Goal: Task Accomplishment & Management: Use online tool/utility

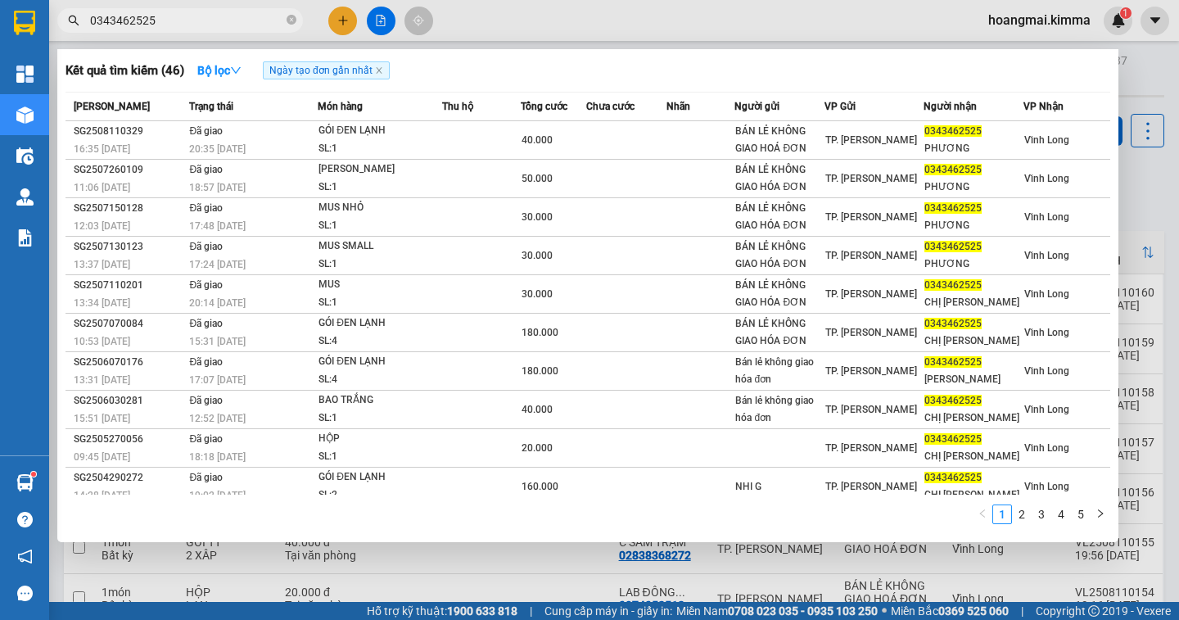
click at [350, 17] on div at bounding box center [589, 310] width 1179 height 620
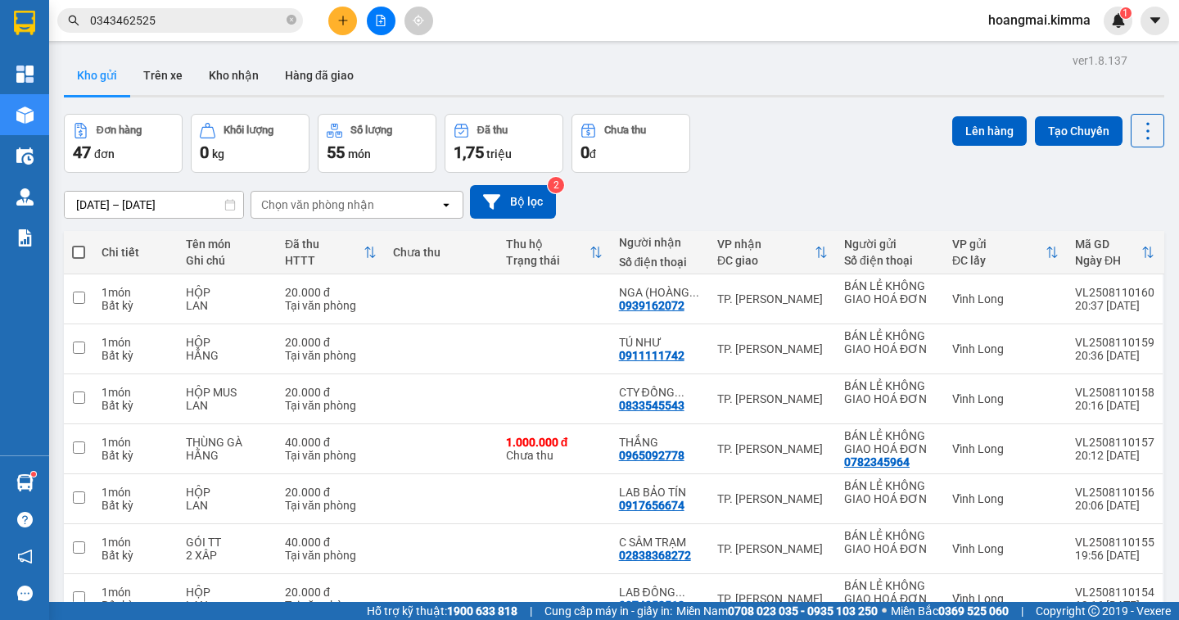
click at [347, 20] on icon "plus" at bounding box center [342, 20] width 11 height 11
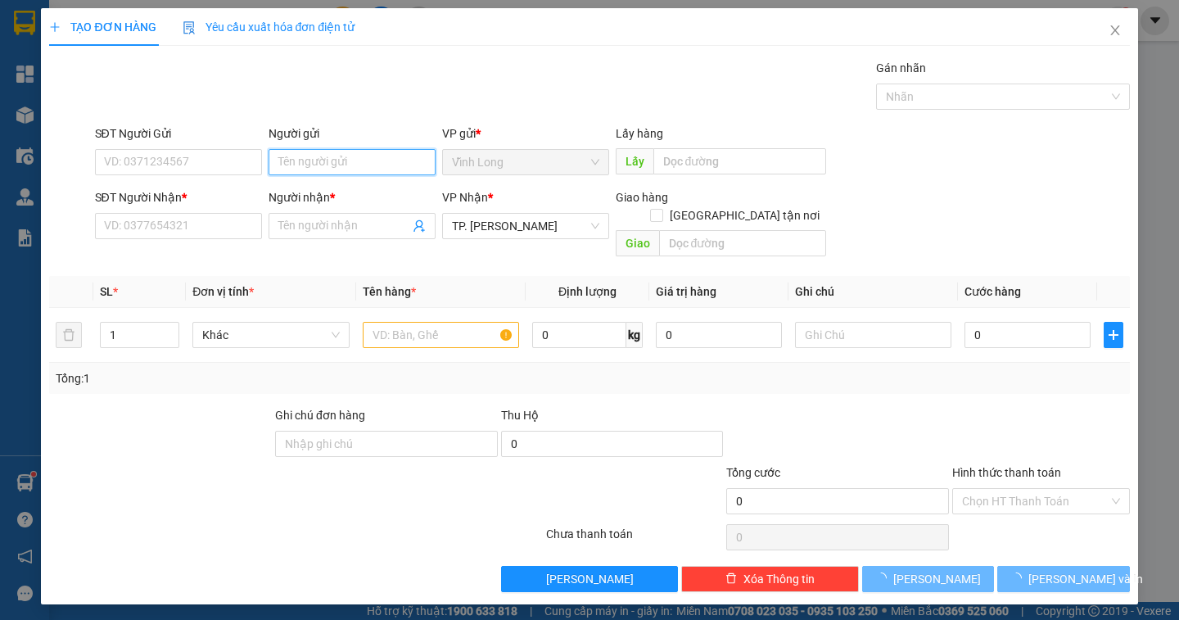
click at [344, 156] on input "Người gửi" at bounding box center [351, 162] width 167 height 26
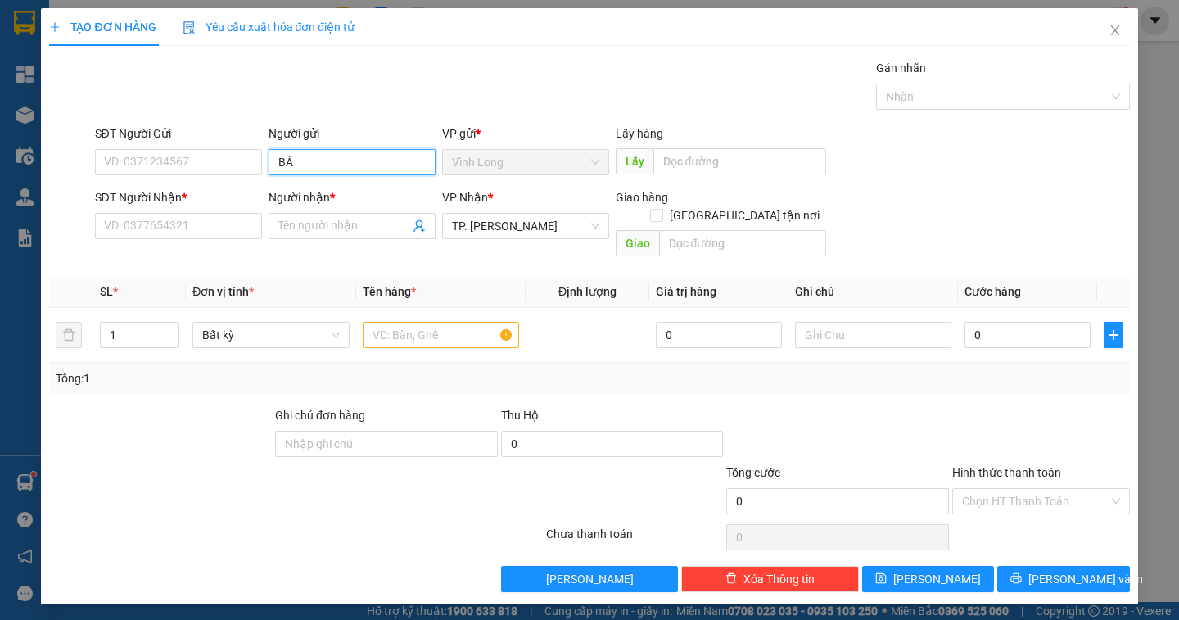
type input "BÁN"
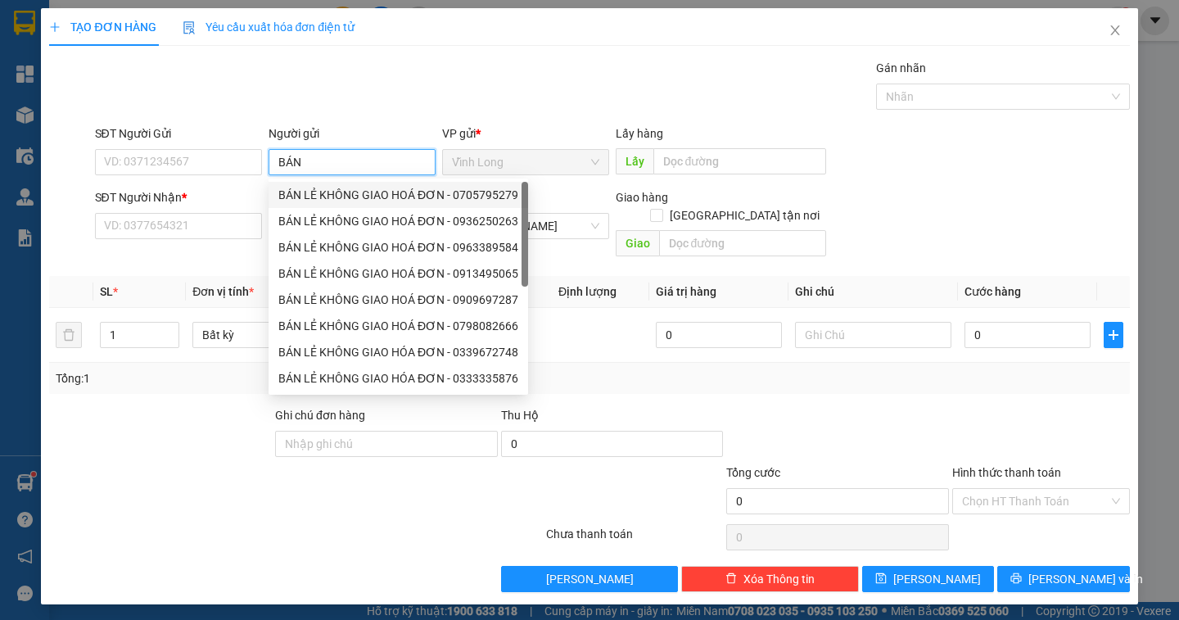
drag, startPoint x: 304, startPoint y: 192, endPoint x: 287, endPoint y: 193, distance: 16.5
click at [303, 192] on div "BÁN LẺ KHÔNG GIAO HOÁ ĐƠN - 0705795279" at bounding box center [398, 195] width 240 height 18
type input "0705795279"
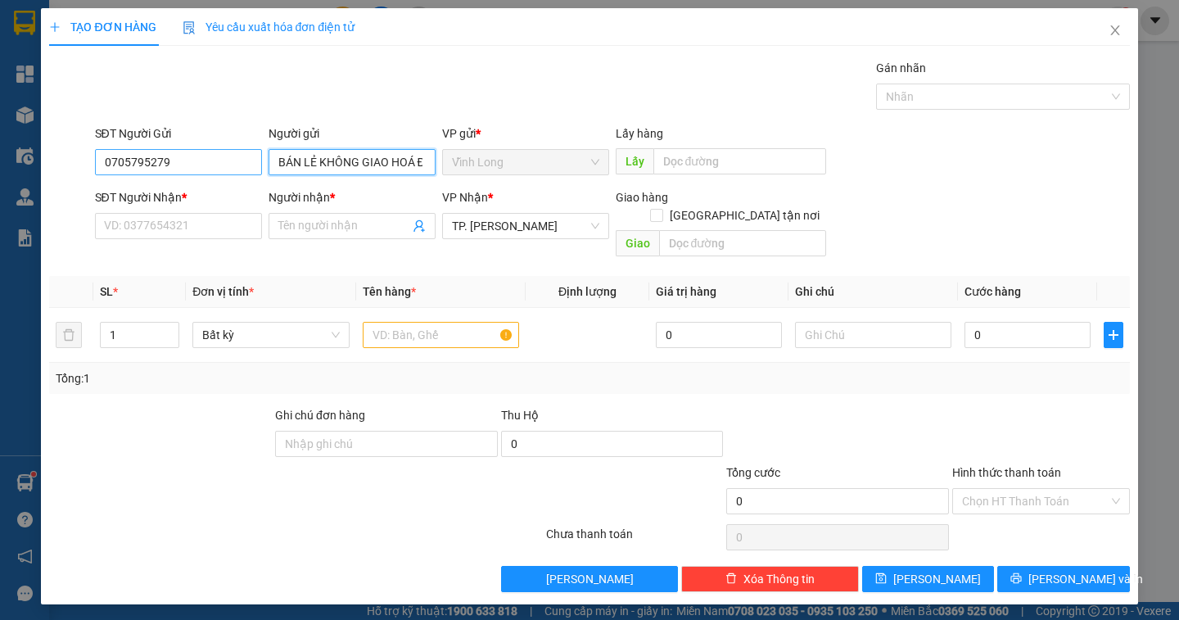
type input "BÁN LẺ KHÔNG GIAO HOÁ ĐƠN"
drag, startPoint x: 184, startPoint y: 163, endPoint x: 41, endPoint y: 149, distance: 143.9
click at [40, 162] on div "TẠO ĐƠN HÀNG Yêu cầu xuất hóa đơn điện tử Transit Pickup Surcharge Ids Transit …" at bounding box center [589, 310] width 1179 height 620
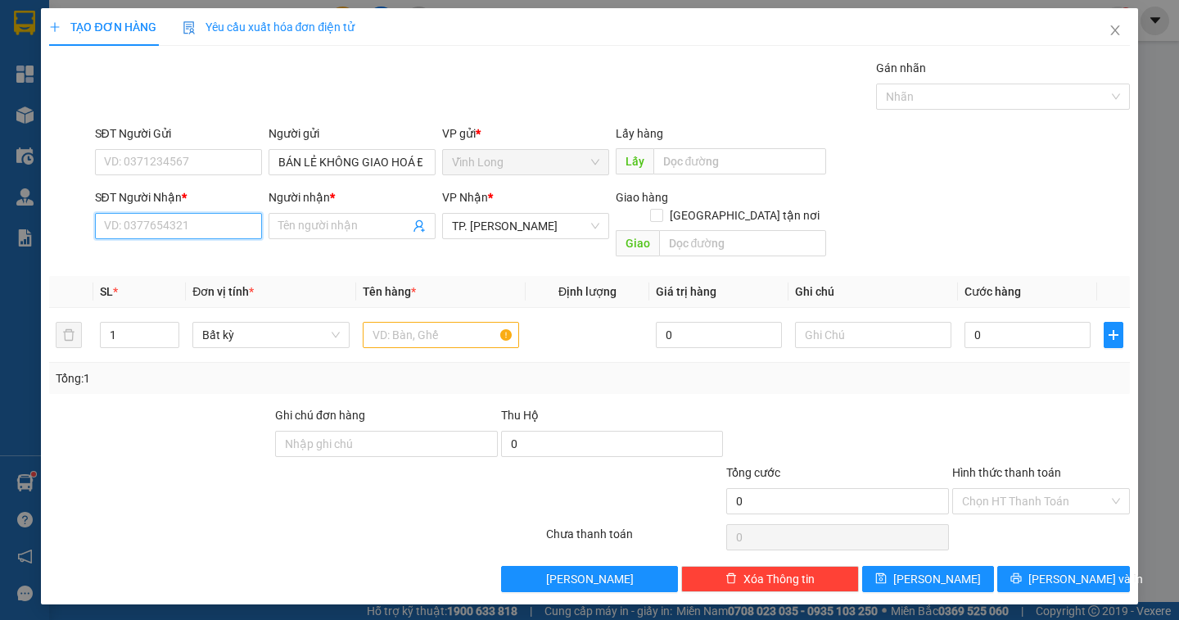
click at [215, 236] on input "SĐT Người Nhận *" at bounding box center [178, 226] width 167 height 26
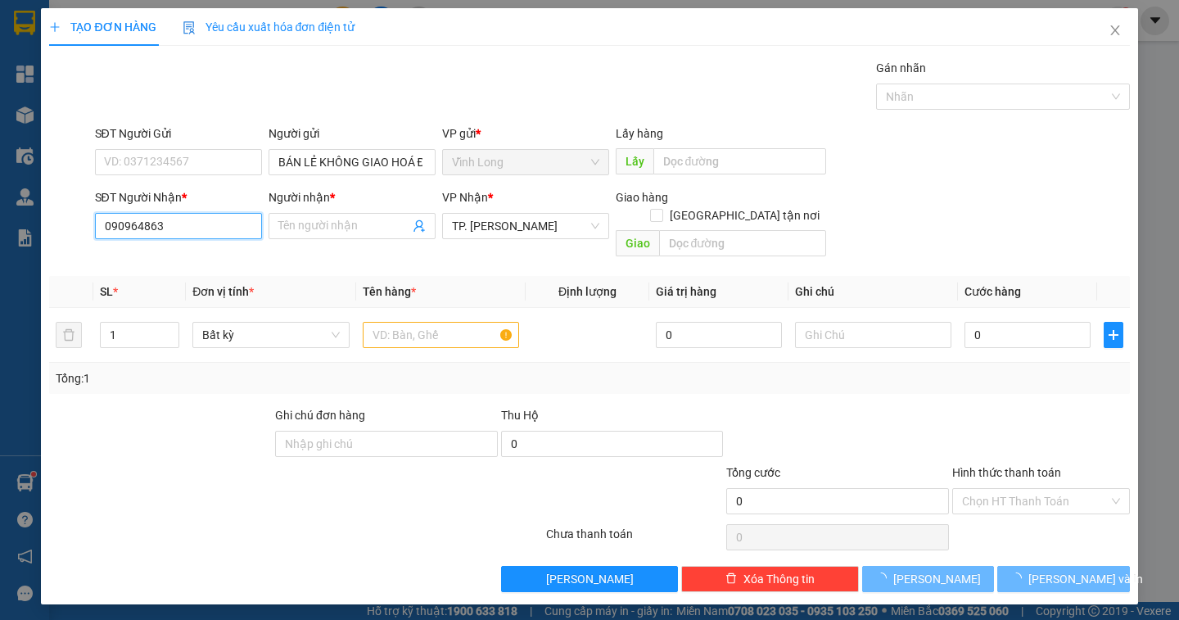
type input "0909648632"
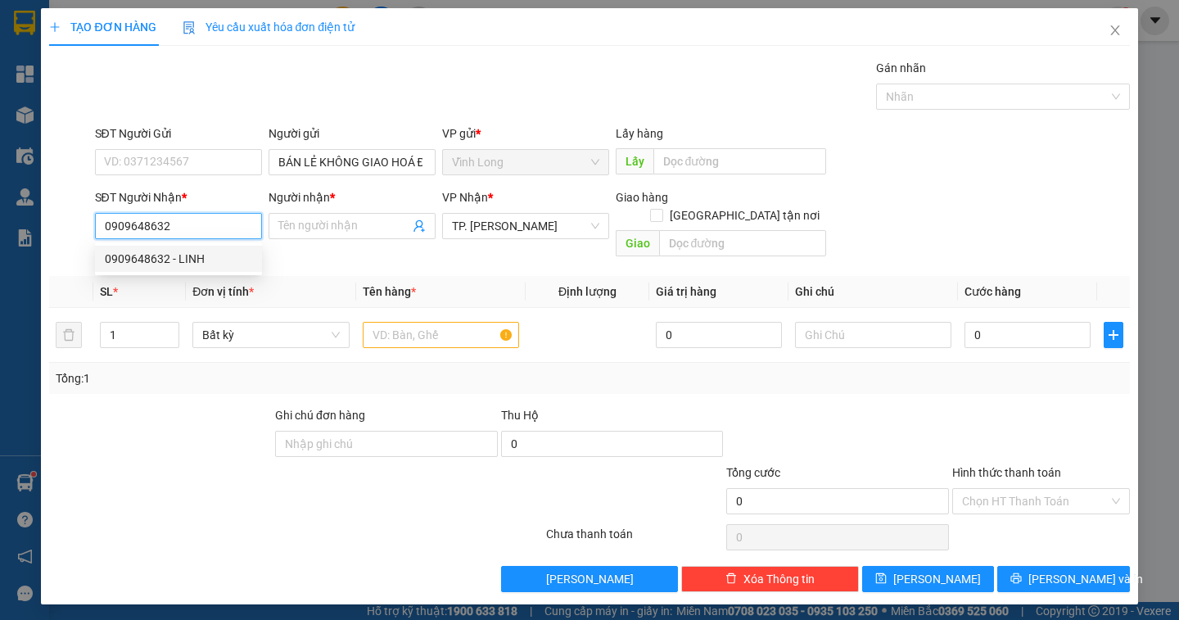
click at [156, 255] on div "0909648632 - LINH" at bounding box center [178, 259] width 147 height 18
type input "LINH"
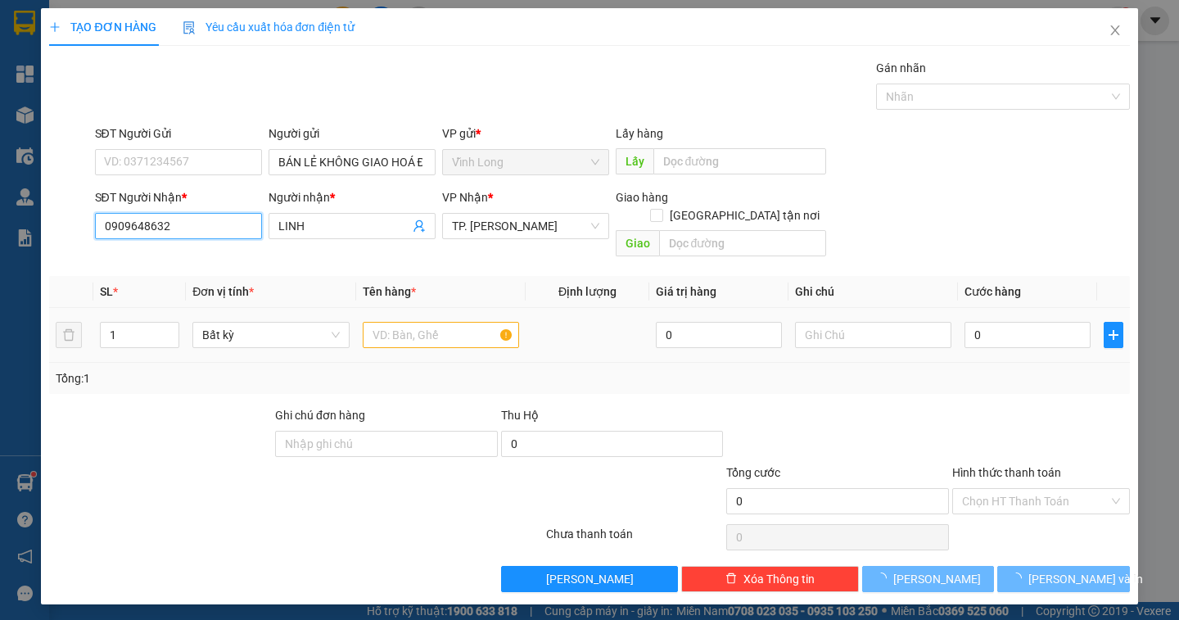
type input "0909648632"
click at [409, 322] on input "text" at bounding box center [441, 335] width 156 height 26
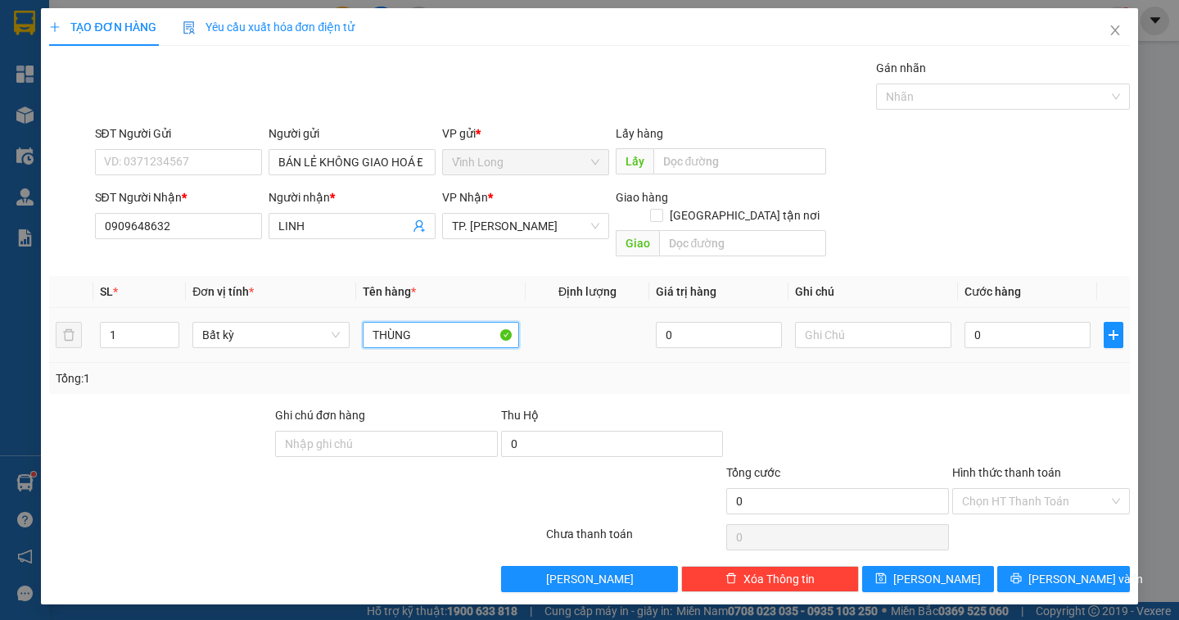
type input "THÙNG"
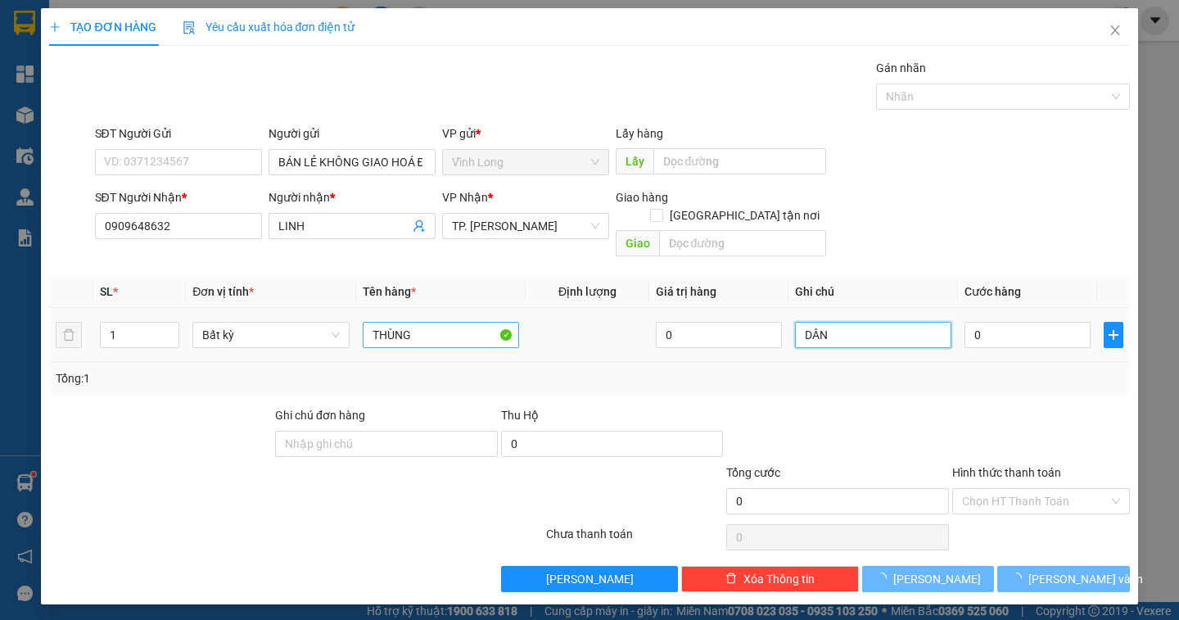
type input "DÂN"
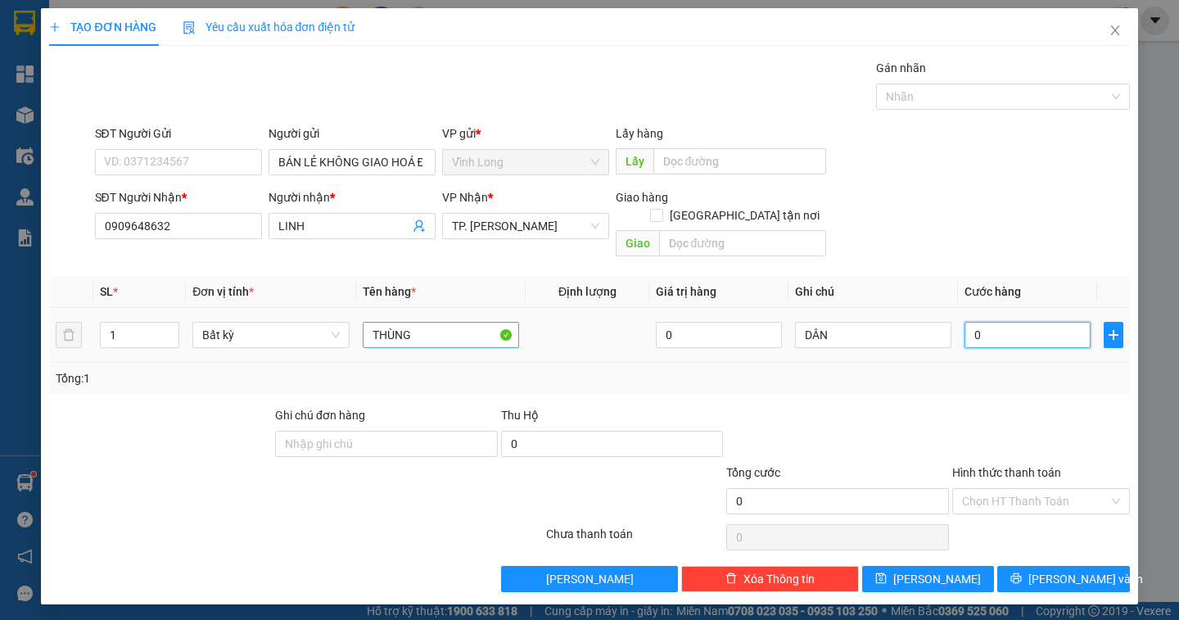
type input "4"
type input "40"
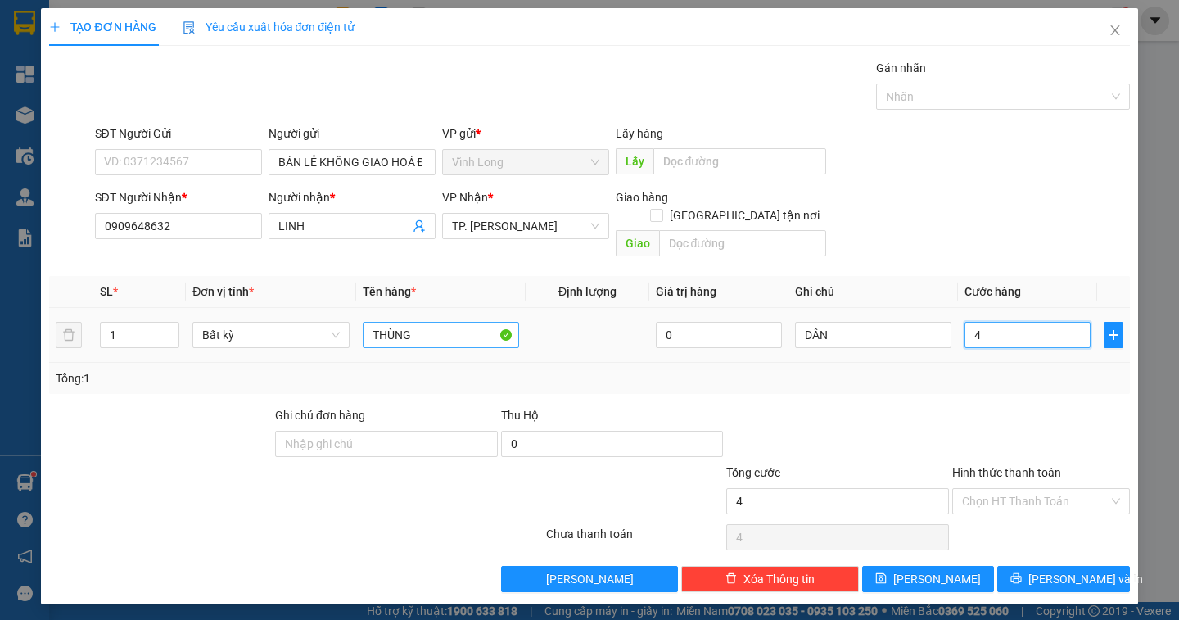
type input "40"
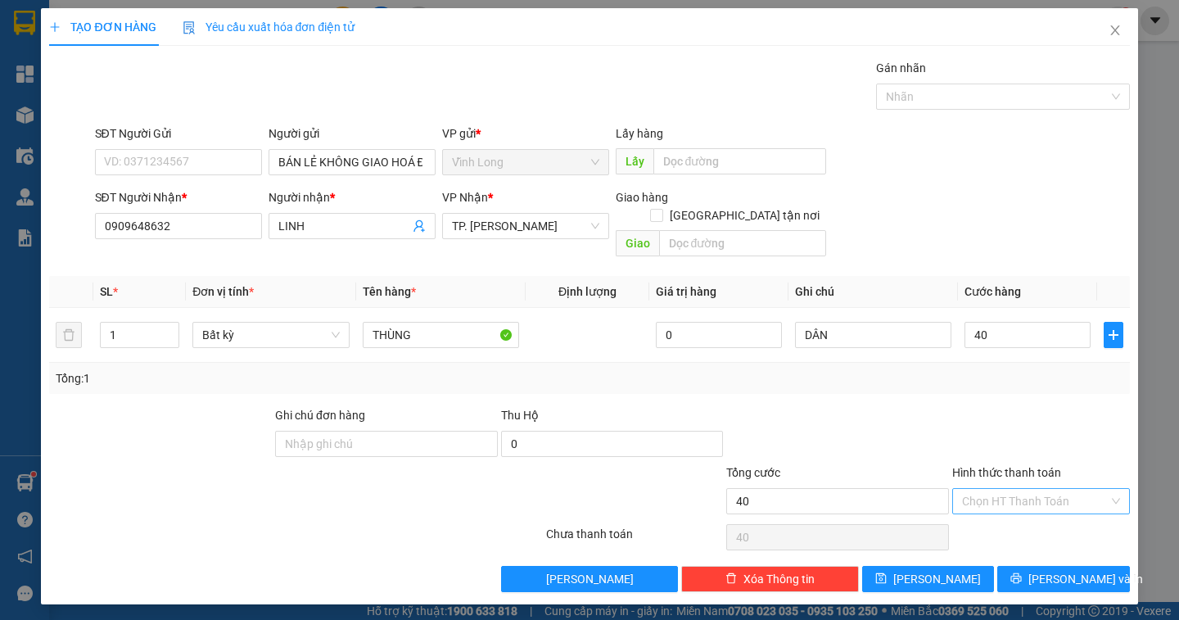
type input "40.000"
drag, startPoint x: 995, startPoint y: 483, endPoint x: 996, endPoint y: 500, distance: 17.3
click at [995, 489] on input "Hình thức thanh toán" at bounding box center [1035, 501] width 147 height 25
click at [996, 506] on div "Tại văn phòng" at bounding box center [1041, 516] width 178 height 26
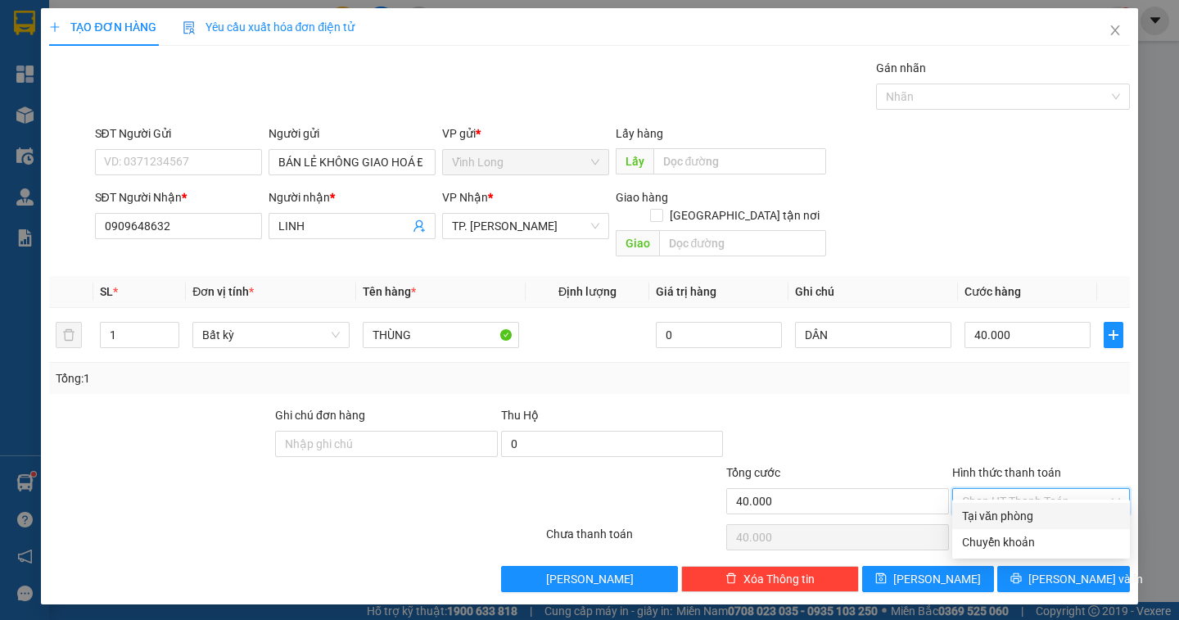
type input "0"
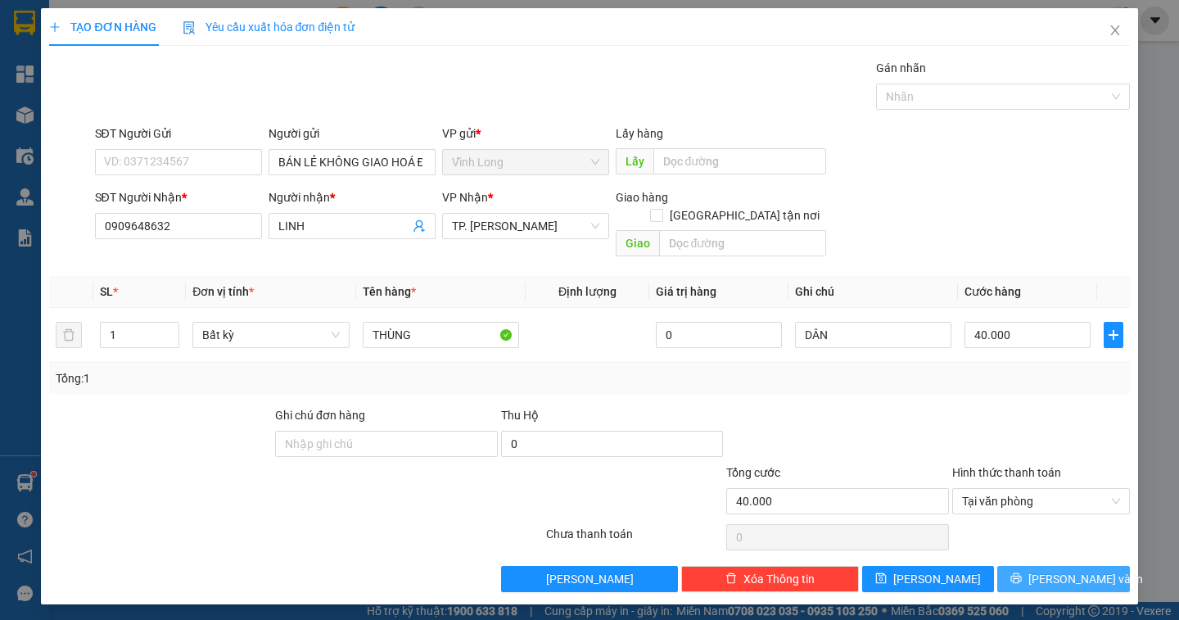
click at [1063, 570] on span "Lưu và In" at bounding box center [1085, 579] width 115 height 18
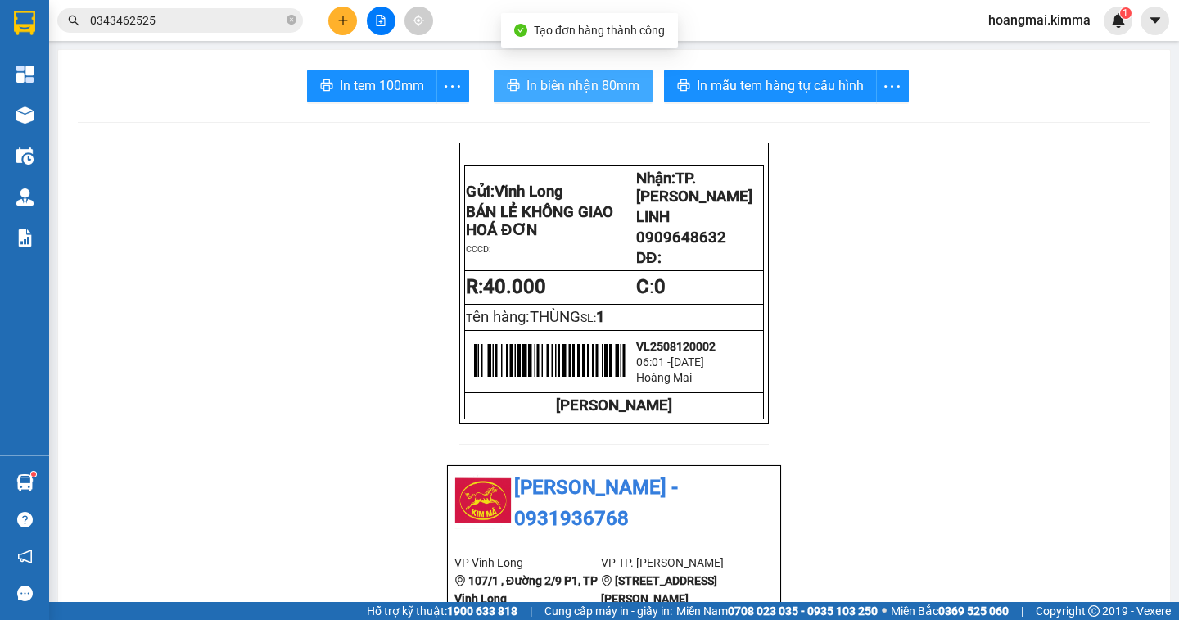
click at [566, 84] on span "In biên nhận 80mm" at bounding box center [582, 85] width 113 height 20
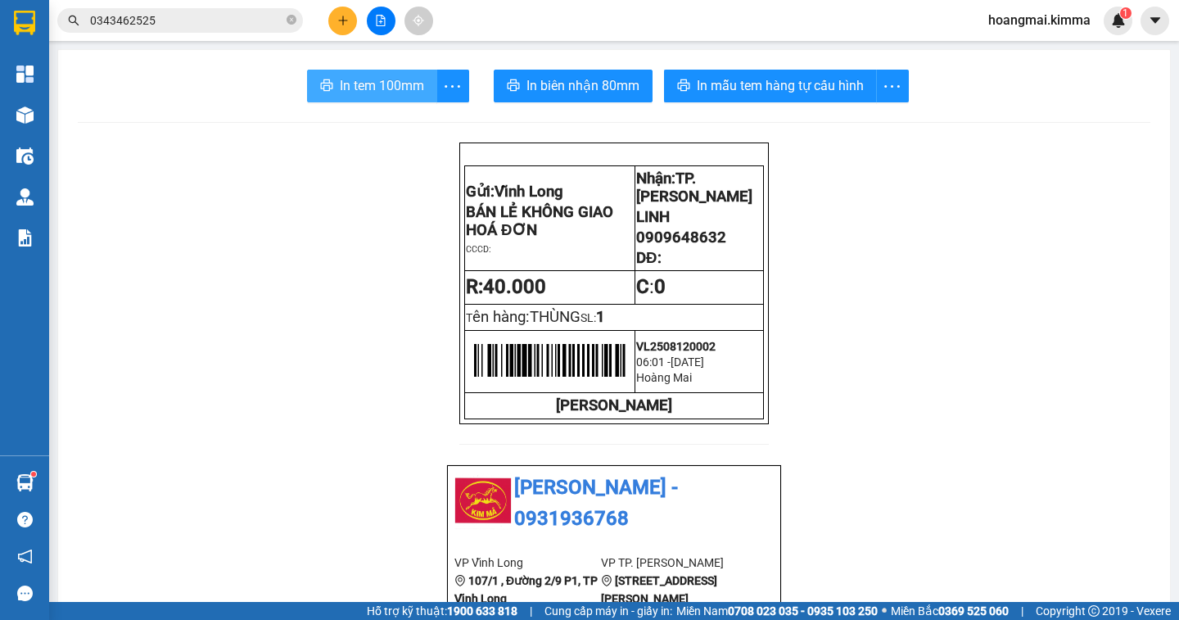
click at [377, 86] on span "In tem 100mm" at bounding box center [382, 85] width 84 height 20
click at [340, 22] on icon "plus" at bounding box center [342, 20] width 11 height 11
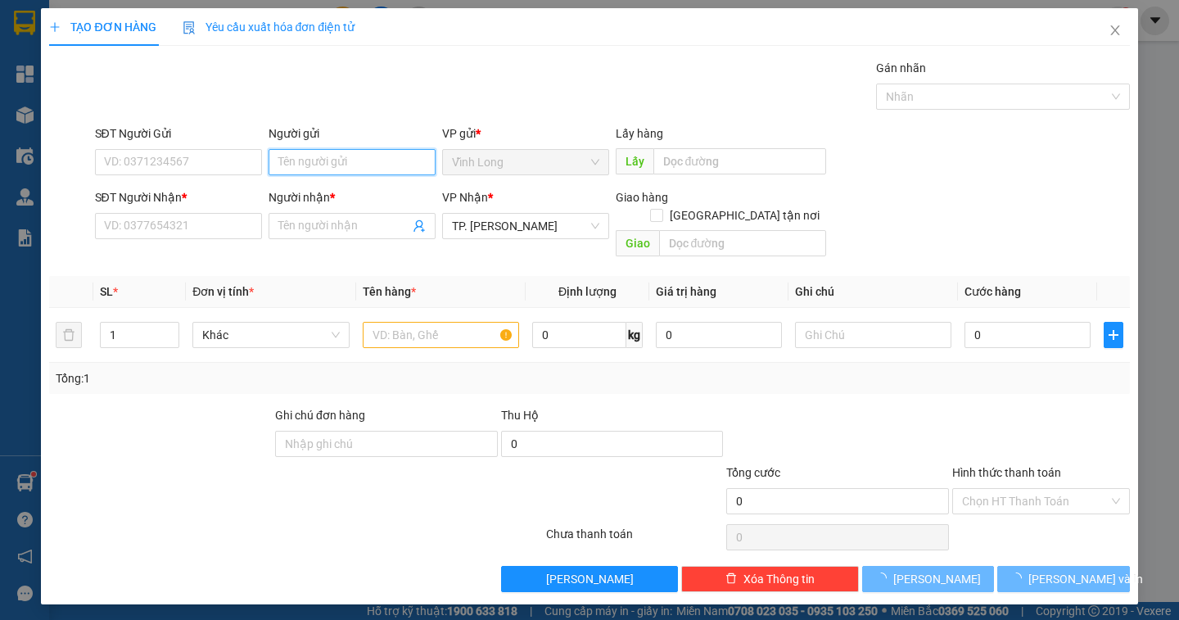
click at [299, 167] on input "Người gửi" at bounding box center [351, 162] width 167 height 26
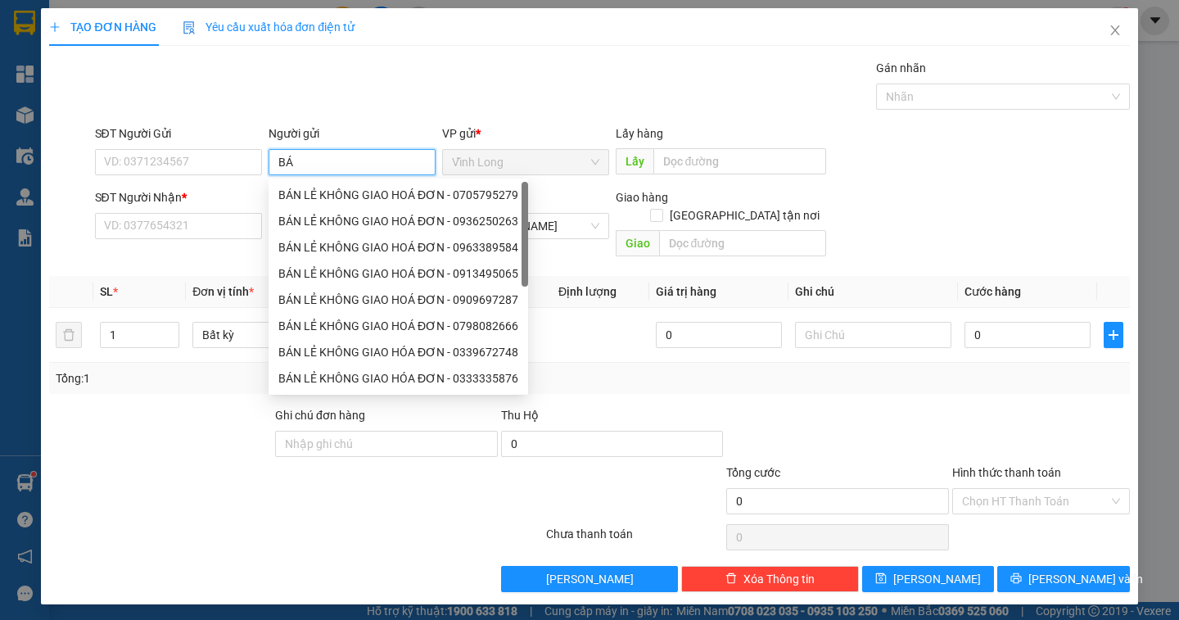
type input "BÁN"
click at [321, 195] on div "BÁN LẺ KHÔNG GIAO HOÁ ĐƠN - 0705795279" at bounding box center [398, 195] width 240 height 18
type input "0705795279"
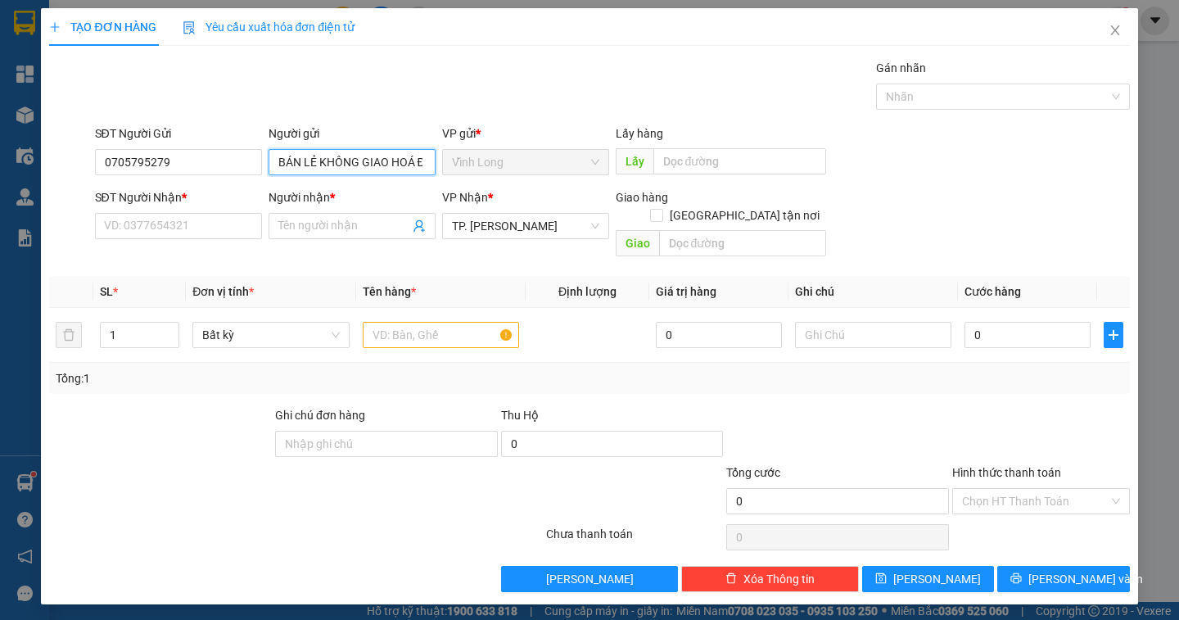
type input "BÁN LẺ KHÔNG GIAO HOÁ ĐƠN"
click at [172, 234] on input "SĐT Người Nhận *" at bounding box center [178, 226] width 167 height 26
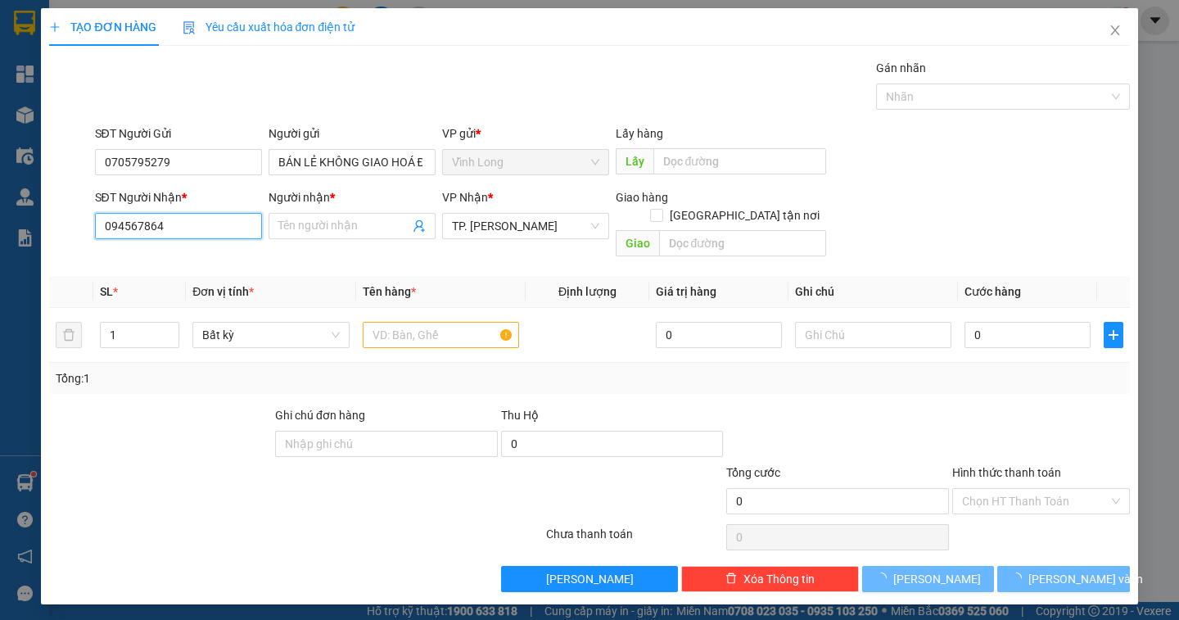
type input "0945678647"
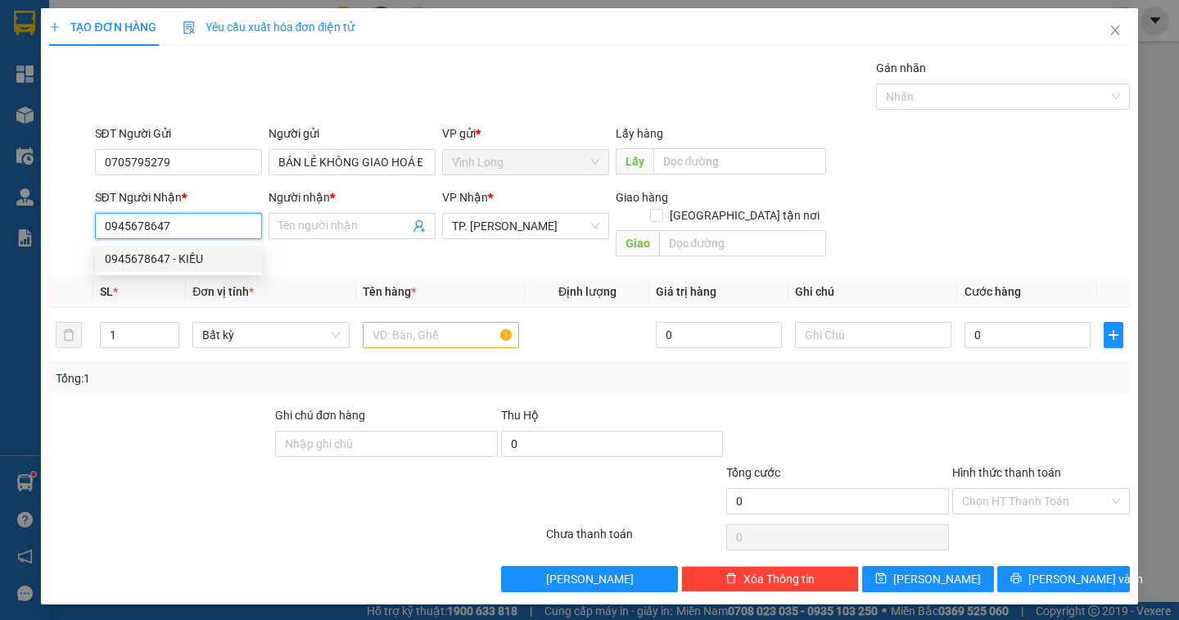
drag, startPoint x: 160, startPoint y: 254, endPoint x: 211, endPoint y: 273, distance: 54.4
click at [160, 254] on div "0945678647 - KIỀU" at bounding box center [178, 259] width 147 height 18
type input "KIỀU"
type input "0945678647"
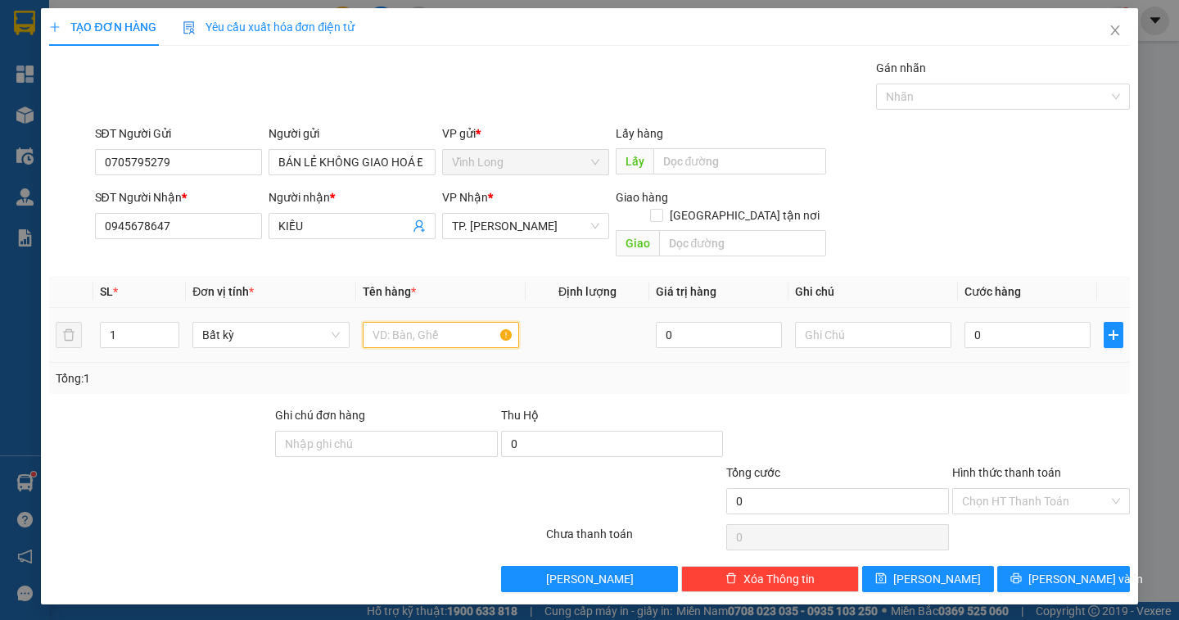
click at [387, 322] on input "text" at bounding box center [441, 335] width 156 height 26
type input "THÙNG MUS"
type input "2"
click at [173, 328] on icon "up" at bounding box center [171, 331] width 6 height 6
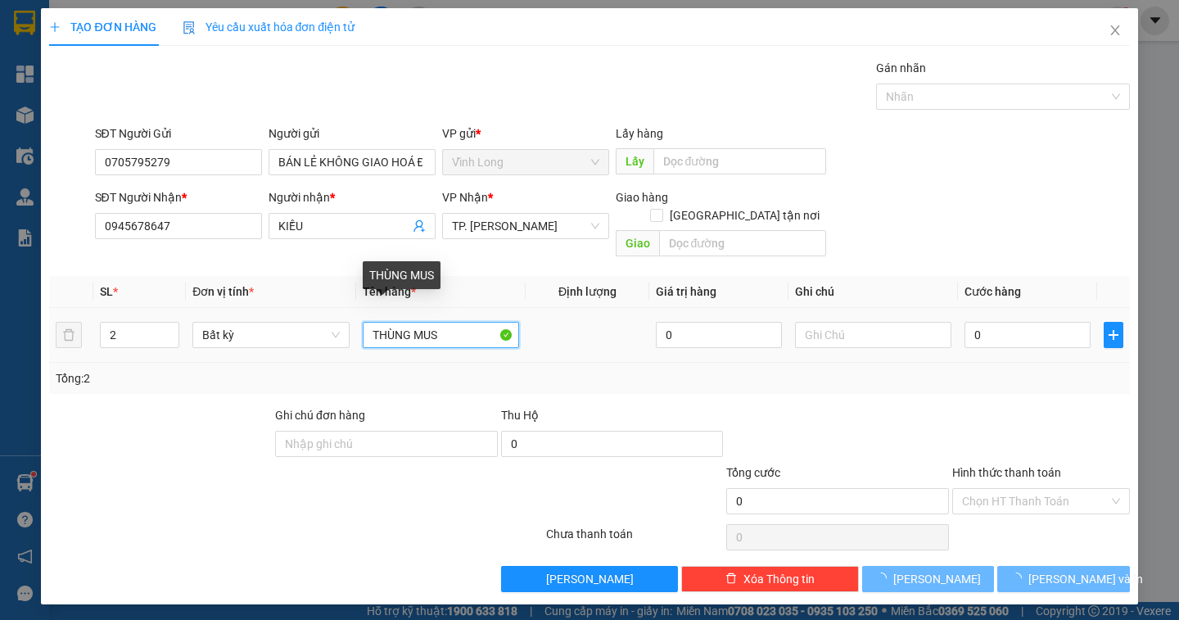
click at [459, 327] on input "THÙNG MUS" at bounding box center [441, 335] width 156 height 26
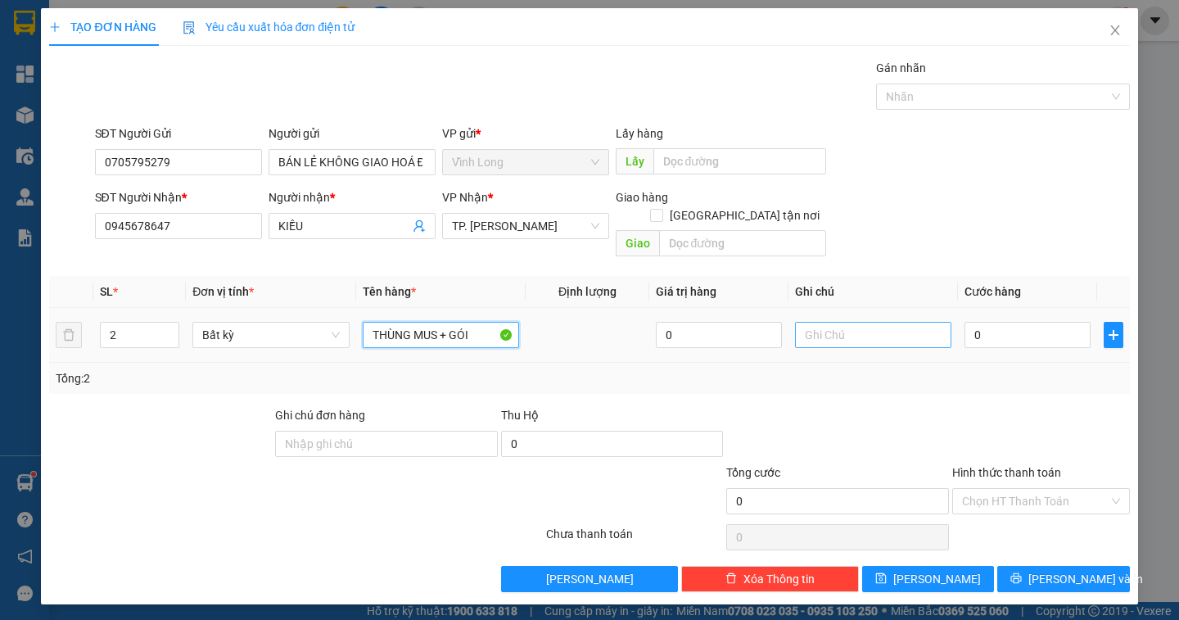
type input "THÙNG MUS + GÓI"
click at [828, 322] on input "text" at bounding box center [873, 335] width 156 height 26
type input "DÂN"
type input "1"
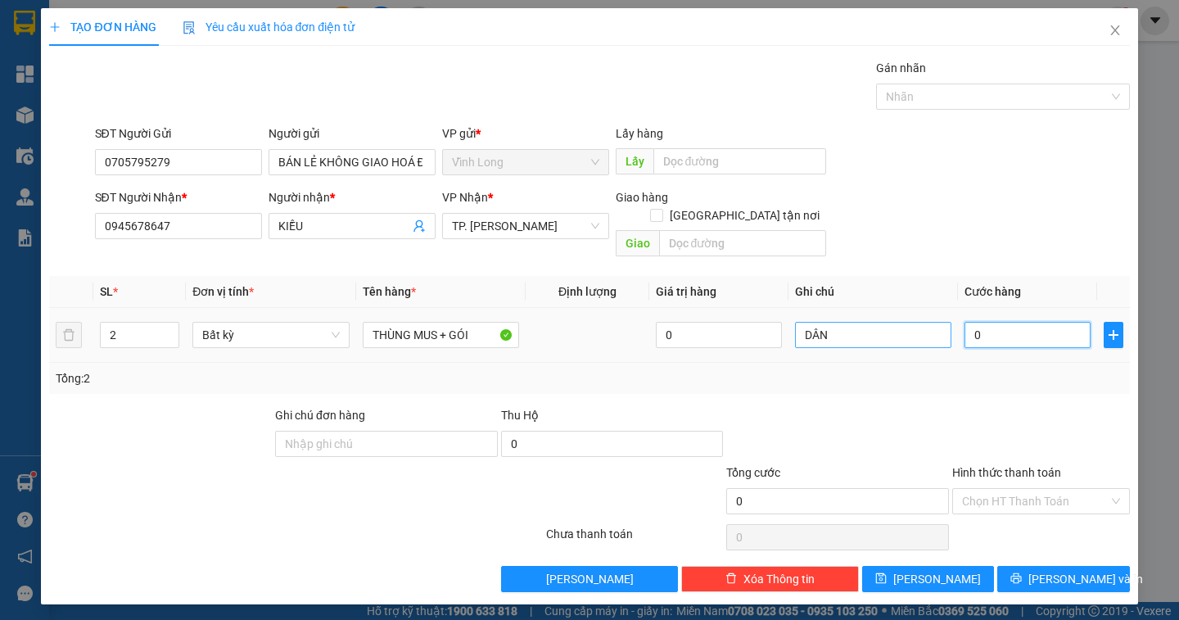
type input "1"
type input "12"
type input "120"
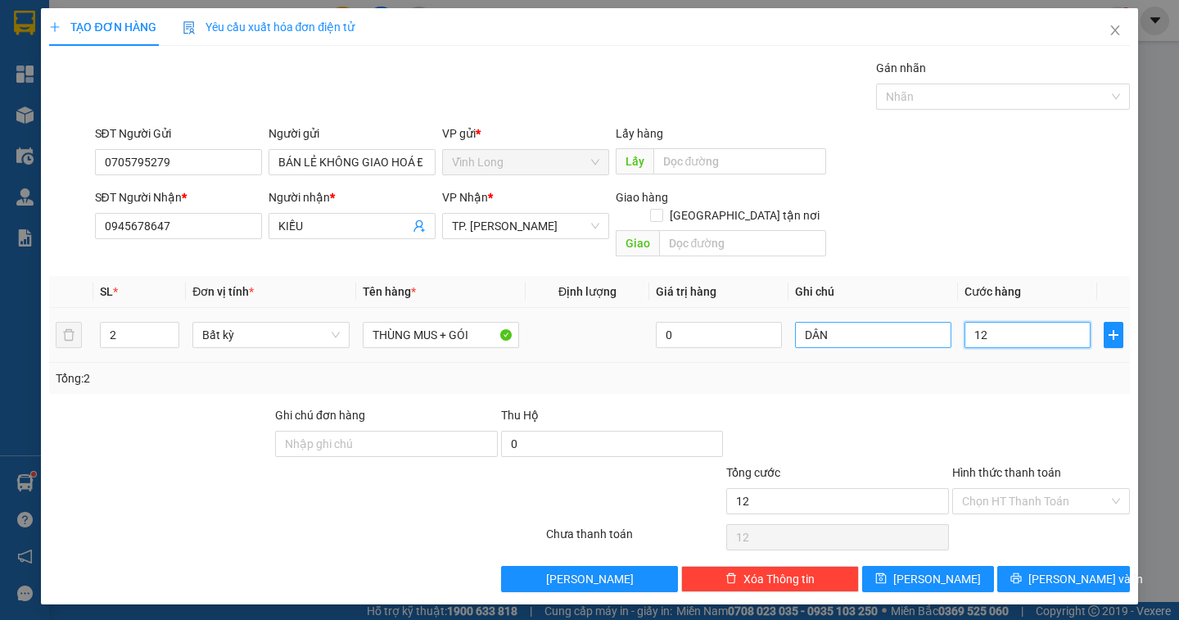
type input "120"
drag, startPoint x: 1021, startPoint y: 488, endPoint x: 1018, endPoint y: 496, distance: 8.5
click at [1019, 489] on input "Hình thức thanh toán" at bounding box center [1035, 501] width 147 height 25
type input "120.000"
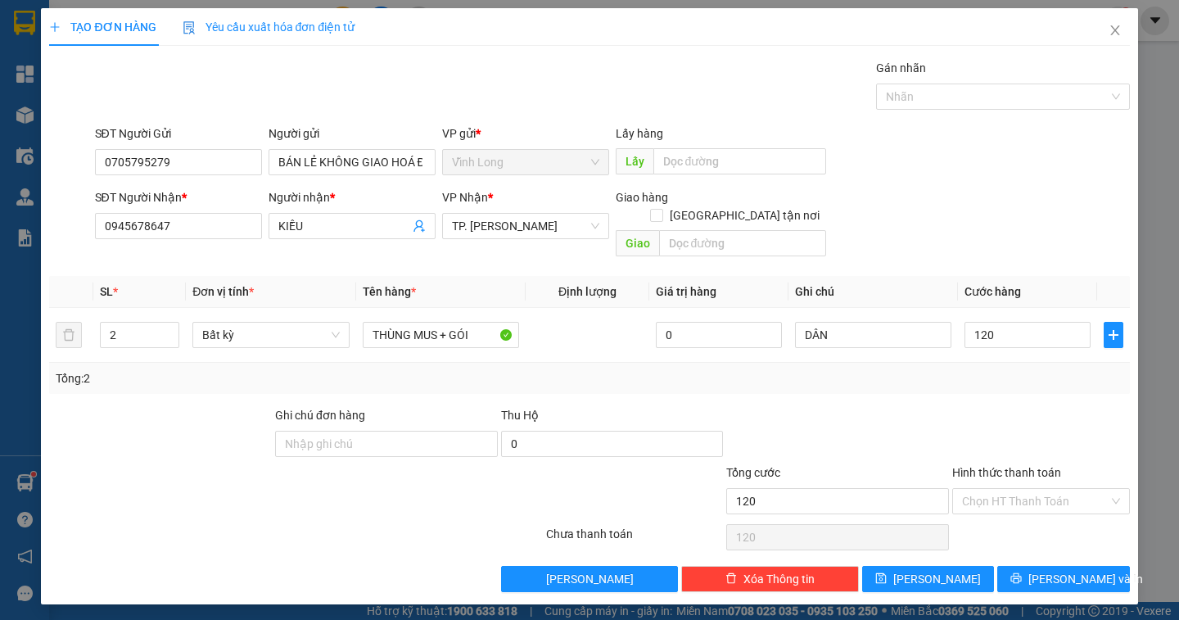
type input "120.000"
click at [1014, 509] on div "Tại văn phòng" at bounding box center [1041, 516] width 158 height 18
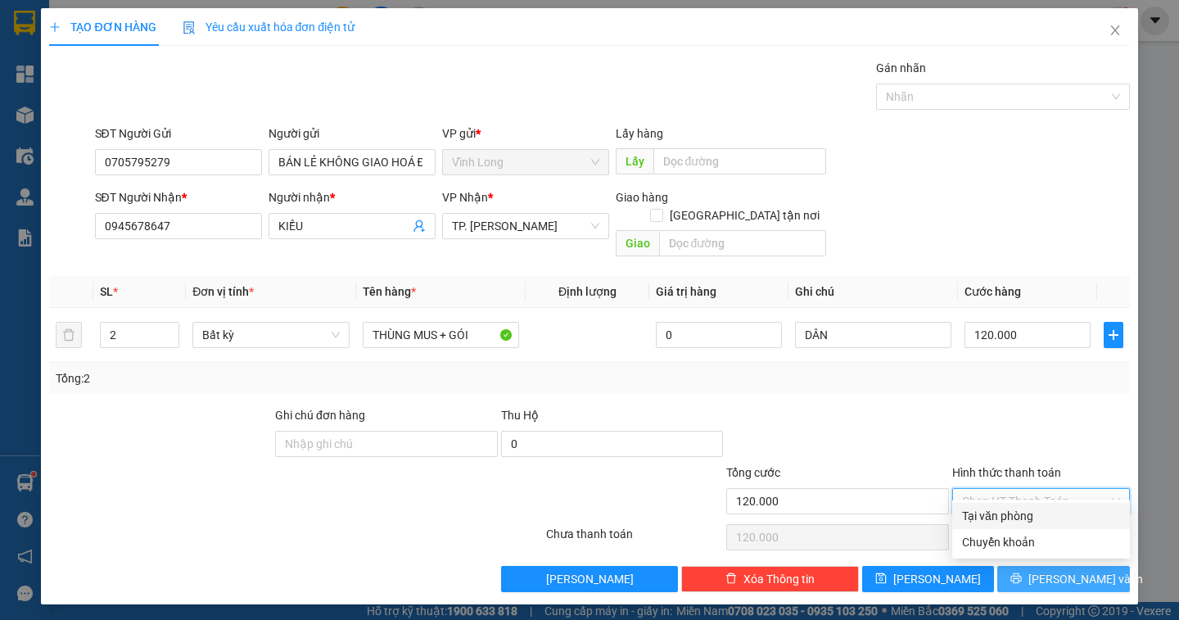
type input "0"
click at [1088, 570] on span "[PERSON_NAME] và In" at bounding box center [1085, 579] width 115 height 18
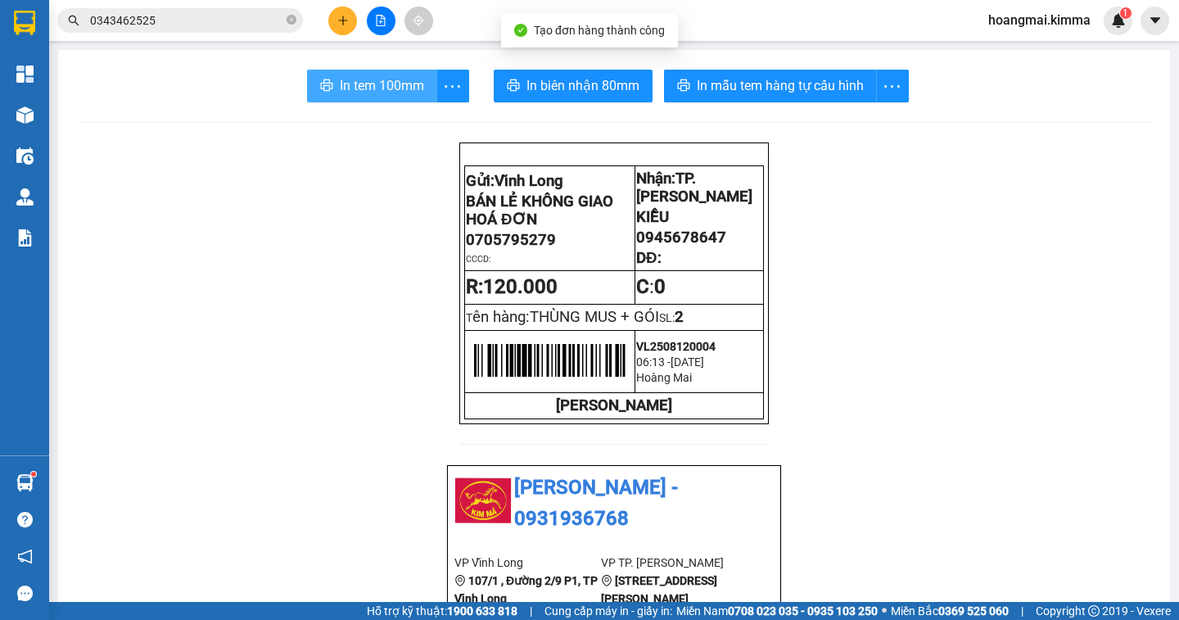
click at [354, 96] on span "In tem 100mm" at bounding box center [382, 85] width 84 height 20
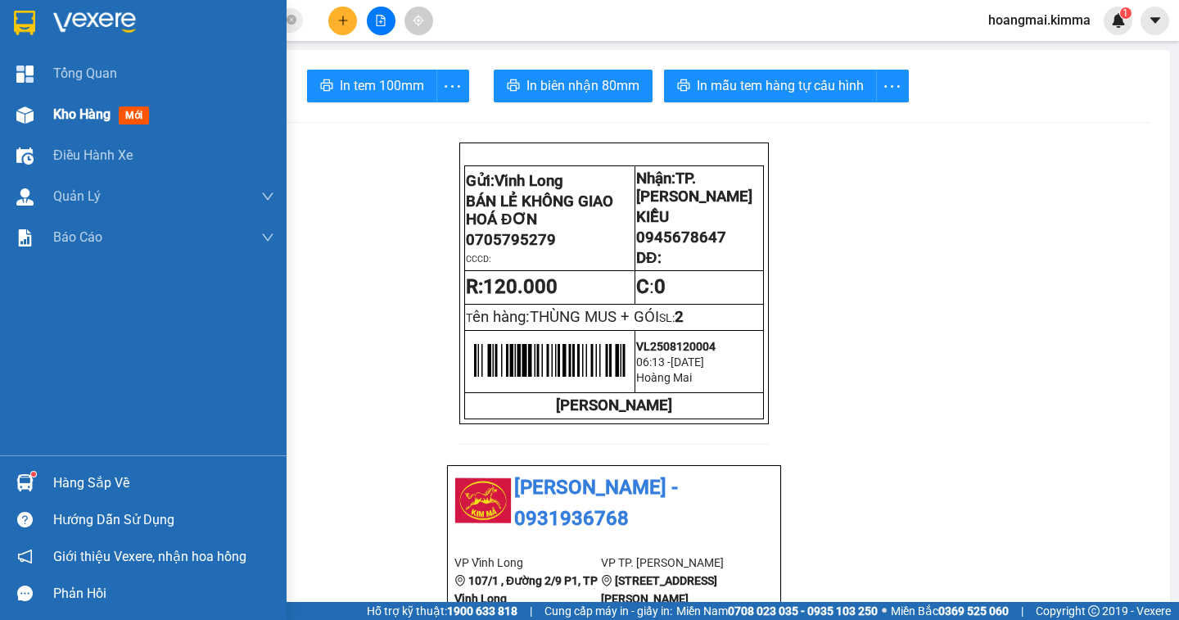
click at [58, 123] on div "Kho hàng mới" at bounding box center [104, 114] width 102 height 20
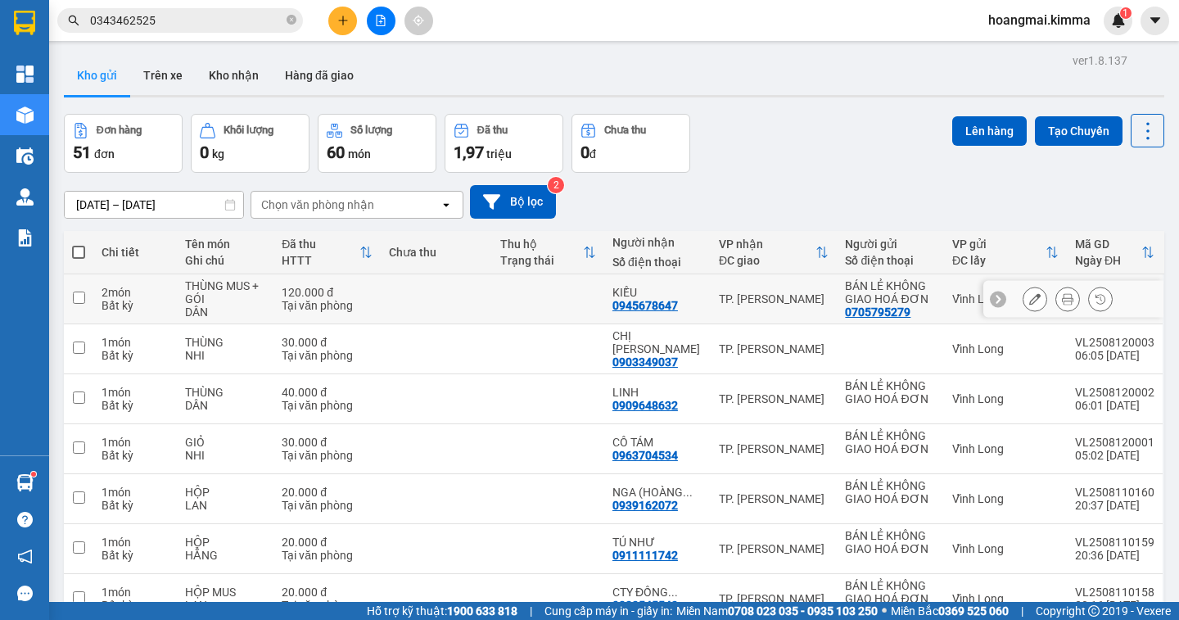
scroll to position [226, 0]
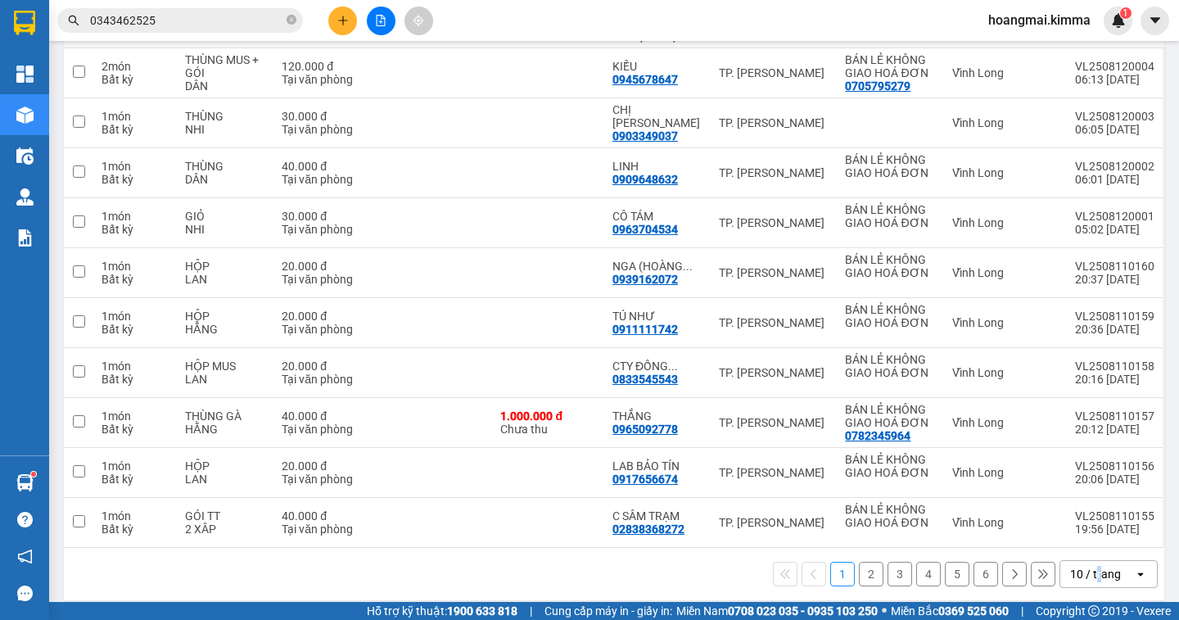
click at [1085, 566] on div "10 / trang" at bounding box center [1095, 574] width 51 height 16
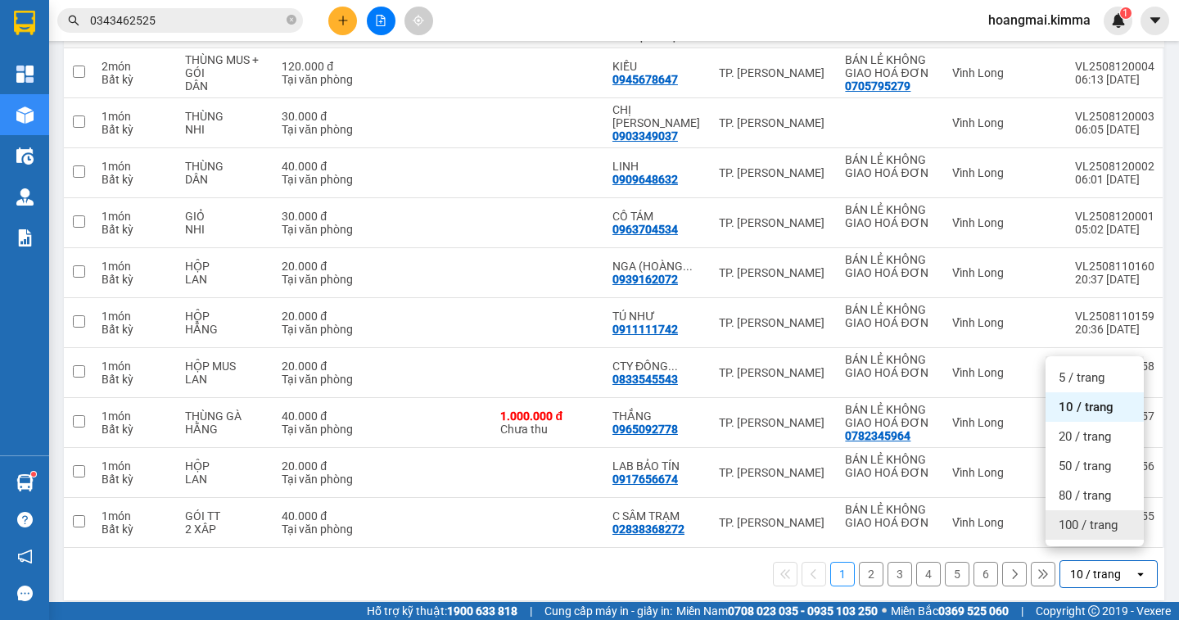
click at [1098, 525] on span "100 / trang" at bounding box center [1087, 525] width 59 height 16
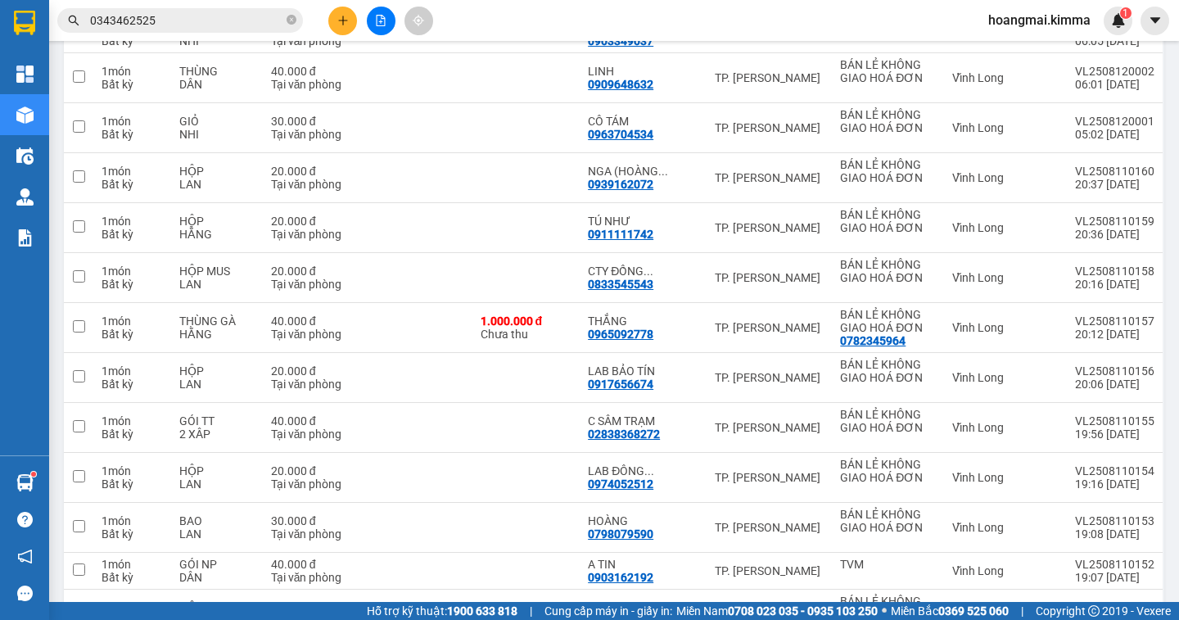
scroll to position [0, 0]
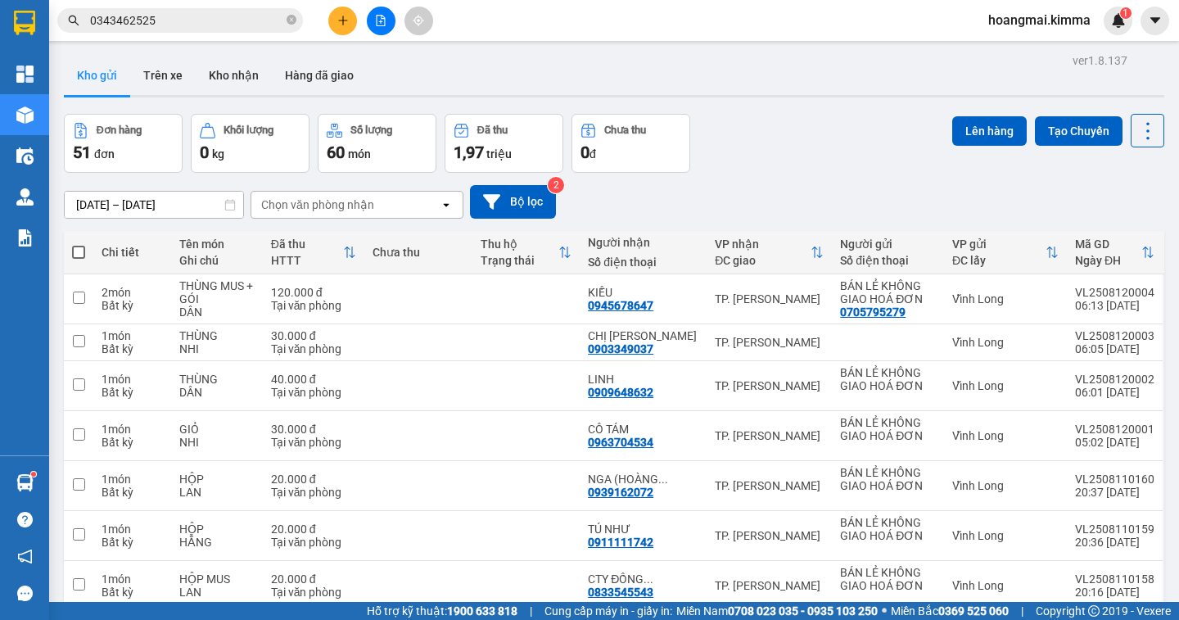
click at [79, 250] on span at bounding box center [78, 252] width 13 height 13
click at [79, 244] on input "checkbox" at bounding box center [79, 244] width 0 height 0
checkbox input "true"
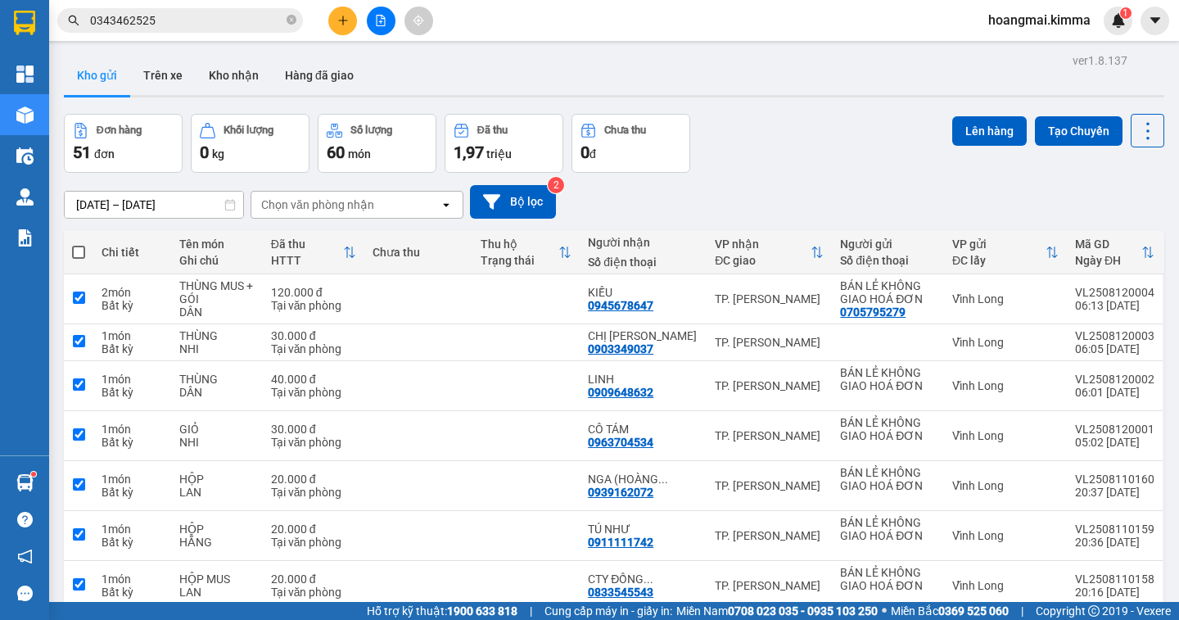
checkbox input "true"
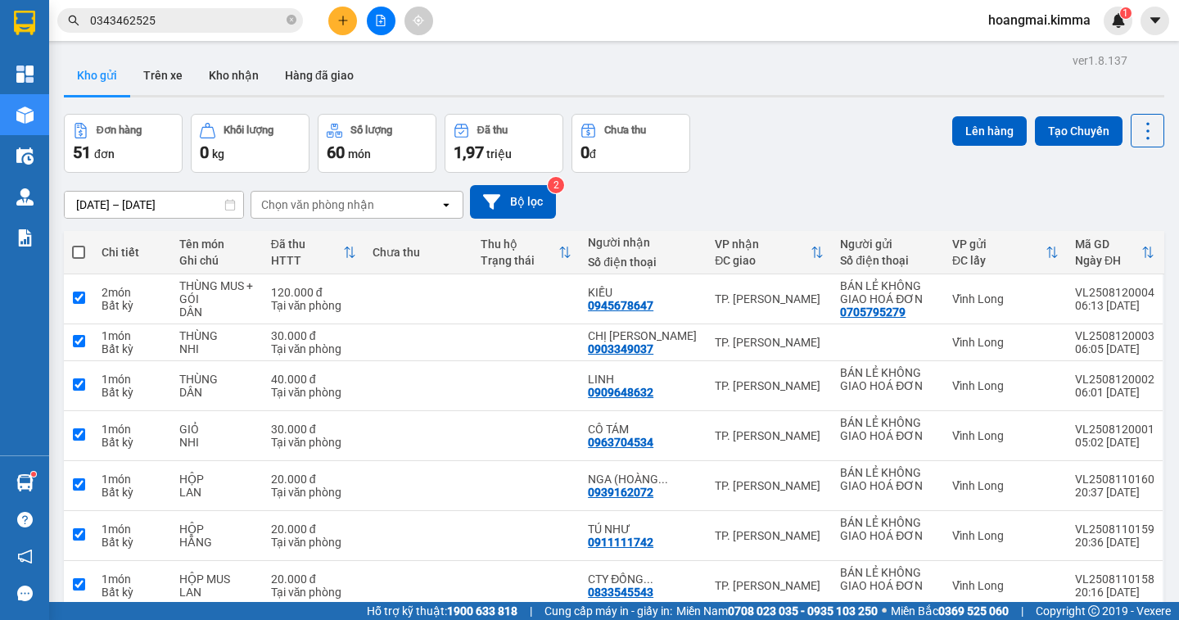
checkbox input "true"
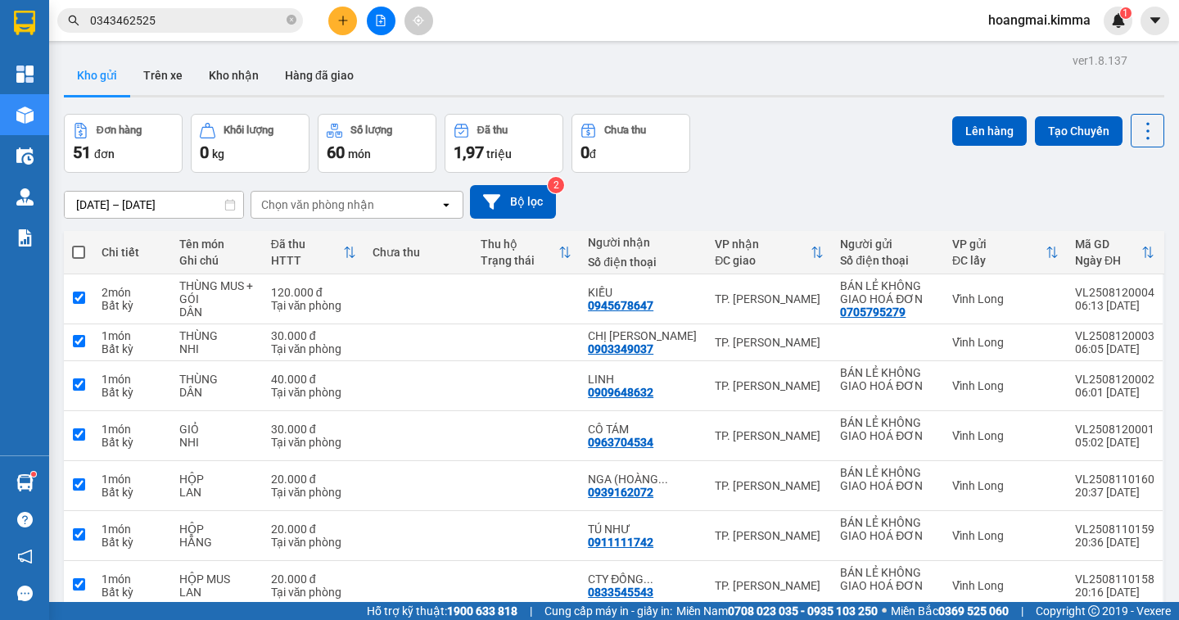
checkbox input "true"
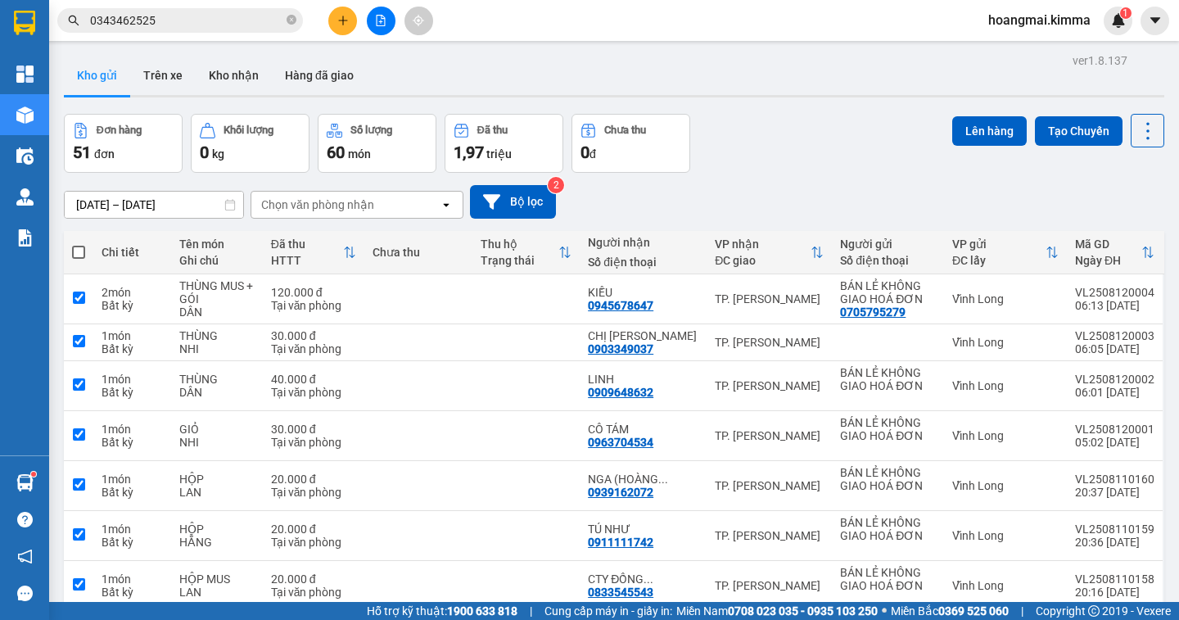
checkbox input "true"
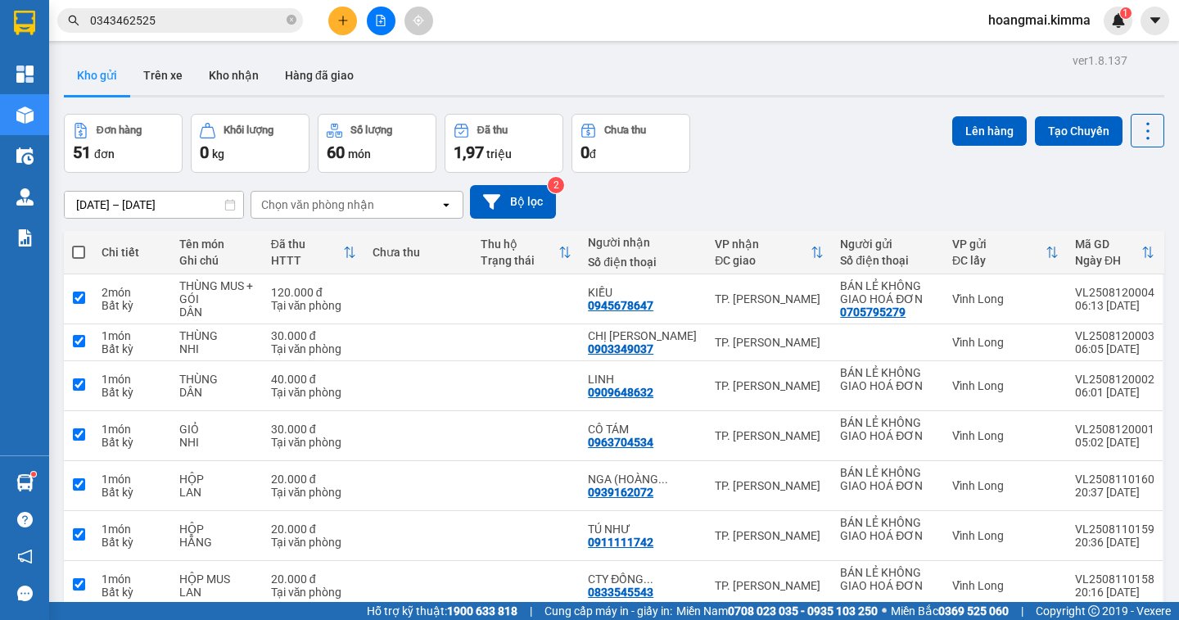
checkbox input "true"
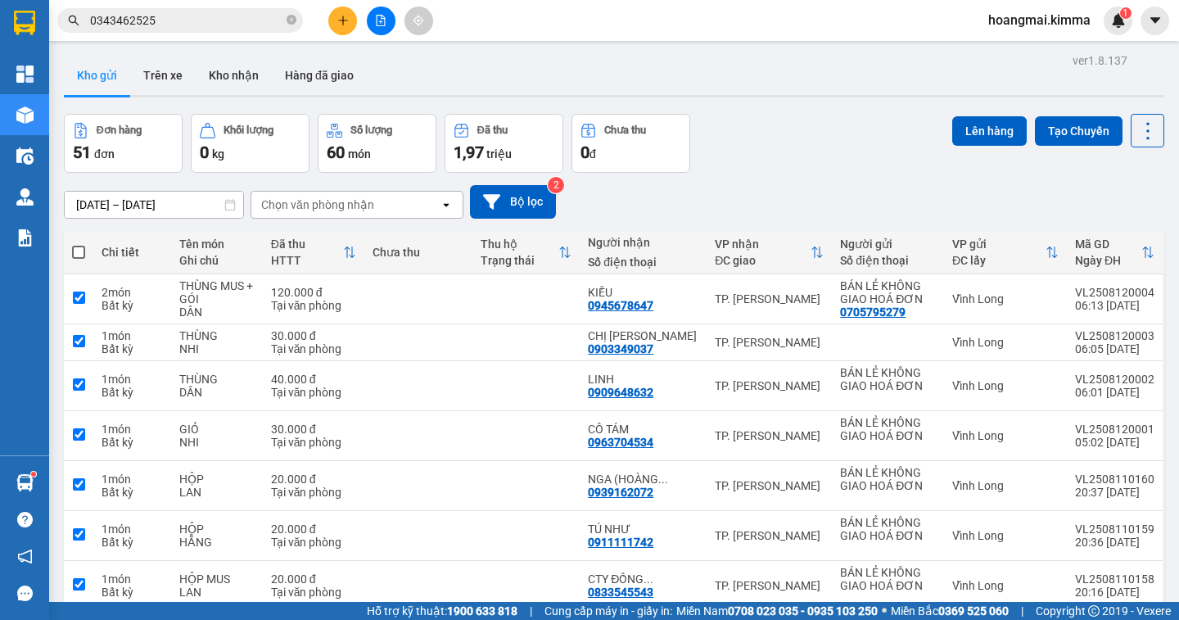
checkbox input "true"
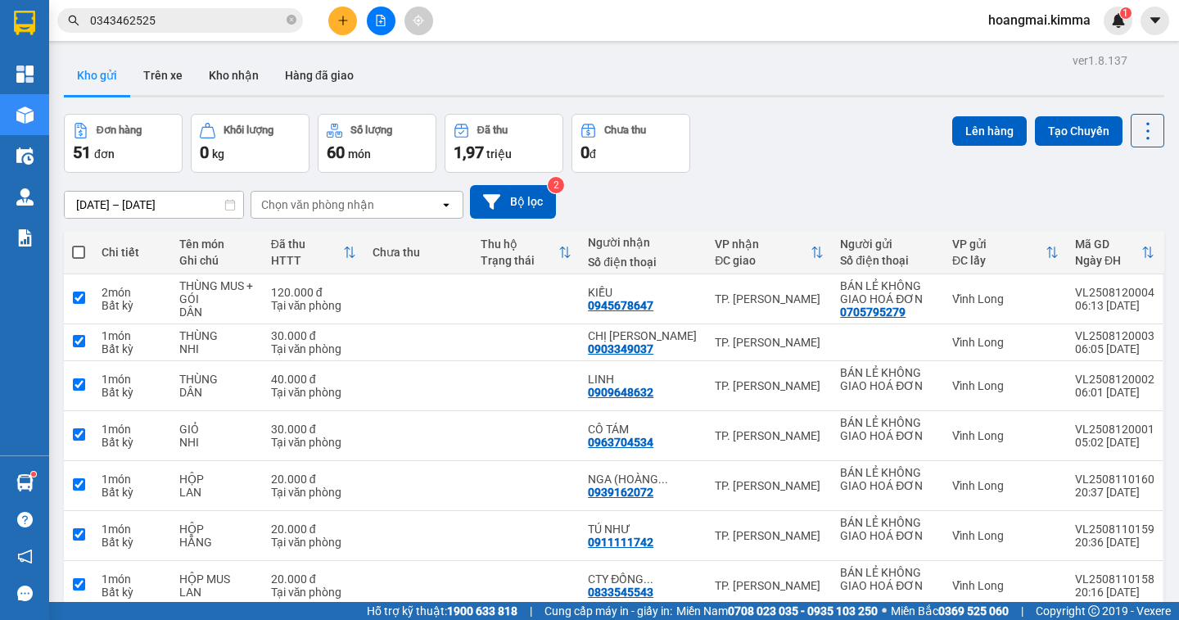
checkbox input "true"
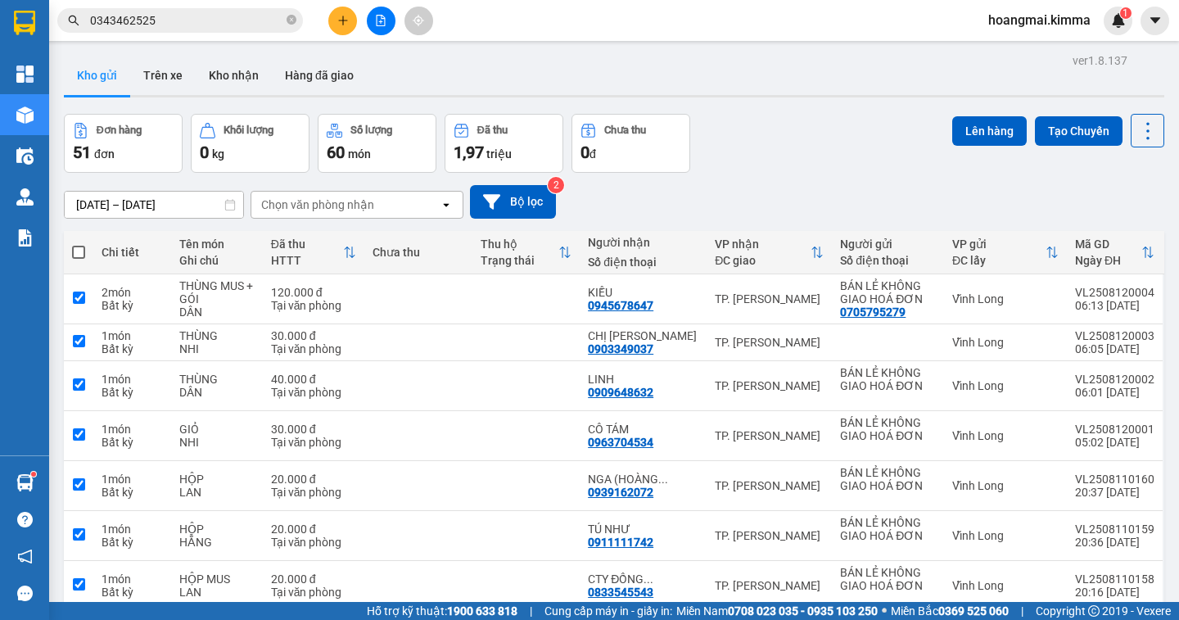
checkbox input "true"
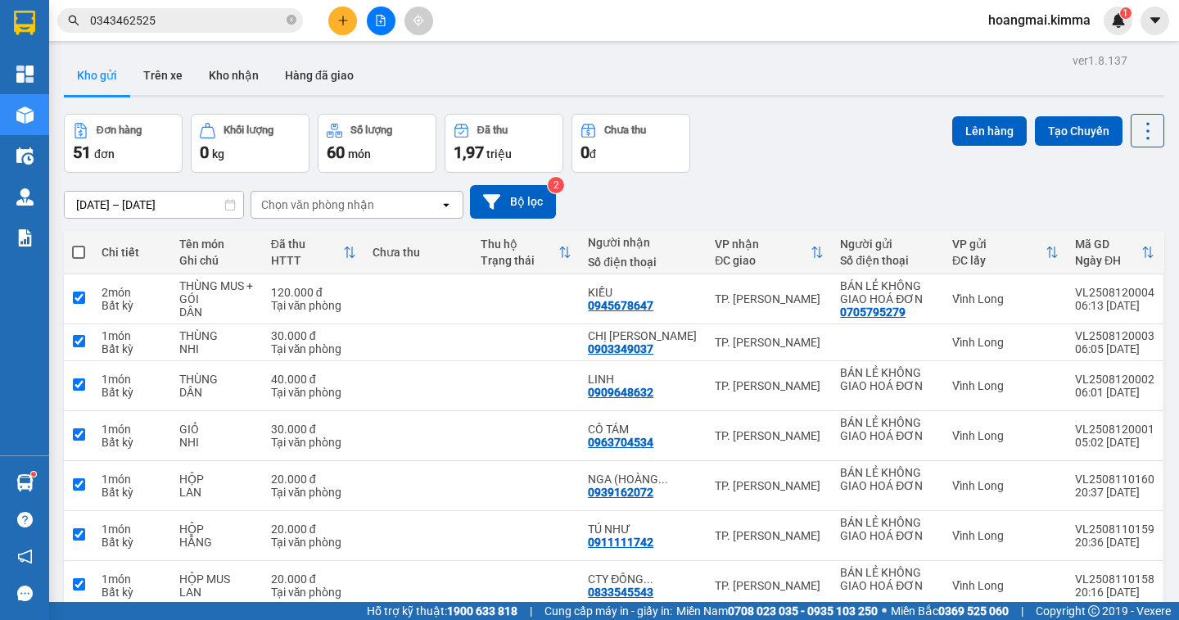
checkbox input "true"
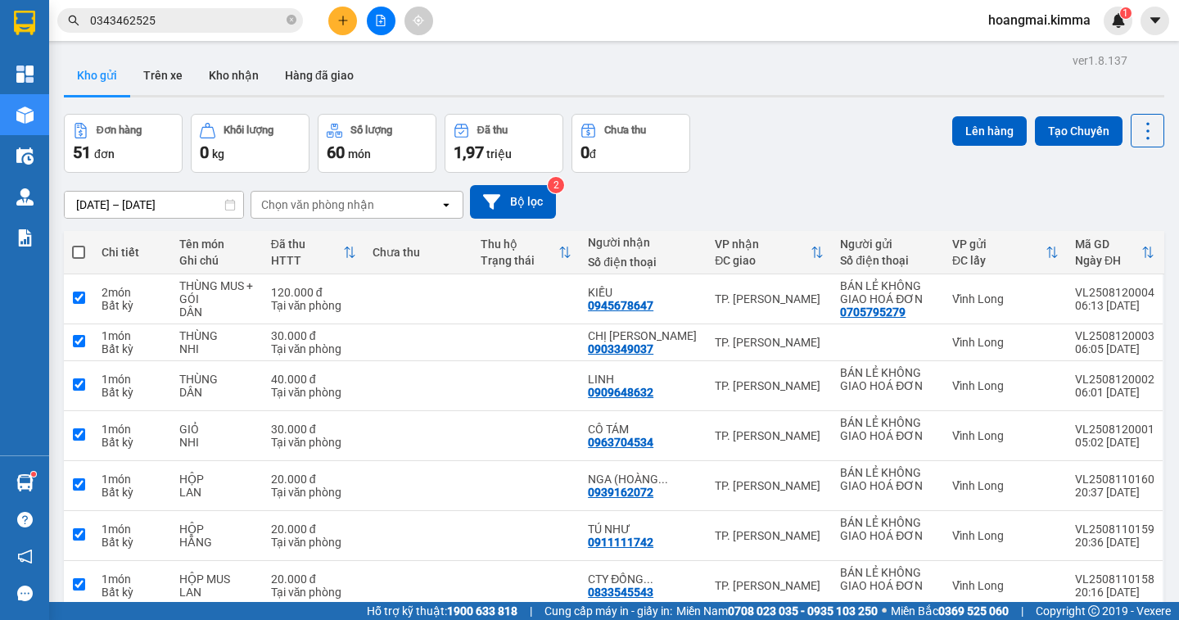
checkbox input "true"
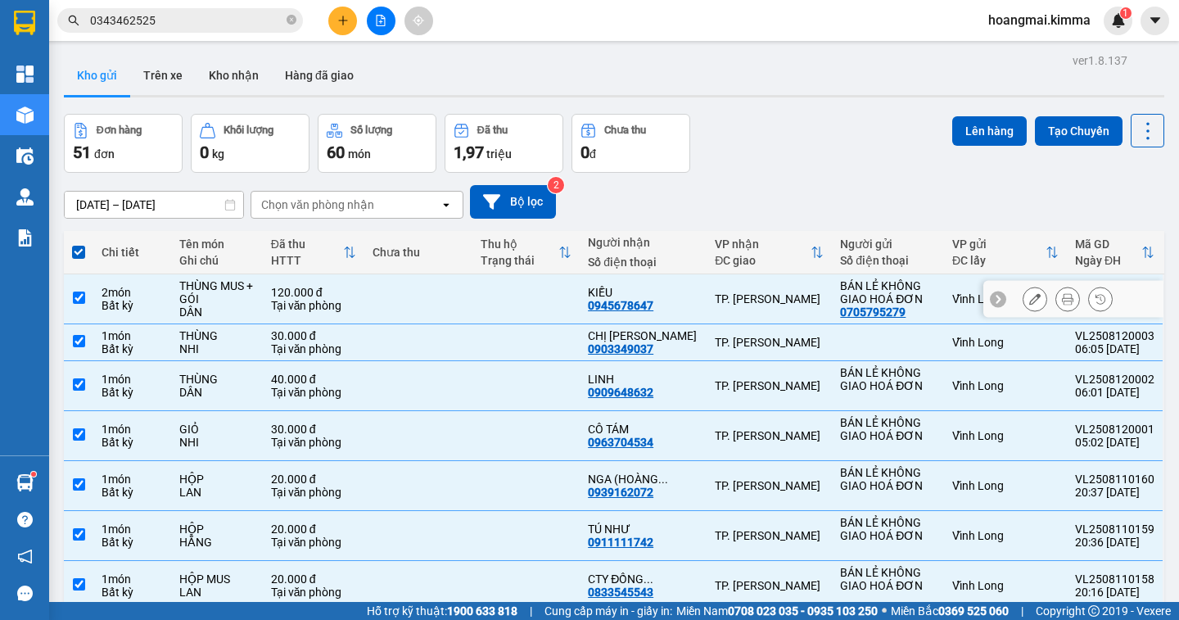
click at [78, 303] on input "checkbox" at bounding box center [79, 297] width 12 height 12
checkbox input "false"
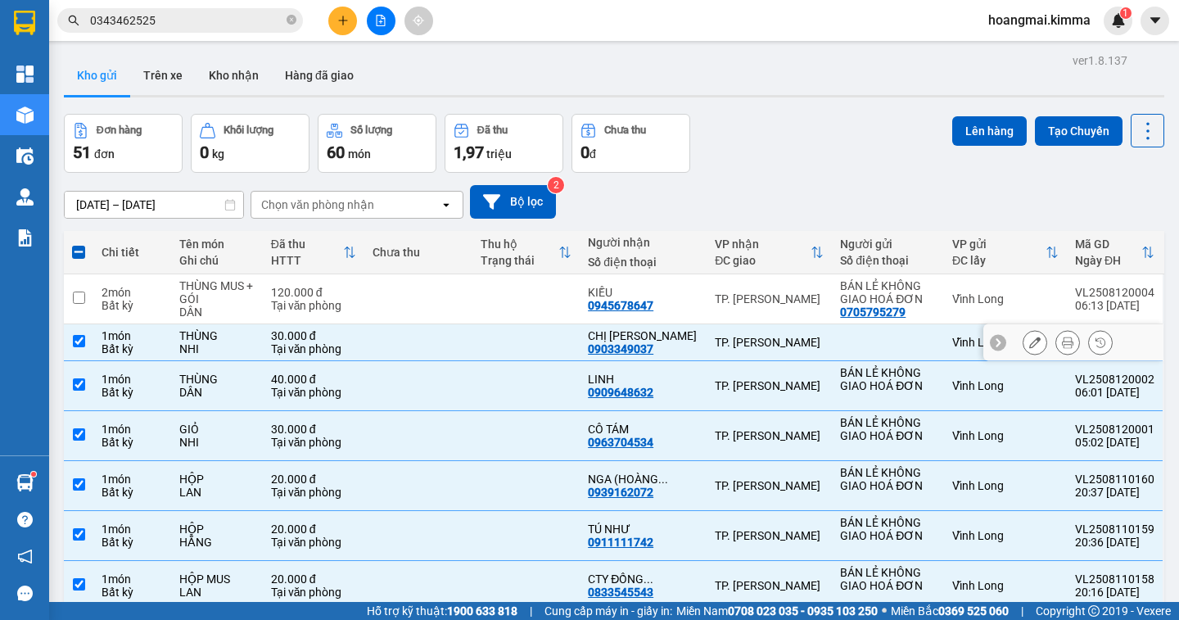
click at [85, 341] on td at bounding box center [78, 342] width 29 height 37
checkbox input "false"
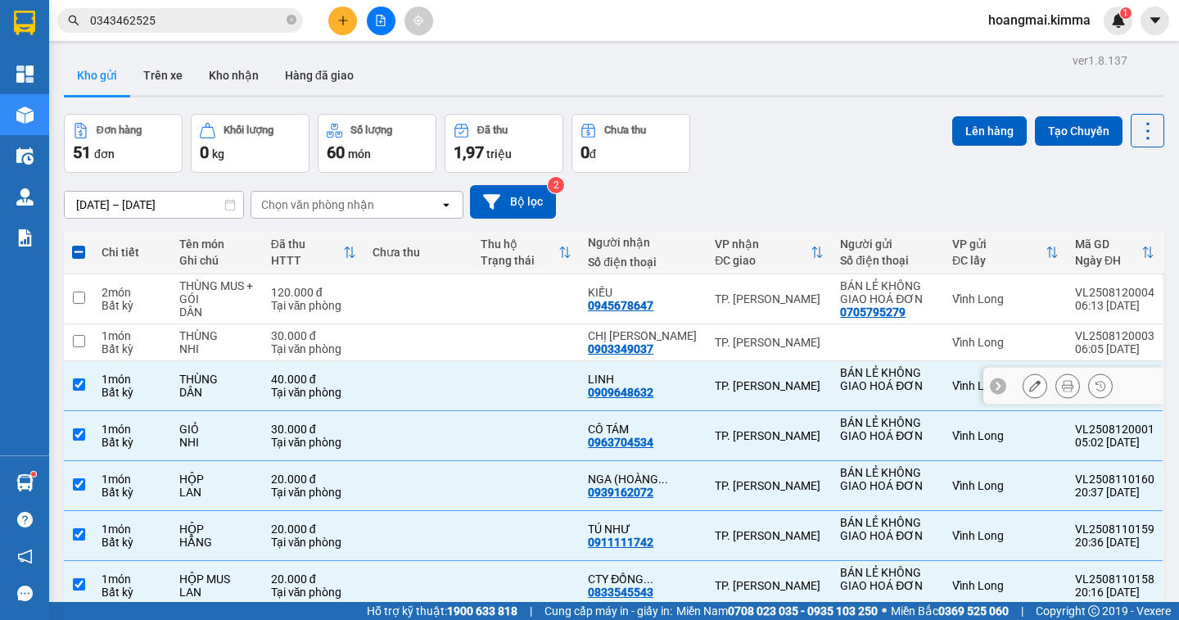
scroll to position [82, 0]
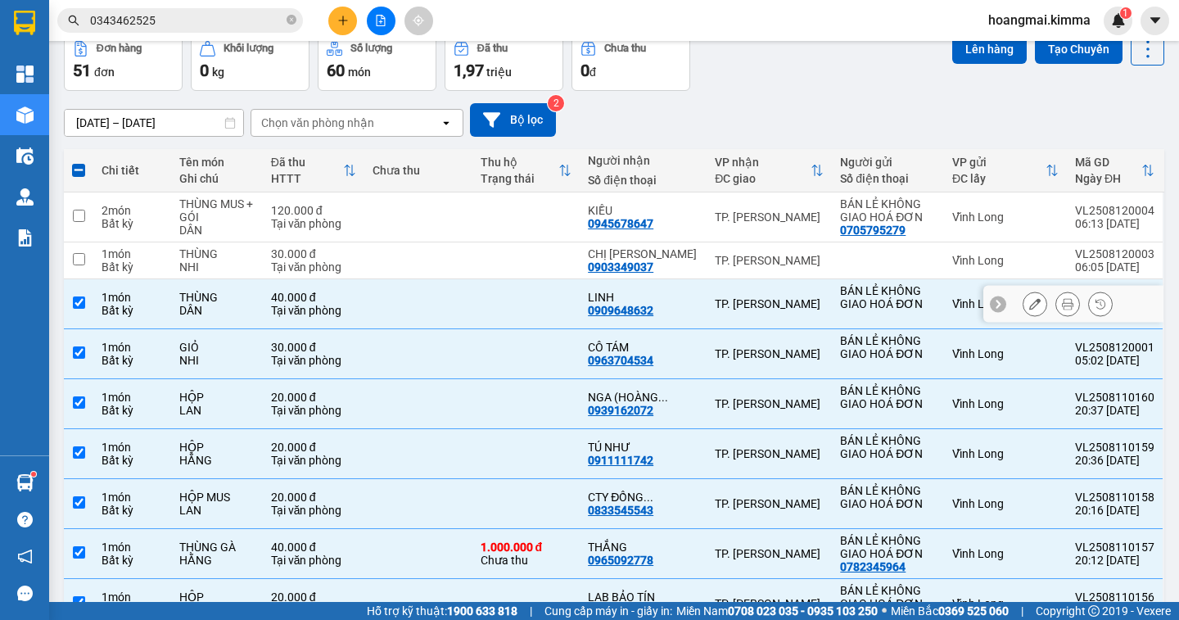
drag, startPoint x: 83, startPoint y: 302, endPoint x: 78, endPoint y: 341, distance: 39.7
click at [83, 307] on input "checkbox" at bounding box center [79, 302] width 12 height 12
checkbox input "false"
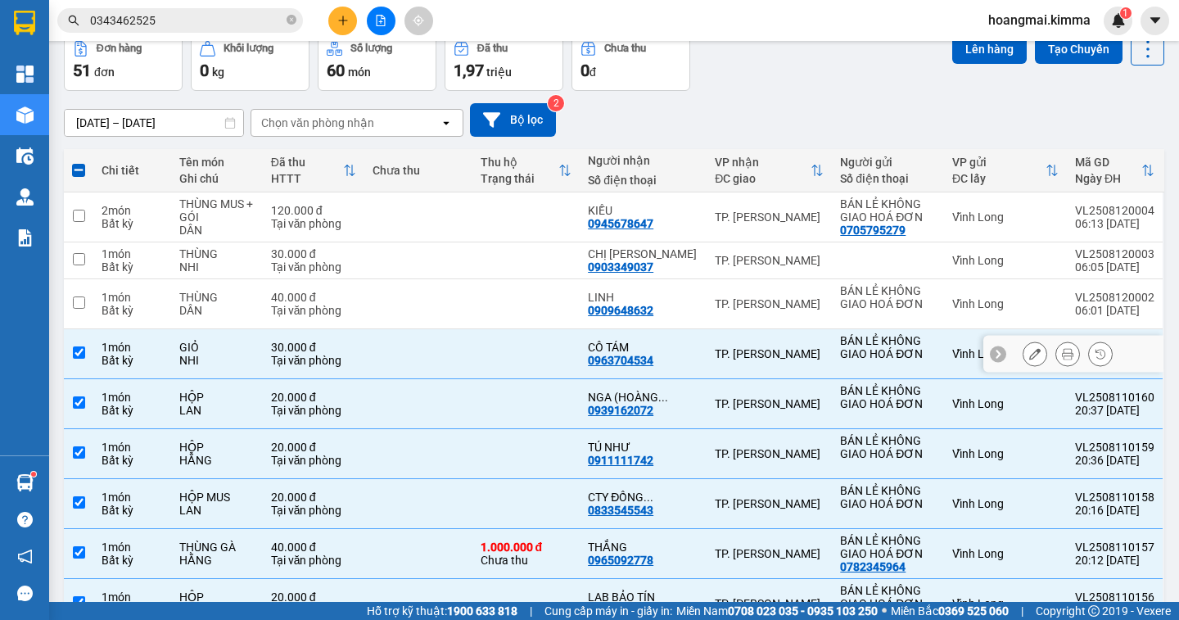
click at [71, 349] on td at bounding box center [78, 354] width 29 height 50
checkbox input "false"
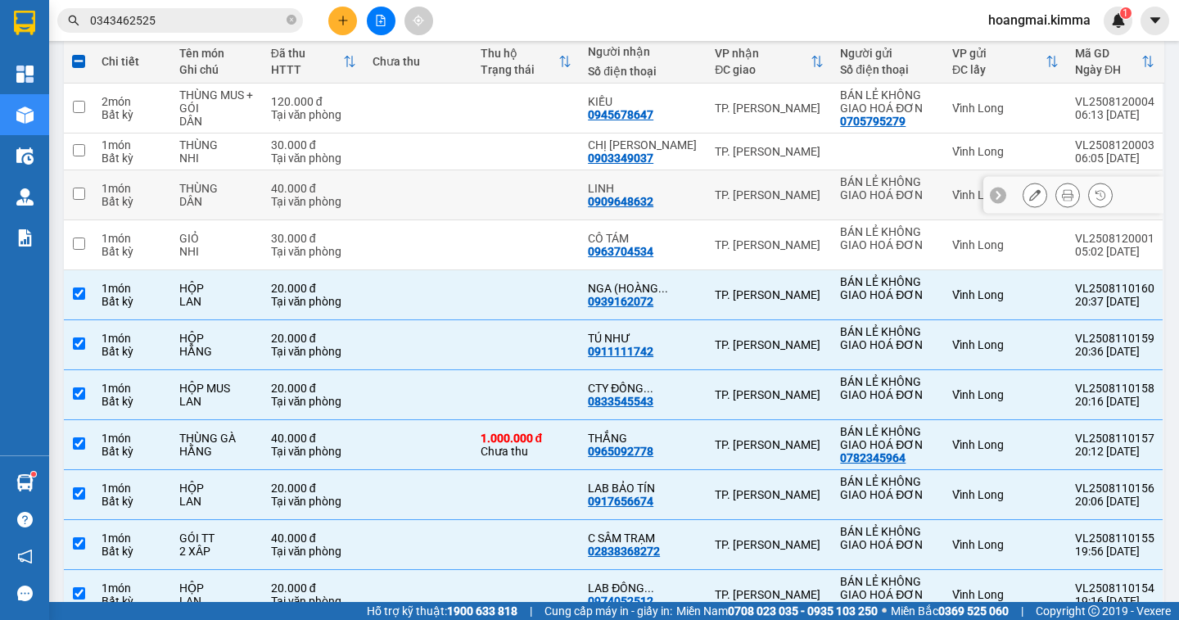
scroll to position [0, 0]
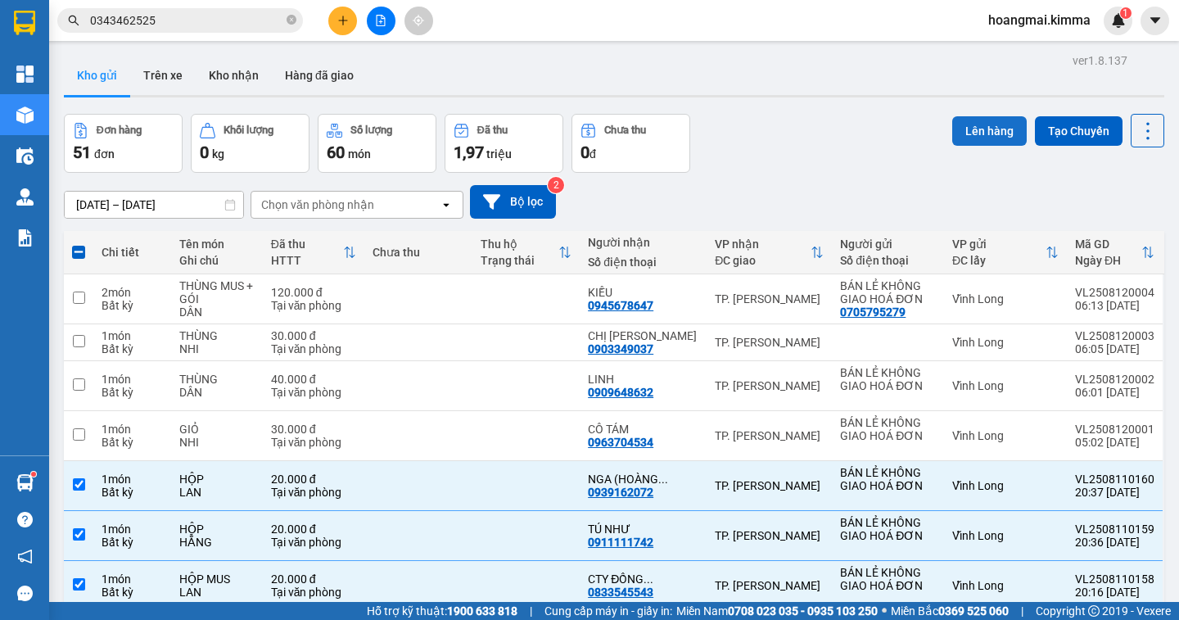
click at [968, 134] on button "Lên hàng" at bounding box center [989, 130] width 74 height 29
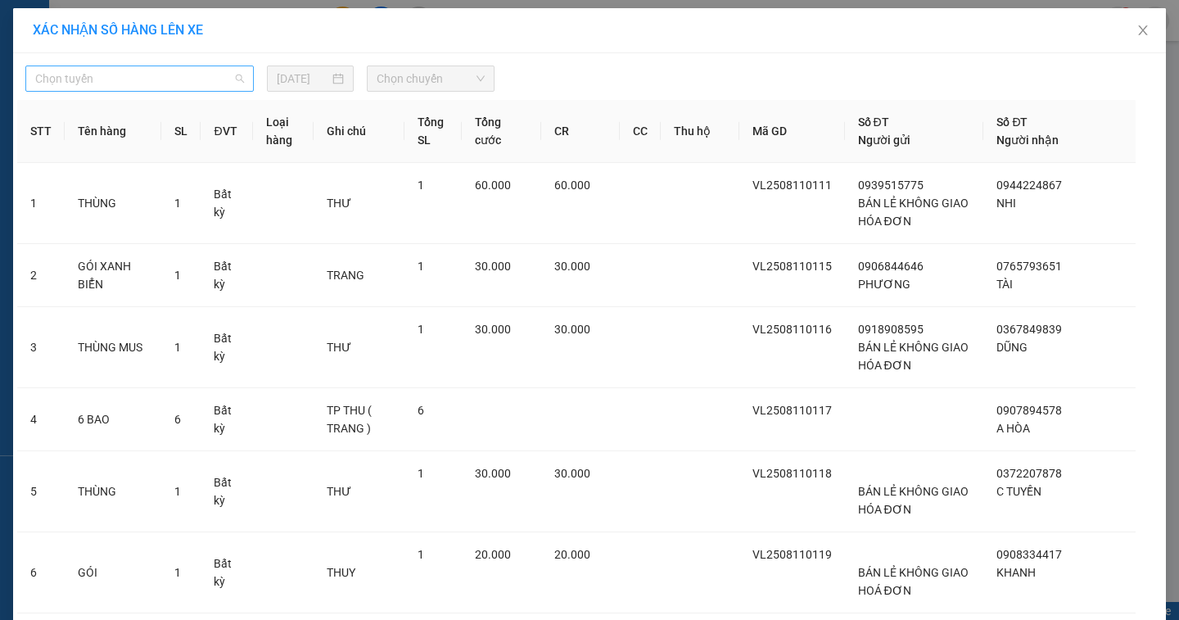
click at [109, 86] on span "Chọn tuyến" at bounding box center [139, 78] width 209 height 25
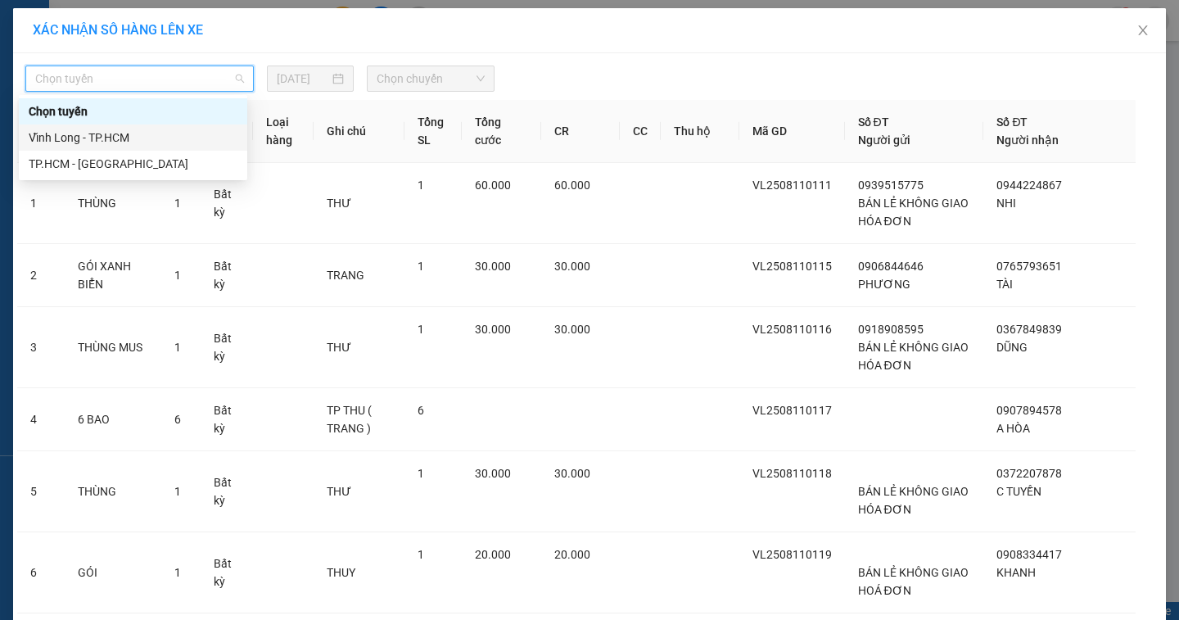
drag, startPoint x: 108, startPoint y: 139, endPoint x: 130, endPoint y: 130, distance: 23.9
click at [109, 139] on div "Vĩnh Long - TP.HCM" at bounding box center [133, 138] width 209 height 18
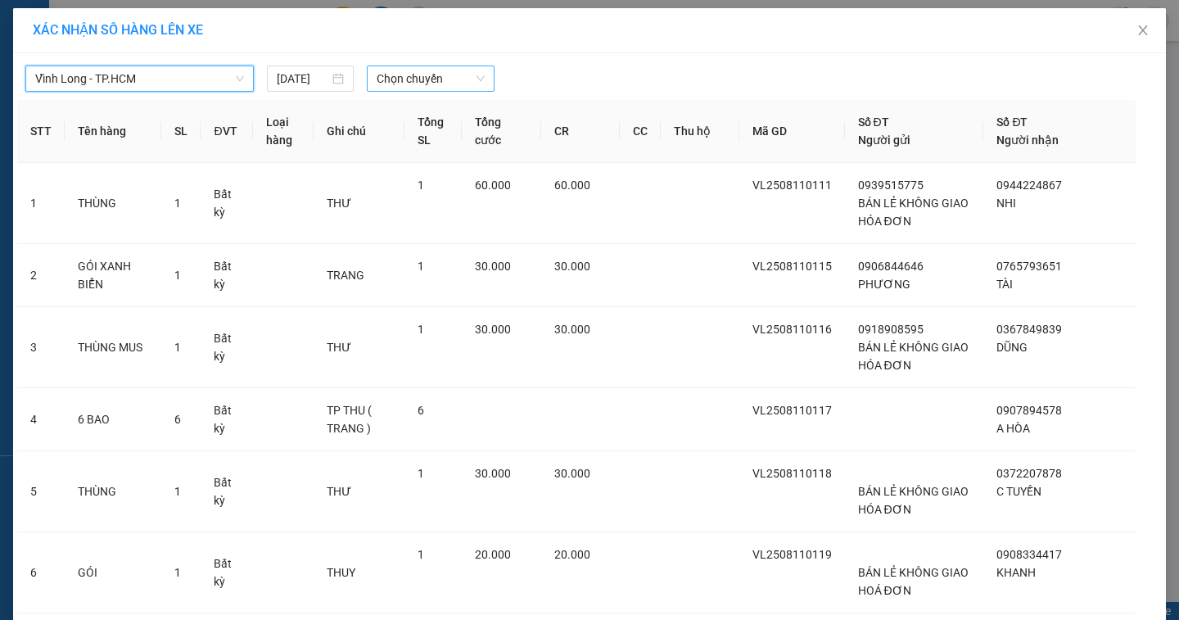
click at [380, 75] on span "Chọn chuyến" at bounding box center [431, 78] width 108 height 25
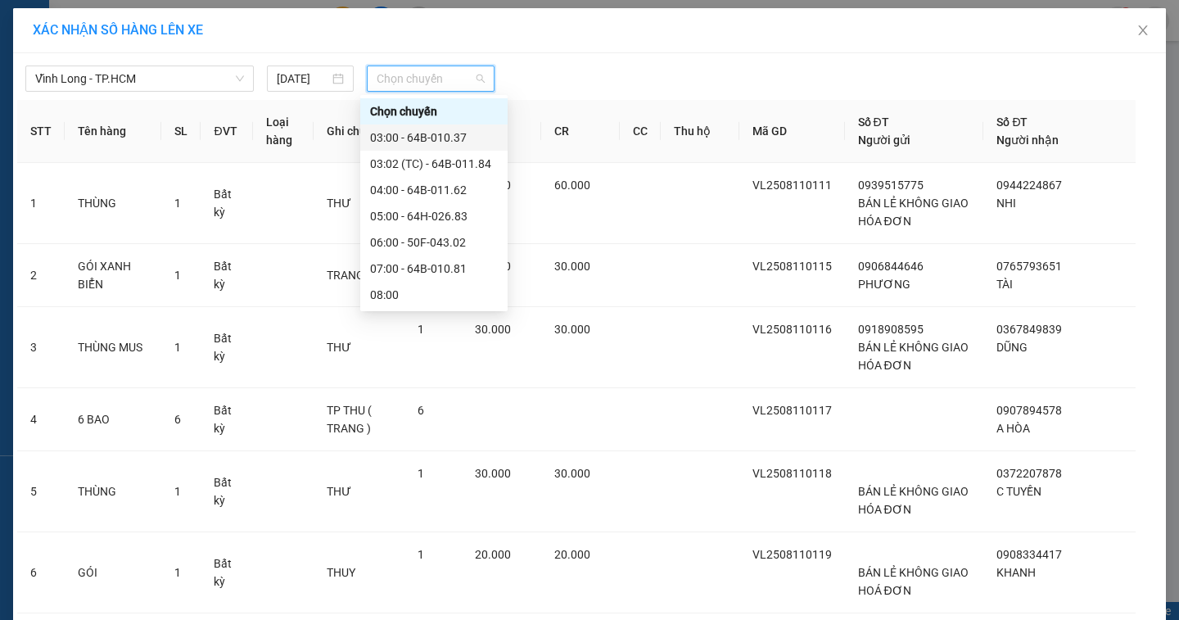
click at [408, 138] on div "03:00 - 64B-010.37" at bounding box center [434, 138] width 128 height 18
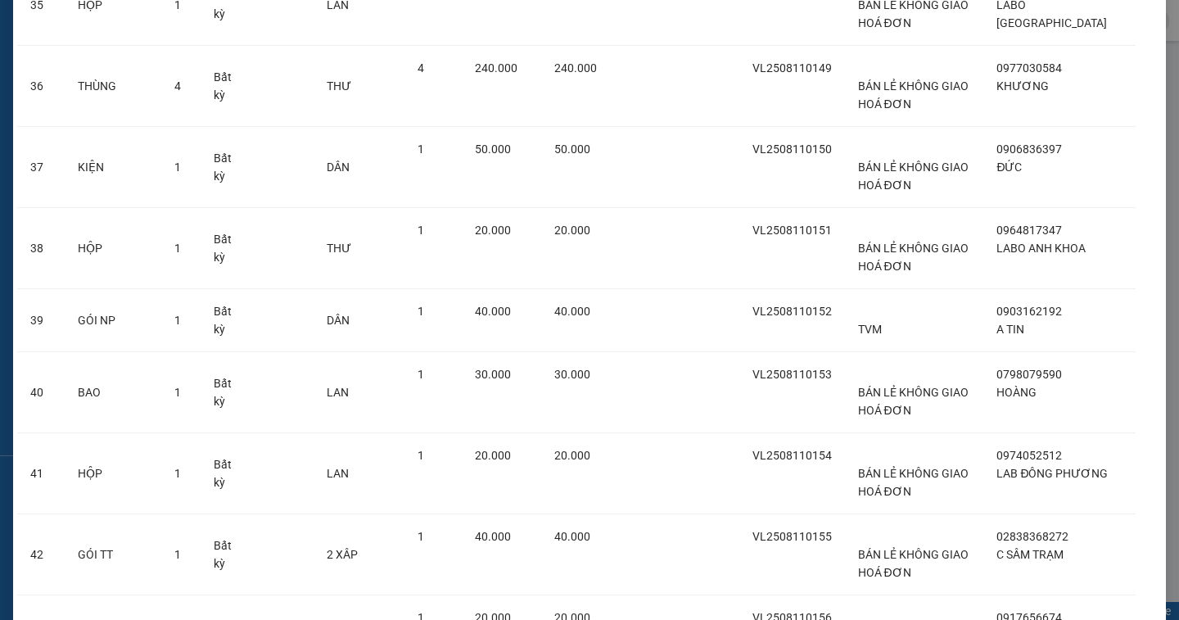
scroll to position [3283, 0]
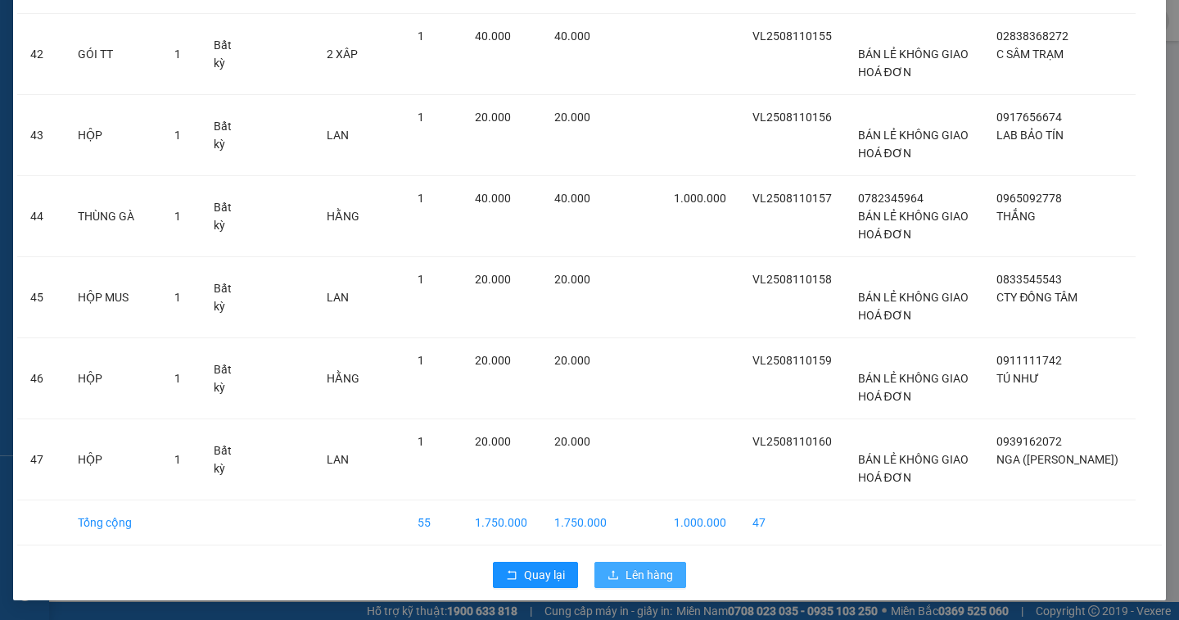
click at [657, 583] on span "Lên hàng" at bounding box center [648, 575] width 47 height 18
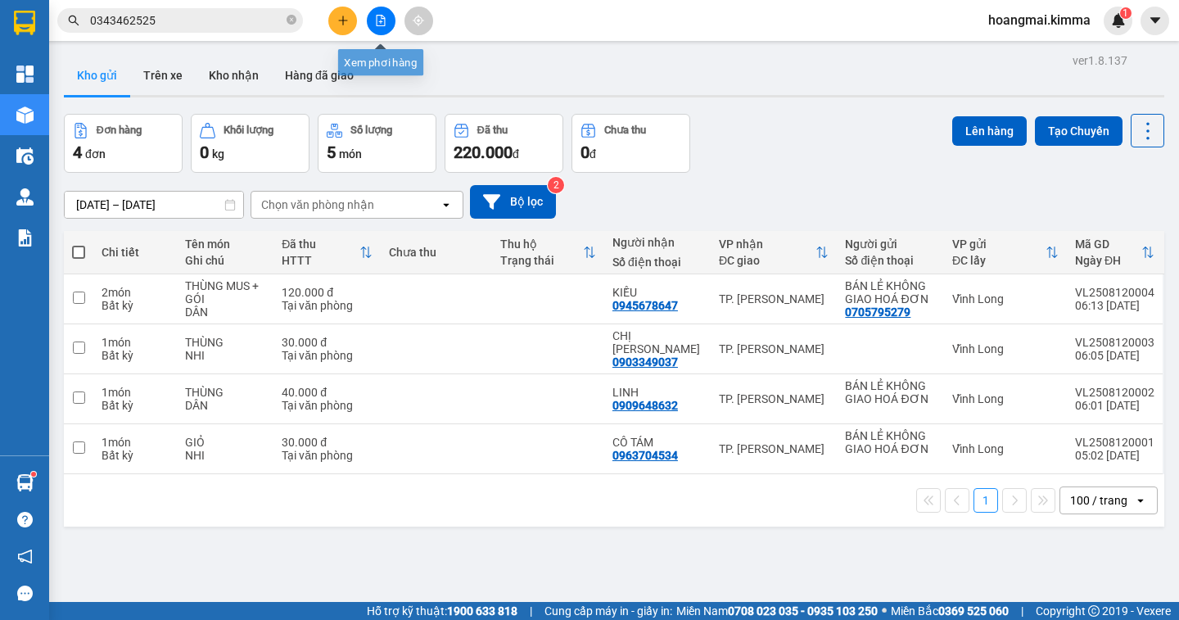
click at [380, 20] on icon "file-add" at bounding box center [380, 20] width 11 height 11
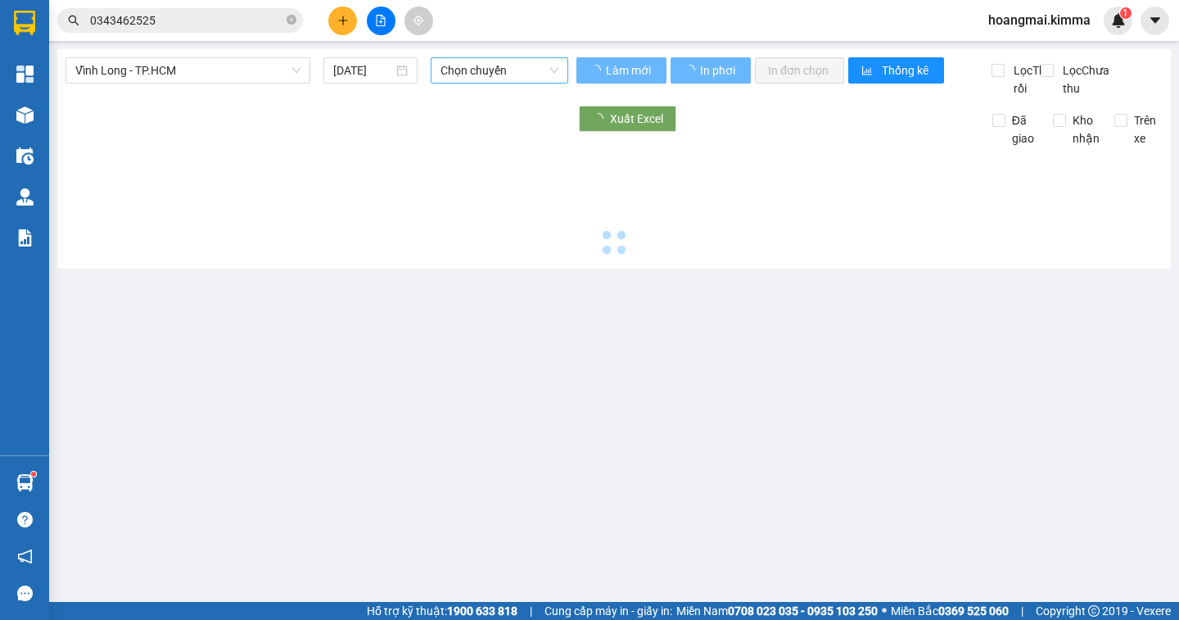
type input "[DATE]"
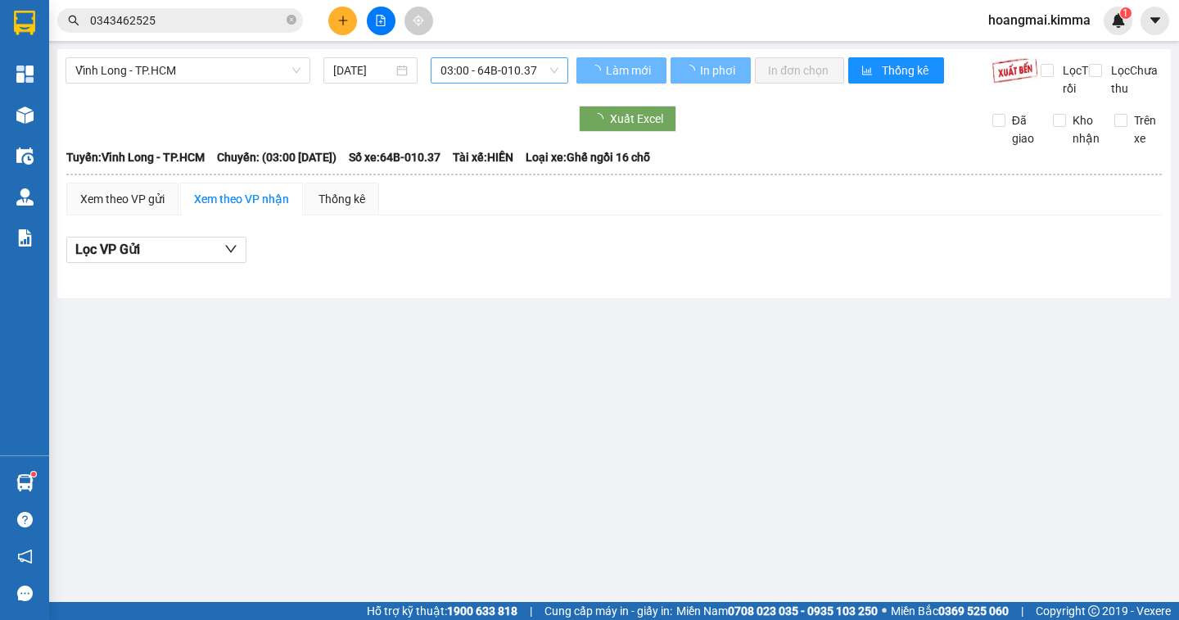
click at [495, 75] on span "03:00 - 64B-010.37" at bounding box center [499, 70] width 118 height 25
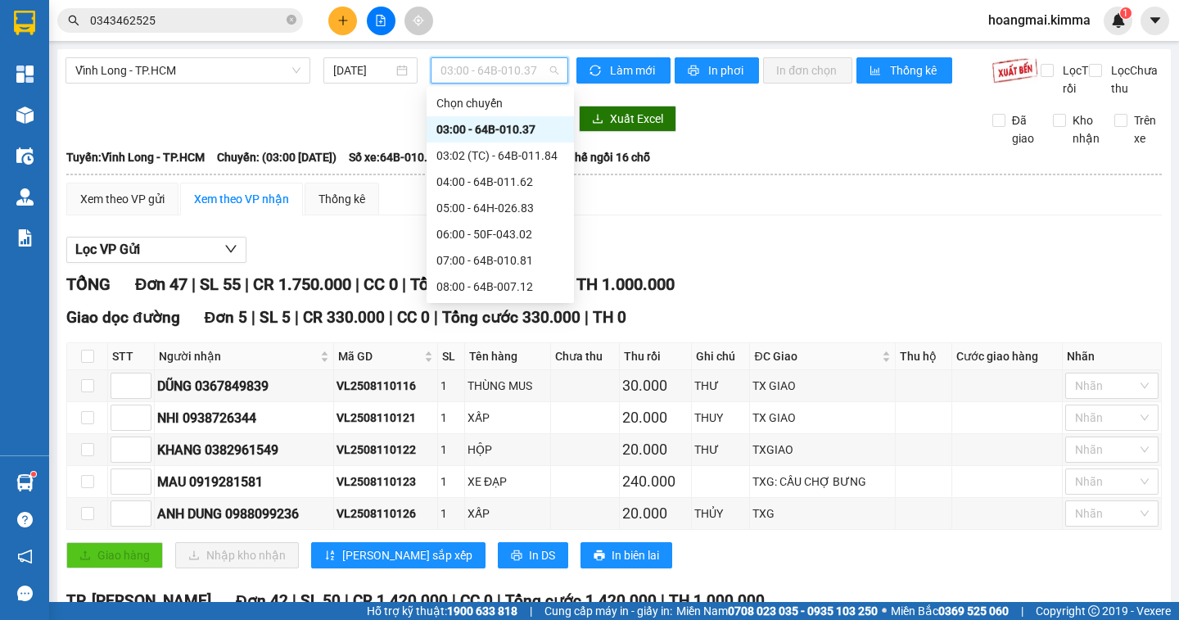
click at [494, 130] on div "03:00 - 64B-010.37" at bounding box center [500, 129] width 128 height 18
click at [480, 65] on span "03:00 - 64B-010.37" at bounding box center [499, 70] width 118 height 25
click at [503, 182] on div "04:00 - 64B-011.62" at bounding box center [500, 182] width 128 height 18
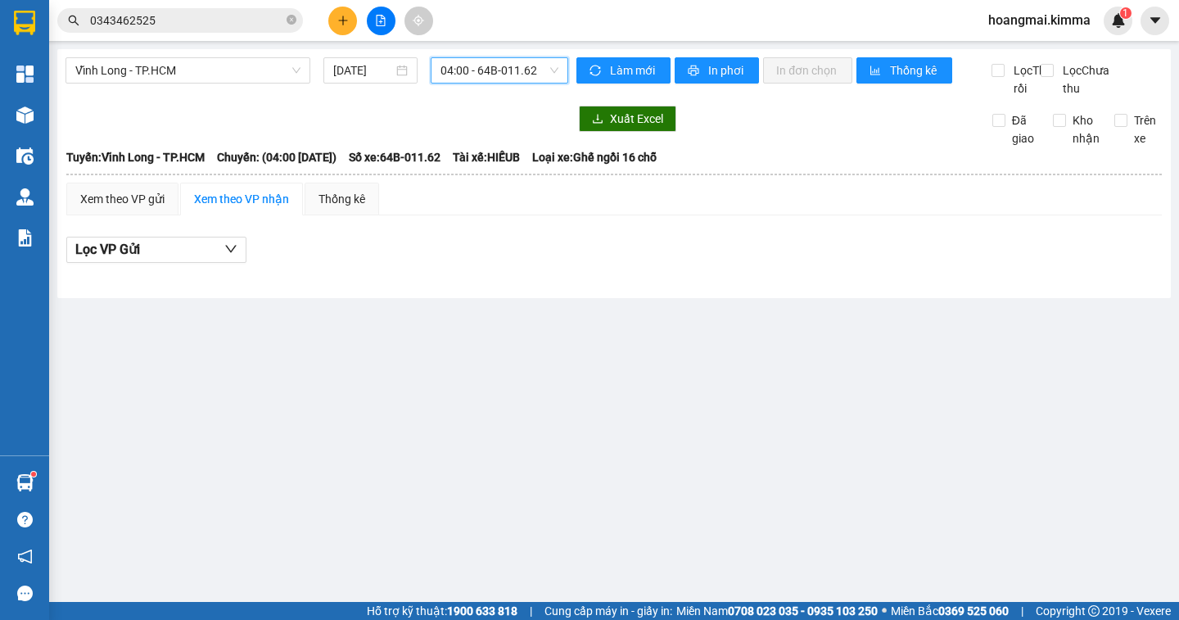
click at [474, 66] on span "04:00 - 64B-011.62" at bounding box center [499, 70] width 118 height 25
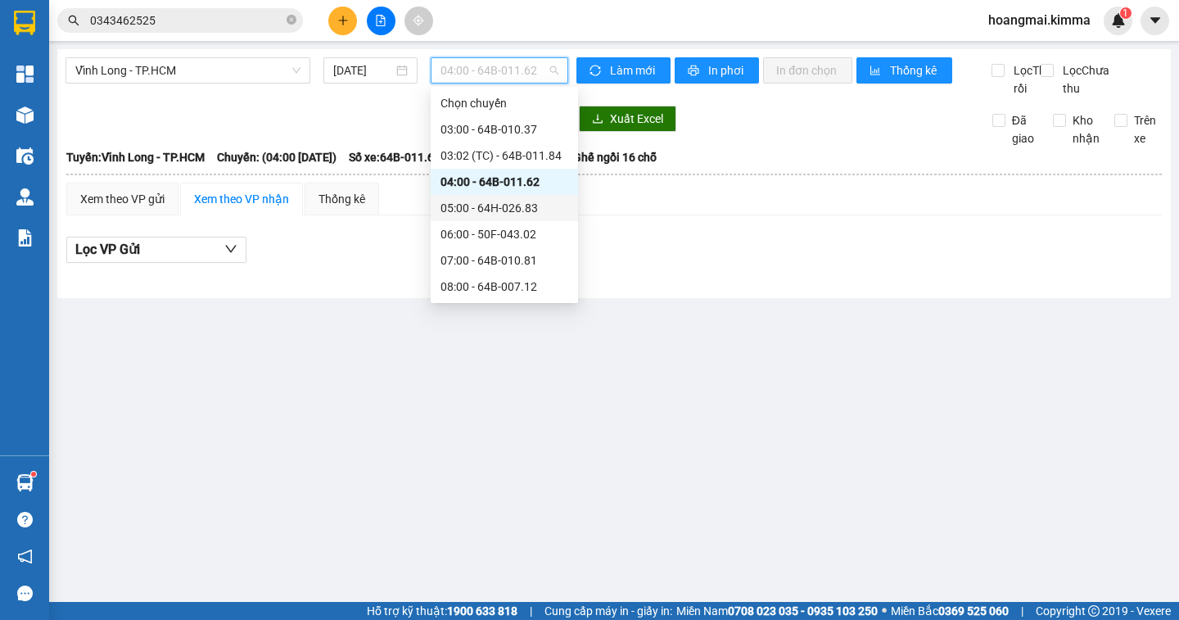
click at [492, 210] on div "05:00 - 64H-026.83" at bounding box center [504, 208] width 128 height 18
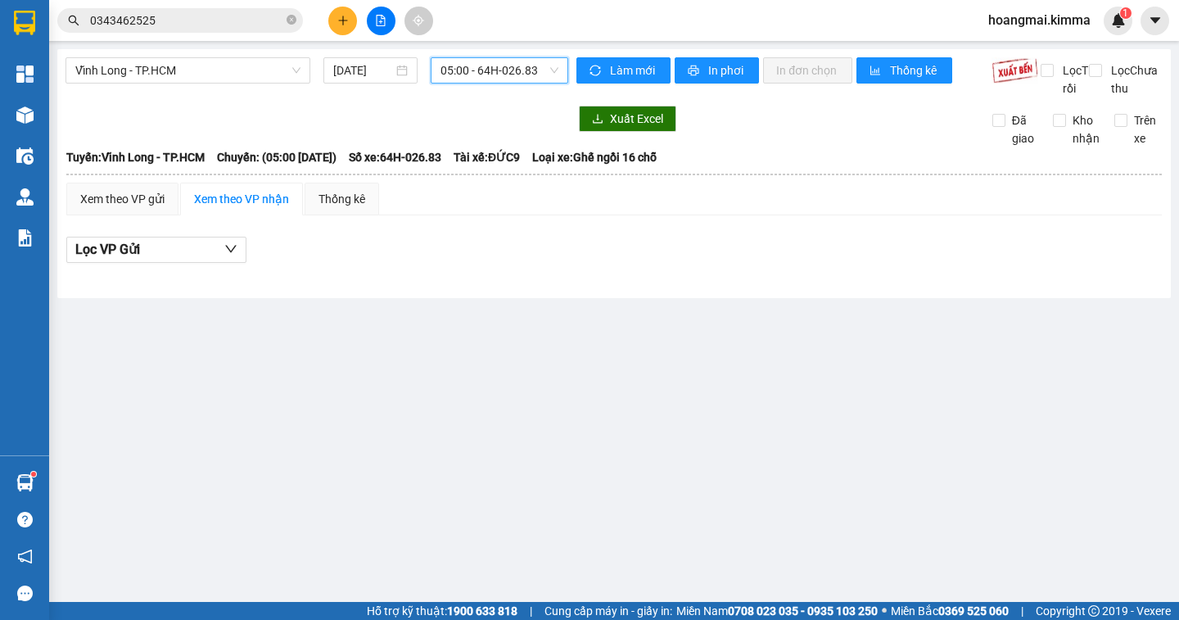
click at [473, 70] on span "05:00 - 64H-026.83" at bounding box center [499, 70] width 118 height 25
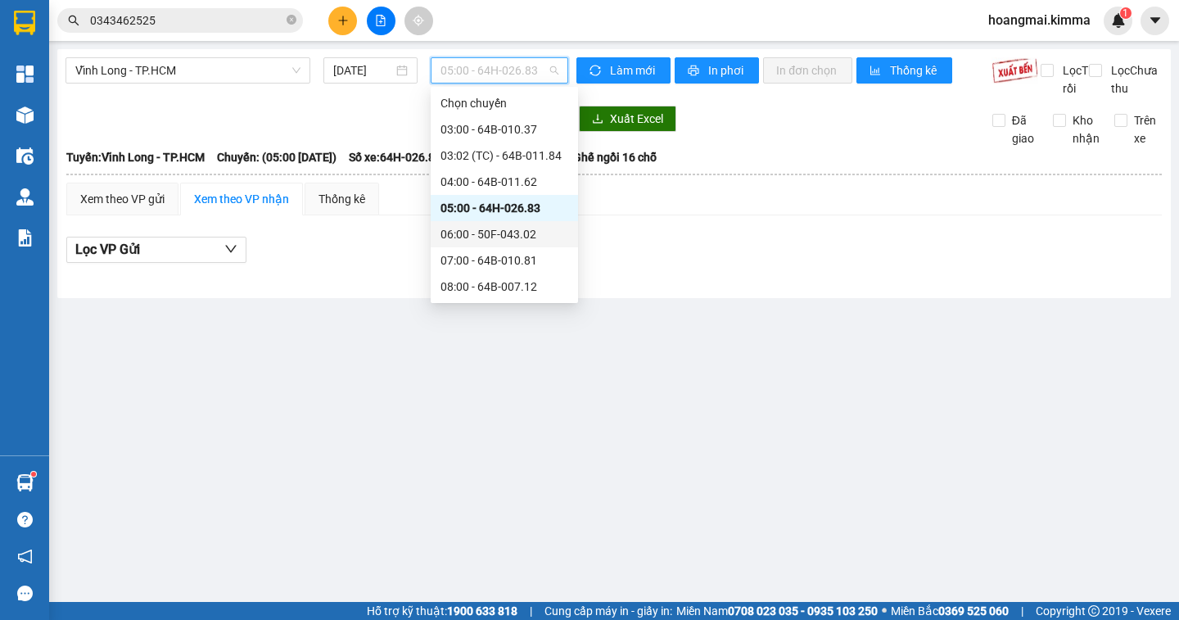
click at [500, 238] on div "06:00 - 50F-043.02" at bounding box center [504, 234] width 128 height 18
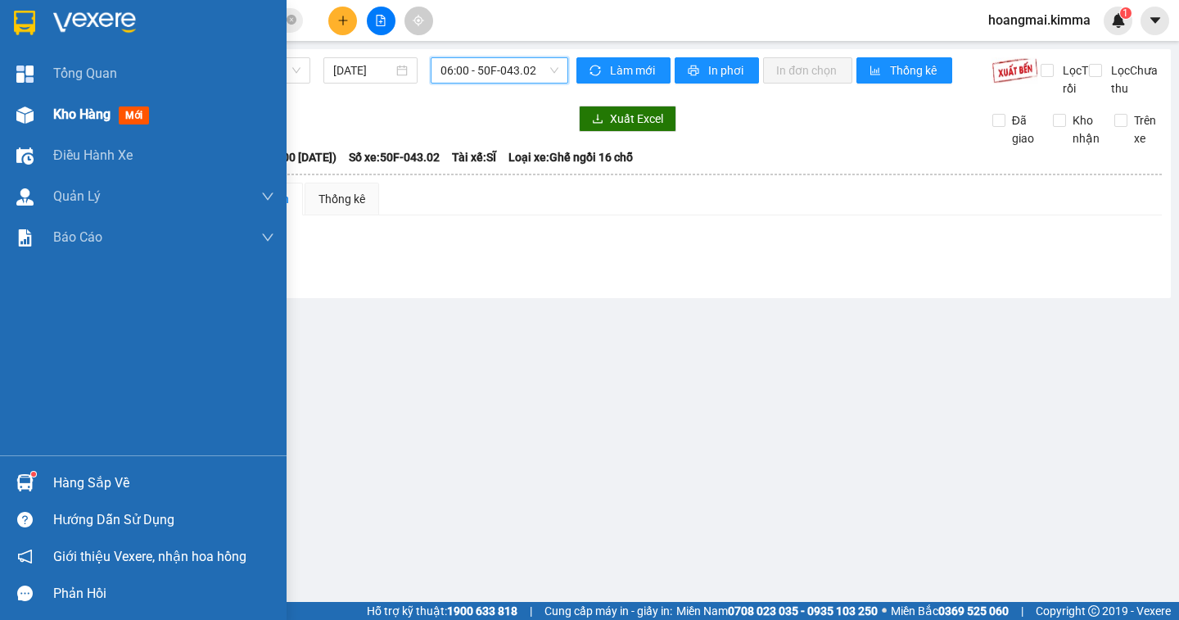
click at [62, 112] on span "Kho hàng" at bounding box center [81, 114] width 57 height 16
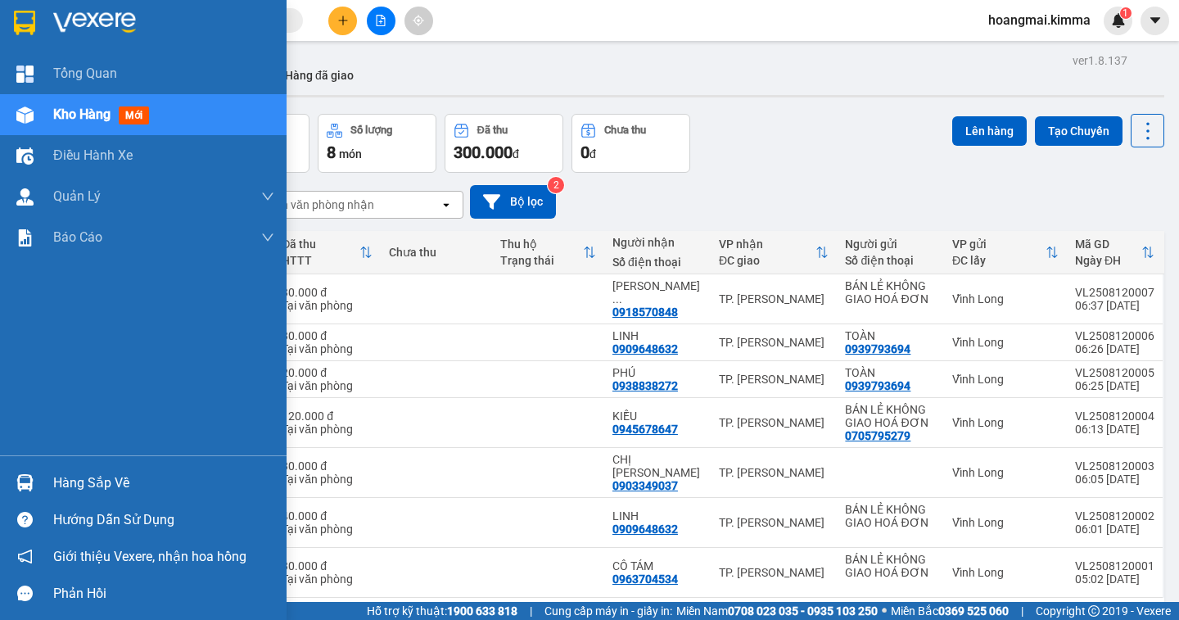
click at [101, 123] on div "Kho hàng mới" at bounding box center [104, 114] width 102 height 20
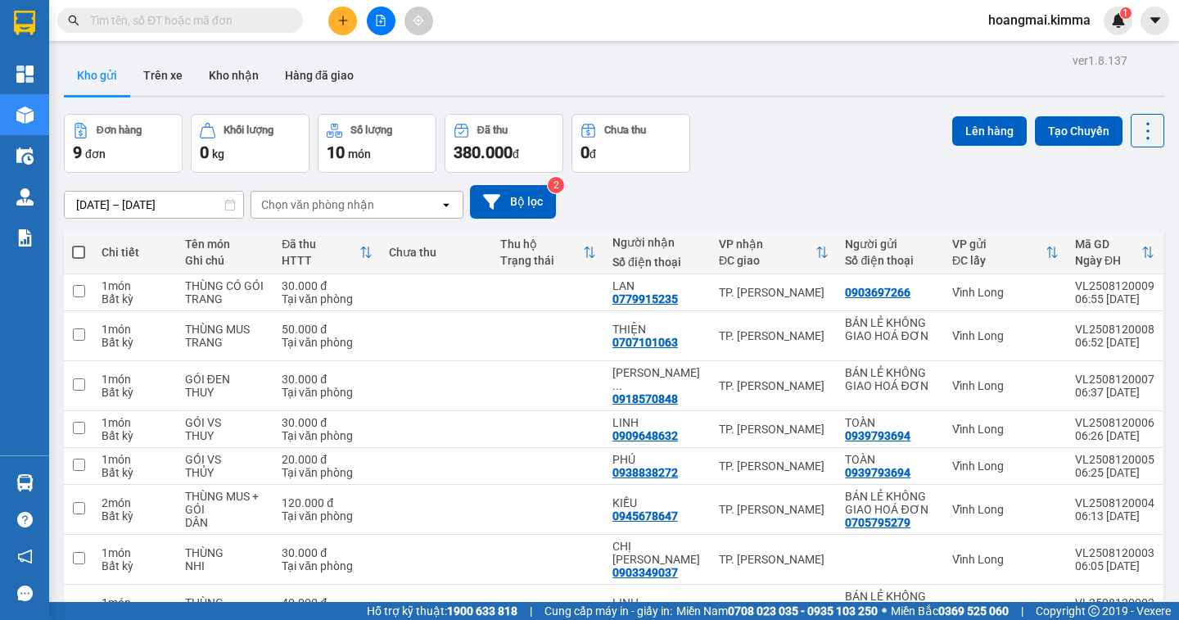
scroll to position [137, 0]
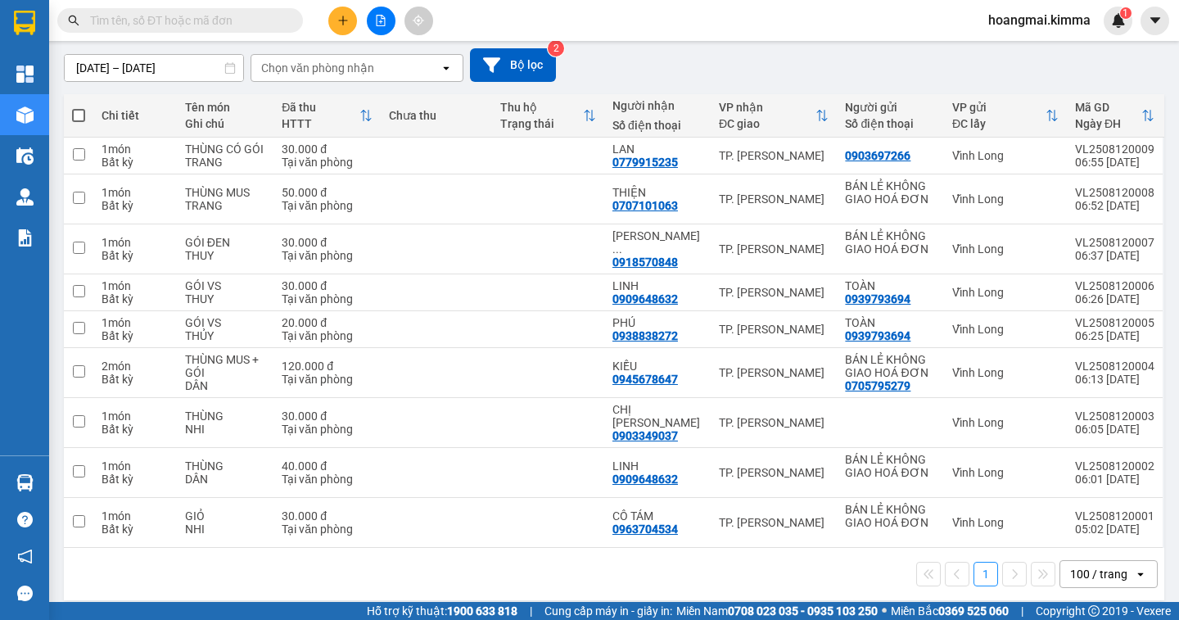
click at [83, 121] on span at bounding box center [78, 115] width 13 height 13
click at [79, 107] on input "checkbox" at bounding box center [79, 107] width 0 height 0
checkbox input "true"
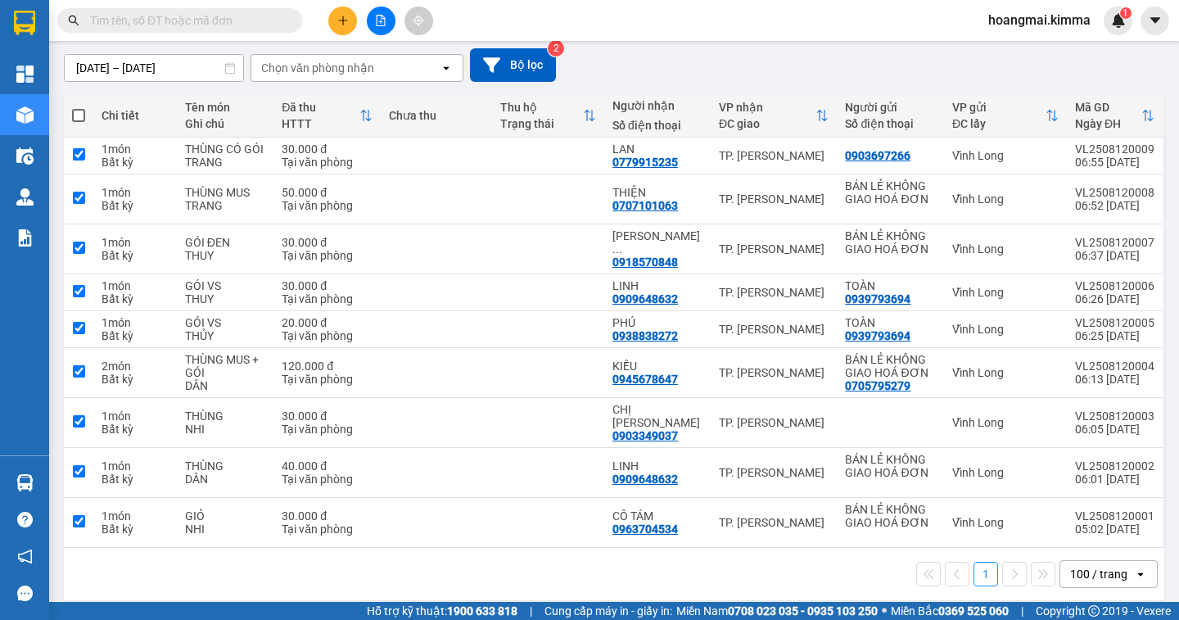
checkbox input "true"
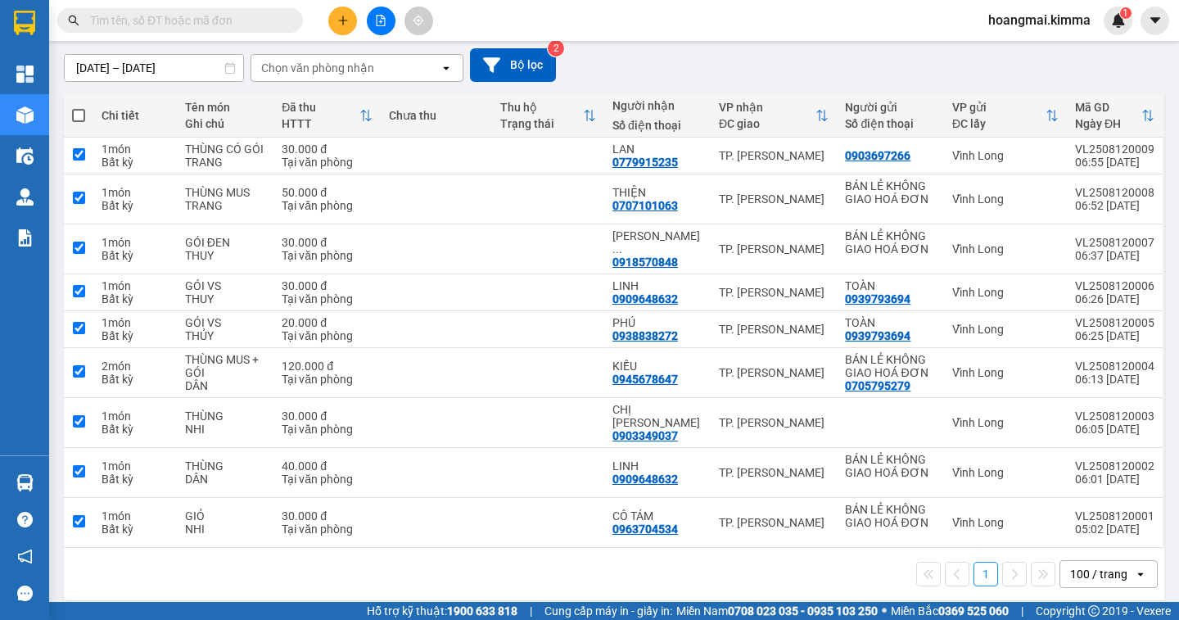
checkbox input "true"
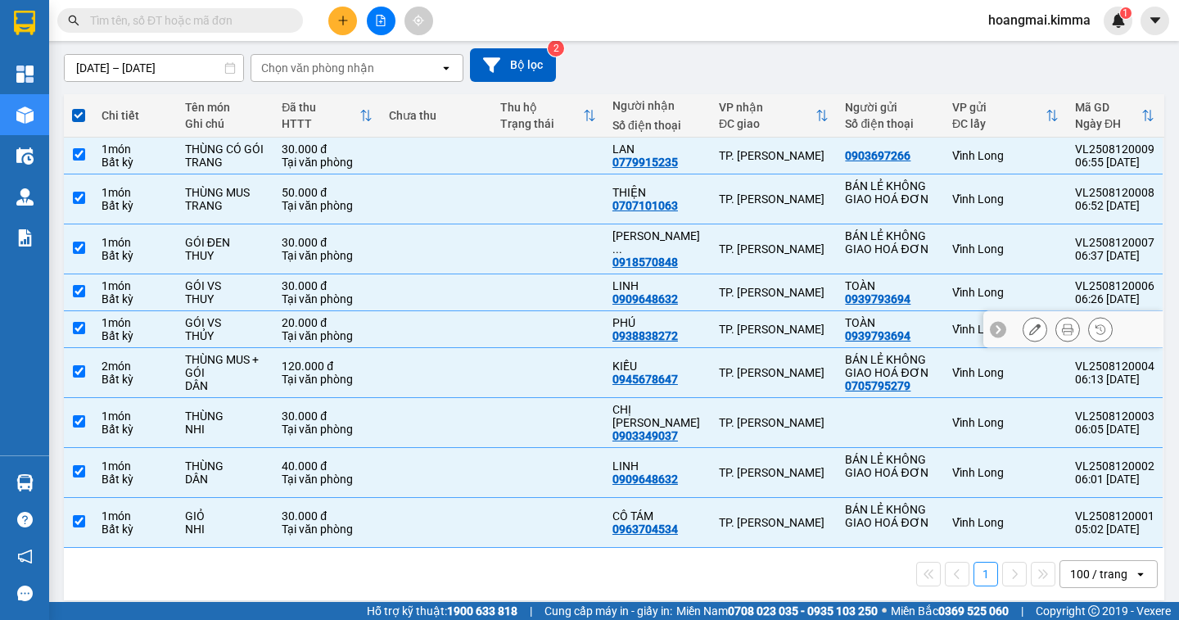
scroll to position [0, 0]
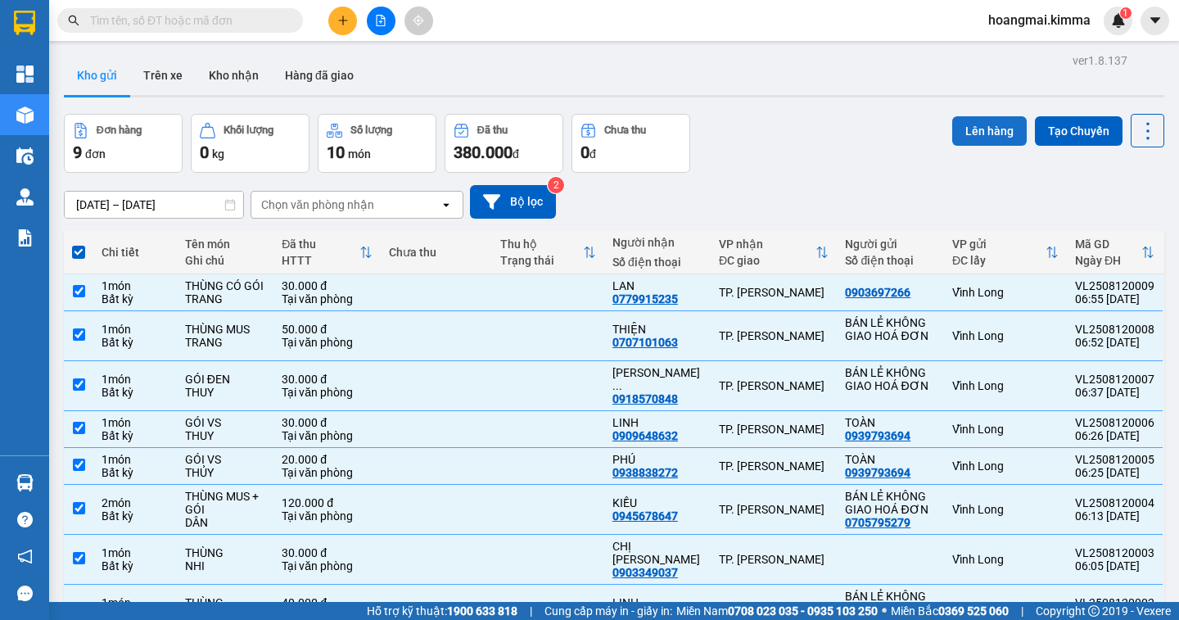
click at [968, 136] on button "Lên hàng" at bounding box center [989, 130] width 74 height 29
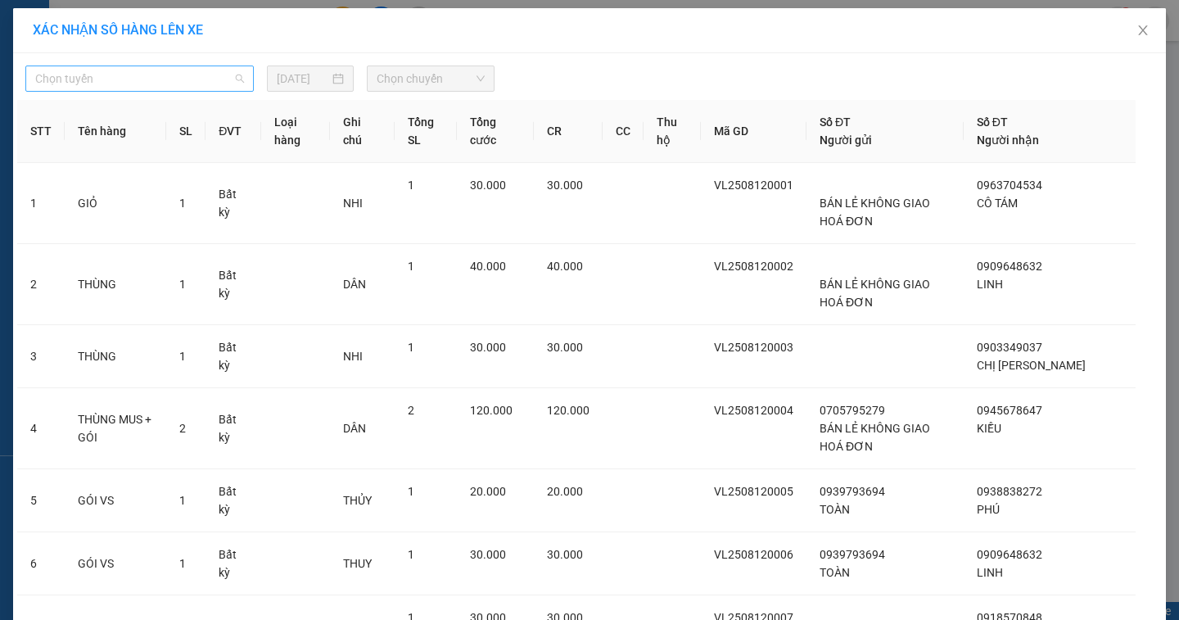
click at [120, 83] on span "Chọn tuyến" at bounding box center [139, 78] width 209 height 25
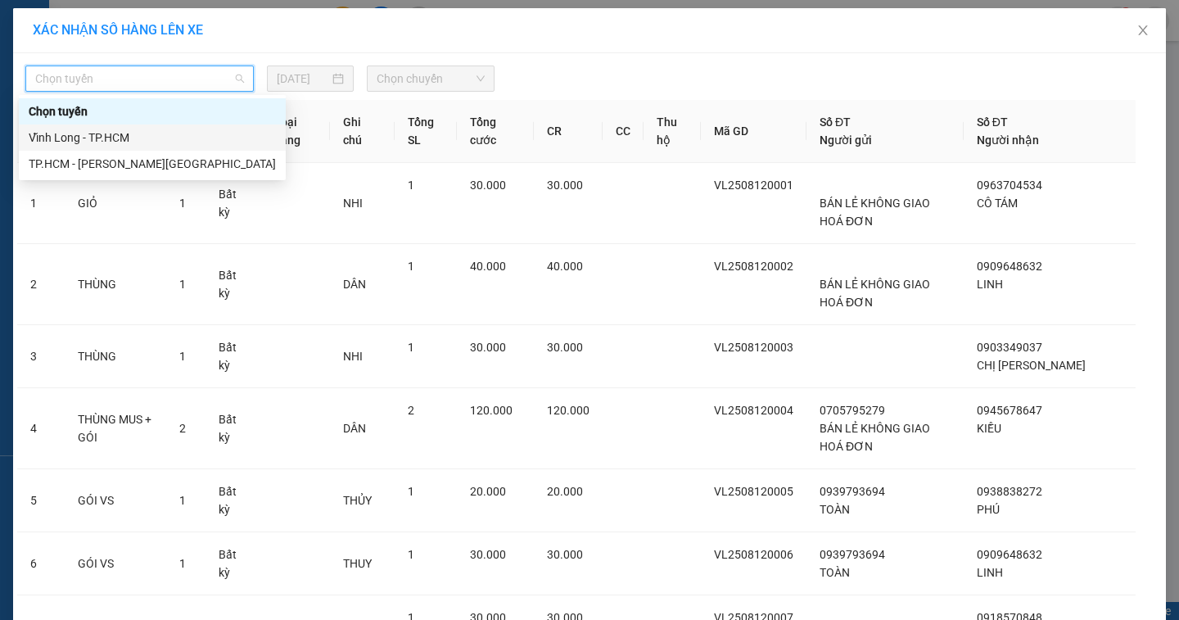
click at [102, 136] on div "Vĩnh Long - TP.HCM" at bounding box center [152, 138] width 247 height 18
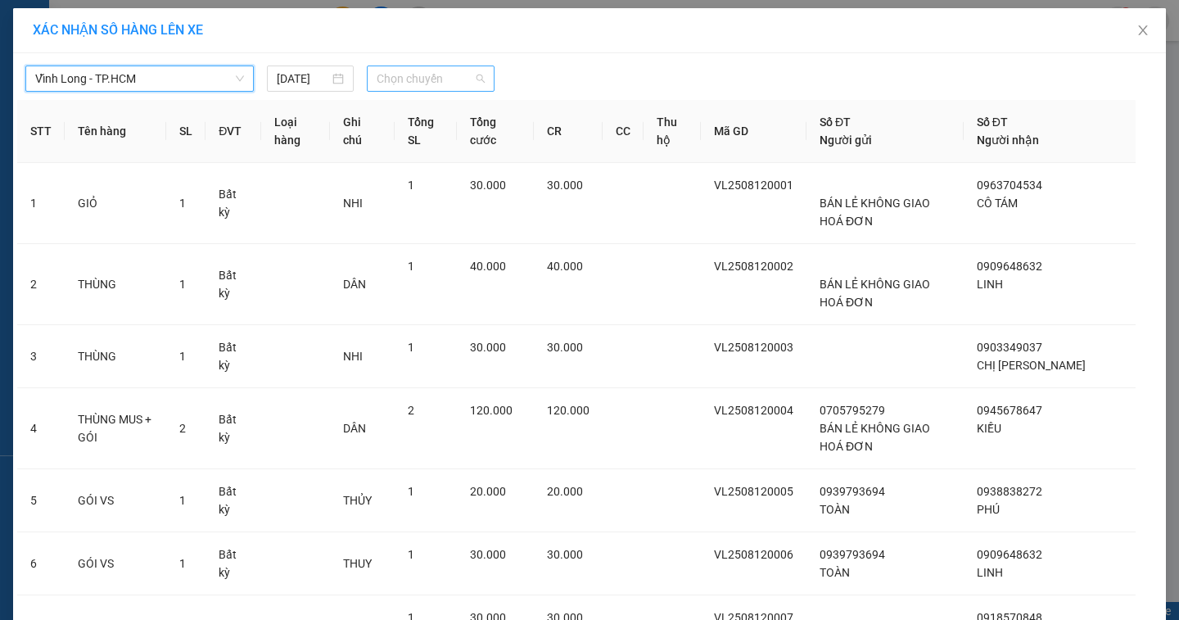
click at [395, 80] on span "Chọn chuyến" at bounding box center [431, 78] width 108 height 25
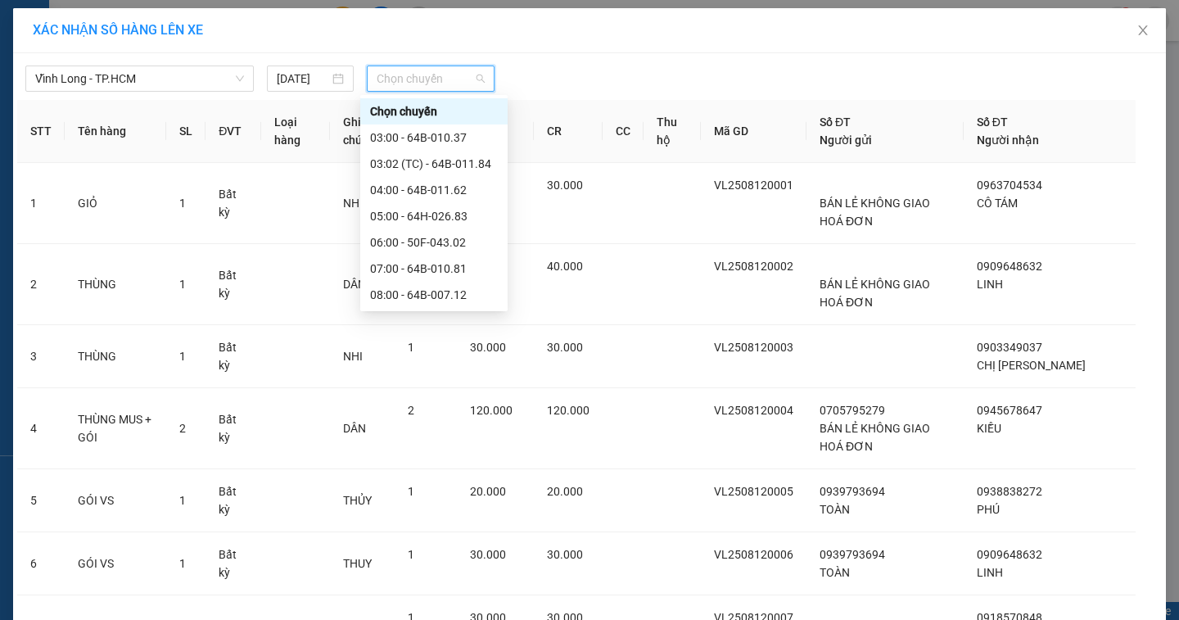
scroll to position [164, 0]
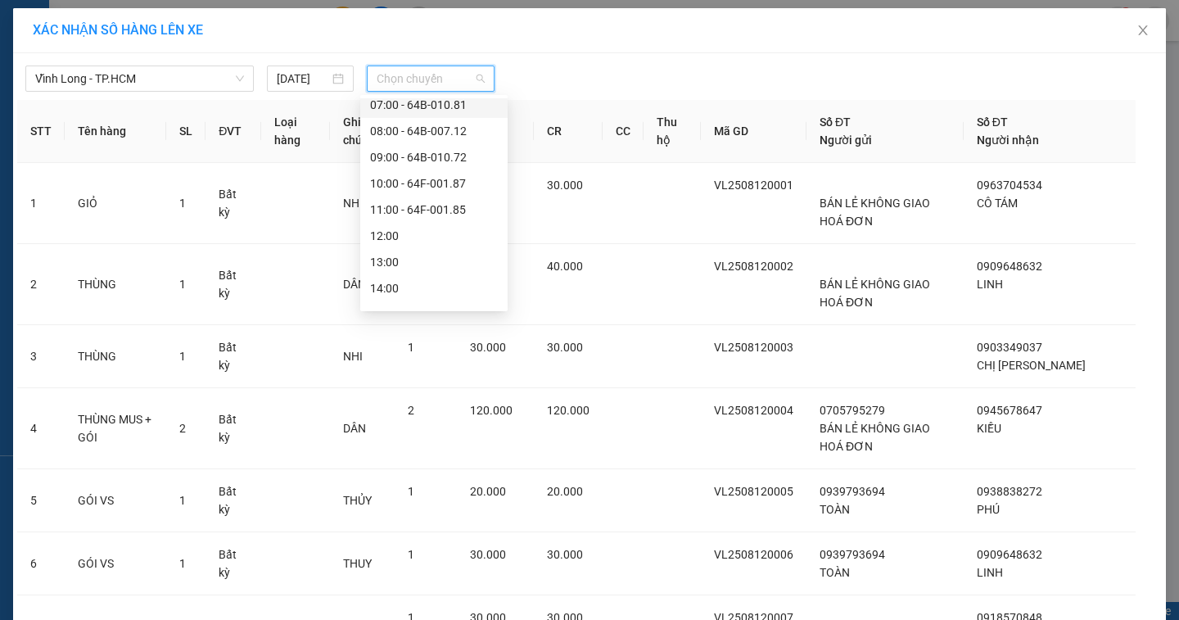
click at [426, 101] on div "07:00 - 64B-010.81" at bounding box center [434, 105] width 128 height 18
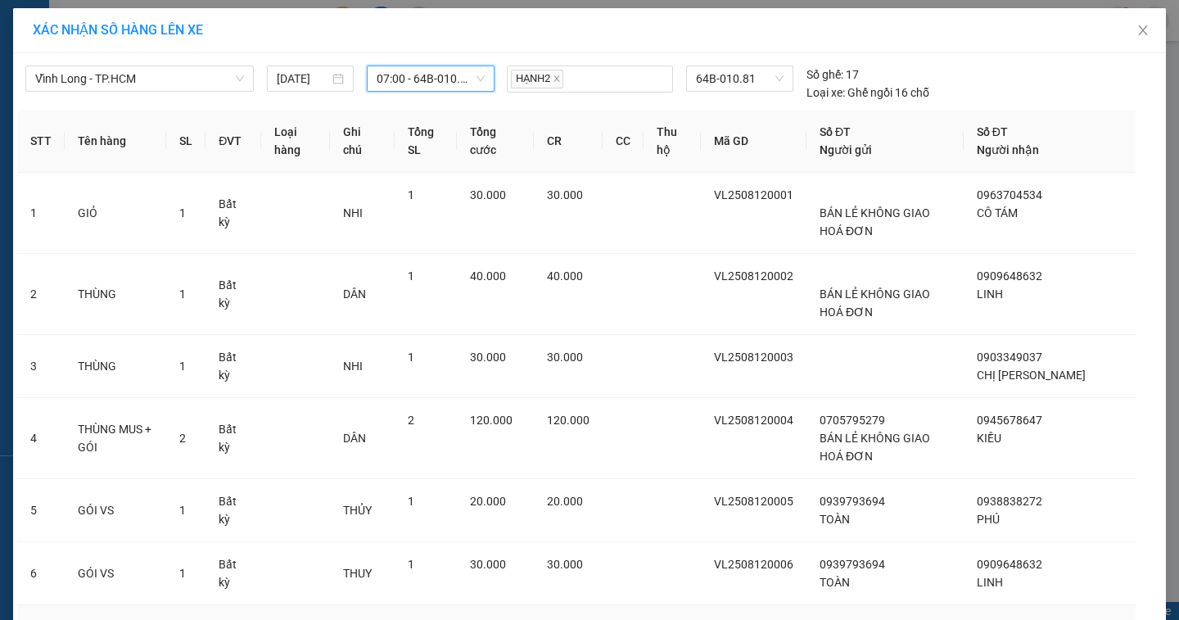
scroll to position [330, 0]
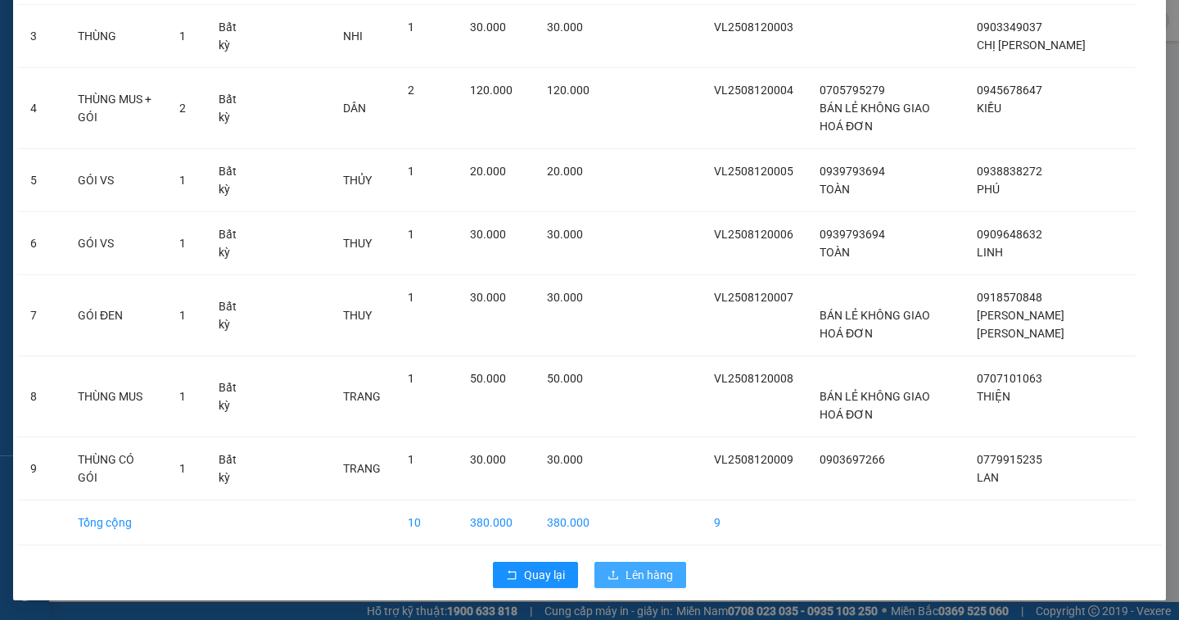
click at [650, 567] on span "Lên hàng" at bounding box center [648, 575] width 47 height 18
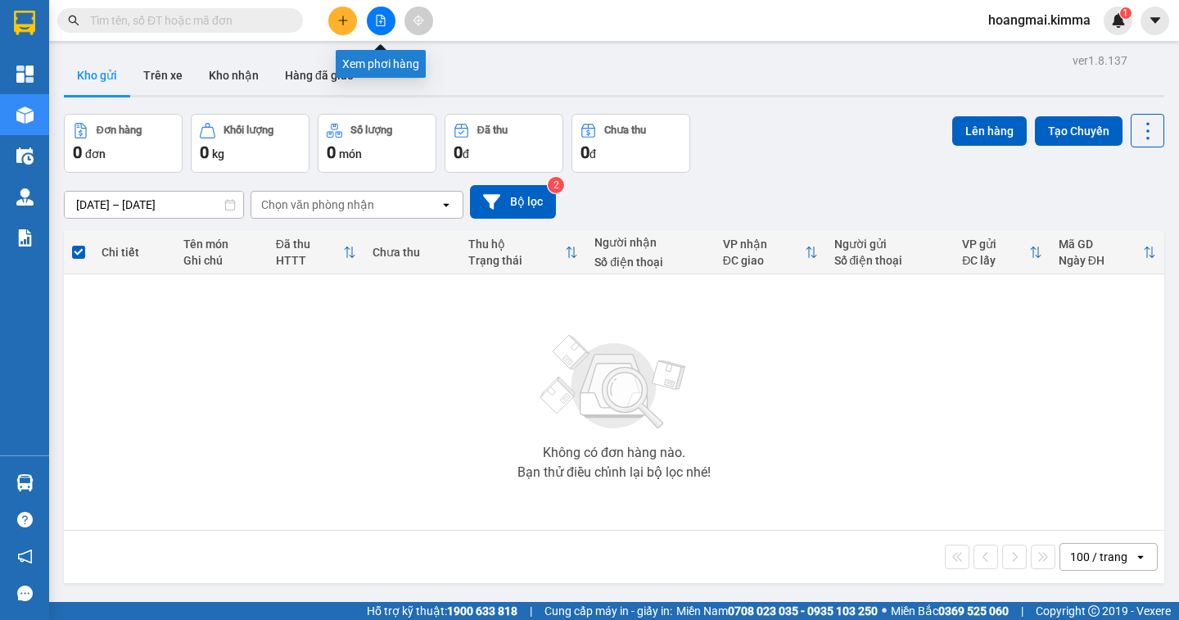
click at [372, 20] on button at bounding box center [381, 21] width 29 height 29
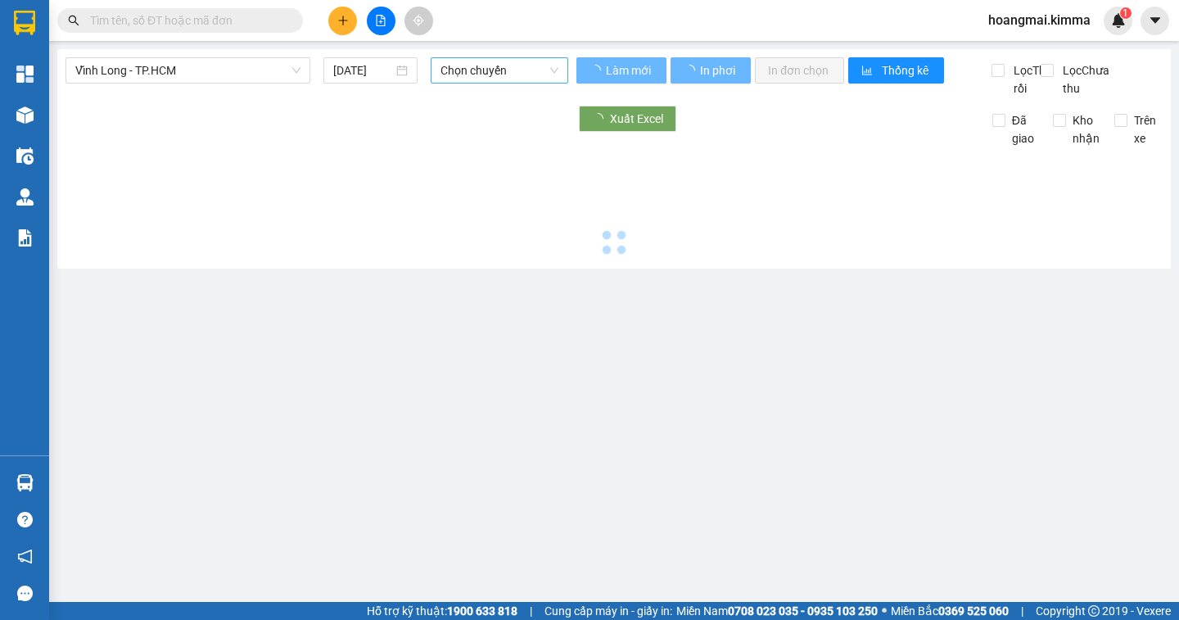
click at [481, 74] on span "Chọn chuyến" at bounding box center [499, 70] width 118 height 25
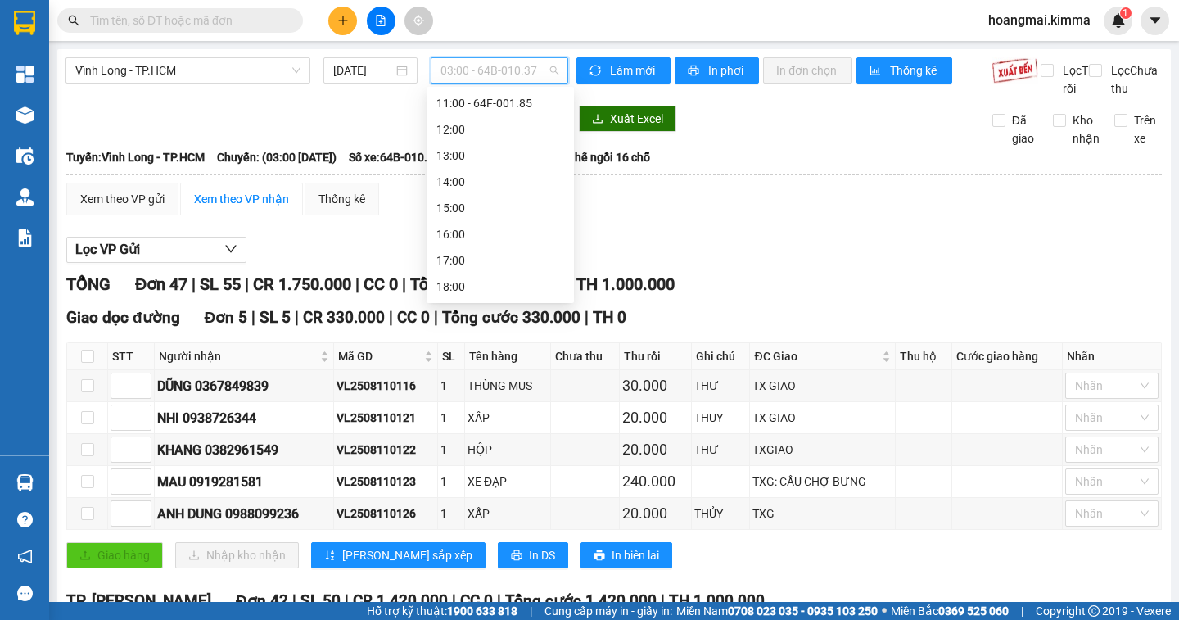
scroll to position [16, 0]
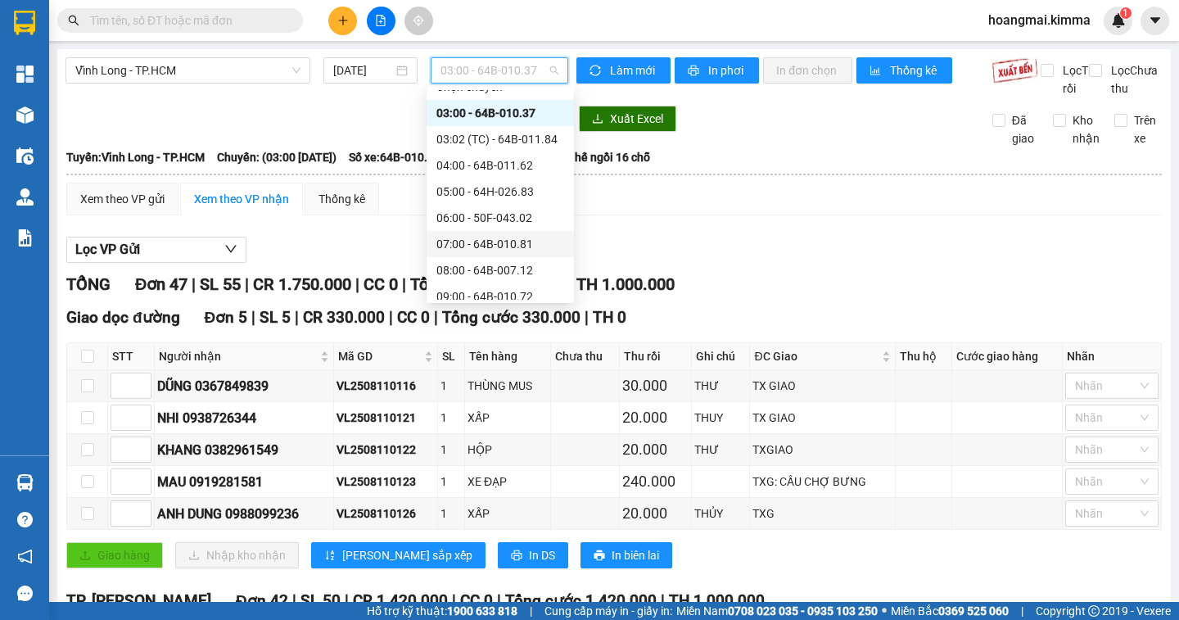
click at [465, 241] on div "07:00 - 64B-010.81" at bounding box center [500, 244] width 128 height 18
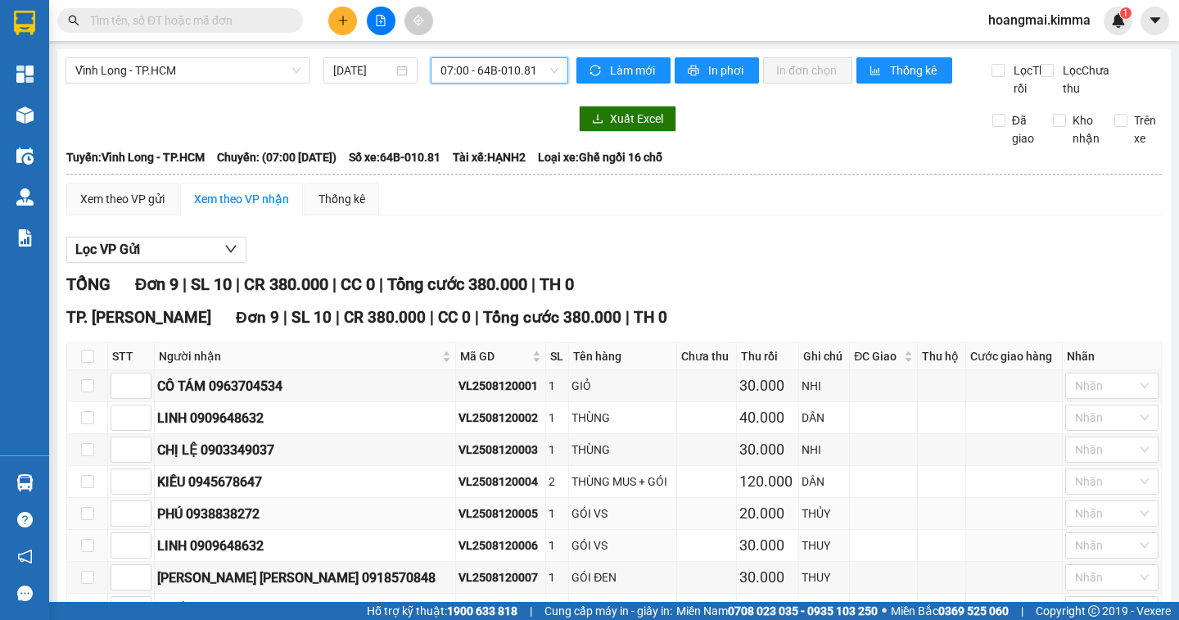
scroll to position [158, 0]
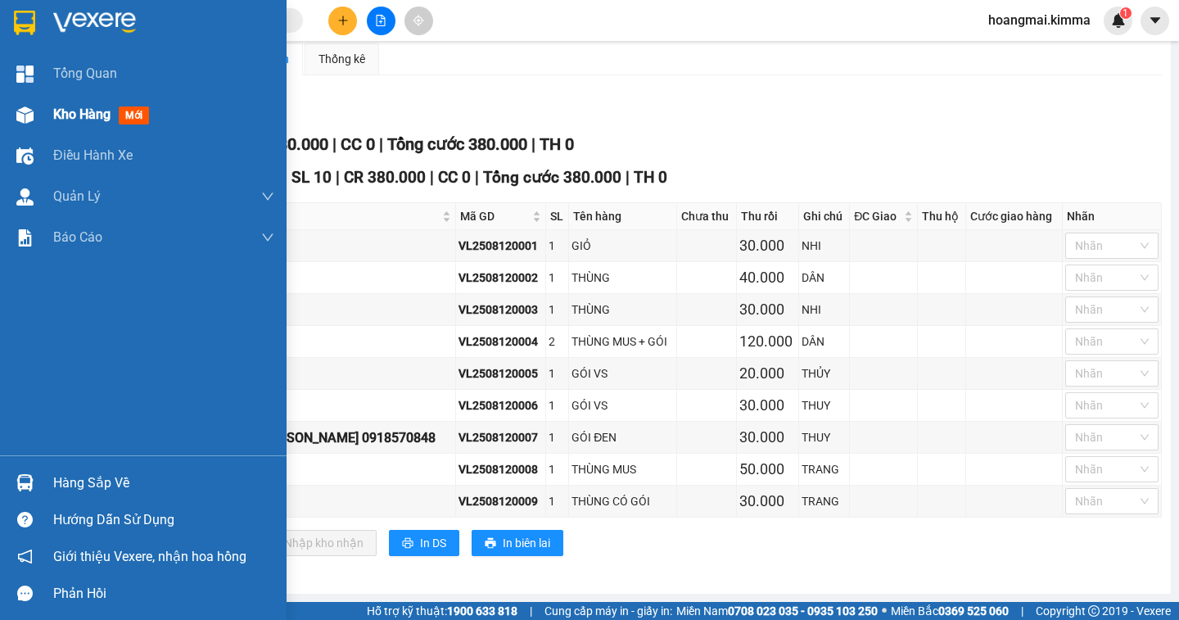
click at [88, 120] on span "Kho hàng" at bounding box center [81, 114] width 57 height 16
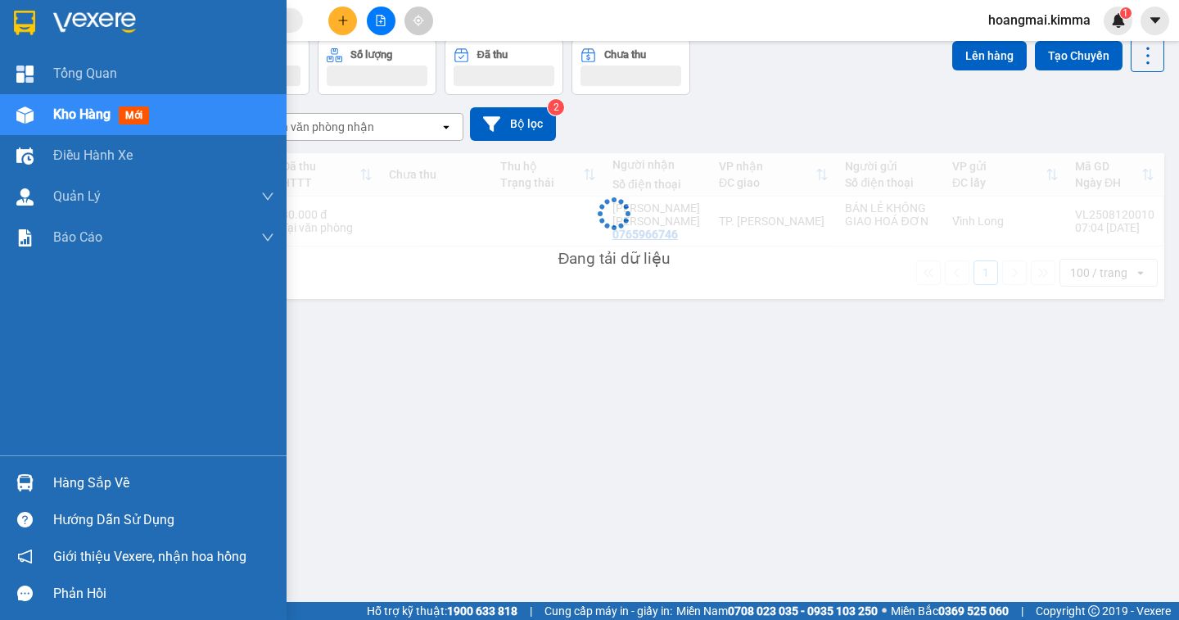
scroll to position [75, 0]
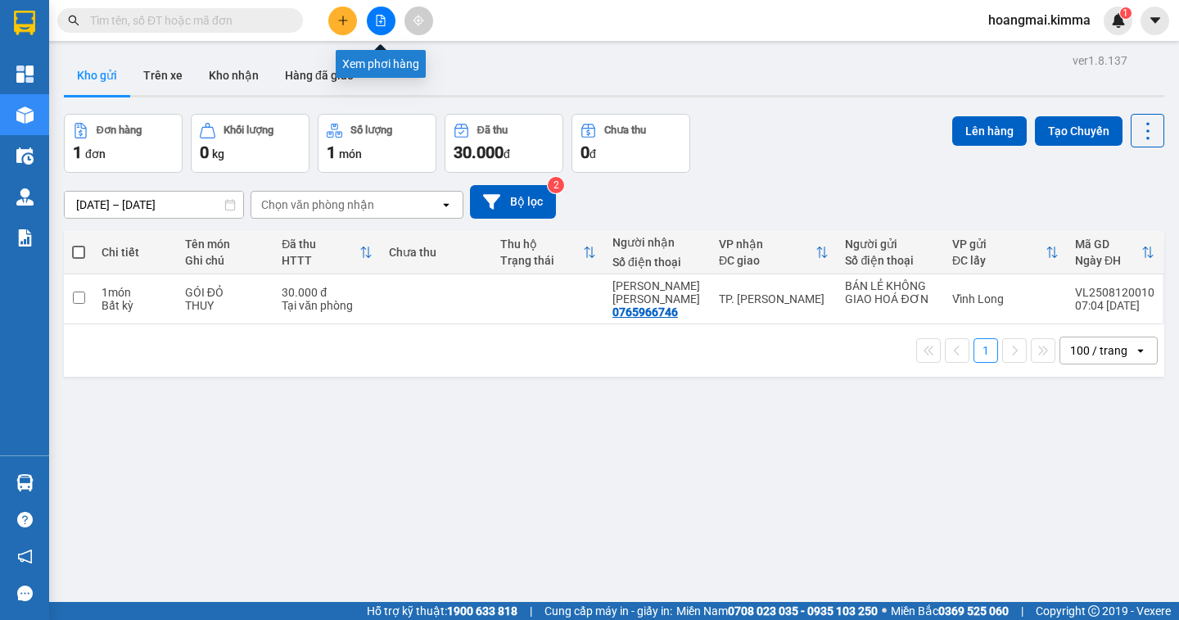
click at [380, 20] on icon "file-add" at bounding box center [380, 20] width 11 height 11
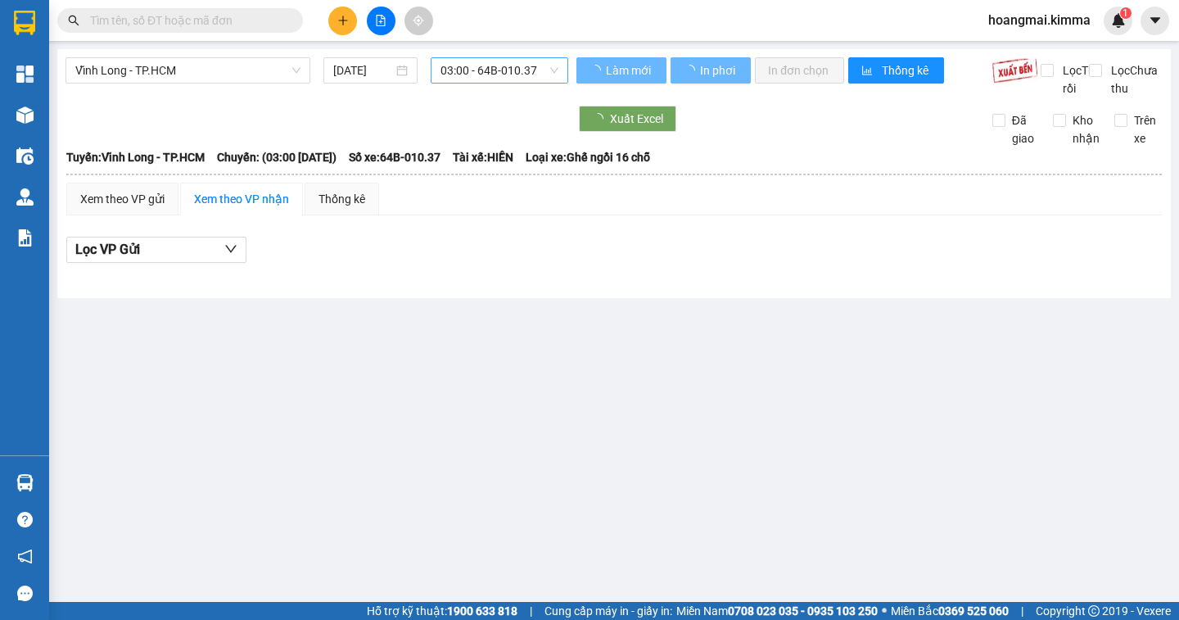
click at [483, 67] on span "03:00 - 64B-010.37" at bounding box center [499, 70] width 118 height 25
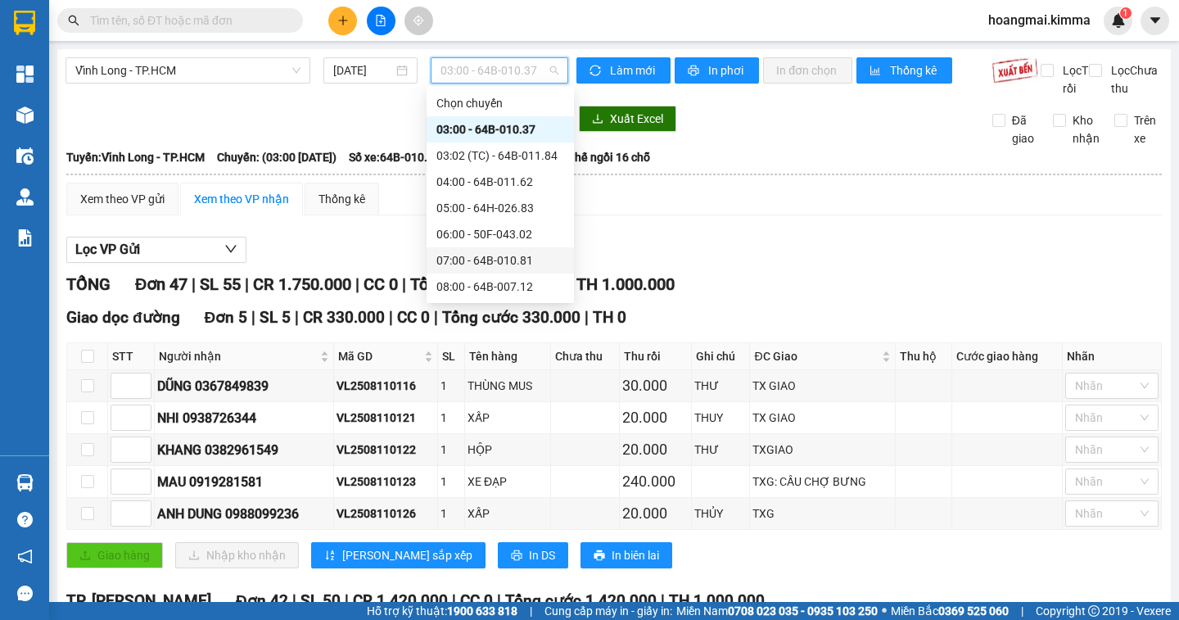
click at [499, 255] on div "07:00 - 64B-010.81" at bounding box center [500, 260] width 128 height 18
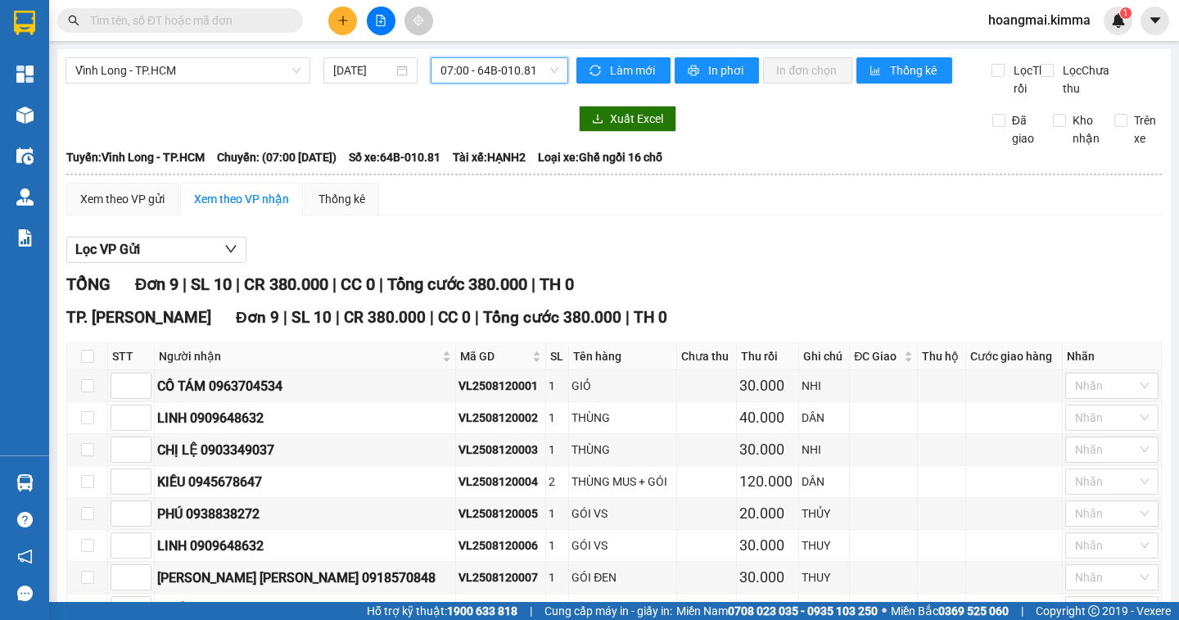
scroll to position [158, 0]
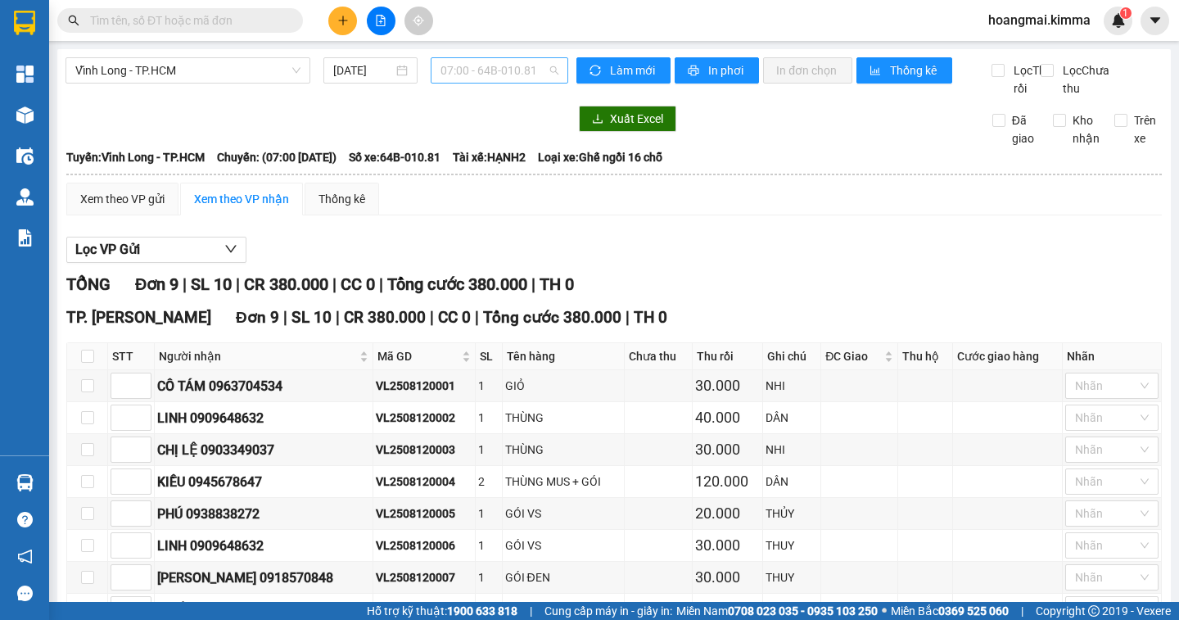
click at [494, 76] on span "07:00 - 64B-010.81" at bounding box center [499, 70] width 118 height 25
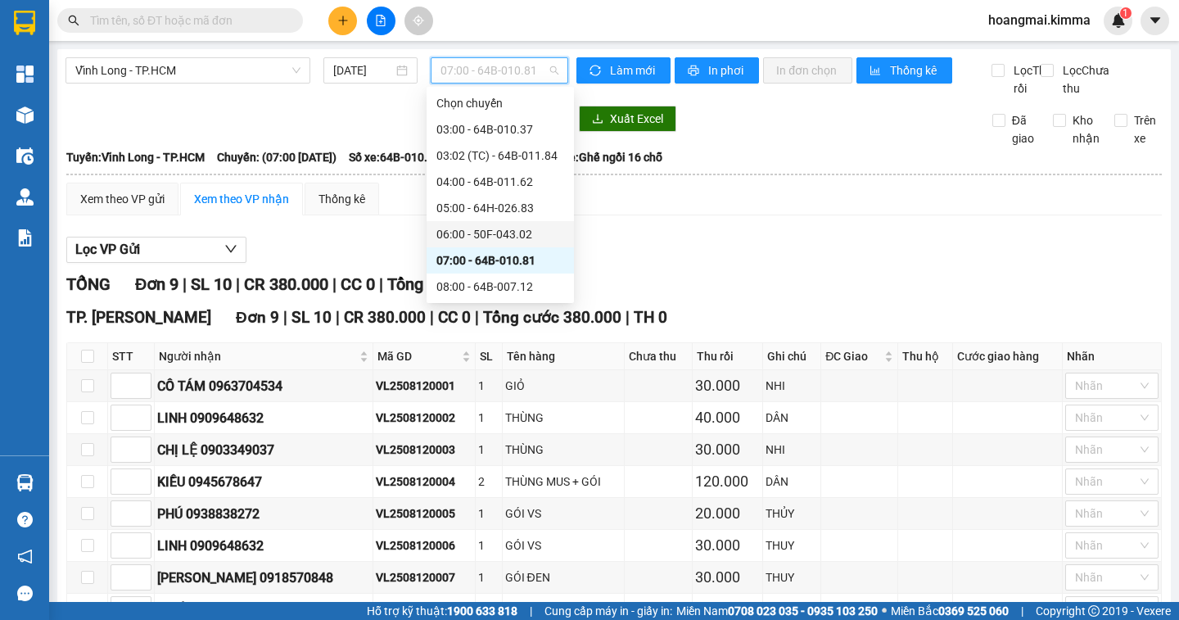
click at [464, 232] on div "06:00 - 50F-043.02" at bounding box center [500, 234] width 128 height 18
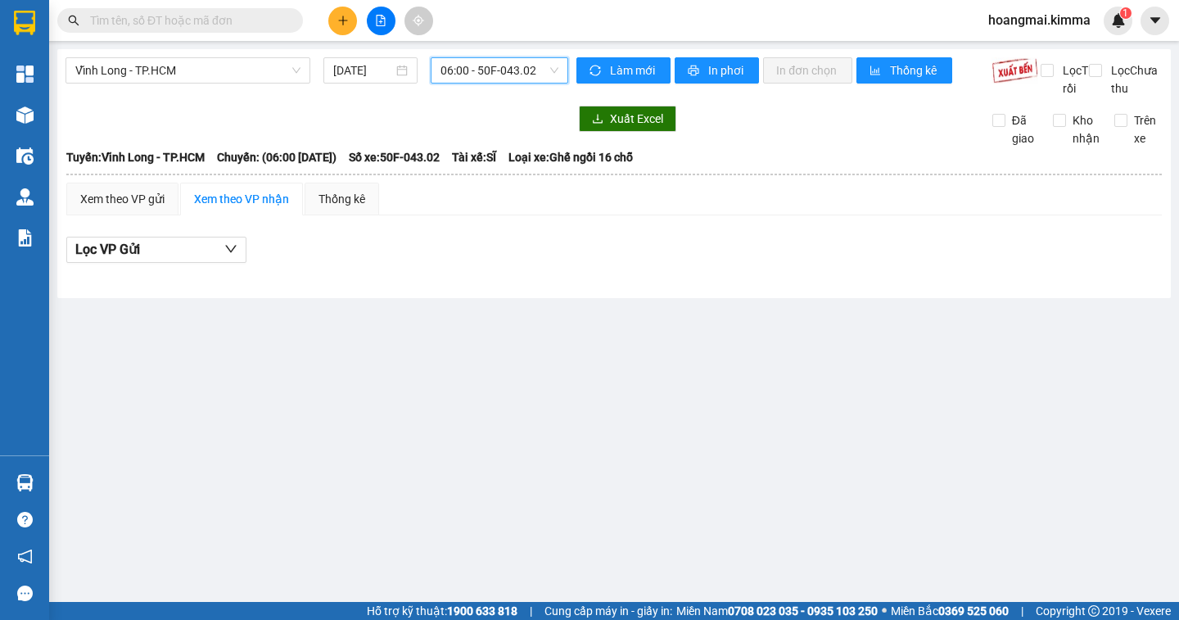
click at [468, 83] on div "06:00 - 50F-043.02" at bounding box center [500, 70] width 138 height 26
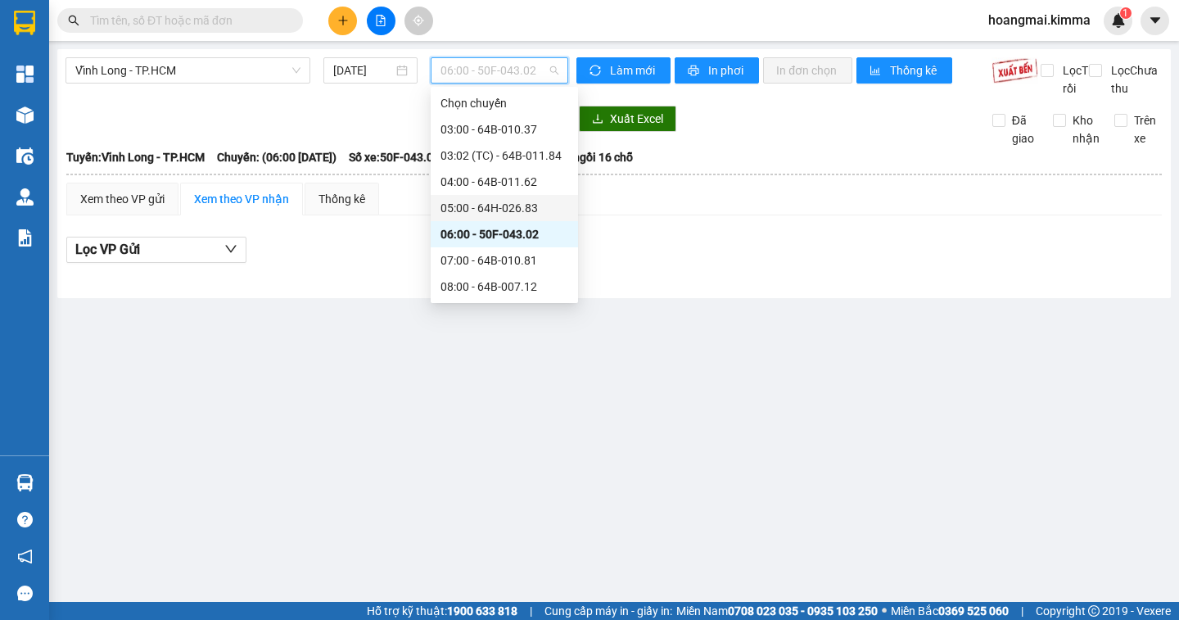
click at [480, 210] on div "05:00 - 64H-026.83" at bounding box center [504, 208] width 128 height 18
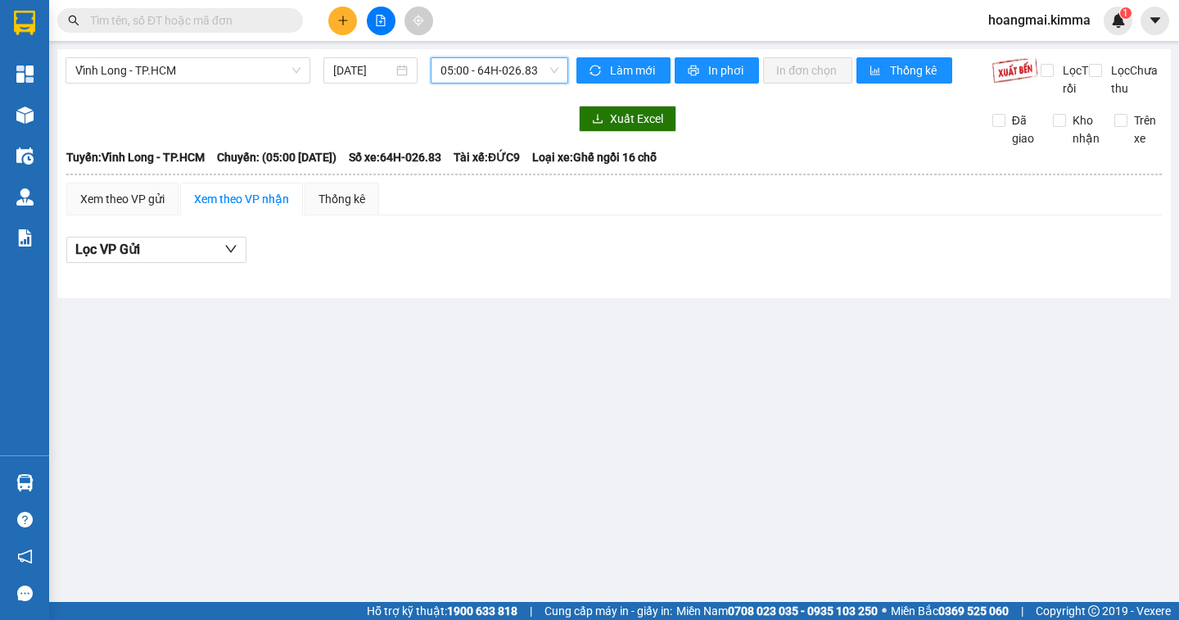
click at [456, 72] on span "05:00 - 64H-026.83" at bounding box center [499, 70] width 118 height 25
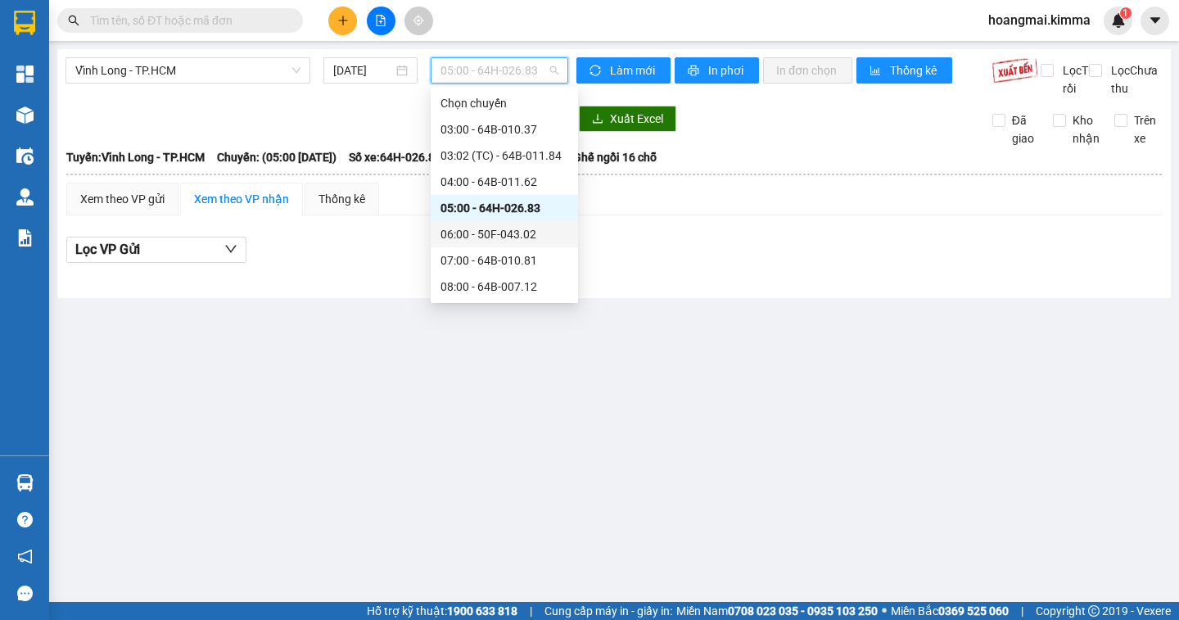
click at [470, 236] on div "06:00 - 50F-043.02" at bounding box center [504, 234] width 128 height 18
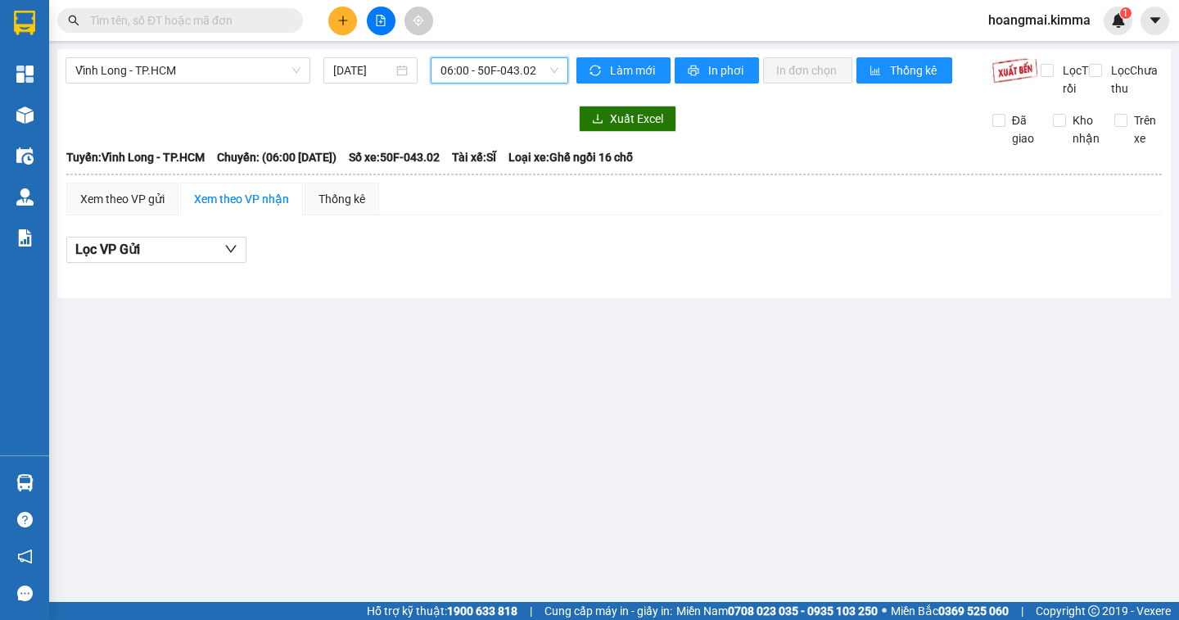
click at [476, 68] on span "06:00 - 50F-043.02" at bounding box center [499, 70] width 118 height 25
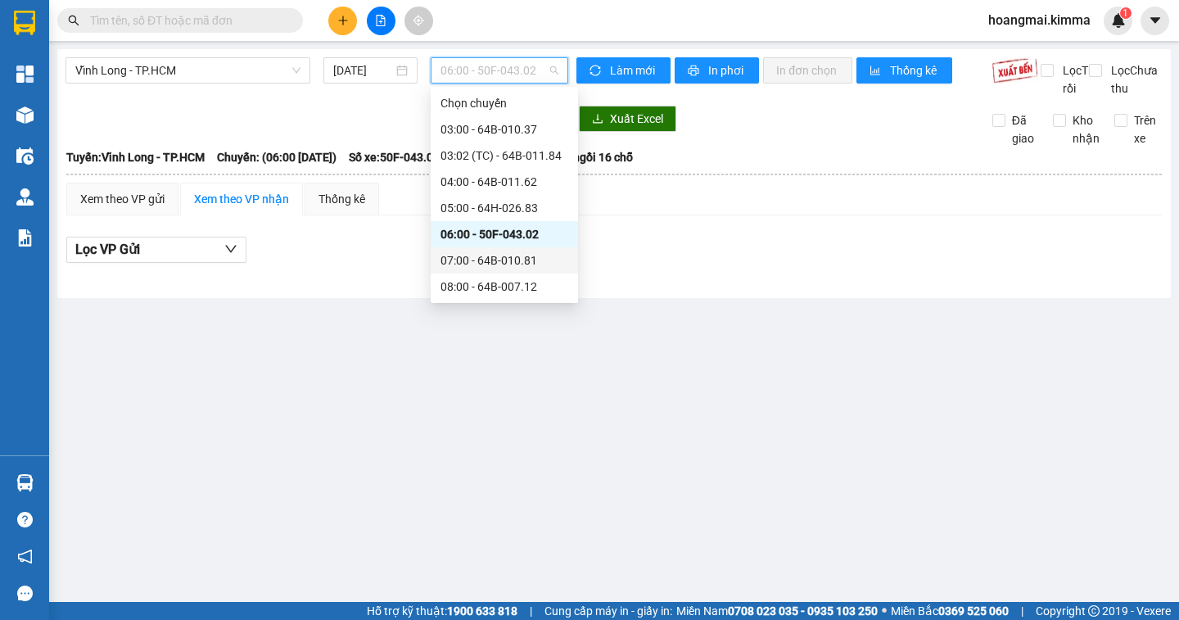
click at [499, 259] on div "07:00 - 64B-010.81" at bounding box center [504, 260] width 128 height 18
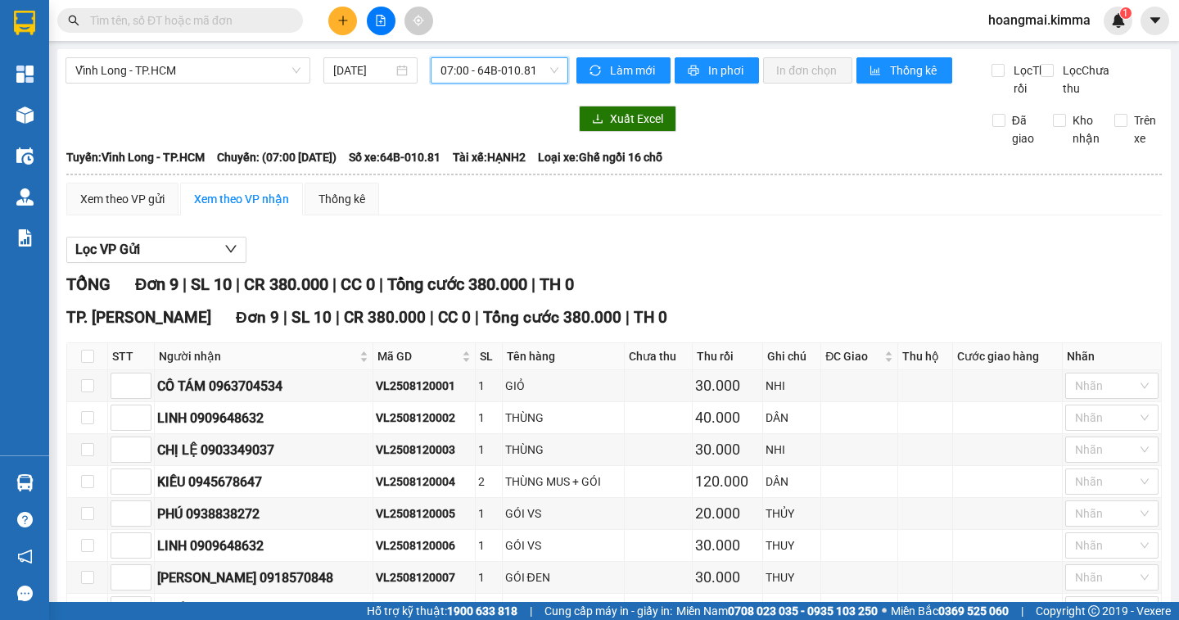
scroll to position [158, 0]
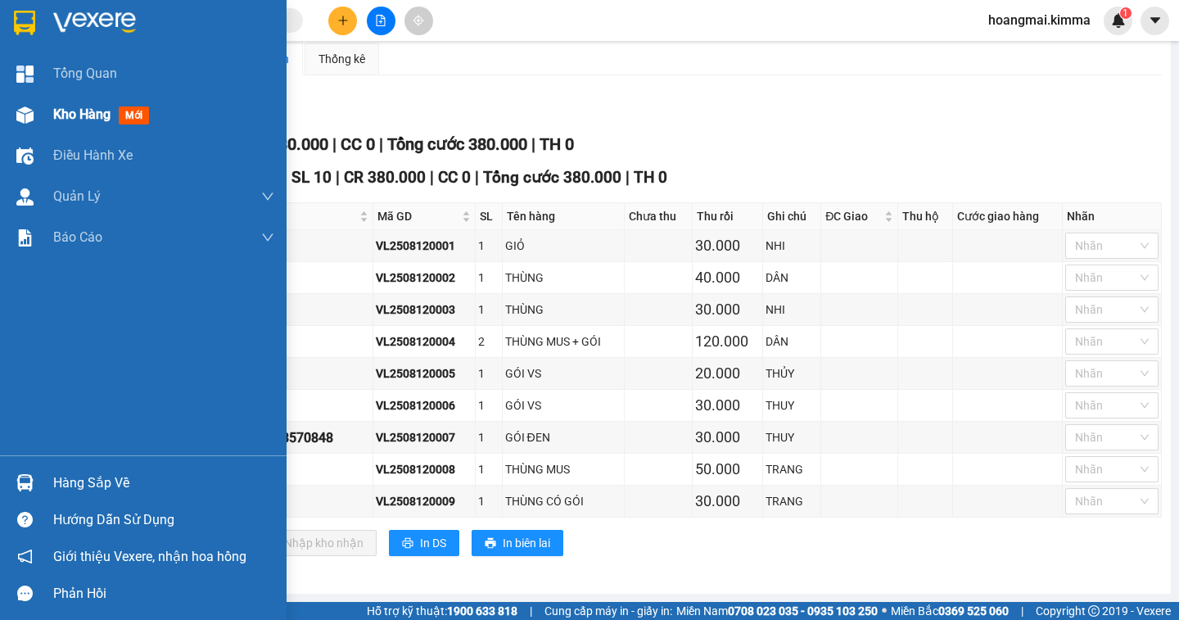
click at [70, 121] on span "Kho hàng" at bounding box center [81, 114] width 57 height 16
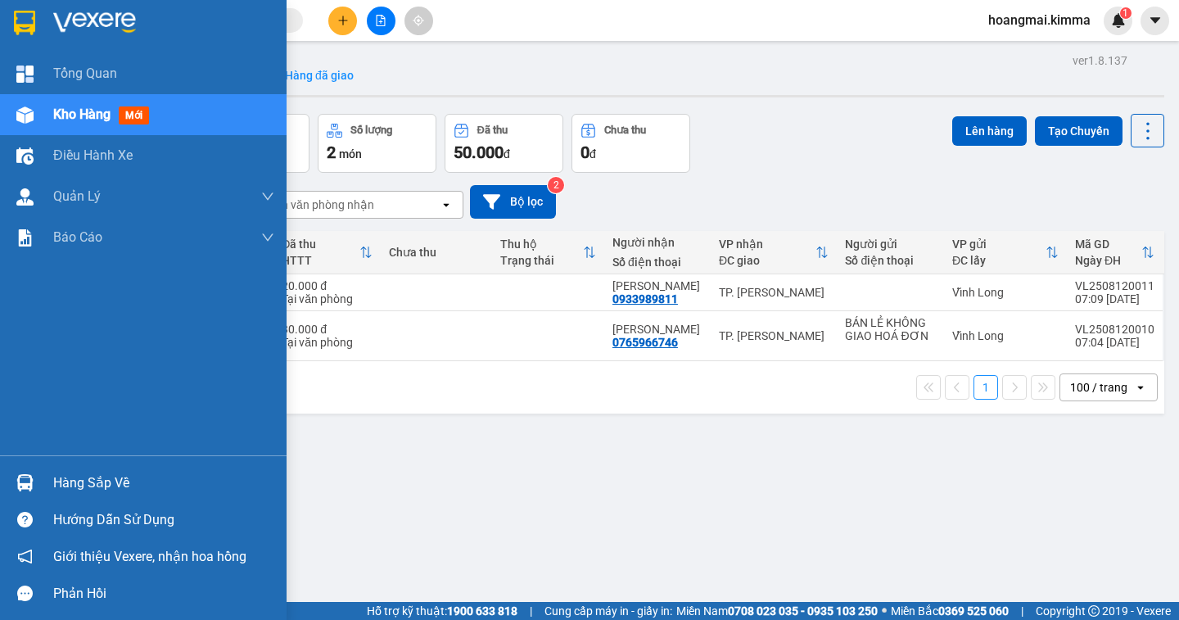
drag, startPoint x: 99, startPoint y: 120, endPoint x: 309, endPoint y: 79, distance: 213.5
click at [100, 119] on span "Kho hàng" at bounding box center [81, 114] width 57 height 16
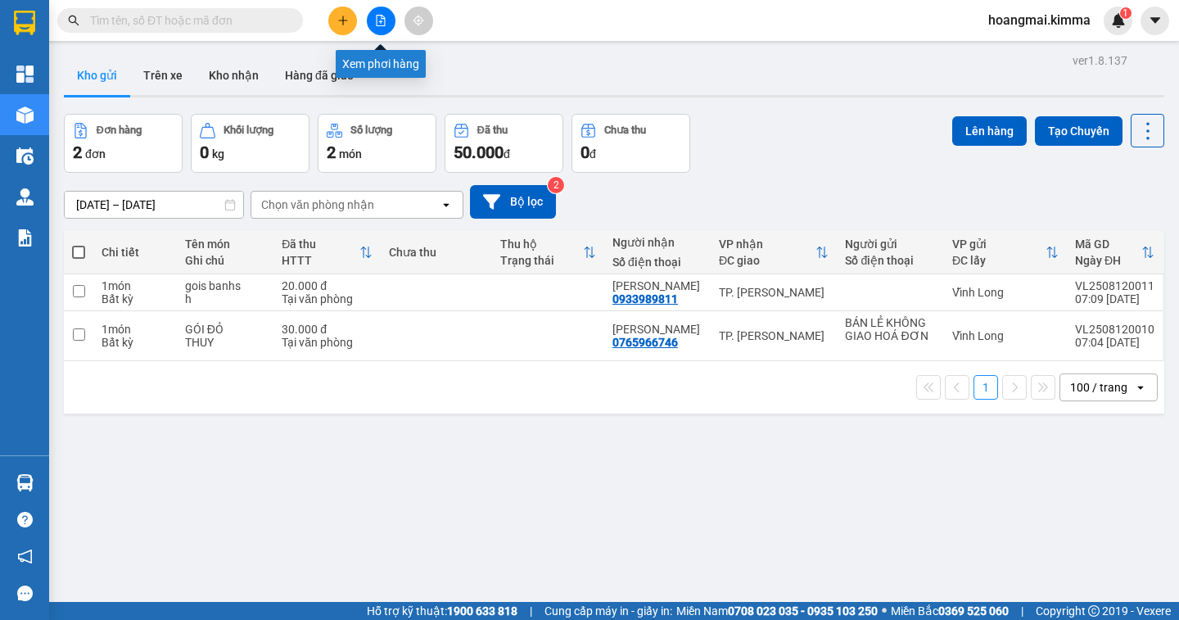
click at [380, 29] on button at bounding box center [381, 21] width 29 height 29
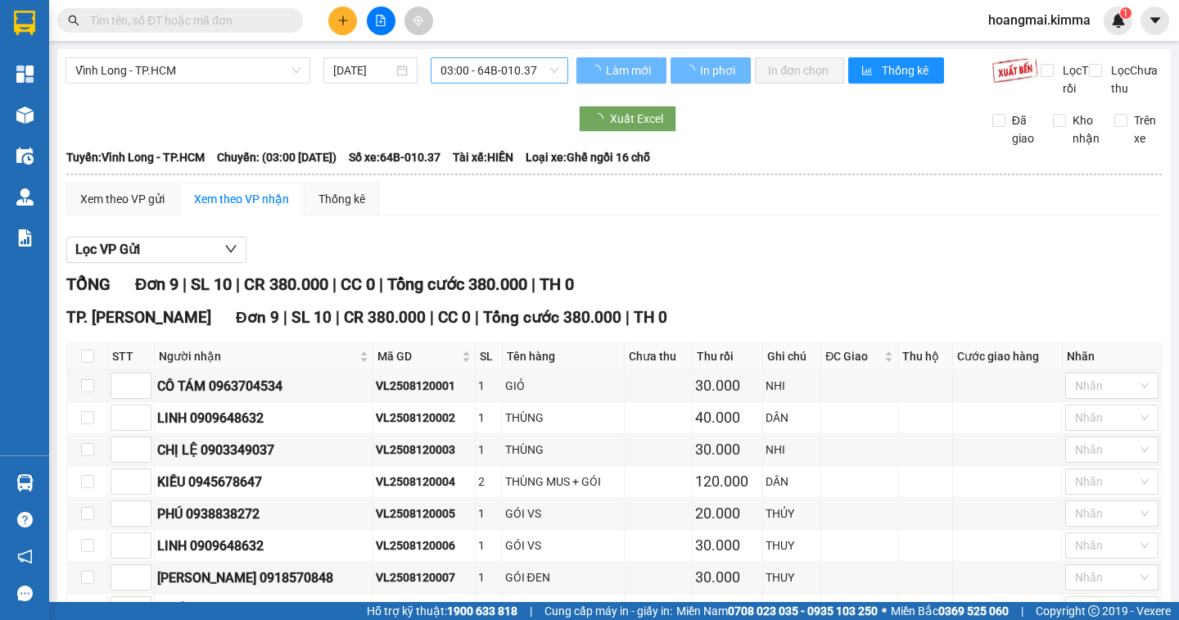
click at [458, 70] on span "03:00 - 64B-010.37" at bounding box center [499, 70] width 118 height 25
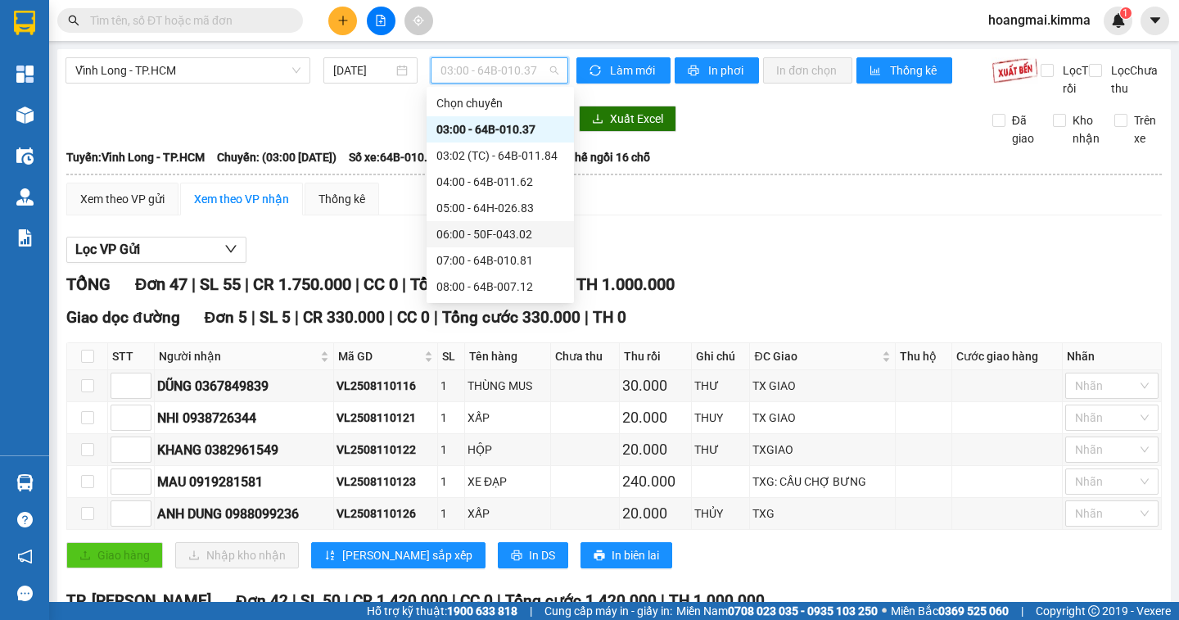
scroll to position [82, 0]
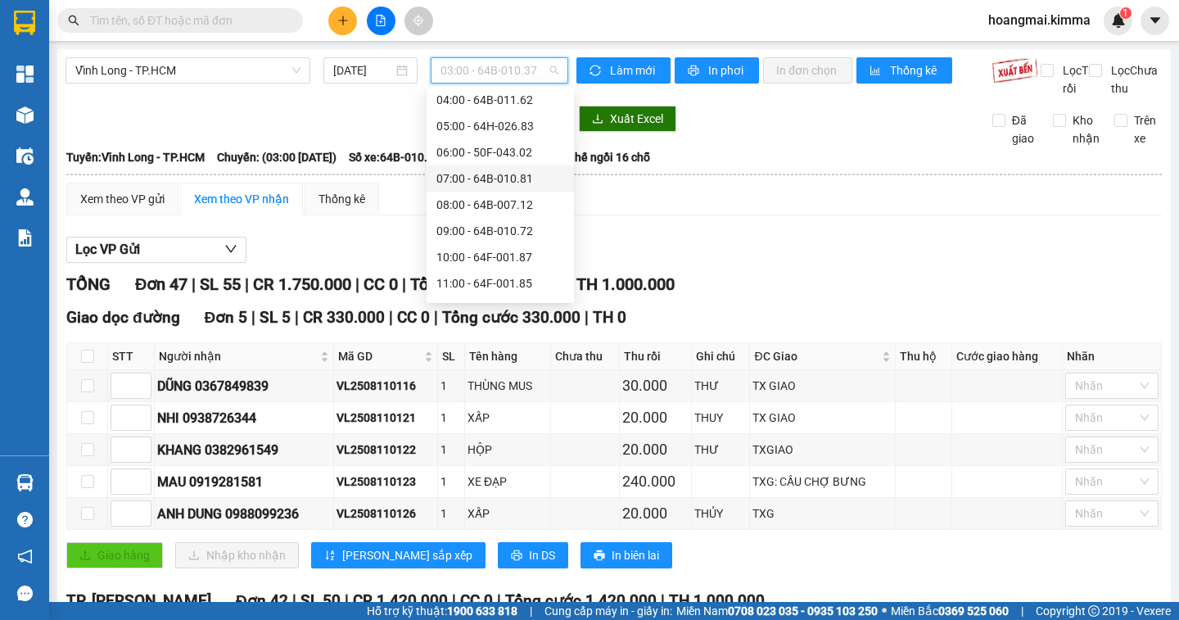
click at [466, 181] on div "07:00 - 64B-010.81" at bounding box center [500, 178] width 128 height 18
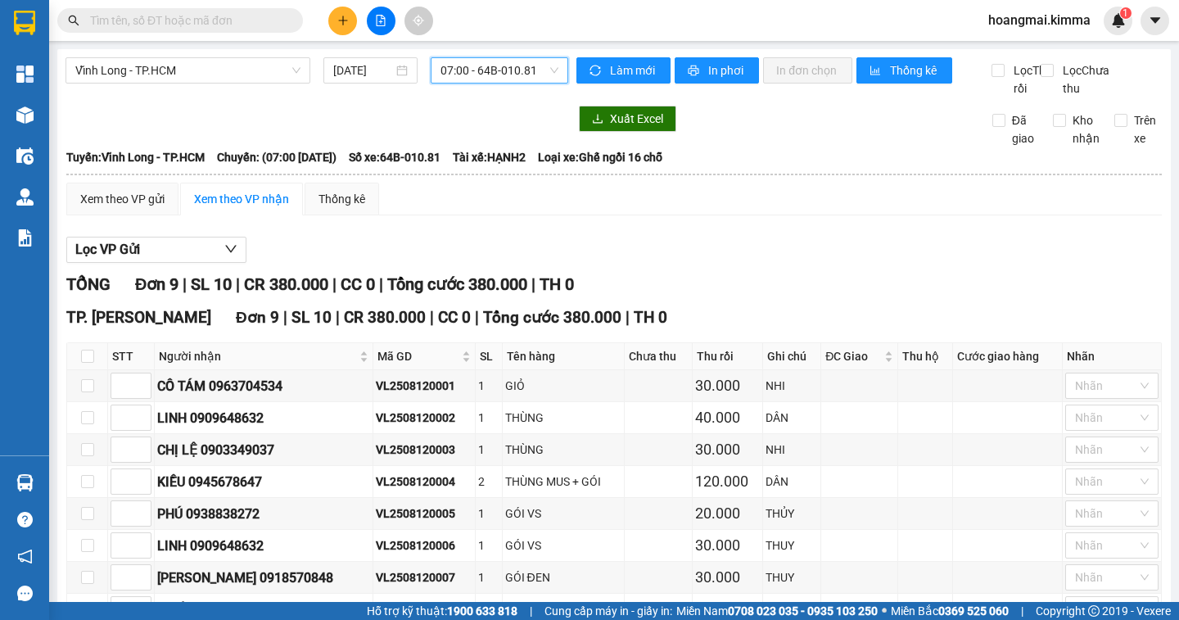
scroll to position [158, 0]
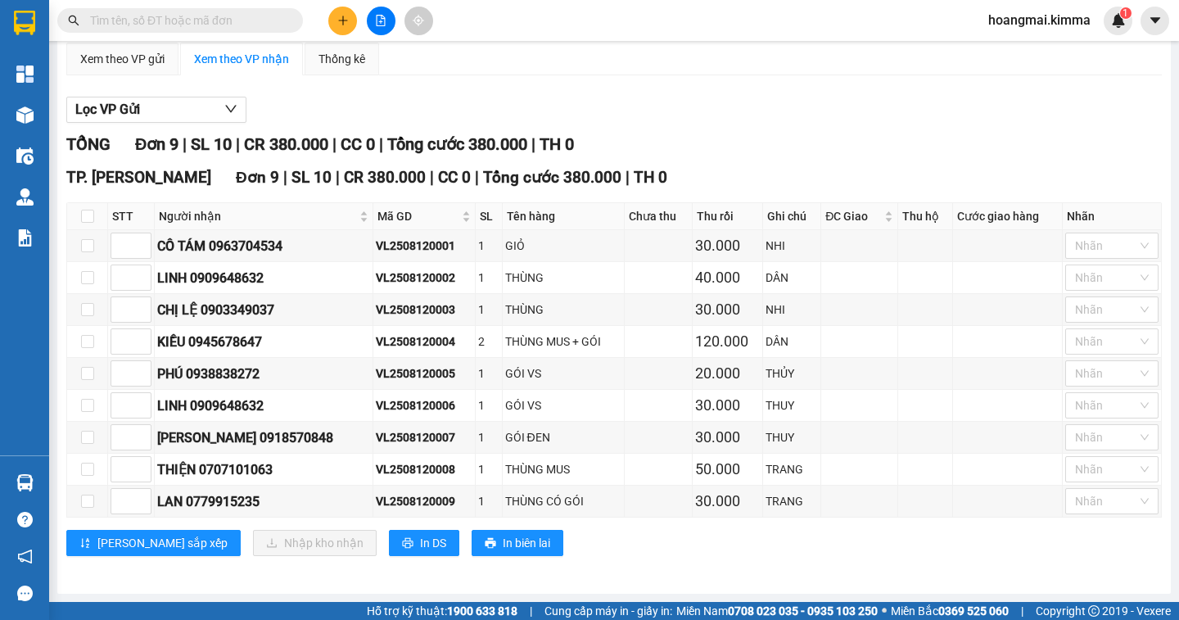
click at [168, 16] on input "text" at bounding box center [186, 20] width 193 height 18
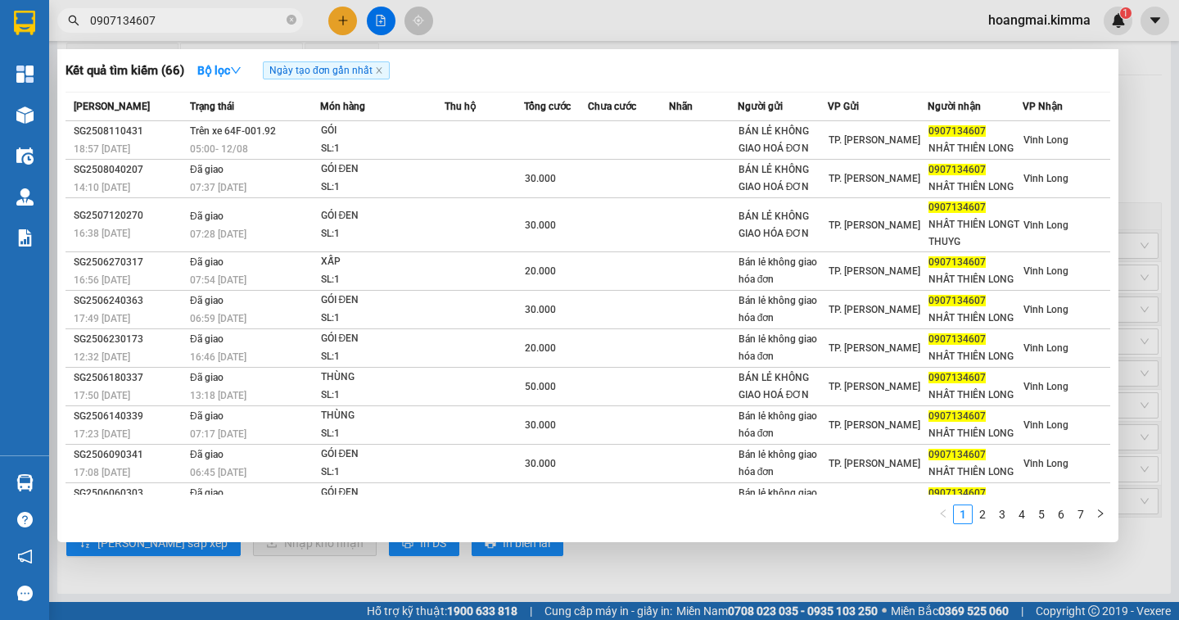
type input "0907134607"
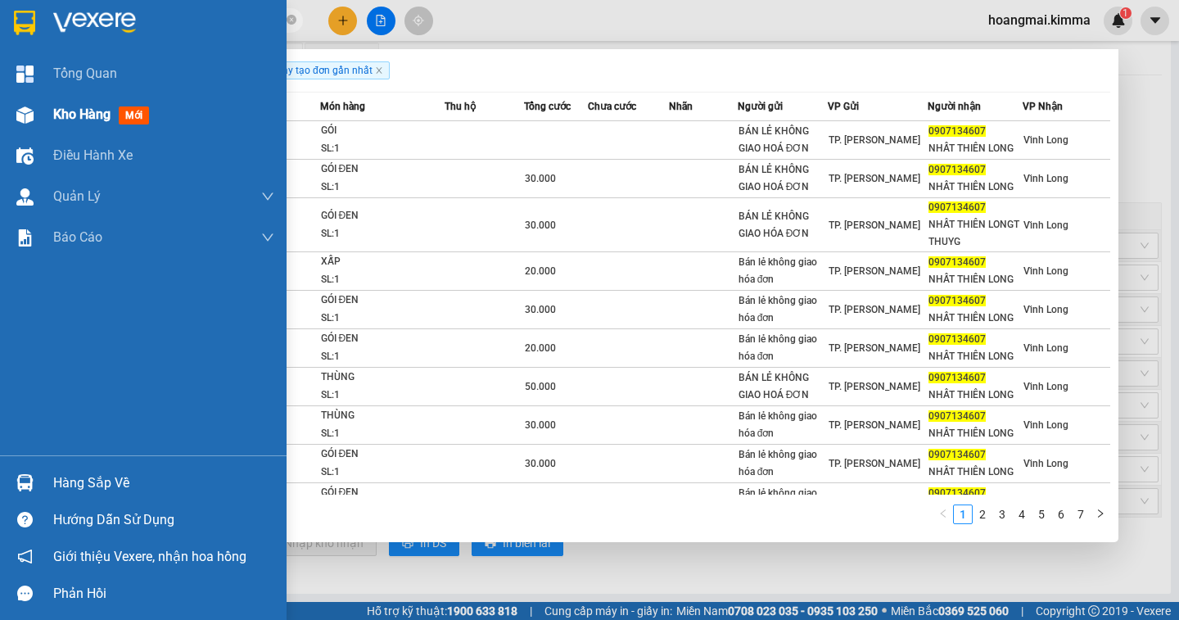
click at [67, 115] on span "Kho hàng" at bounding box center [81, 114] width 57 height 16
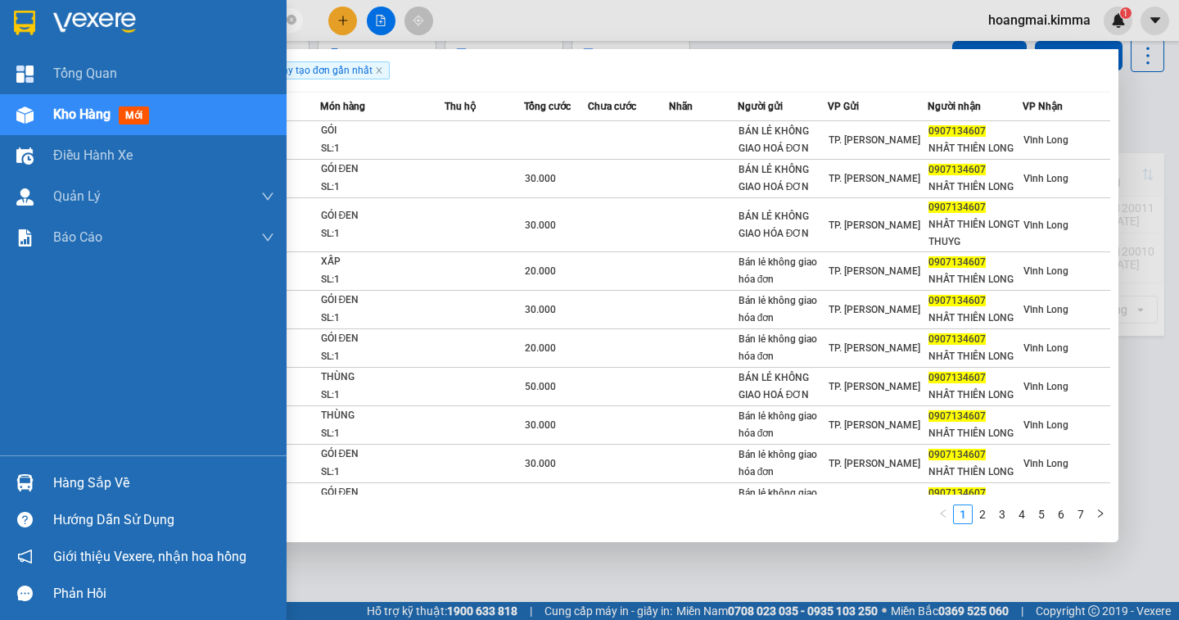
scroll to position [75, 0]
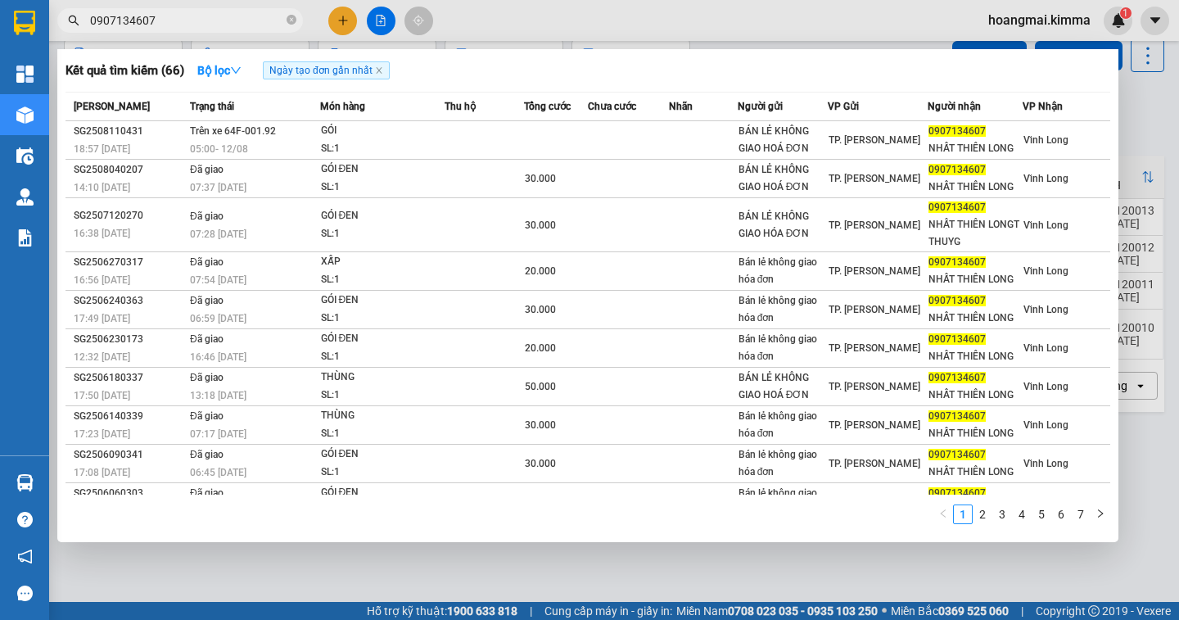
click at [132, 571] on div at bounding box center [589, 310] width 1179 height 620
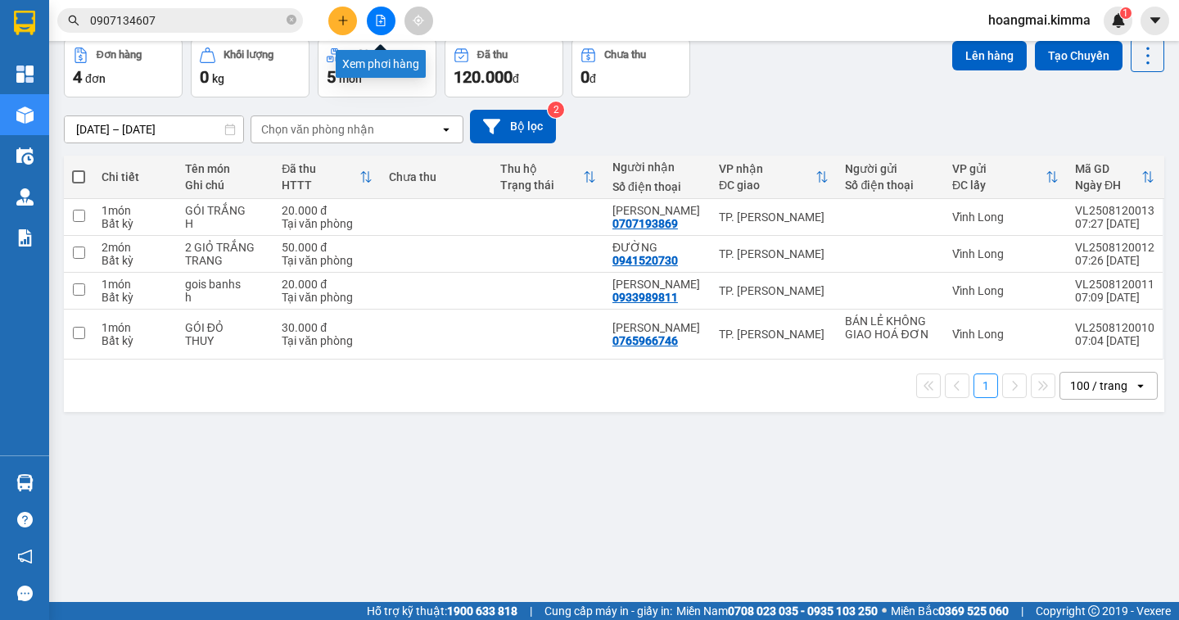
click at [386, 24] on icon "file-add" at bounding box center [380, 20] width 11 height 11
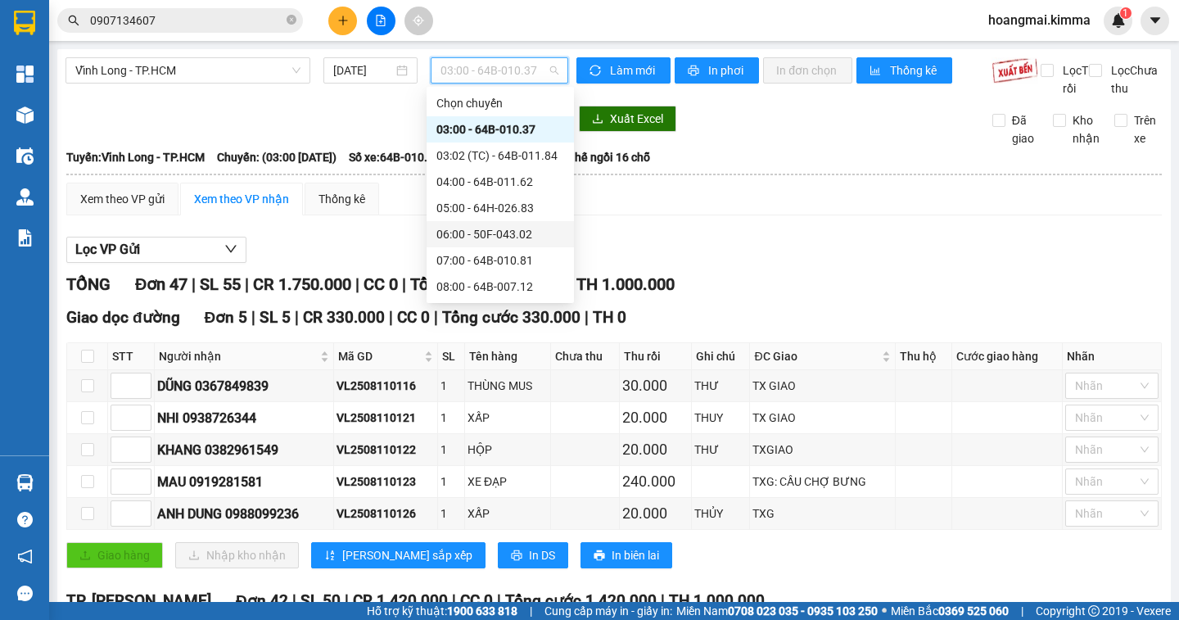
click at [499, 246] on div "06:00 - 50F-043.02" at bounding box center [499, 234] width 147 height 26
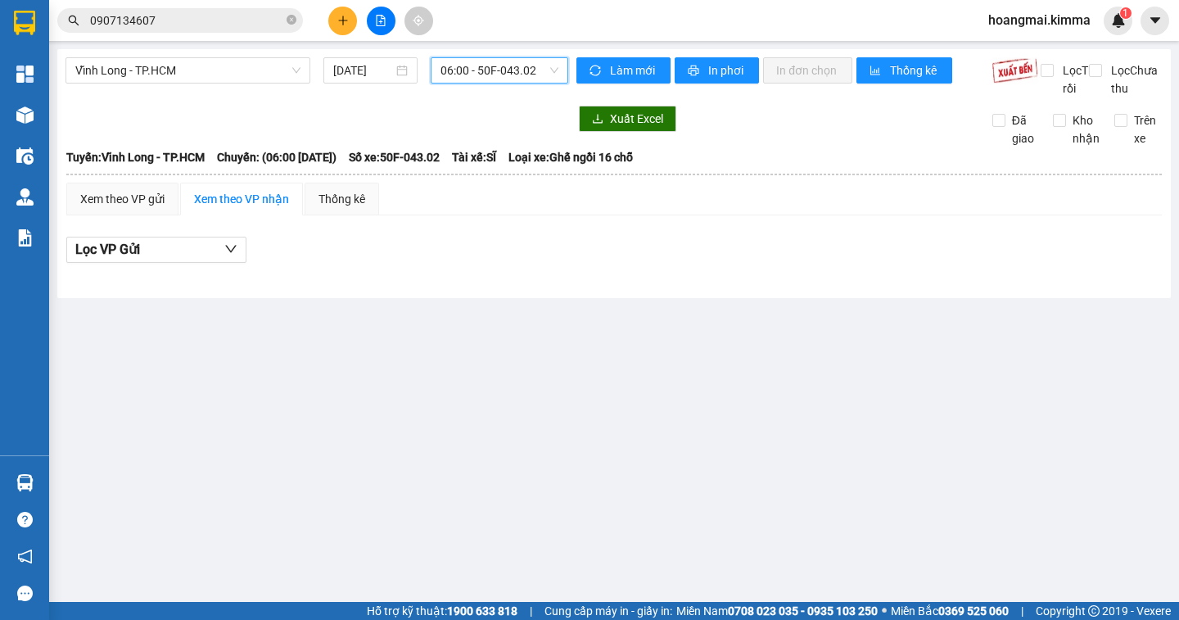
click at [511, 71] on span "06:00 - 50F-043.02" at bounding box center [499, 70] width 118 height 25
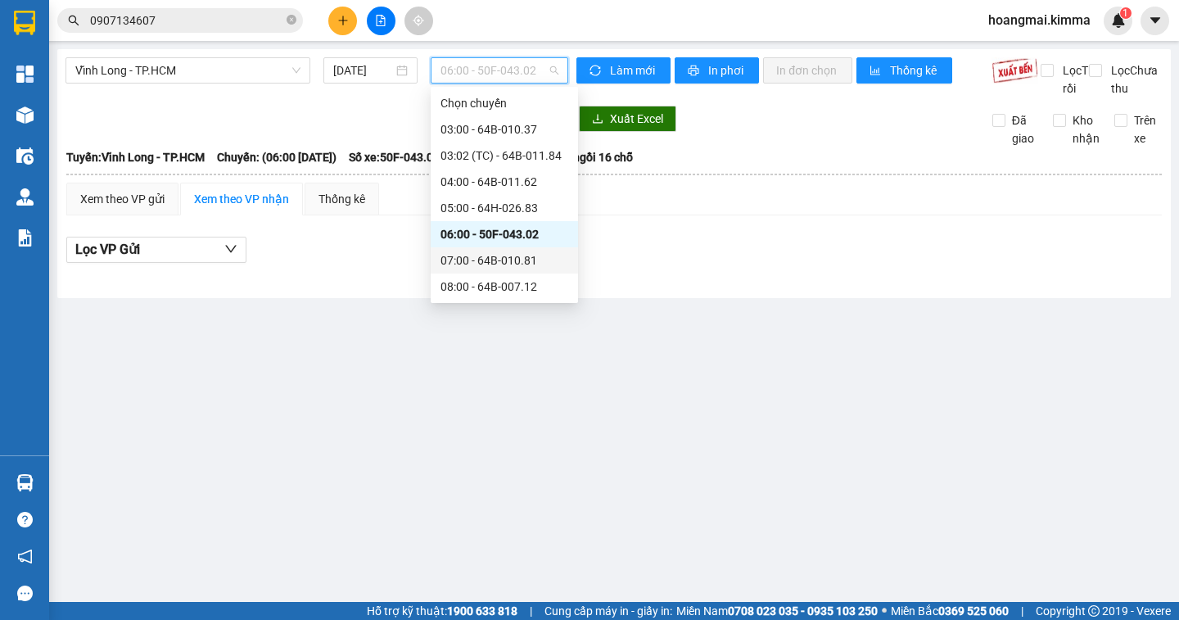
click at [521, 256] on div "07:00 - 64B-010.81" at bounding box center [504, 260] width 128 height 18
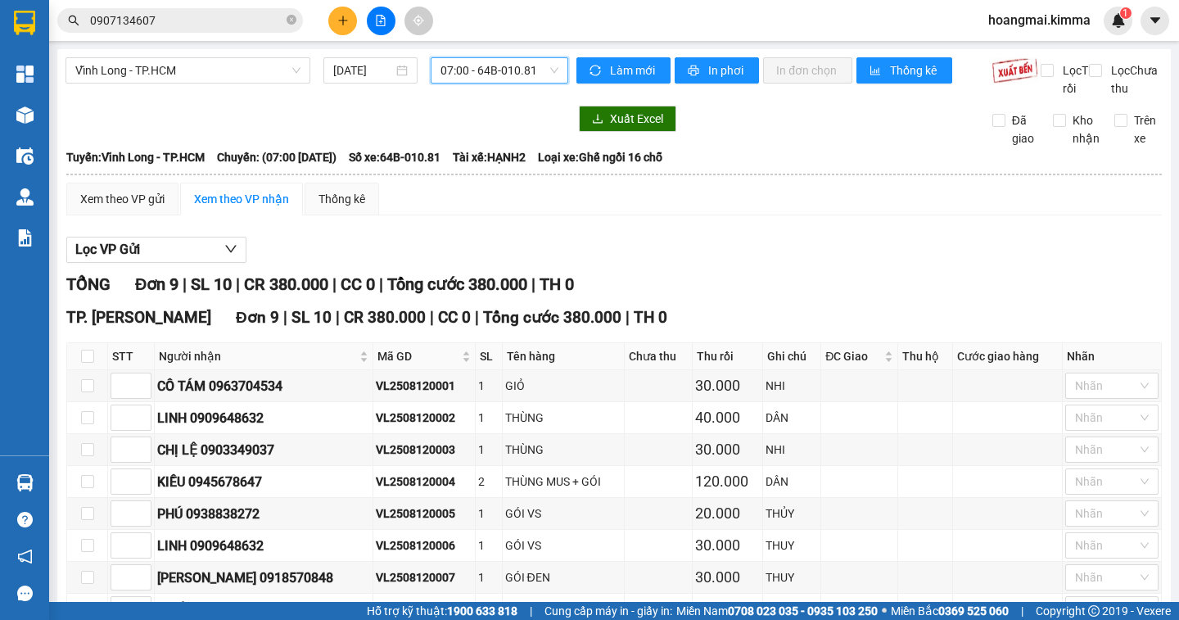
scroll to position [158, 0]
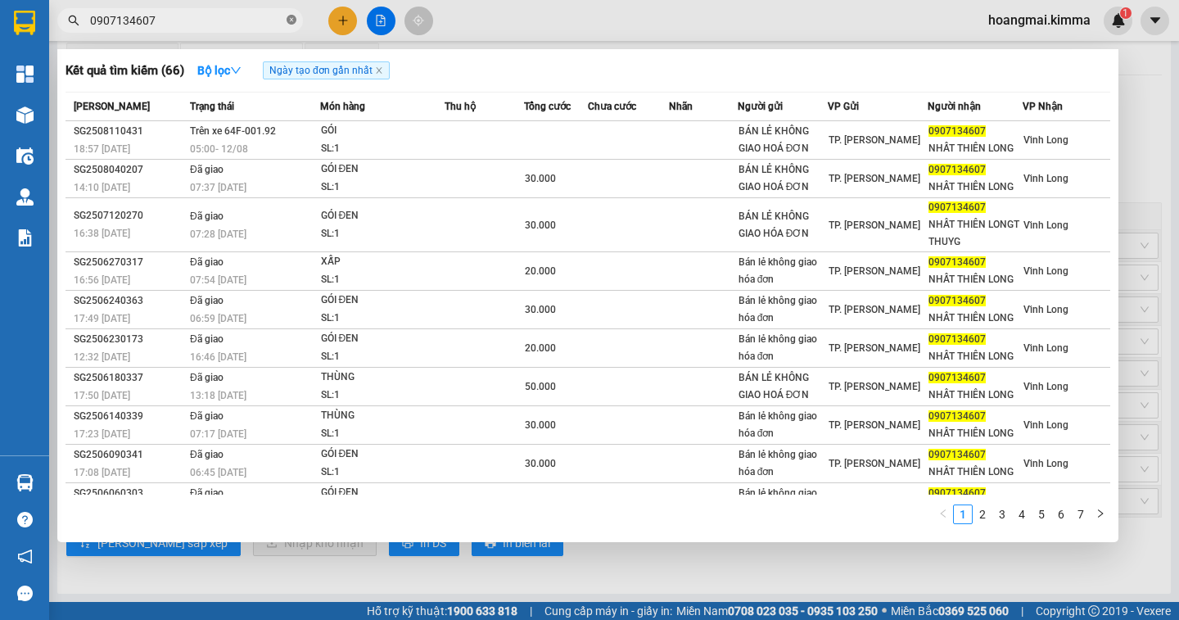
click at [293, 20] on icon "close-circle" at bounding box center [291, 20] width 10 height 10
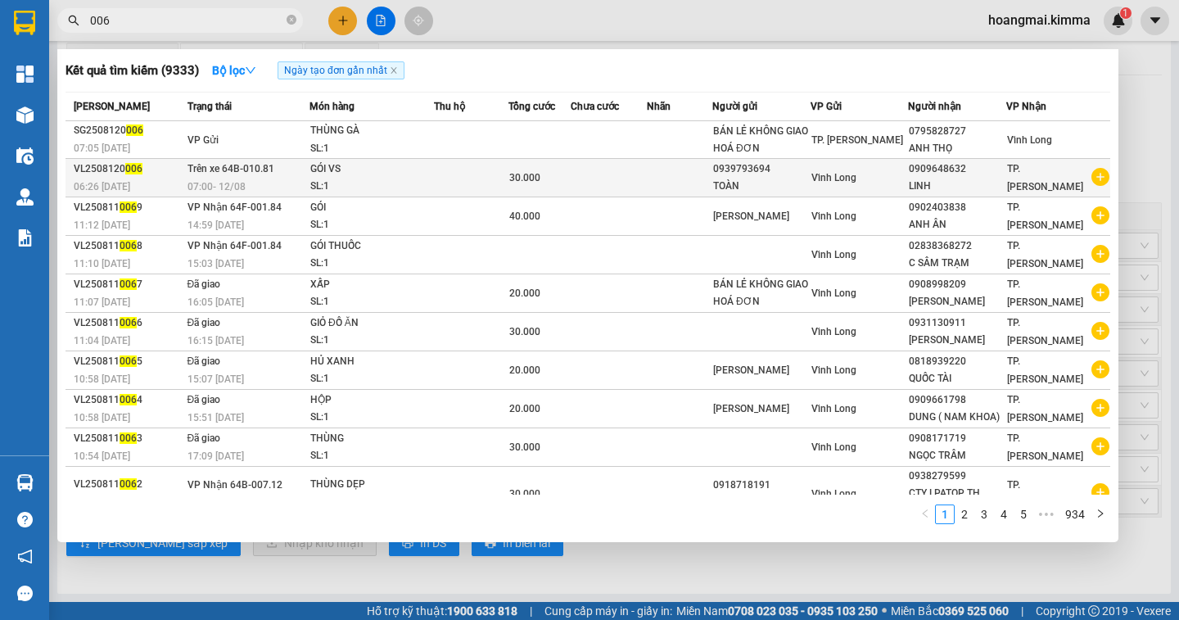
type input "006"
click at [593, 172] on td at bounding box center [609, 178] width 77 height 38
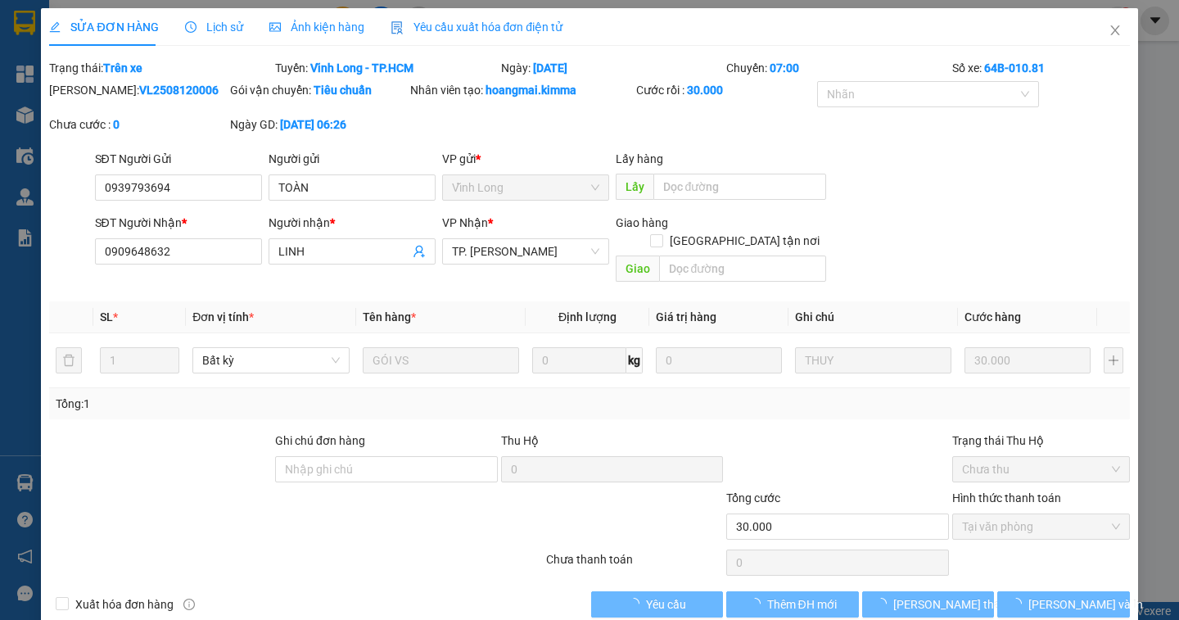
type input "0939793694"
type input "TOÀN"
type input "0909648632"
type input "LINH"
type input "30.000"
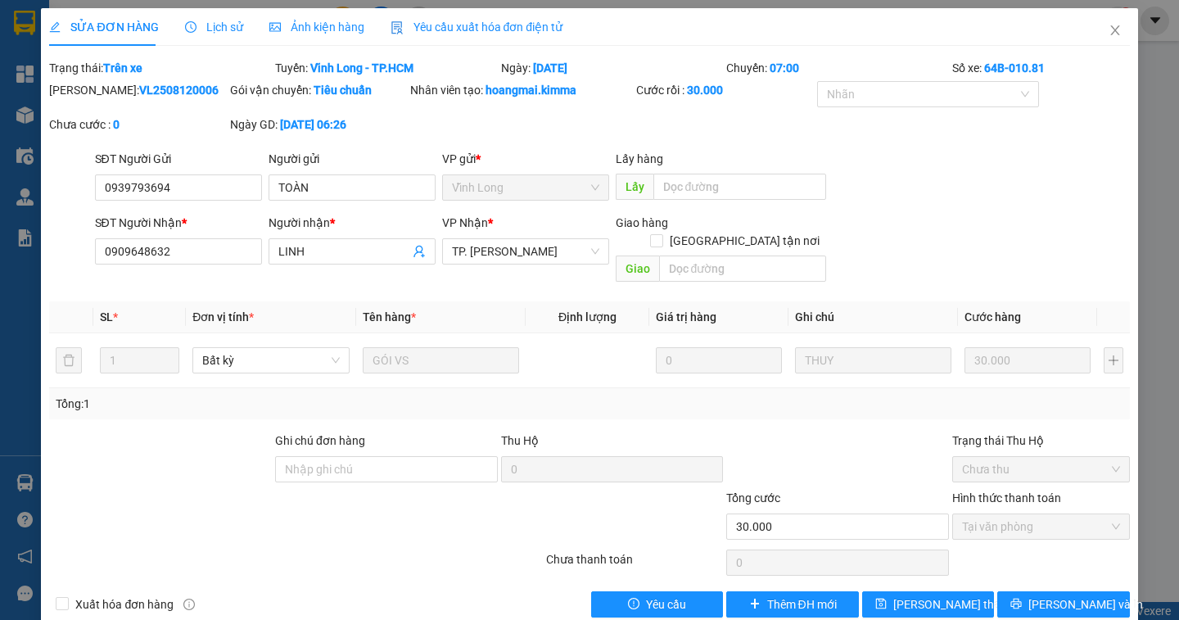
click at [234, 20] on span "Lịch sử" at bounding box center [214, 26] width 58 height 13
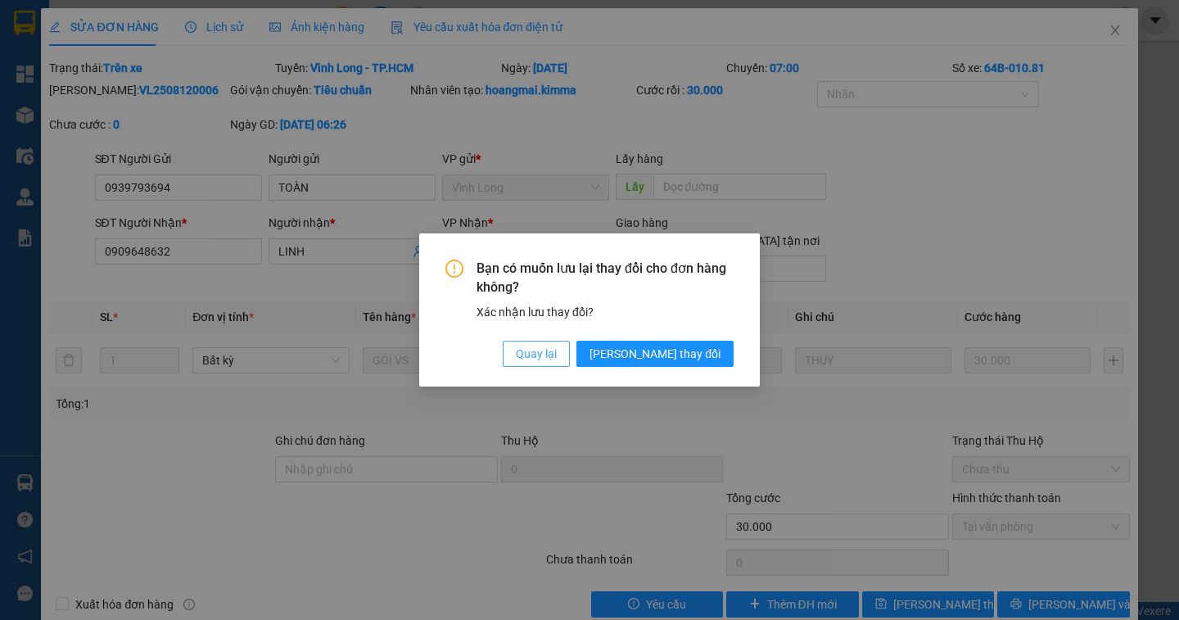
click at [557, 346] on span "Quay lại" at bounding box center [536, 354] width 41 height 18
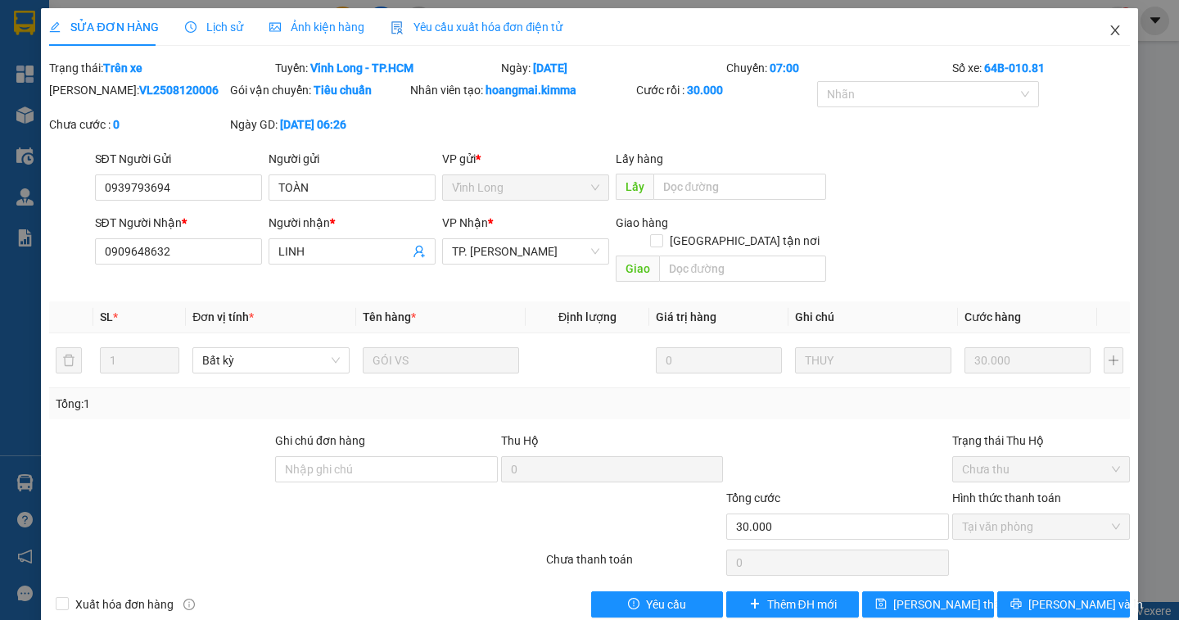
click at [1108, 36] on icon "close" at bounding box center [1114, 30] width 13 height 13
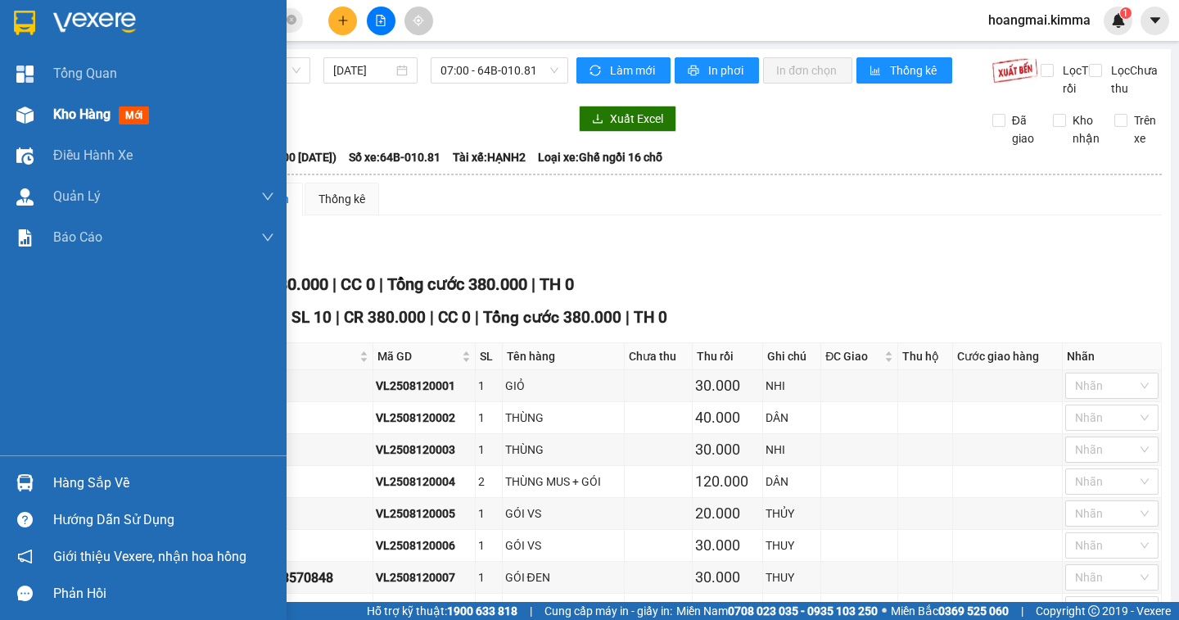
click at [74, 115] on span "Kho hàng" at bounding box center [81, 114] width 57 height 16
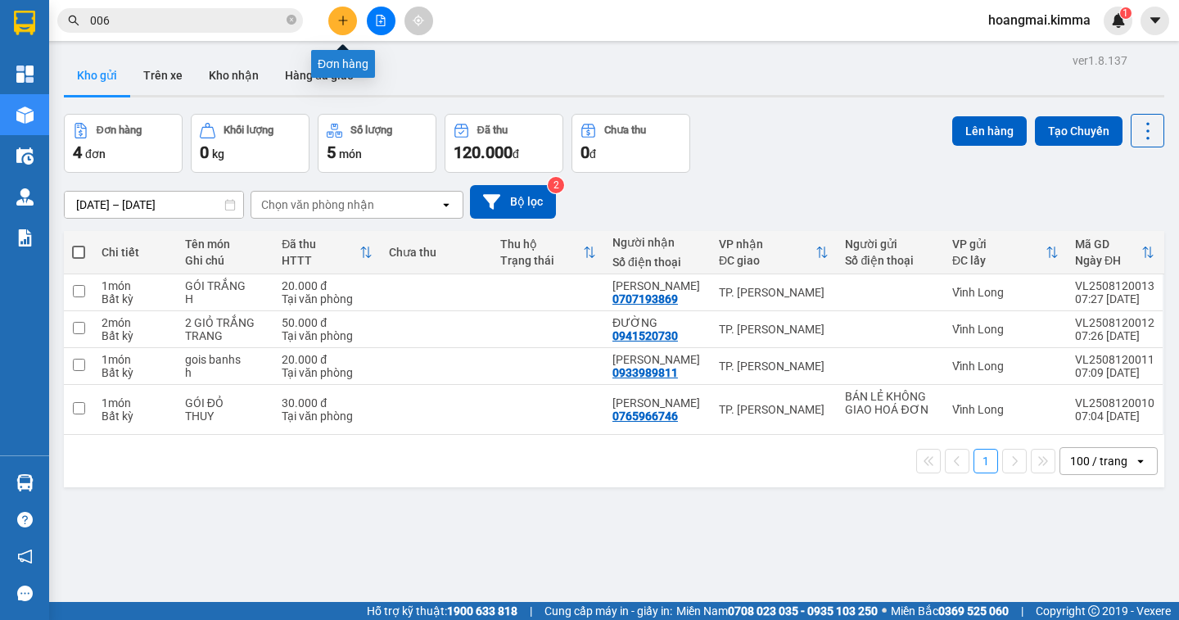
click at [343, 20] on icon "plus" at bounding box center [342, 20] width 1 height 9
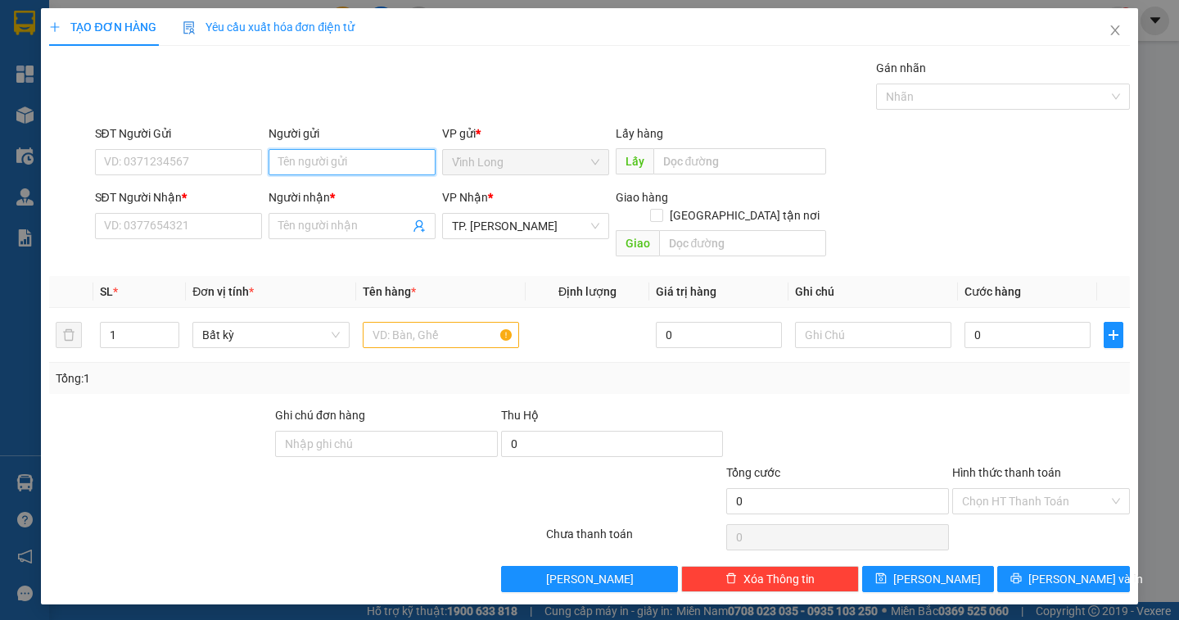
click at [303, 155] on input "Người gửi" at bounding box center [351, 162] width 167 height 26
type input "BÁN"
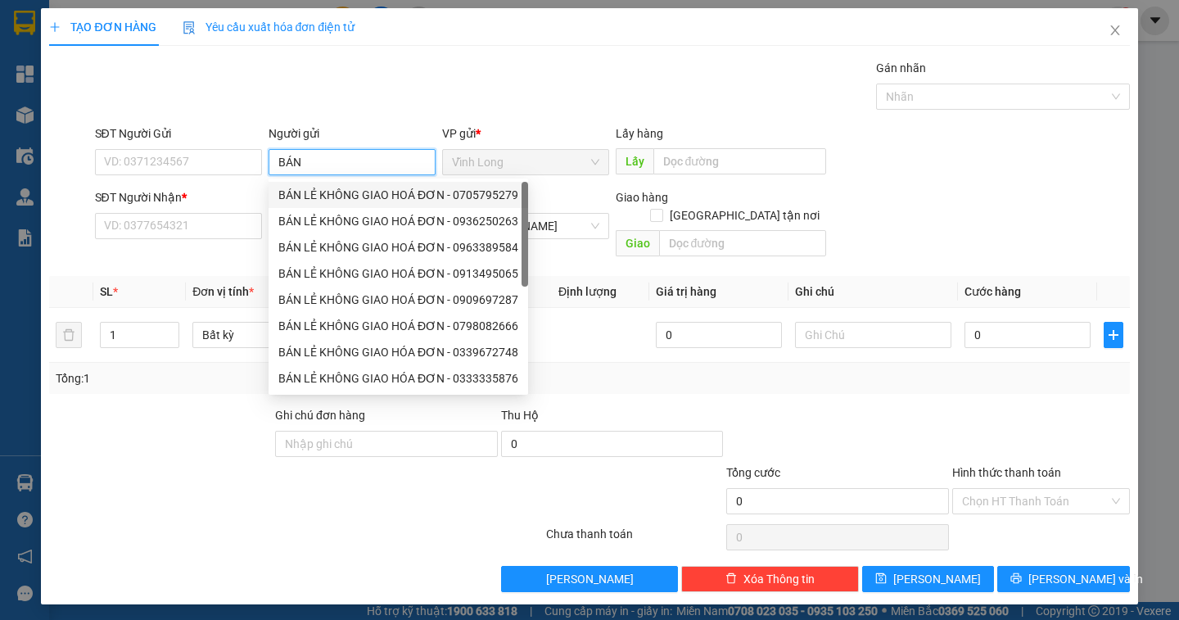
drag, startPoint x: 390, startPoint y: 201, endPoint x: 543, endPoint y: 248, distance: 160.3
click at [390, 201] on div "BÁN LẺ KHÔNG GIAO HOÁ ĐƠN - 0705795279" at bounding box center [398, 195] width 240 height 18
type input "0705795279"
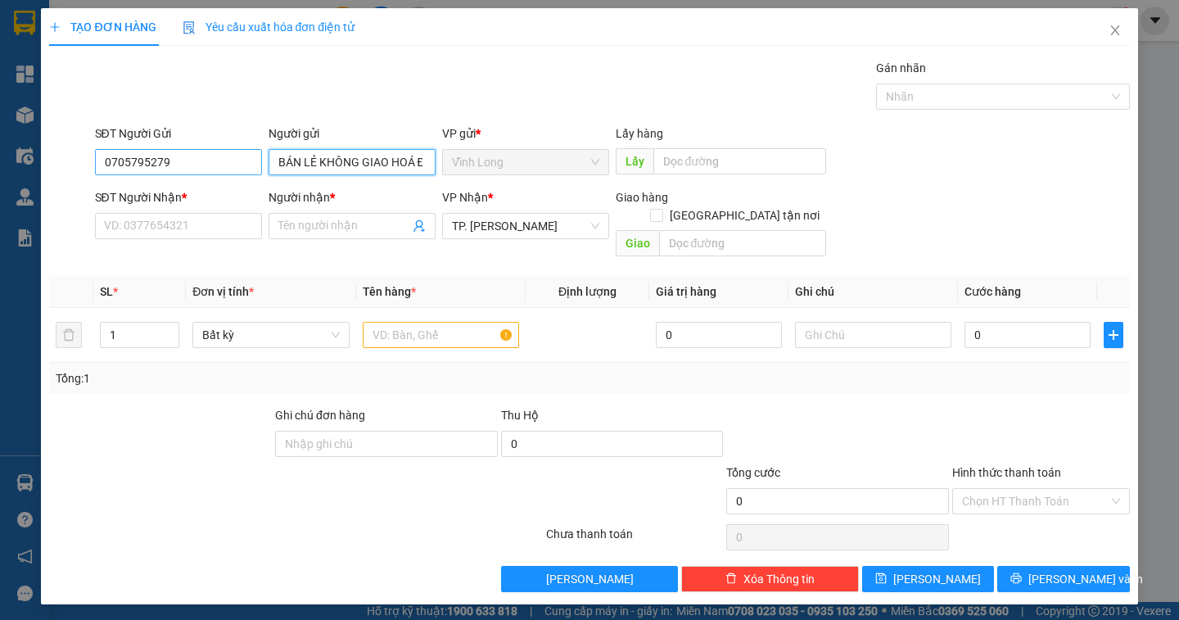
type input "BÁN LẺ KHÔNG GIAO HOÁ ĐƠN"
drag, startPoint x: 155, startPoint y: 169, endPoint x: 43, endPoint y: 214, distance: 120.4
click at [43, 214] on div "TẠO ĐƠN HÀNG Yêu cầu xuất hóa đơn điện tử Transit Pickup Surcharge Ids Transit …" at bounding box center [589, 306] width 1096 height 596
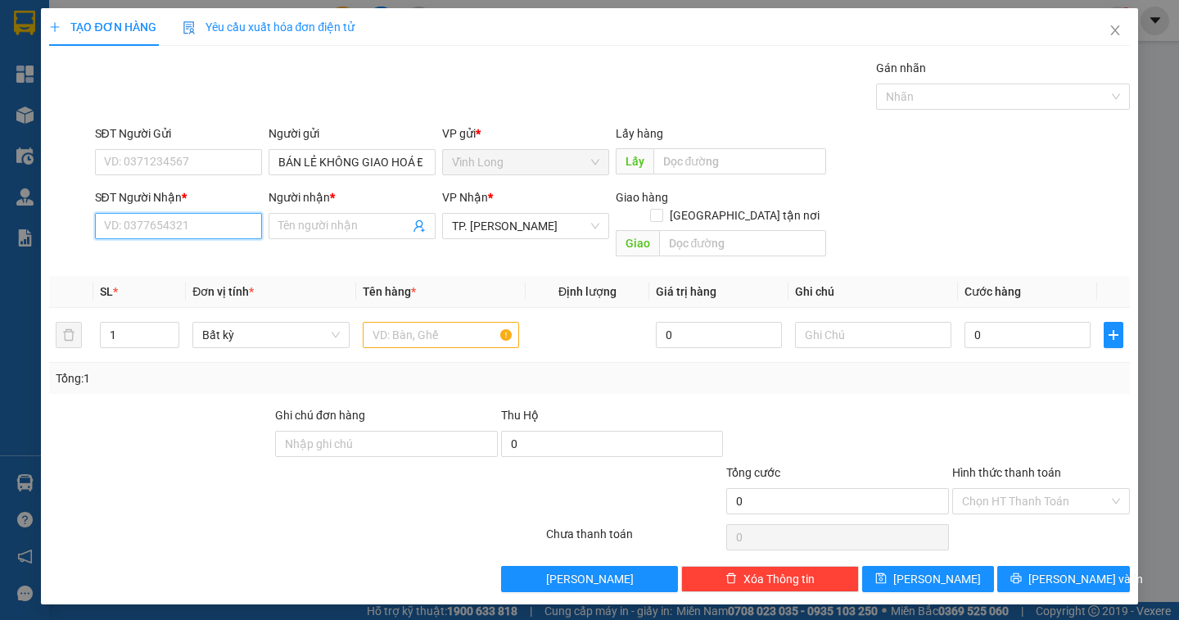
click at [128, 231] on input "SĐT Người Nhận *" at bounding box center [178, 226] width 167 height 26
type input "0336504485"
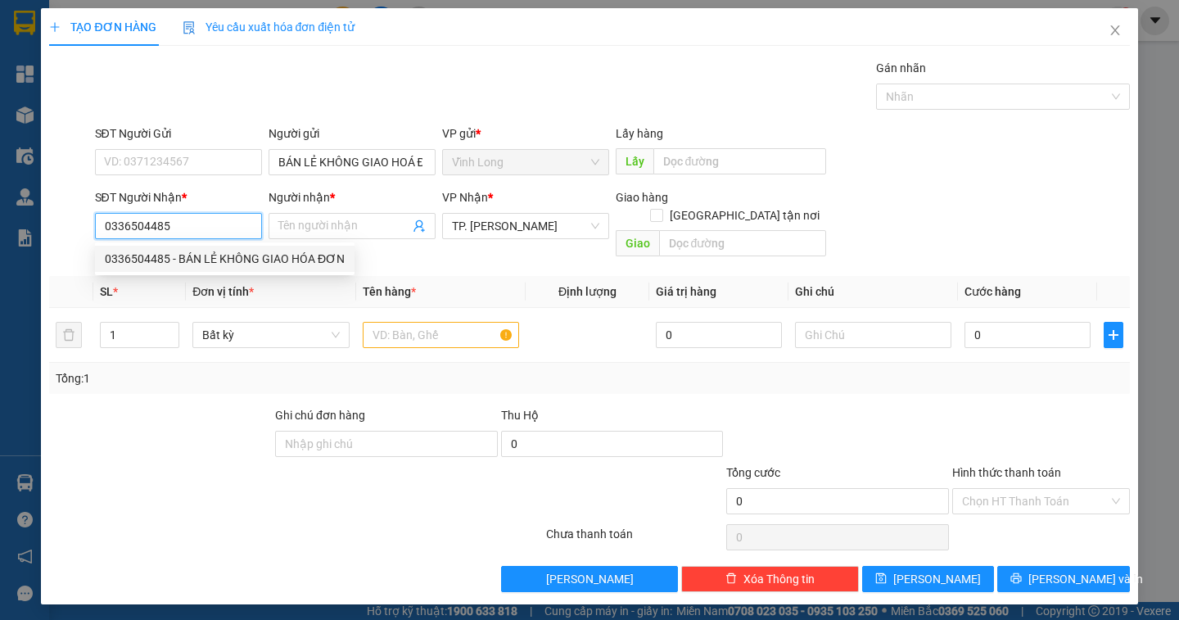
click at [187, 263] on div "0336504485 - BÁN LẺ KHÔNG GIAO HÓA ĐƠN" at bounding box center [225, 259] width 240 height 18
type input "BÁN LẺ KHÔNG GIAO HÓA ĐƠN"
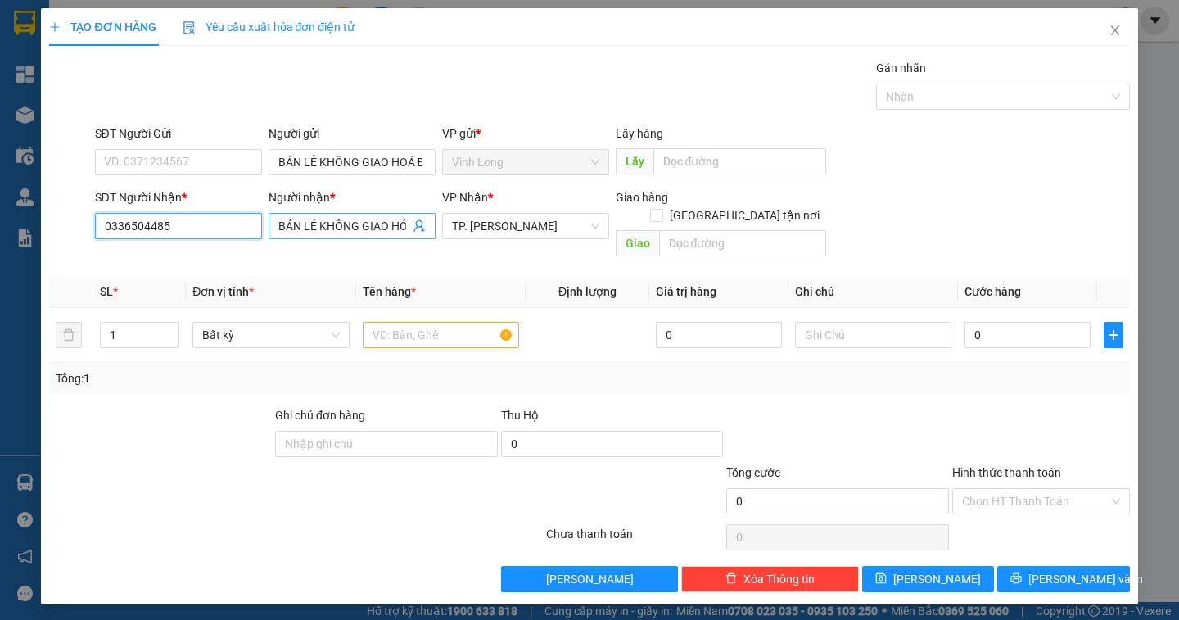
type input "0336504485"
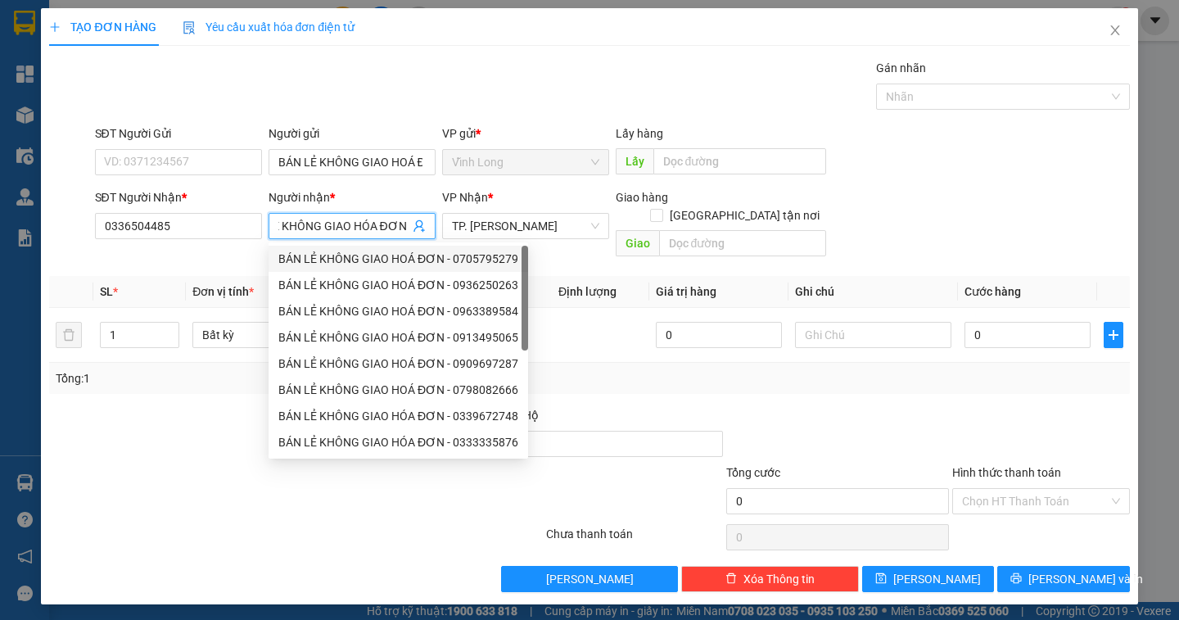
drag, startPoint x: 277, startPoint y: 230, endPoint x: 473, endPoint y: 253, distance: 197.8
click at [473, 253] on body "Kết quả tìm kiếm ( 9333 ) Bộ lọc Ngày tạo đơn gần nhất Mã ĐH Trạng thái Món hàn…" at bounding box center [589, 310] width 1179 height 620
drag, startPoint x: 411, startPoint y: 226, endPoint x: 269, endPoint y: 241, distance: 142.5
click at [269, 241] on div "Người nhận * BÁN LẺ KHÔNG GIAO HÓA ĐƠN" at bounding box center [351, 216] width 167 height 57
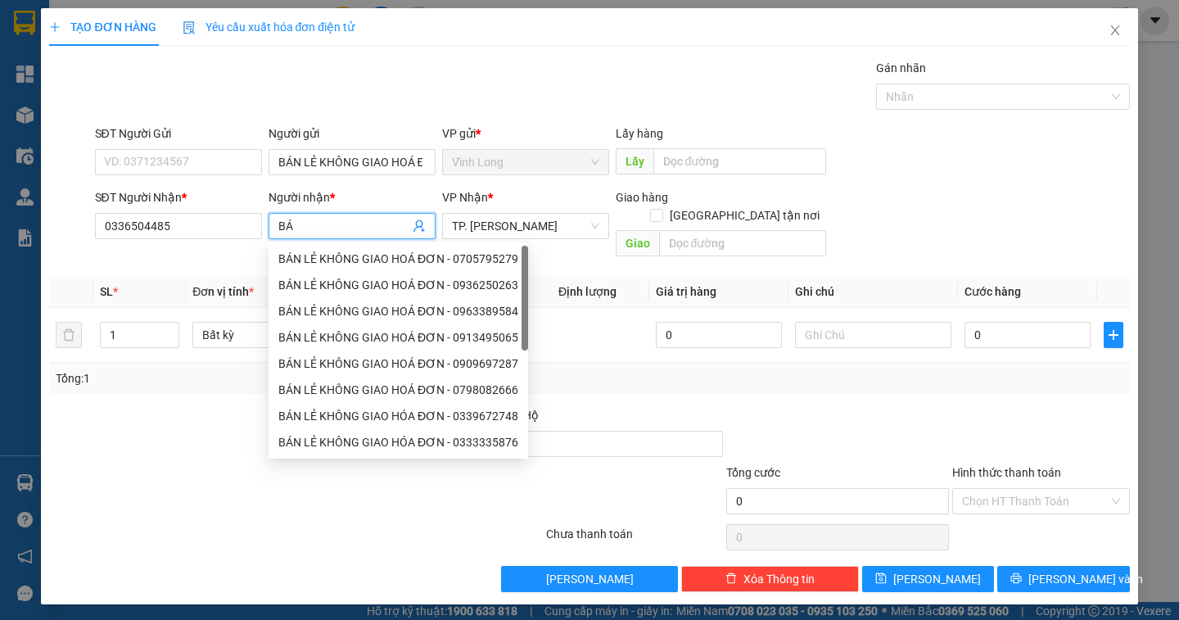
type input "B"
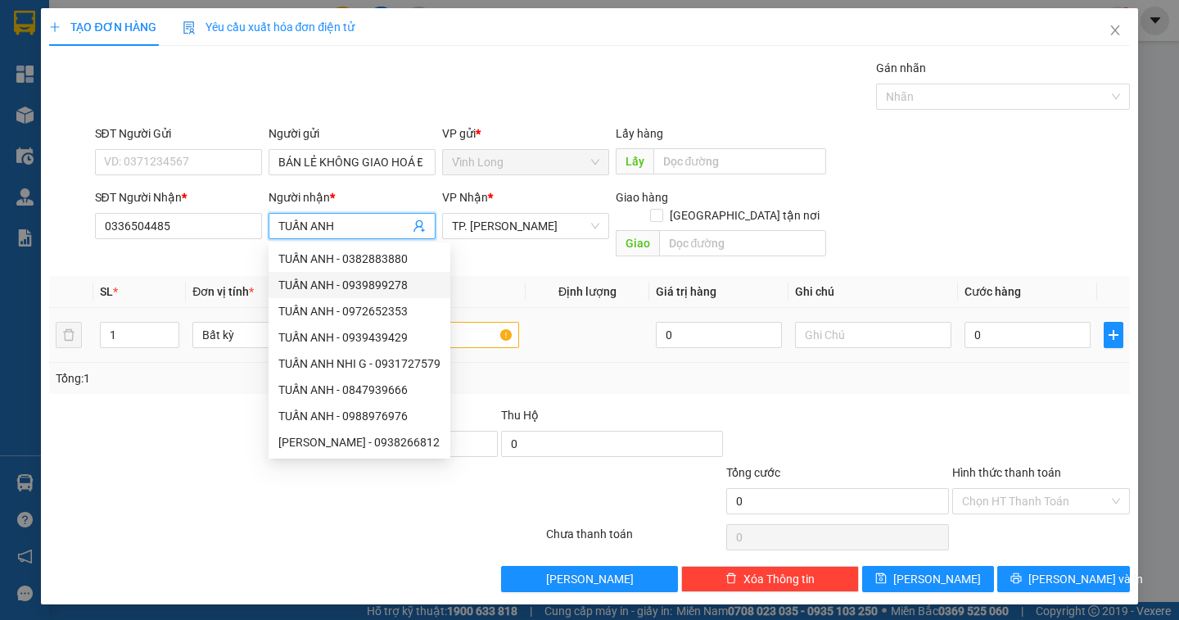
type input "TUẤN ANH"
click at [492, 322] on input "text" at bounding box center [441, 335] width 156 height 26
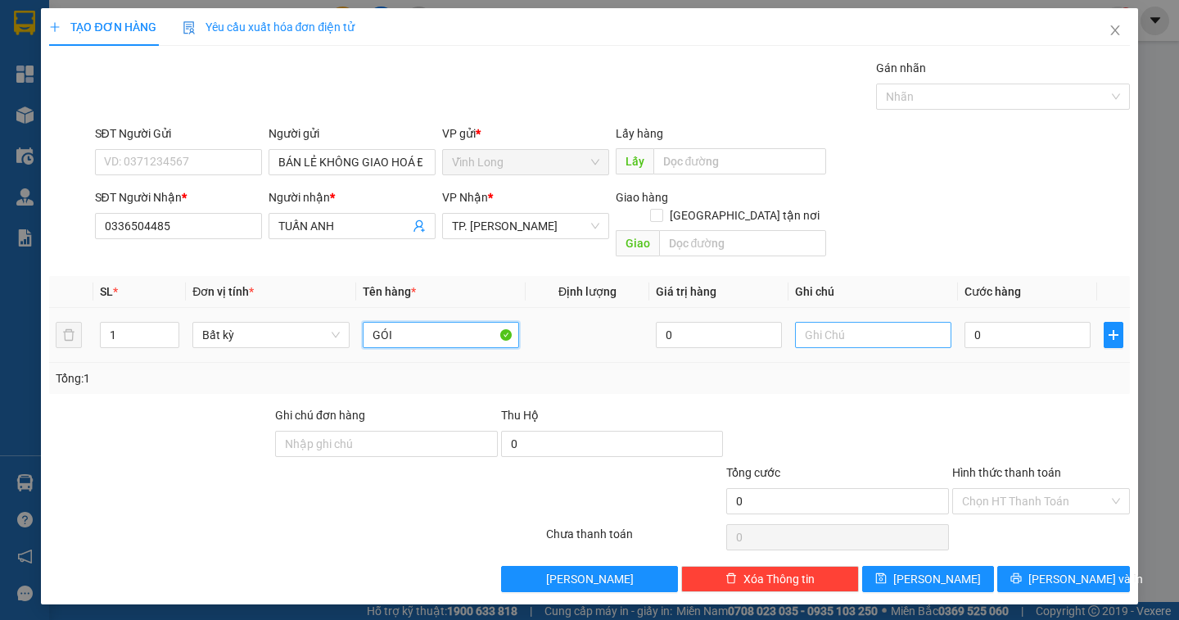
type input "GÓI"
click at [816, 322] on input "text" at bounding box center [873, 335] width 156 height 26
type input "DÂN"
type input "2"
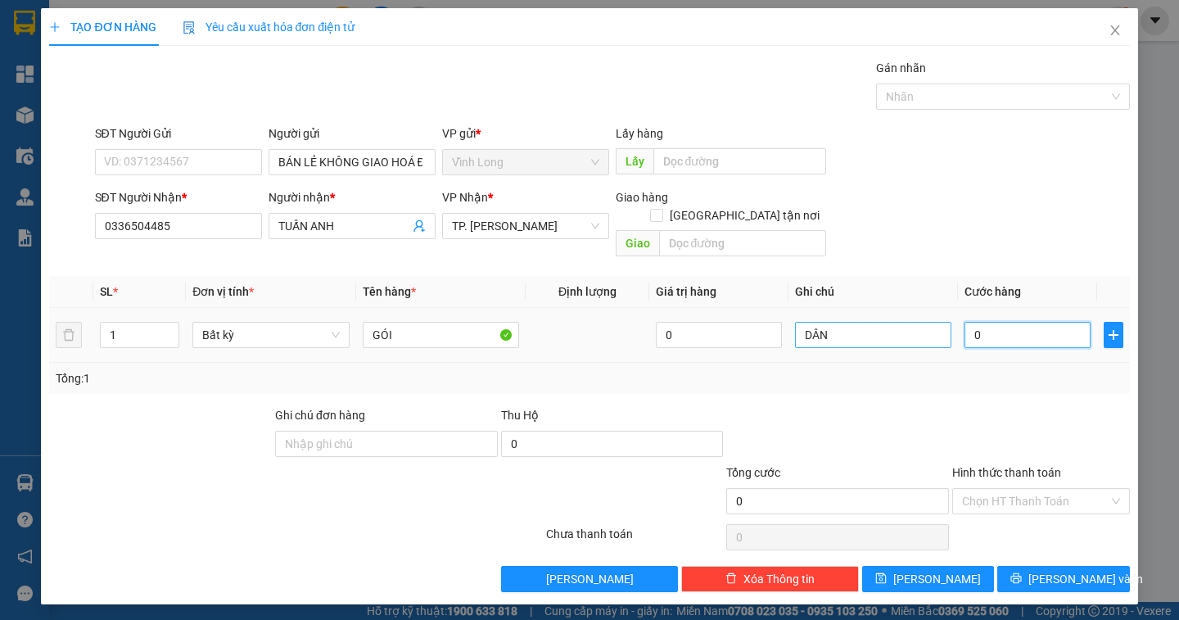
type input "2"
type input "20"
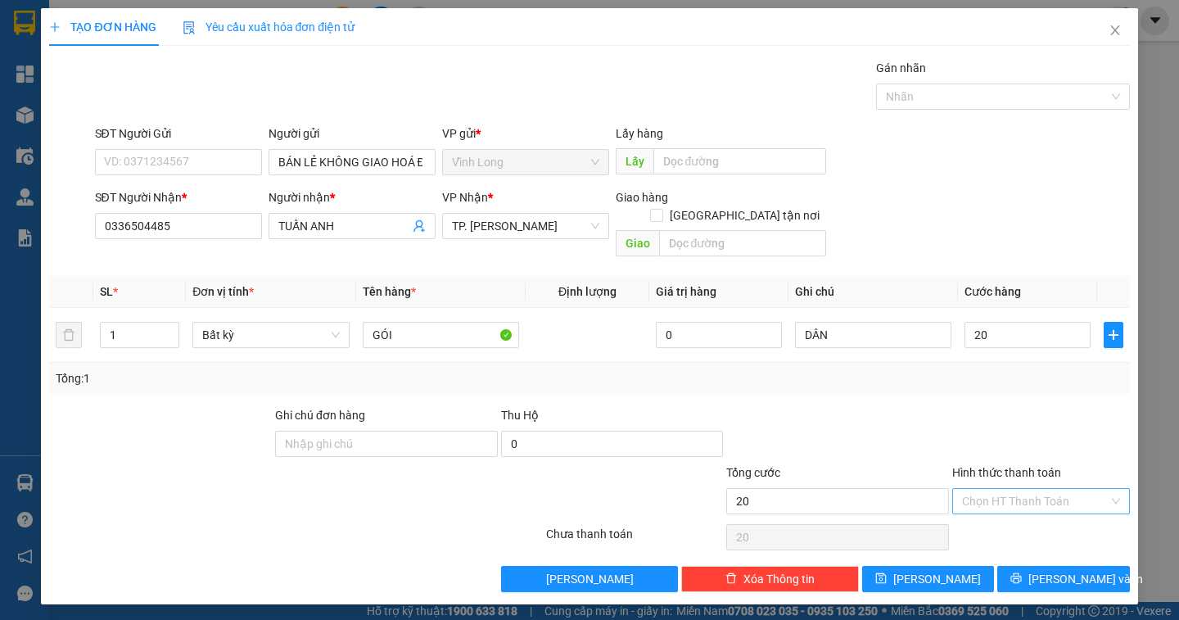
type input "20.000"
click at [1026, 489] on input "Hình thức thanh toán" at bounding box center [1035, 501] width 147 height 25
click at [1026, 502] on div "Transit Pickup Surcharge Ids Transit Deliver Surcharge Ids Transit Deliver Surc…" at bounding box center [589, 325] width 1080 height 533
click at [1030, 489] on input "Hình thức thanh toán" at bounding box center [1035, 501] width 147 height 25
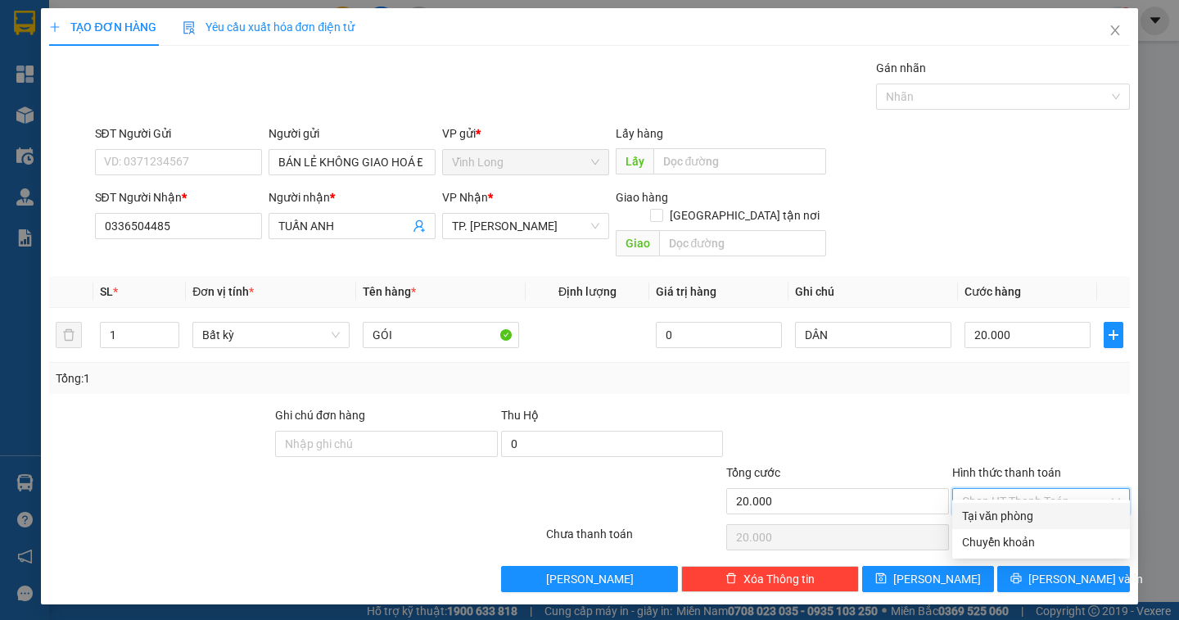
click at [1033, 517] on div "Tại văn phòng" at bounding box center [1041, 516] width 158 height 18
type input "0"
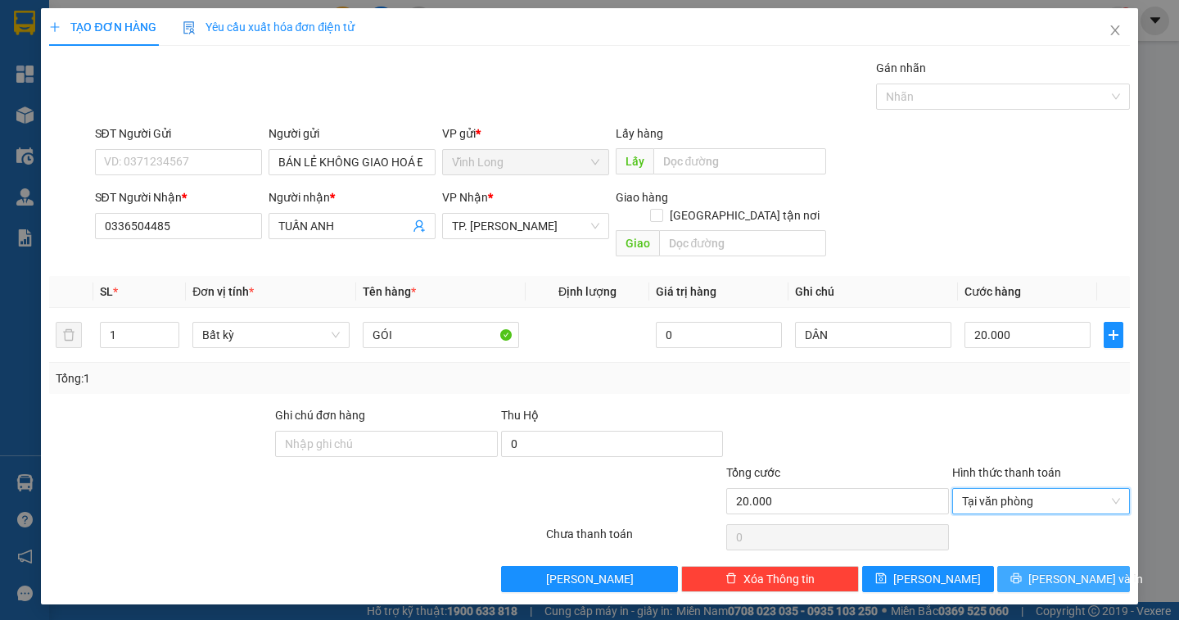
click at [1071, 570] on span "Lưu và In" at bounding box center [1085, 579] width 115 height 18
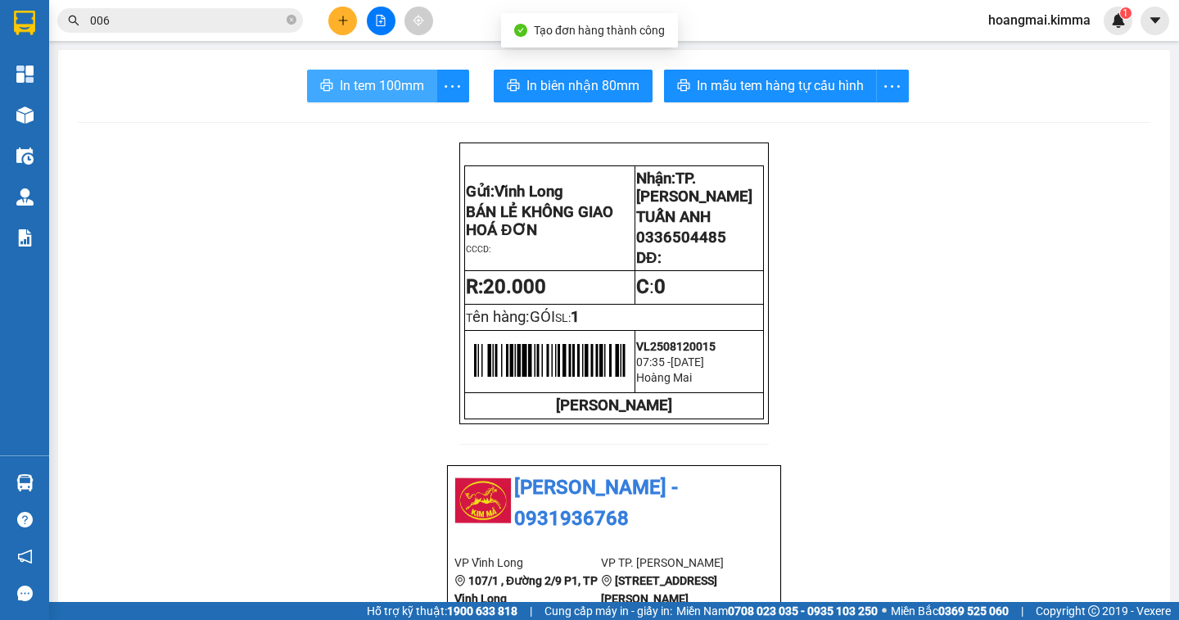
click at [324, 81] on icon "printer" at bounding box center [326, 85] width 13 height 13
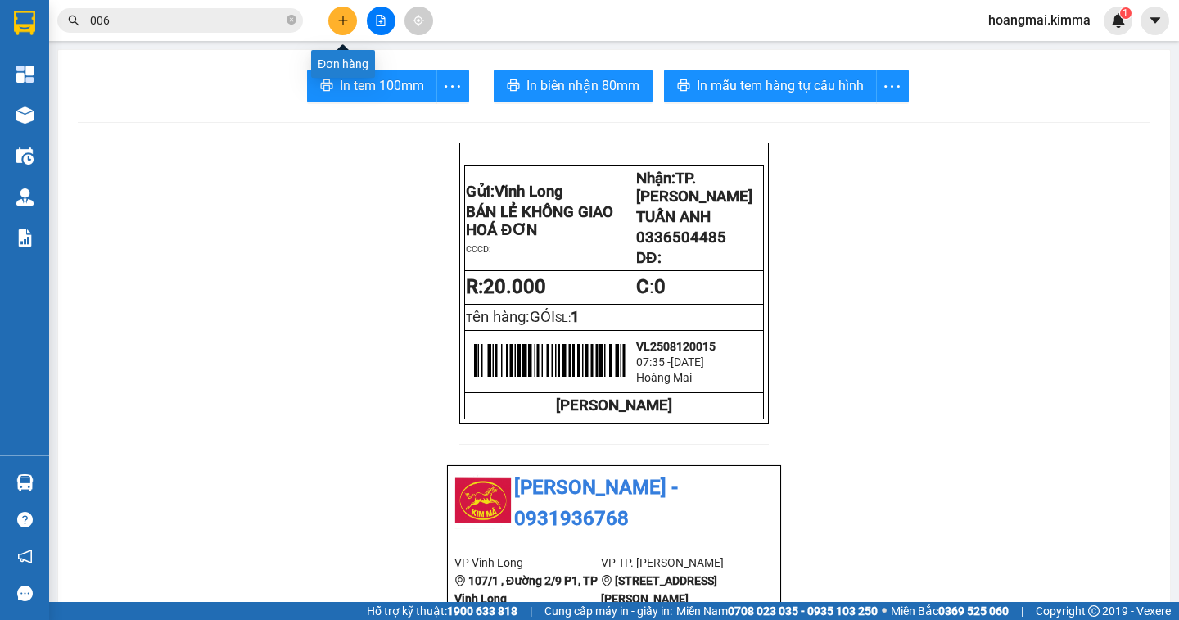
click at [337, 16] on icon "plus" at bounding box center [342, 20] width 11 height 11
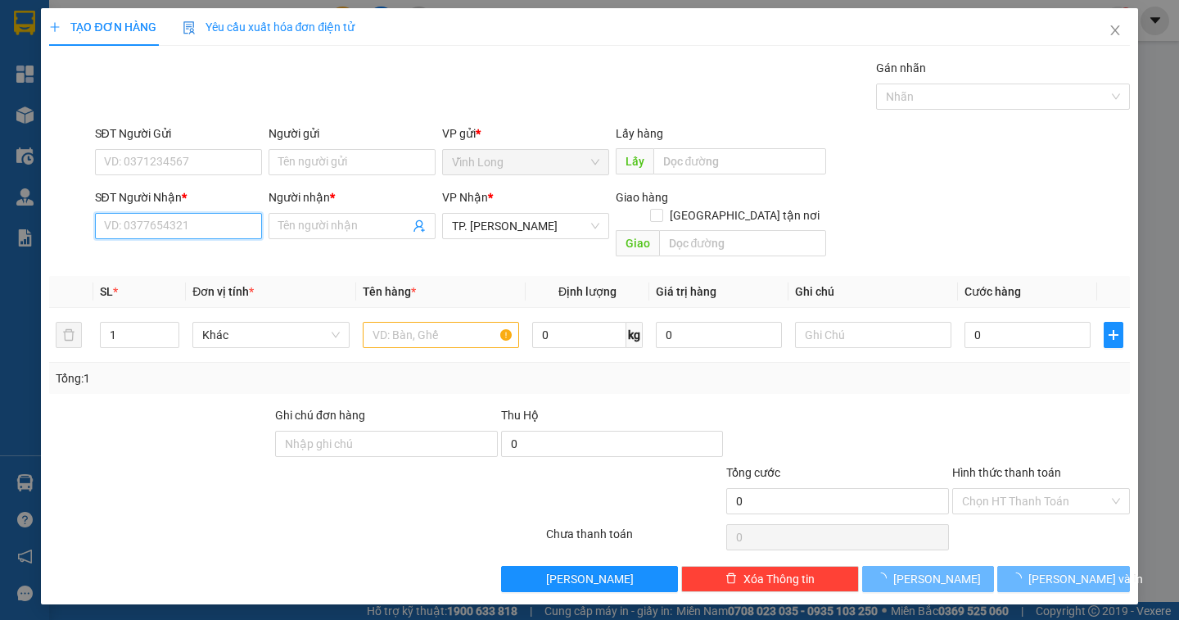
click at [156, 214] on input "SĐT Người Nhận *" at bounding box center [178, 226] width 167 height 26
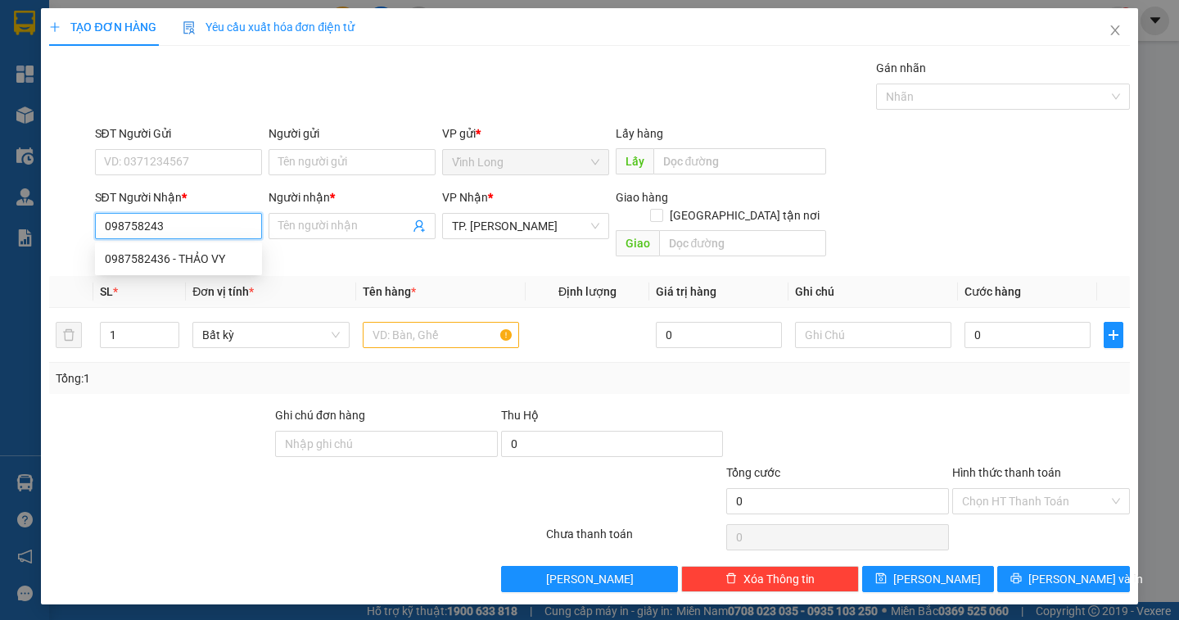
type input "0987582436"
click at [131, 255] on div "0987582436 - THẢO VY" at bounding box center [178, 259] width 147 height 18
type input "THẢO VY"
type input "0987582436"
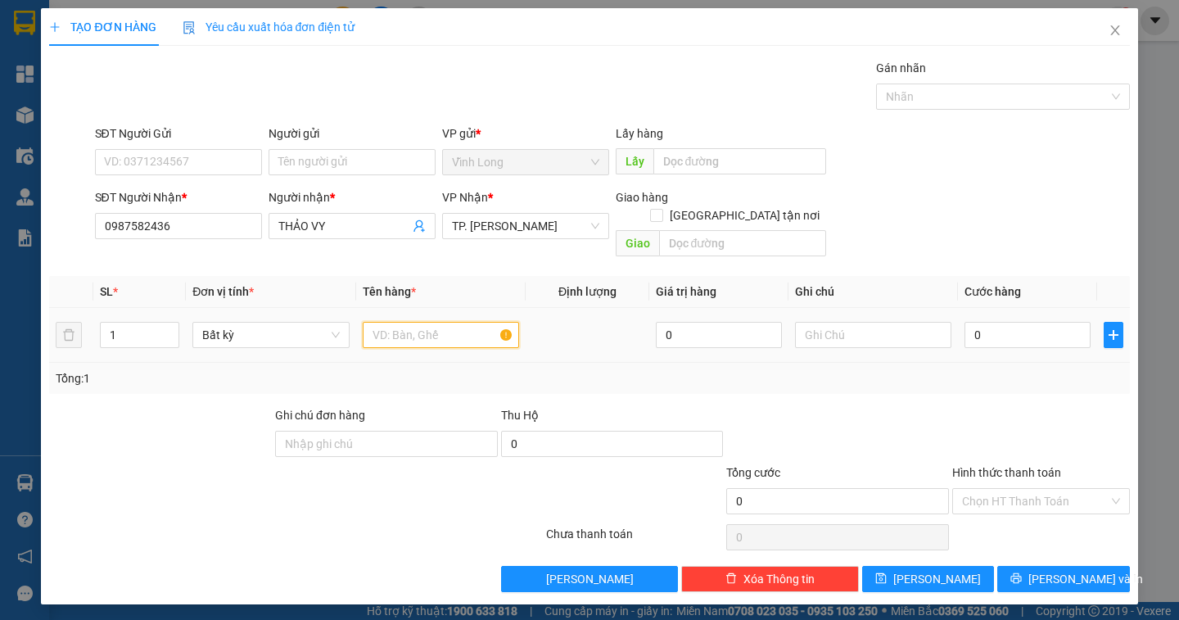
click at [412, 322] on input "text" at bounding box center [441, 335] width 156 height 26
click at [318, 161] on input "Người gửi" at bounding box center [351, 162] width 167 height 26
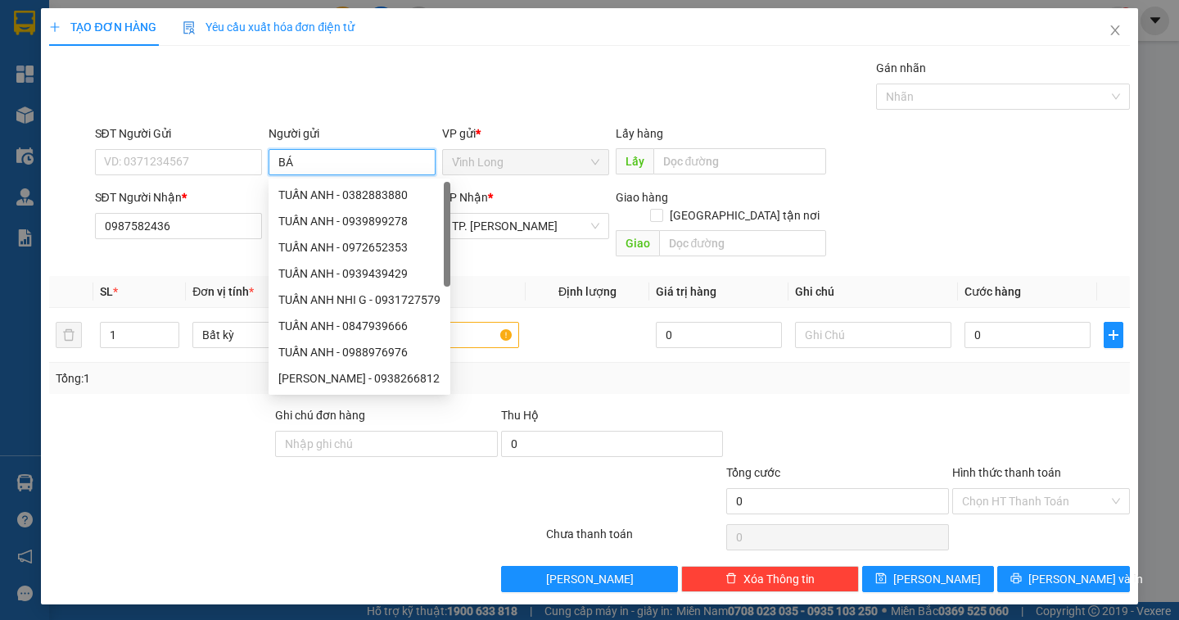
type input "BÁN"
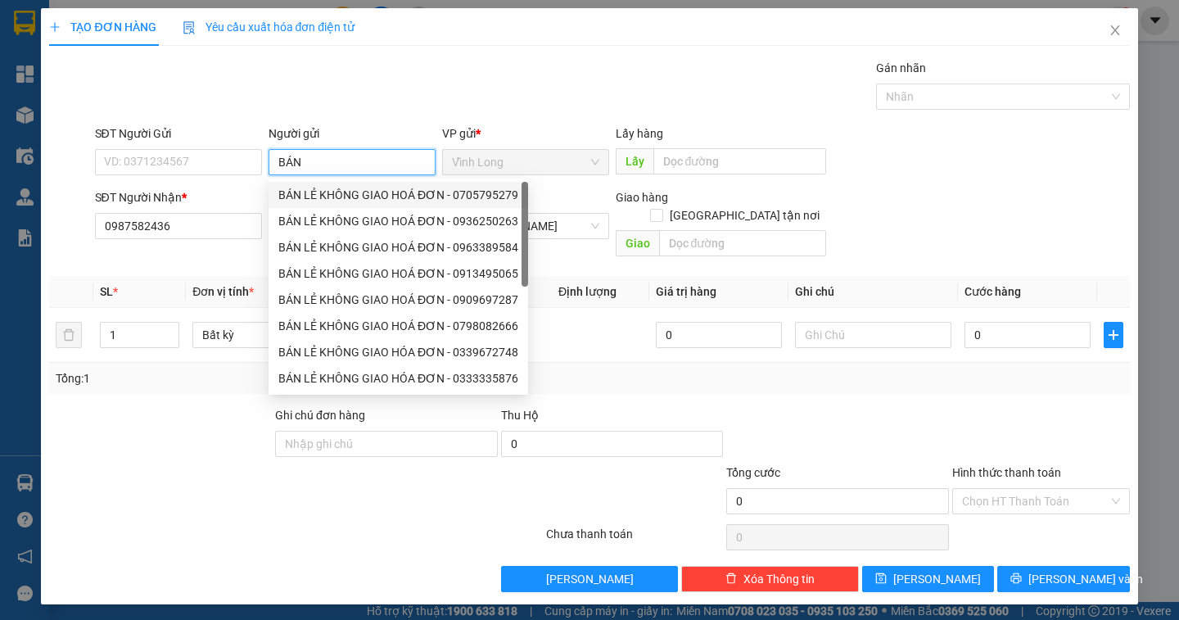
click at [332, 193] on div "BÁN LẺ KHÔNG GIAO HOÁ ĐƠN - 0705795279" at bounding box center [398, 195] width 240 height 18
type input "0705795279"
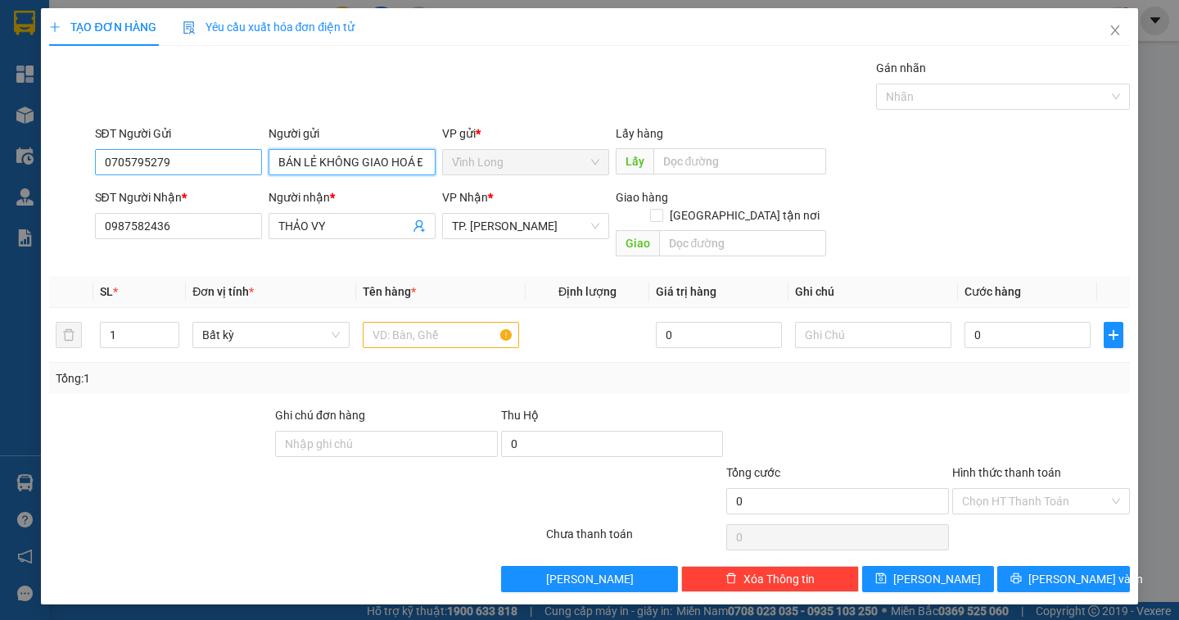
type input "BÁN LẺ KHÔNG GIAO HOÁ ĐƠN"
drag, startPoint x: 174, startPoint y: 158, endPoint x: 34, endPoint y: 166, distance: 140.2
click at [34, 166] on div "TẠO ĐƠN HÀNG Yêu cầu xuất hóa đơn điện tử Transit Pickup Surcharge Ids Transit …" at bounding box center [589, 310] width 1179 height 620
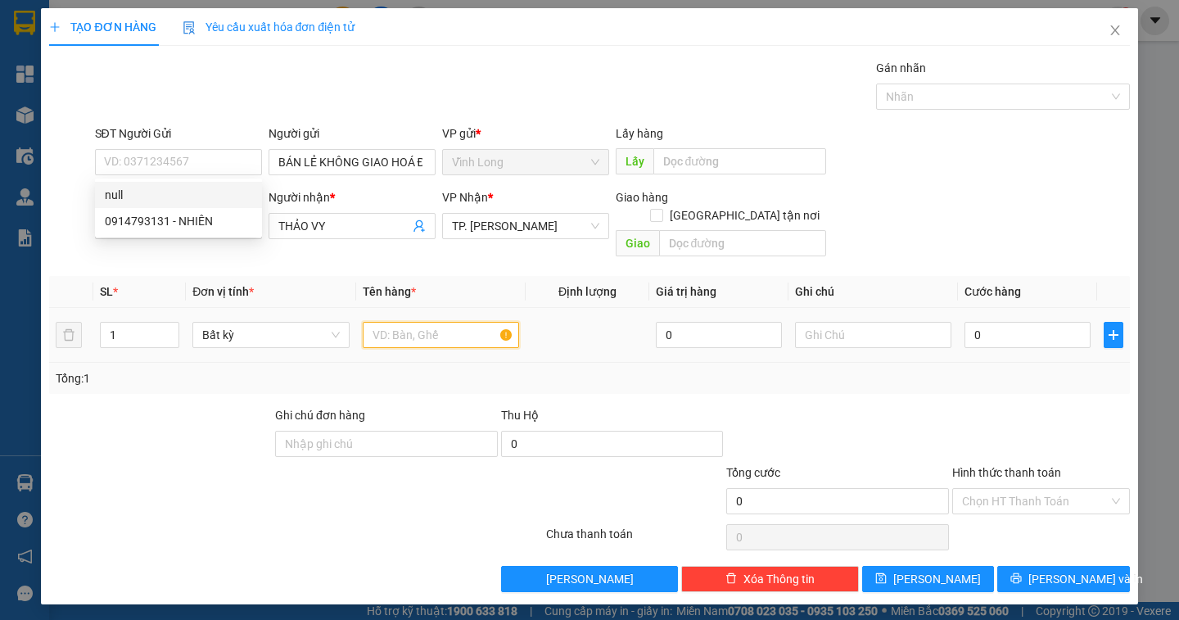
click at [392, 322] on input "text" at bounding box center [441, 335] width 156 height 26
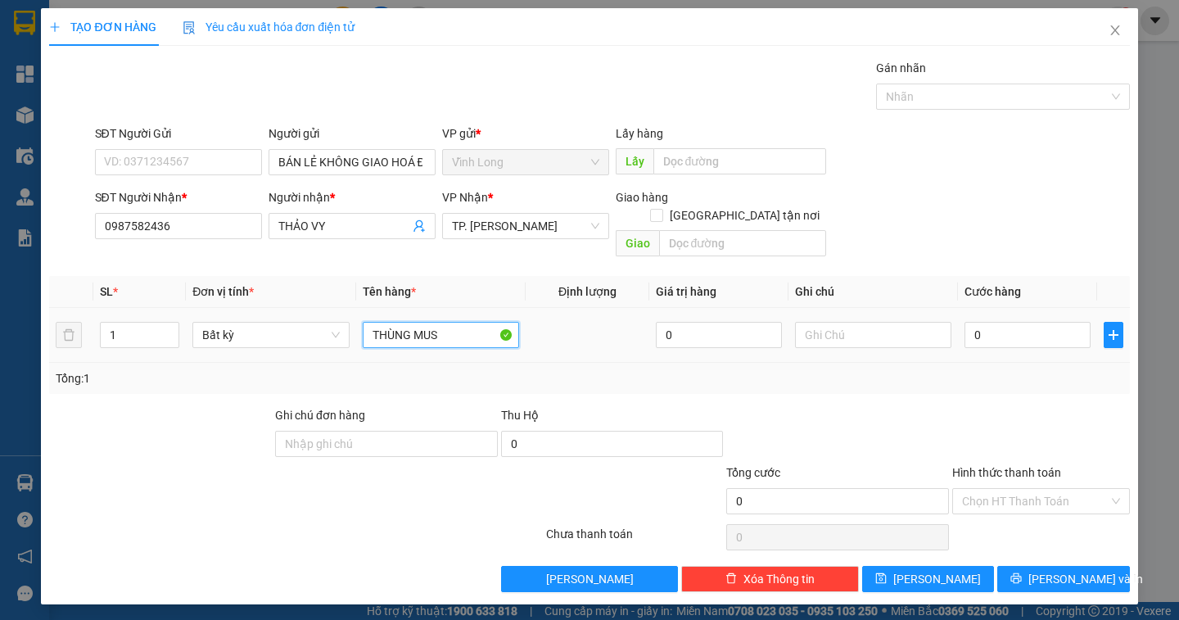
type input "THÙNG MUS"
type input "DÂN"
type input "4"
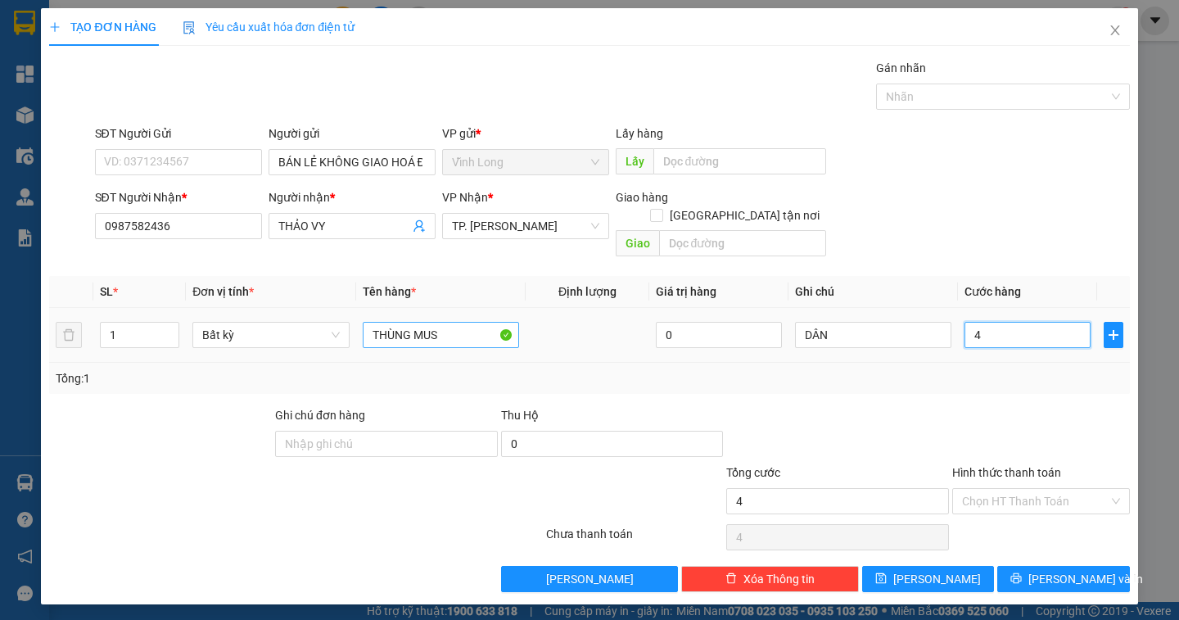
type input "40"
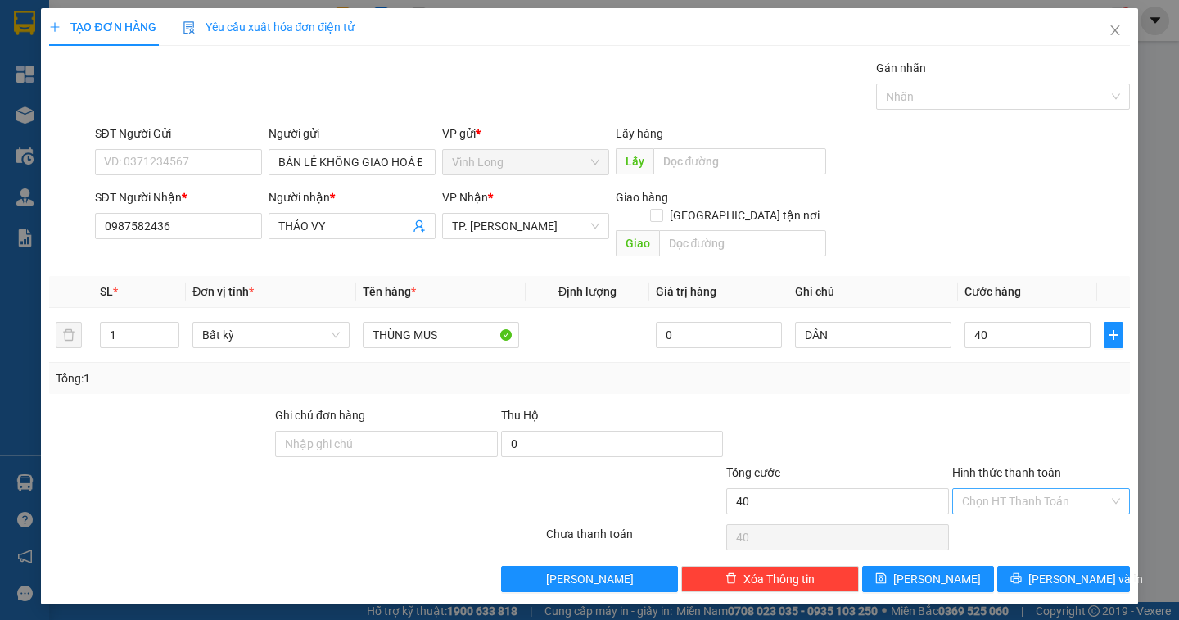
type input "40.000"
click at [999, 489] on input "Hình thức thanh toán" at bounding box center [1035, 501] width 147 height 25
drag, startPoint x: 996, startPoint y: 514, endPoint x: 1030, endPoint y: 530, distance: 37.3
click at [995, 514] on div "Tại văn phòng" at bounding box center [1041, 516] width 158 height 18
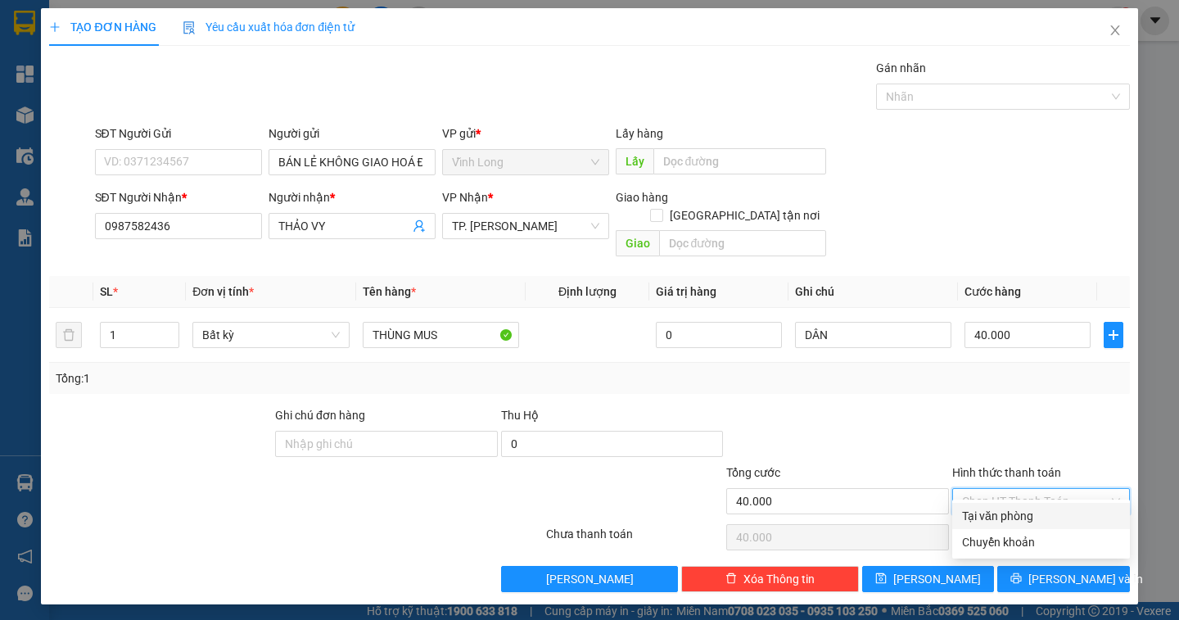
type input "0"
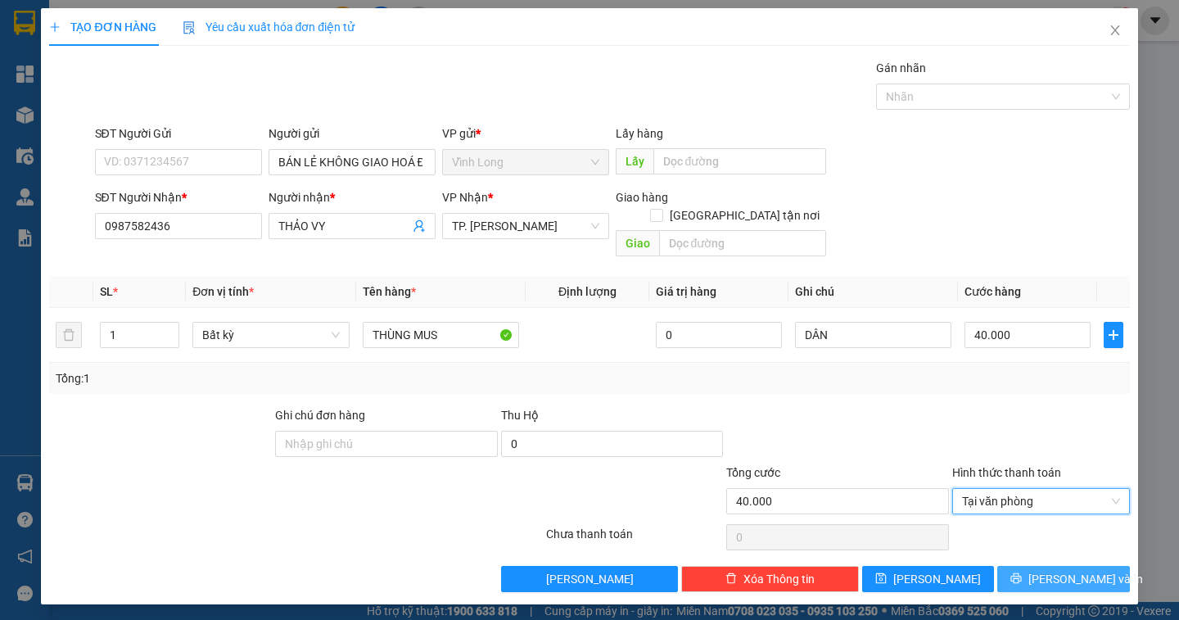
click at [1099, 566] on button "Lưu và In" at bounding box center [1063, 579] width 132 height 26
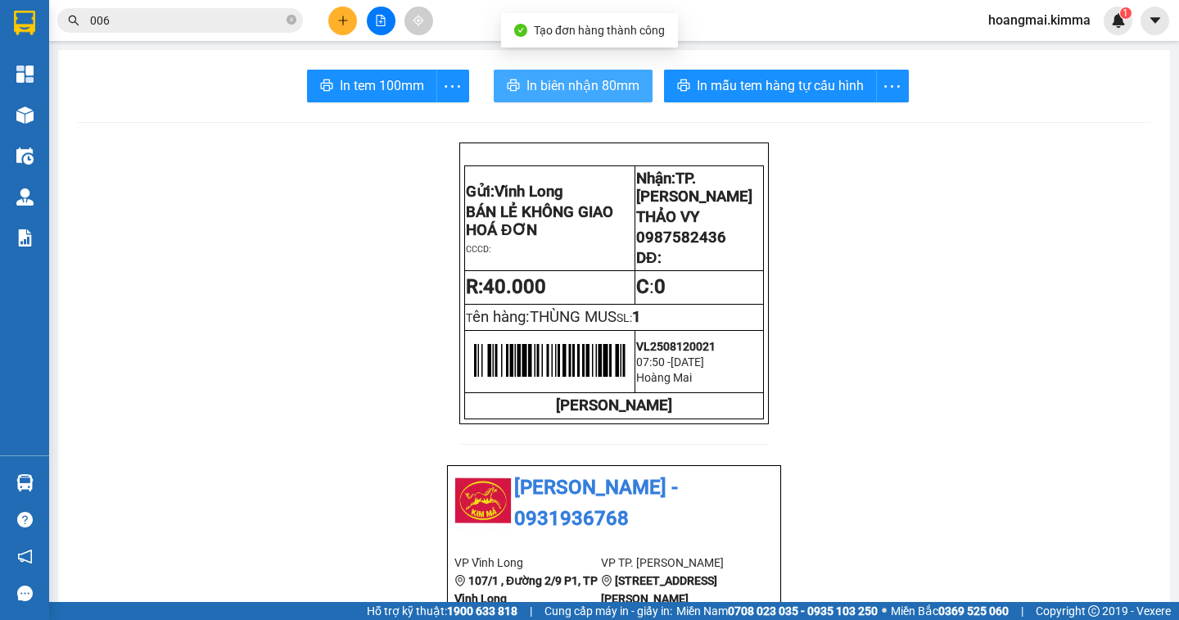
click at [539, 79] on span "In biên nhận 80mm" at bounding box center [582, 85] width 113 height 20
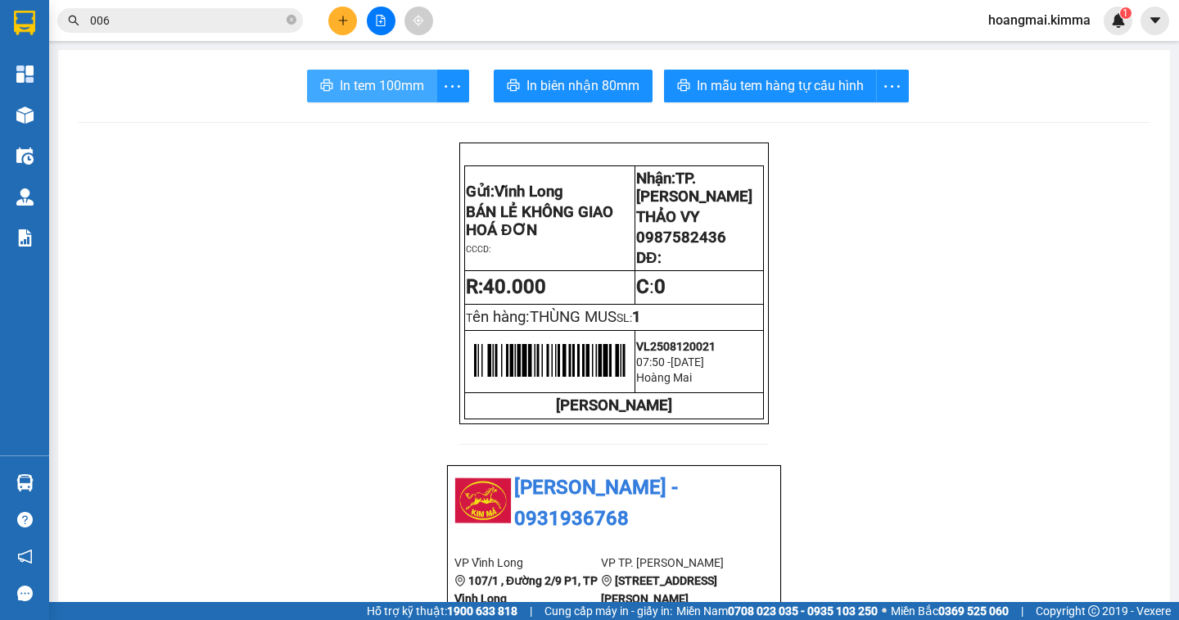
click at [345, 96] on span "In tem 100mm" at bounding box center [382, 85] width 84 height 20
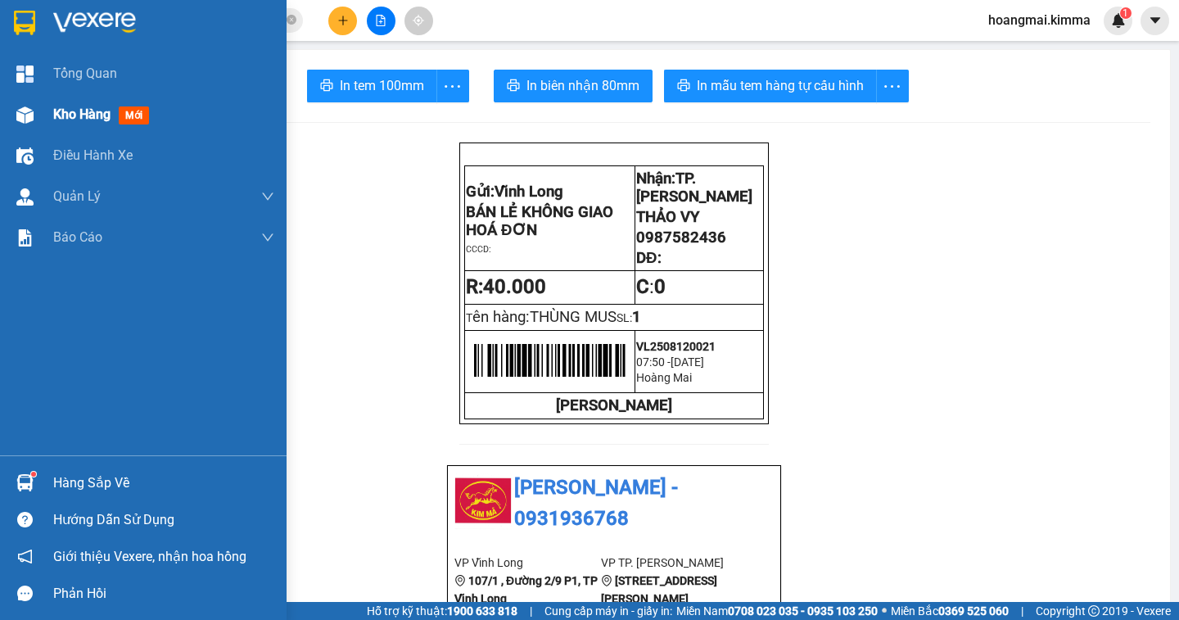
click at [74, 117] on span "Kho hàng" at bounding box center [81, 114] width 57 height 16
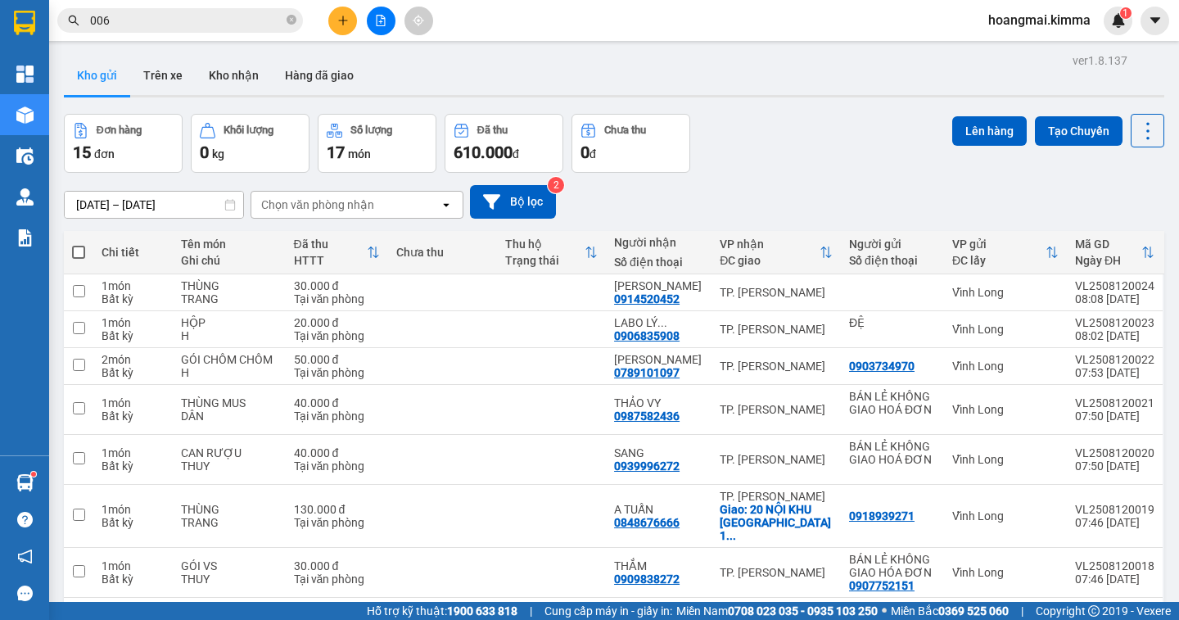
click at [83, 255] on span at bounding box center [78, 252] width 13 height 13
click at [79, 244] on input "checkbox" at bounding box center [79, 244] width 0 height 0
checkbox input "true"
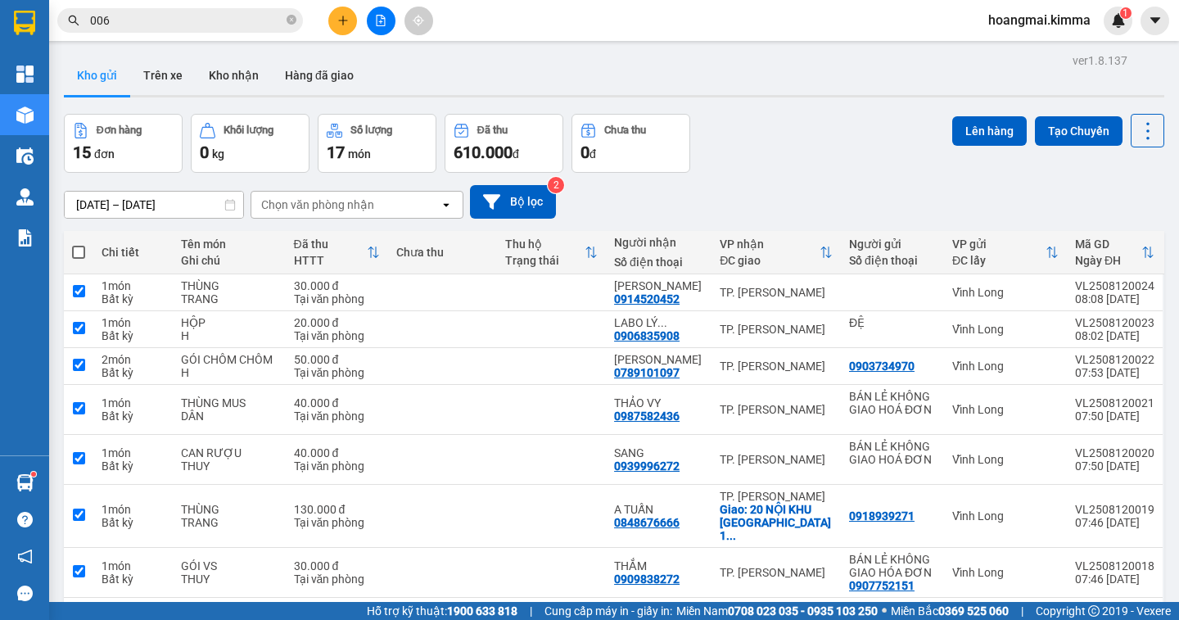
checkbox input "true"
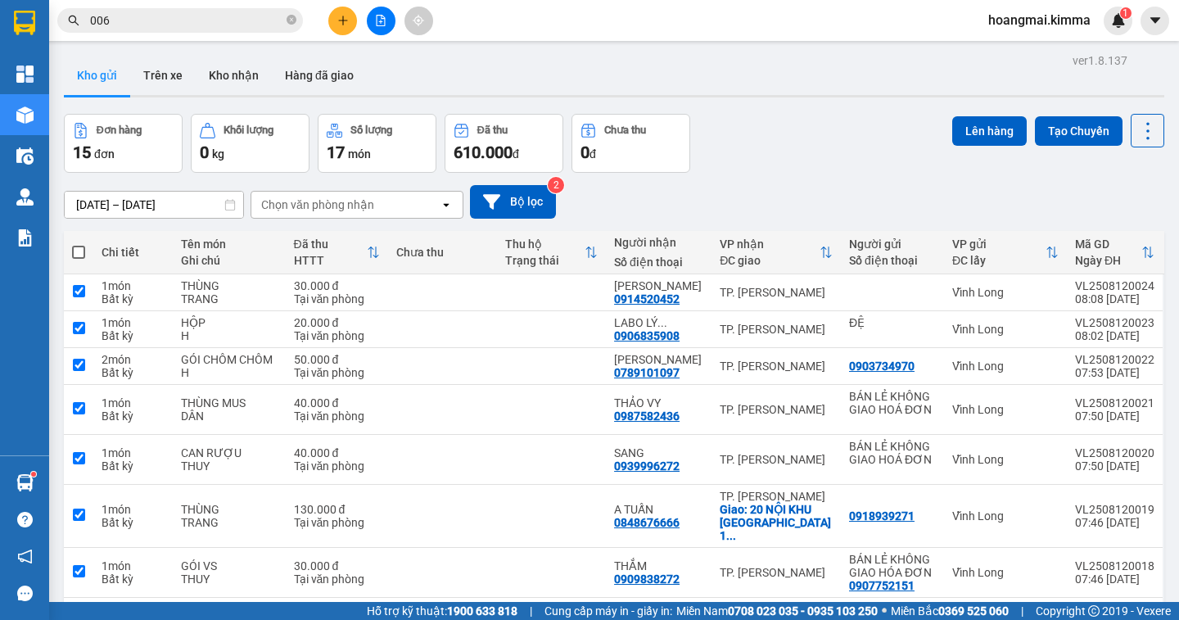
checkbox input "true"
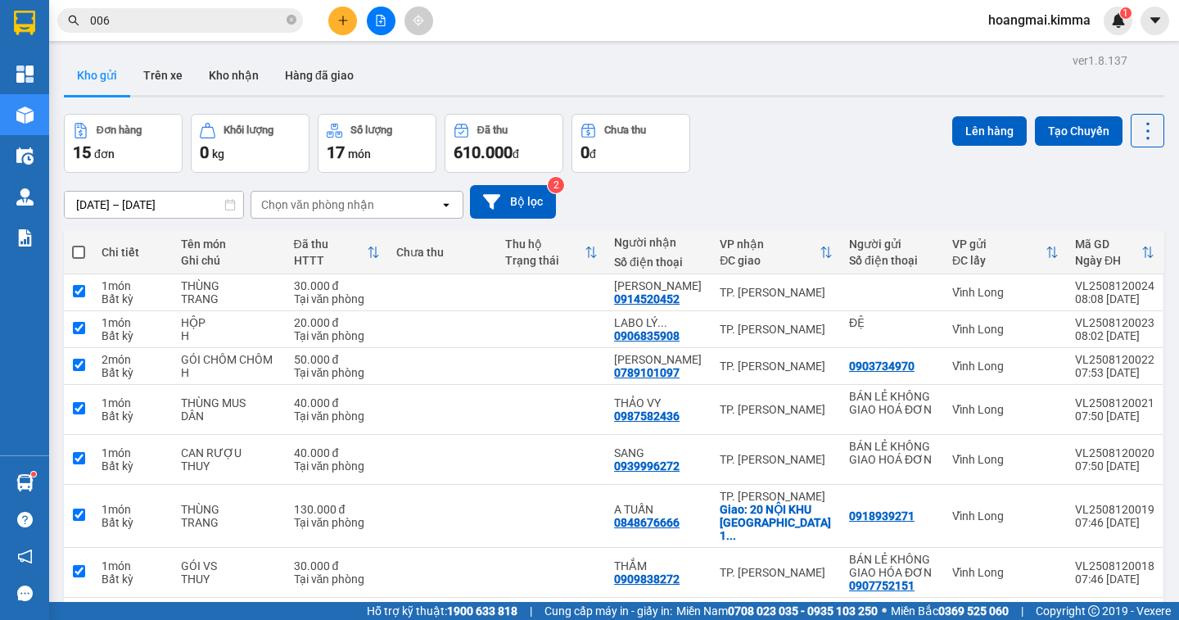
checkbox input "true"
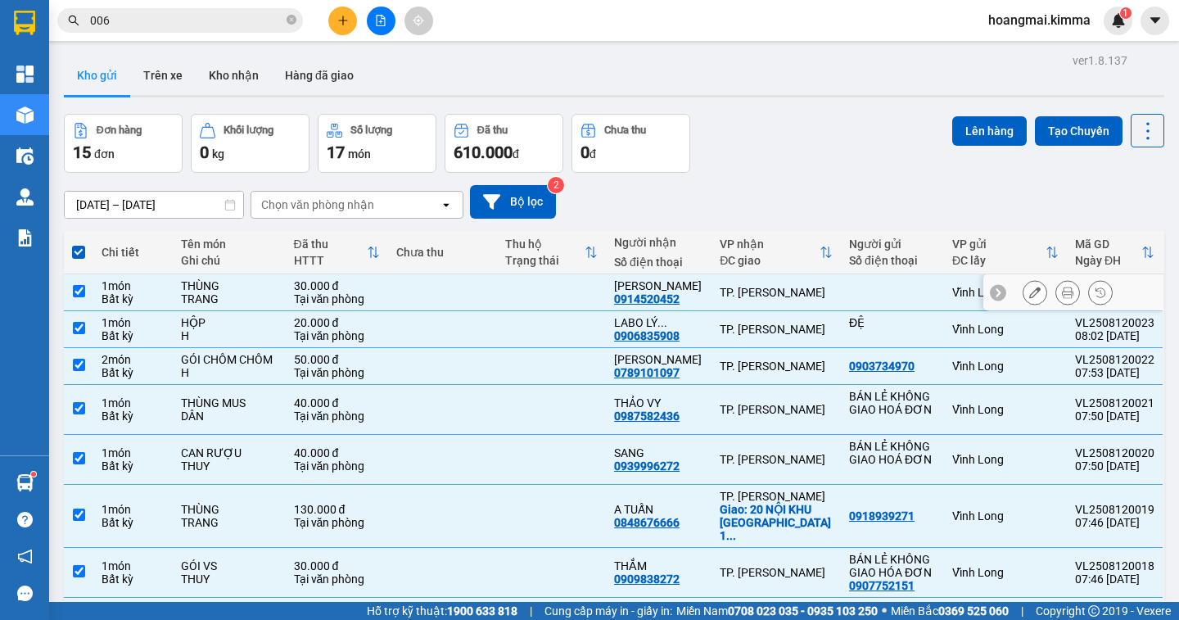
click at [77, 290] on input "checkbox" at bounding box center [79, 291] width 12 height 12
checkbox input "false"
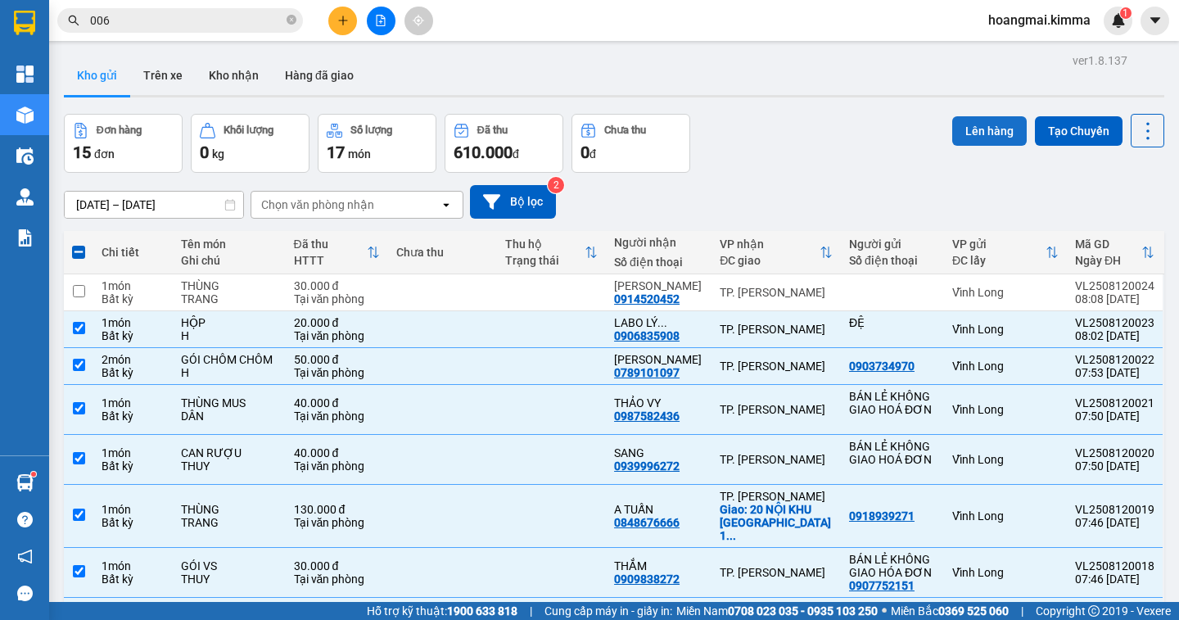
click at [972, 130] on button "Lên hàng" at bounding box center [989, 130] width 74 height 29
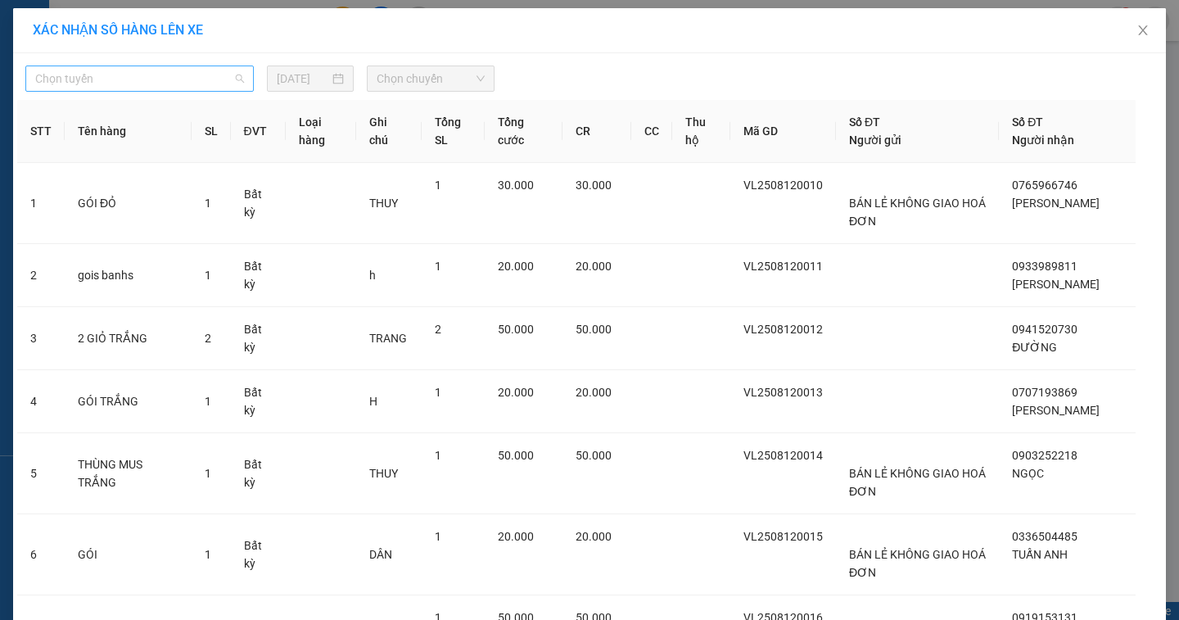
click at [139, 83] on span "Chọn tuyến" at bounding box center [139, 78] width 209 height 25
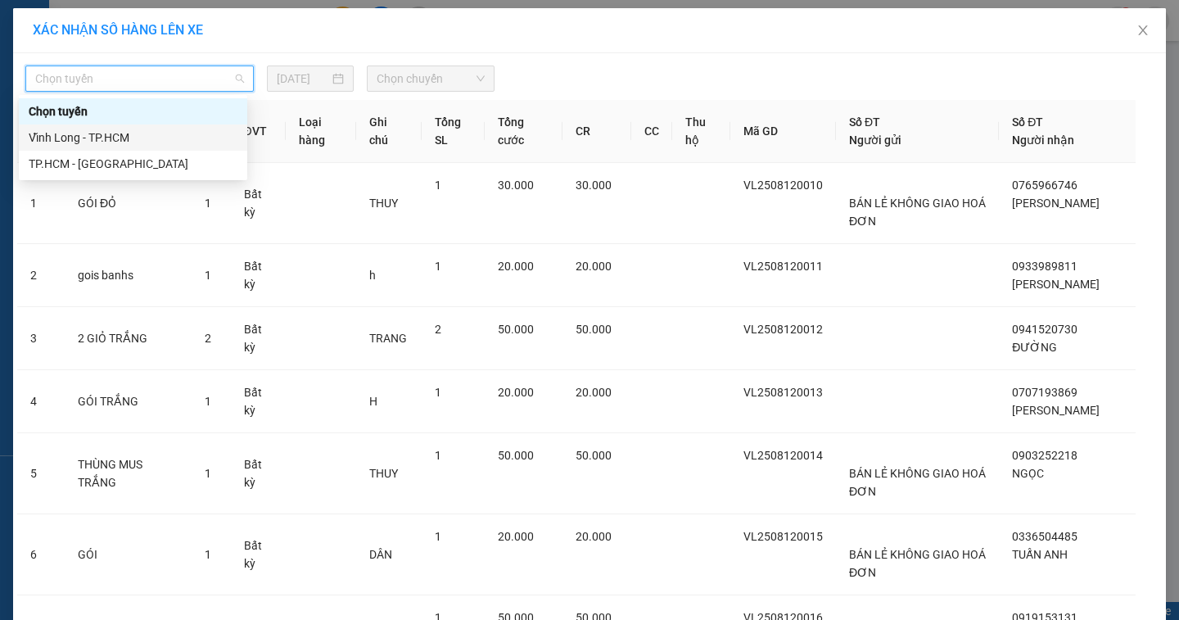
drag, startPoint x: 115, startPoint y: 130, endPoint x: 129, endPoint y: 130, distance: 13.9
click at [112, 135] on div "Vĩnh Long - TP.HCM" at bounding box center [133, 138] width 209 height 18
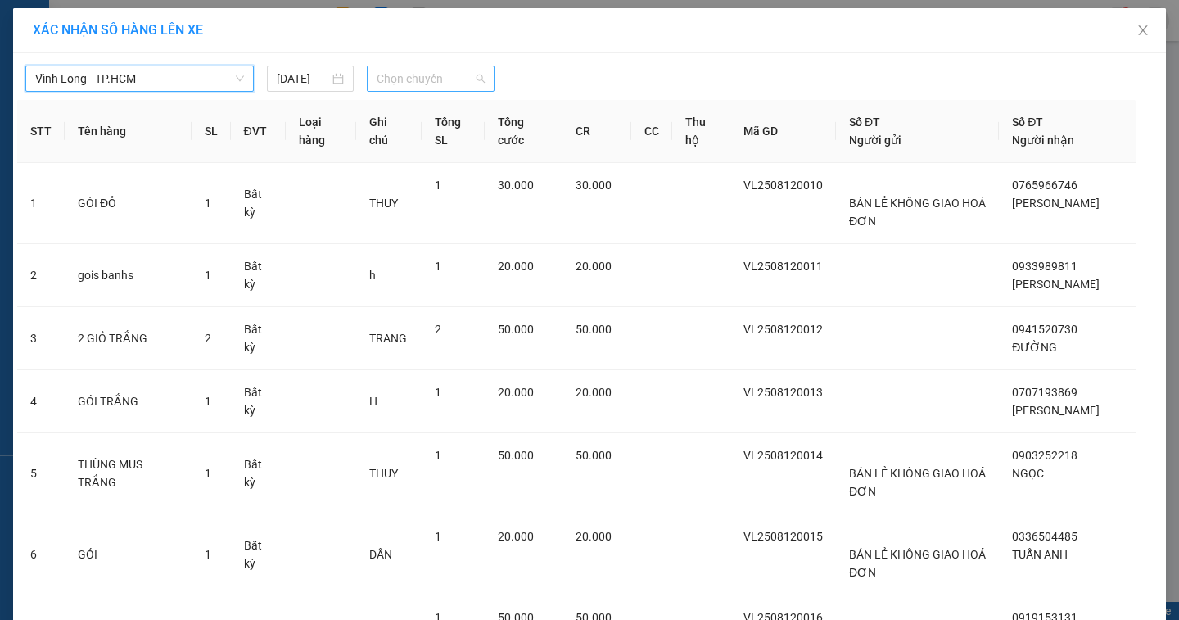
click at [403, 78] on span "Chọn chuyến" at bounding box center [431, 78] width 108 height 25
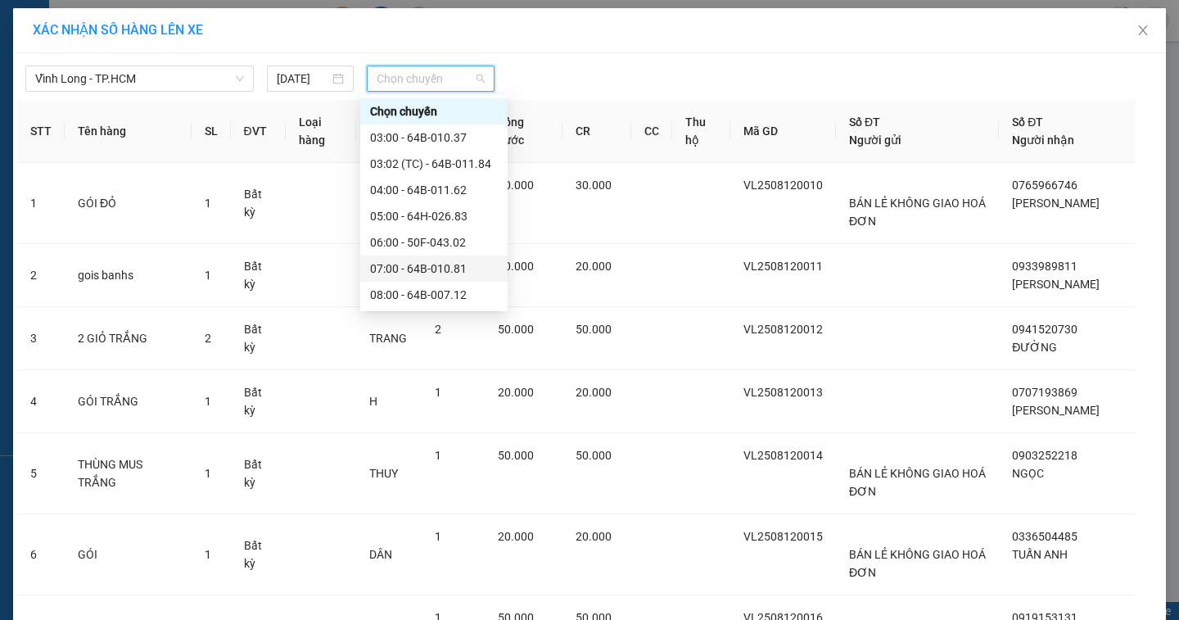
click at [410, 266] on div "07:00 - 64B-010.81" at bounding box center [434, 268] width 128 height 18
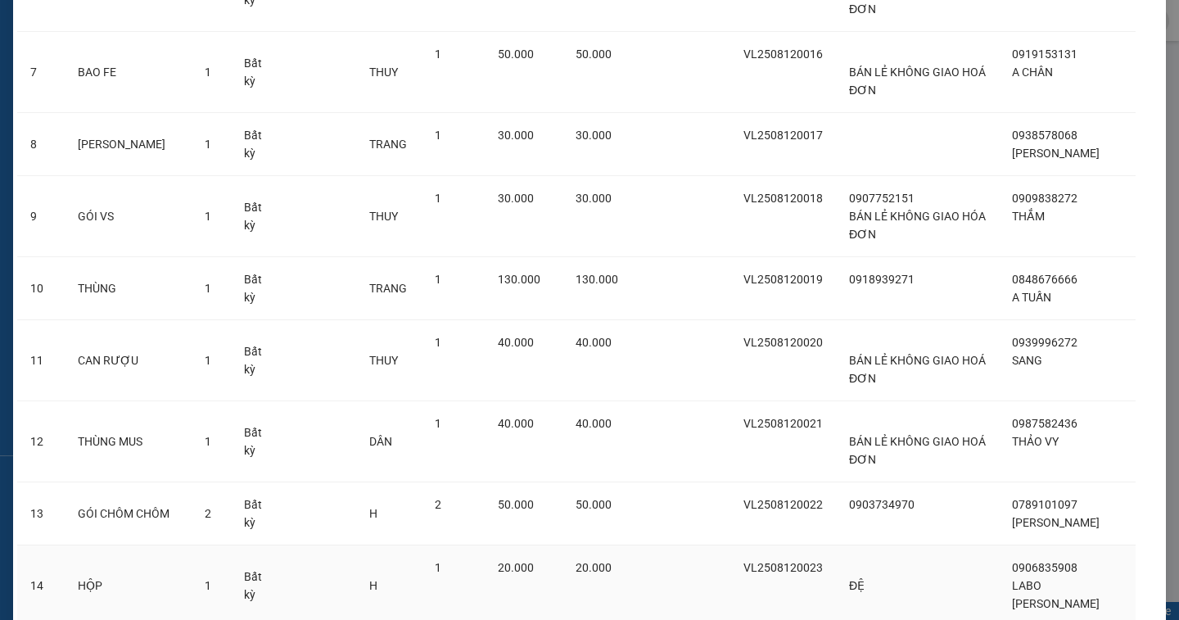
scroll to position [699, 0]
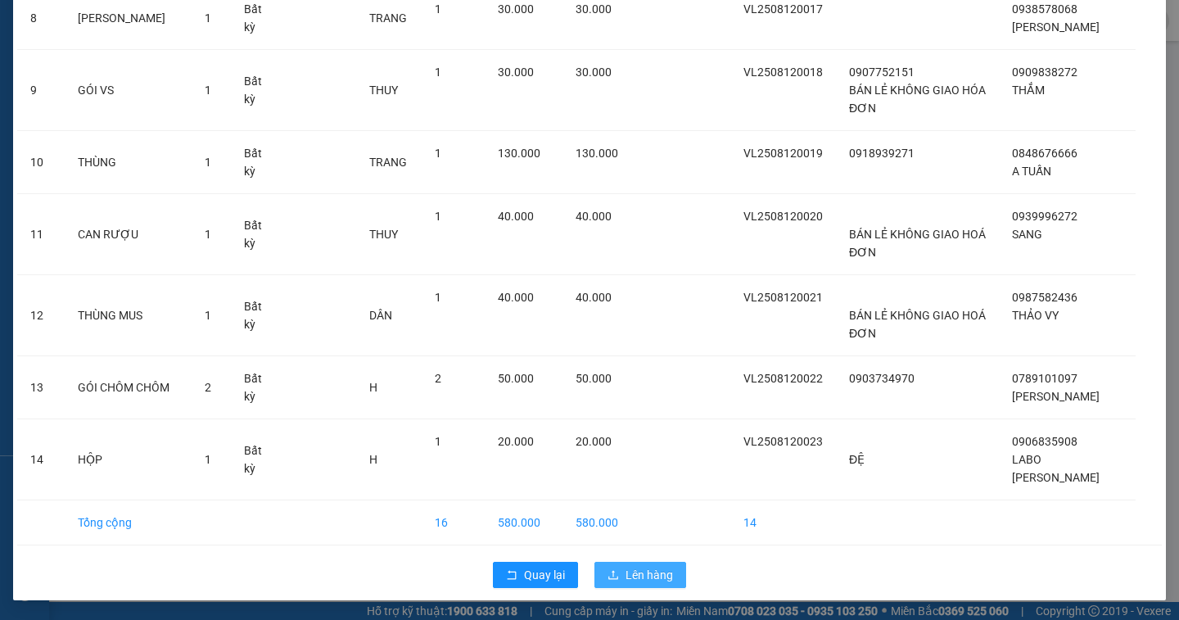
click at [625, 576] on span "Lên hàng" at bounding box center [648, 575] width 47 height 18
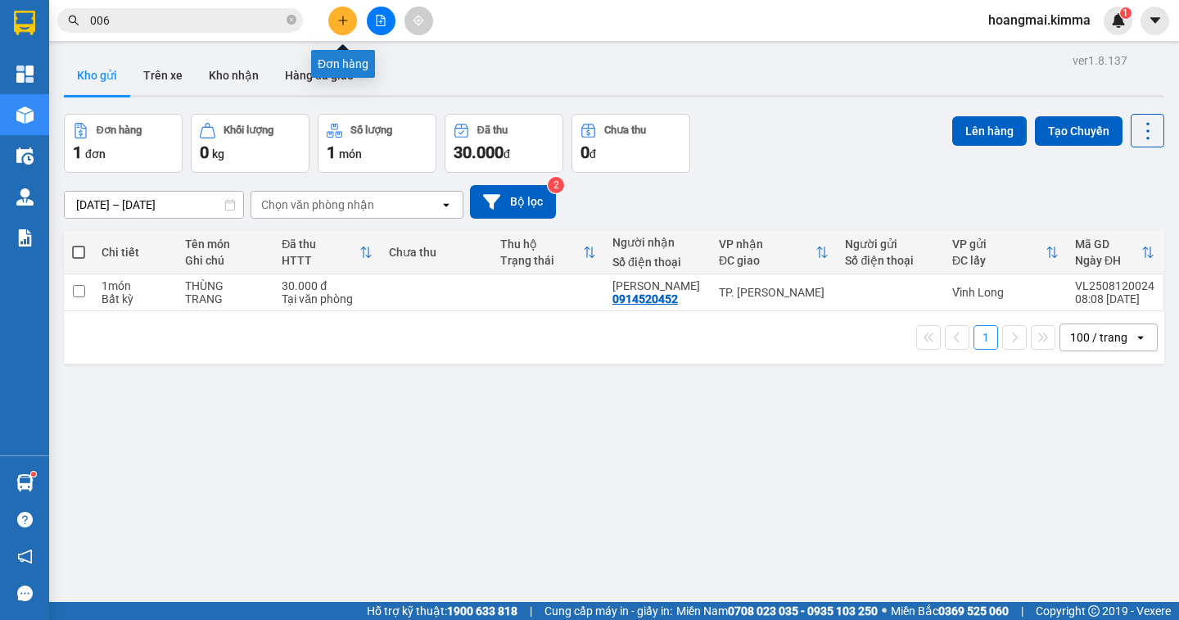
click at [335, 19] on button at bounding box center [342, 21] width 29 height 29
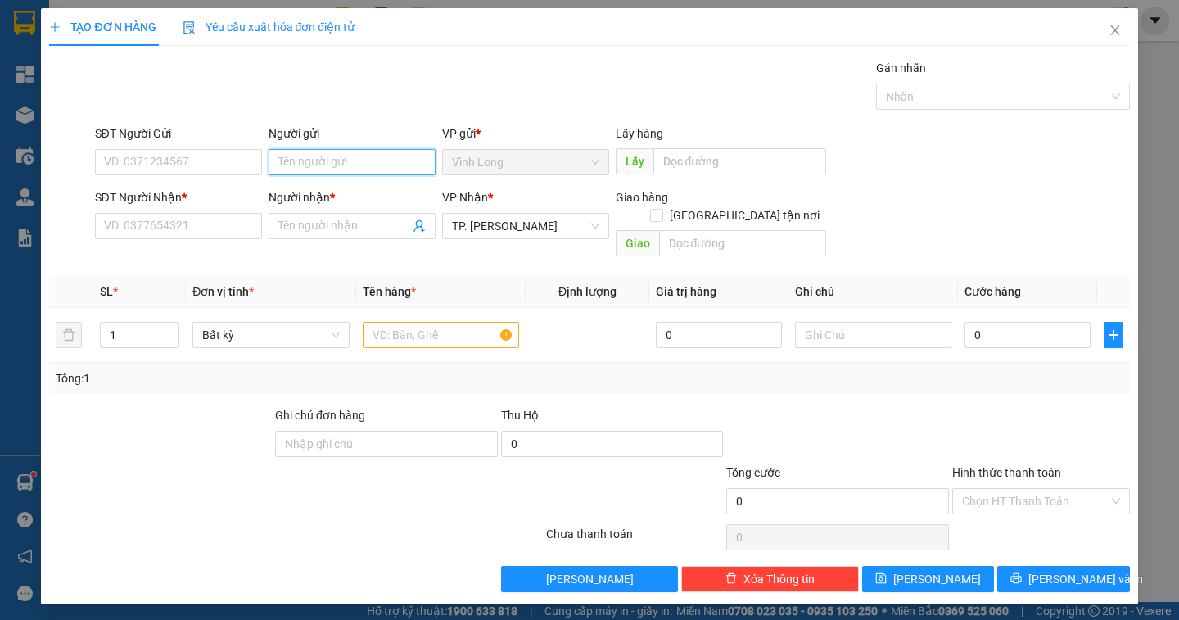
click at [313, 163] on input "Người gửi" at bounding box center [351, 162] width 167 height 26
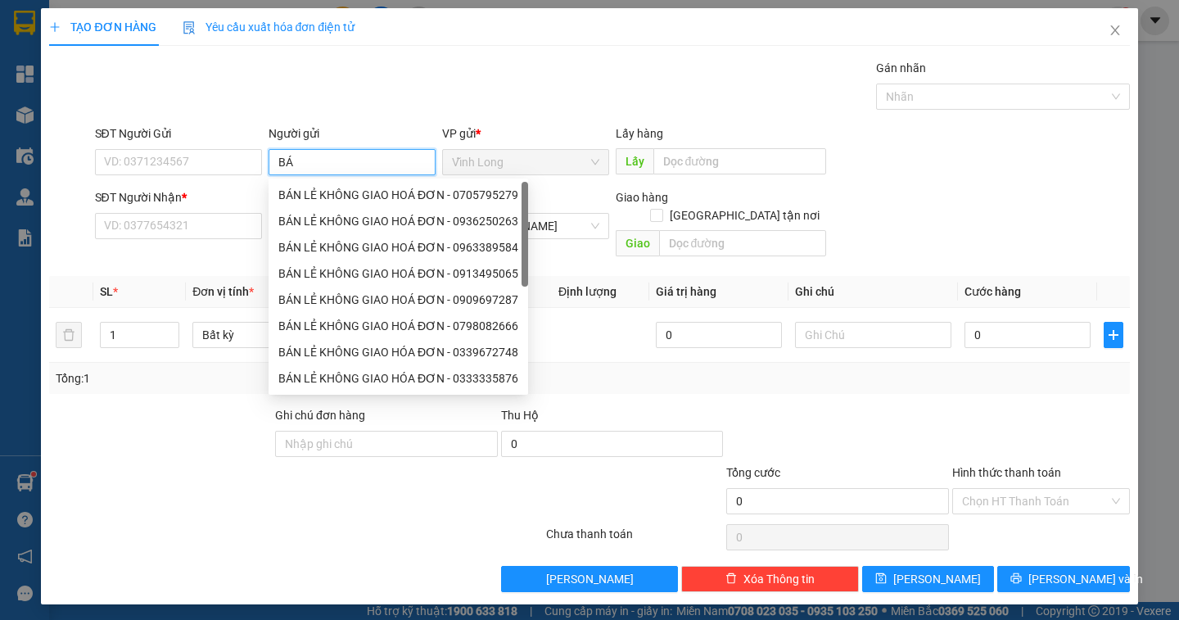
type input "BÁN"
click at [359, 198] on div "BÁN LẺ KHÔNG GIAO HOÁ ĐƠN - 0705795279" at bounding box center [398, 195] width 240 height 18
type input "0705795279"
type input "BÁN LẺ KHÔNG GIAO HOÁ ĐƠN"
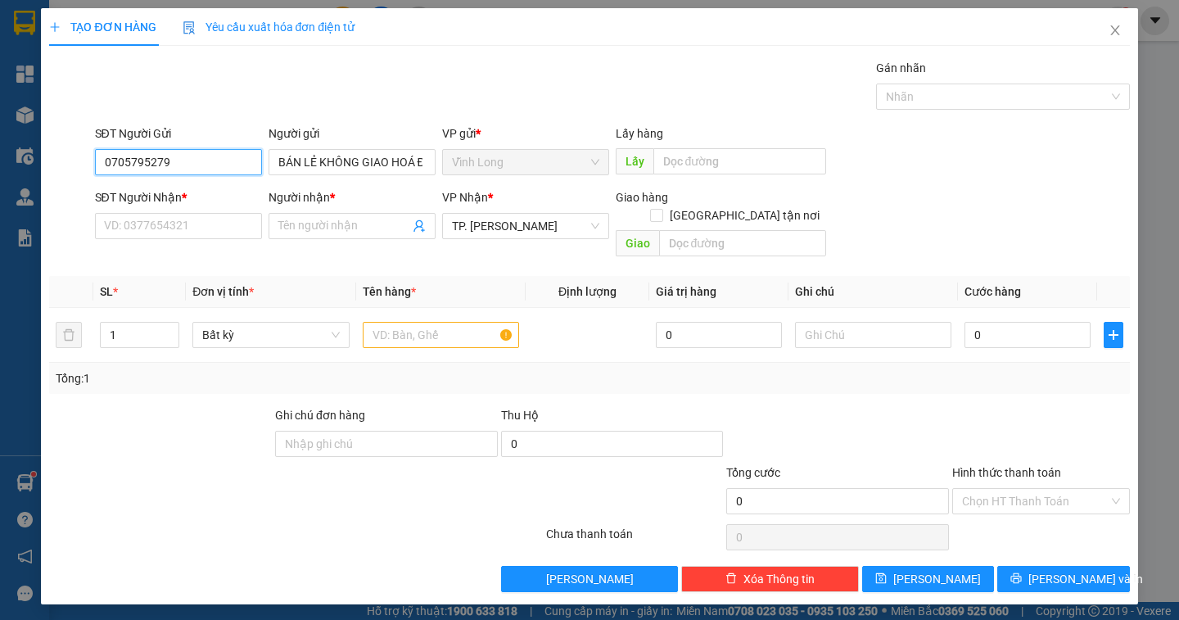
drag, startPoint x: 219, startPoint y: 160, endPoint x: 0, endPoint y: 188, distance: 221.2
click at [0, 188] on div "TẠO ĐƠN HÀNG Yêu cầu xuất hóa đơn điện tử Transit Pickup Surcharge Ids Transit …" at bounding box center [589, 310] width 1179 height 620
click at [124, 234] on input "SĐT Người Nhận *" at bounding box center [178, 226] width 167 height 26
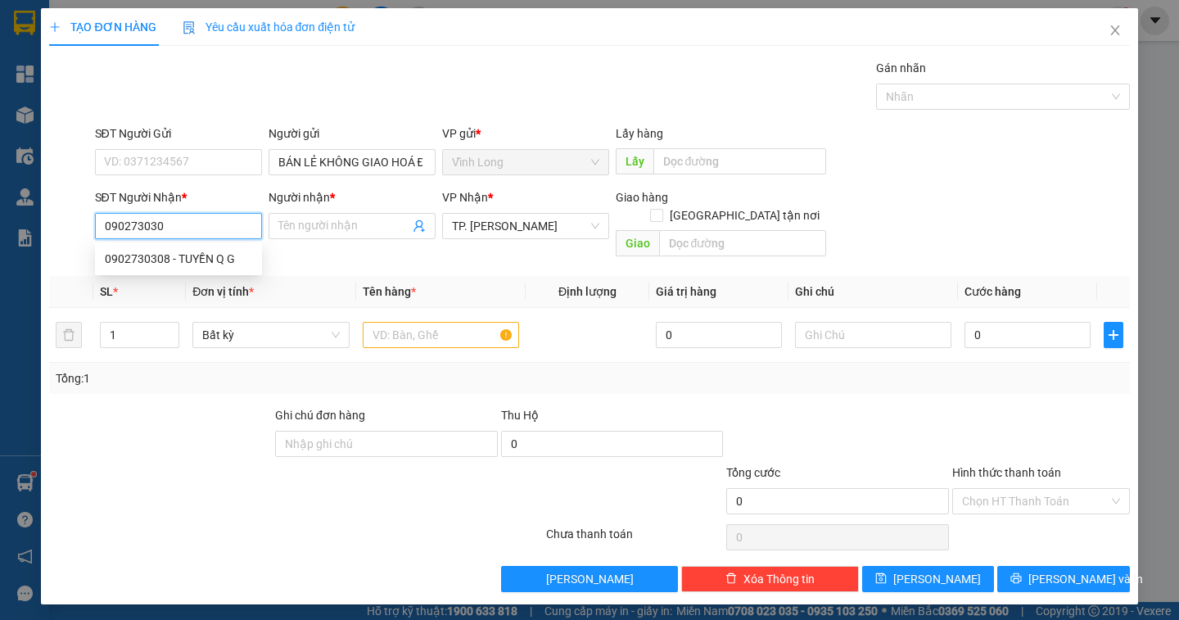
type input "0902730308"
click at [129, 261] on div "0902730308 - TUYỀN Q G" at bounding box center [178, 259] width 147 height 18
type input "TUYỀN Q G"
type input "0902730308"
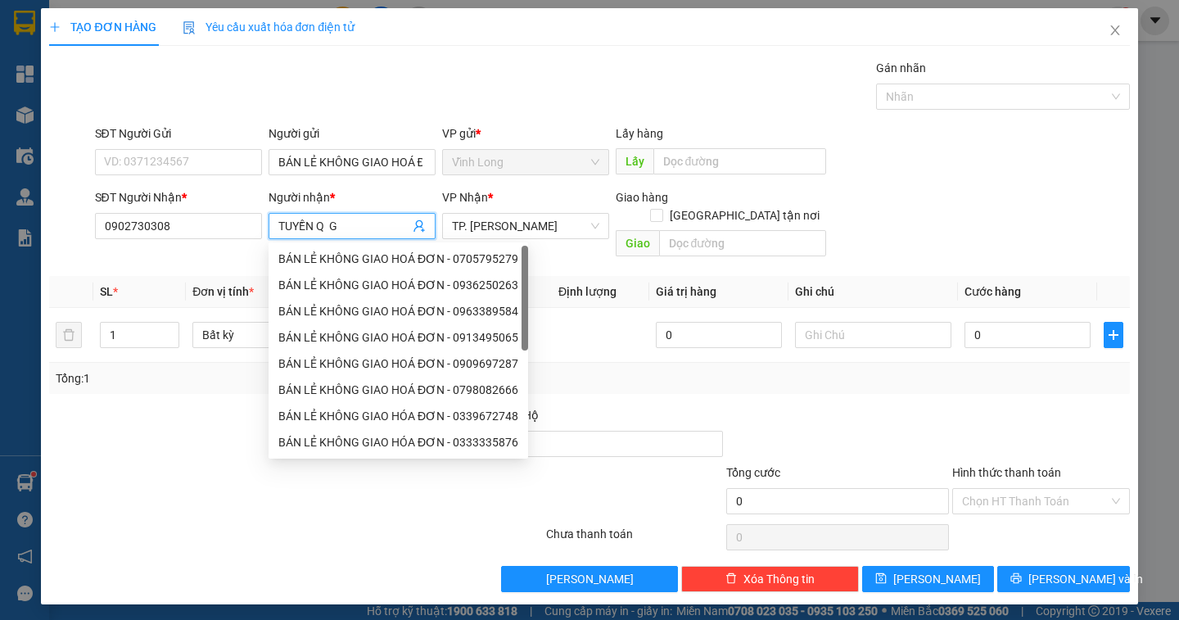
drag, startPoint x: 314, startPoint y: 231, endPoint x: 341, endPoint y: 231, distance: 26.2
click at [341, 231] on input "TUYỀN Q G" at bounding box center [343, 226] width 131 height 18
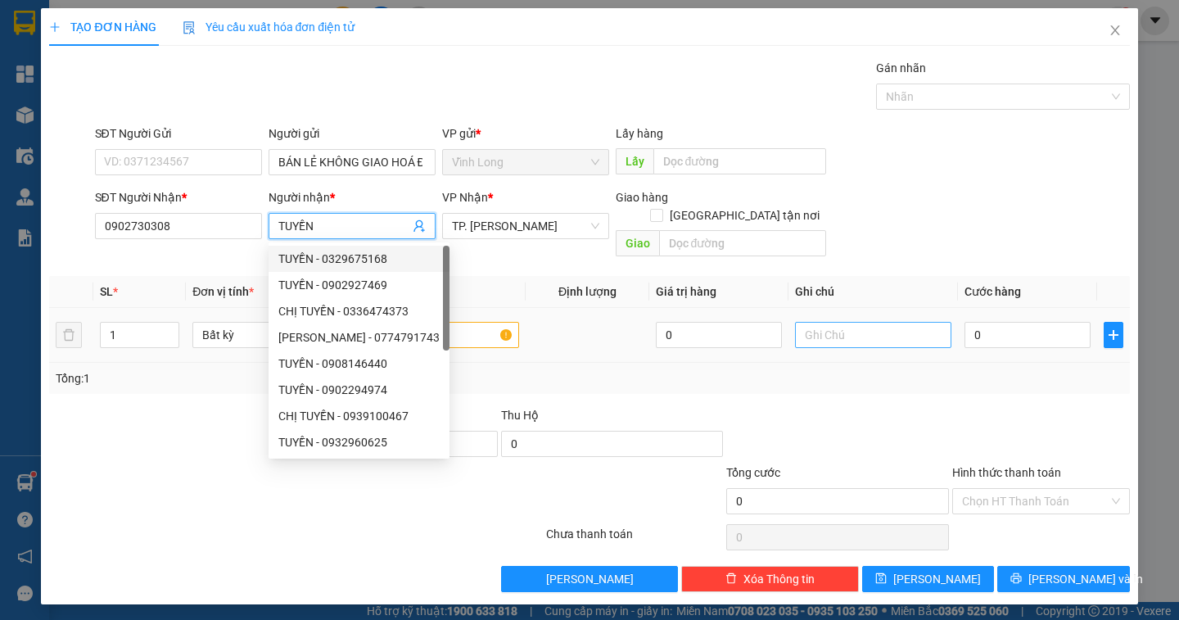
type input "TUYỀN"
click at [840, 322] on input "text" at bounding box center [873, 335] width 156 height 26
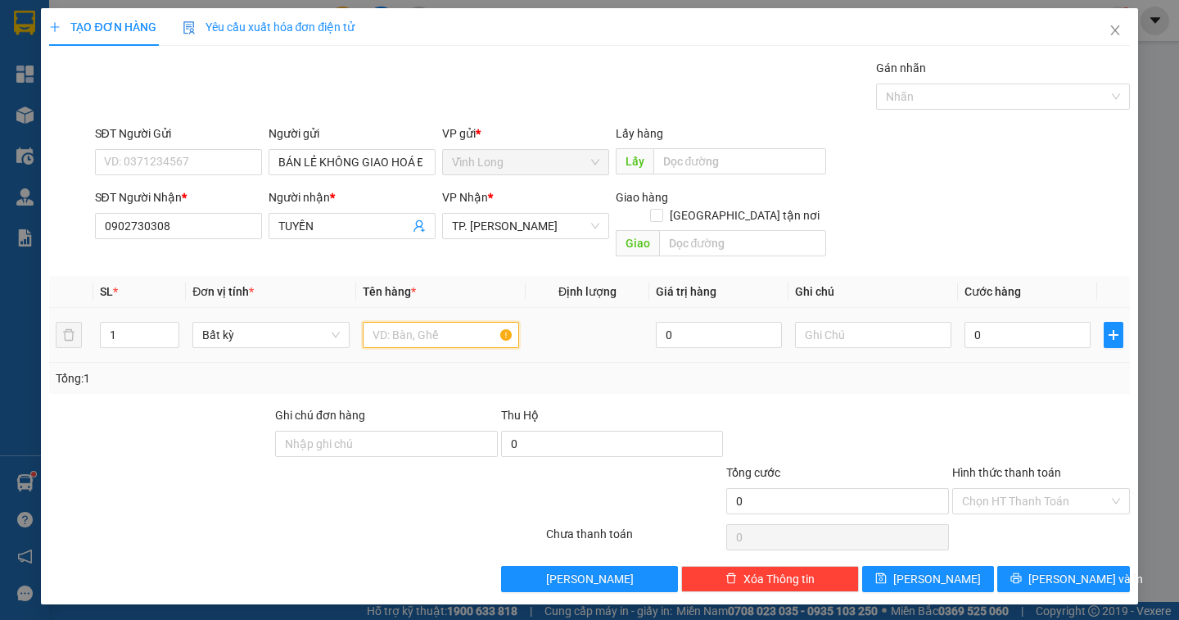
click at [455, 322] on input "text" at bounding box center [441, 335] width 156 height 26
type input "HỘP"
type input "DÂN"
type input "2"
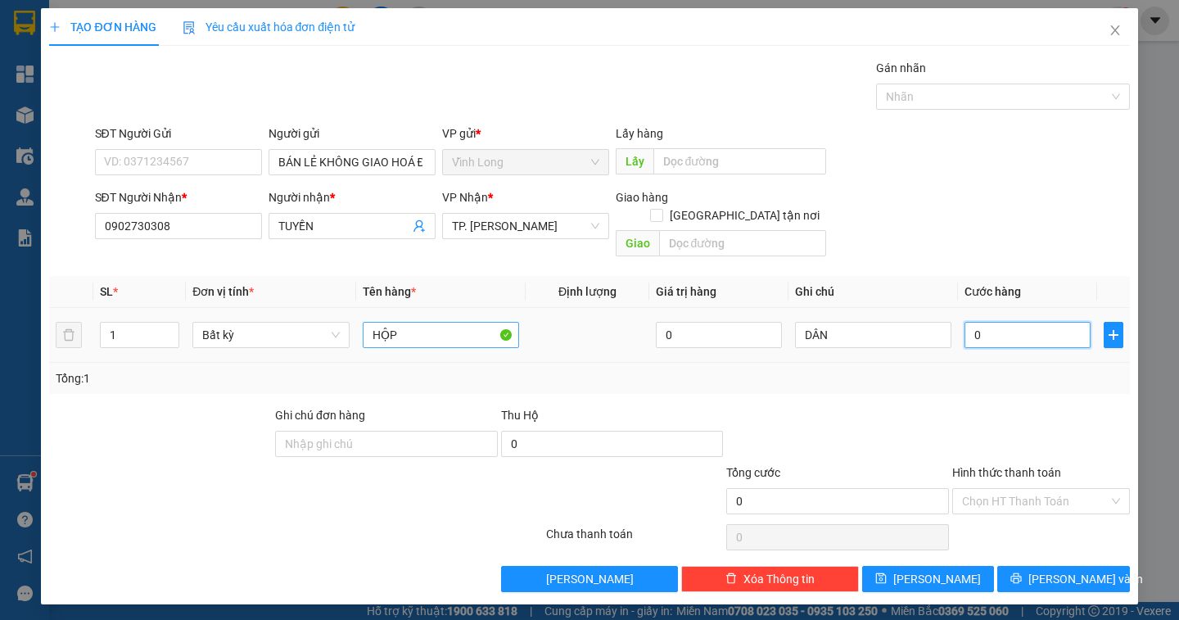
type input "2"
type input "20"
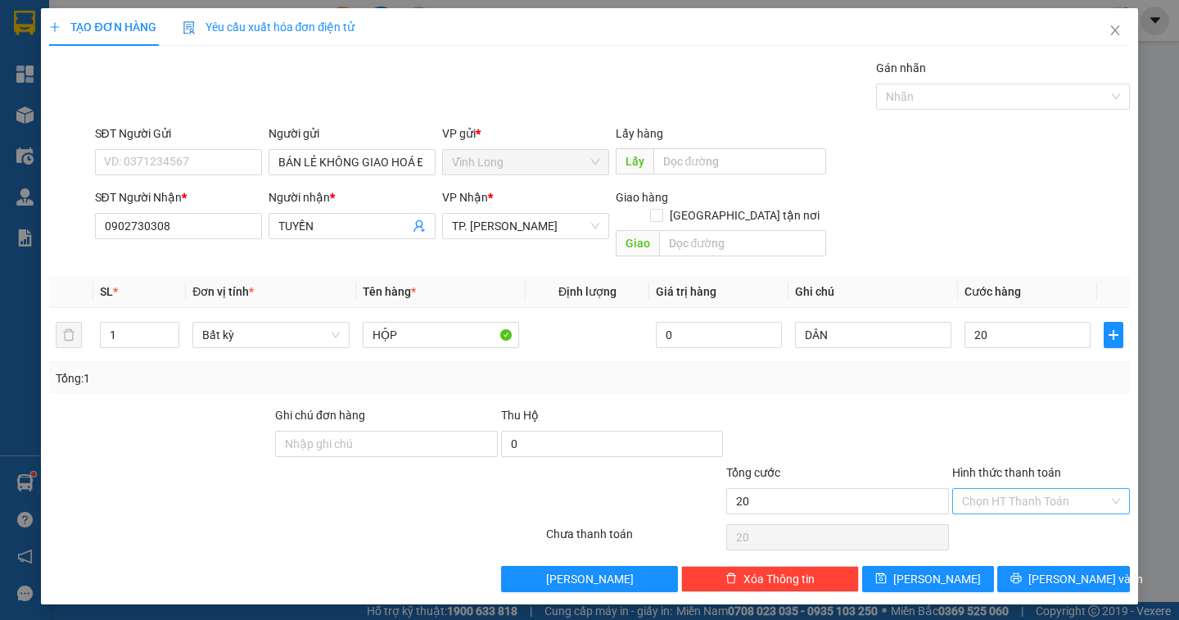
click at [1049, 490] on input "Hình thức thanh toán" at bounding box center [1035, 501] width 147 height 25
type input "20.000"
click at [1033, 510] on div "Tại văn phòng" at bounding box center [1041, 516] width 158 height 18
type input "0"
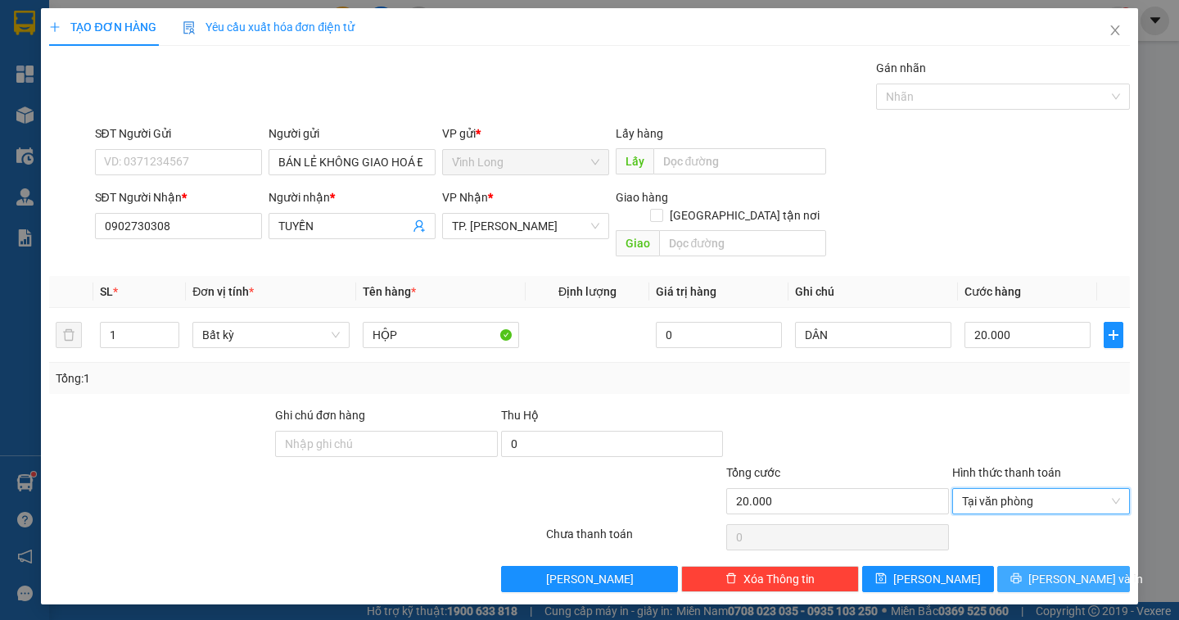
click at [1071, 570] on span "Lưu và In" at bounding box center [1085, 579] width 115 height 18
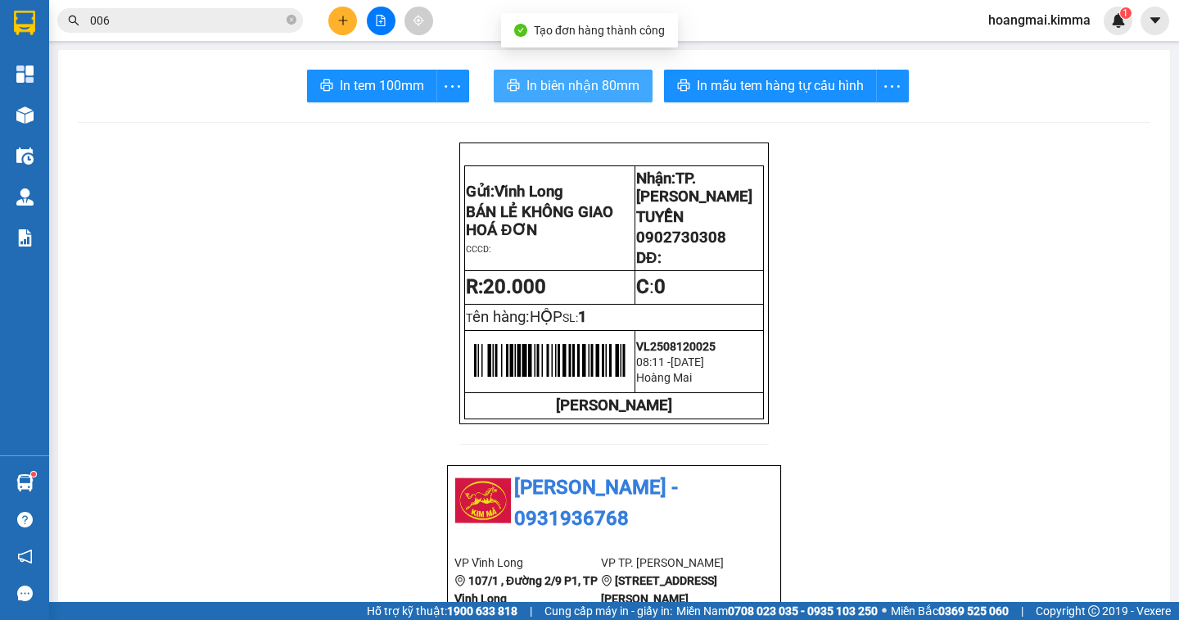
click at [568, 79] on span "In biên nhận 80mm" at bounding box center [582, 85] width 113 height 20
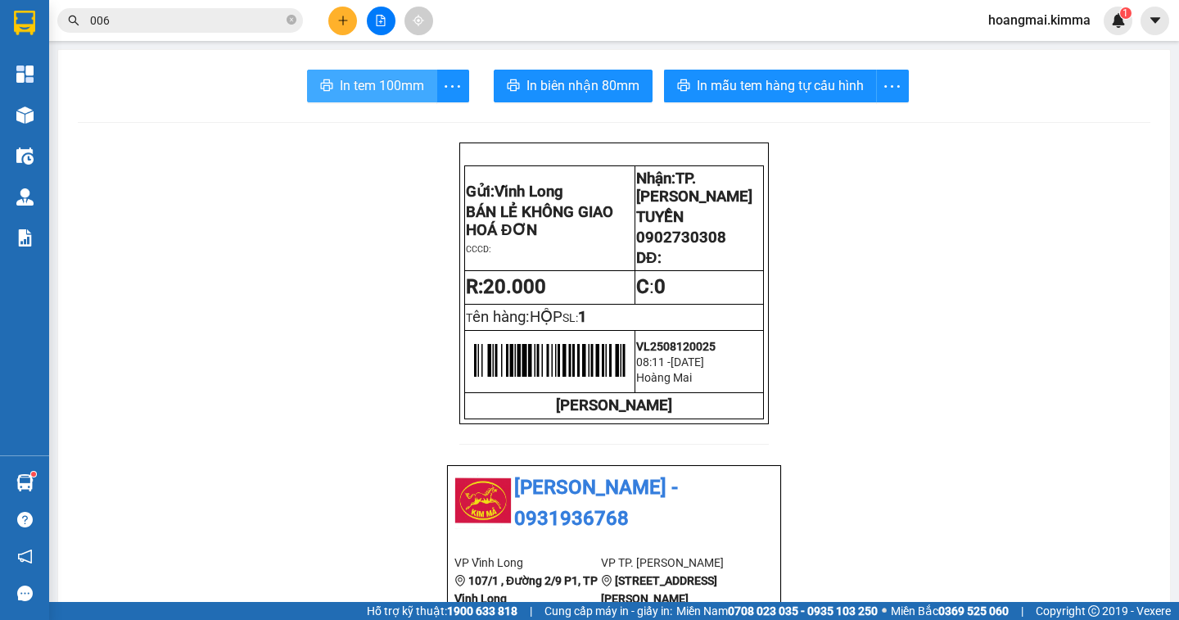
click at [343, 89] on span "In tem 100mm" at bounding box center [382, 85] width 84 height 20
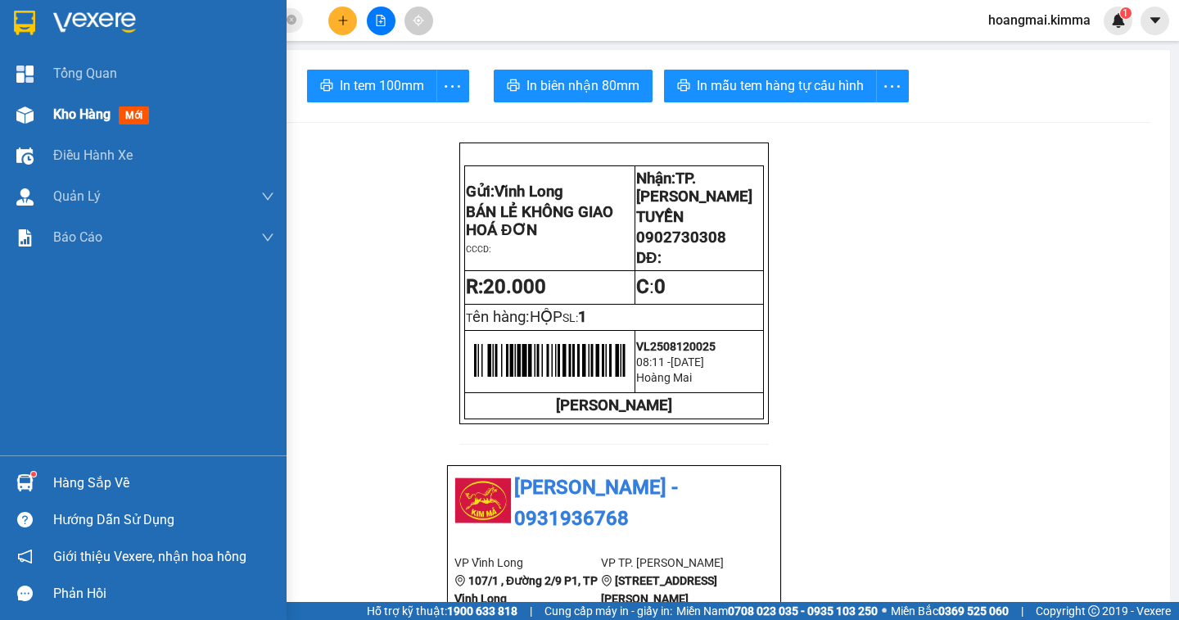
click at [71, 102] on div "Kho hàng mới" at bounding box center [163, 114] width 221 height 41
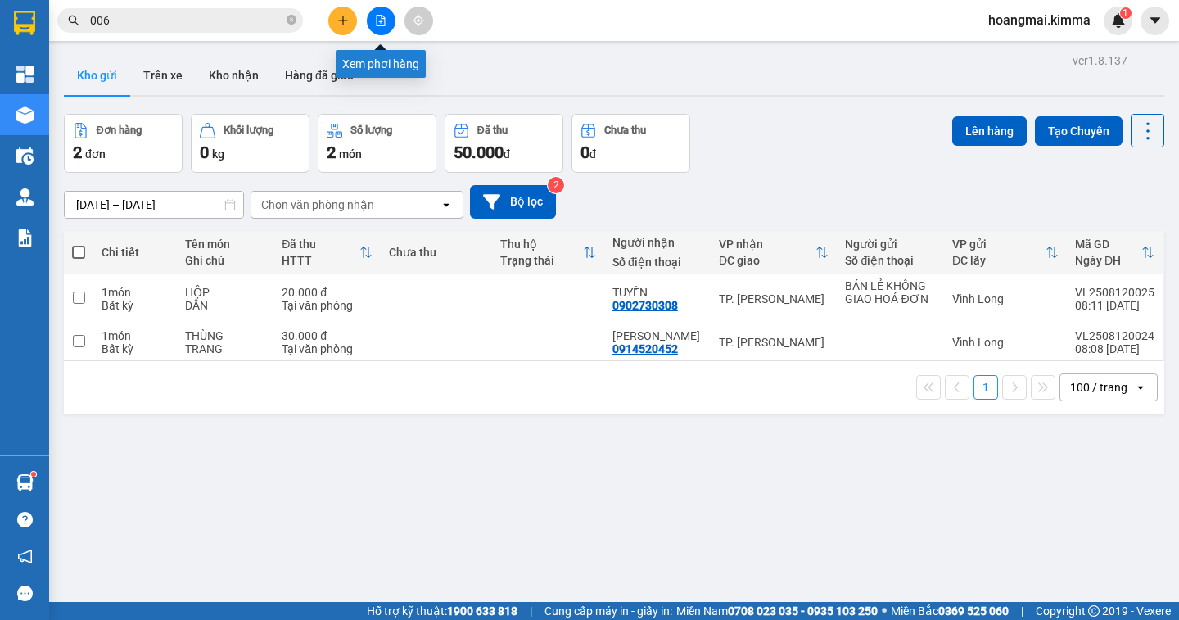
click at [386, 23] on button at bounding box center [381, 21] width 29 height 29
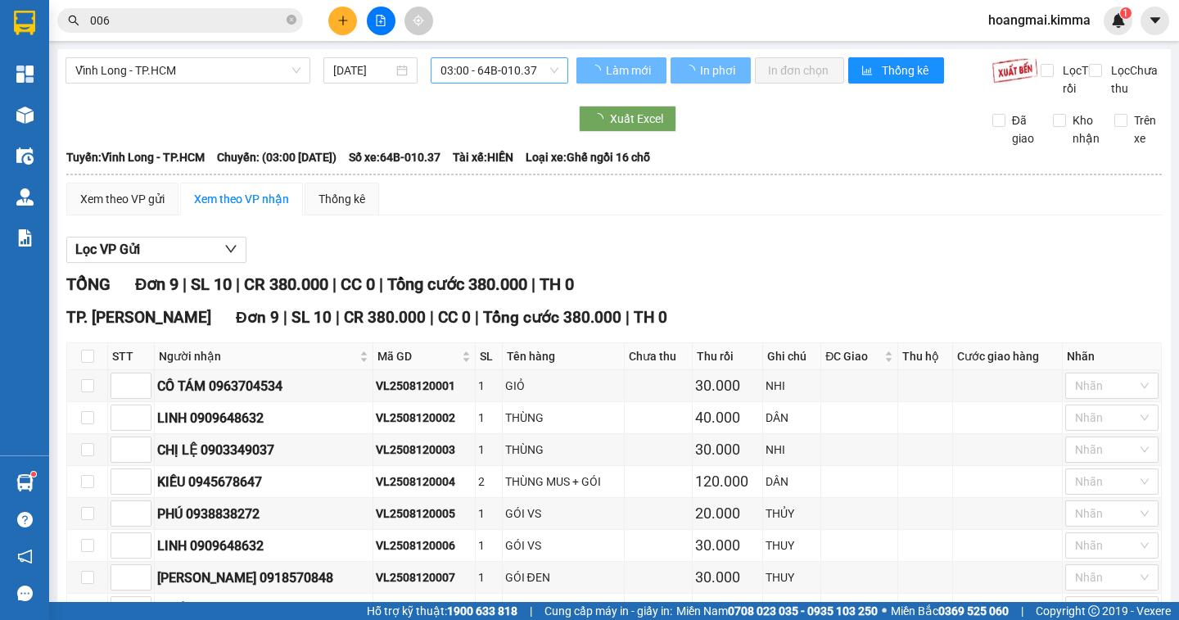
click at [493, 72] on span "03:00 - 64B-010.37" at bounding box center [499, 70] width 118 height 25
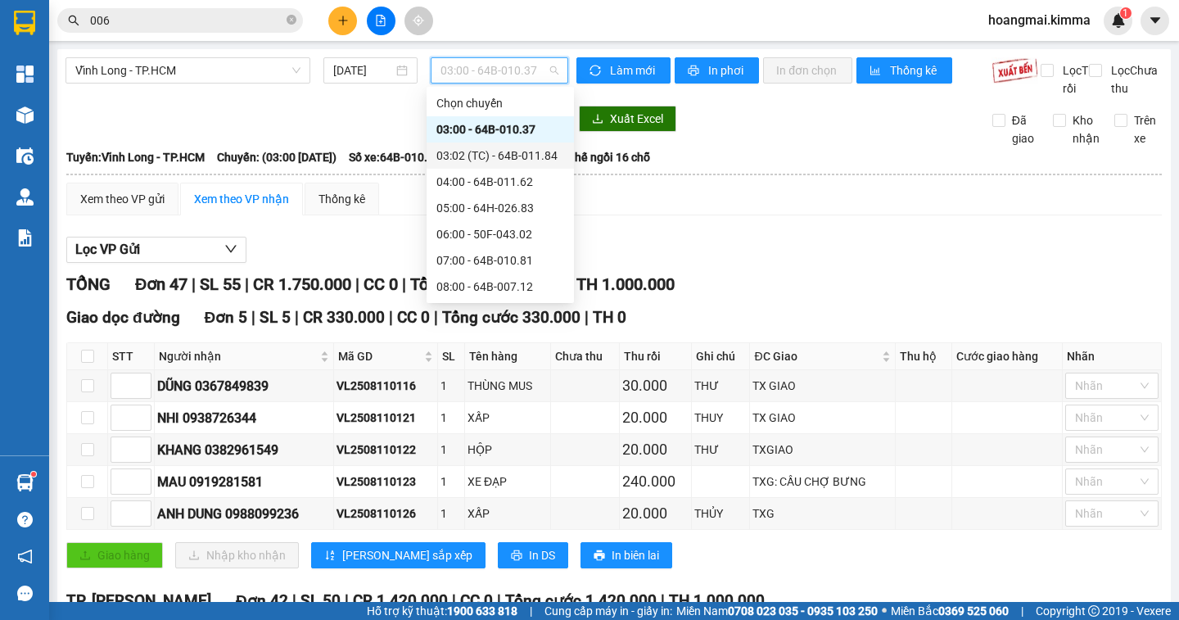
scroll to position [164, 0]
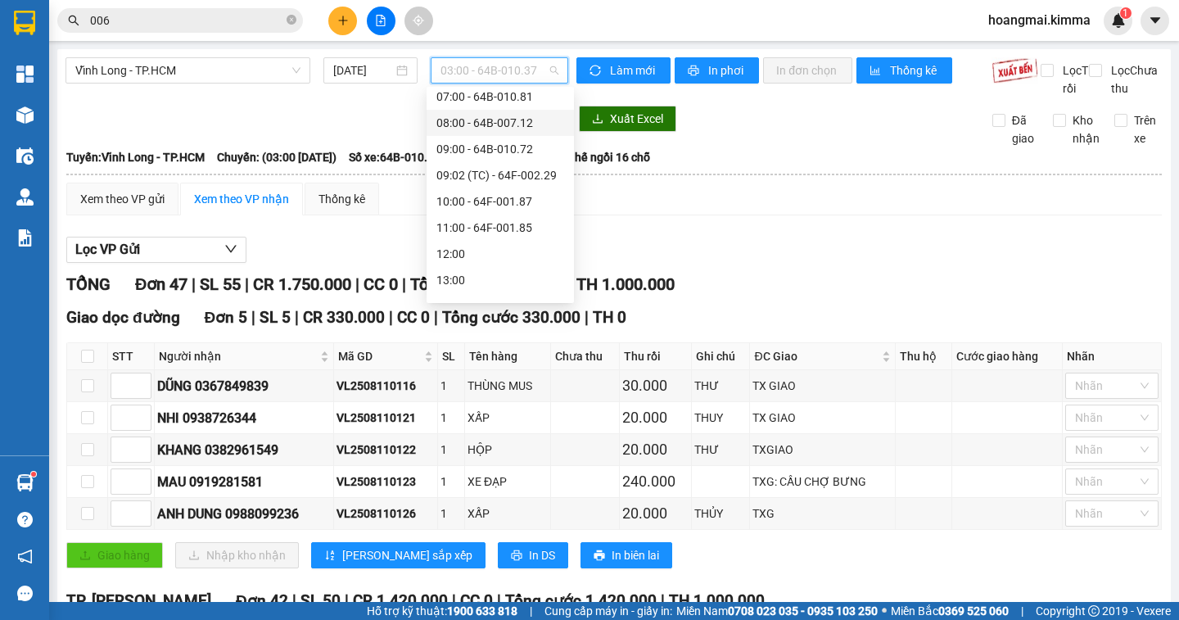
click at [462, 131] on div "08:00 - 64B-007.12" at bounding box center [500, 123] width 128 height 18
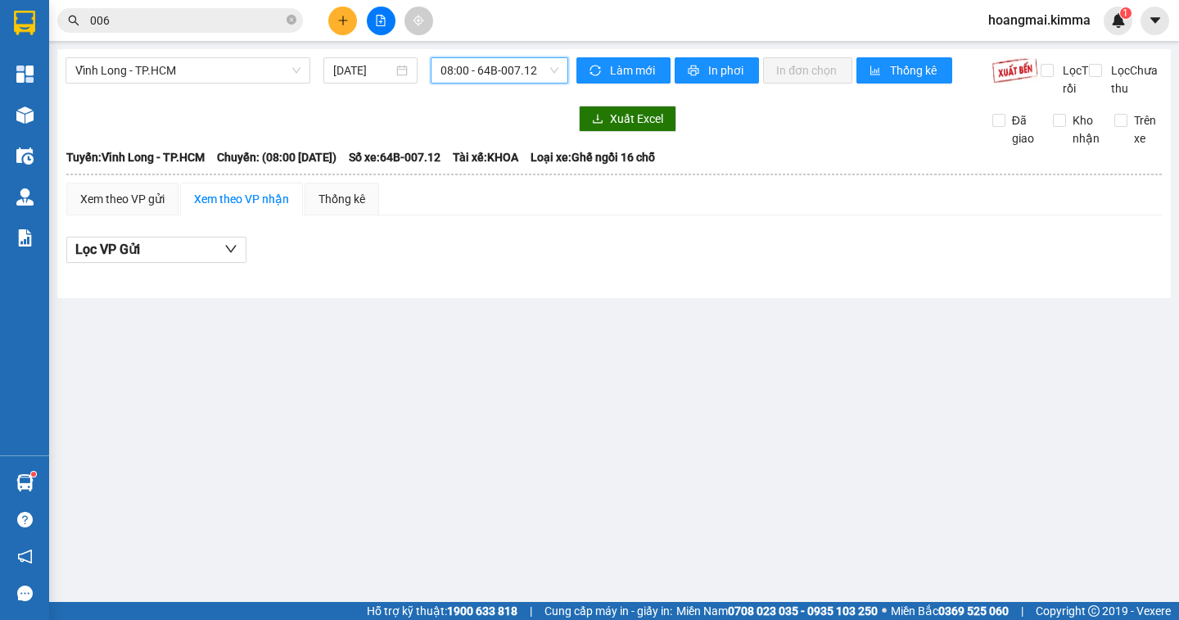
click at [496, 75] on span "08:00 - 64B-007.12" at bounding box center [499, 70] width 118 height 25
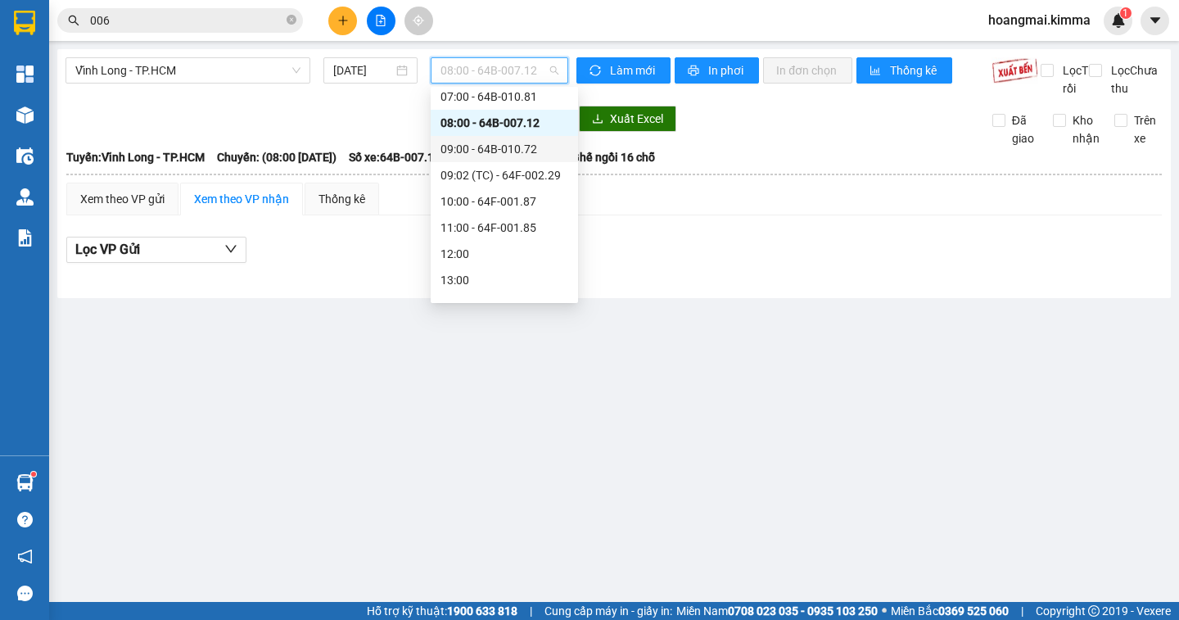
click at [500, 149] on div "09:00 - 64B-010.72" at bounding box center [504, 149] width 128 height 18
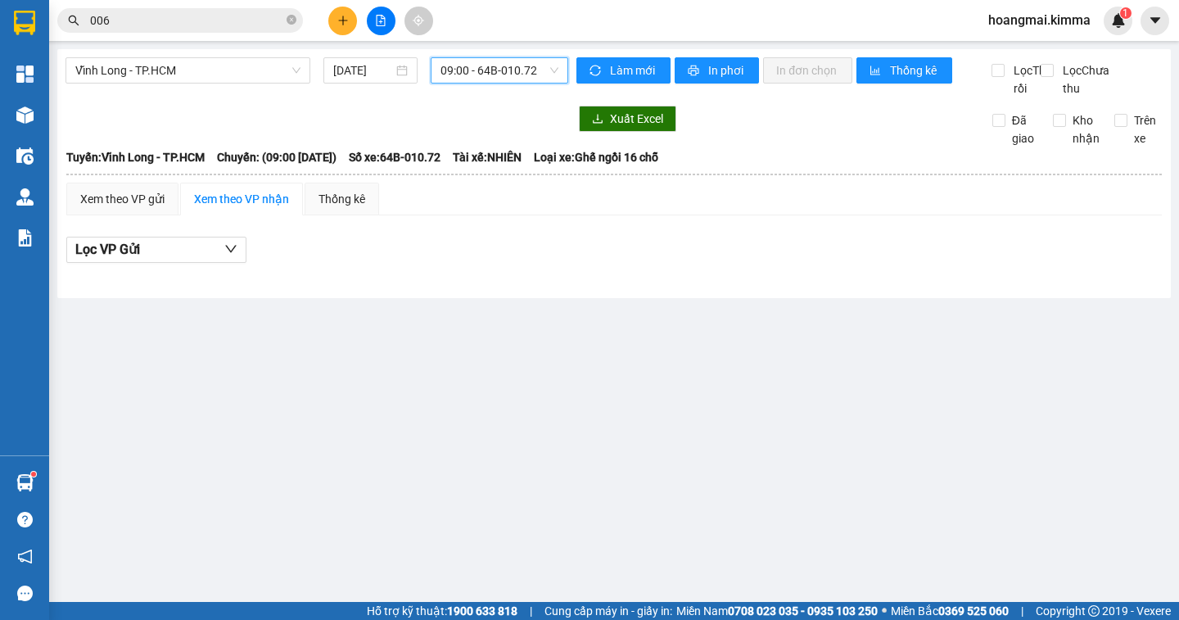
click at [456, 79] on span "09:00 - 64B-010.72" at bounding box center [499, 70] width 118 height 25
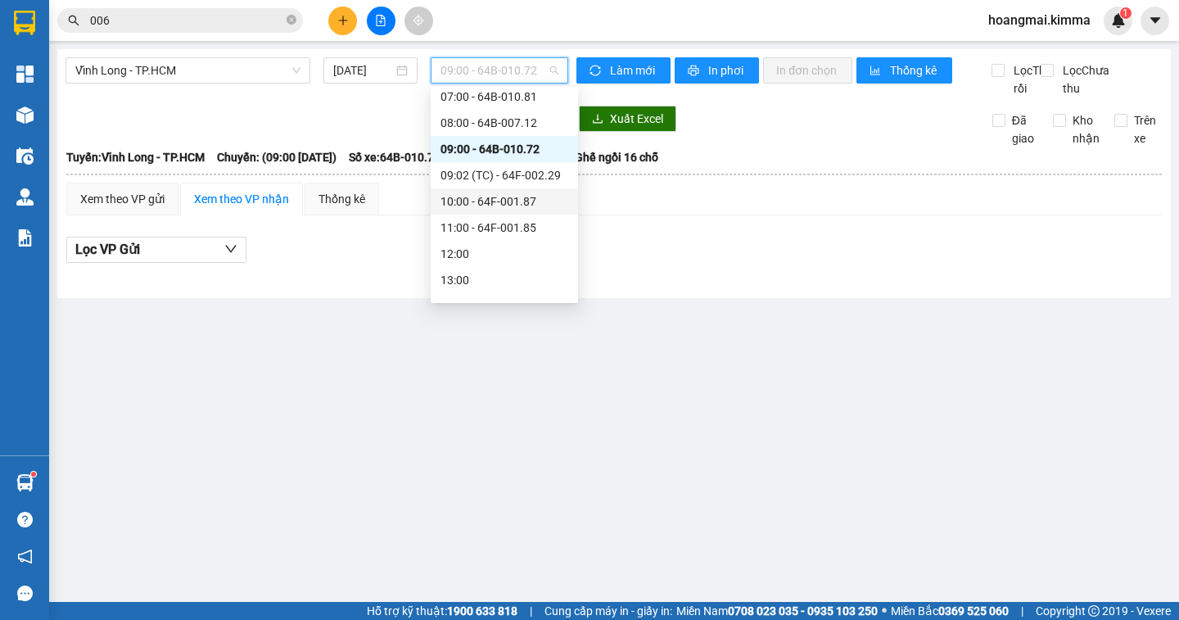
click at [480, 196] on div "10:00 - 64F-001.87" at bounding box center [504, 201] width 128 height 18
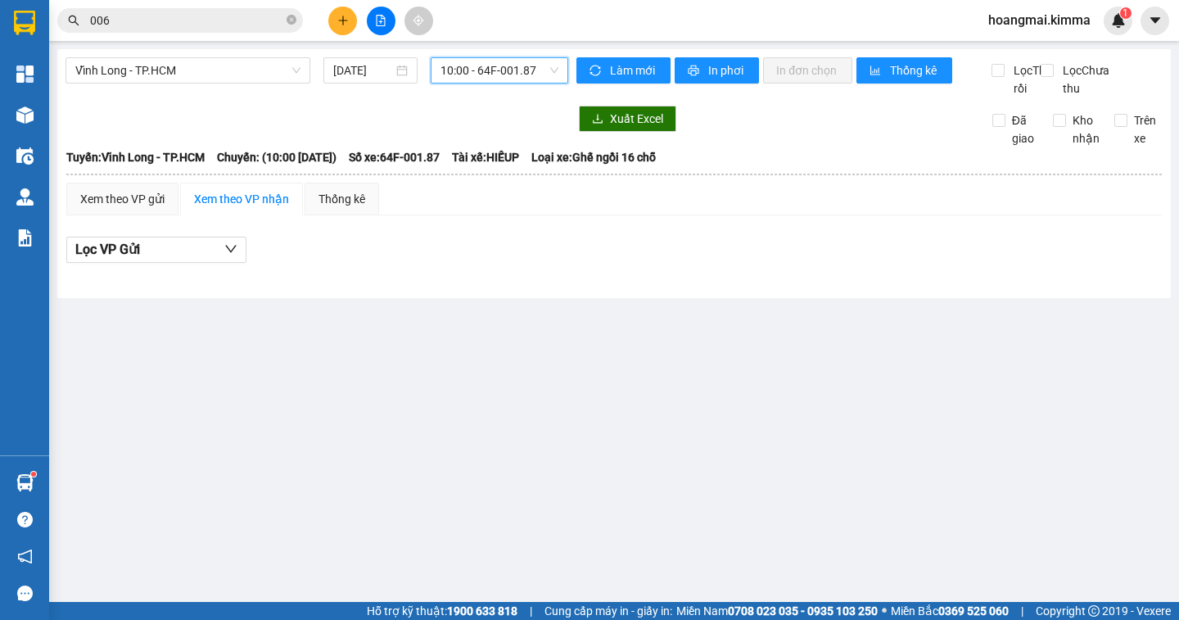
click at [489, 65] on span "10:00 - 64F-001.87" at bounding box center [499, 70] width 118 height 25
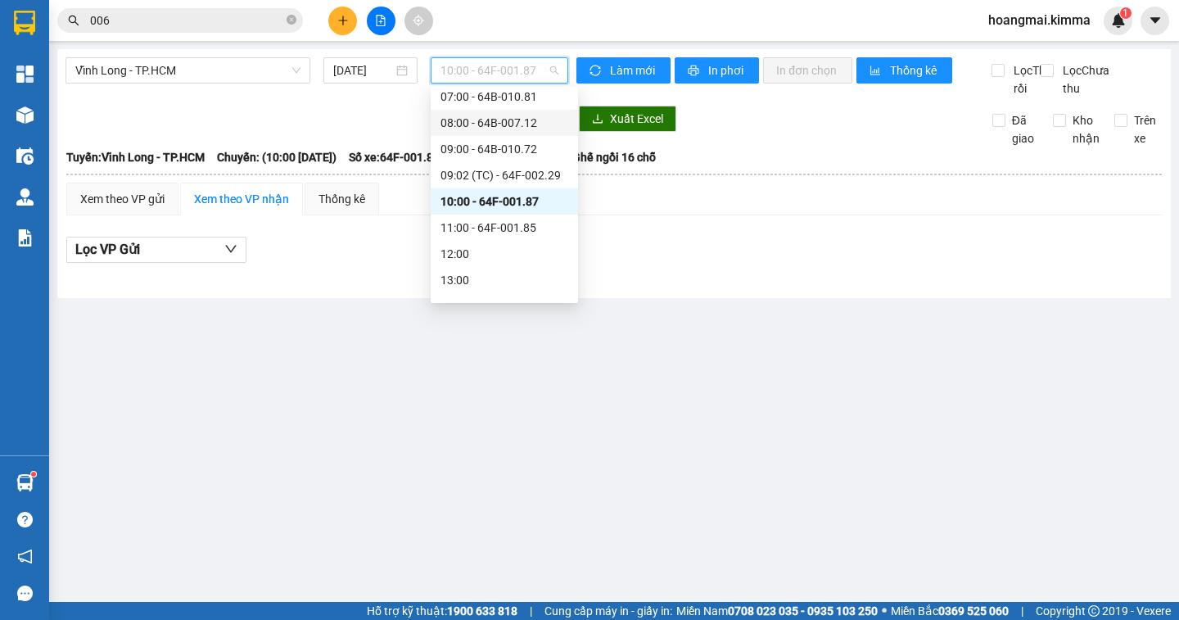
click at [500, 128] on div "08:00 - 64B-007.12" at bounding box center [504, 123] width 128 height 18
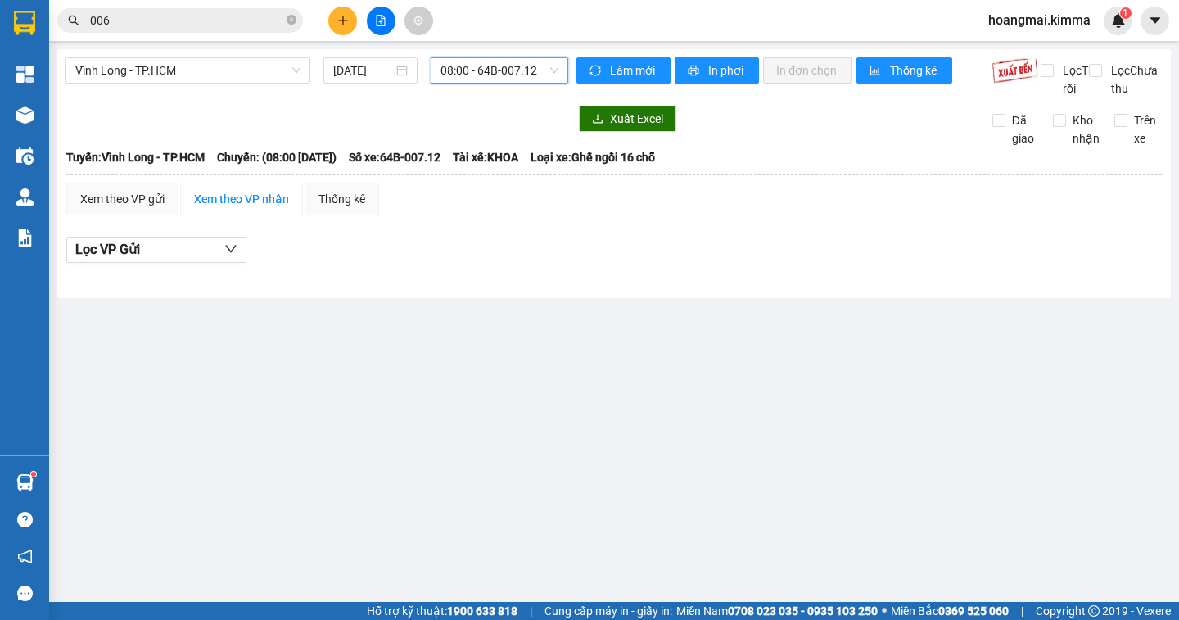
click at [489, 77] on span "08:00 - 64B-007.12" at bounding box center [499, 70] width 118 height 25
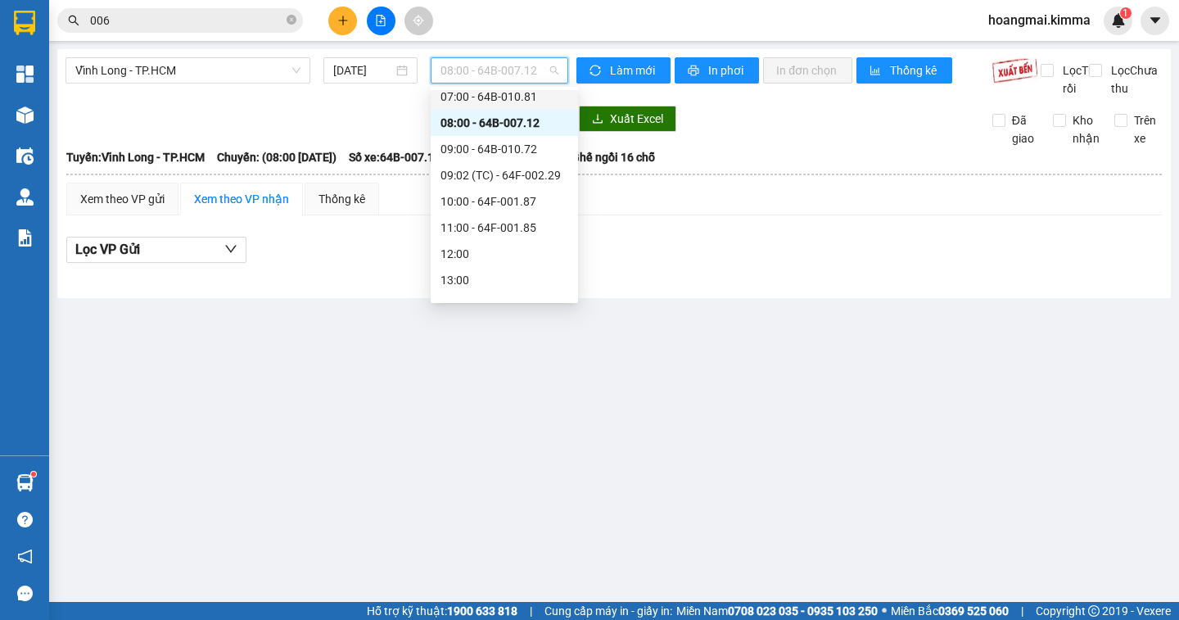
click at [485, 97] on div "07:00 - 64B-010.81" at bounding box center [504, 97] width 128 height 18
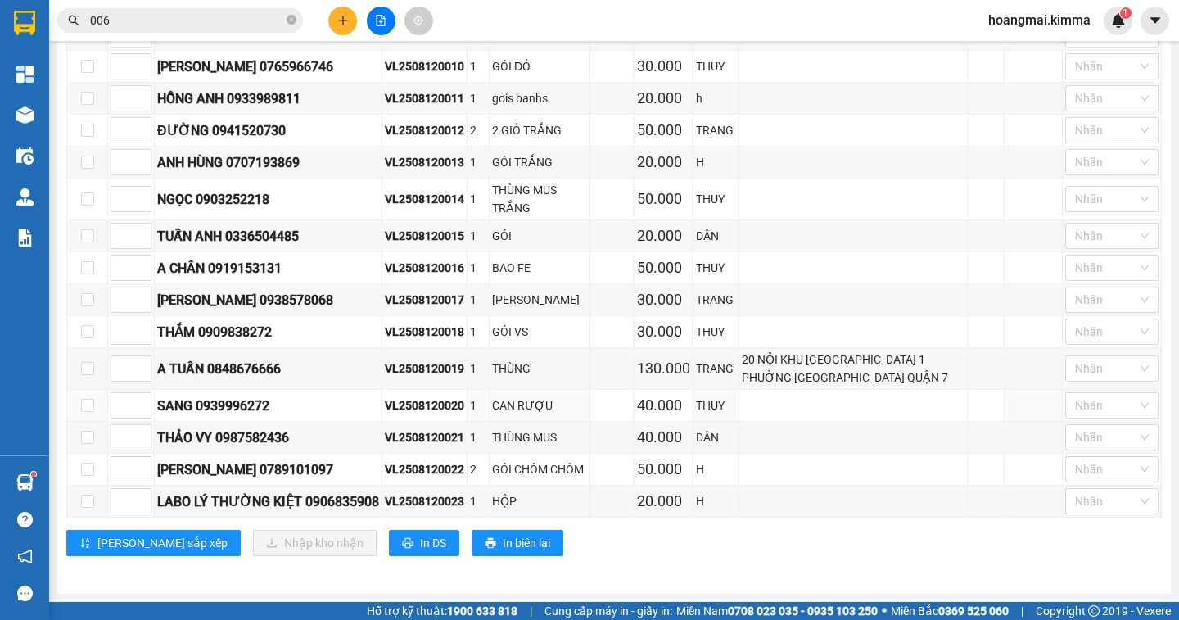
drag, startPoint x: 503, startPoint y: 393, endPoint x: 369, endPoint y: 535, distance: 195.2
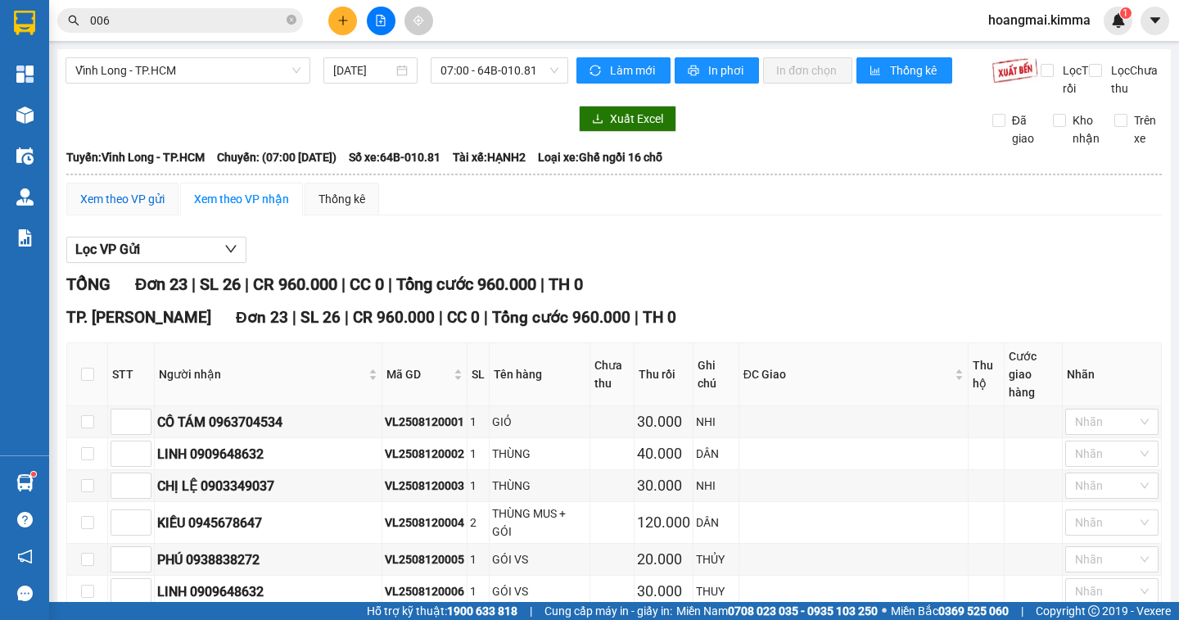
click at [87, 208] on div "Xem theo VP gửi" at bounding box center [122, 199] width 84 height 18
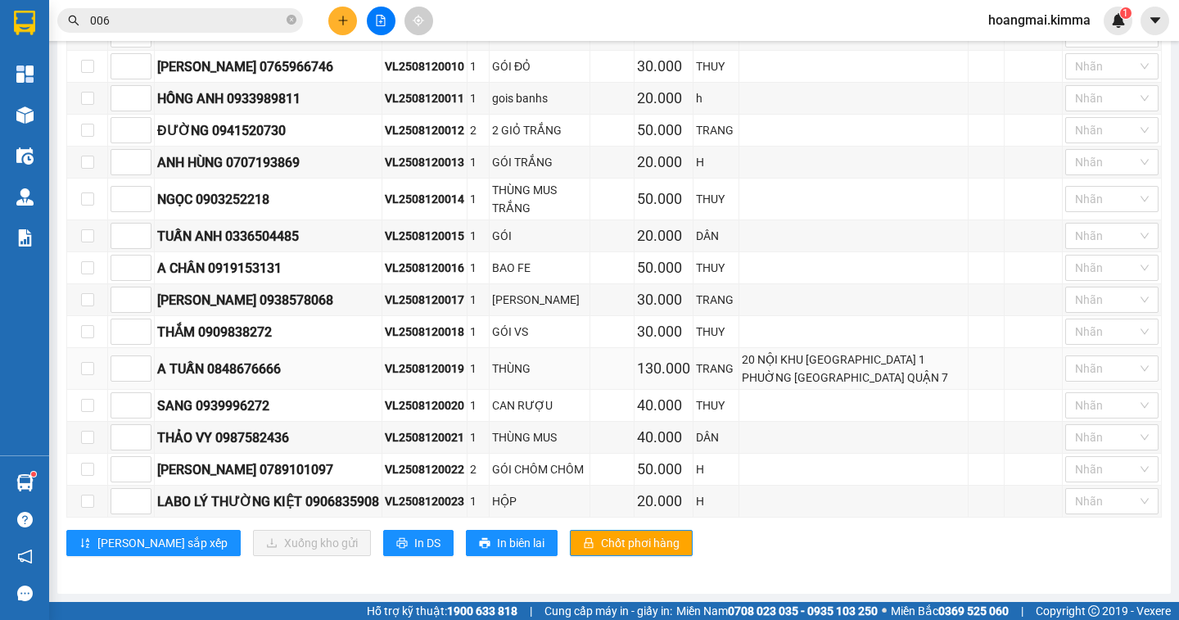
scroll to position [345, 0]
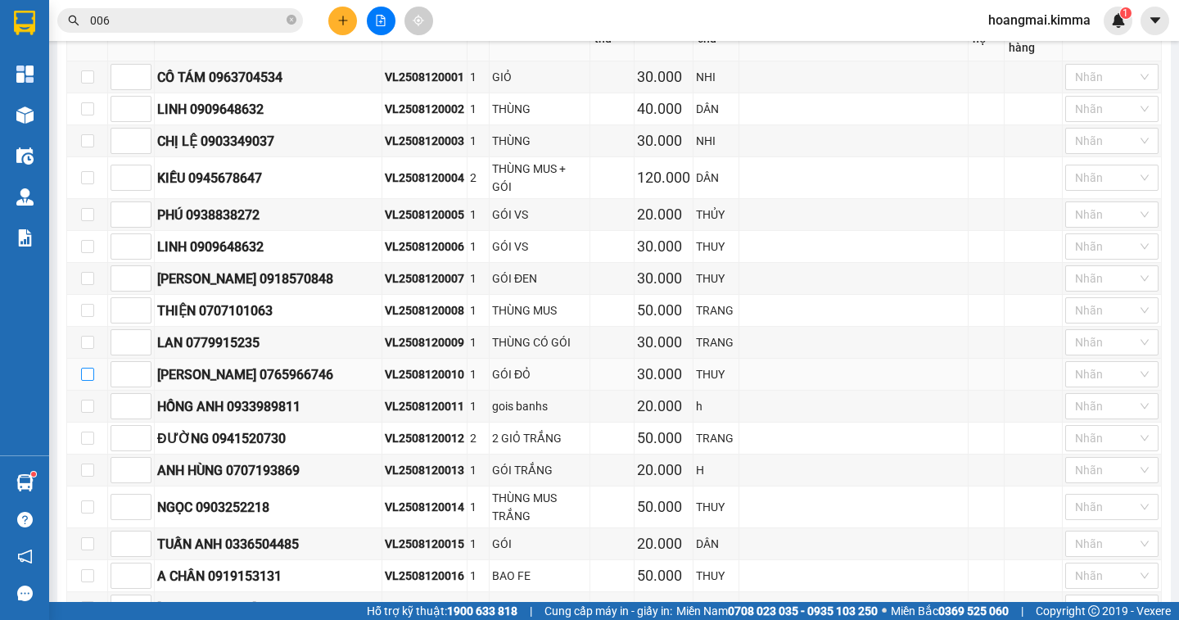
click at [86, 370] on input "checkbox" at bounding box center [87, 374] width 13 height 13
checkbox input "true"
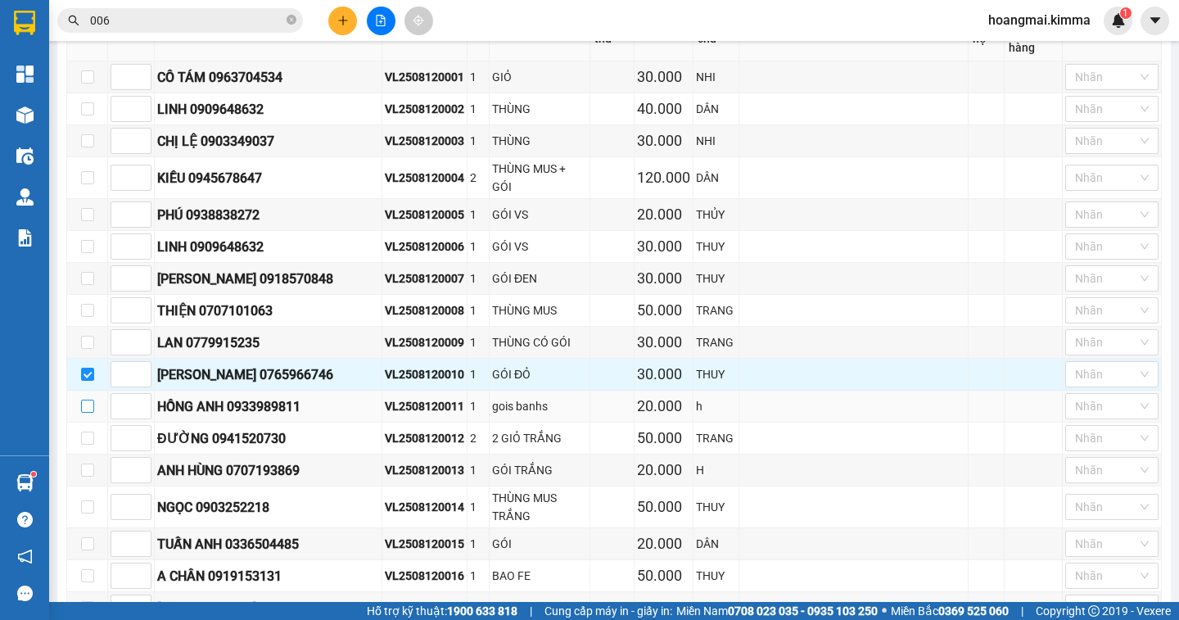
click at [86, 410] on input "checkbox" at bounding box center [87, 405] width 13 height 13
checkbox input "true"
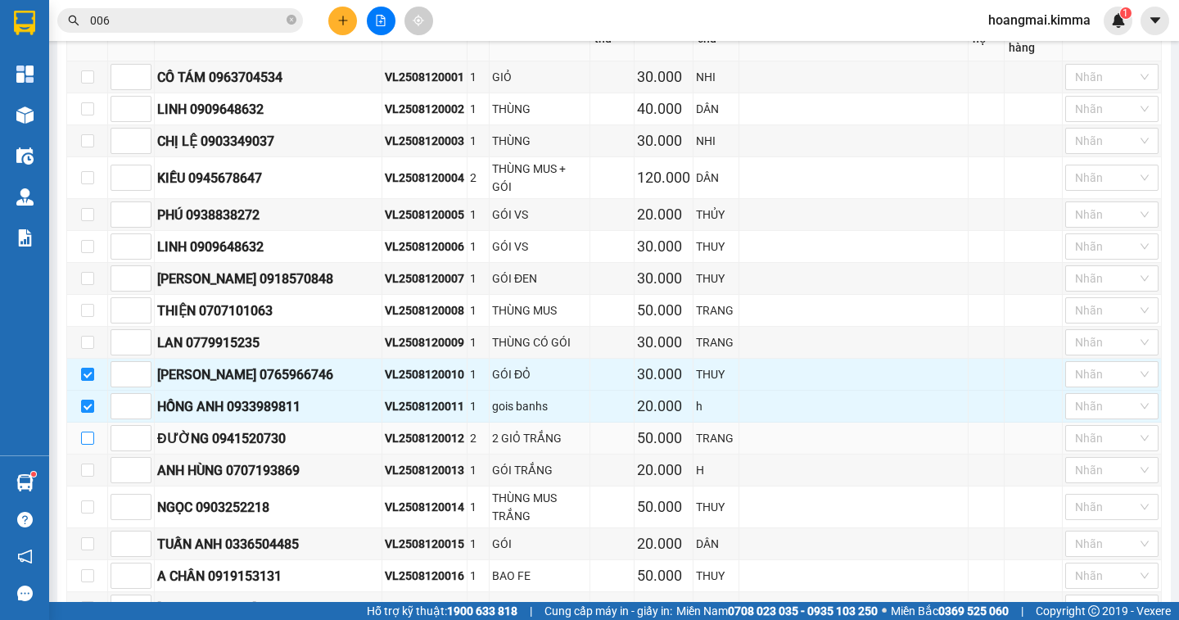
click at [92, 444] on input "checkbox" at bounding box center [87, 437] width 13 height 13
checkbox input "true"
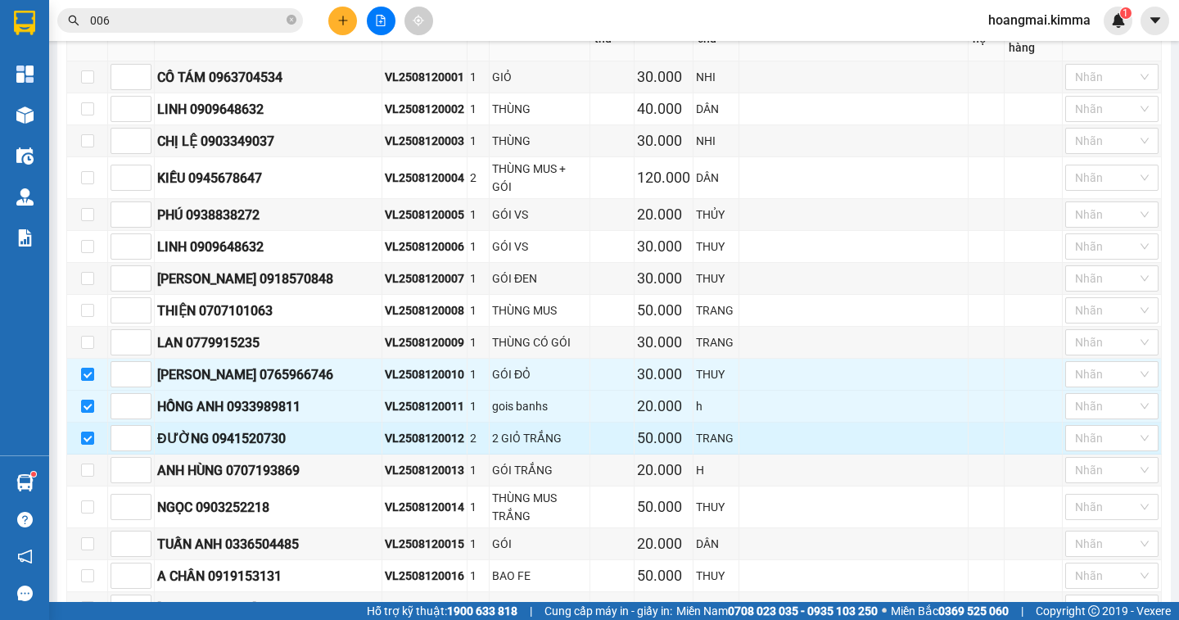
scroll to position [426, 0]
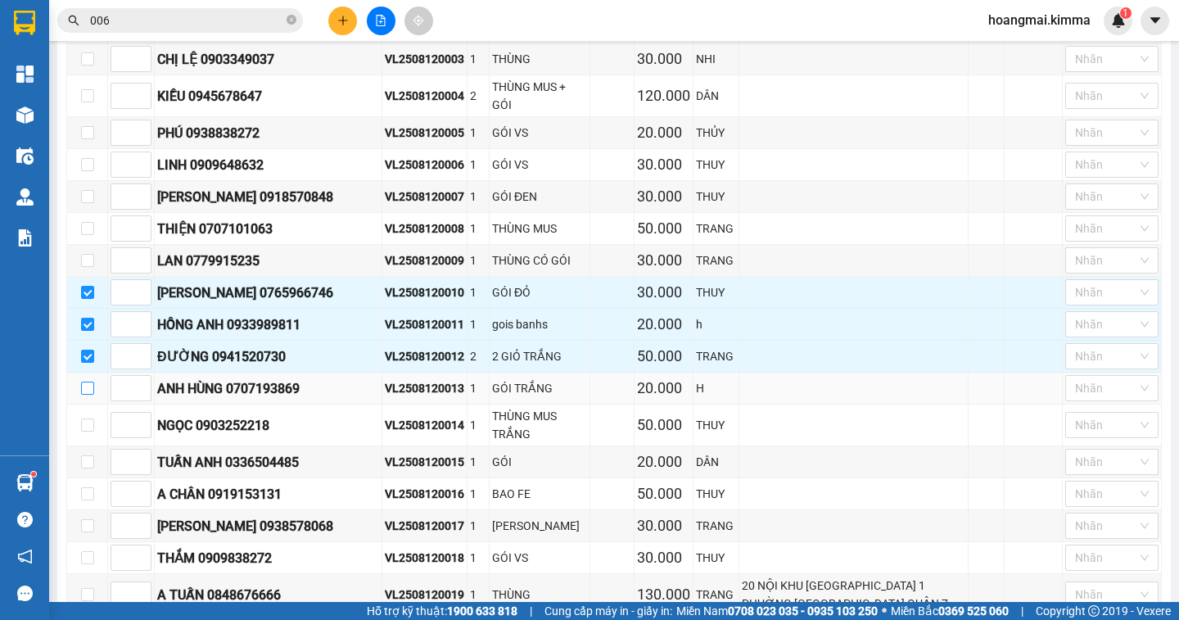
drag, startPoint x: 93, startPoint y: 385, endPoint x: 89, endPoint y: 420, distance: 35.4
click at [92, 386] on input "checkbox" at bounding box center [87, 387] width 13 height 13
checkbox input "true"
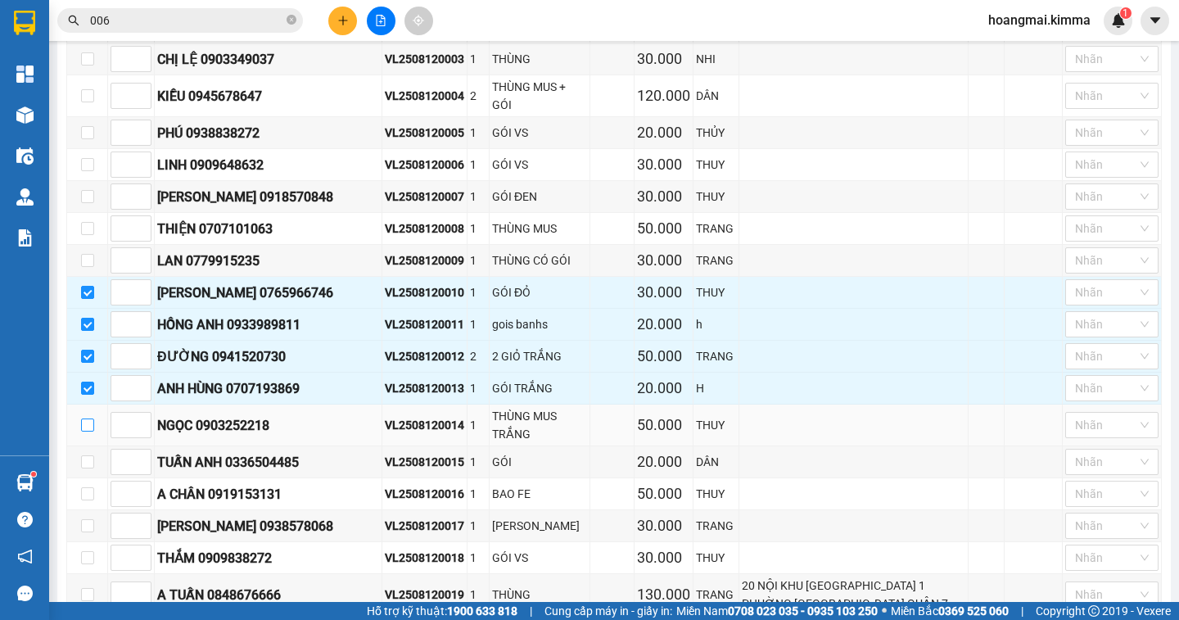
click at [88, 426] on input "checkbox" at bounding box center [87, 424] width 13 height 13
checkbox input "true"
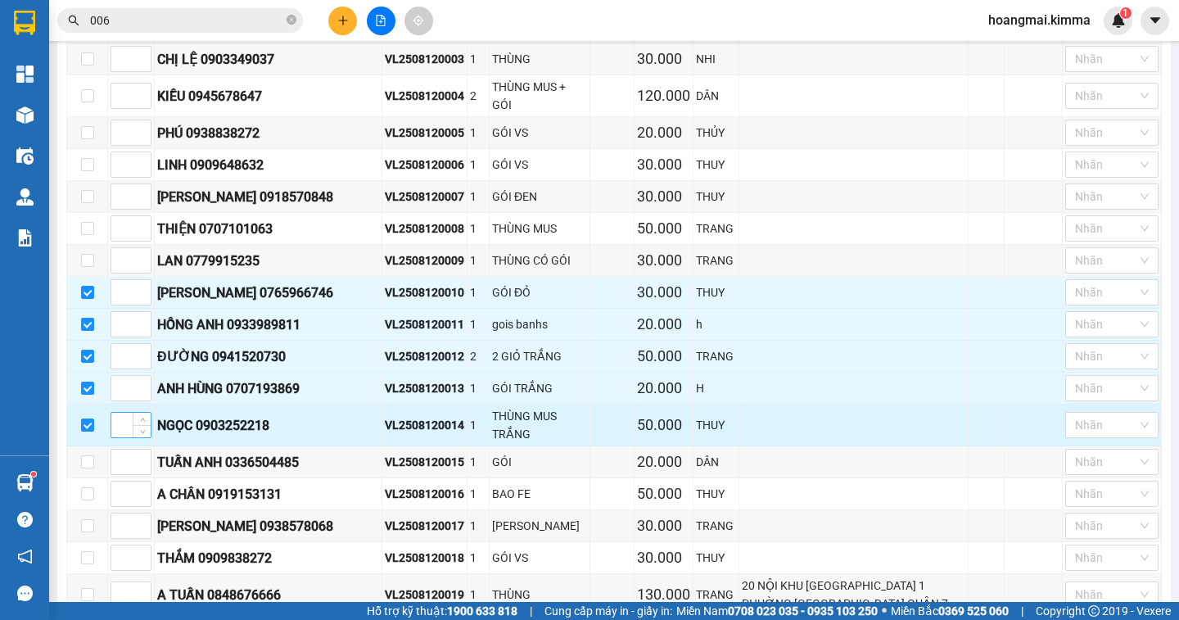
scroll to position [508, 0]
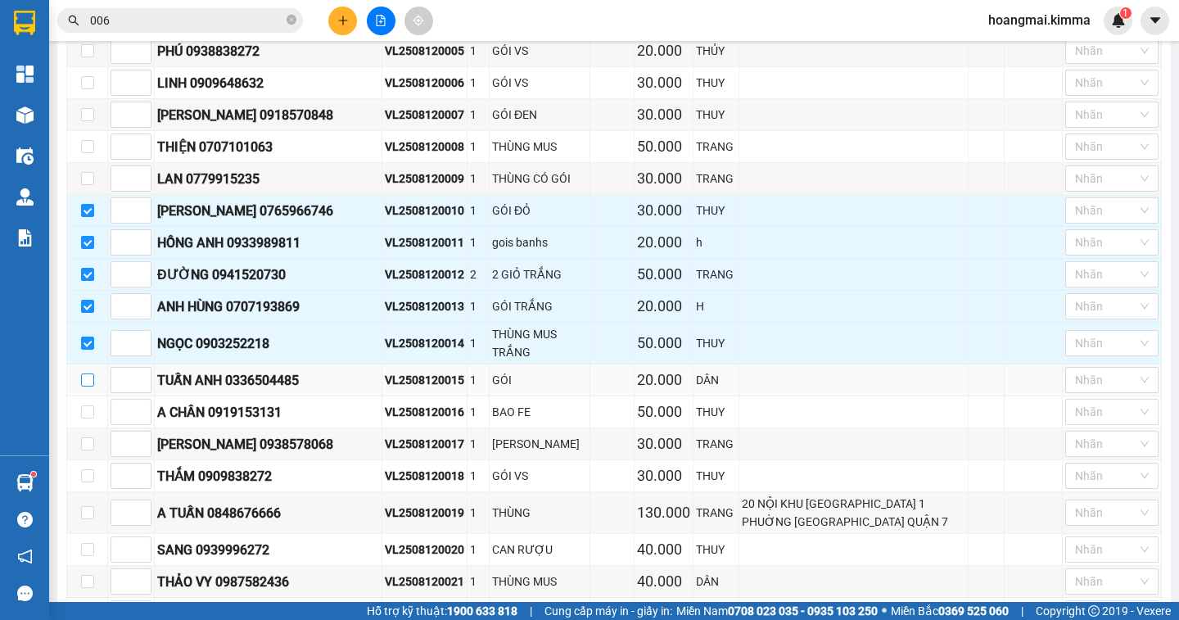
click at [85, 377] on input "checkbox" at bounding box center [87, 379] width 13 height 13
checkbox input "true"
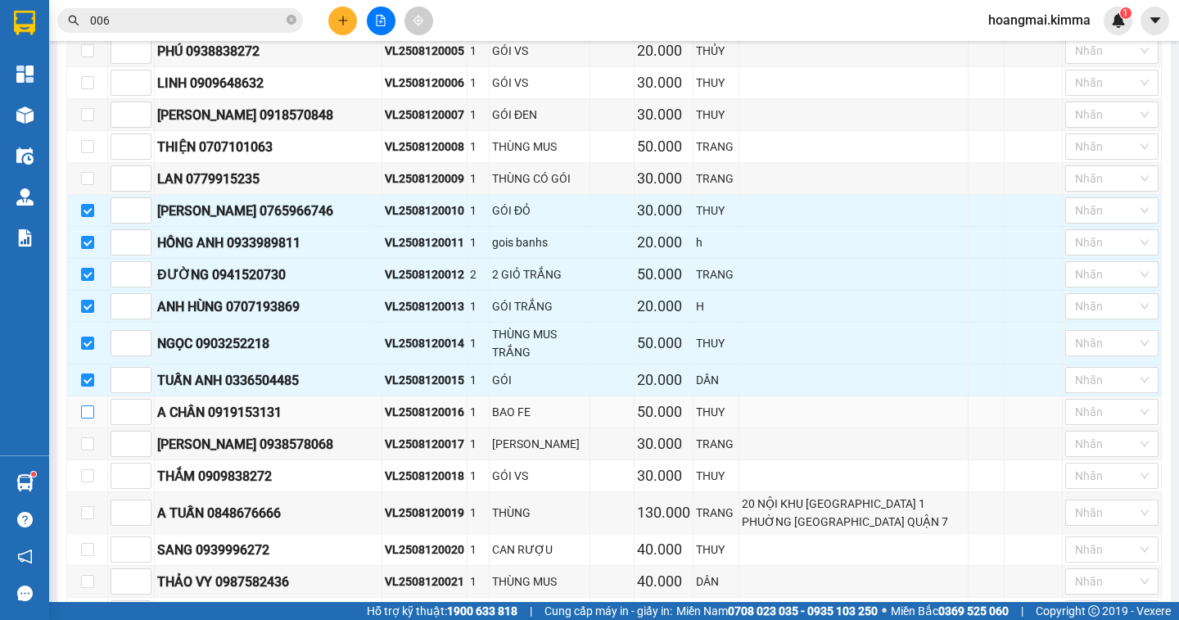
click at [88, 413] on input "checkbox" at bounding box center [87, 411] width 13 height 13
checkbox input "true"
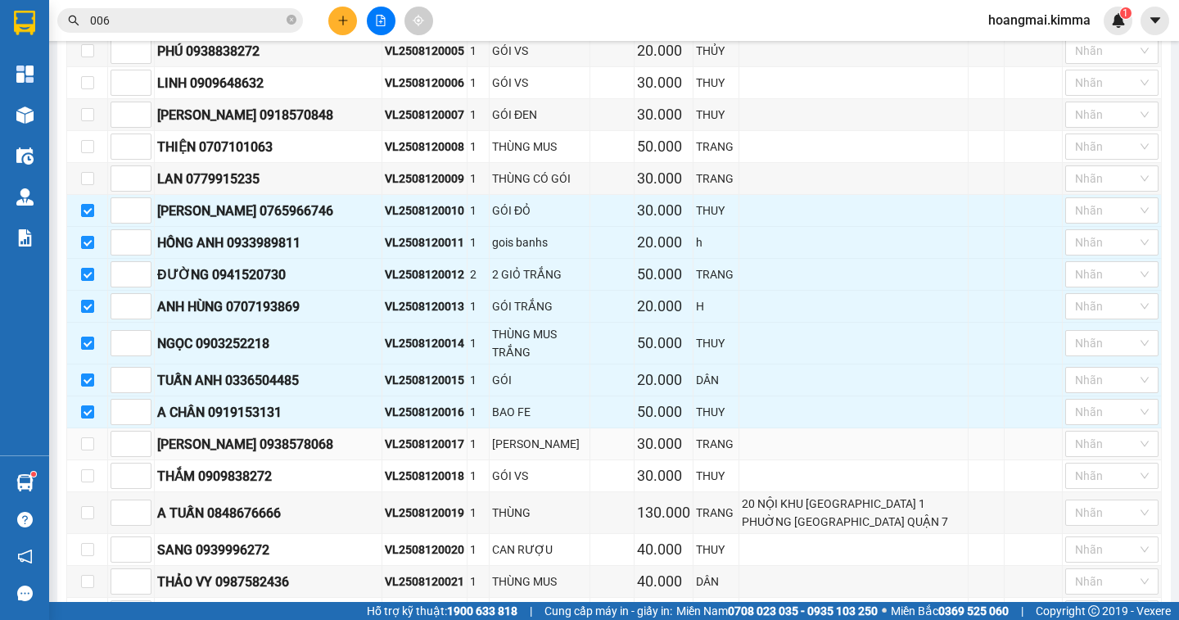
scroll to position [672, 0]
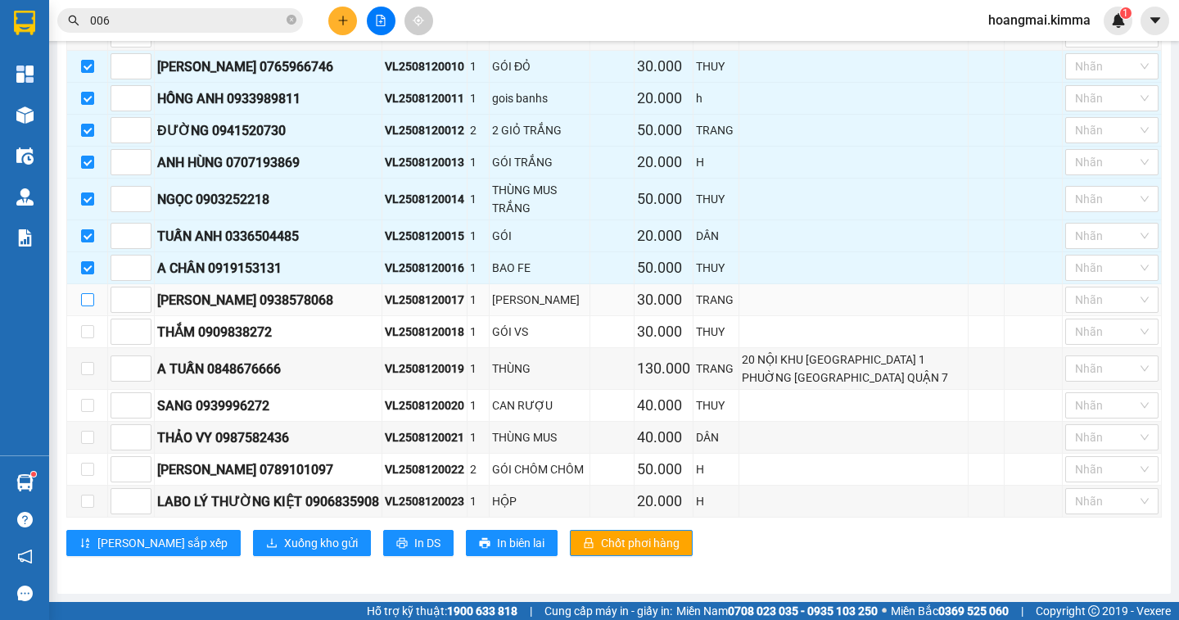
click at [86, 293] on input "checkbox" at bounding box center [87, 299] width 13 height 13
checkbox input "true"
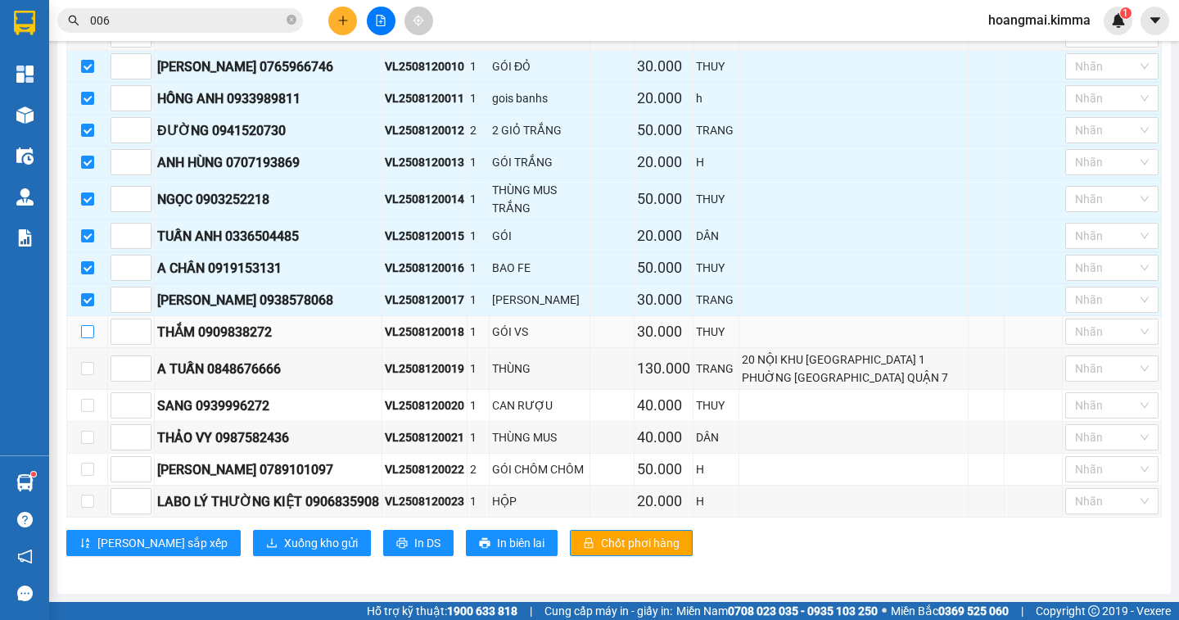
click at [84, 325] on input "checkbox" at bounding box center [87, 331] width 13 height 13
checkbox input "true"
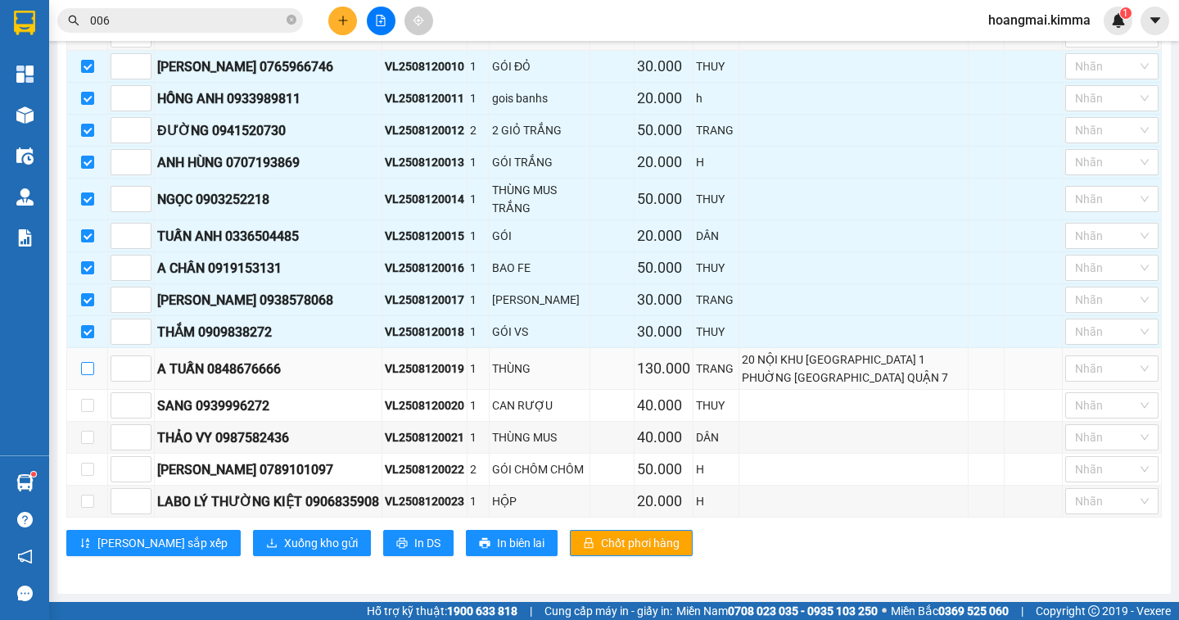
click at [88, 365] on input "checkbox" at bounding box center [87, 368] width 13 height 13
checkbox input "true"
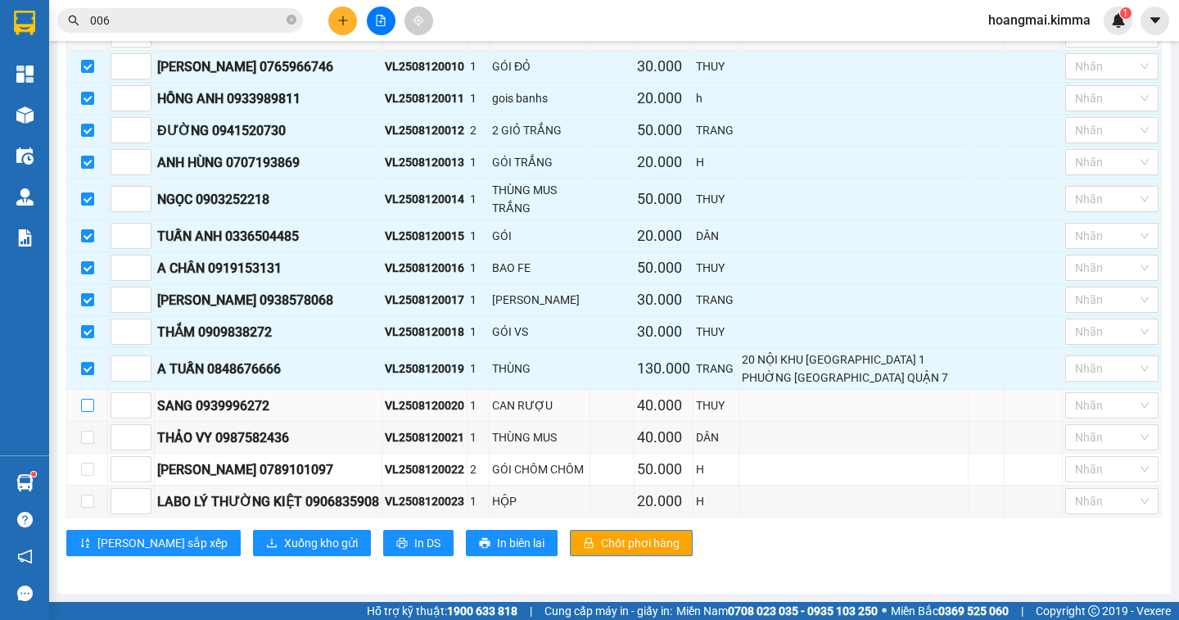
click at [88, 399] on input "checkbox" at bounding box center [87, 405] width 13 height 13
checkbox input "true"
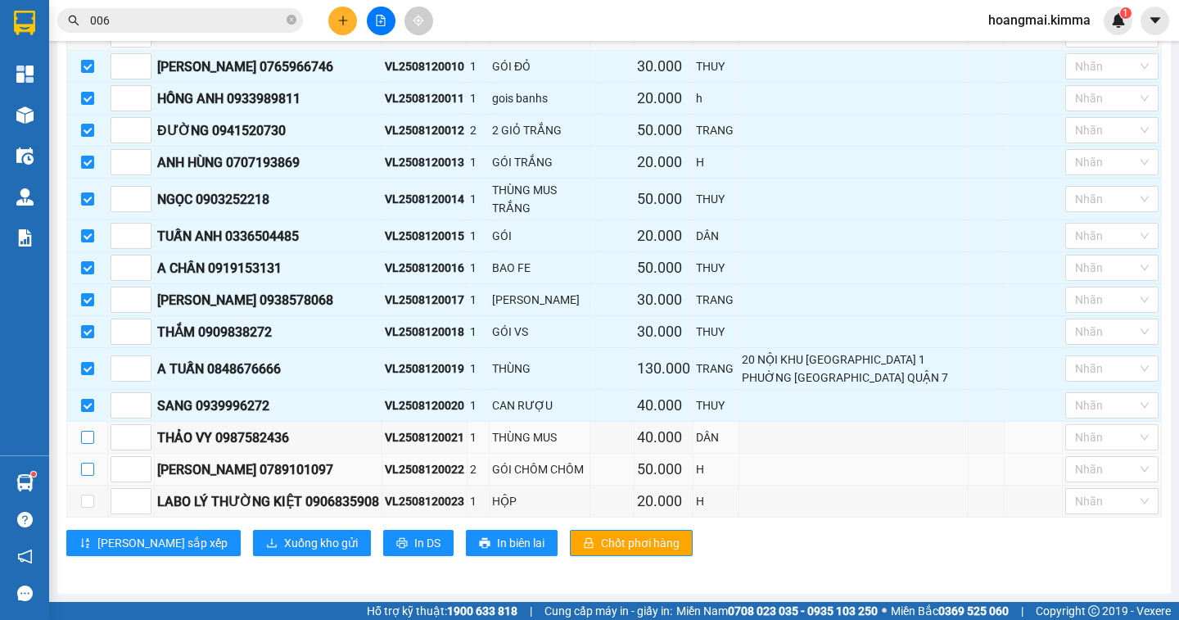
drag, startPoint x: 92, startPoint y: 434, endPoint x: 88, endPoint y: 457, distance: 23.2
click at [91, 438] on td at bounding box center [87, 438] width 41 height 32
click at [86, 431] on input "checkbox" at bounding box center [87, 437] width 13 height 13
checkbox input "true"
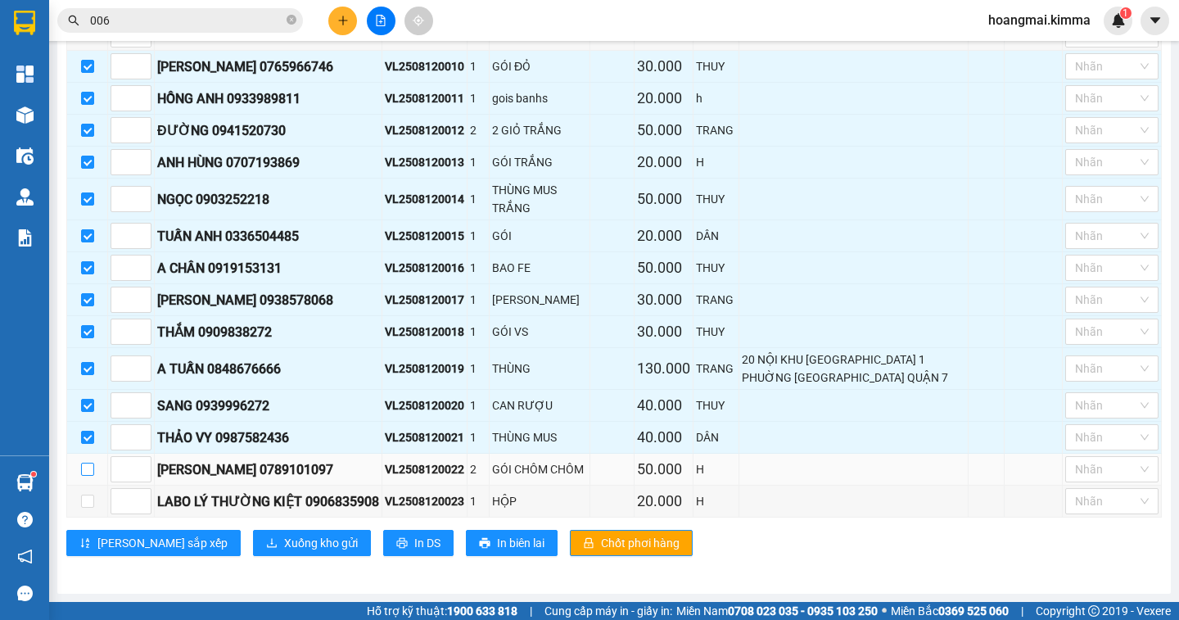
click at [89, 462] on input "checkbox" at bounding box center [87, 468] width 13 height 13
checkbox input "true"
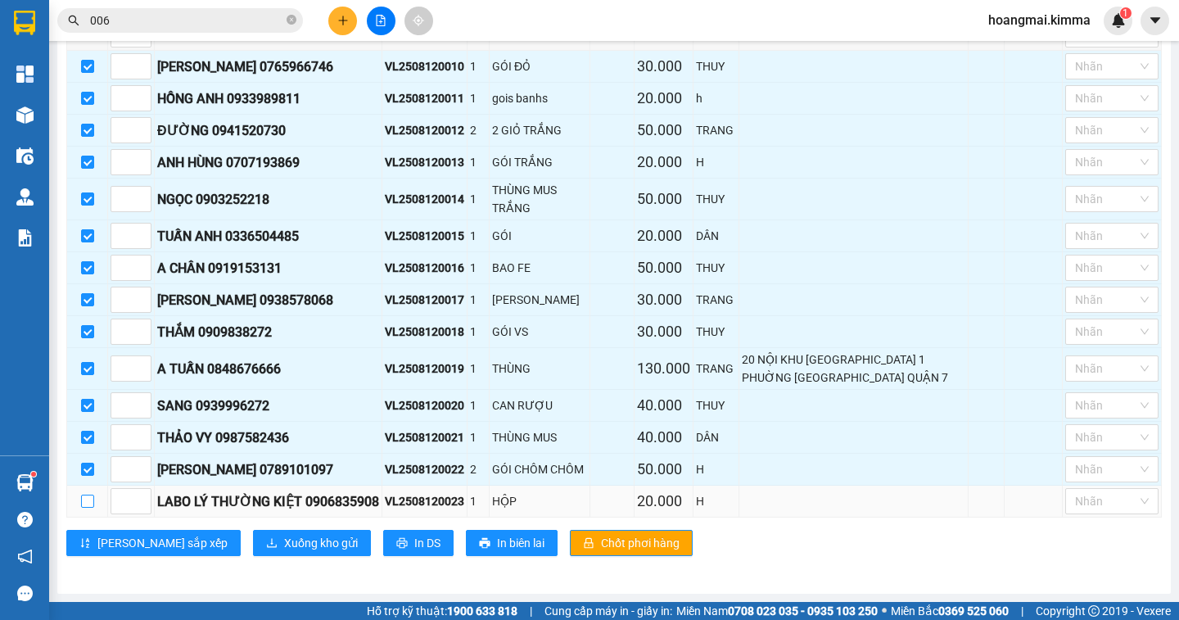
click at [88, 496] on input "checkbox" at bounding box center [87, 500] width 13 height 13
checkbox input "true"
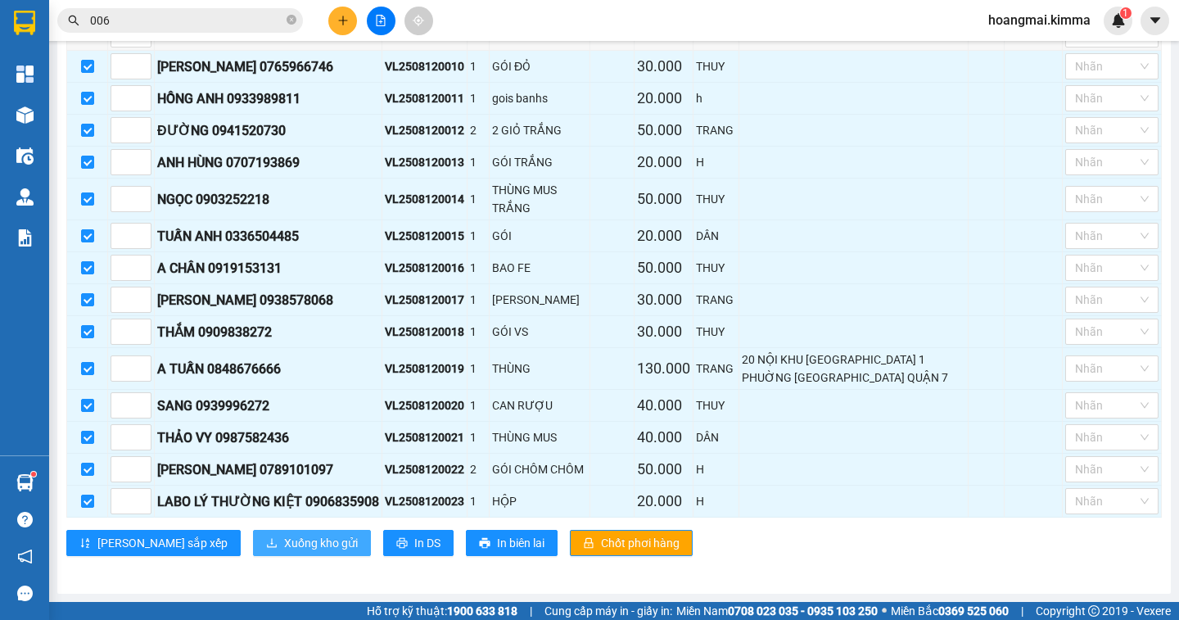
click at [284, 545] on span "Xuống kho gửi" at bounding box center [321, 543] width 74 height 18
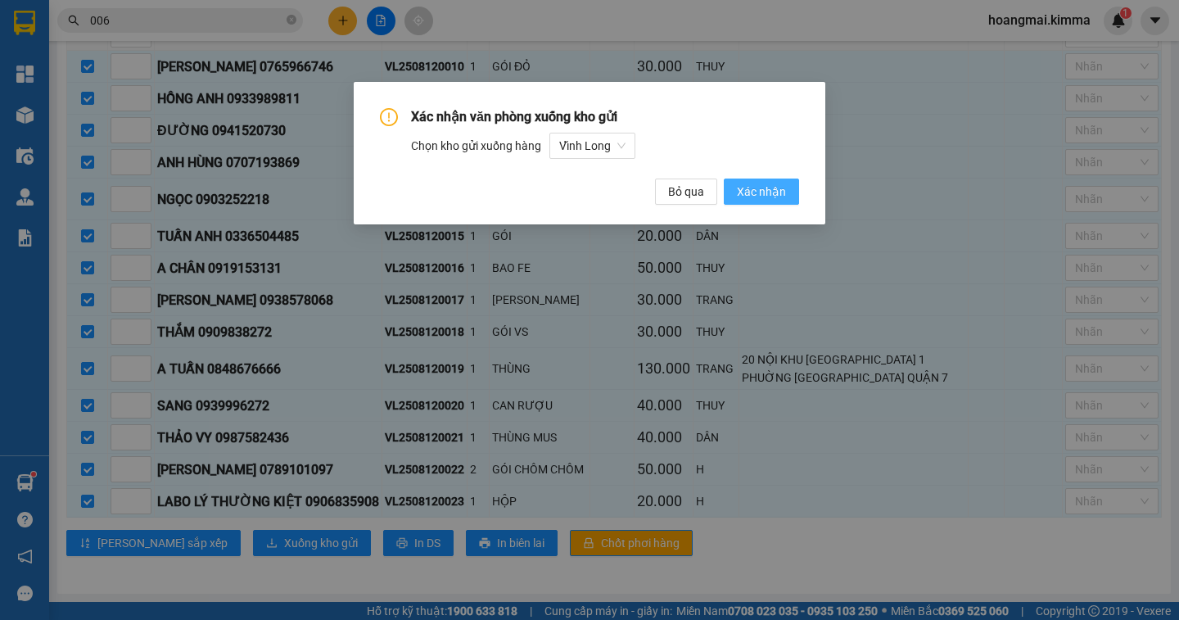
click at [765, 188] on span "Xác nhận" at bounding box center [761, 192] width 49 height 18
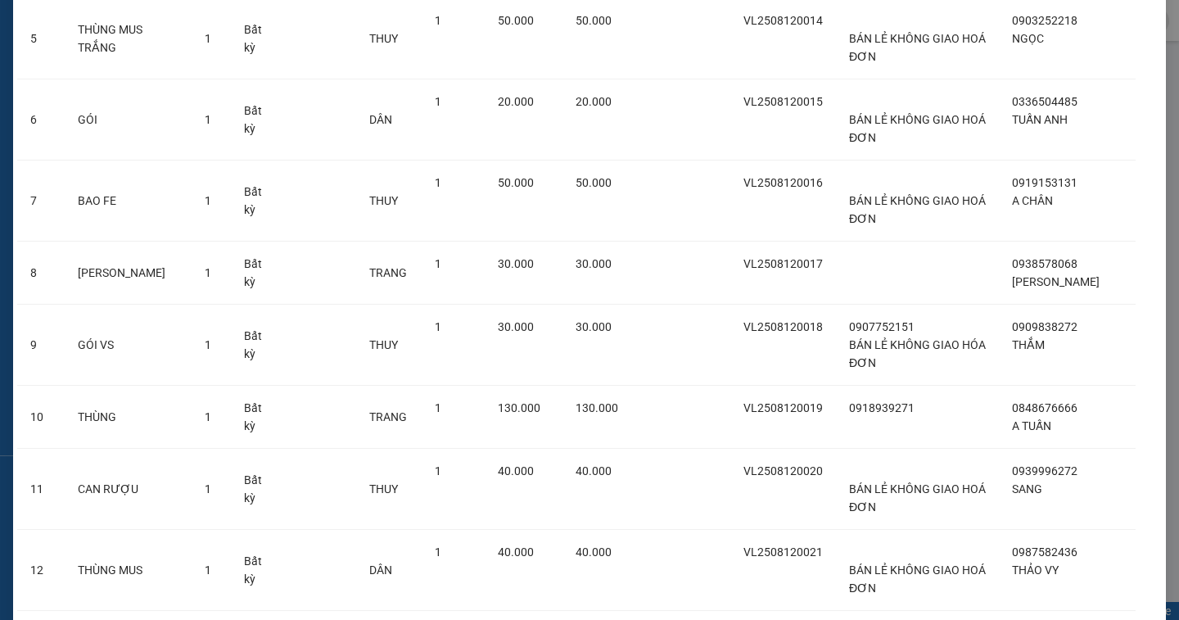
scroll to position [664, 0]
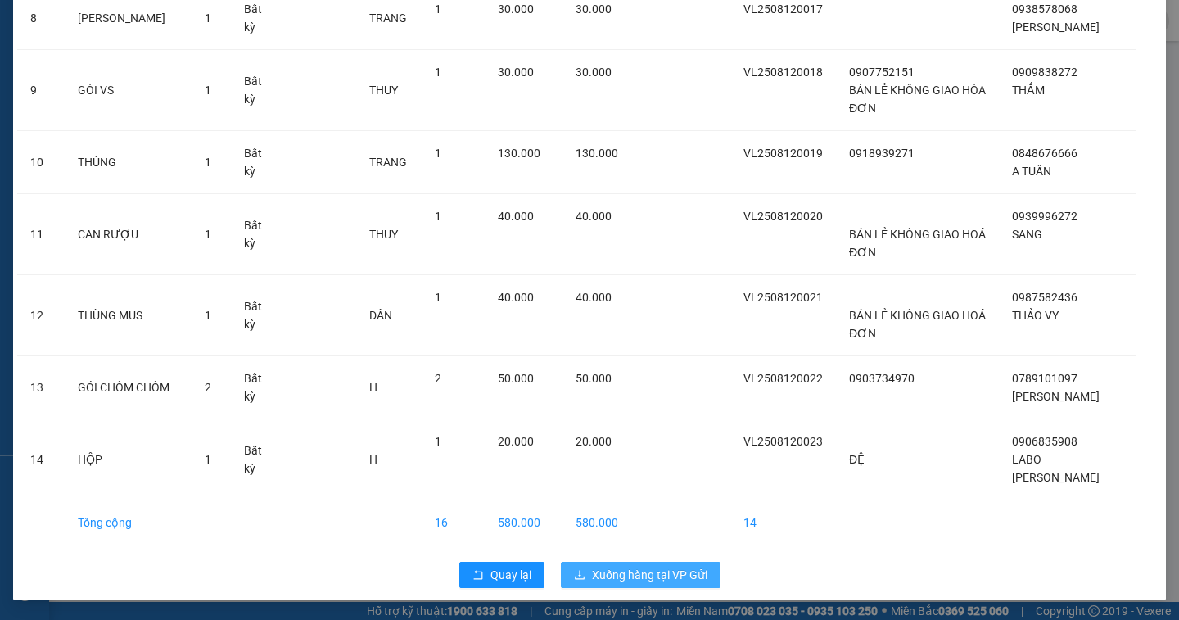
click at [668, 569] on span "Xuống hàng tại VP Gửi" at bounding box center [649, 575] width 115 height 18
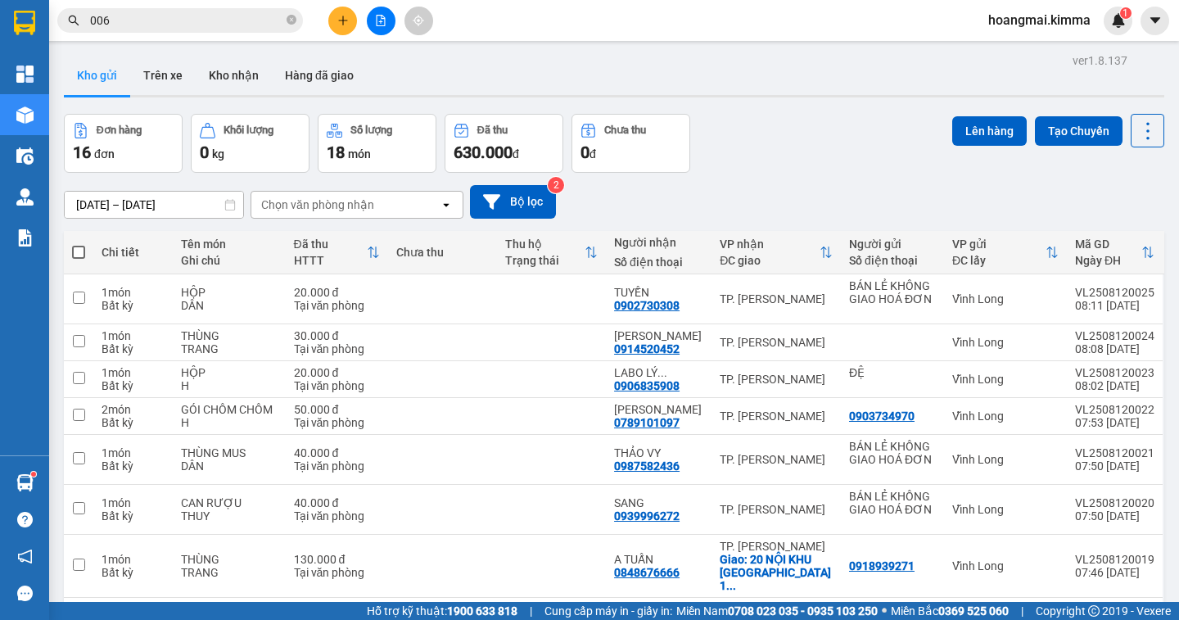
click at [77, 246] on span at bounding box center [78, 252] width 13 height 13
click at [79, 244] on input "checkbox" at bounding box center [79, 244] width 0 height 0
checkbox input "true"
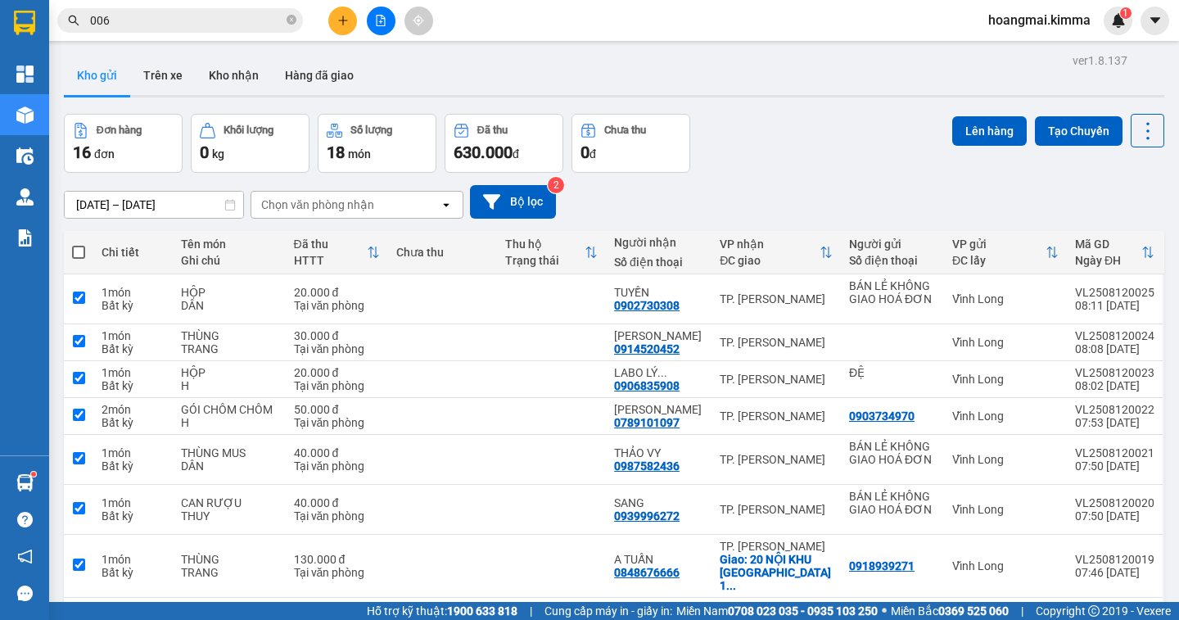
checkbox input "true"
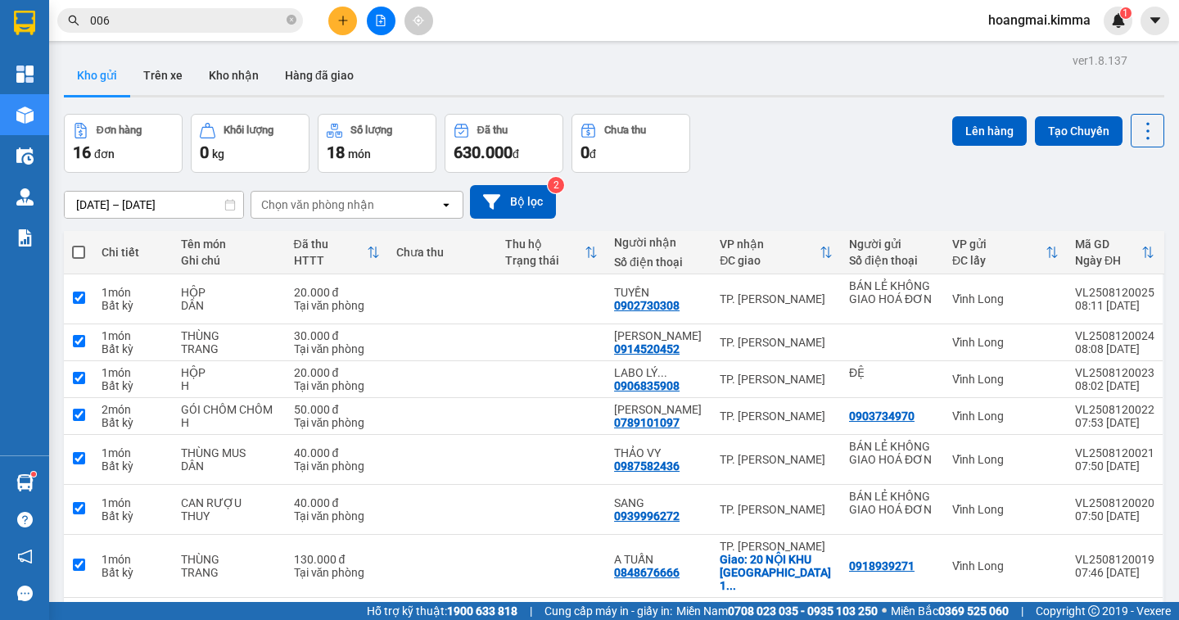
checkbox input "true"
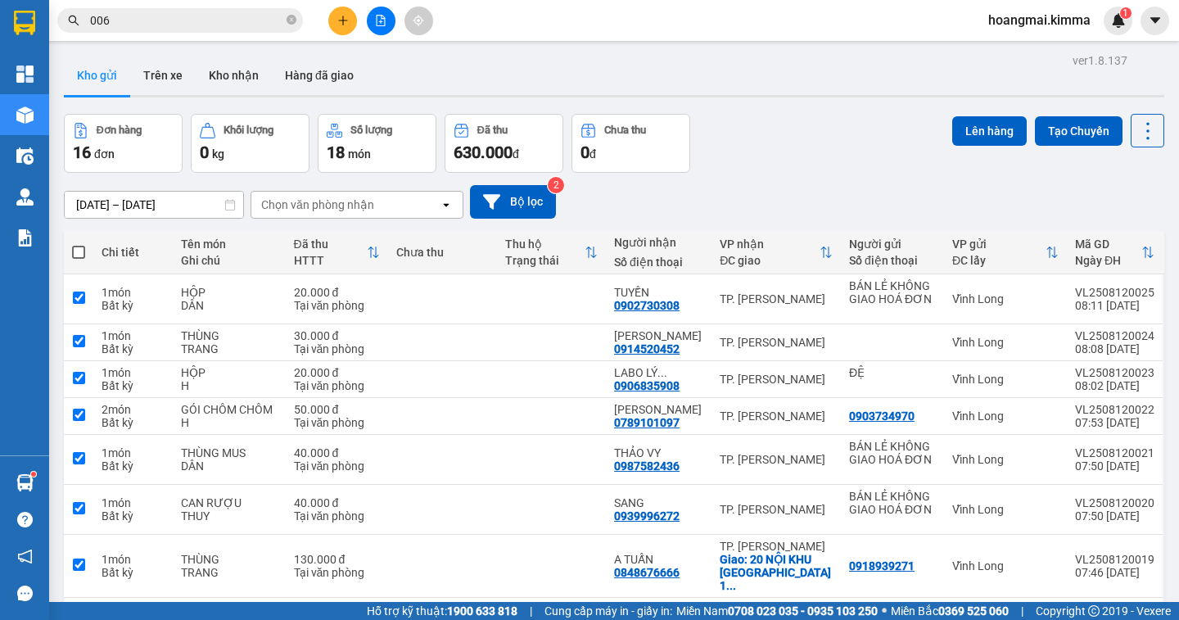
checkbox input "true"
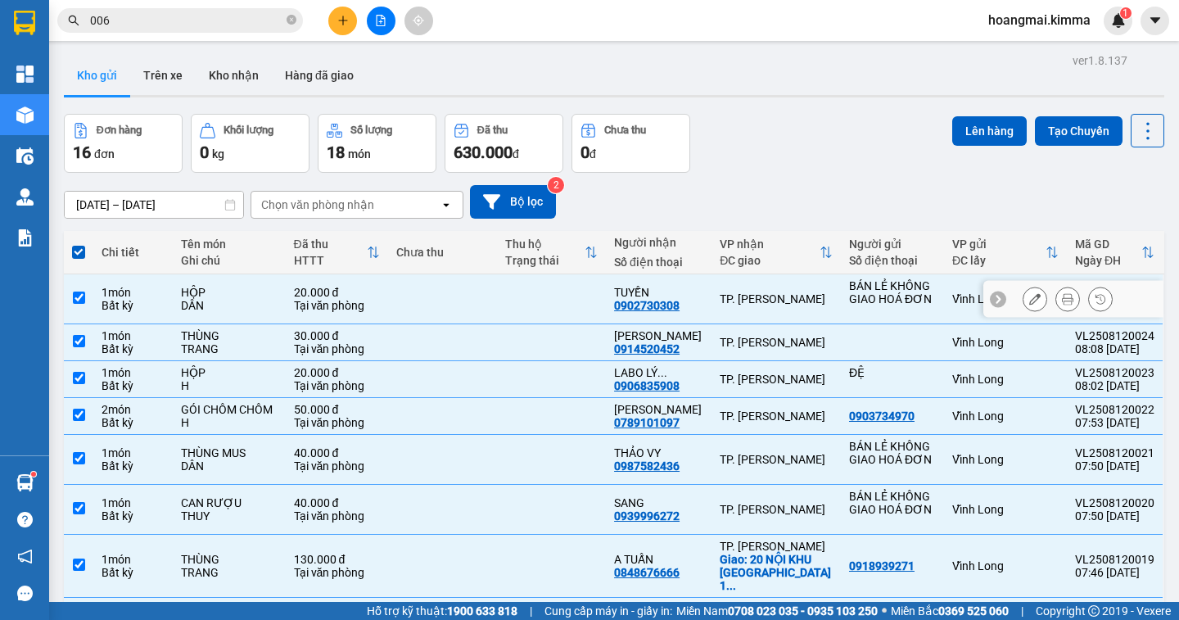
click at [83, 291] on input "checkbox" at bounding box center [79, 297] width 12 height 12
checkbox input "false"
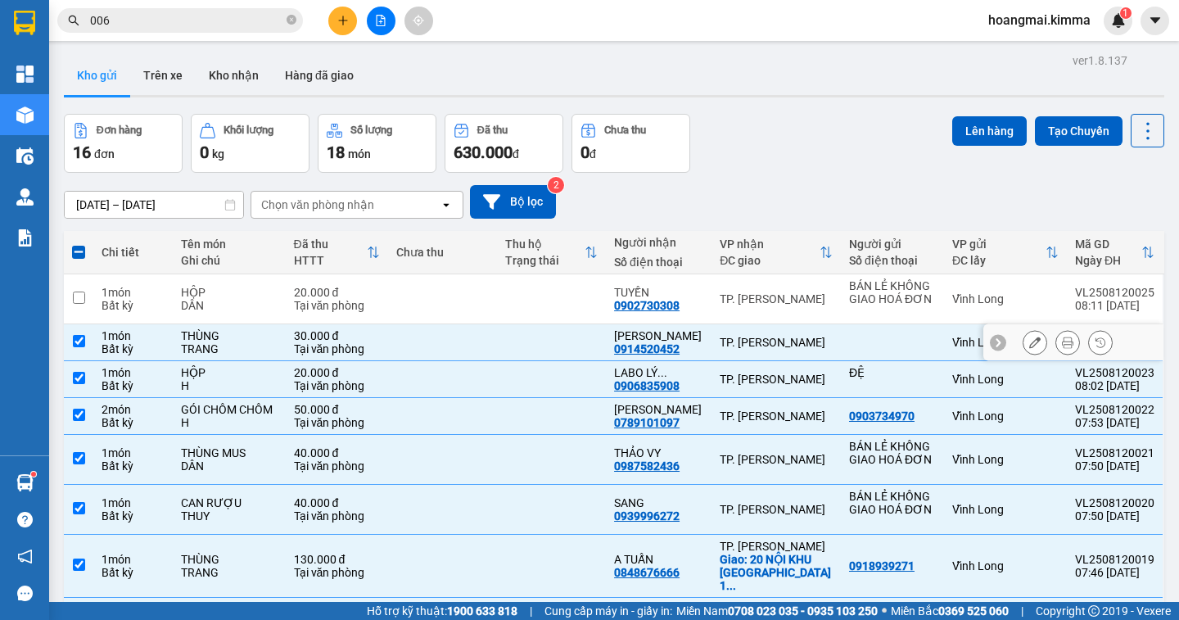
click at [76, 332] on td at bounding box center [78, 342] width 29 height 37
checkbox input "false"
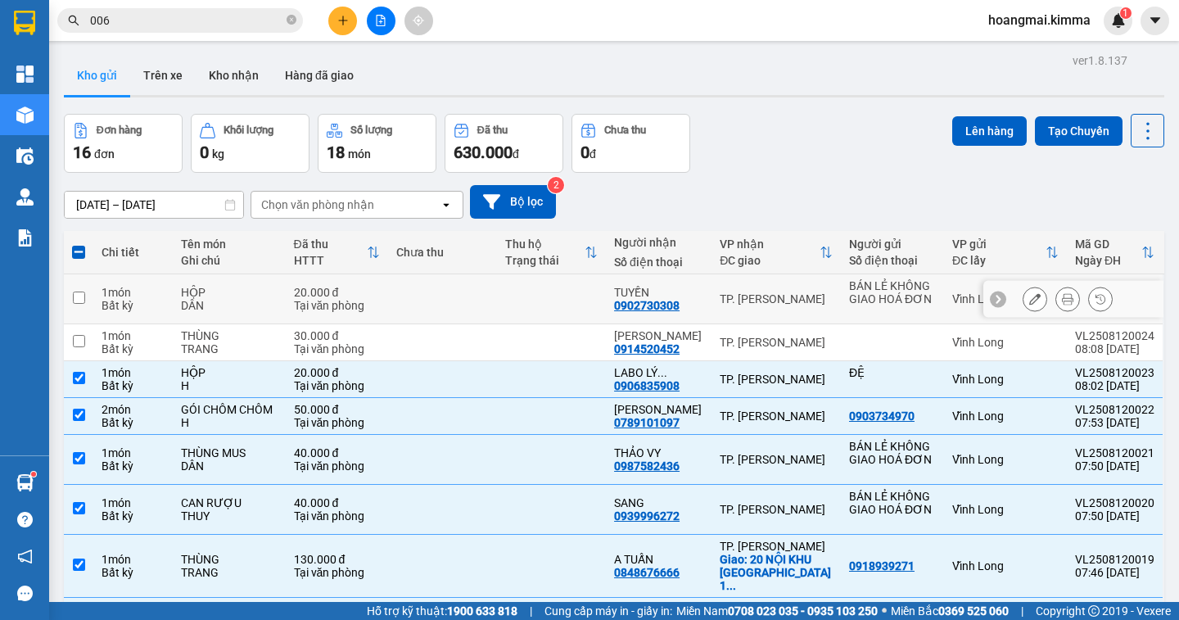
click at [77, 297] on input "checkbox" at bounding box center [79, 297] width 12 height 12
checkbox input "true"
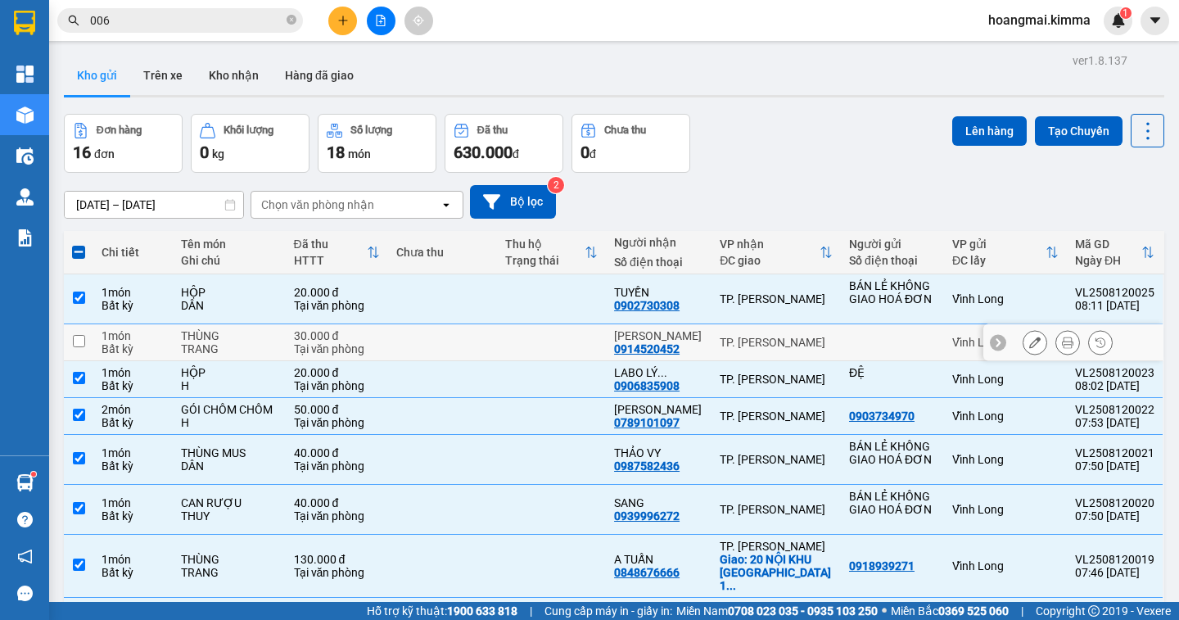
click at [79, 340] on input "checkbox" at bounding box center [79, 341] width 12 height 12
checkbox input "true"
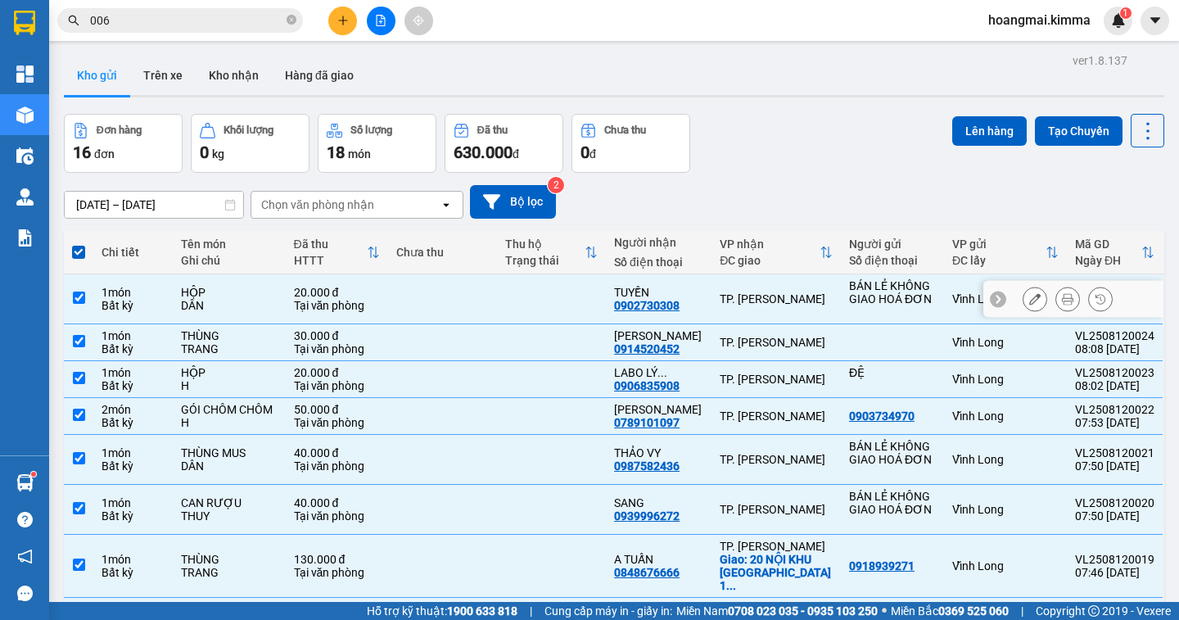
click at [74, 286] on td at bounding box center [78, 299] width 29 height 50
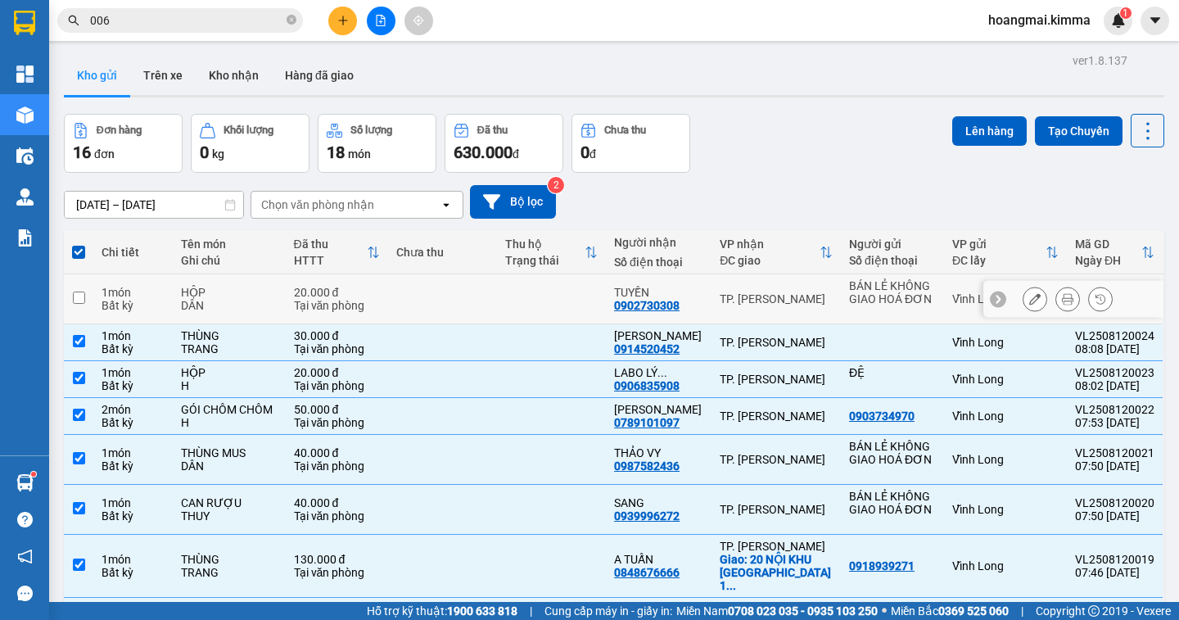
checkbox input "false"
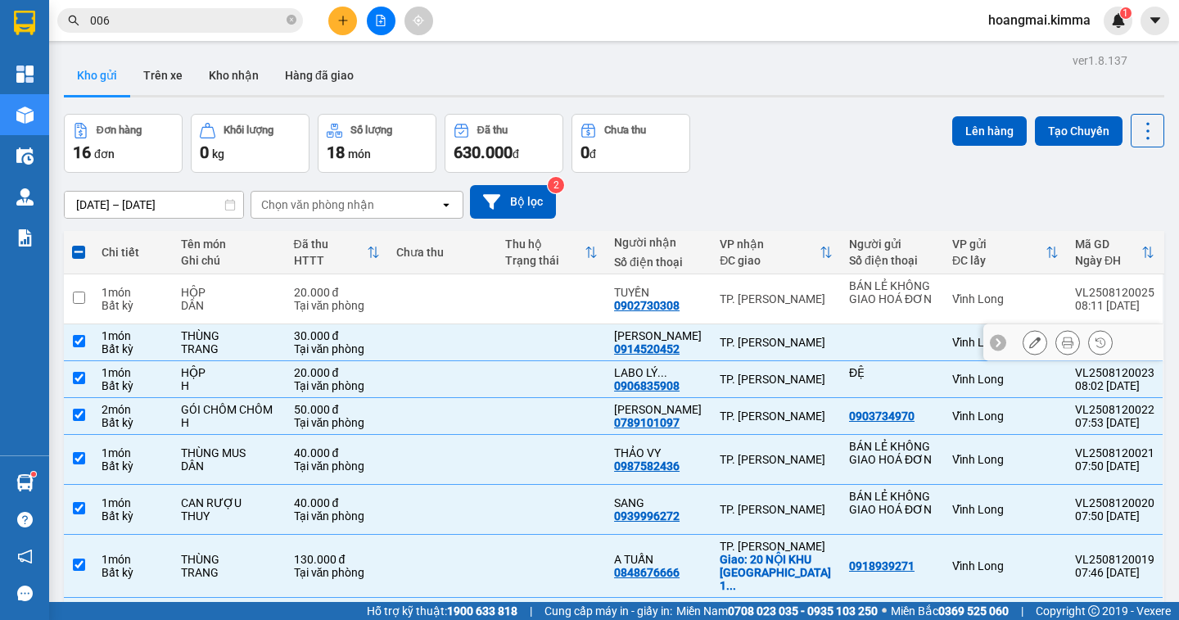
click at [79, 344] on input "checkbox" at bounding box center [79, 341] width 12 height 12
checkbox input "false"
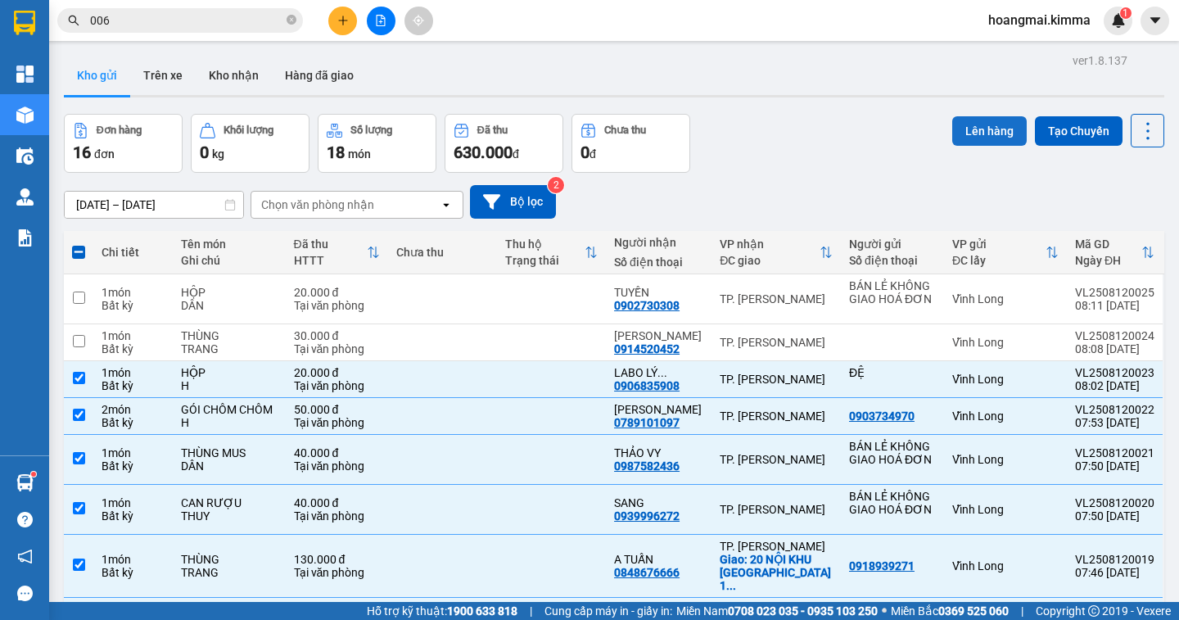
click at [975, 135] on button "Lên hàng" at bounding box center [989, 130] width 74 height 29
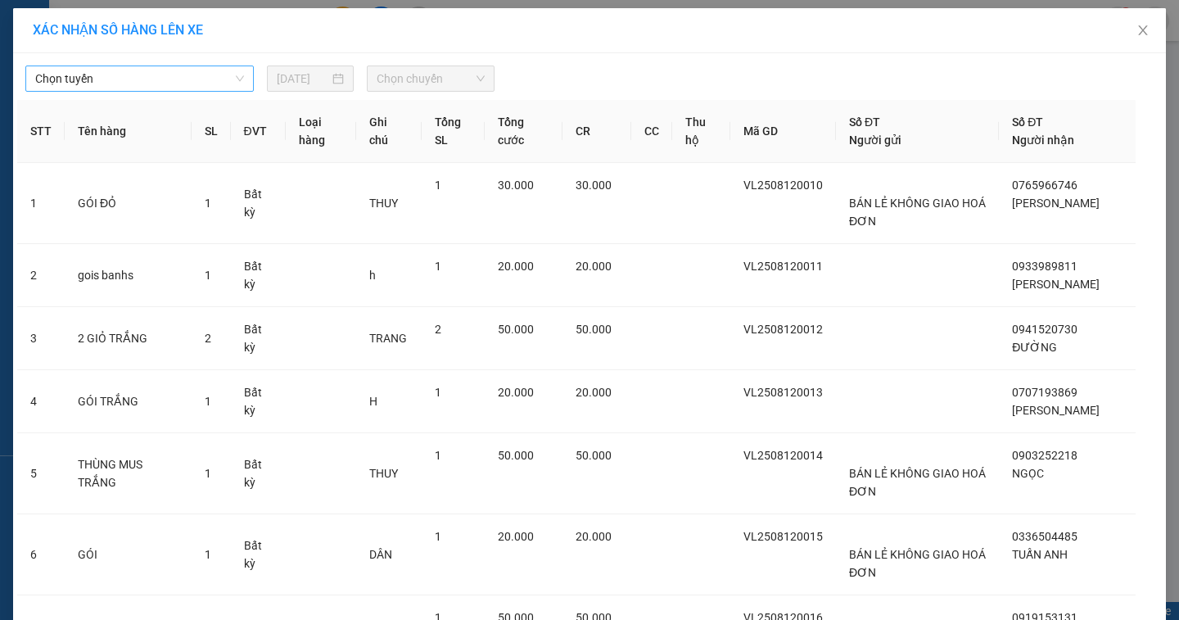
click at [232, 81] on span "Chọn tuyến" at bounding box center [139, 78] width 209 height 25
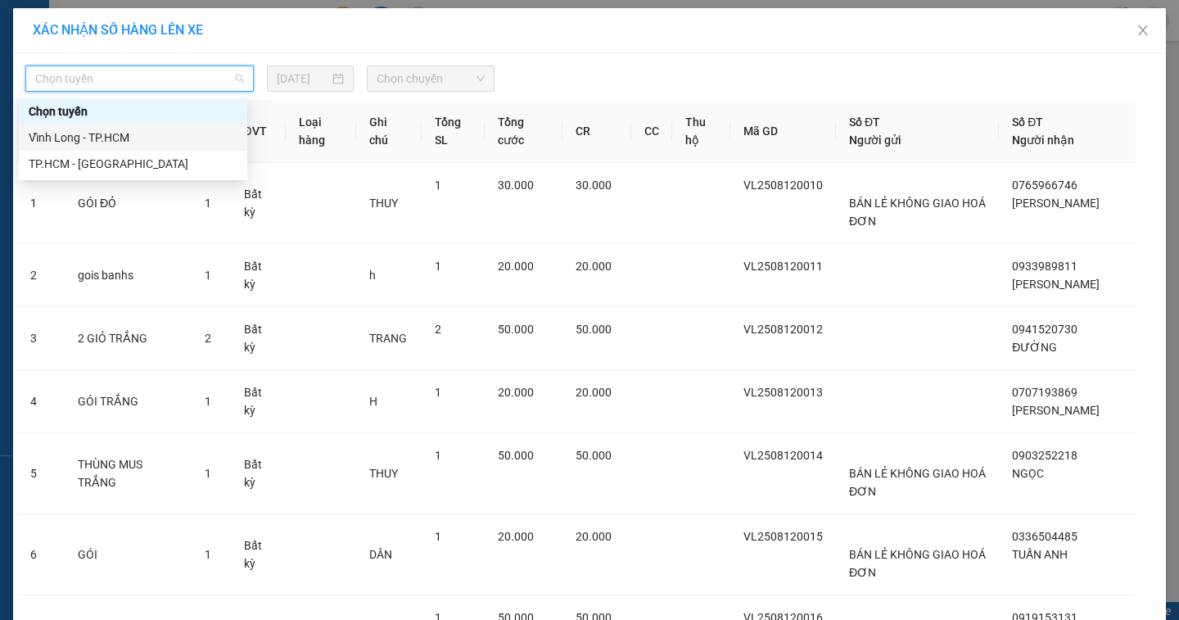
click at [178, 138] on div "Vĩnh Long - TP.HCM" at bounding box center [133, 138] width 209 height 18
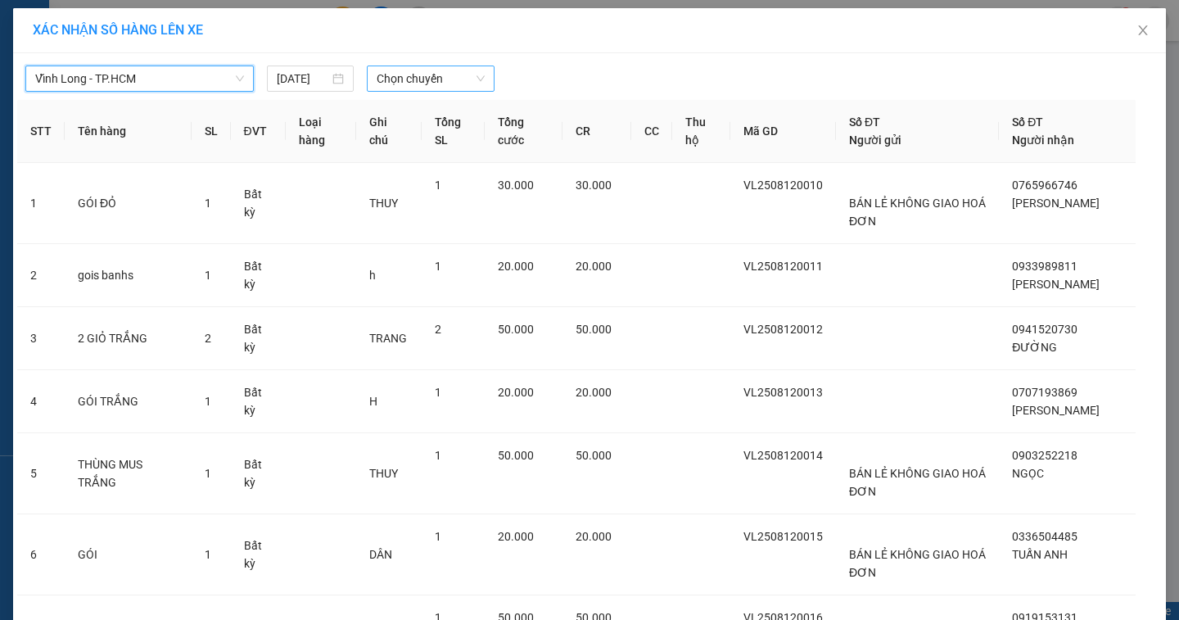
click at [429, 77] on span "Chọn chuyến" at bounding box center [431, 78] width 108 height 25
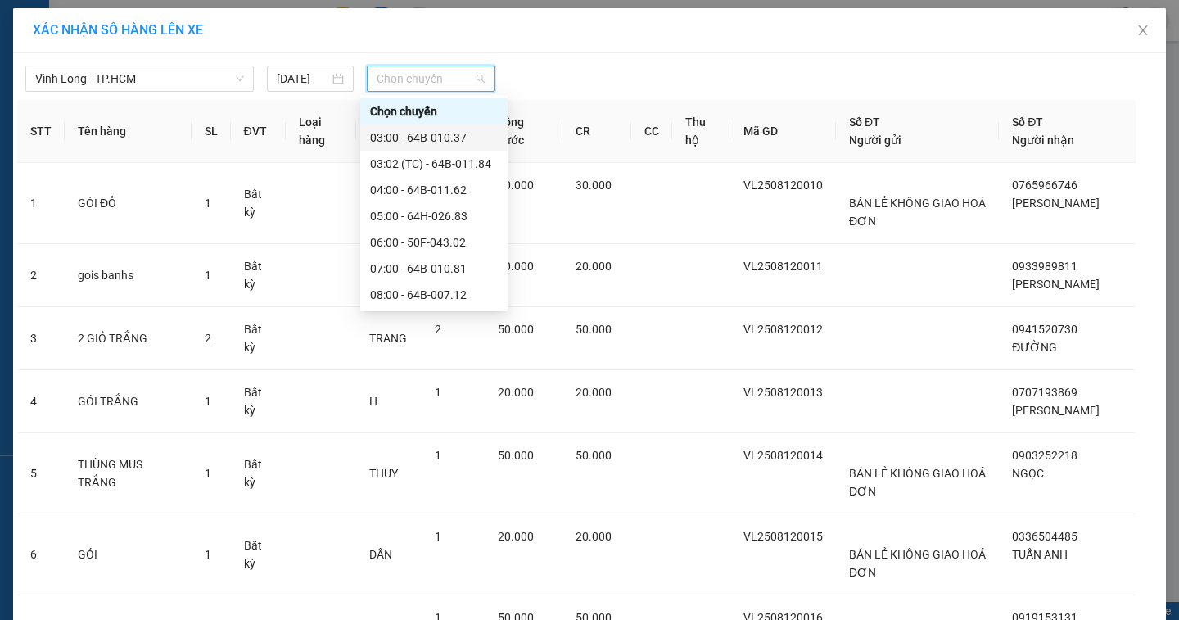
scroll to position [164, 0]
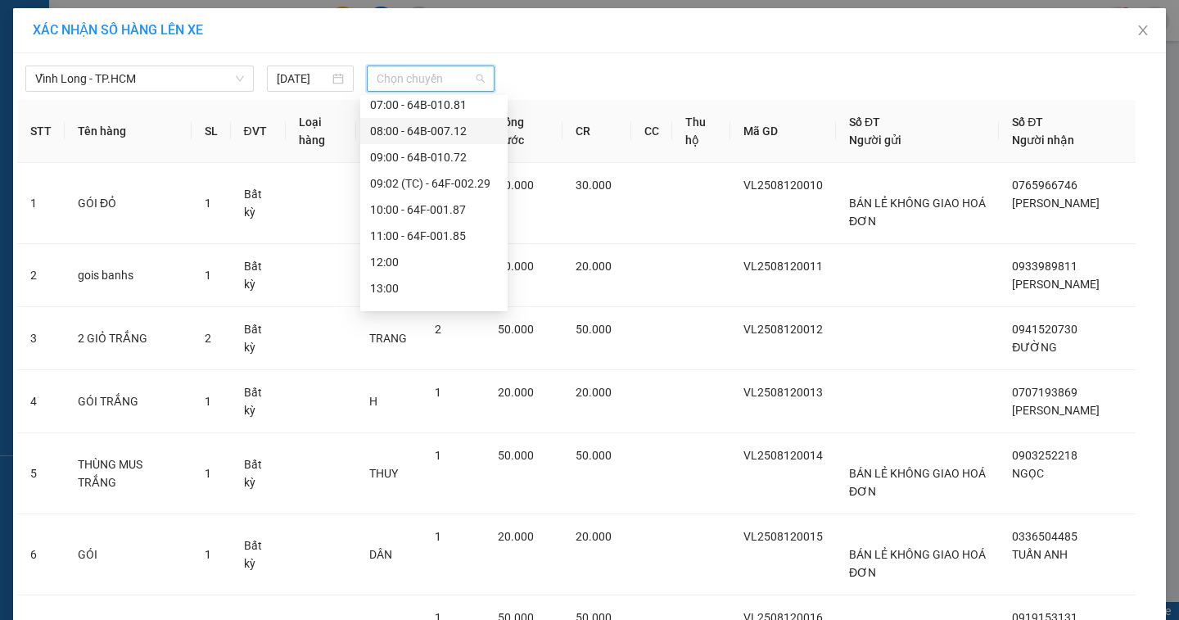
click at [464, 134] on div "08:00 - 64B-007.12" at bounding box center [434, 131] width 128 height 18
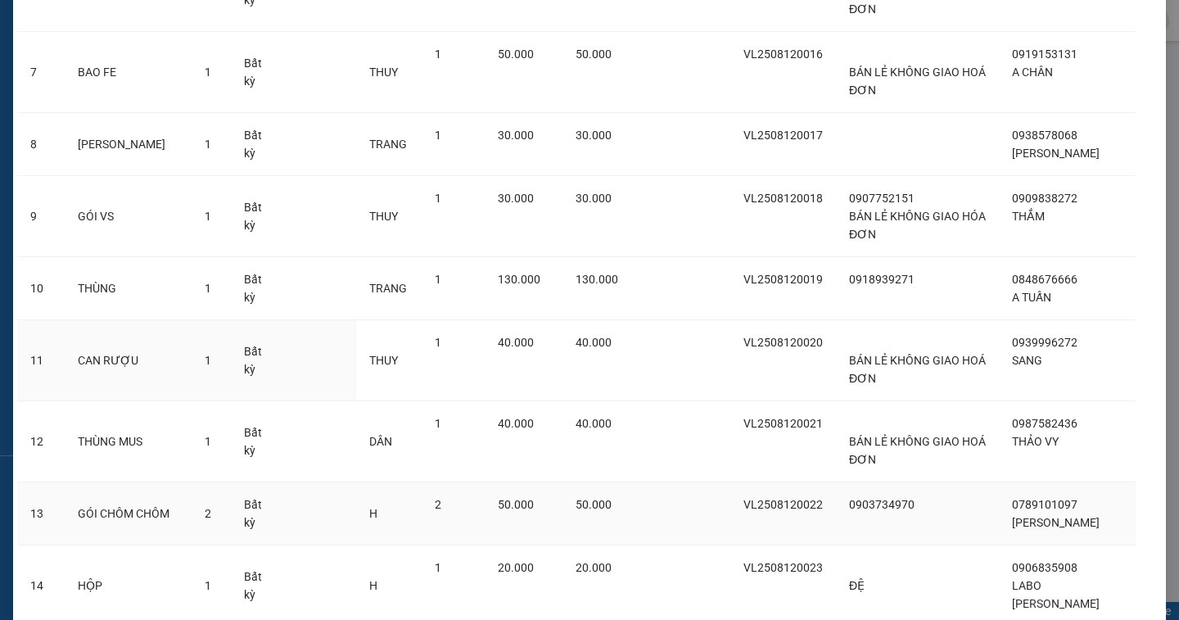
scroll to position [699, 0]
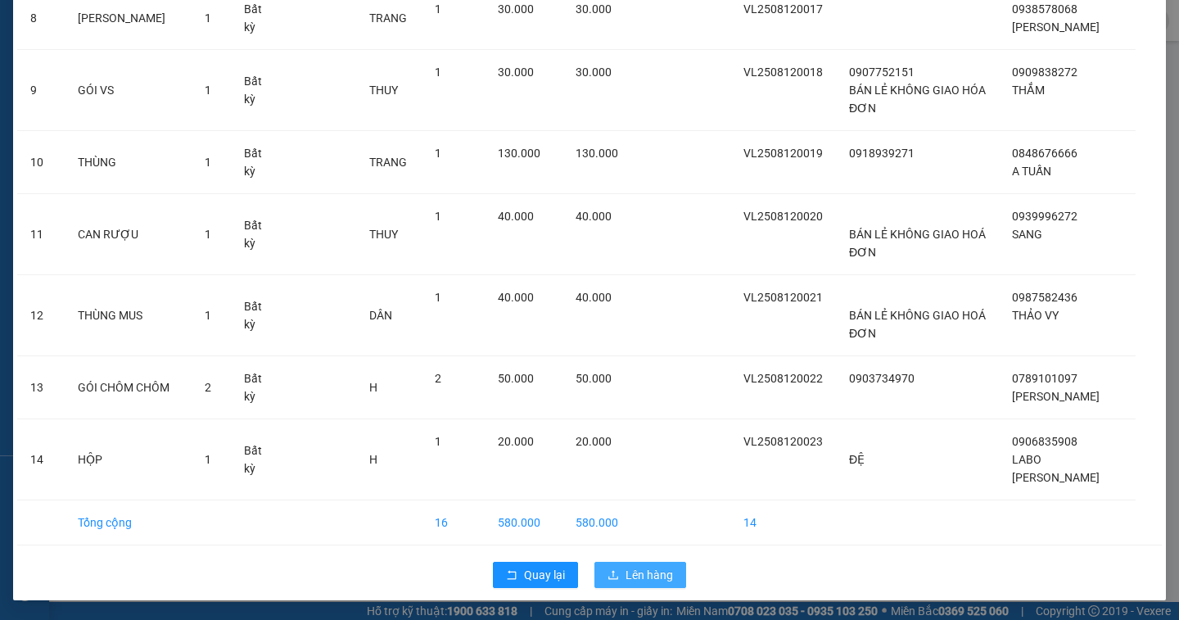
click at [658, 580] on span "Lên hàng" at bounding box center [648, 575] width 47 height 18
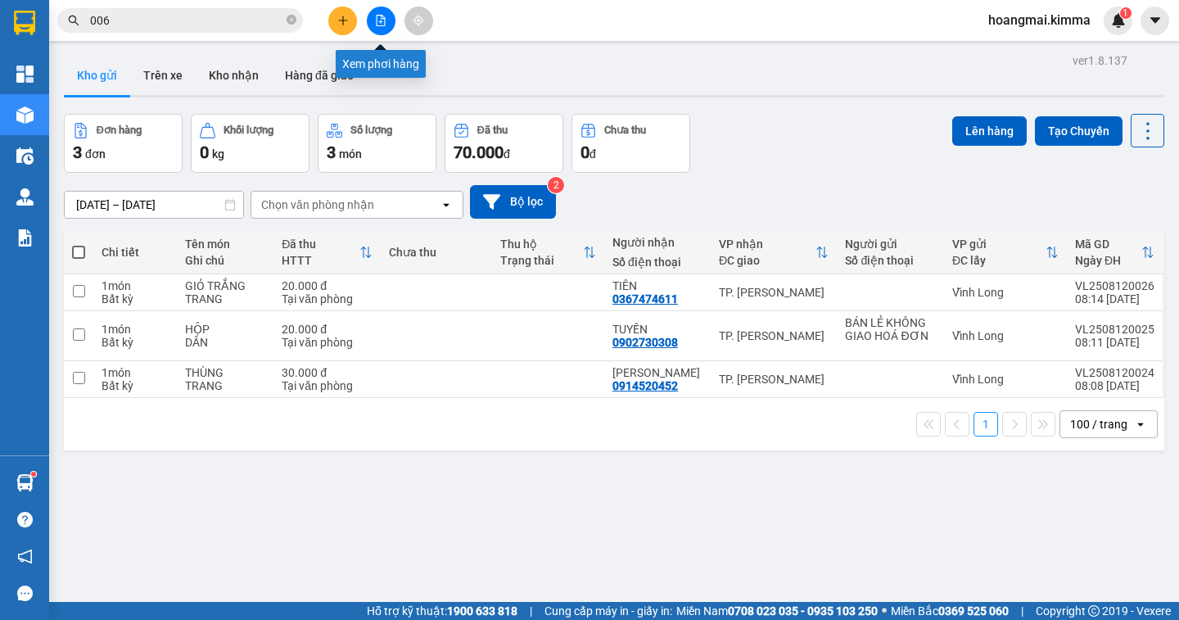
click at [388, 26] on button at bounding box center [381, 21] width 29 height 29
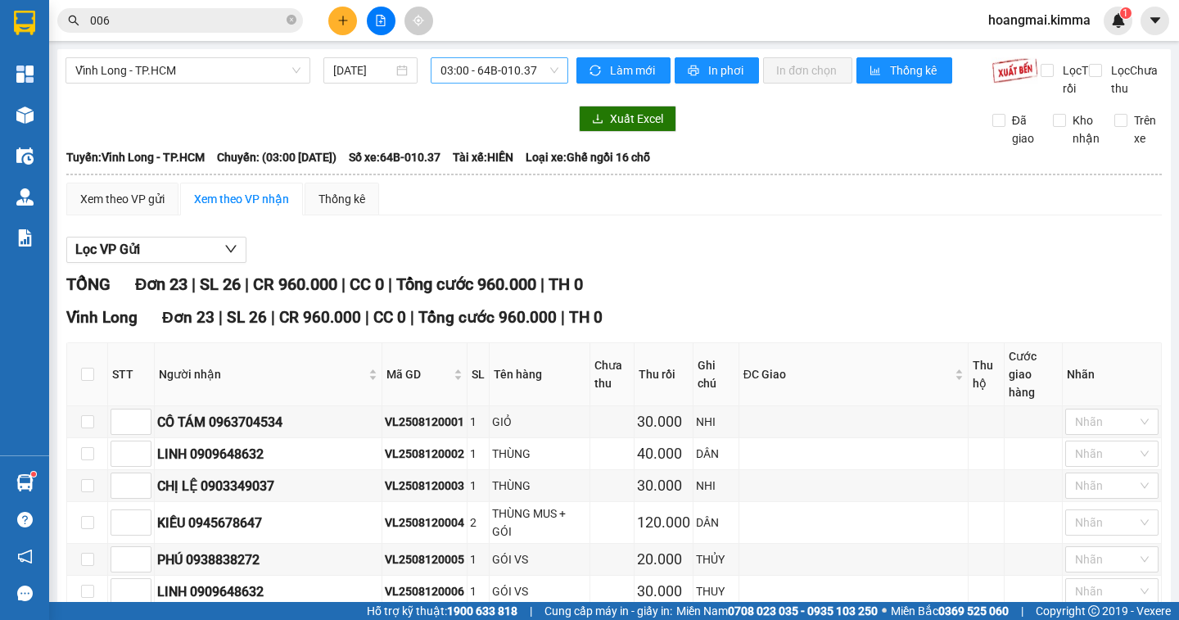
click at [472, 70] on span "03:00 - 64B-010.37" at bounding box center [499, 70] width 118 height 25
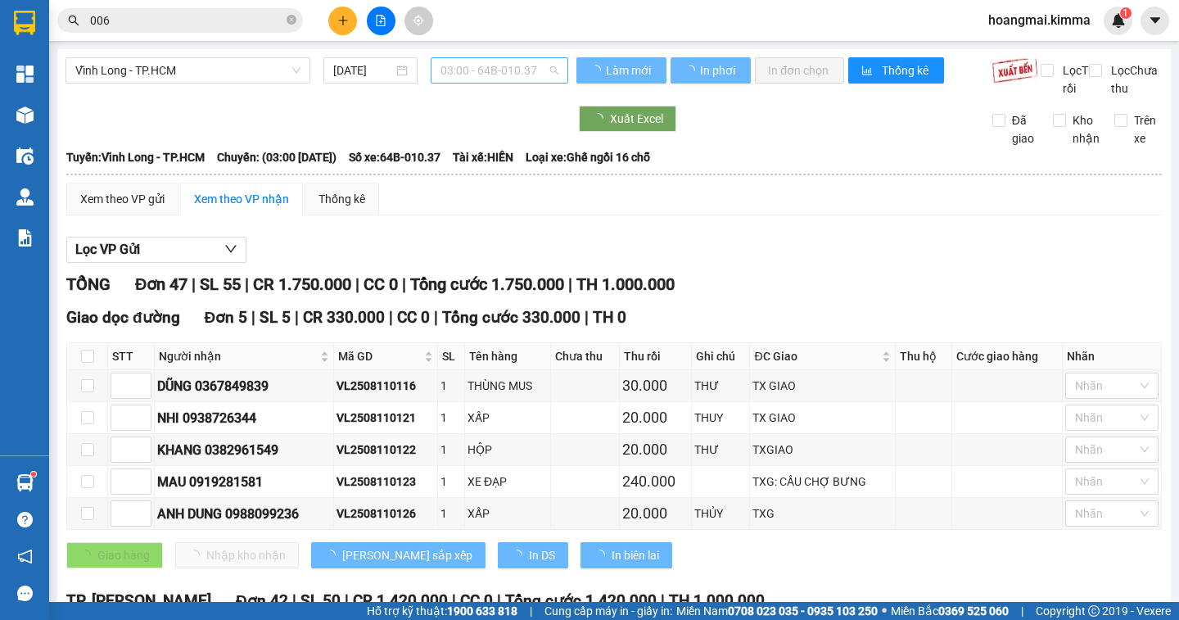
click at [462, 79] on span "03:00 - 64B-010.37" at bounding box center [499, 70] width 118 height 25
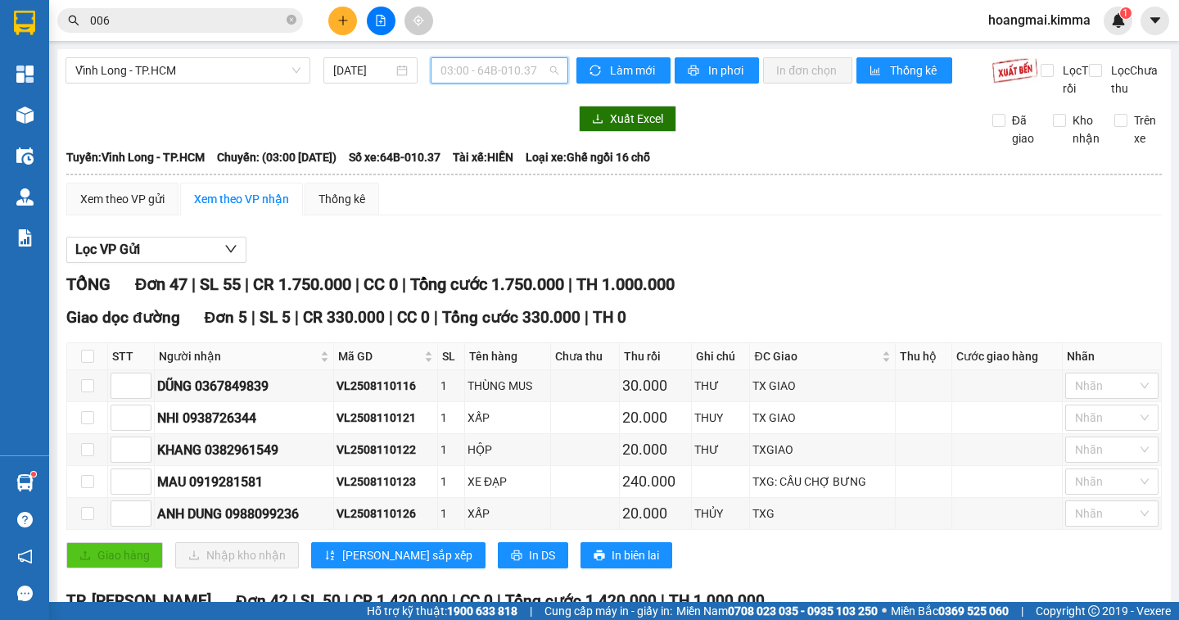
click at [462, 79] on span "03:00 - 64B-010.37" at bounding box center [499, 70] width 118 height 25
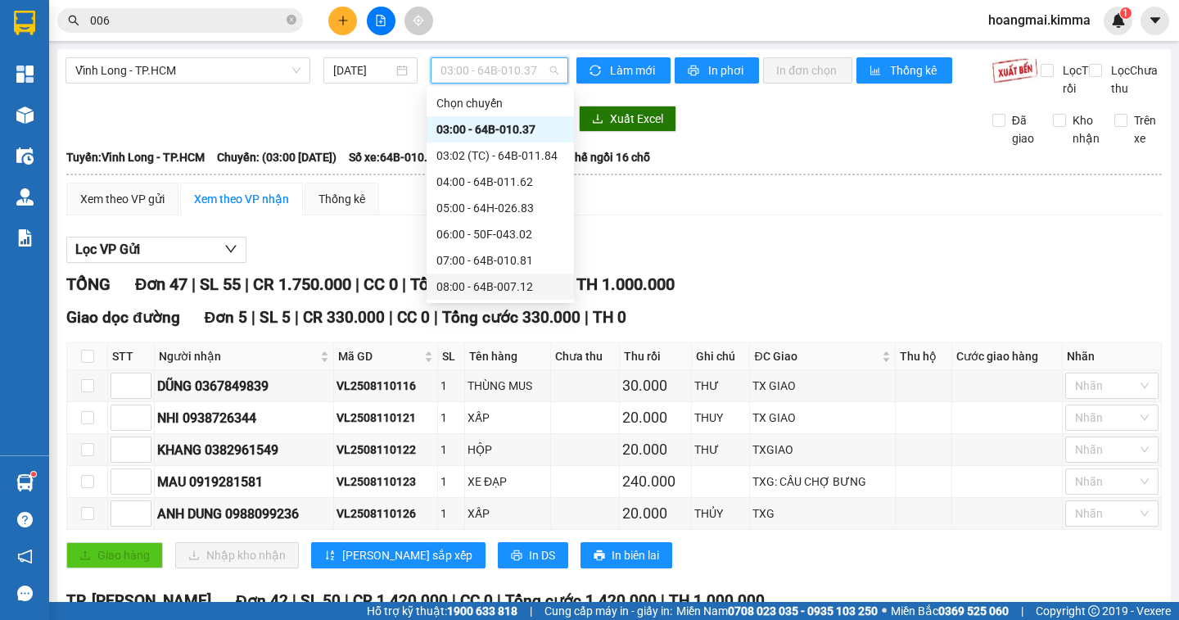
click at [443, 282] on div "08:00 - 64B-007.12" at bounding box center [500, 286] width 128 height 18
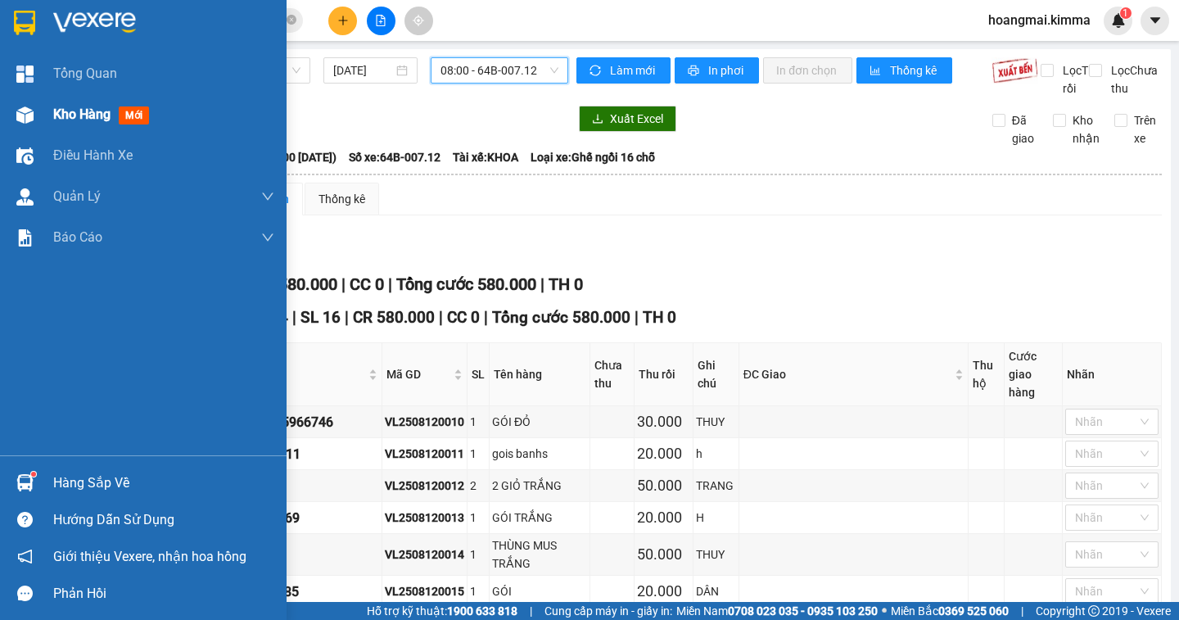
click at [106, 115] on span "Kho hàng" at bounding box center [81, 114] width 57 height 16
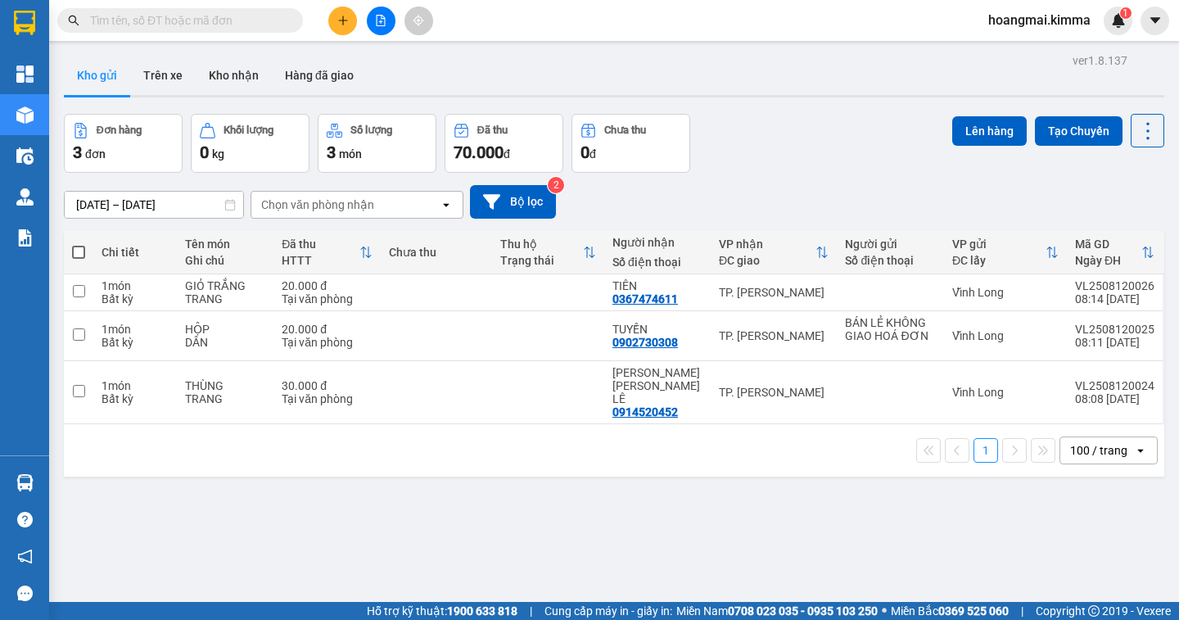
click at [228, 29] on input "text" at bounding box center [186, 20] width 193 height 18
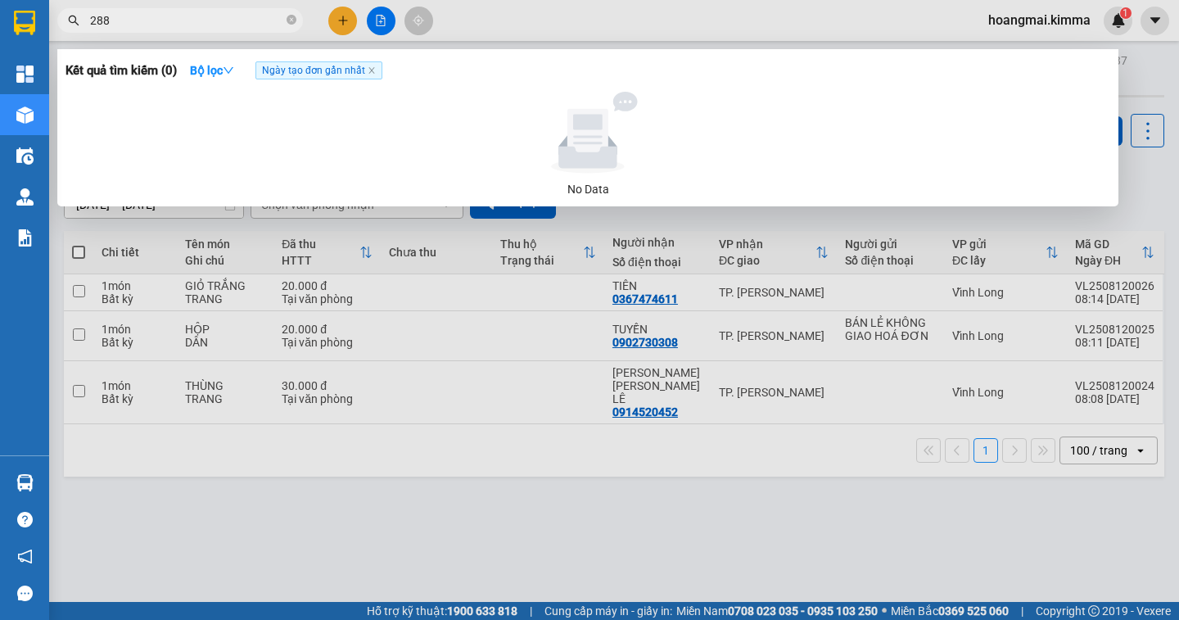
type input "2882"
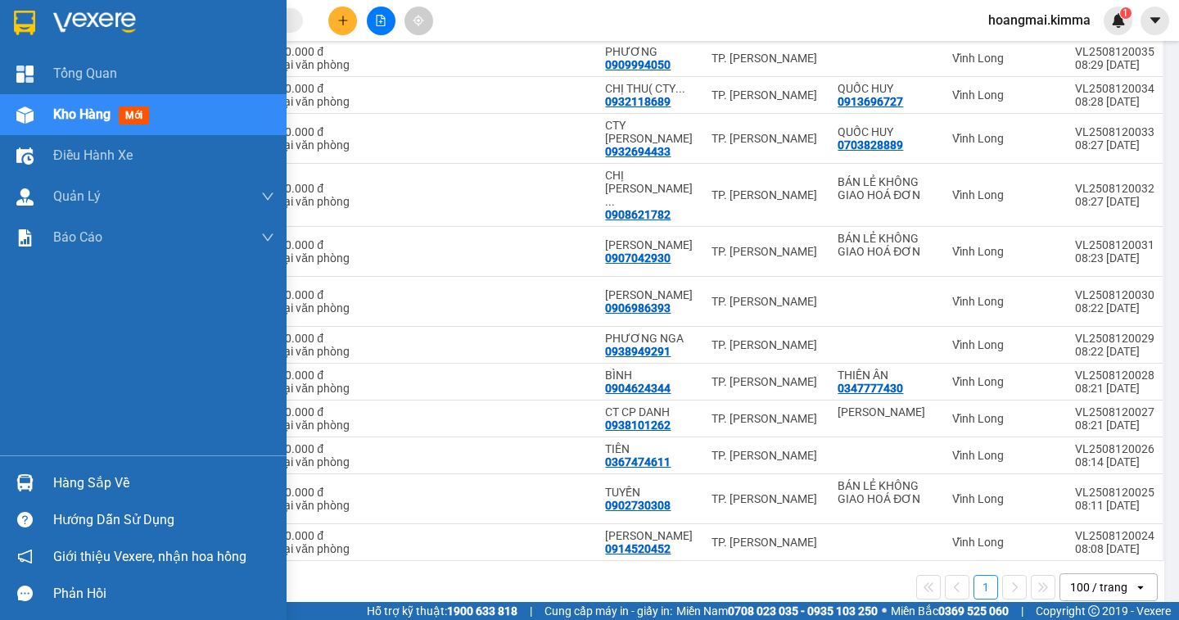
scroll to position [98, 0]
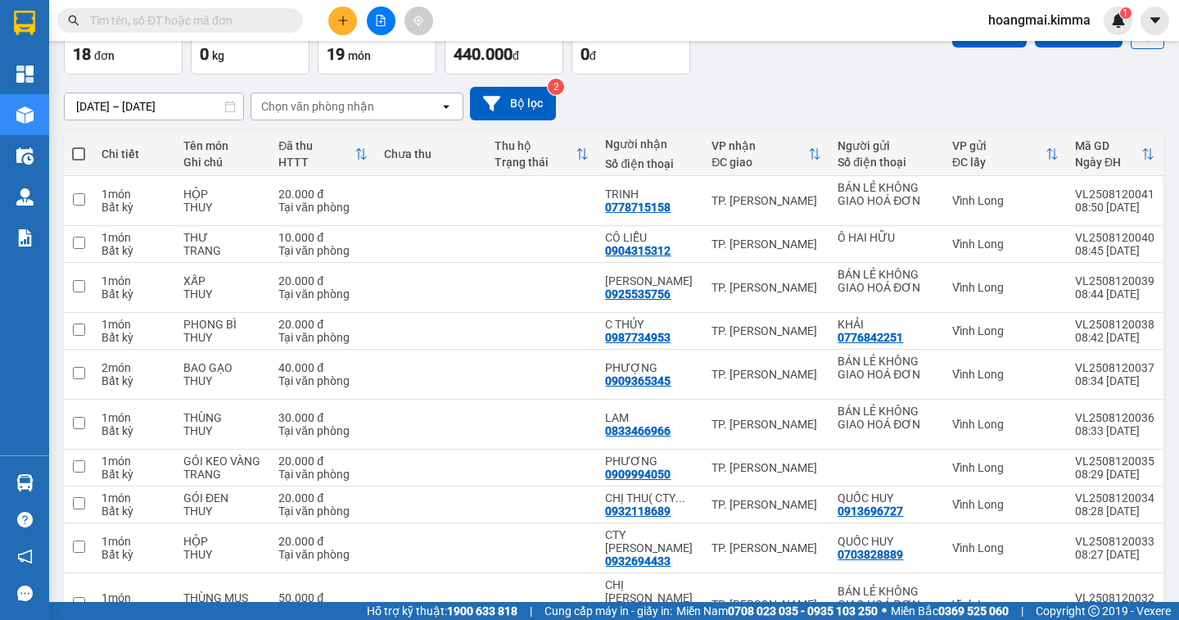
click at [77, 151] on span at bounding box center [78, 153] width 13 height 13
click at [79, 146] on input "checkbox" at bounding box center [79, 146] width 0 height 0
checkbox input "true"
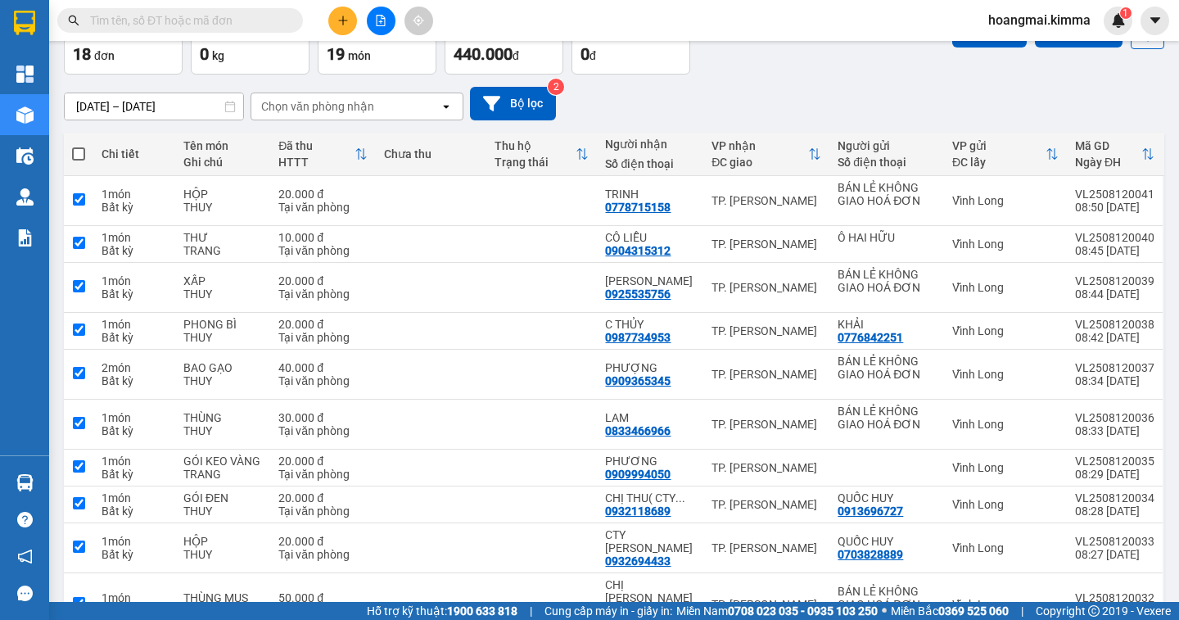
checkbox input "true"
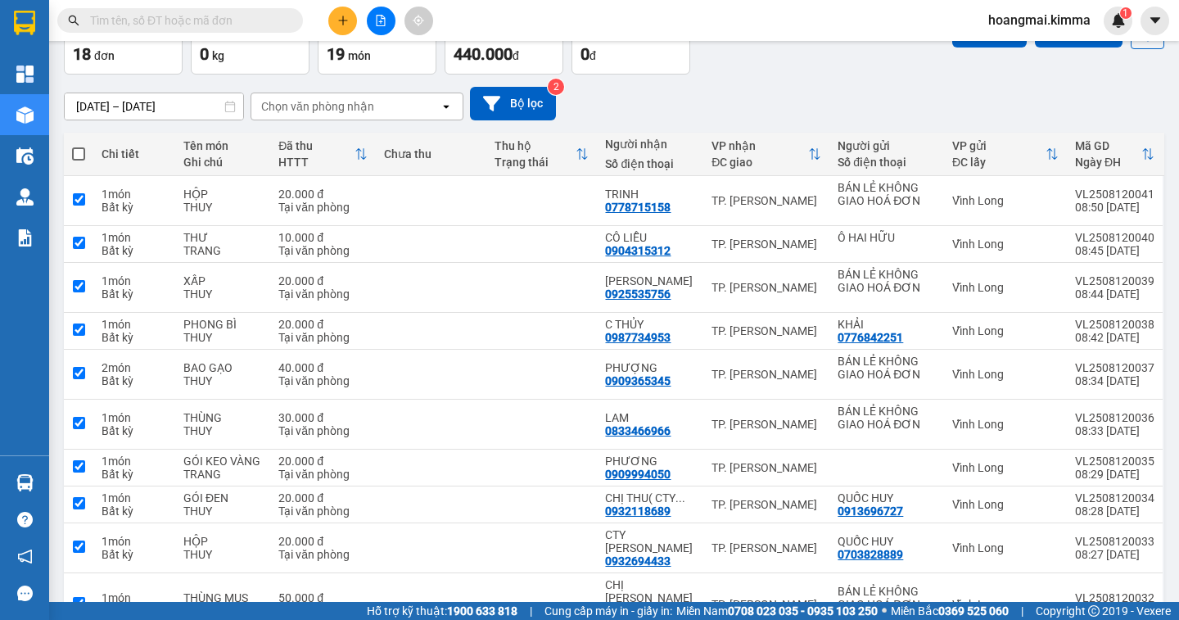
checkbox input "true"
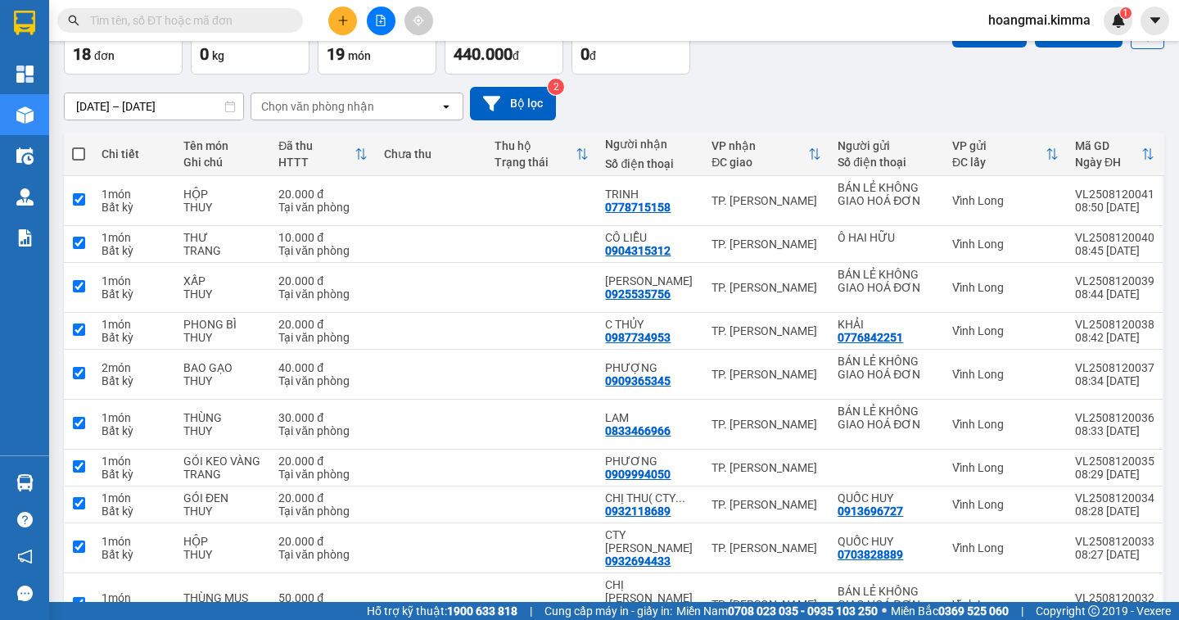
checkbox input "true"
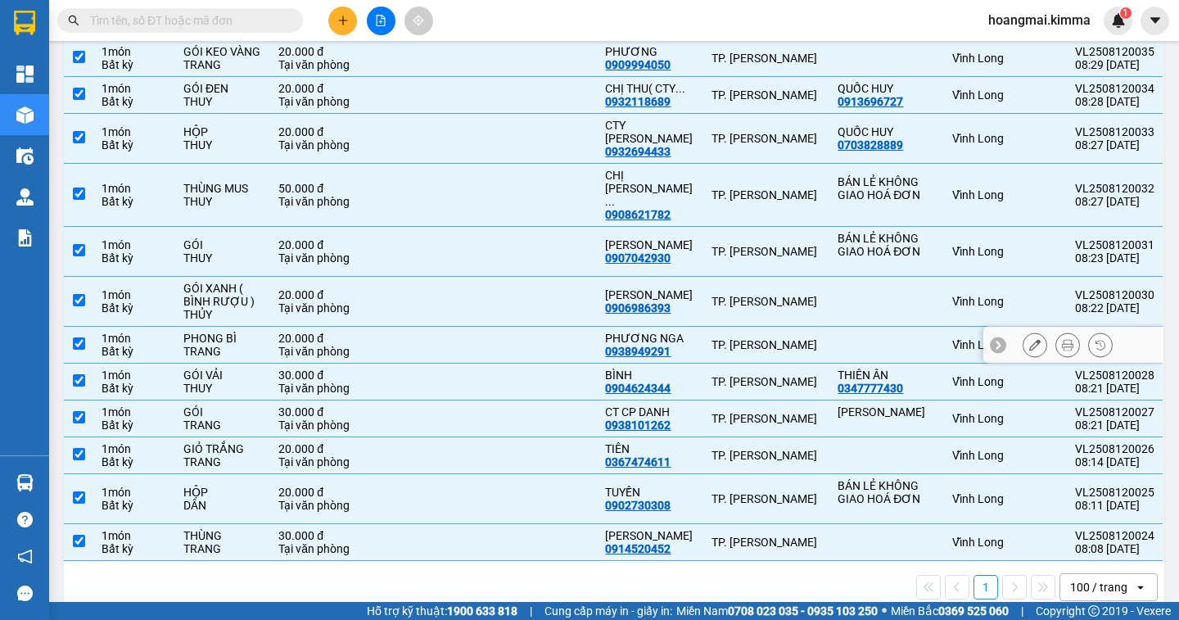
scroll to position [0, 0]
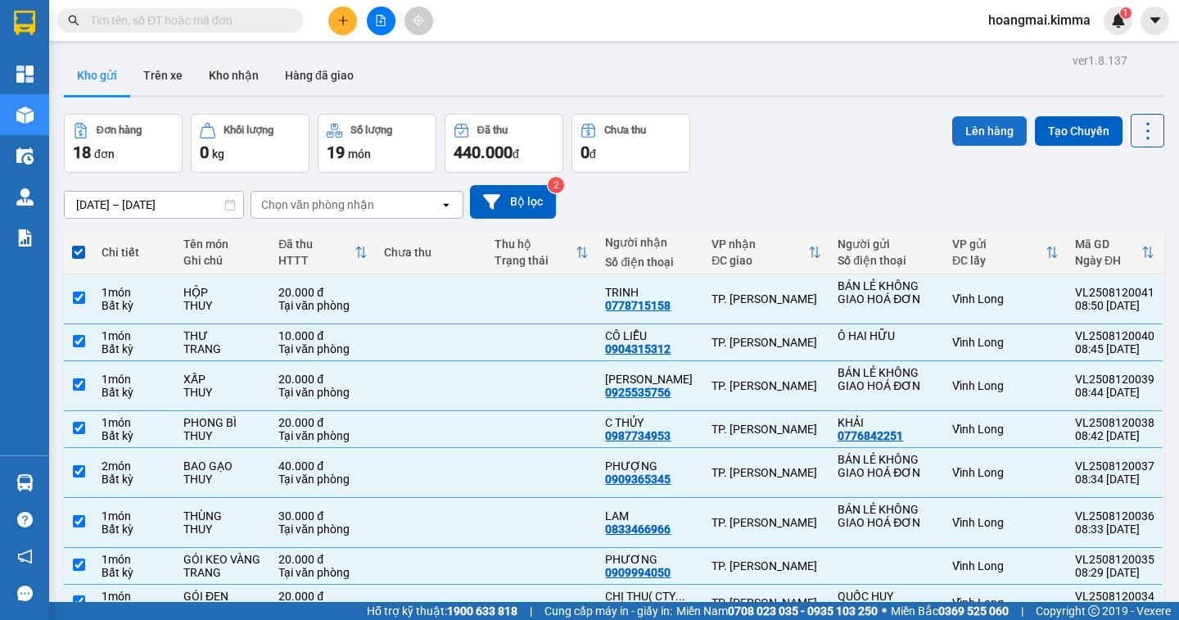
click at [959, 125] on button "Lên hàng" at bounding box center [989, 130] width 74 height 29
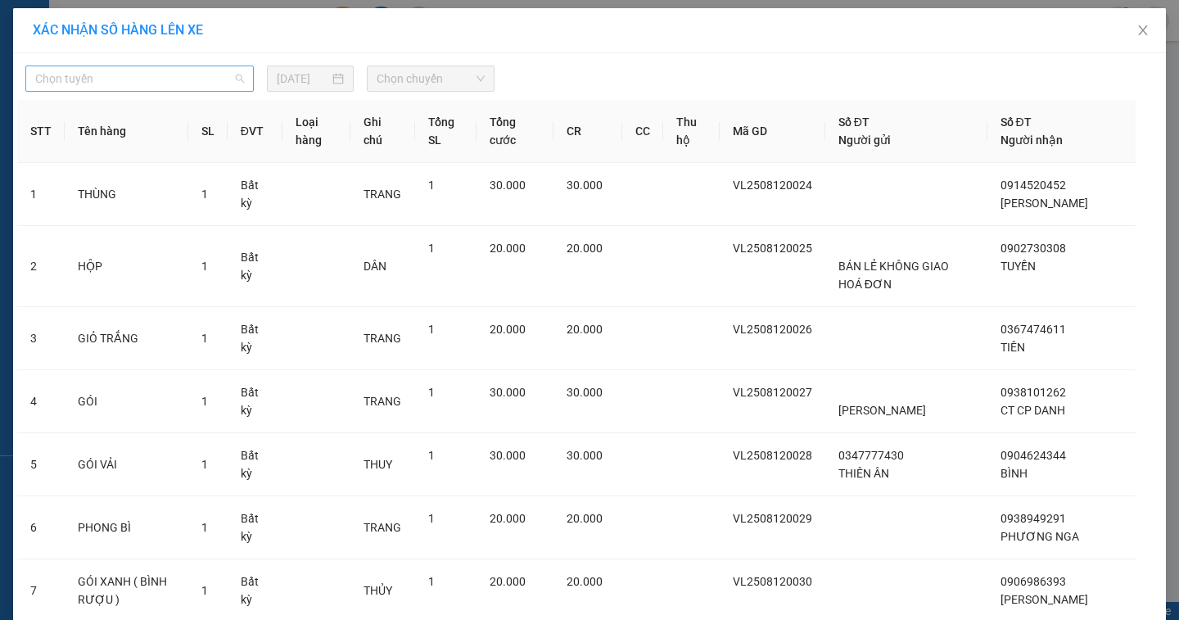
click at [141, 80] on span "Chọn tuyến" at bounding box center [139, 78] width 209 height 25
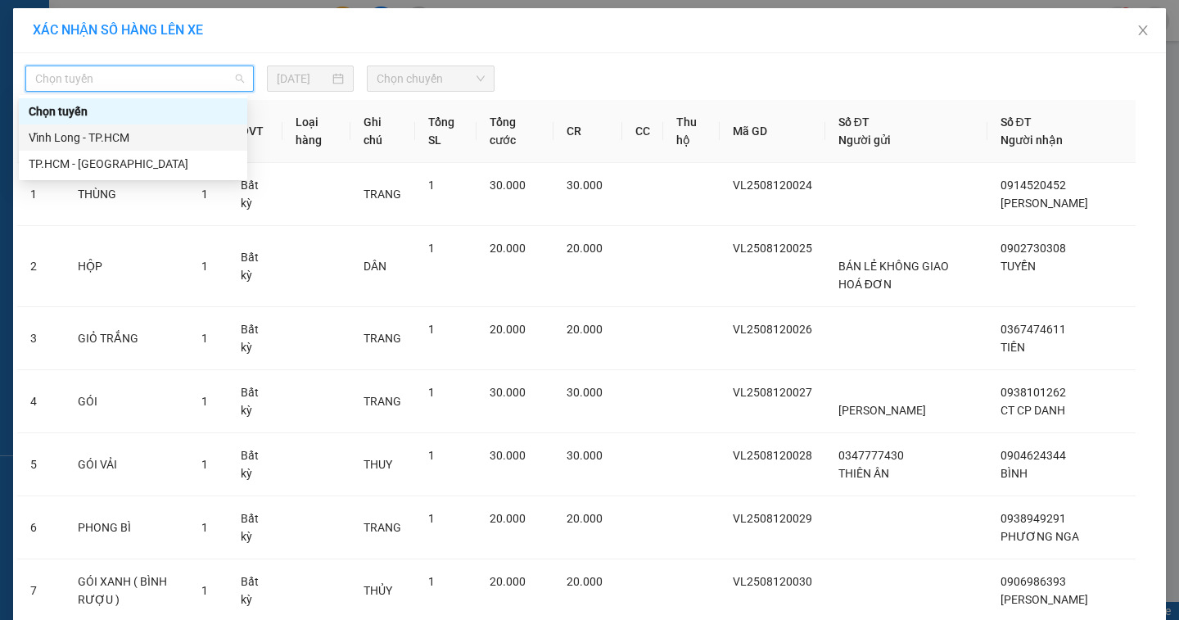
click at [106, 138] on div "Vĩnh Long - TP.HCM" at bounding box center [133, 138] width 209 height 18
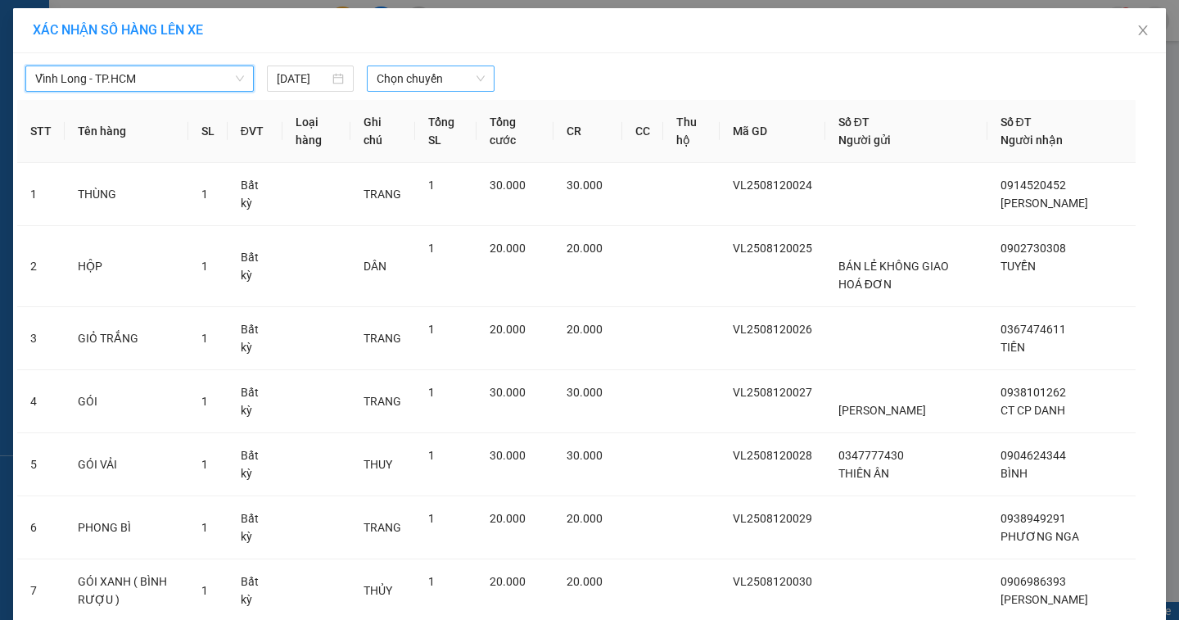
click at [419, 76] on span "Chọn chuyến" at bounding box center [431, 78] width 108 height 25
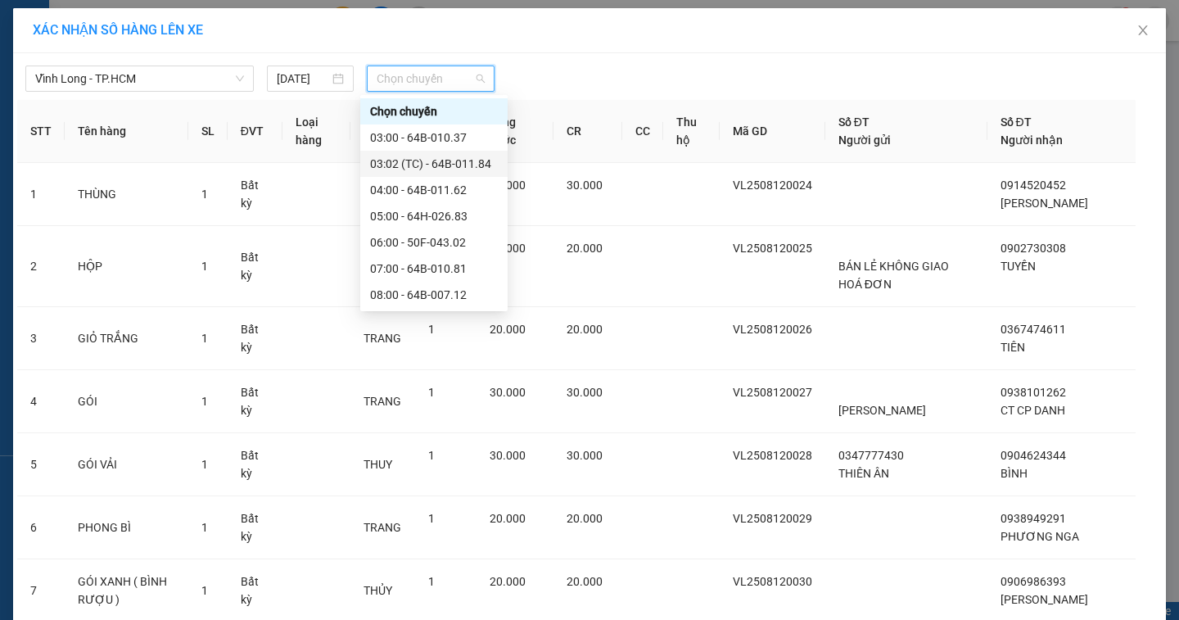
scroll to position [164, 0]
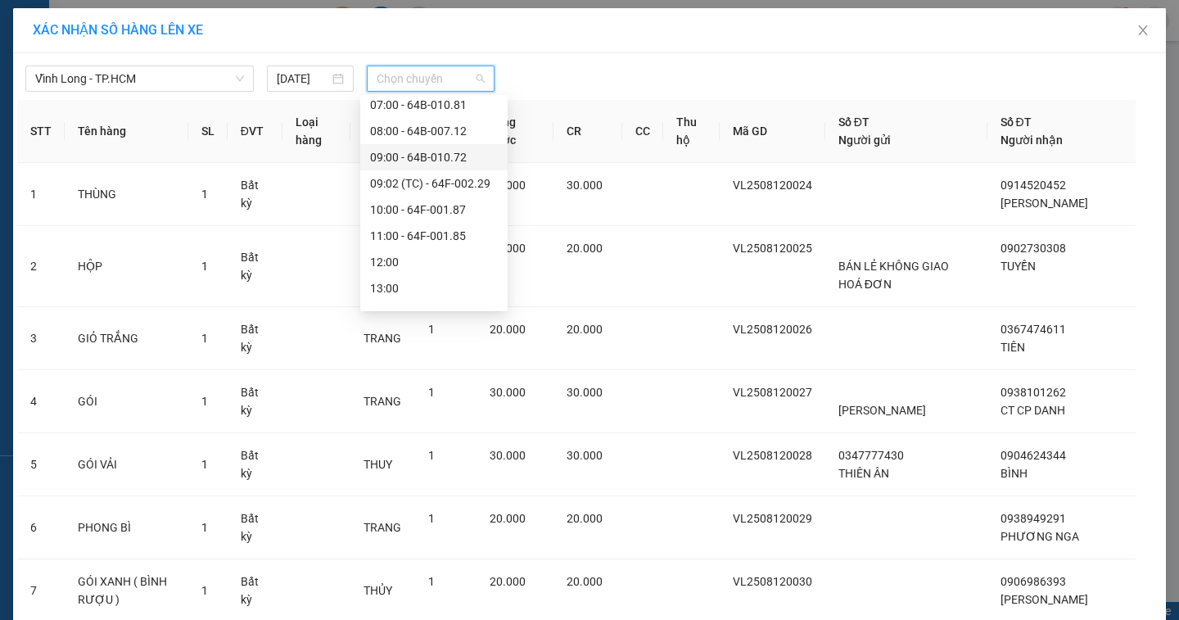
click at [413, 156] on div "09:00 - 64B-010.72" at bounding box center [434, 157] width 128 height 18
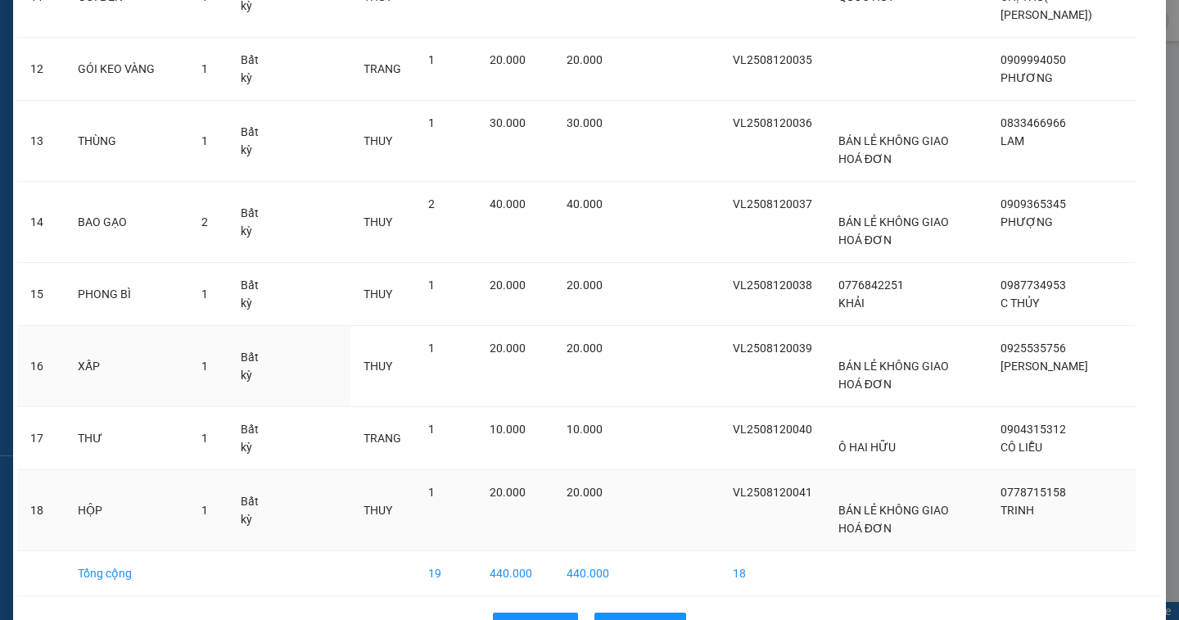
scroll to position [951, 0]
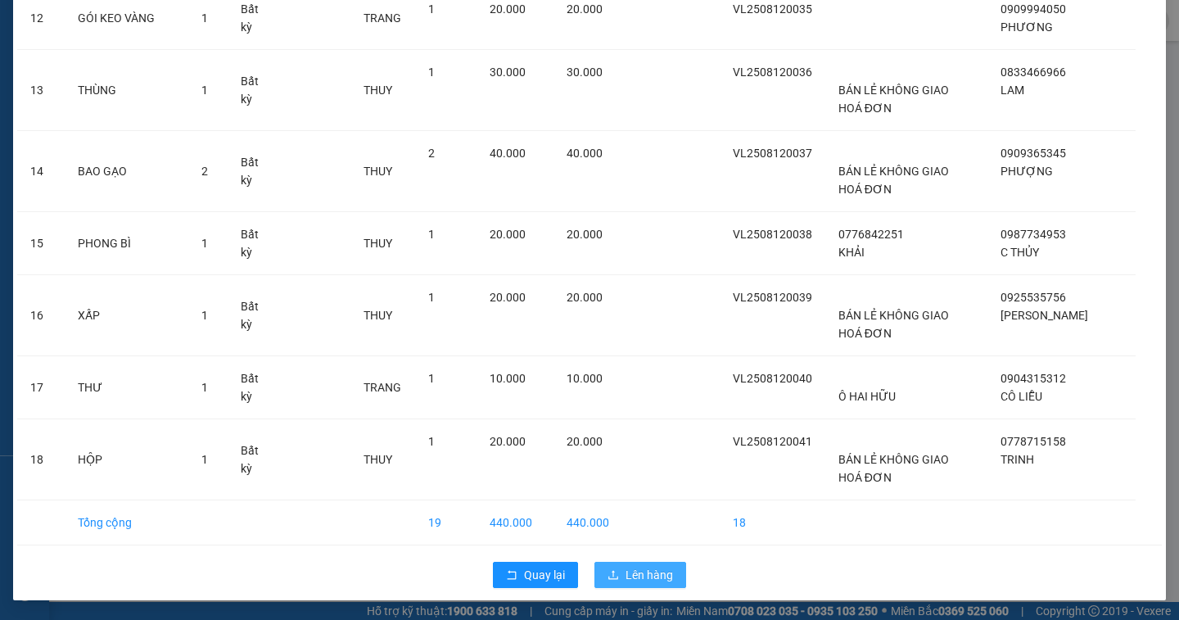
click at [655, 565] on button "Lên hàng" at bounding box center [640, 575] width 92 height 26
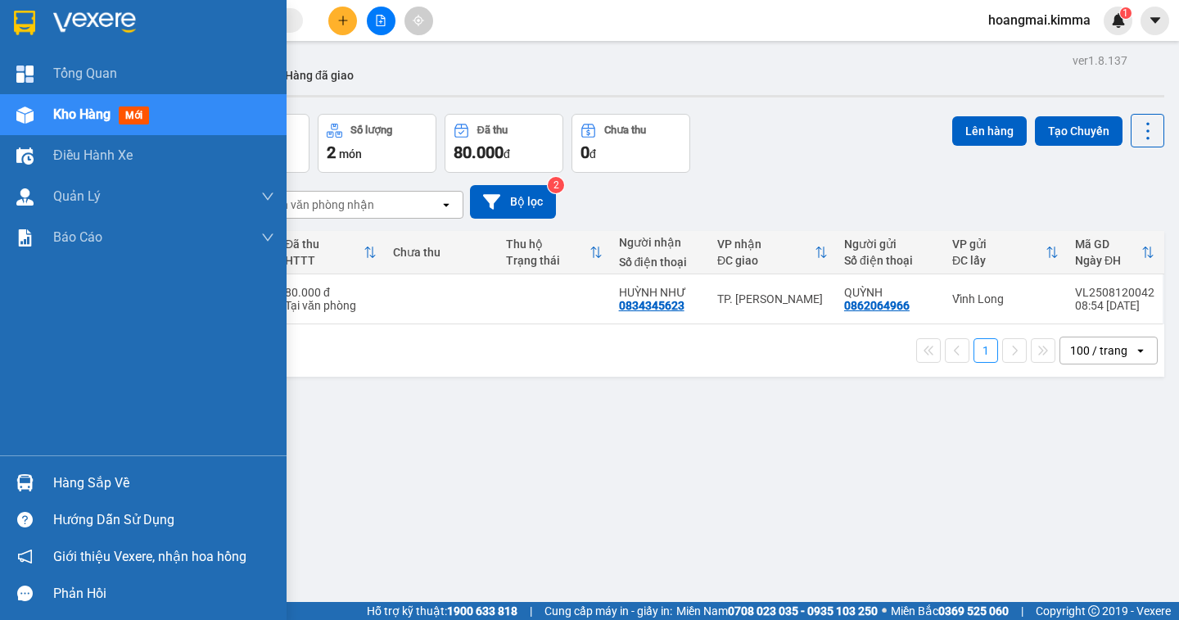
click at [61, 124] on div "Kho hàng mới" at bounding box center [104, 114] width 102 height 20
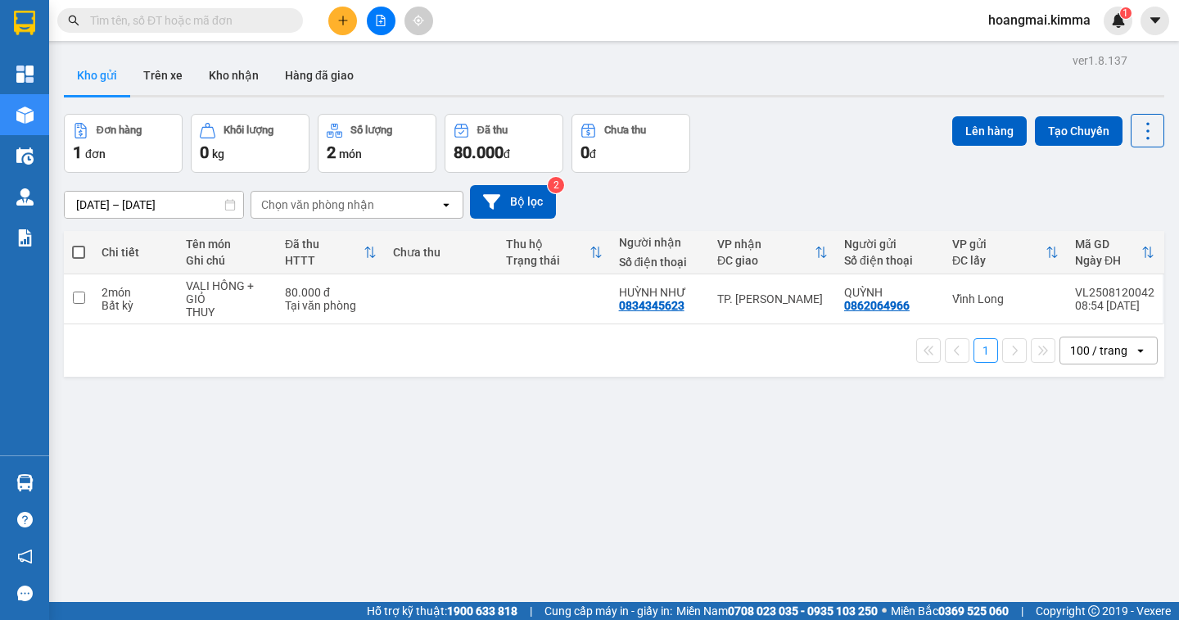
click at [1134, 347] on icon "open" at bounding box center [1140, 350] width 13 height 13
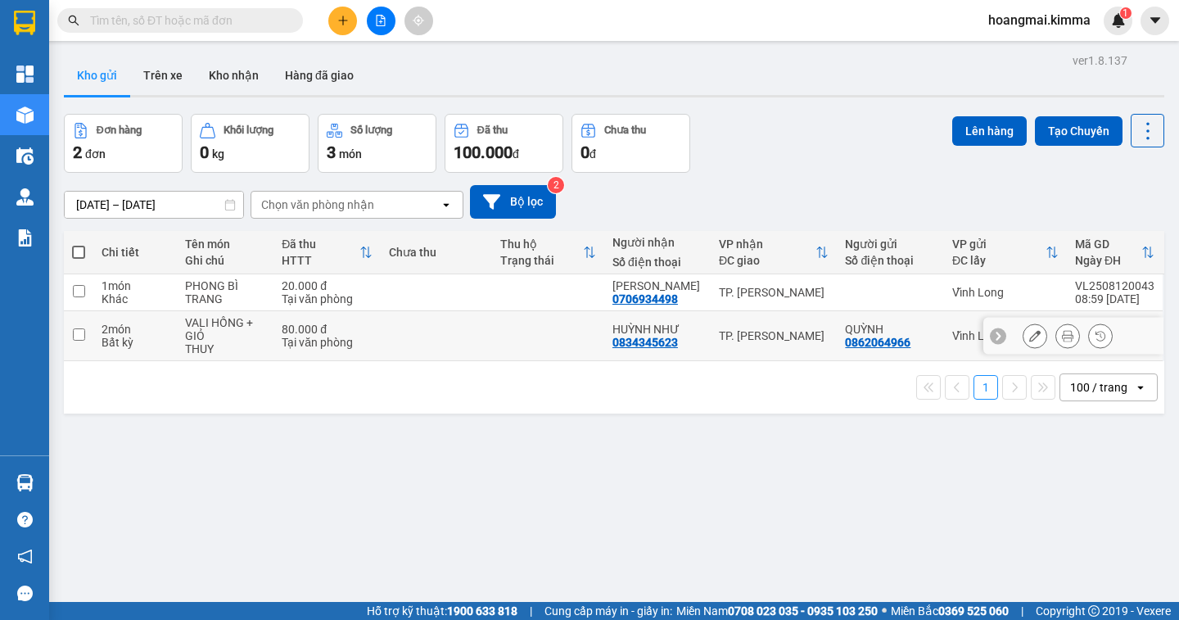
click at [79, 332] on input "checkbox" at bounding box center [79, 334] width 12 height 12
checkbox input "true"
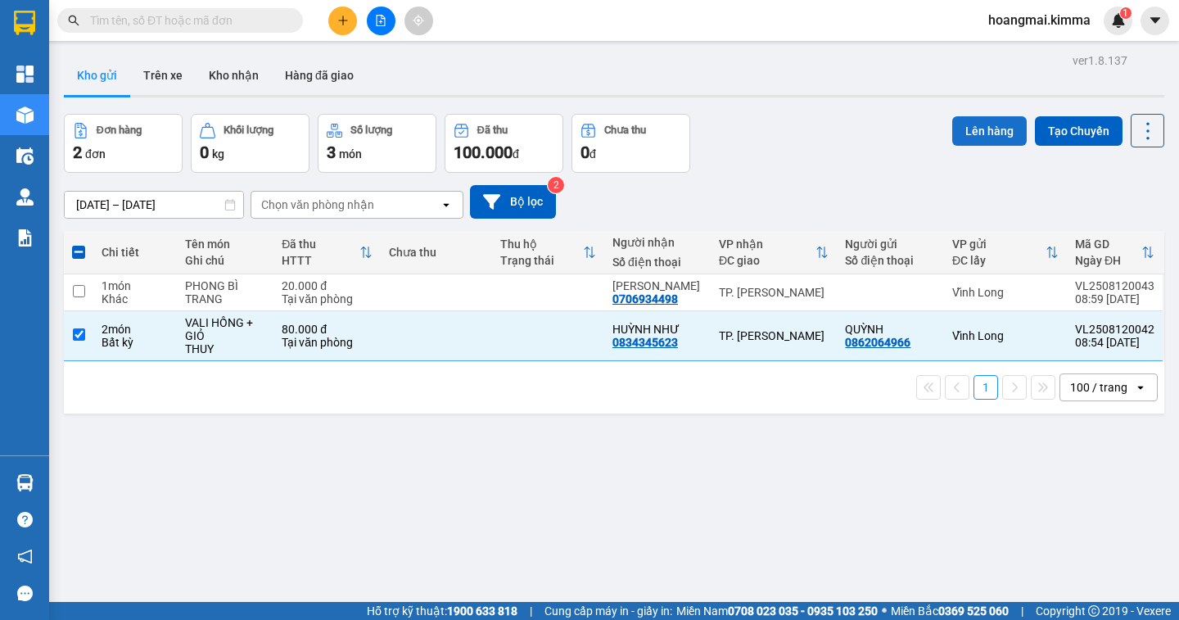
click at [964, 131] on button "Lên hàng" at bounding box center [989, 130] width 74 height 29
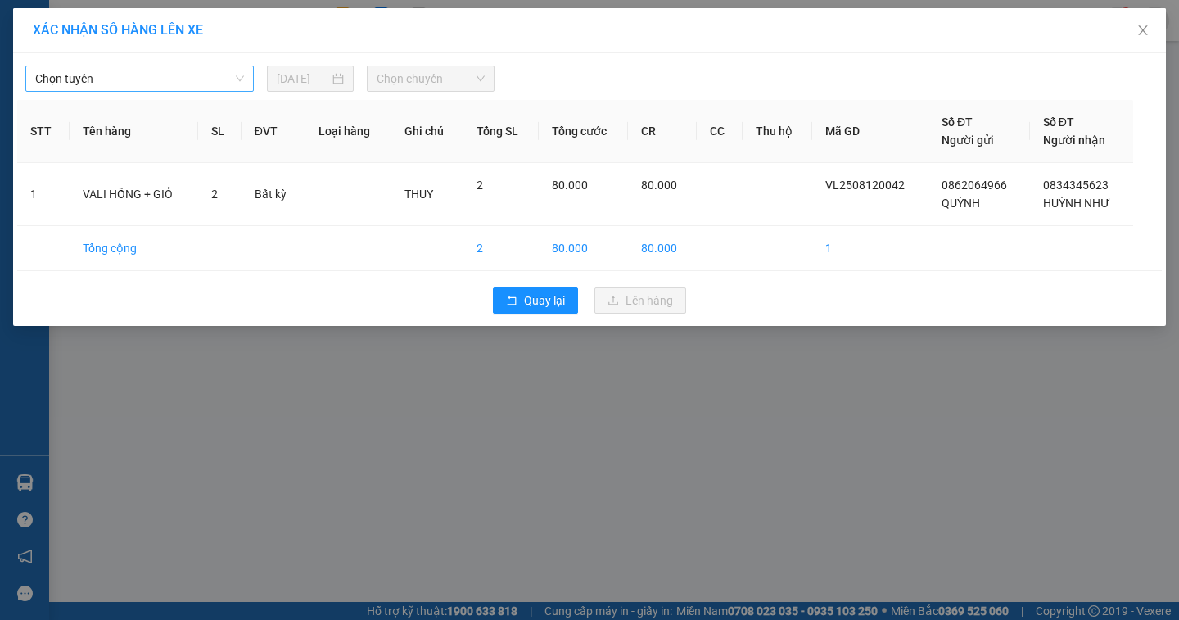
click at [148, 84] on span "Chọn tuyến" at bounding box center [139, 78] width 209 height 25
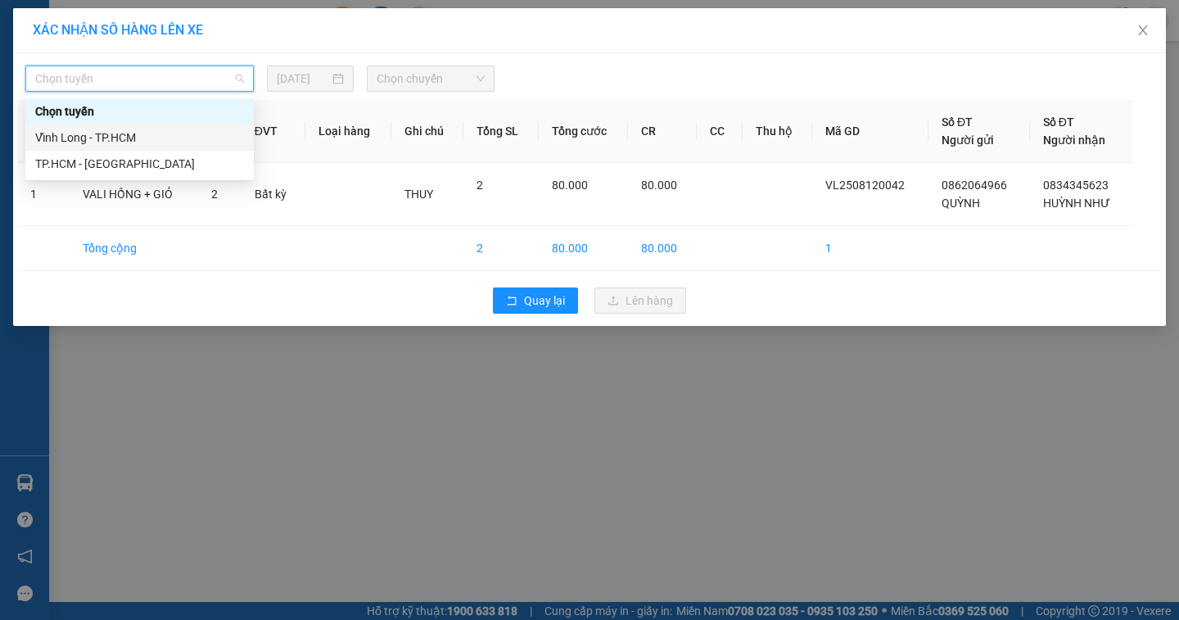
drag, startPoint x: 106, startPoint y: 136, endPoint x: 126, endPoint y: 129, distance: 21.0
click at [108, 134] on div "Vĩnh Long - TP.HCM" at bounding box center [139, 138] width 209 height 18
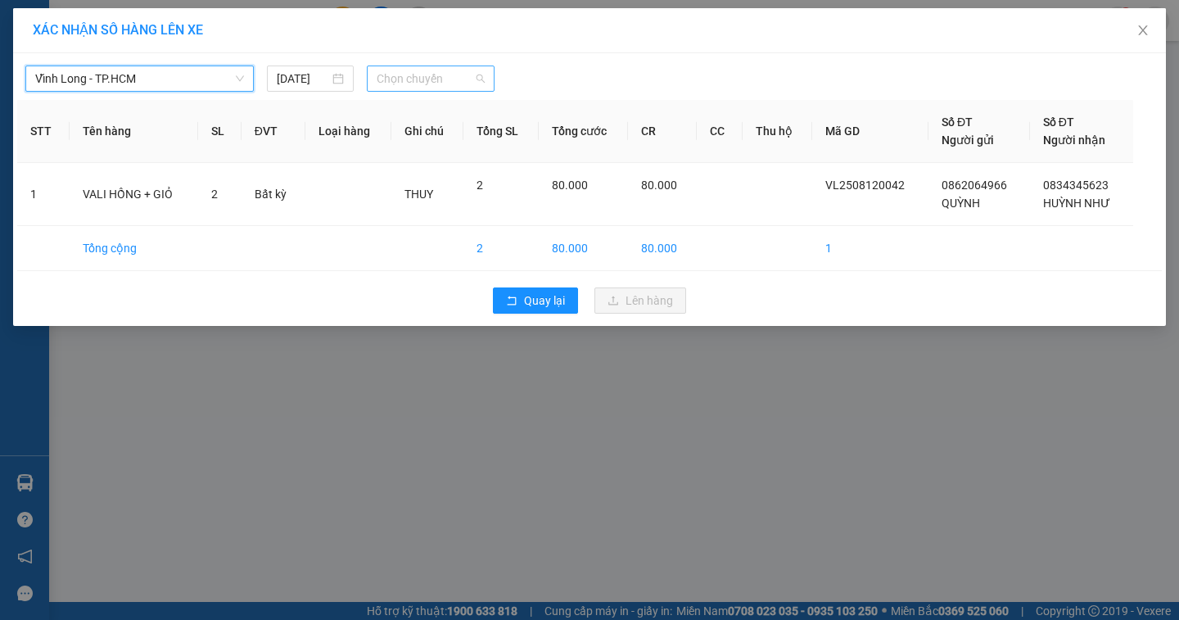
click at [400, 81] on span "Chọn chuyến" at bounding box center [431, 78] width 108 height 25
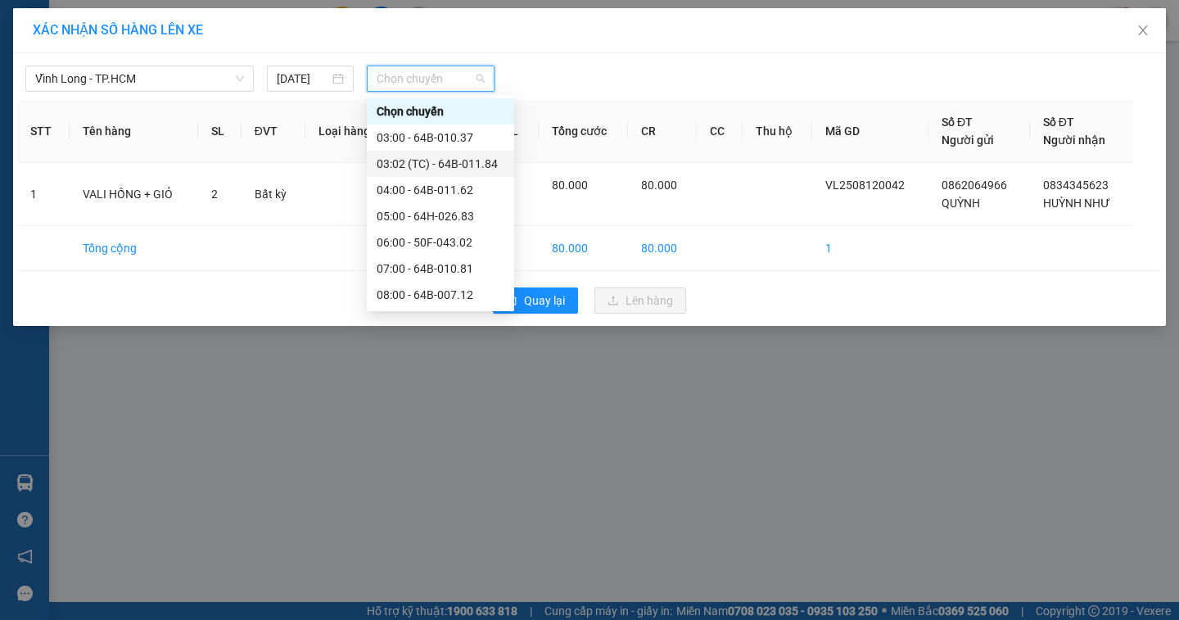
scroll to position [82, 0]
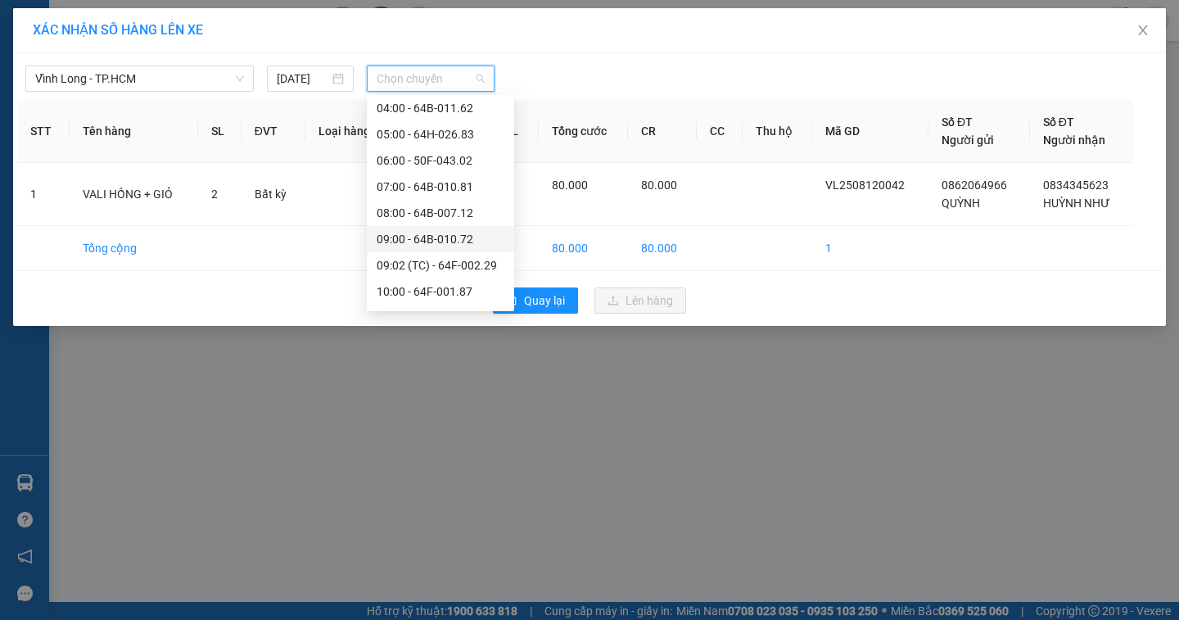
click at [424, 244] on div "09:00 - 64B-010.72" at bounding box center [441, 239] width 128 height 18
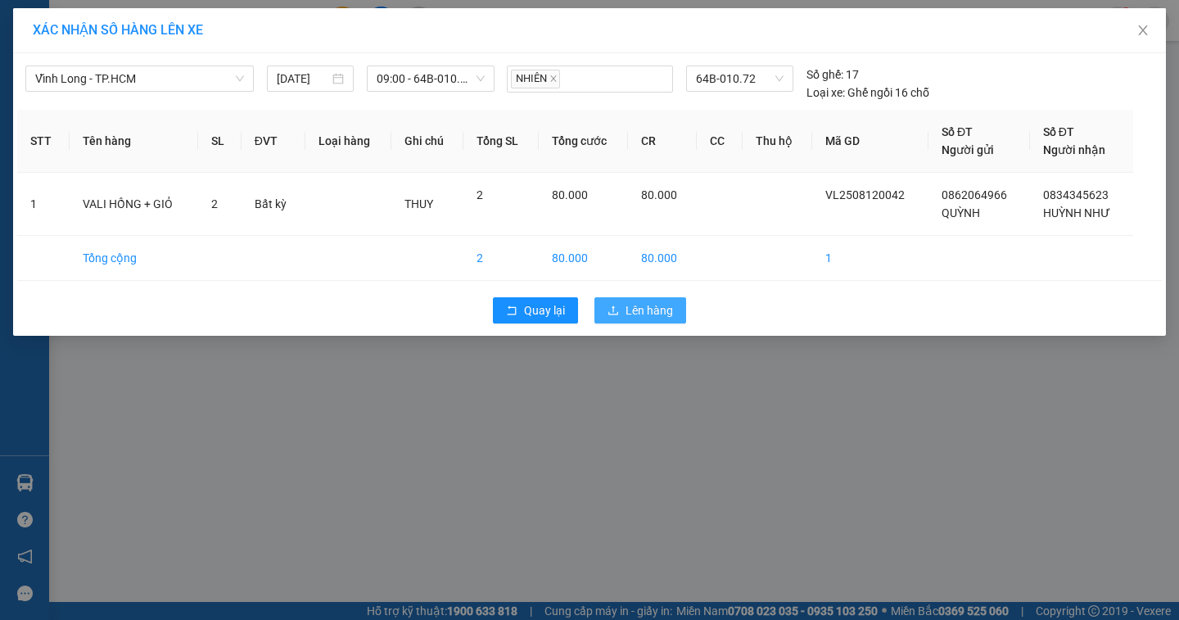
click at [635, 305] on span "Lên hàng" at bounding box center [648, 310] width 47 height 18
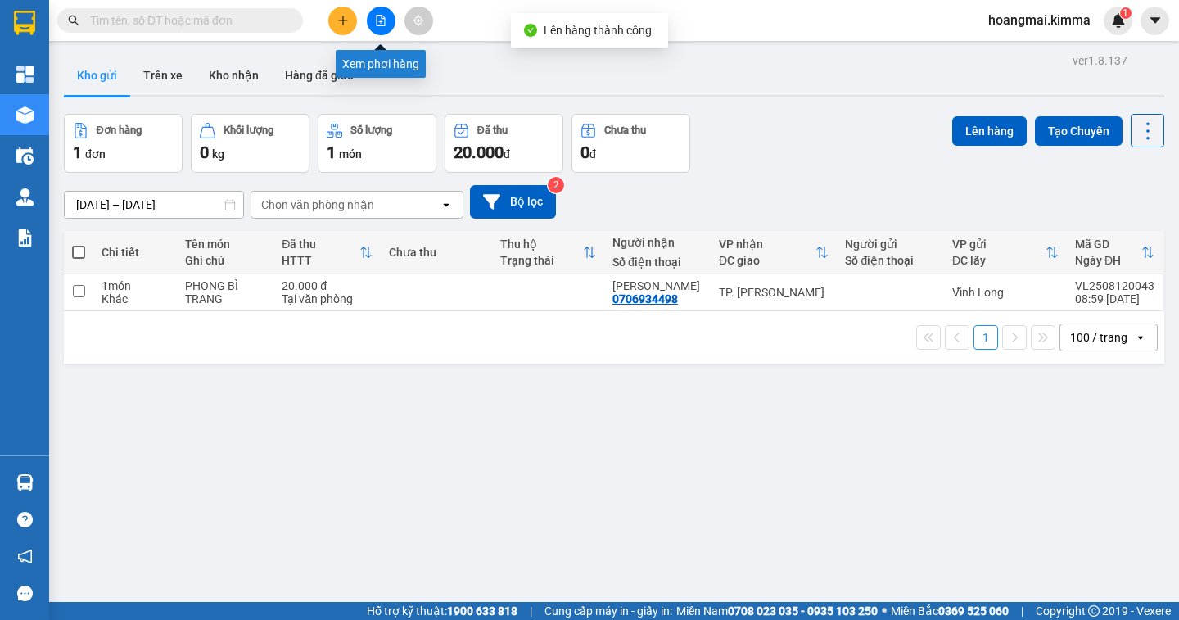
click at [376, 24] on icon "file-add" at bounding box center [380, 20] width 11 height 11
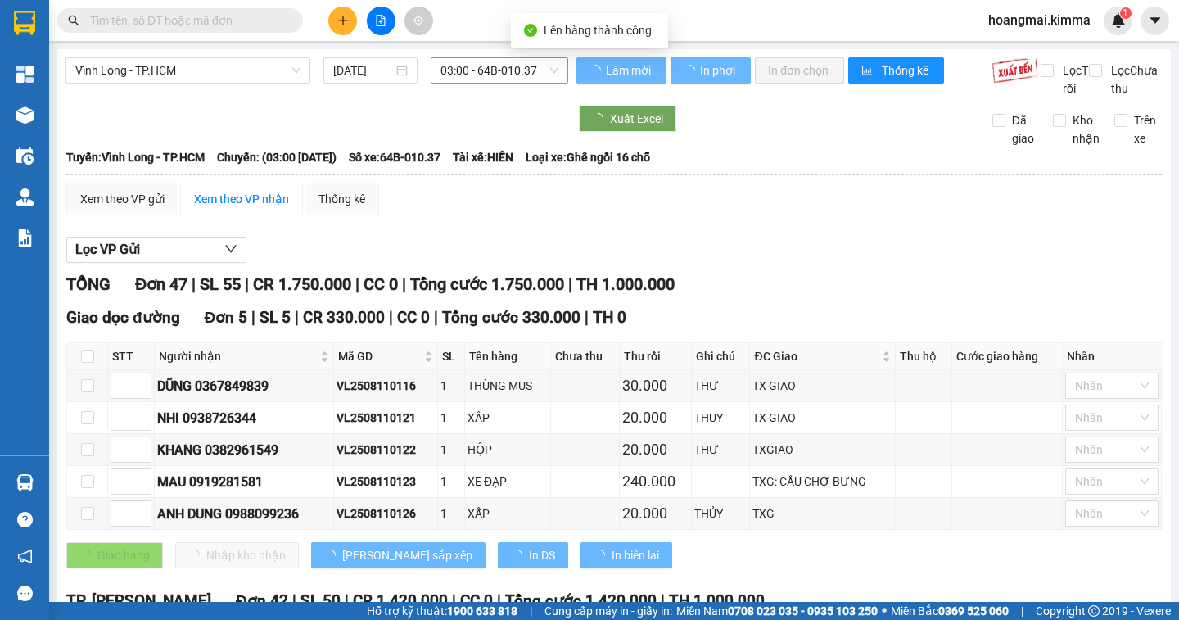
click at [498, 74] on span "03:00 - 64B-010.37" at bounding box center [499, 70] width 118 height 25
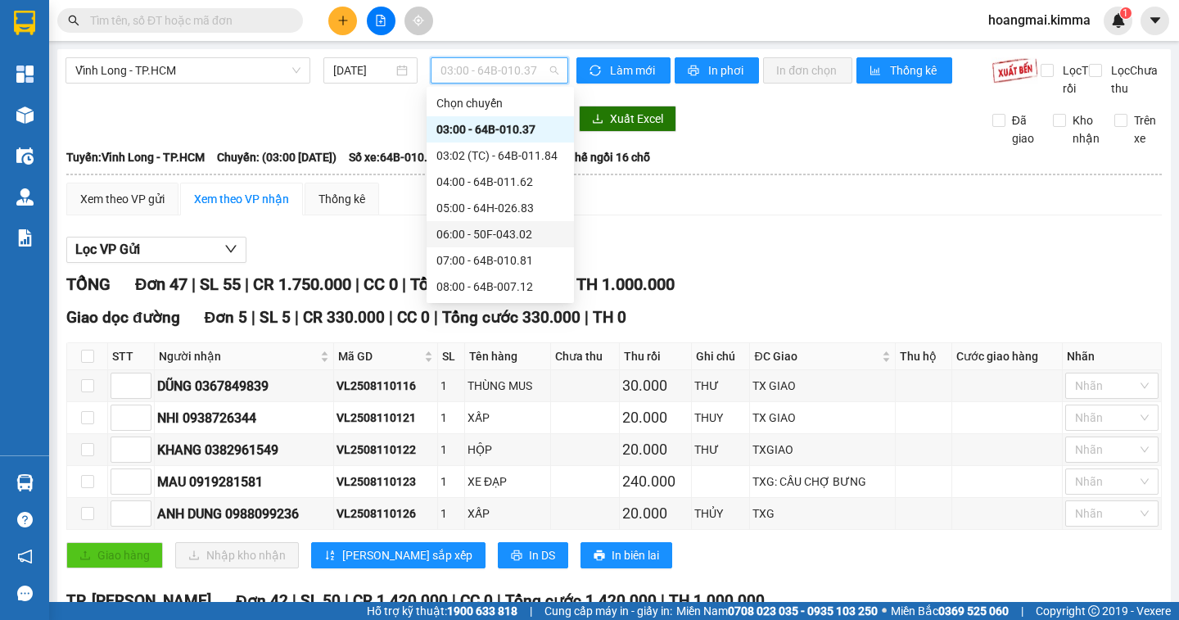
scroll to position [82, 0]
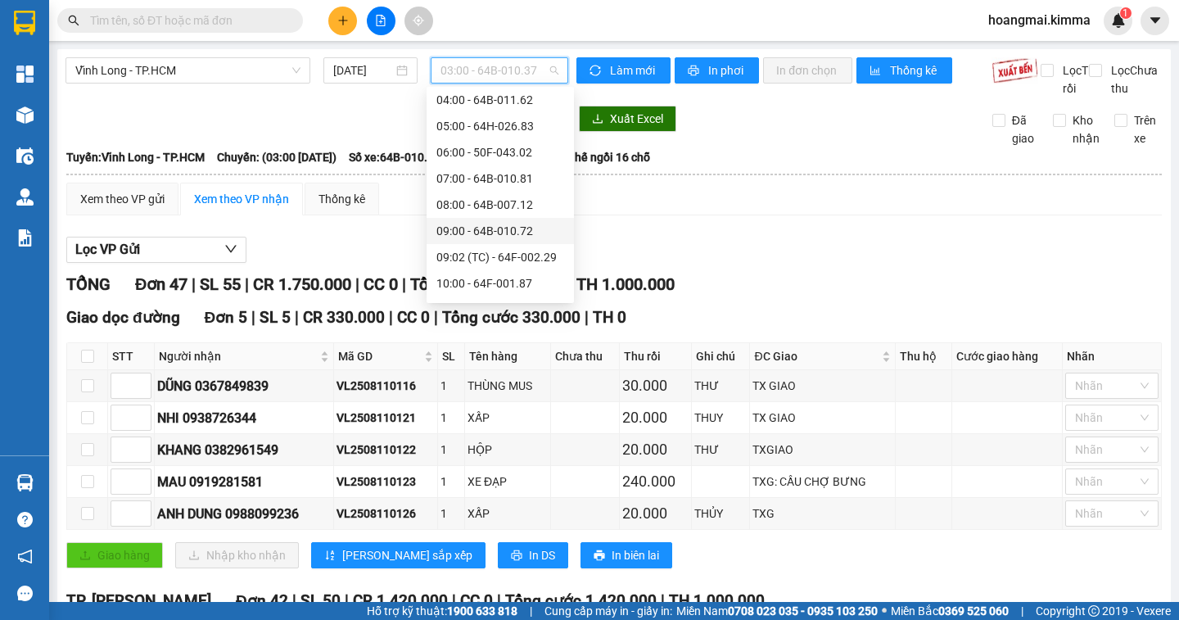
click at [454, 225] on div "09:00 - 64B-010.72" at bounding box center [500, 231] width 128 height 18
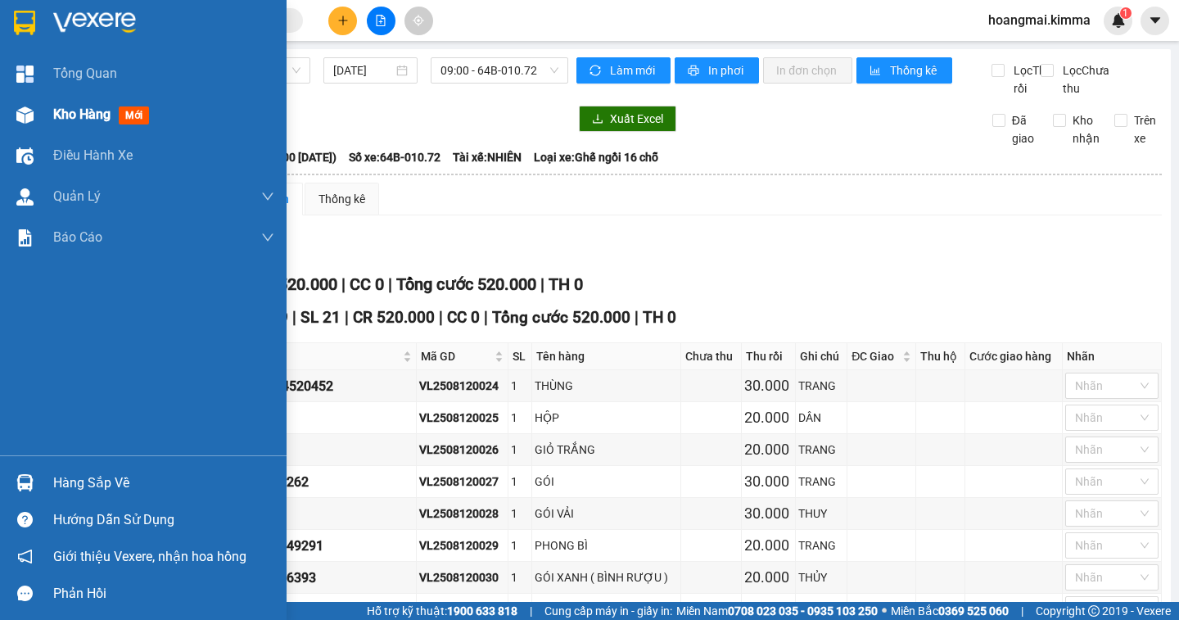
click at [77, 115] on span "Kho hàng" at bounding box center [81, 114] width 57 height 16
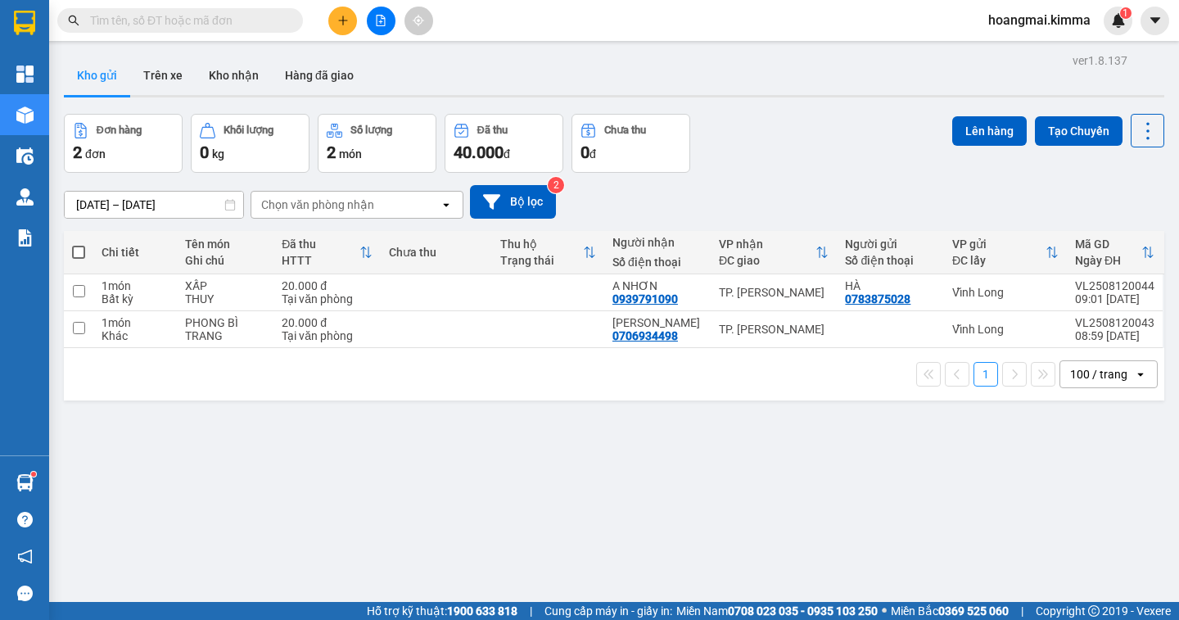
click at [348, 23] on button at bounding box center [342, 21] width 29 height 29
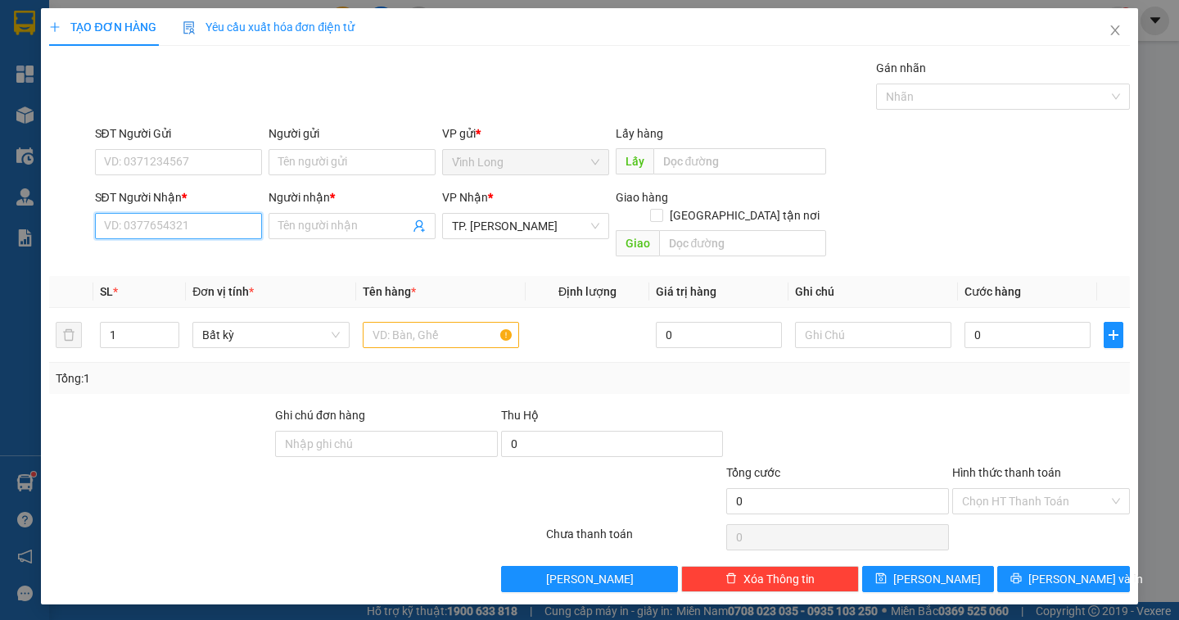
click at [125, 223] on input "SĐT Người Nhận *" at bounding box center [178, 226] width 167 height 26
type input "0974158585"
click at [133, 267] on div "0974158585 - A PHI" at bounding box center [178, 259] width 147 height 18
type input "A PHI"
type input "0974158585"
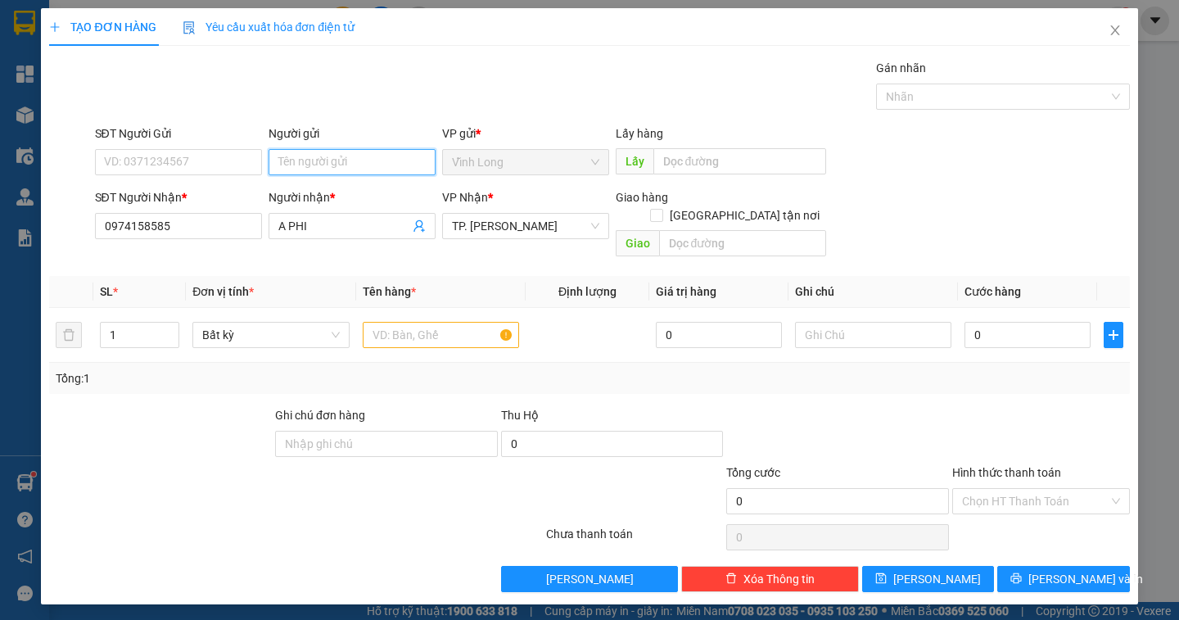
click at [302, 170] on input "Người gửi" at bounding box center [351, 162] width 167 height 26
type input "BÁN"
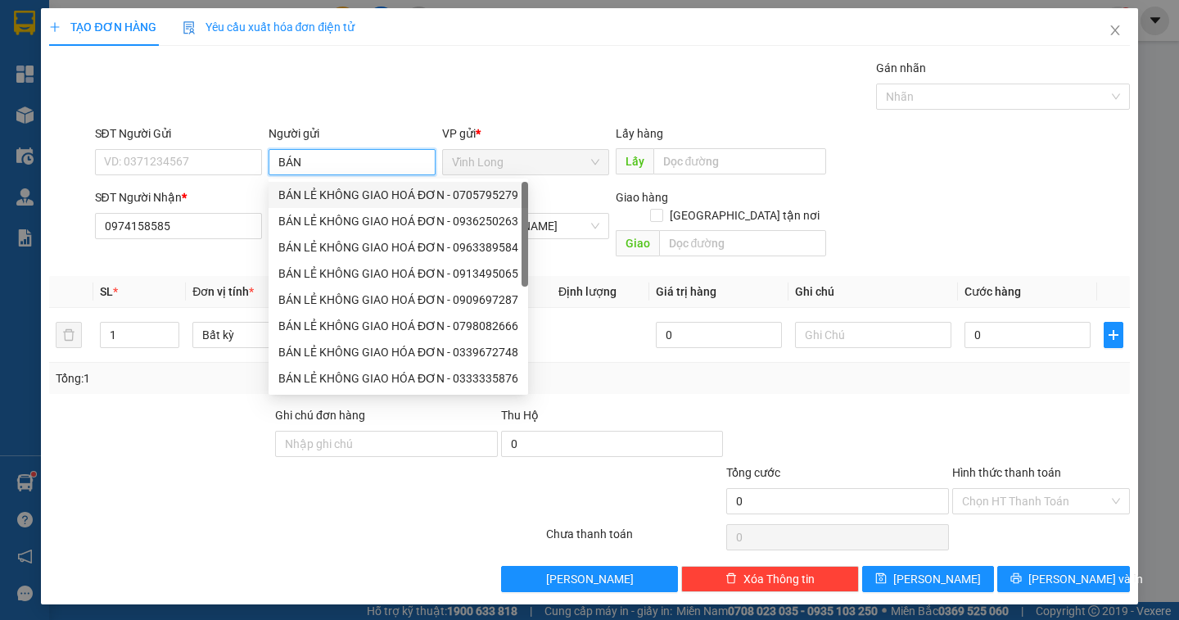
click at [378, 191] on div "BÁN LẺ KHÔNG GIAO HOÁ ĐƠN - 0705795279" at bounding box center [398, 195] width 240 height 18
type input "0705795279"
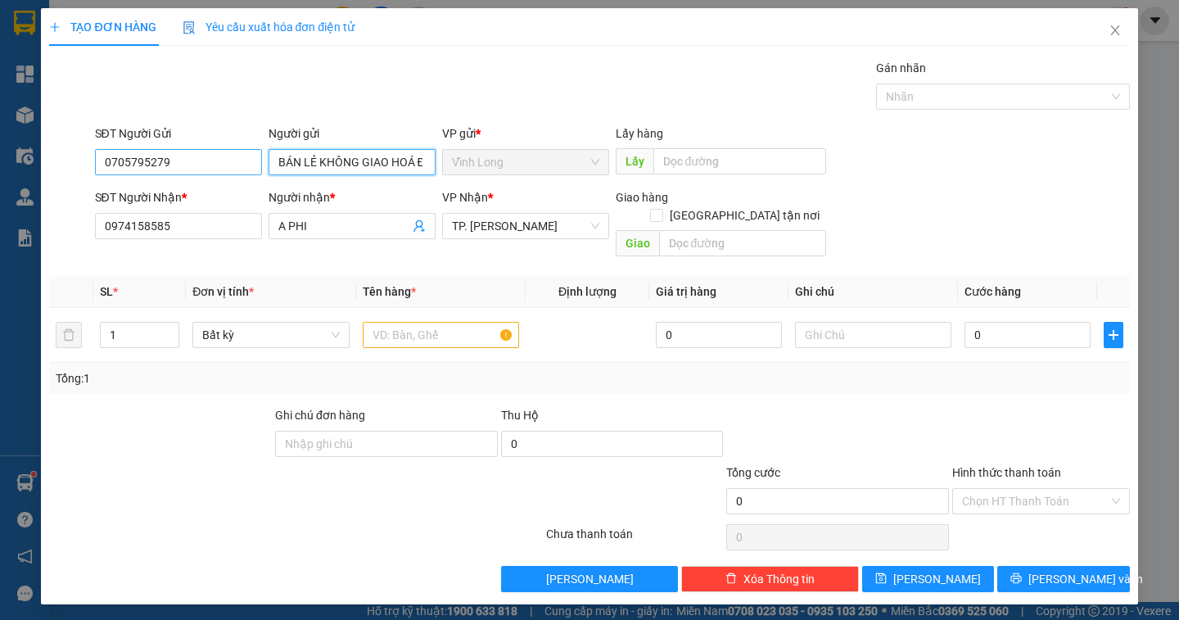
type input "BÁN LẺ KHÔNG GIAO HOÁ ĐƠN"
drag, startPoint x: 186, startPoint y: 164, endPoint x: 36, endPoint y: 160, distance: 149.9
click at [36, 160] on div "TẠO ĐƠN HÀNG Yêu cầu xuất hóa đơn điện tử Transit Pickup Surcharge Ids Transit …" at bounding box center [589, 310] width 1179 height 620
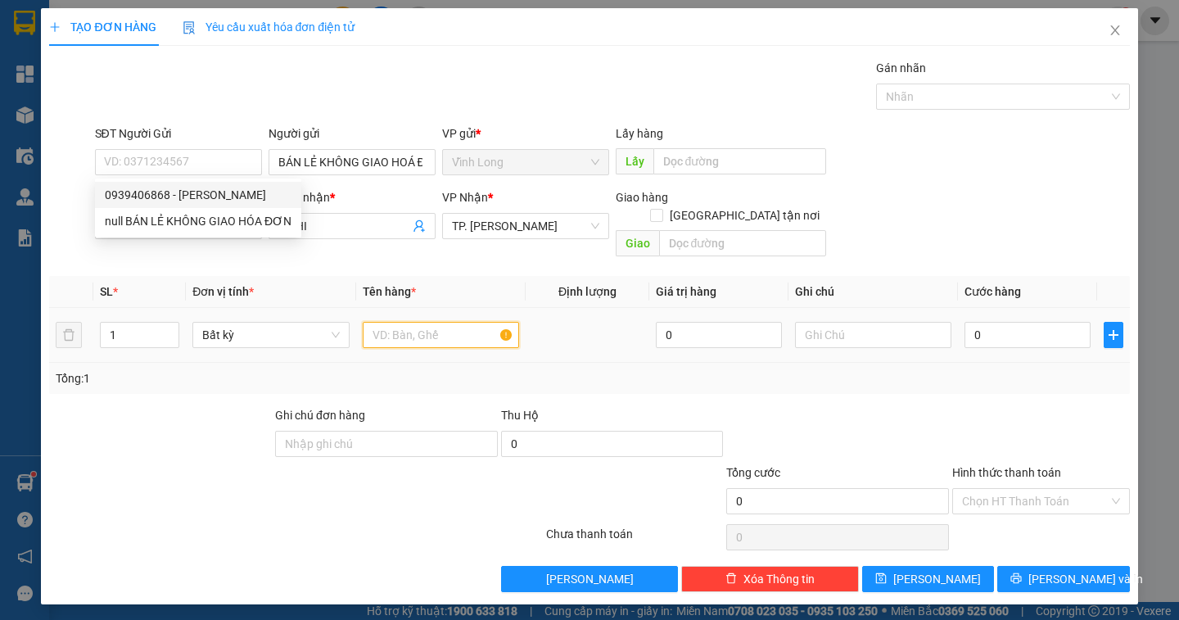
click at [387, 322] on input "text" at bounding box center [441, 335] width 156 height 26
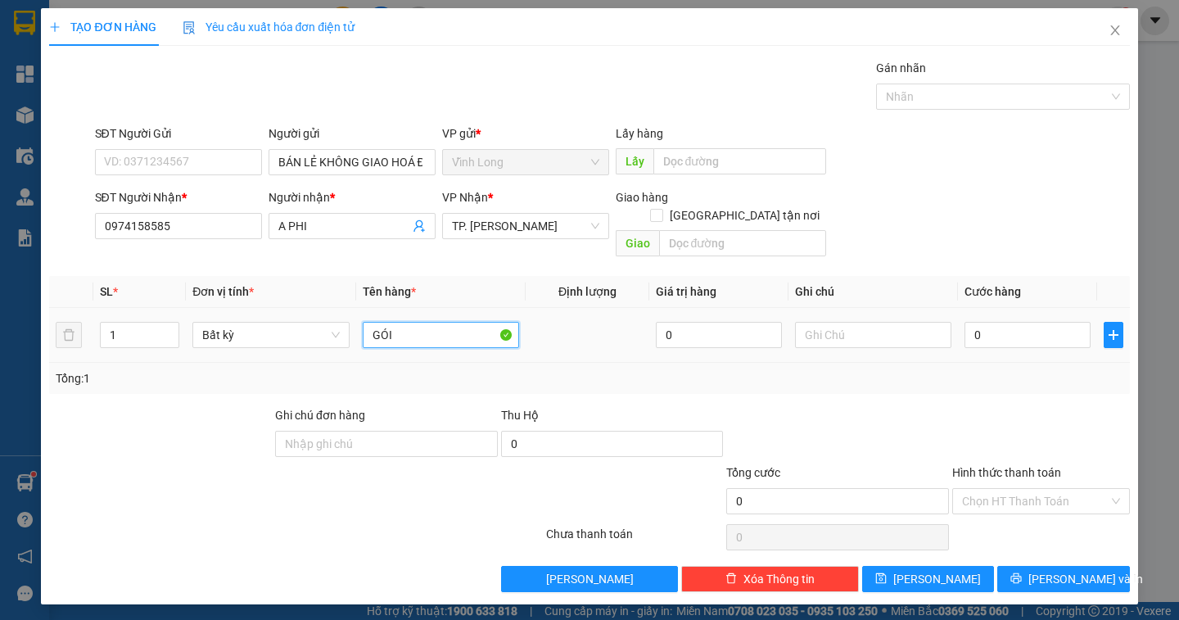
type input "GÓI"
type input "DÂN"
type input "2"
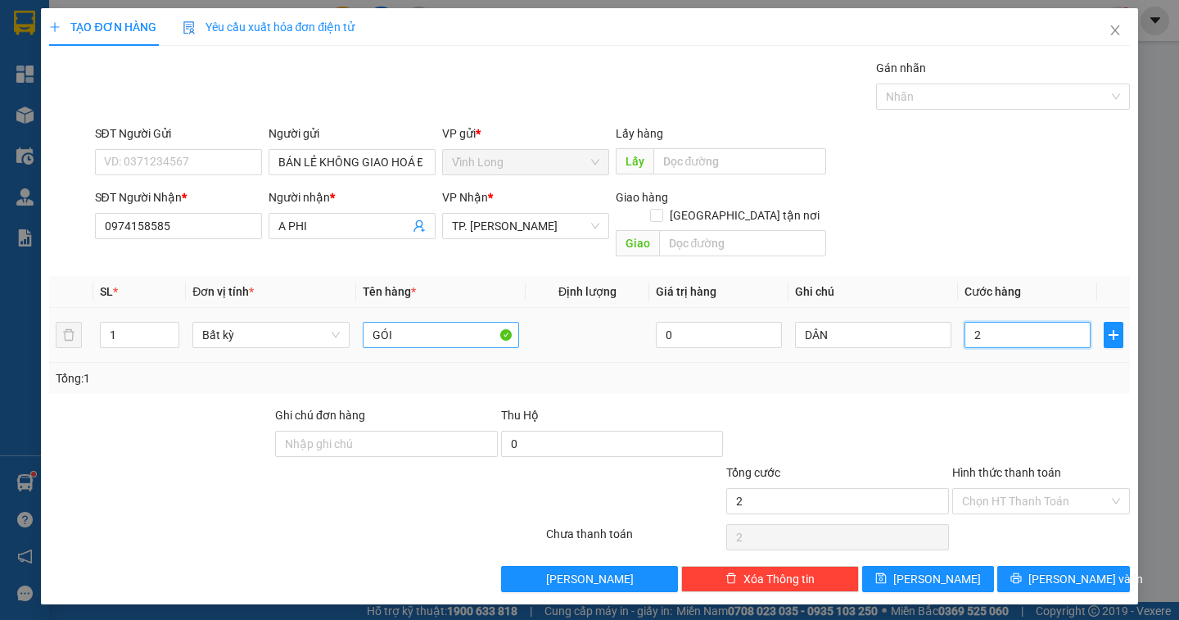
type input "20"
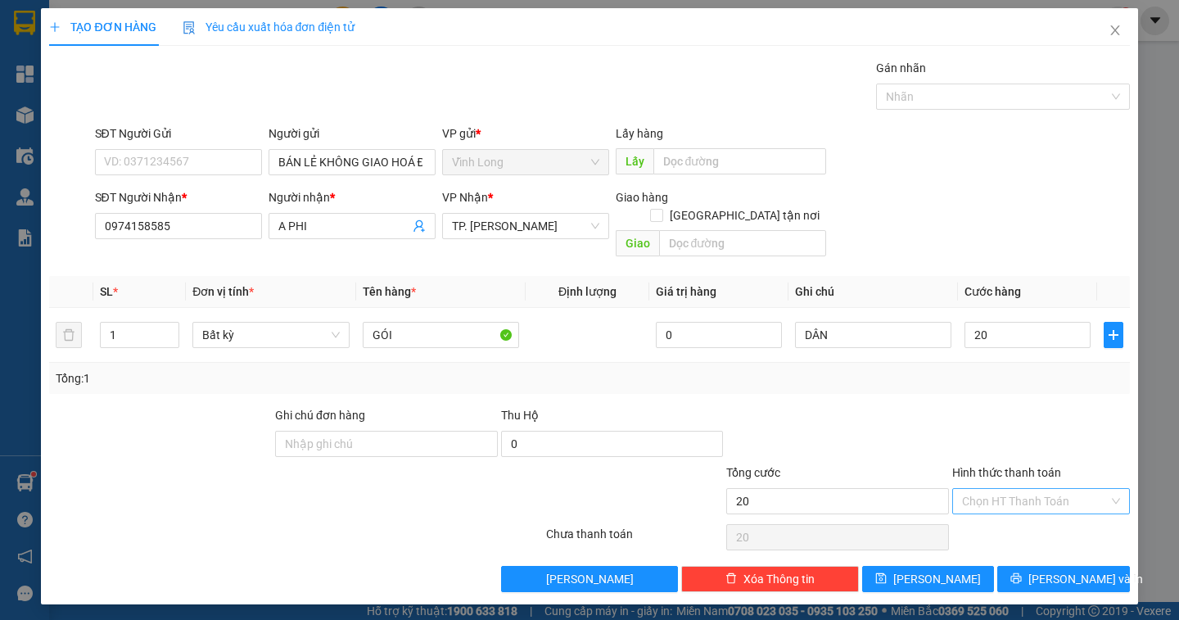
click at [1025, 489] on input "Hình thức thanh toán" at bounding box center [1035, 501] width 147 height 25
type input "20.000"
click at [1014, 514] on div "Tại văn phòng" at bounding box center [1041, 516] width 158 height 18
type input "0"
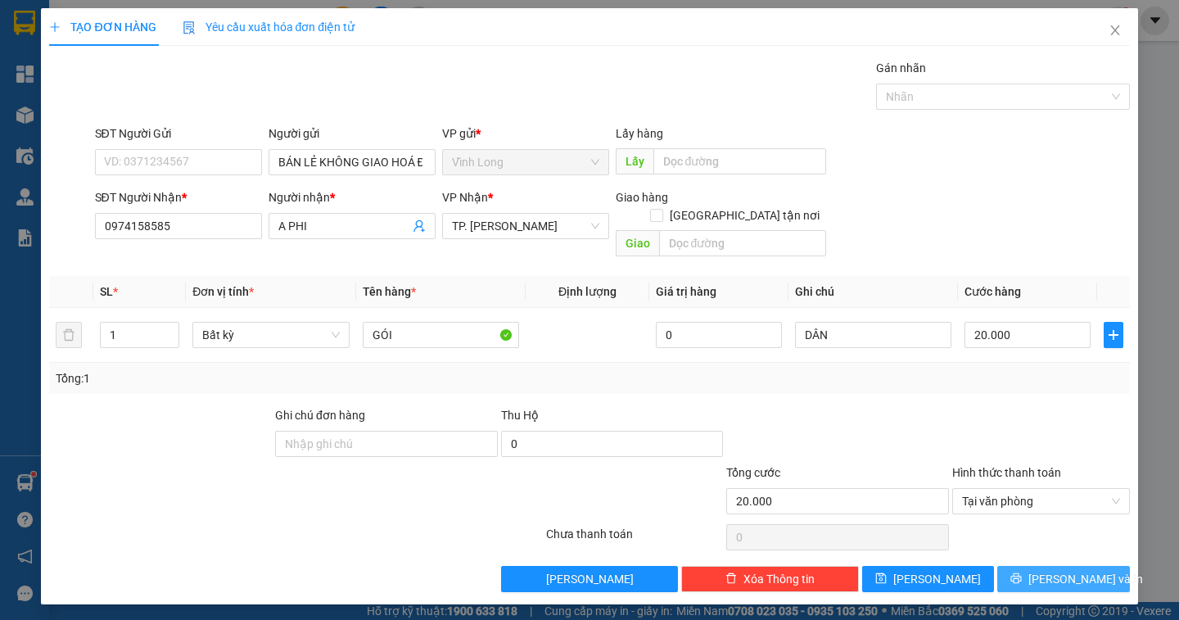
click at [1064, 570] on span "Lưu và In" at bounding box center [1085, 579] width 115 height 18
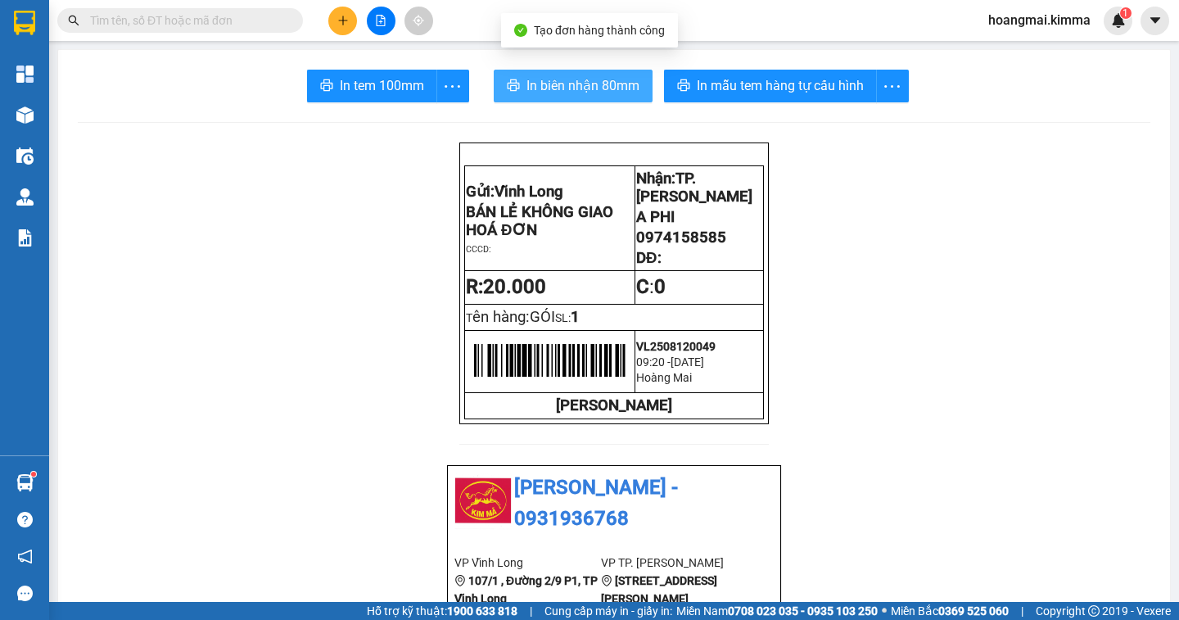
click at [535, 79] on span "In biên nhận 80mm" at bounding box center [582, 85] width 113 height 20
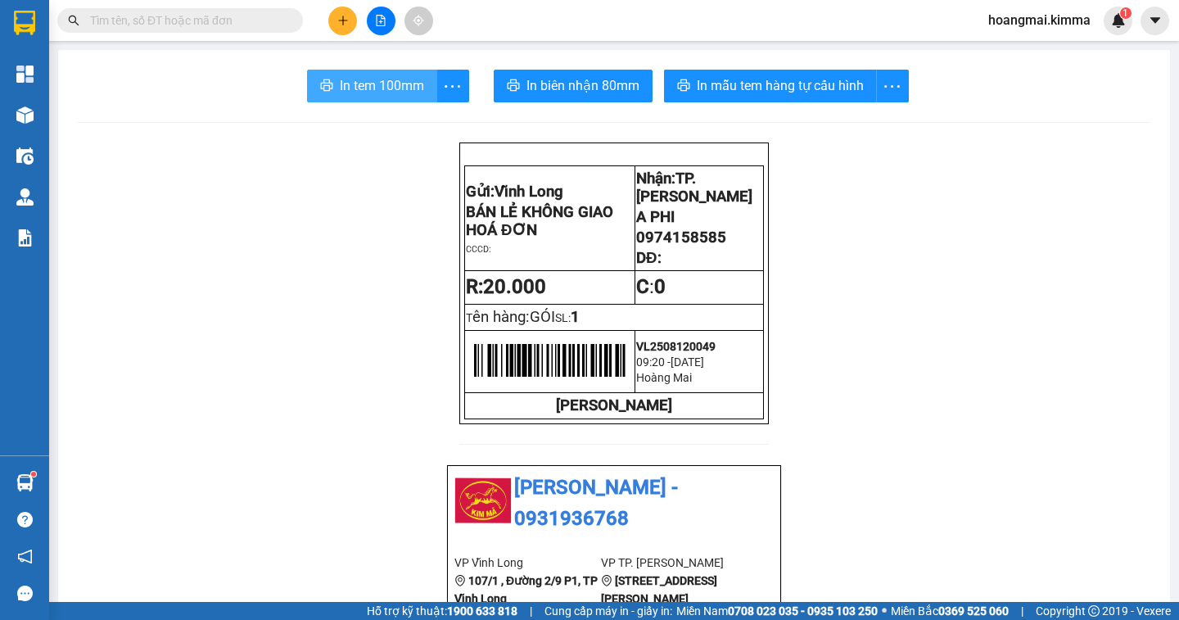
click at [354, 83] on span "In tem 100mm" at bounding box center [382, 85] width 84 height 20
click at [338, 23] on icon "plus" at bounding box center [342, 20] width 11 height 11
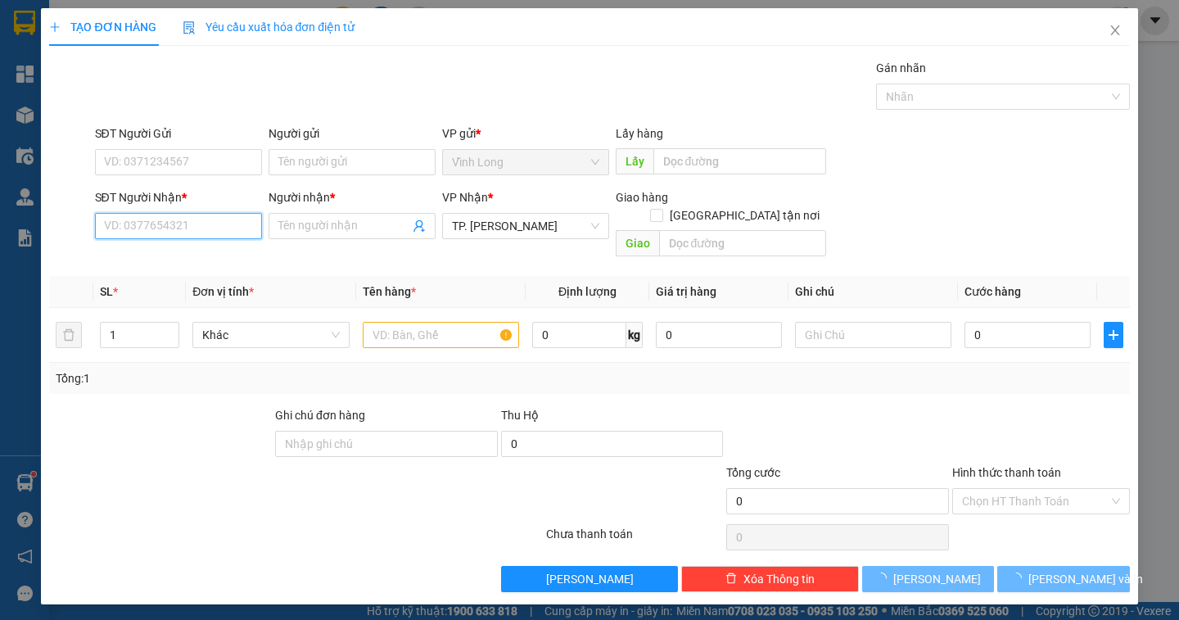
click at [155, 228] on input "SĐT Người Nhận *" at bounding box center [178, 226] width 167 height 26
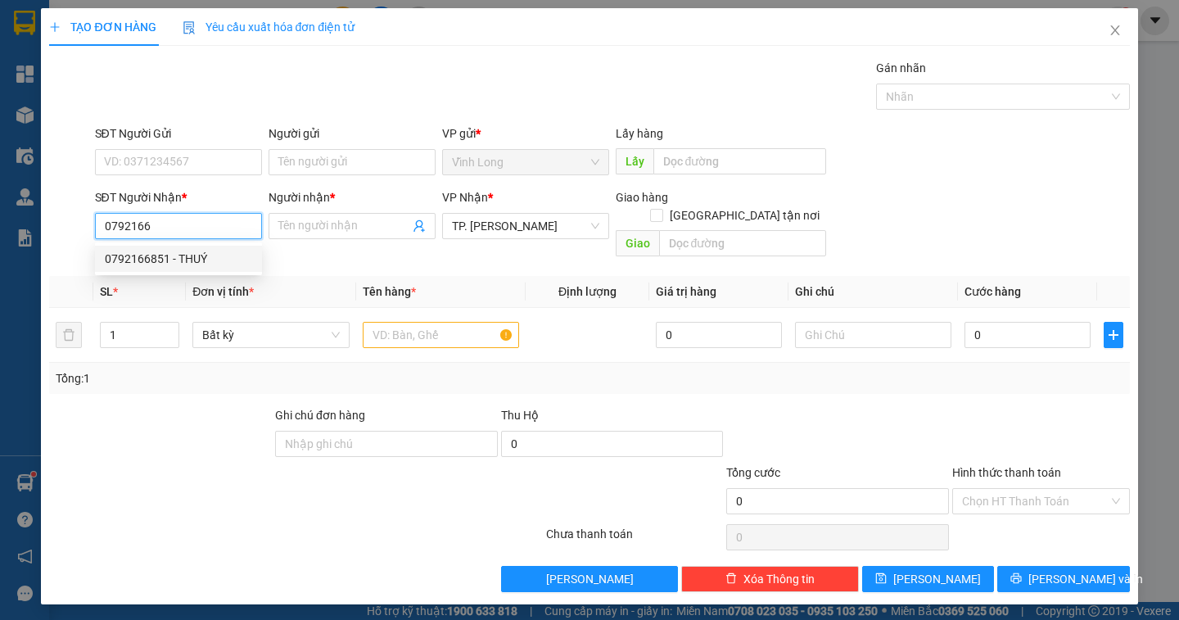
click at [206, 264] on div "0792166851 - THUÝ" at bounding box center [178, 259] width 147 height 18
type input "0792166851"
type input "THUÝ"
type input "0792166851"
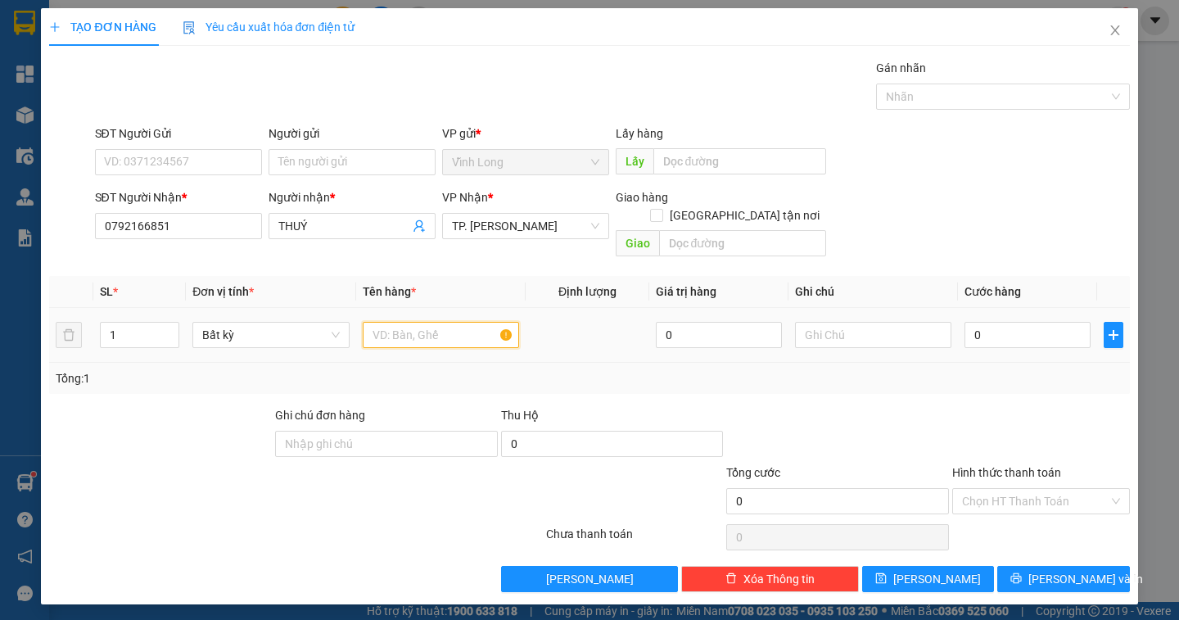
click at [391, 322] on input "text" at bounding box center [441, 335] width 156 height 26
type input "C"
type input "GÓI"
type input "DÂN"
type input "3"
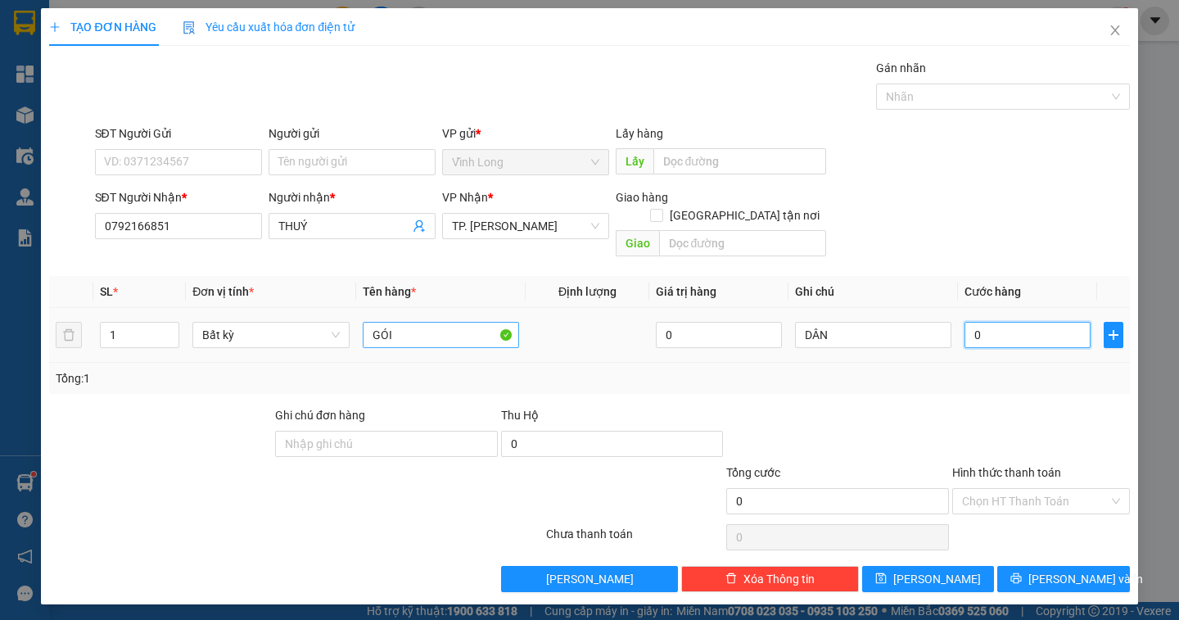
type input "3"
type input "30"
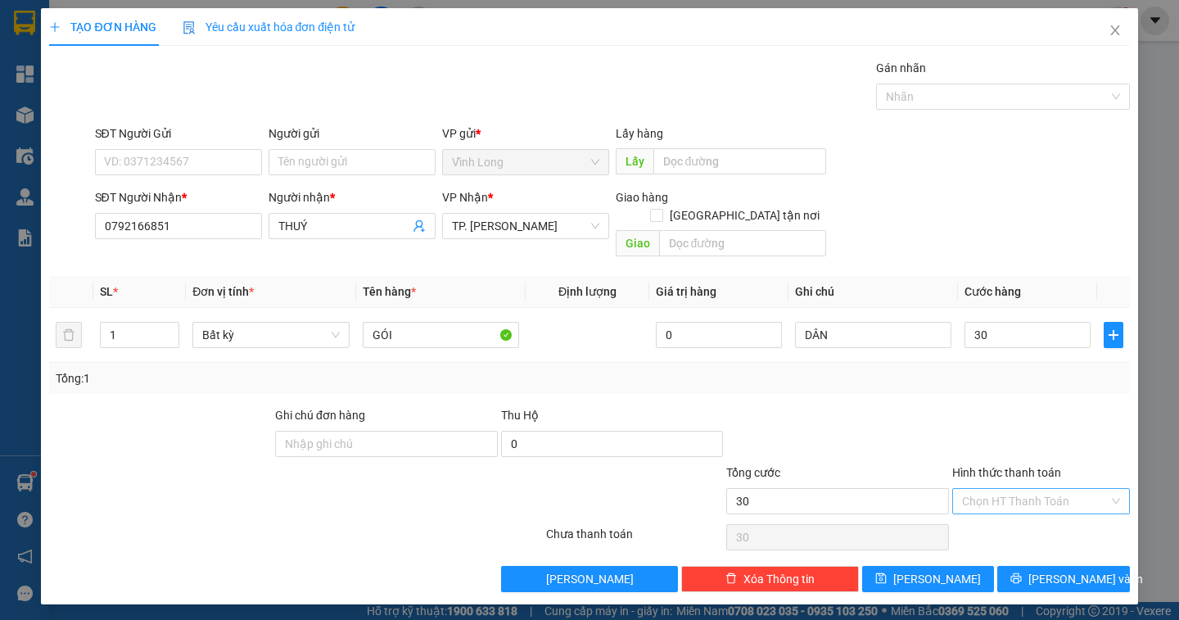
type input "30.000"
click at [1013, 490] on input "Hình thức thanh toán" at bounding box center [1035, 501] width 147 height 25
click at [328, 154] on input "Người gửi" at bounding box center [351, 162] width 167 height 26
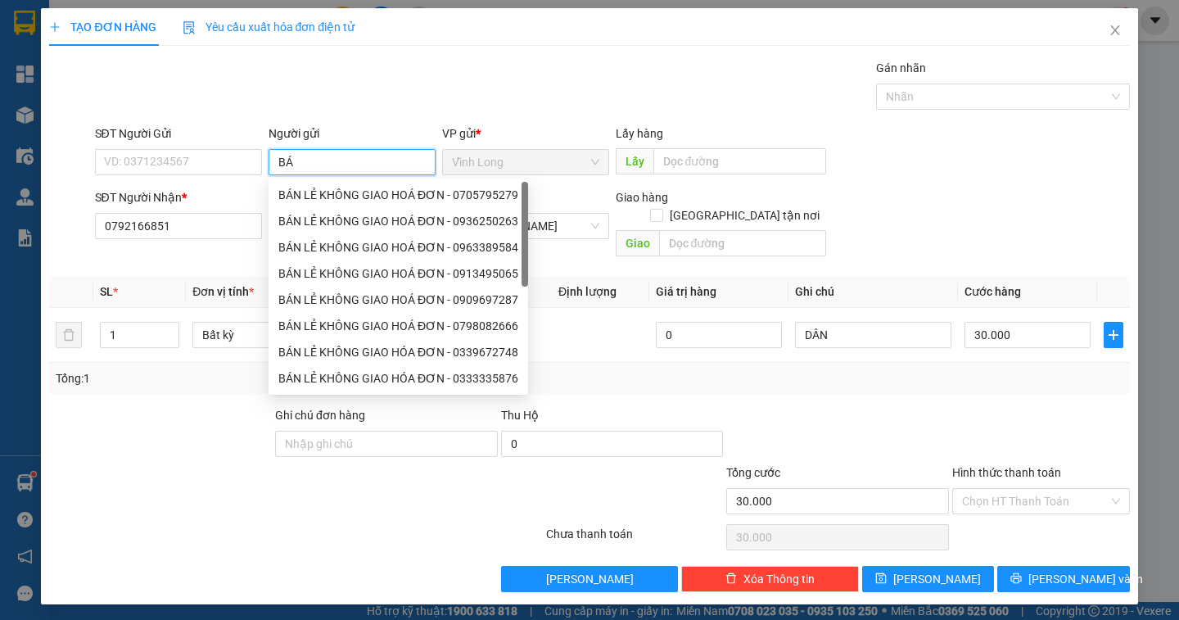
type input "BÁN"
click at [385, 196] on div "BÁN LẺ KHÔNG GIAO HOÁ ĐƠN - 0705795279" at bounding box center [398, 195] width 240 height 18
type input "0705795279"
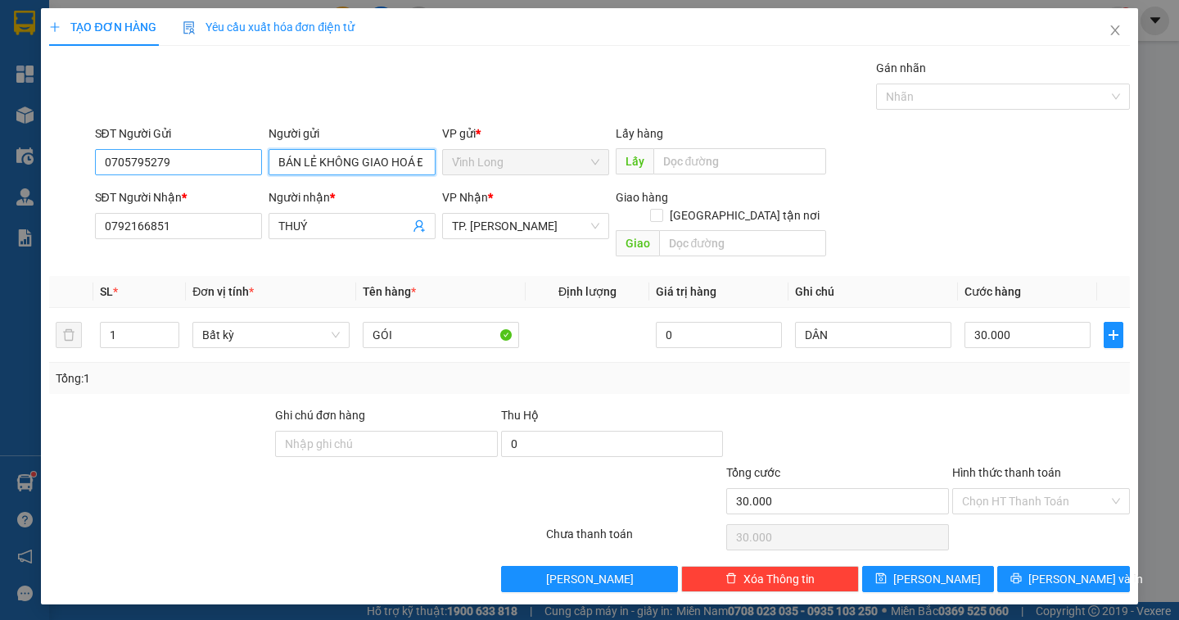
type input "BÁN LẺ KHÔNG GIAO HOÁ ĐƠN"
drag, startPoint x: 109, startPoint y: 158, endPoint x: 48, endPoint y: 157, distance: 60.6
click at [48, 157] on div "SĐT Người Gửi 0705795279 0705795279 Người gửi BÁN LẺ KHÔNG GIAO HOÁ ĐƠN VP gửi …" at bounding box center [588, 152] width 1083 height 57
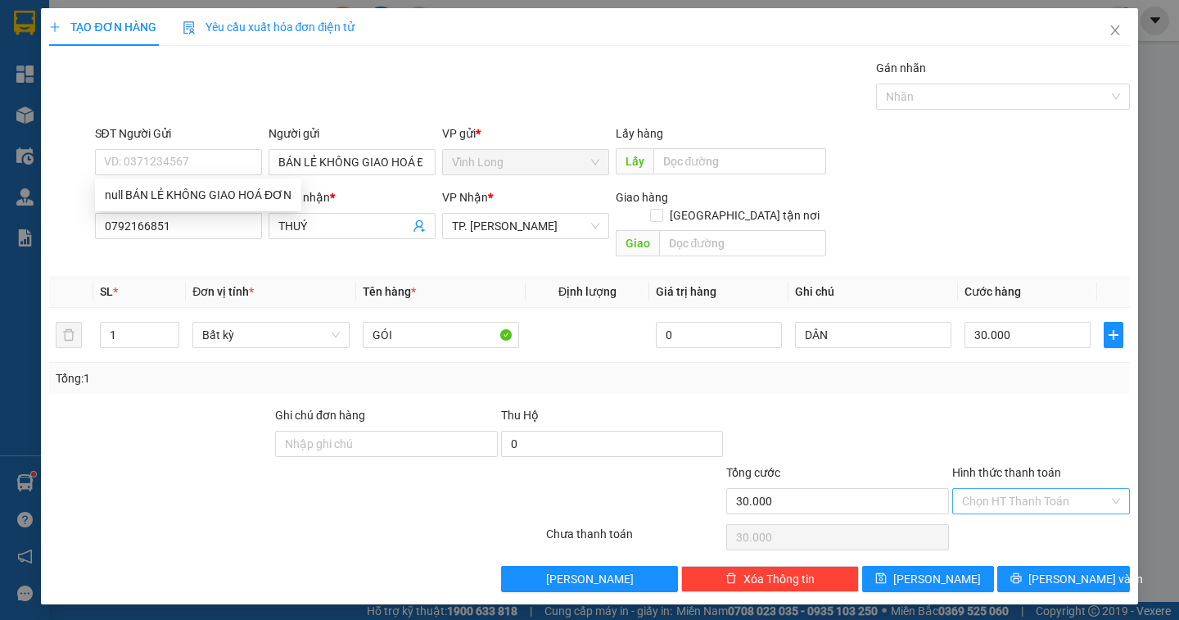
click at [1043, 489] on input "Hình thức thanh toán" at bounding box center [1035, 501] width 147 height 25
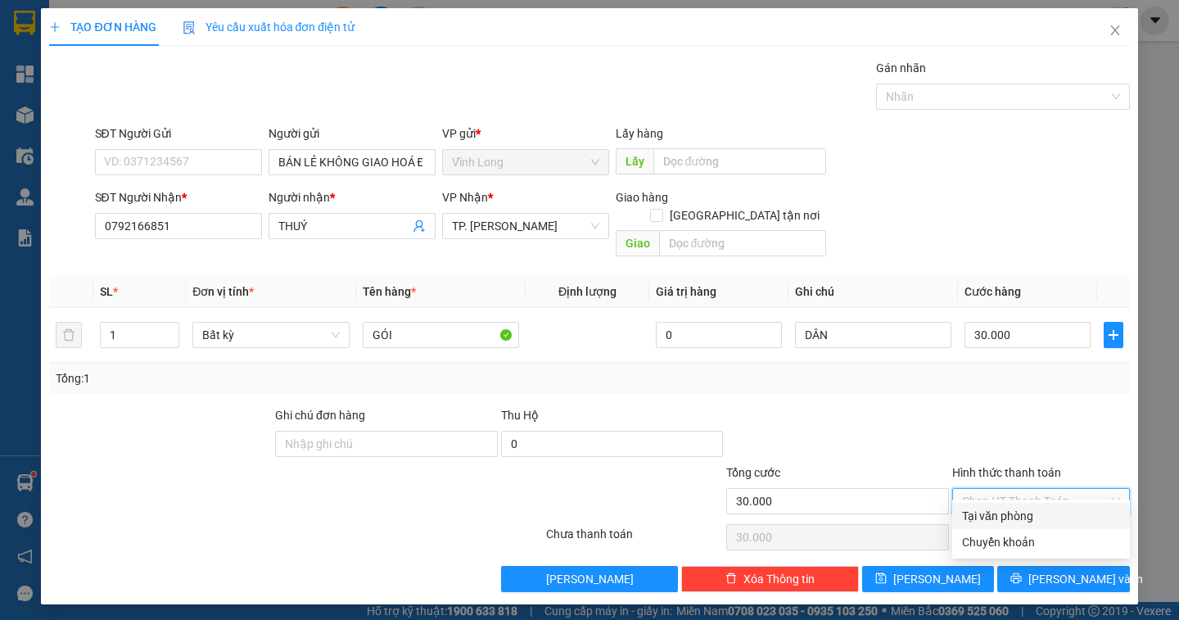
click at [1018, 509] on div "Tại văn phòng" at bounding box center [1041, 516] width 158 height 18
type input "0"
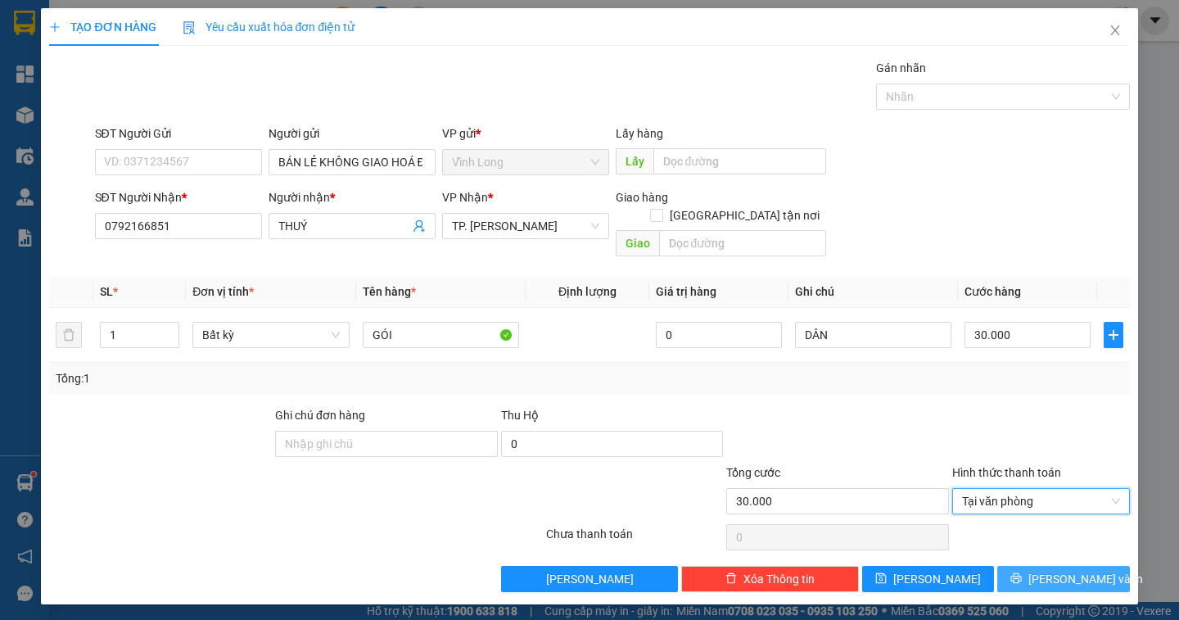
click at [1068, 570] on span "Lưu và In" at bounding box center [1085, 579] width 115 height 18
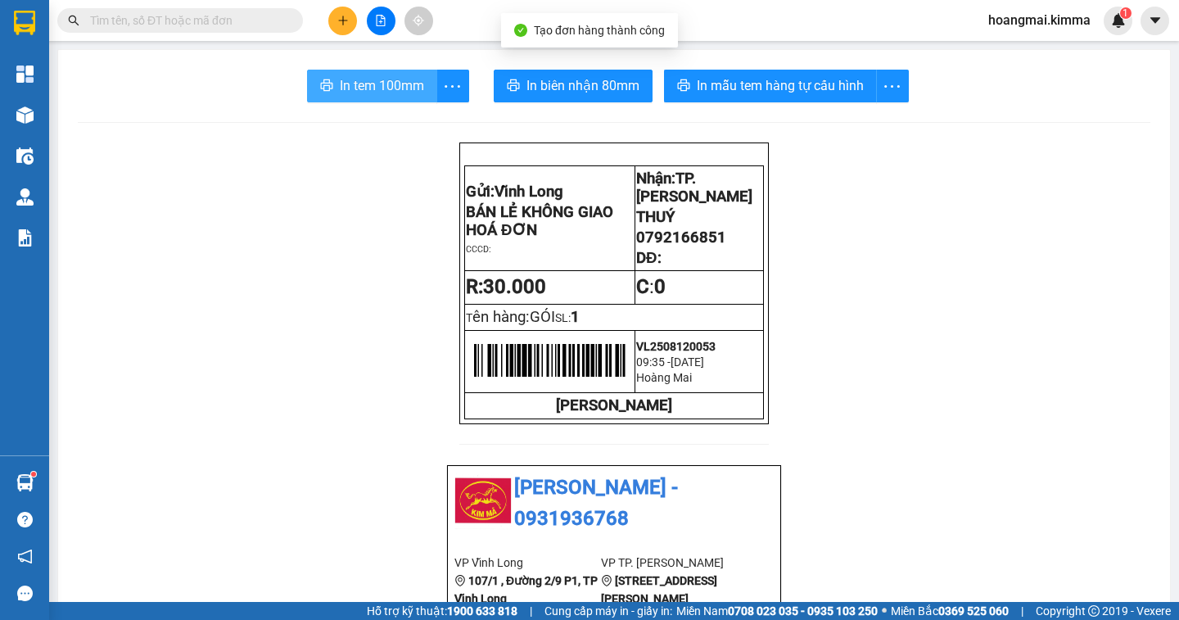
click at [363, 97] on button "In tem 100mm" at bounding box center [372, 86] width 130 height 33
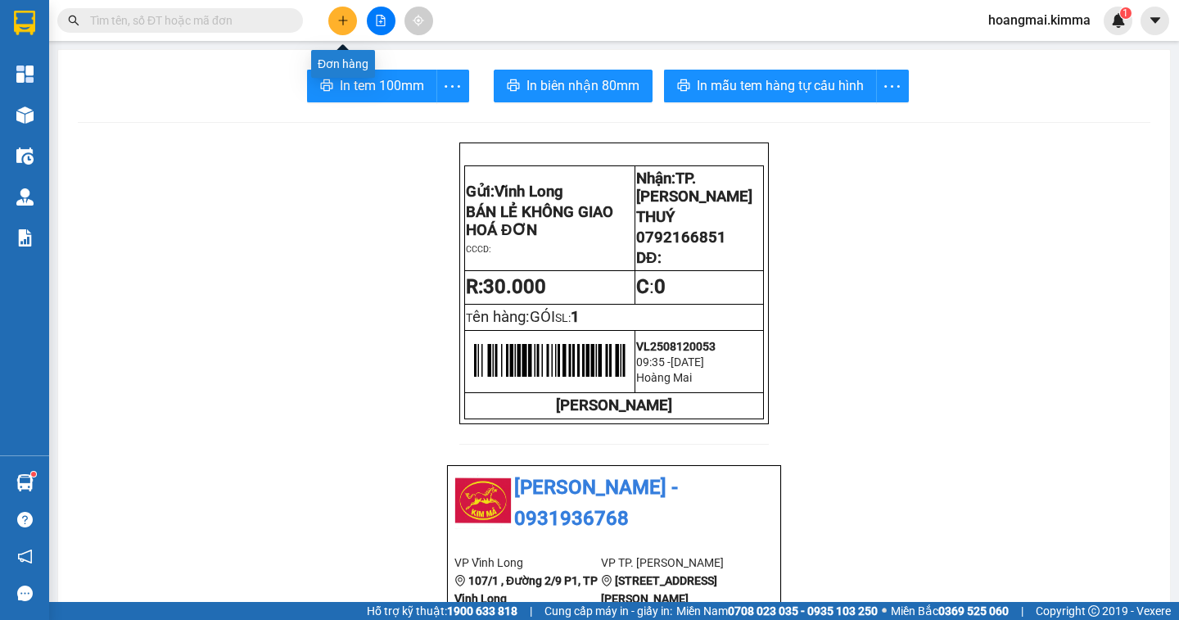
click at [343, 16] on icon "plus" at bounding box center [342, 20] width 1 height 9
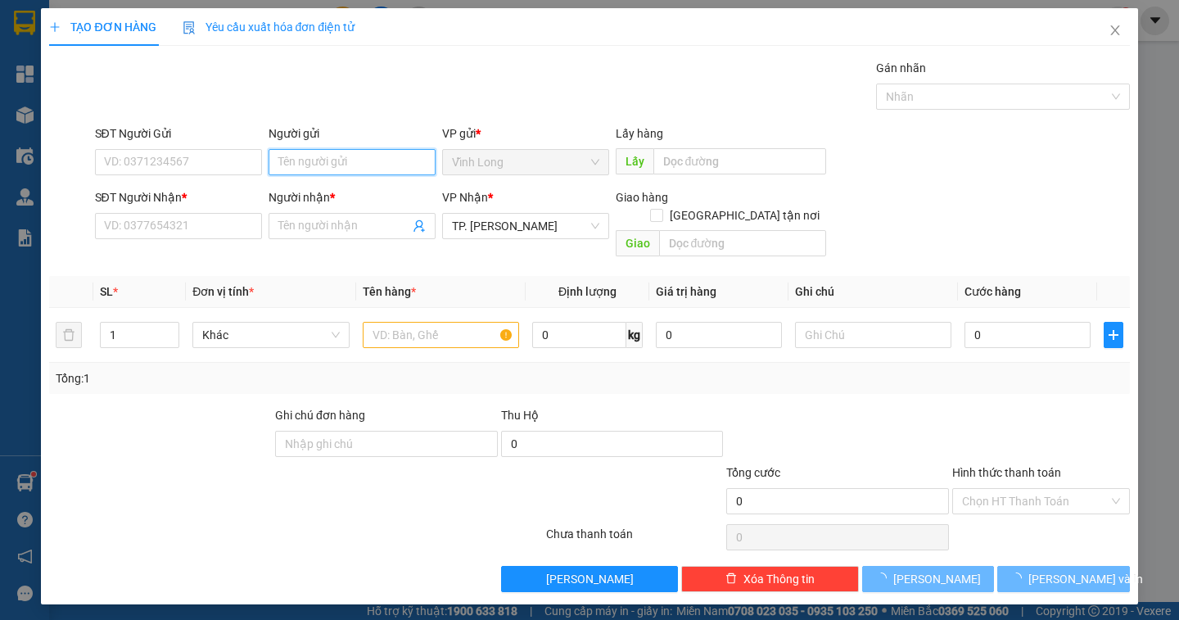
click at [305, 158] on input "Người gửi" at bounding box center [351, 162] width 167 height 26
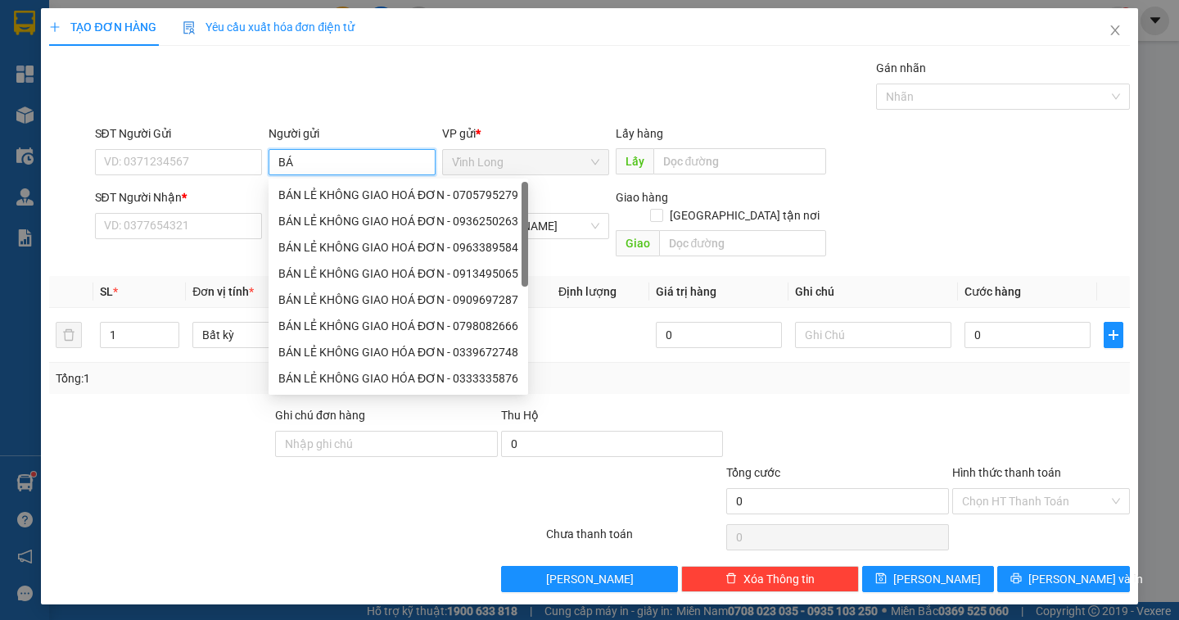
type input "BÁN"
click at [309, 204] on div "BÁN LẺ KHÔNG GIAO HOÁ ĐƠN - 0705795279" at bounding box center [397, 195] width 259 height 26
type input "0705795279"
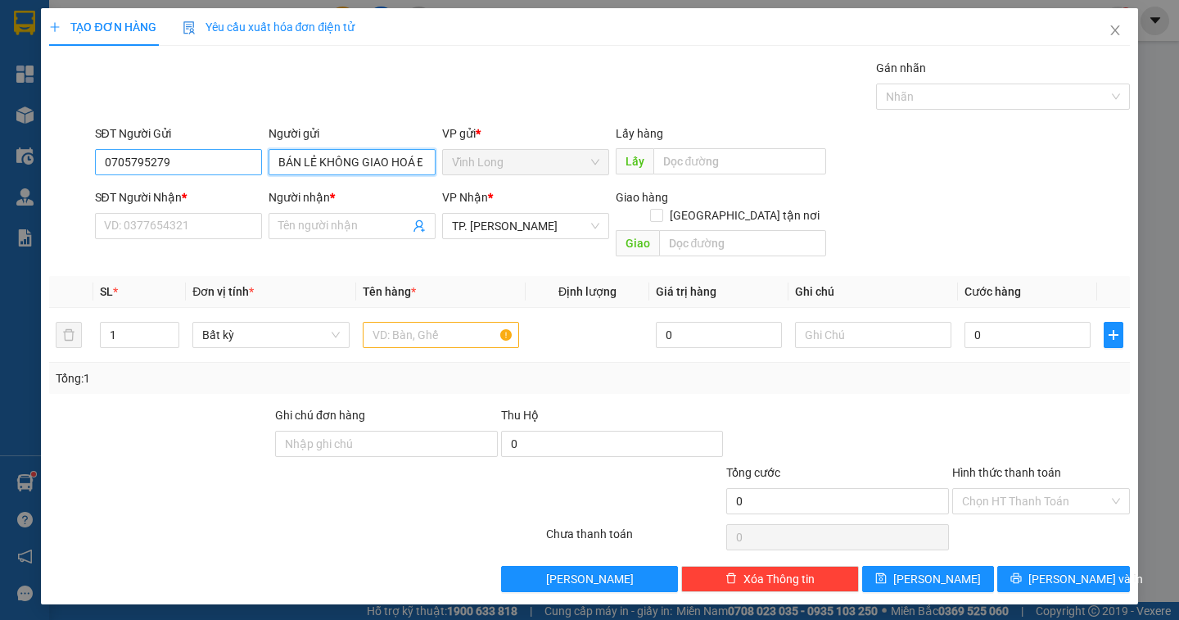
type input "BÁN LẺ KHÔNG GIAO HOÁ ĐƠN"
drag, startPoint x: 205, startPoint y: 160, endPoint x: 0, endPoint y: 165, distance: 204.7
click at [0, 165] on div "TẠO ĐƠN HÀNG Yêu cầu xuất hóa đơn điện tử Transit Pickup Surcharge Ids Transit …" at bounding box center [589, 310] width 1179 height 620
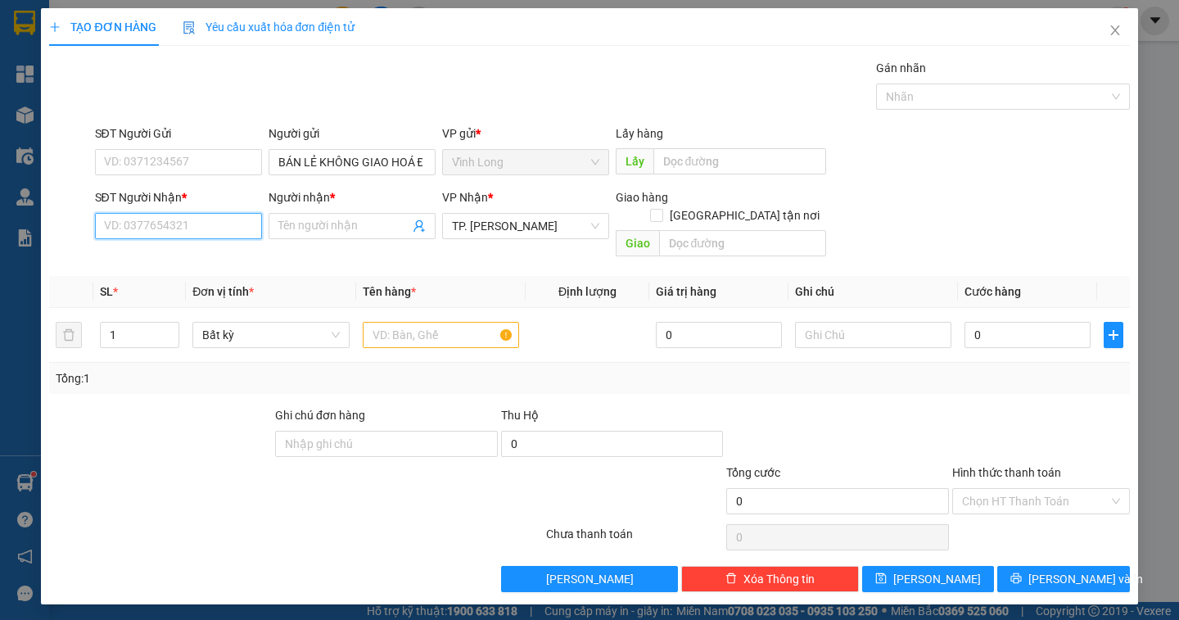
click at [158, 217] on input "SĐT Người Nhận *" at bounding box center [178, 226] width 167 height 26
click at [161, 265] on div "0818939220 - QUỐC TÀI" at bounding box center [178, 259] width 147 height 18
type input "0818939220"
type input "QUỐC TÀI"
type input "0818939220"
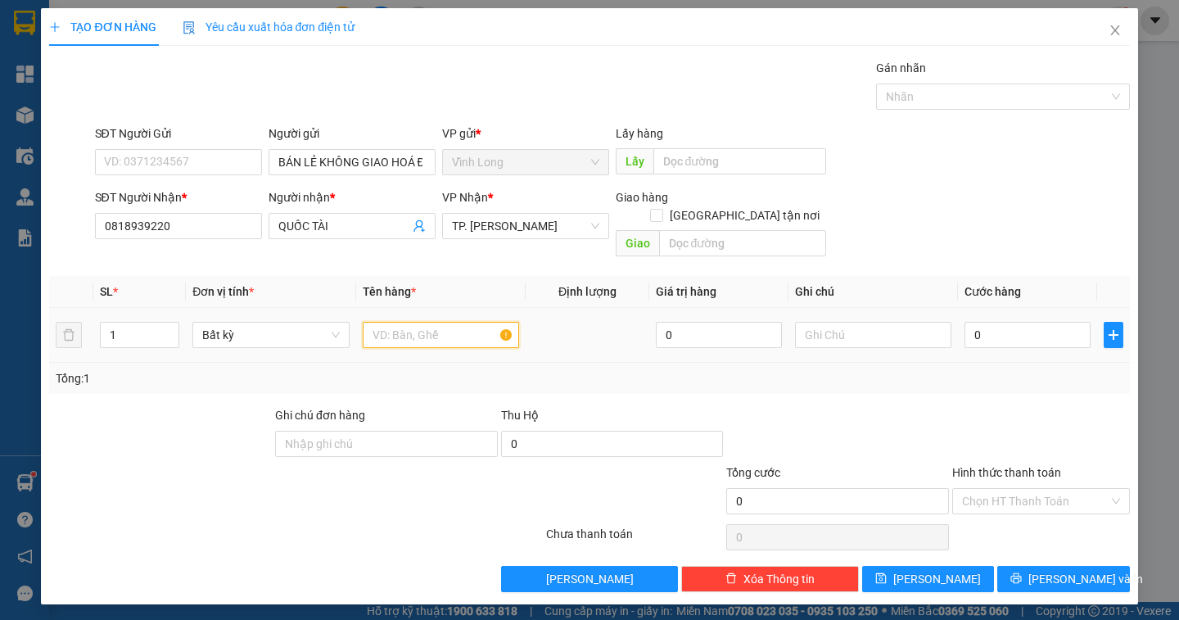
click at [428, 322] on input "text" at bounding box center [441, 335] width 156 height 26
type input "HỘP"
type input "DÂN"
type input "2"
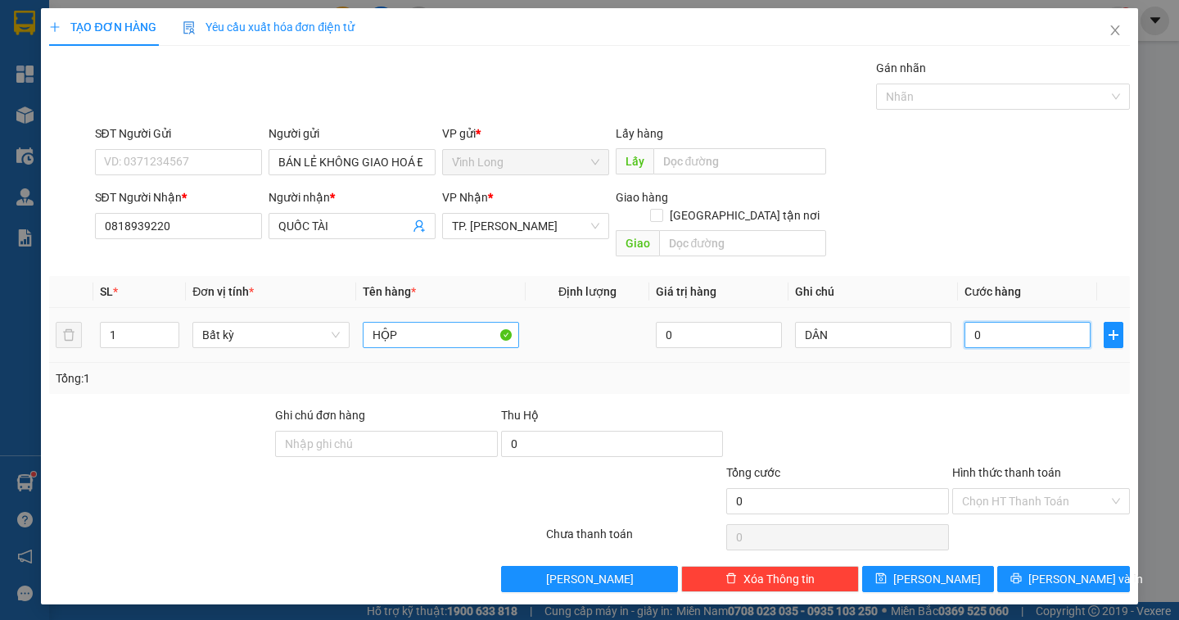
type input "2"
type input "20"
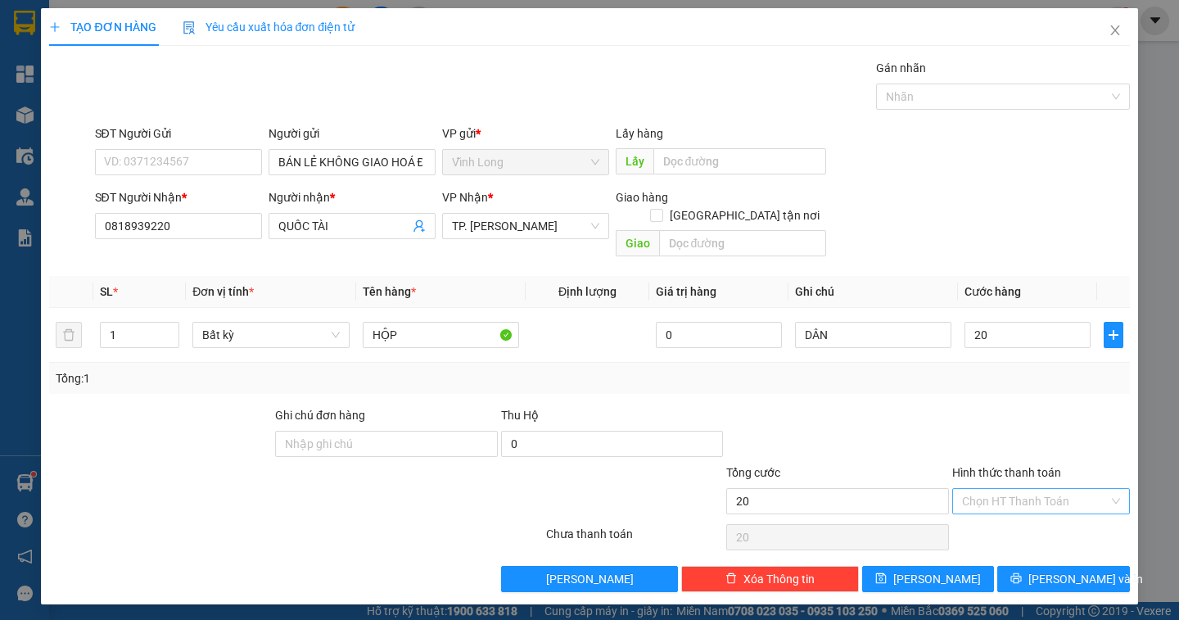
click at [1022, 490] on input "Hình thức thanh toán" at bounding box center [1035, 501] width 147 height 25
type input "20.000"
click at [1022, 508] on div "Tại văn phòng" at bounding box center [1041, 516] width 158 height 18
type input "0"
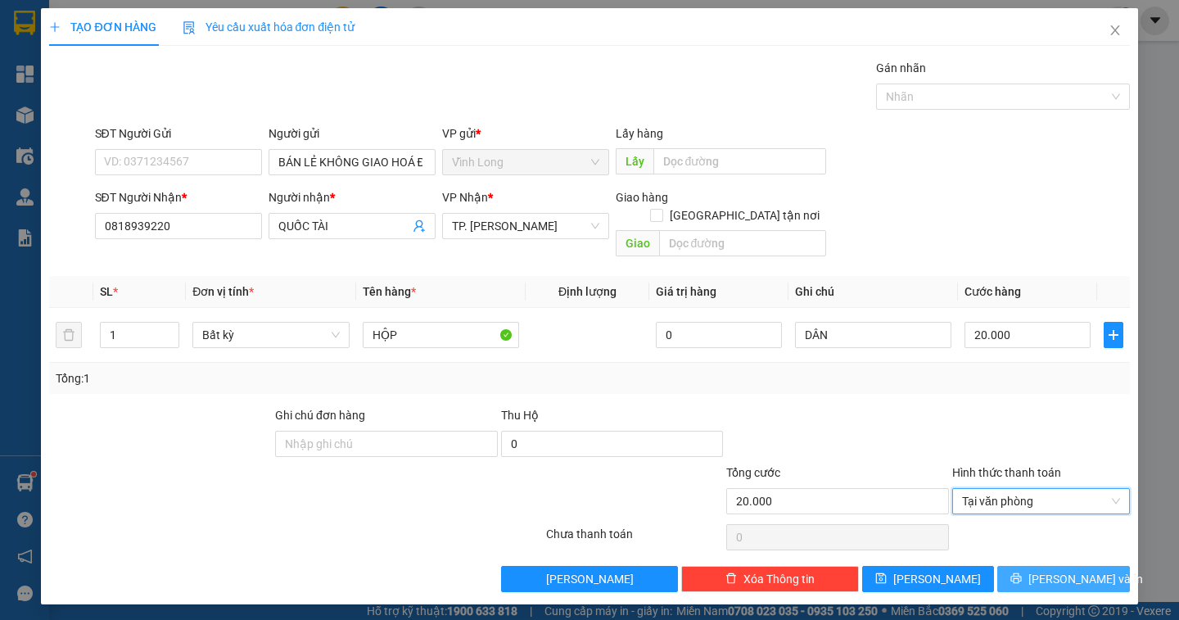
click at [1050, 566] on button "Lưu và In" at bounding box center [1063, 579] width 132 height 26
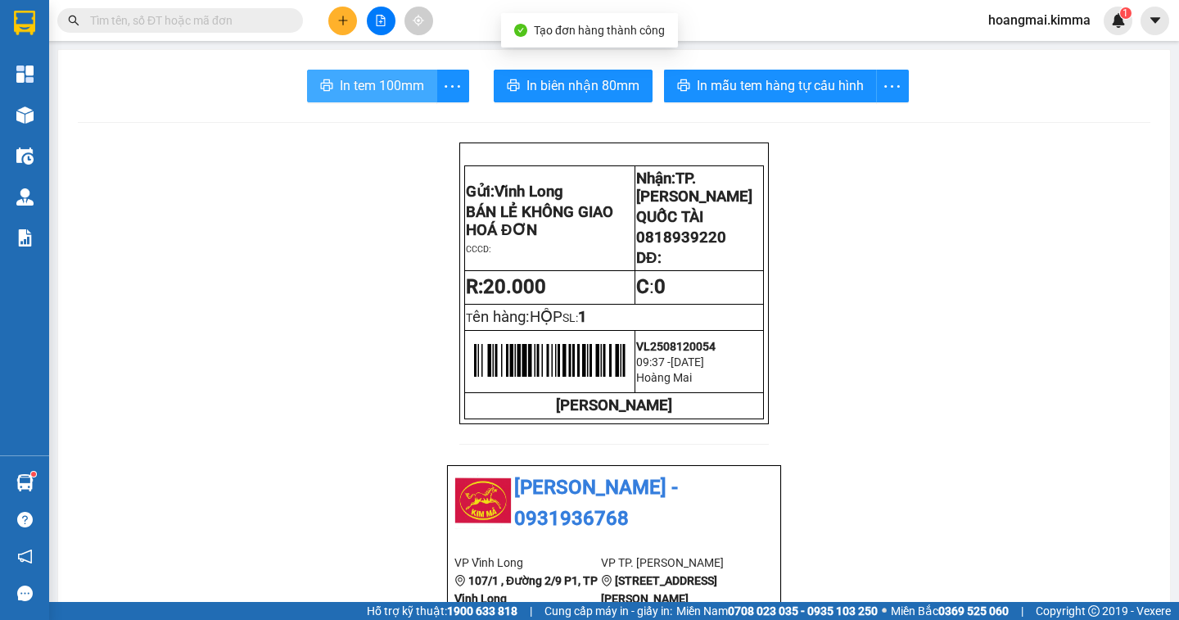
click at [308, 76] on button "In tem 100mm" at bounding box center [372, 86] width 130 height 33
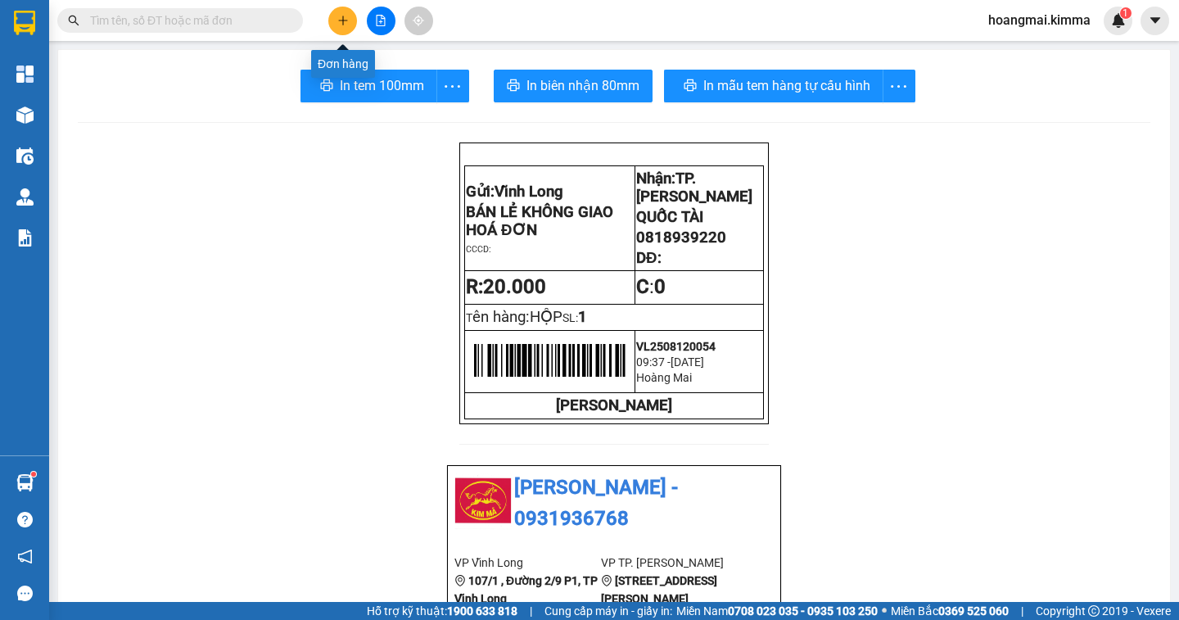
click at [343, 27] on button at bounding box center [342, 21] width 29 height 29
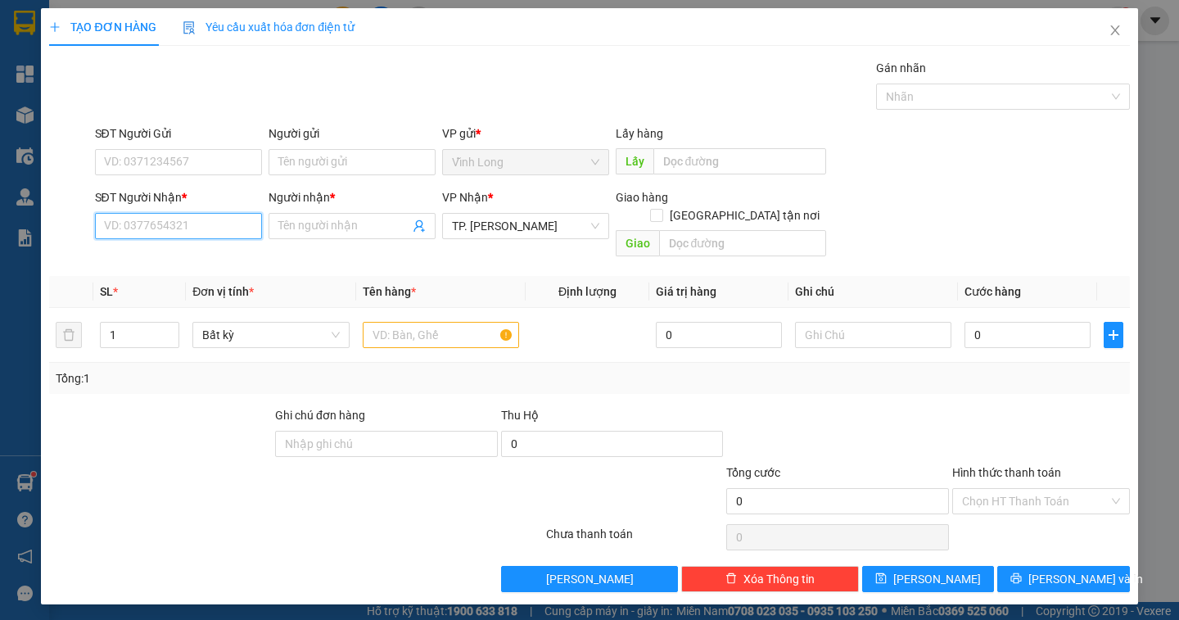
click at [197, 223] on input "SĐT Người Nhận *" at bounding box center [178, 226] width 167 height 26
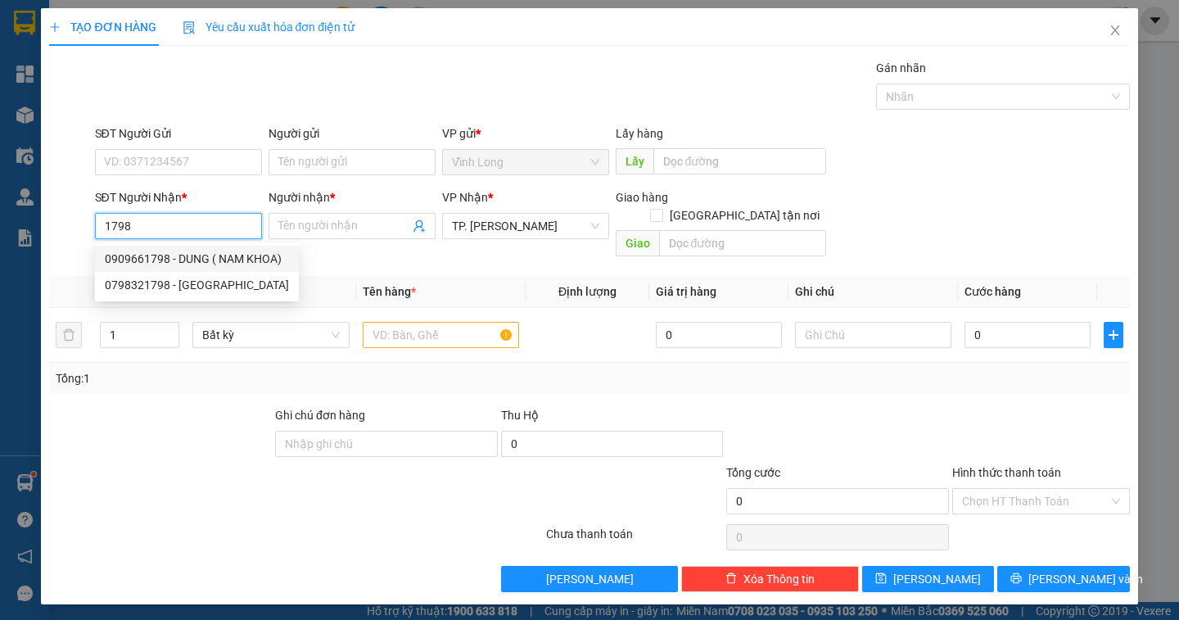
drag, startPoint x: 185, startPoint y: 260, endPoint x: 232, endPoint y: 208, distance: 70.2
click at [189, 253] on div "0909661798 - DUNG ( NAM KHOA)" at bounding box center [197, 259] width 184 height 18
type input "0909661798"
type input "DUNG ( NAM KHOA)"
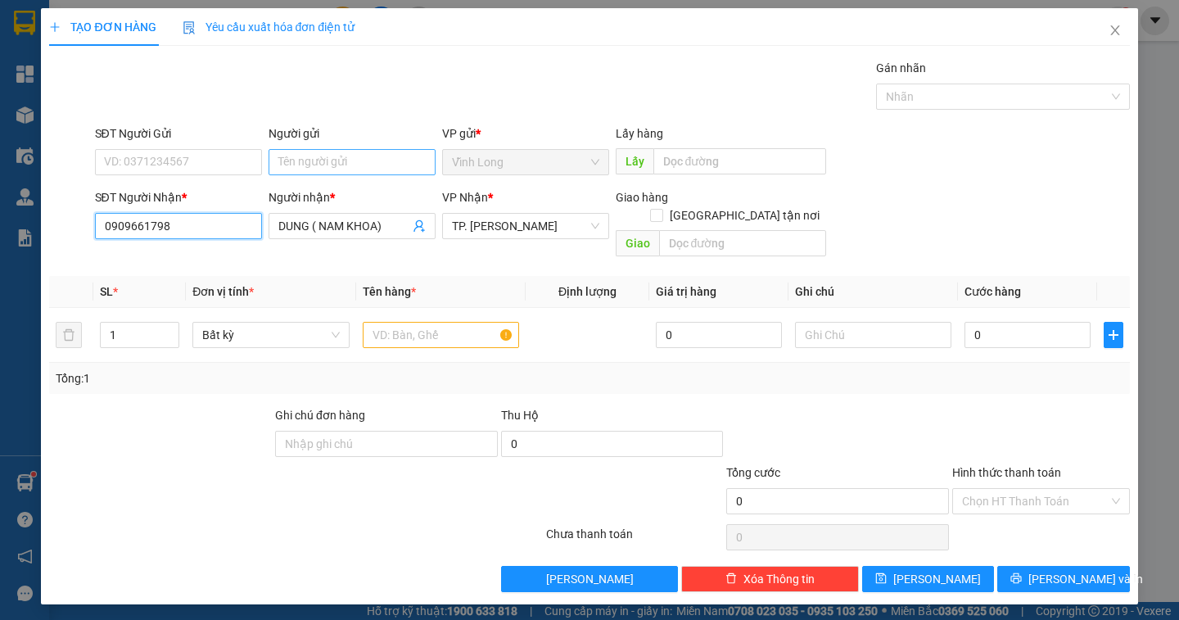
type input "0909661798"
click at [317, 170] on input "Người gửi" at bounding box center [351, 162] width 167 height 26
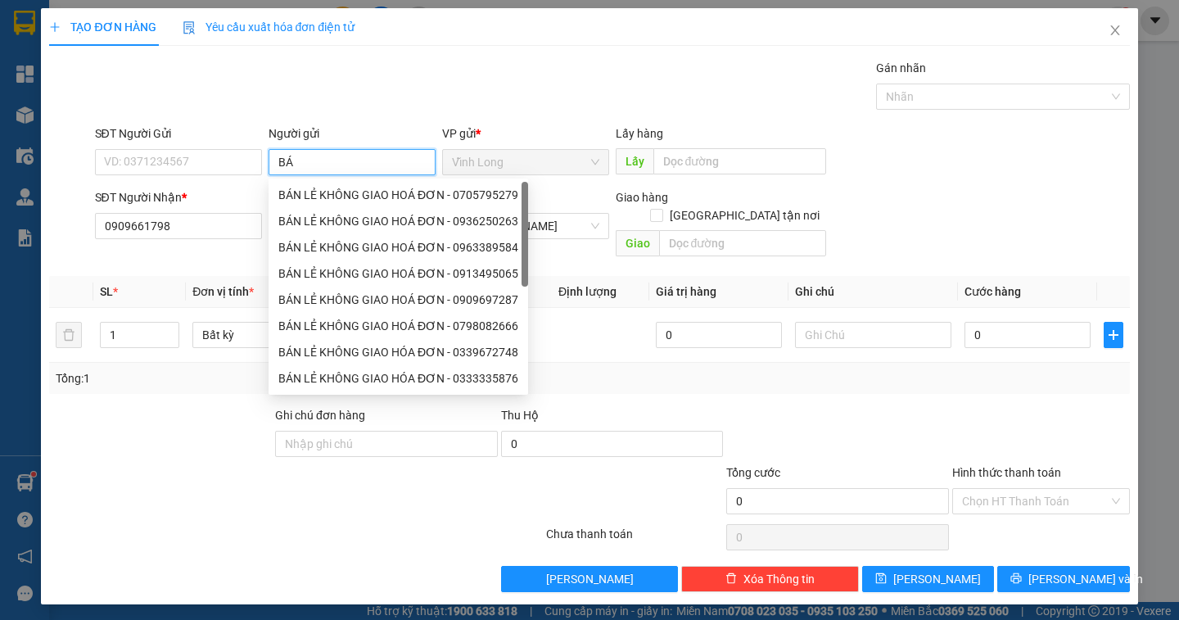
type input "BÁN"
drag, startPoint x: 332, startPoint y: 197, endPoint x: 281, endPoint y: 196, distance: 51.6
click at [331, 198] on div "BÁN LẺ KHÔNG GIAO HOÁ ĐƠN - 0705795279" at bounding box center [398, 195] width 240 height 18
type input "0705795279"
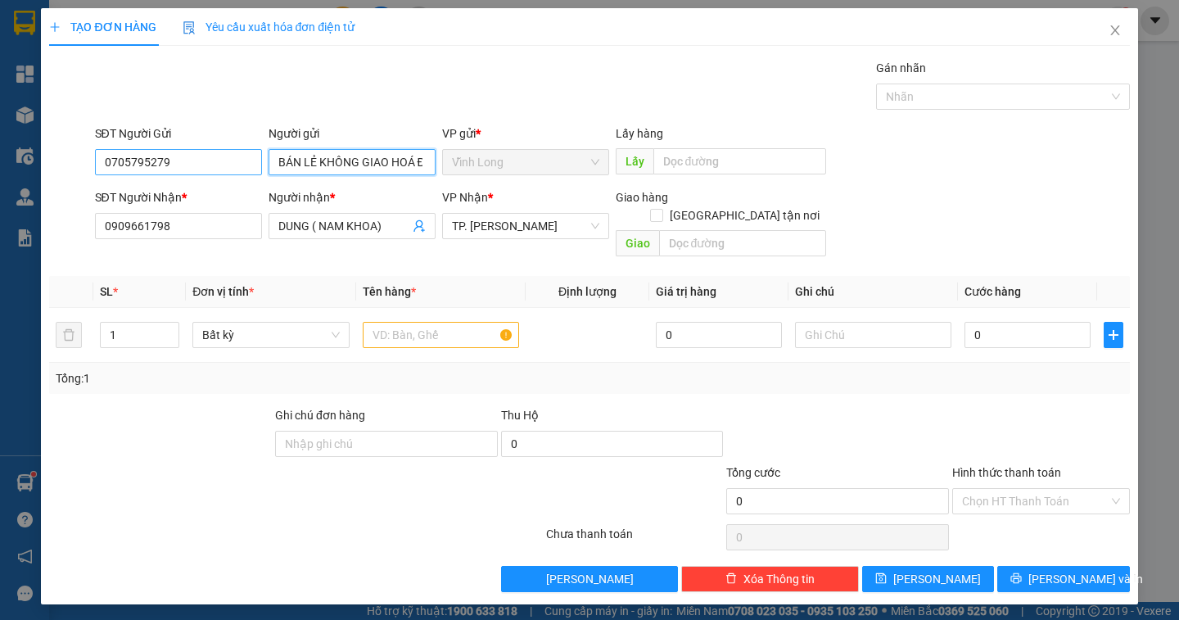
type input "BÁN LẺ KHÔNG GIAO HOÁ ĐƠN"
drag, startPoint x: 192, startPoint y: 173, endPoint x: 74, endPoint y: 178, distance: 118.0
click at [74, 178] on div "SĐT Người Gửi 0705795279 0705795279 Người gửi BÁN LẺ KHÔNG GIAO HOÁ ĐƠN VP gửi …" at bounding box center [588, 152] width 1083 height 57
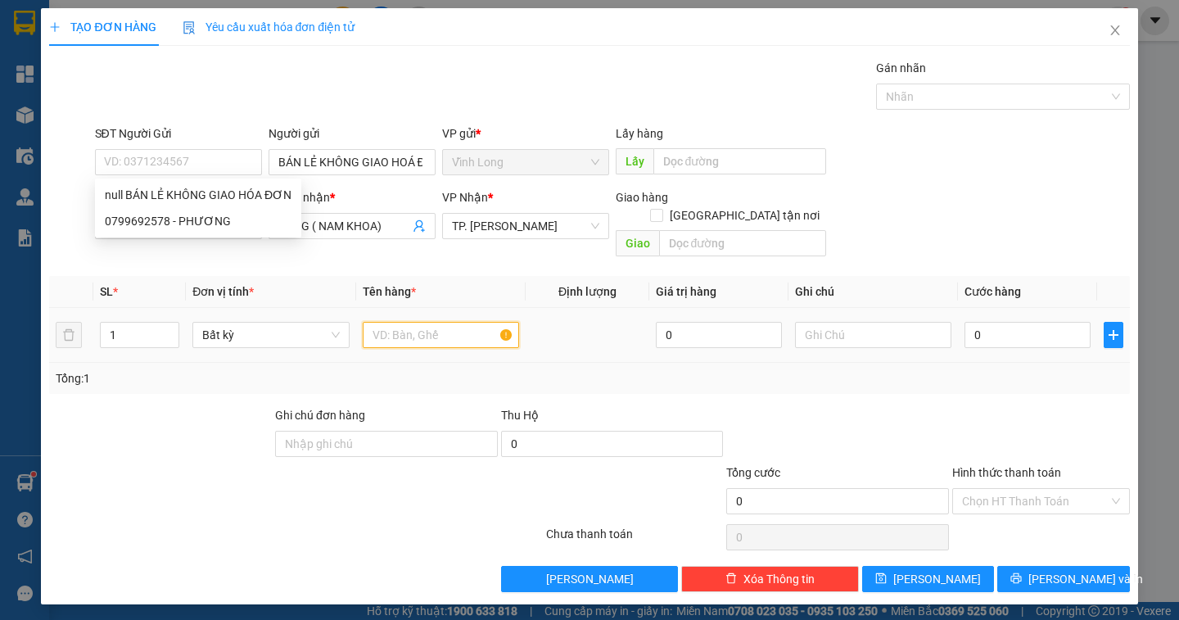
click at [424, 322] on input "text" at bounding box center [441, 335] width 156 height 26
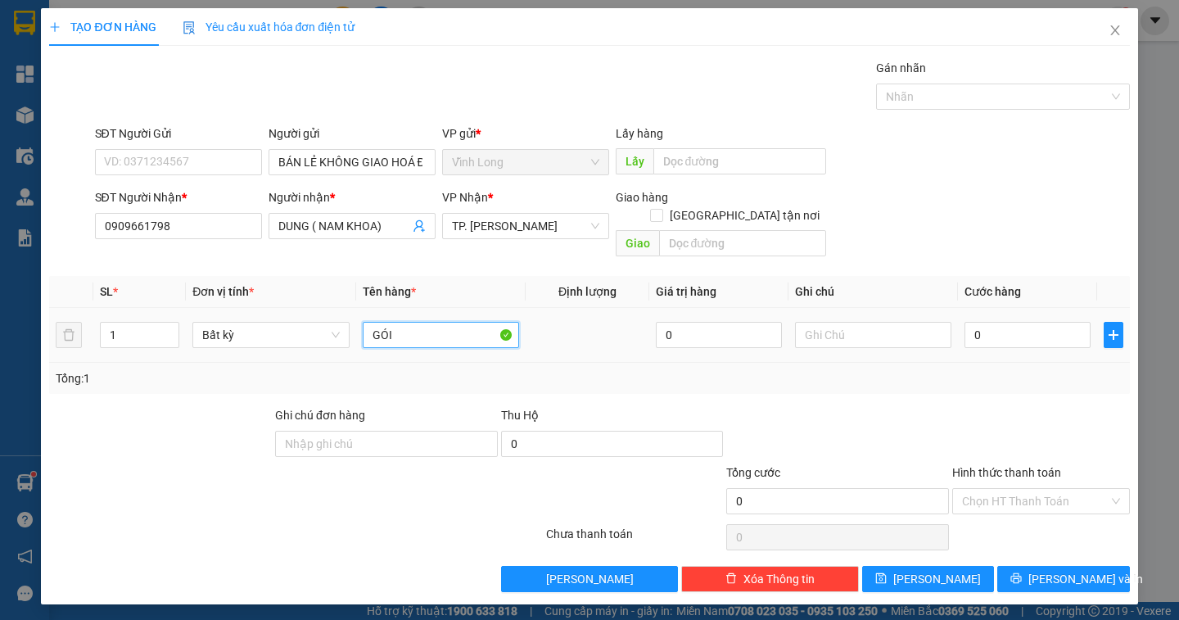
type input "GÓI"
type input "DÂN"
type input "2"
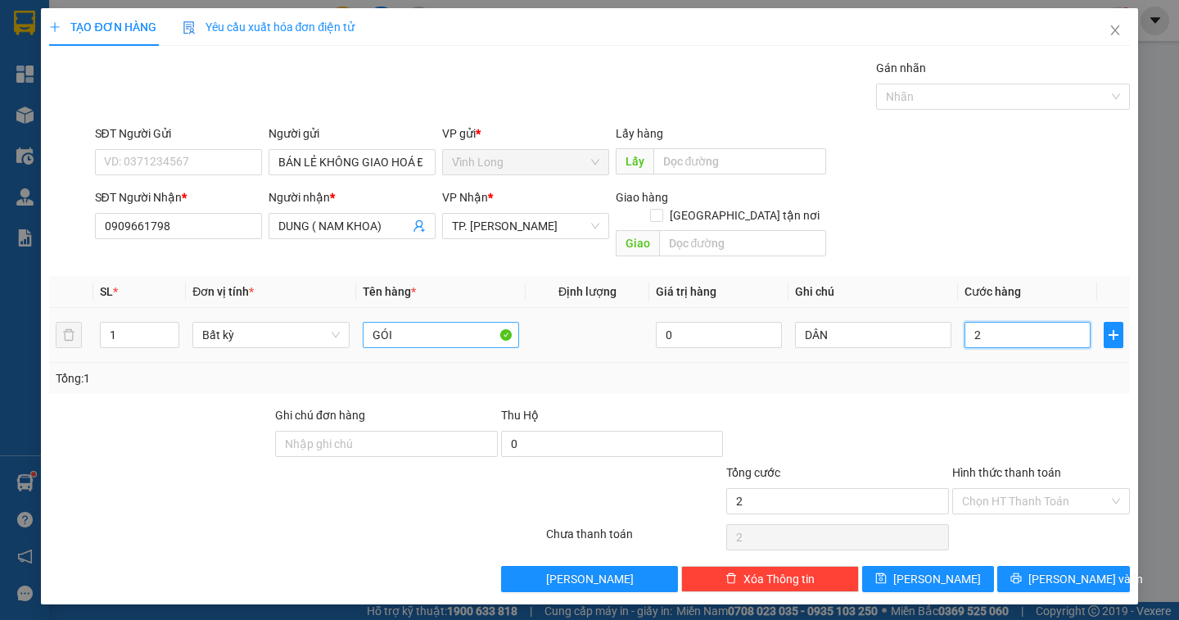
type input "20"
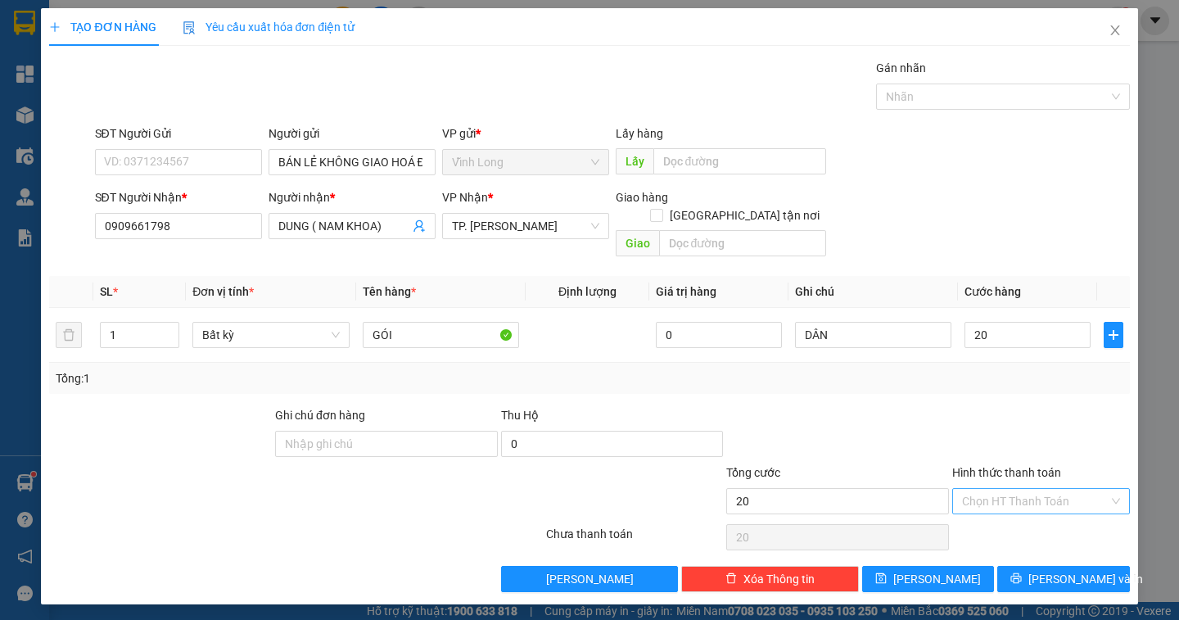
click at [1046, 489] on input "Hình thức thanh toán" at bounding box center [1035, 501] width 147 height 25
type input "20.000"
drag, startPoint x: 1031, startPoint y: 517, endPoint x: 1067, endPoint y: 546, distance: 46.5
click at [1030, 517] on div "Tại văn phòng" at bounding box center [1041, 516] width 158 height 18
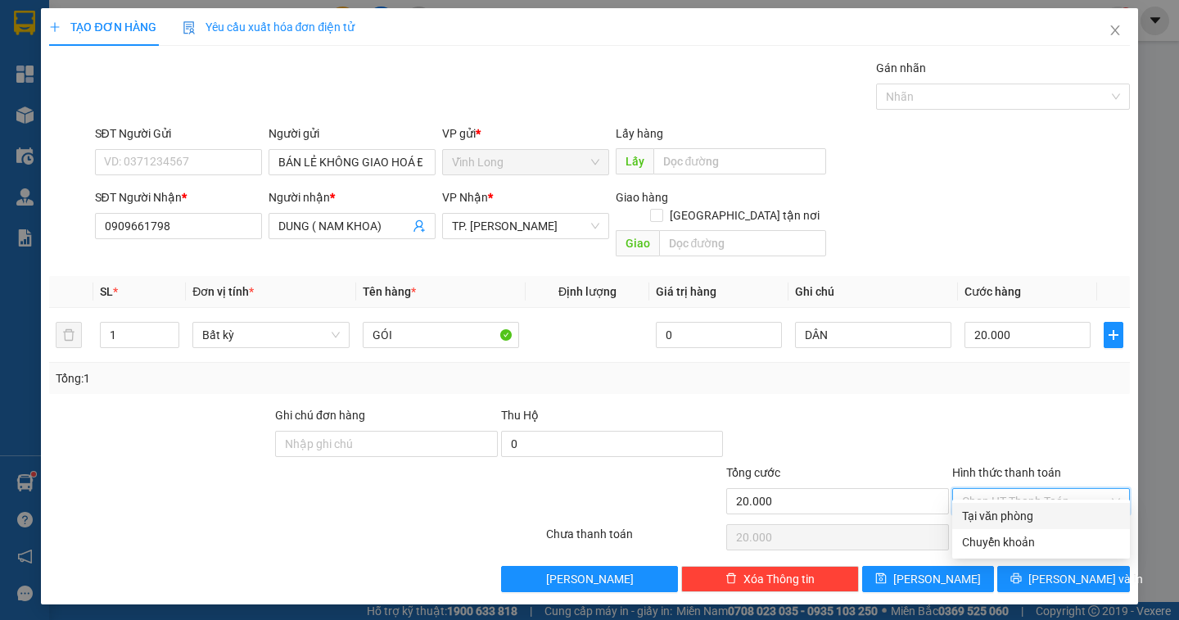
type input "0"
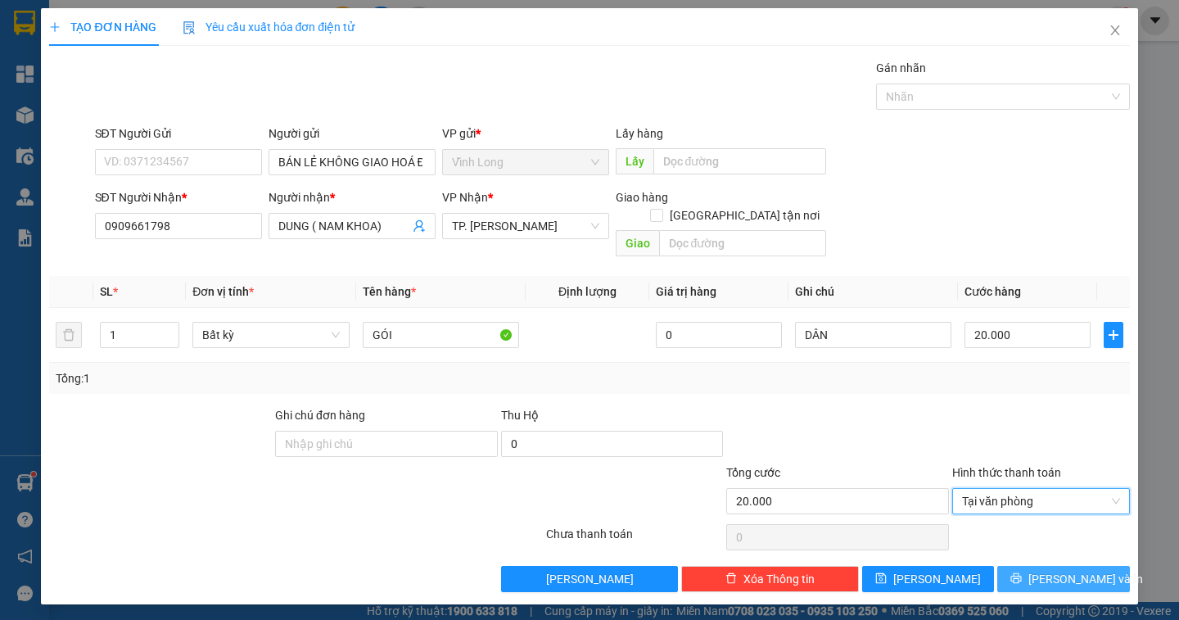
click at [1070, 570] on span "Lưu và In" at bounding box center [1085, 579] width 115 height 18
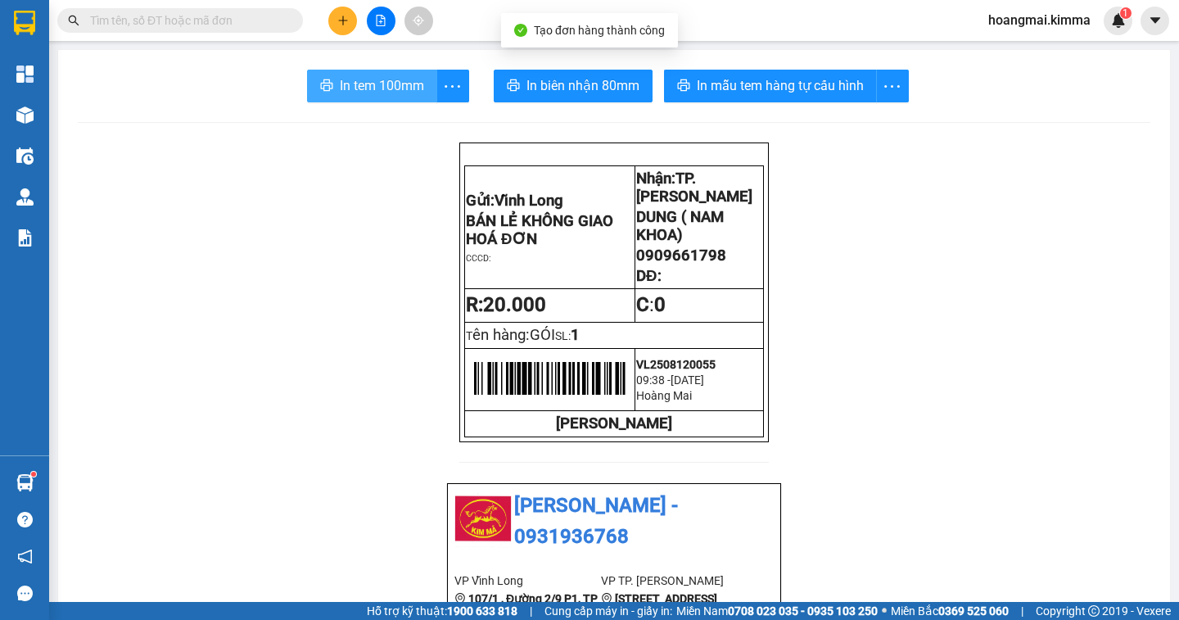
click at [401, 93] on span "In tem 100mm" at bounding box center [382, 85] width 84 height 20
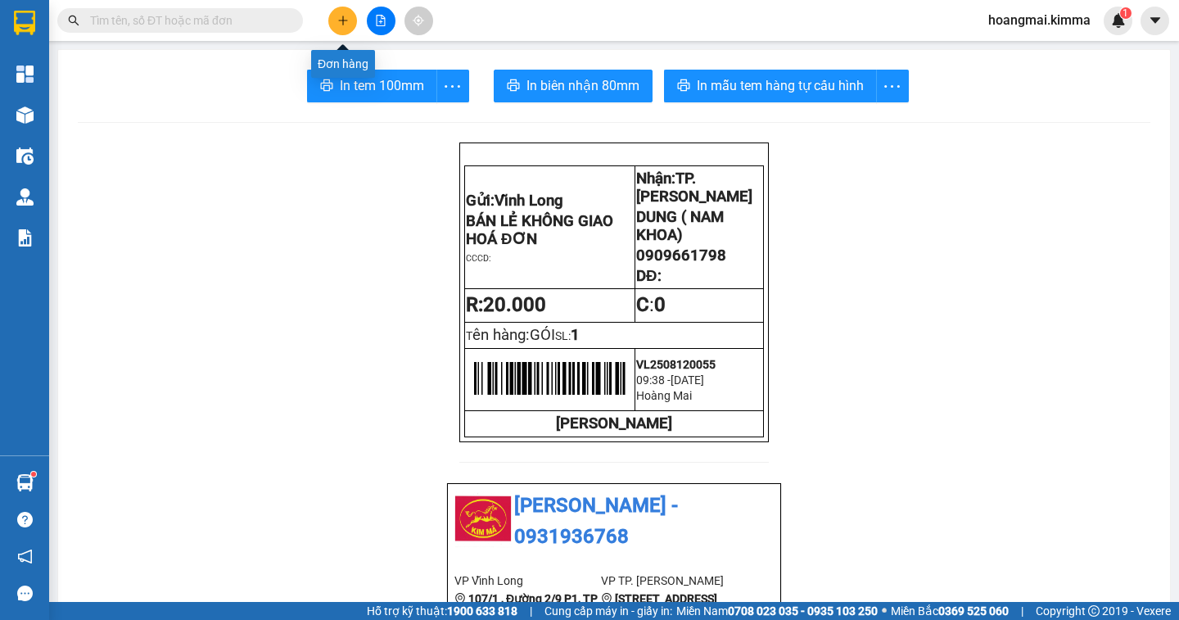
click at [338, 23] on icon "plus" at bounding box center [342, 20] width 11 height 11
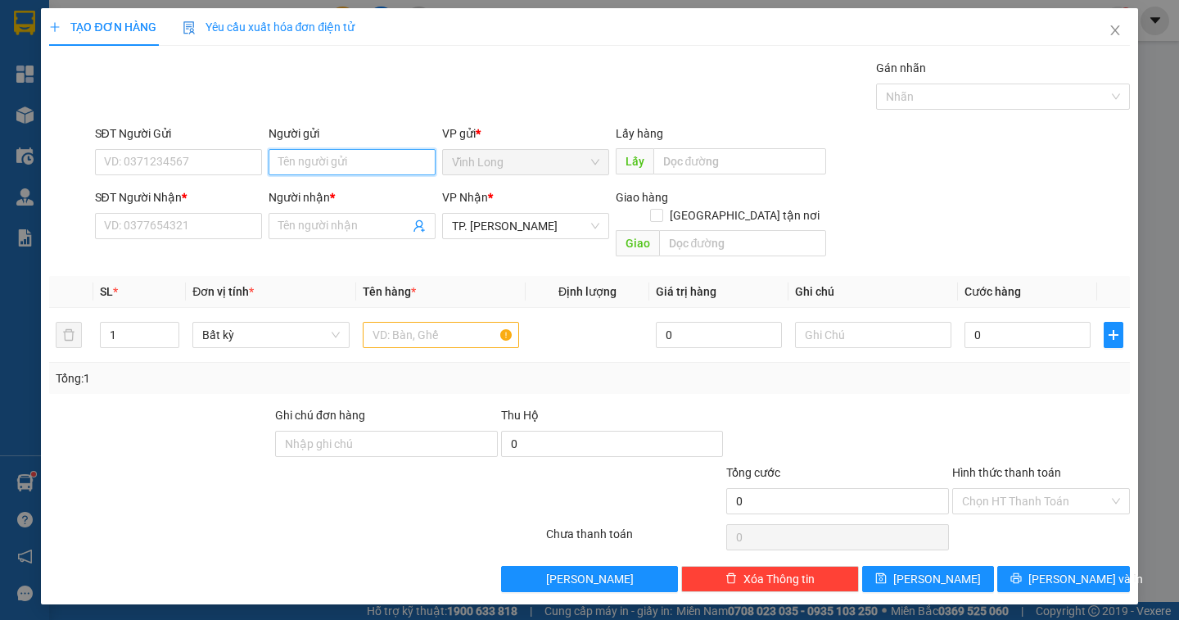
click at [318, 167] on input "Người gửi" at bounding box center [351, 162] width 167 height 26
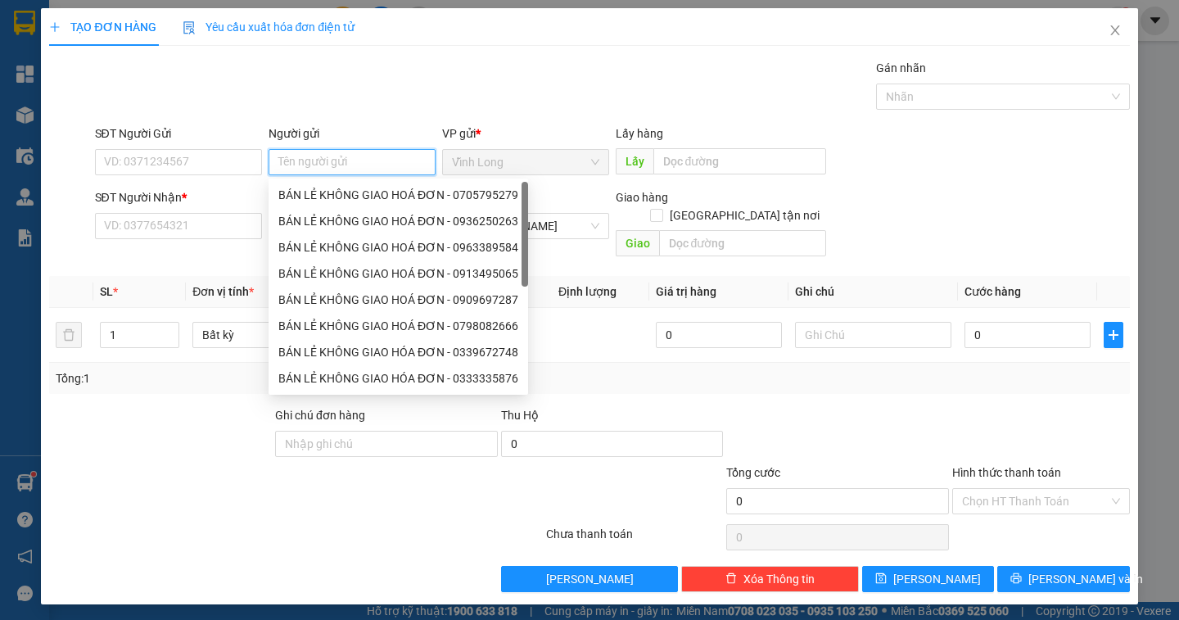
type input "D"
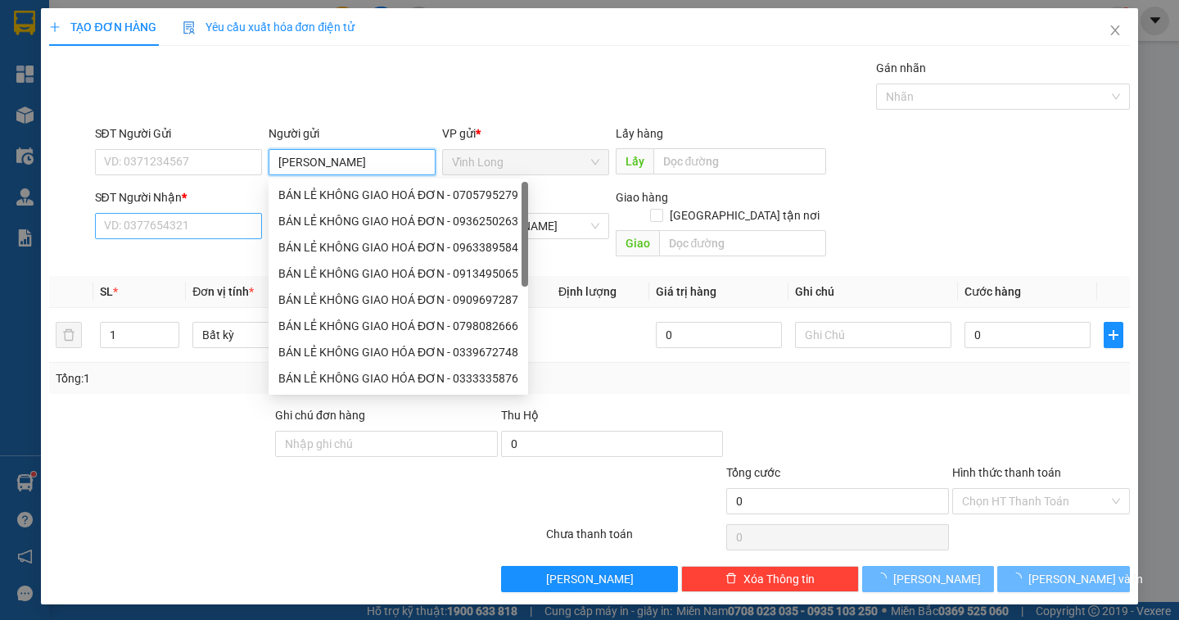
type input "ĐỖ GIA"
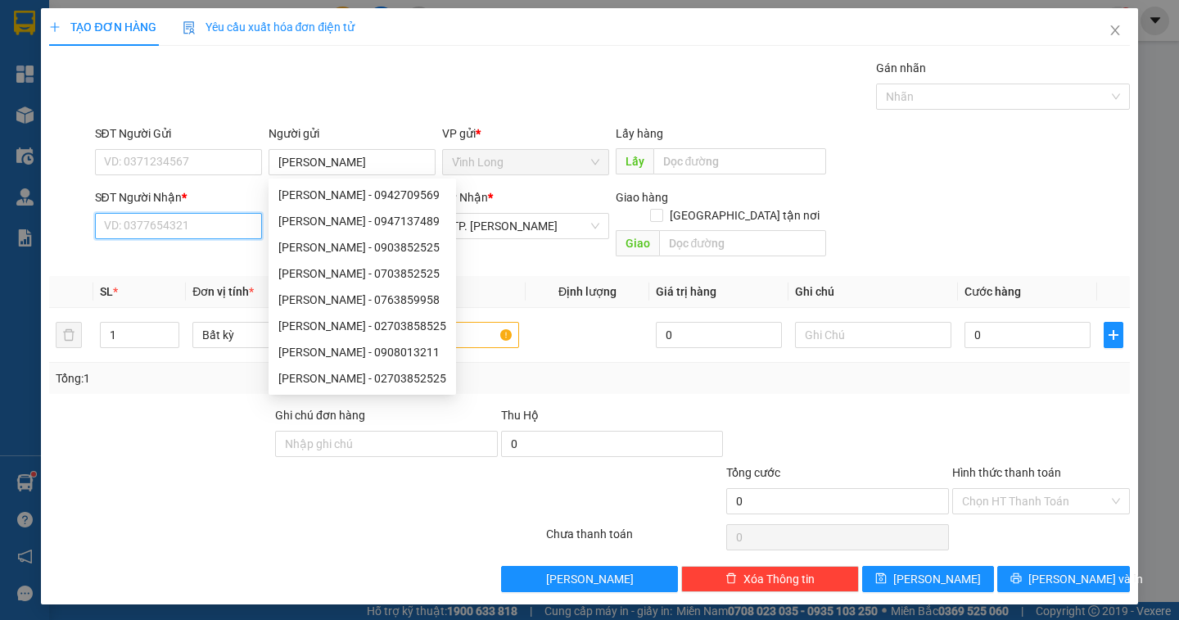
click at [159, 236] on input "SĐT Người Nhận *" at bounding box center [178, 226] width 167 height 26
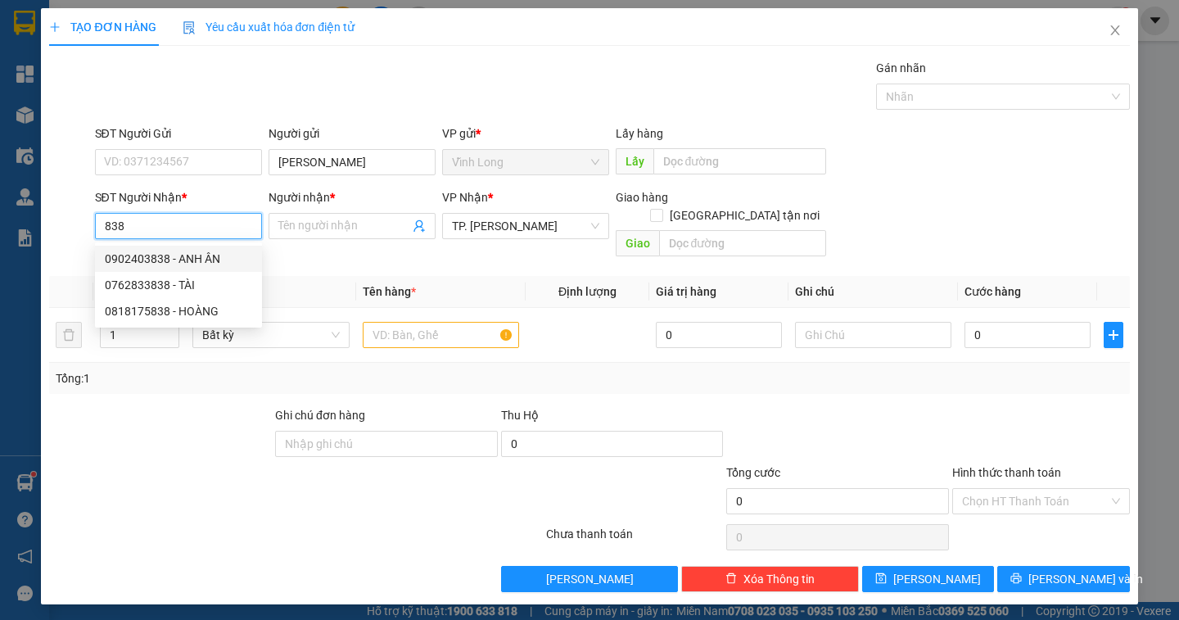
drag, startPoint x: 164, startPoint y: 258, endPoint x: 467, endPoint y: 345, distance: 315.1
click at [168, 256] on div "0902403838 - ANH ÂN" at bounding box center [178, 259] width 147 height 18
type input "0902403838"
type input "ANH ÂN"
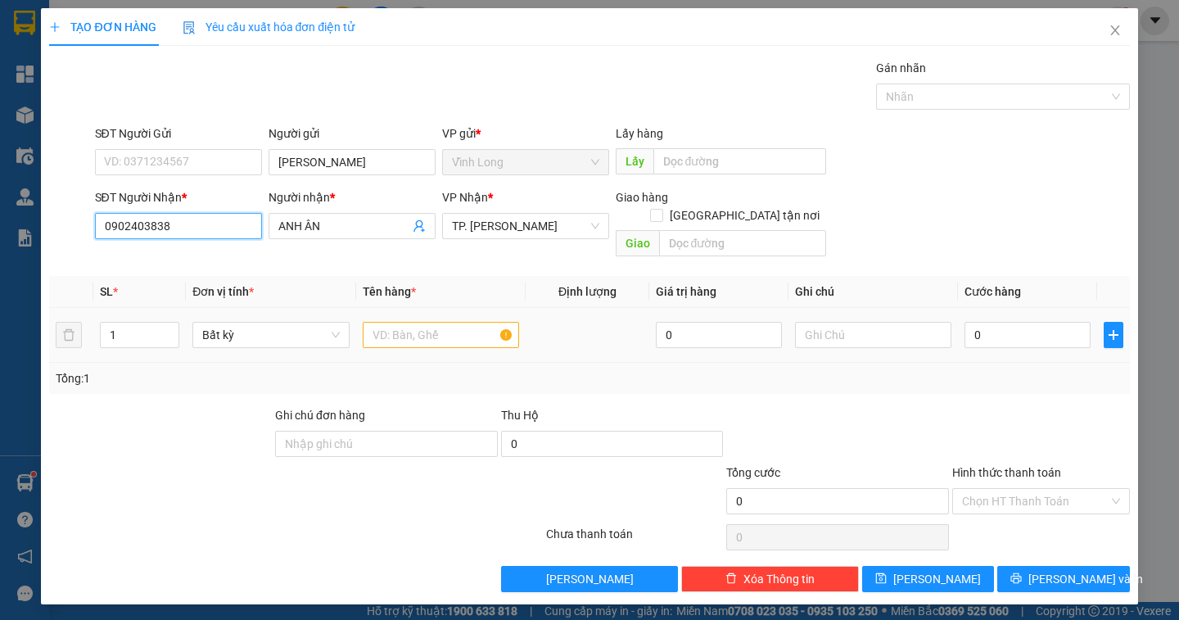
type input "0902403838"
click at [431, 323] on input "text" at bounding box center [441, 335] width 156 height 26
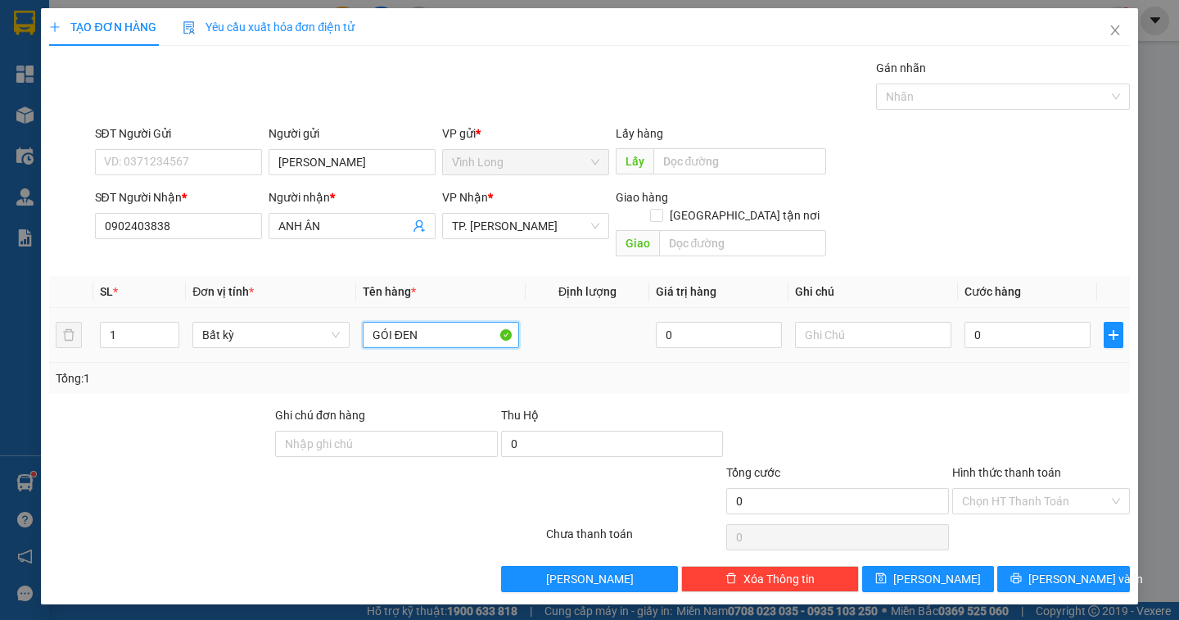
type input "GÓI ĐEN"
type input "DÂN"
type input "4"
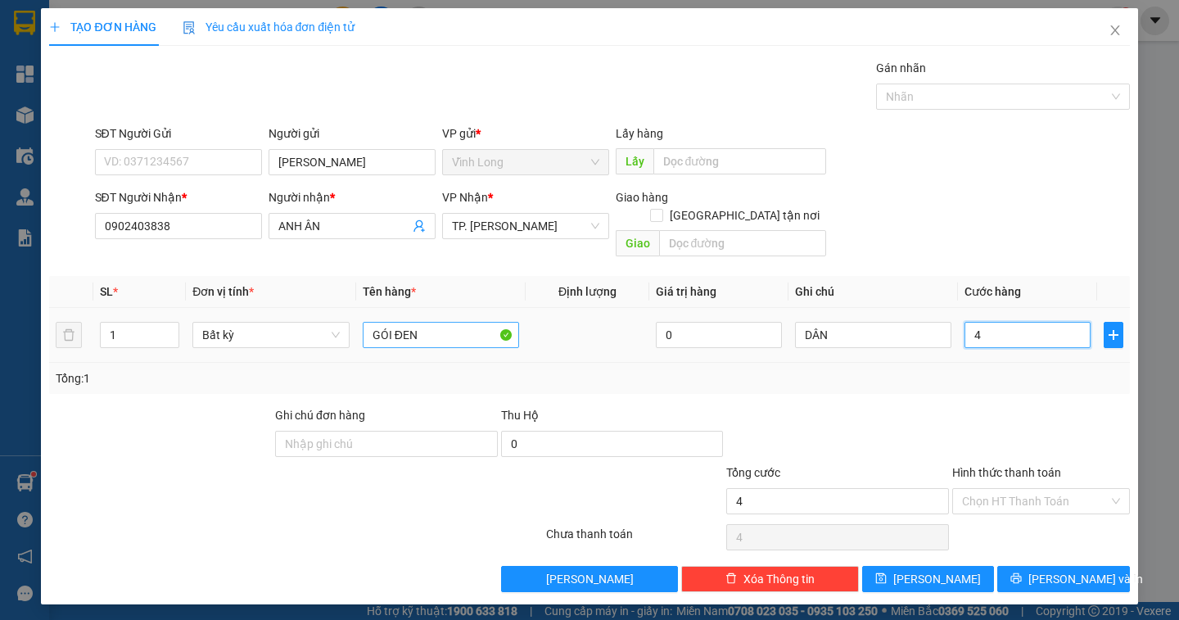
type input "40"
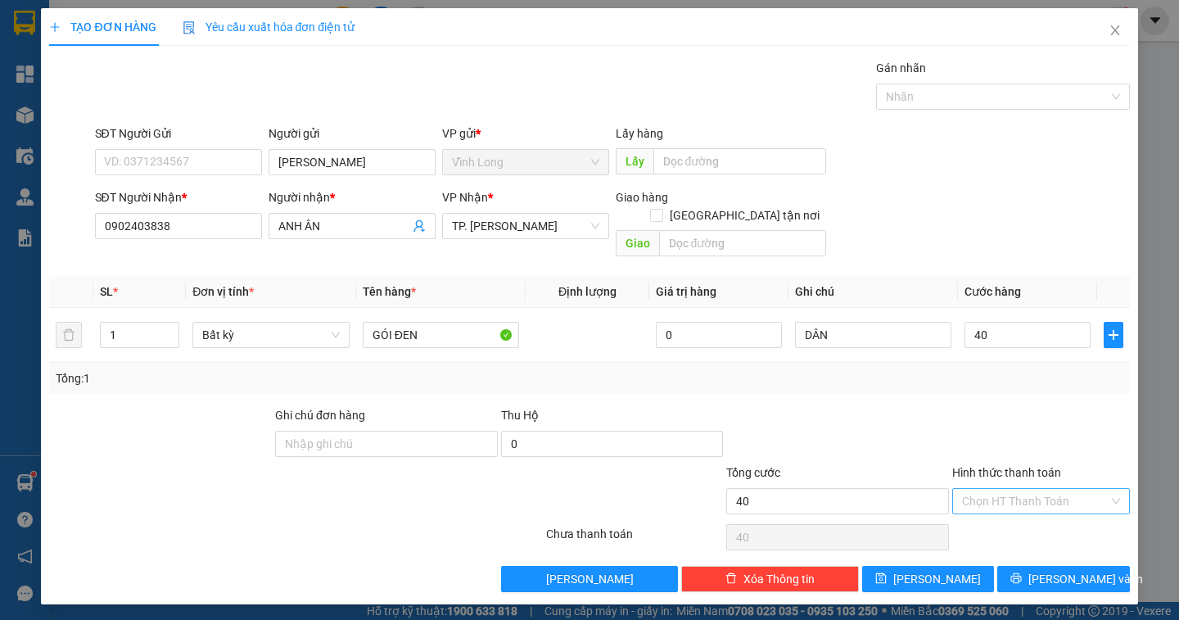
type input "40.000"
drag, startPoint x: 1030, startPoint y: 483, endPoint x: 1024, endPoint y: 493, distance: 11.4
click at [1030, 489] on input "Hình thức thanh toán" at bounding box center [1035, 501] width 147 height 25
click at [1014, 515] on div "Tại văn phòng" at bounding box center [1041, 516] width 158 height 18
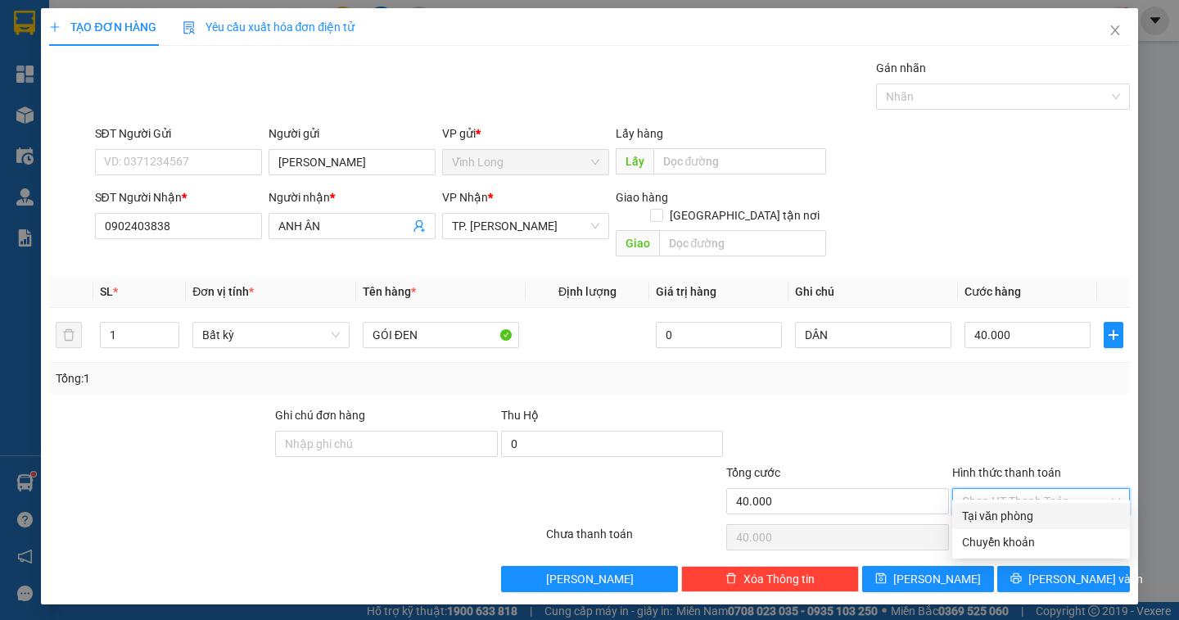
type input "0"
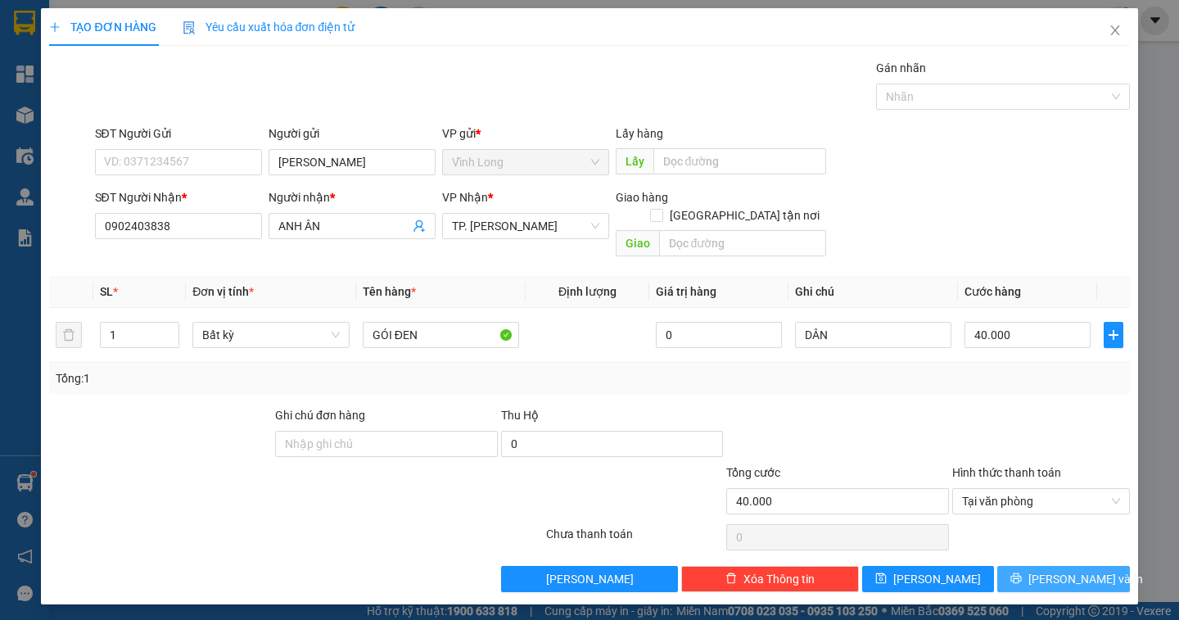
click at [1060, 570] on span "Lưu và In" at bounding box center [1085, 579] width 115 height 18
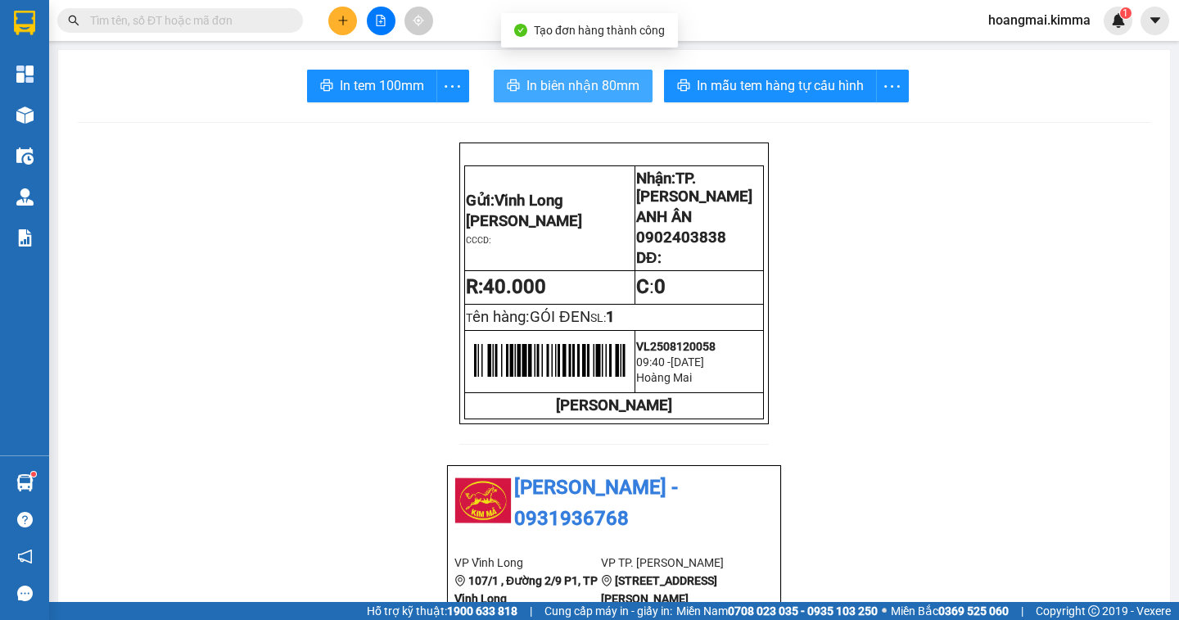
click at [575, 90] on span "In biên nhận 80mm" at bounding box center [582, 85] width 113 height 20
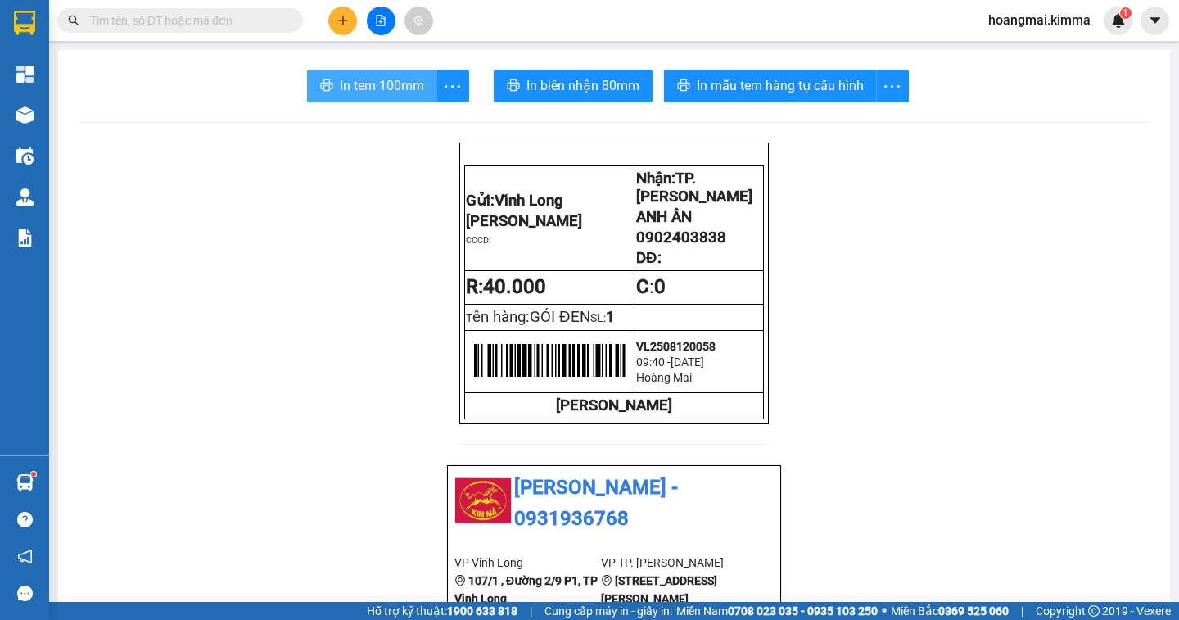
click at [376, 92] on span "In tem 100mm" at bounding box center [382, 85] width 84 height 20
click at [345, 17] on icon "plus" at bounding box center [342, 20] width 11 height 11
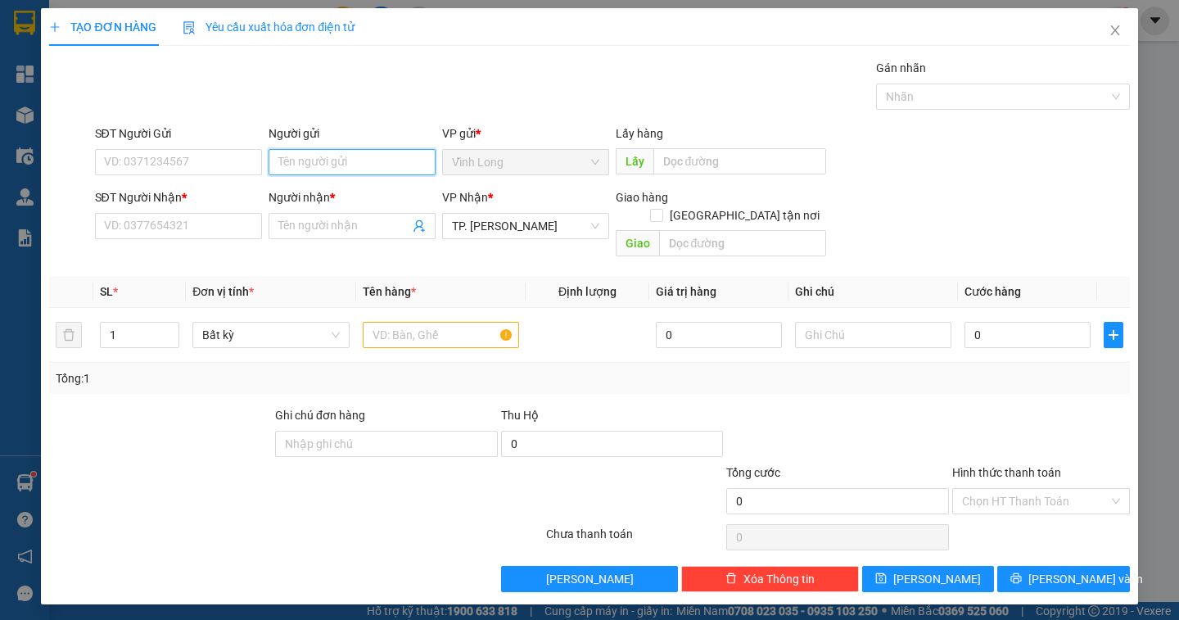
click at [341, 165] on input "Người gửi" at bounding box center [351, 162] width 167 height 26
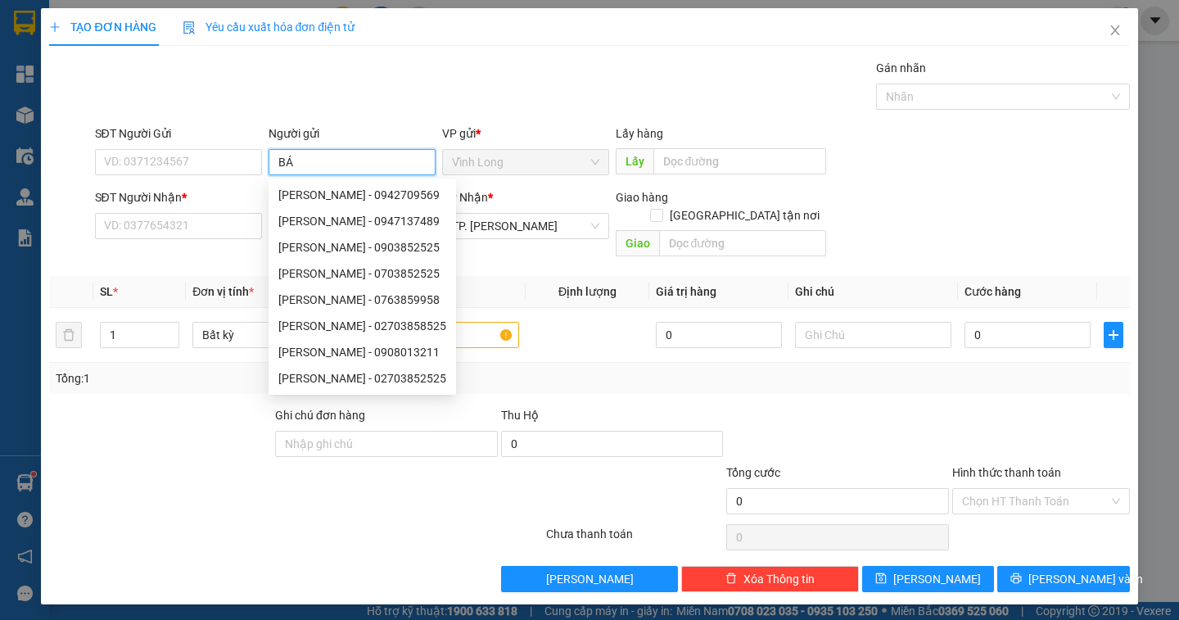
type input "BÁN"
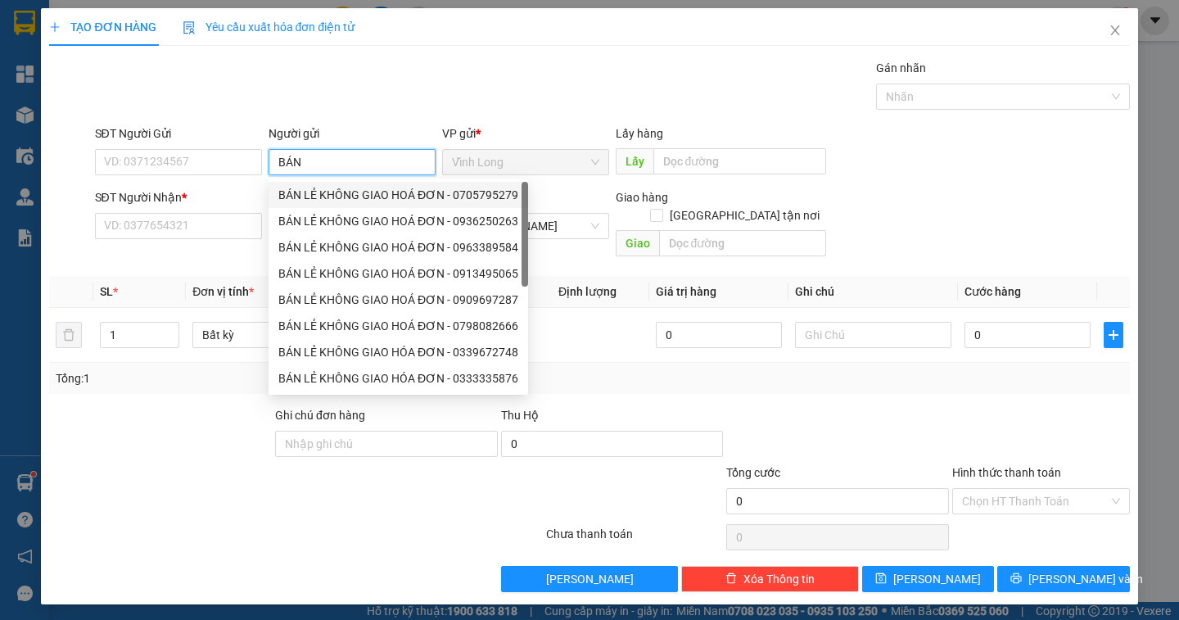
click at [332, 198] on div "BÁN LẺ KHÔNG GIAO HOÁ ĐƠN - 0705795279" at bounding box center [398, 195] width 240 height 18
type input "0705795279"
type input "BÁN LẺ KHÔNG GIAO HOÁ ĐƠN"
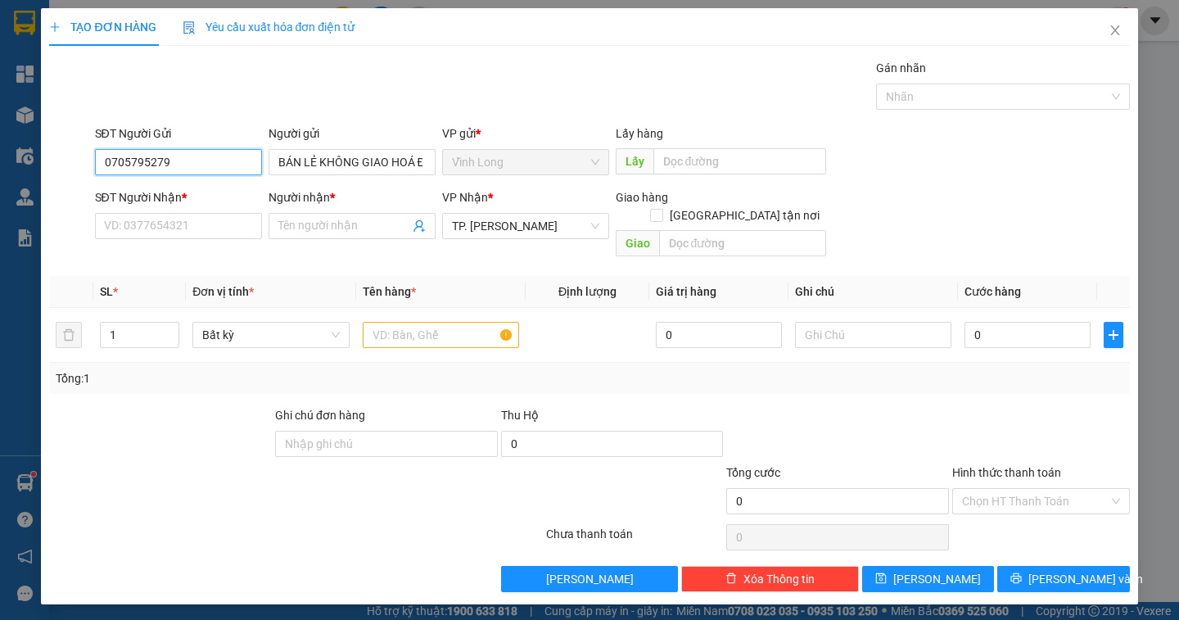
drag, startPoint x: 205, startPoint y: 161, endPoint x: 45, endPoint y: 193, distance: 162.8
click at [45, 193] on div "TẠO ĐƠN HÀNG Yêu cầu xuất hóa đơn điện tử Transit Pickup Surcharge Ids Transit …" at bounding box center [589, 306] width 1096 height 596
click at [150, 223] on input "SĐT Người Nhận *" at bounding box center [178, 226] width 167 height 26
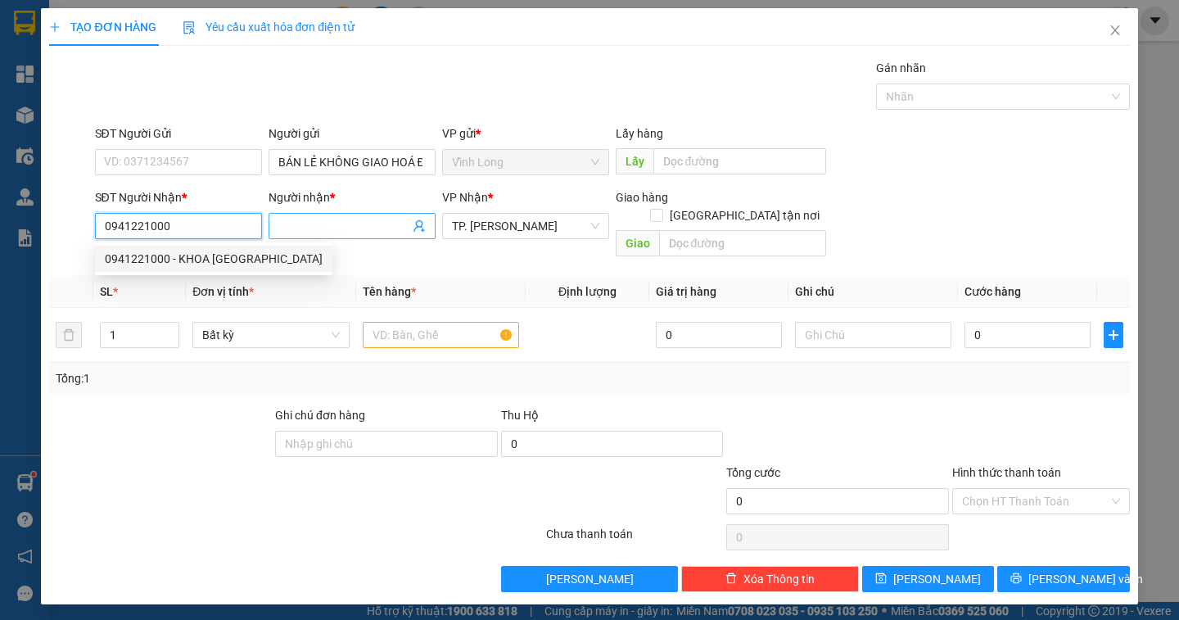
type input "0941221000"
click at [309, 222] on input "Người nhận *" at bounding box center [343, 226] width 131 height 18
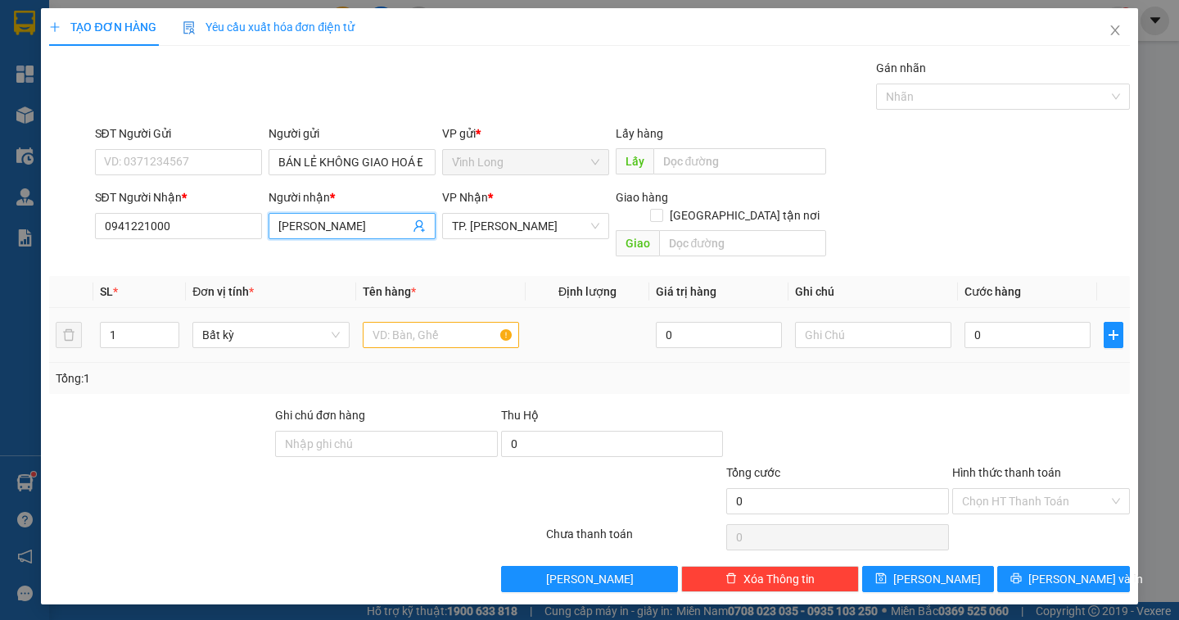
type input "HOÀNG LAM"
click at [493, 322] on input "text" at bounding box center [441, 335] width 156 height 26
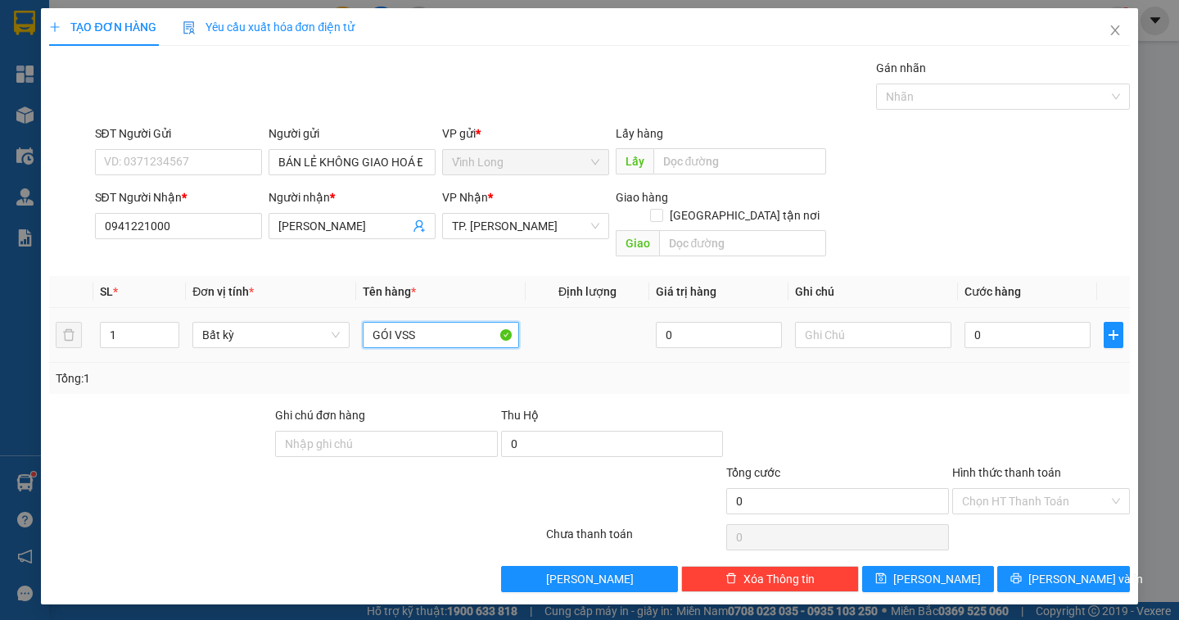
type input "GÓI VSS"
type input "DÂN"
type input "3"
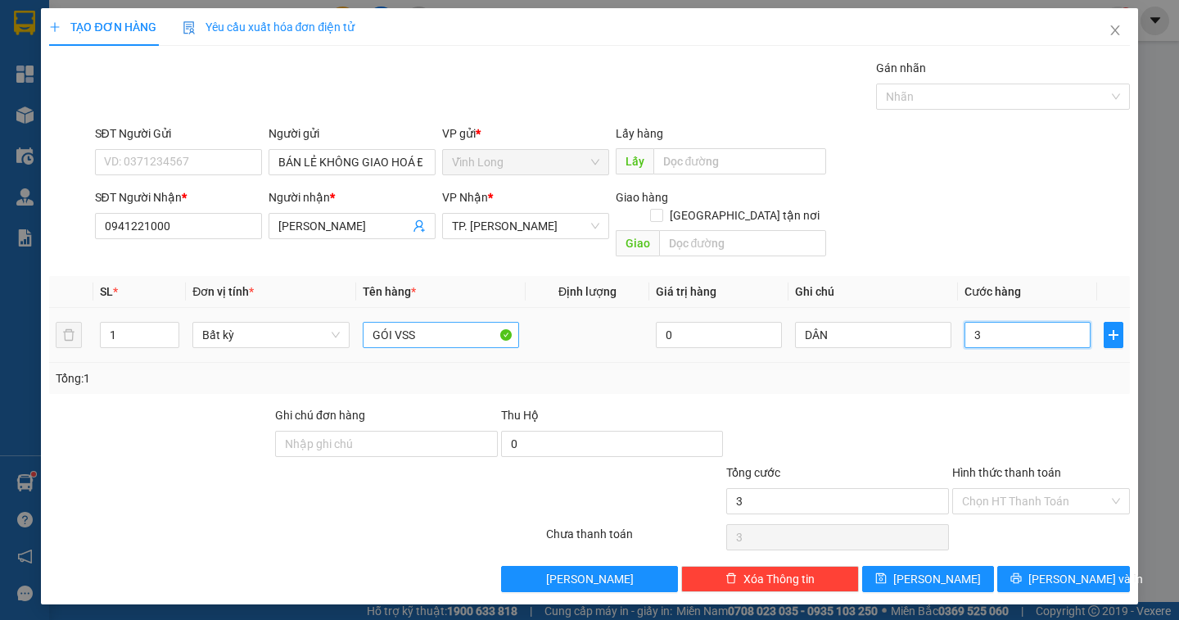
type input "30"
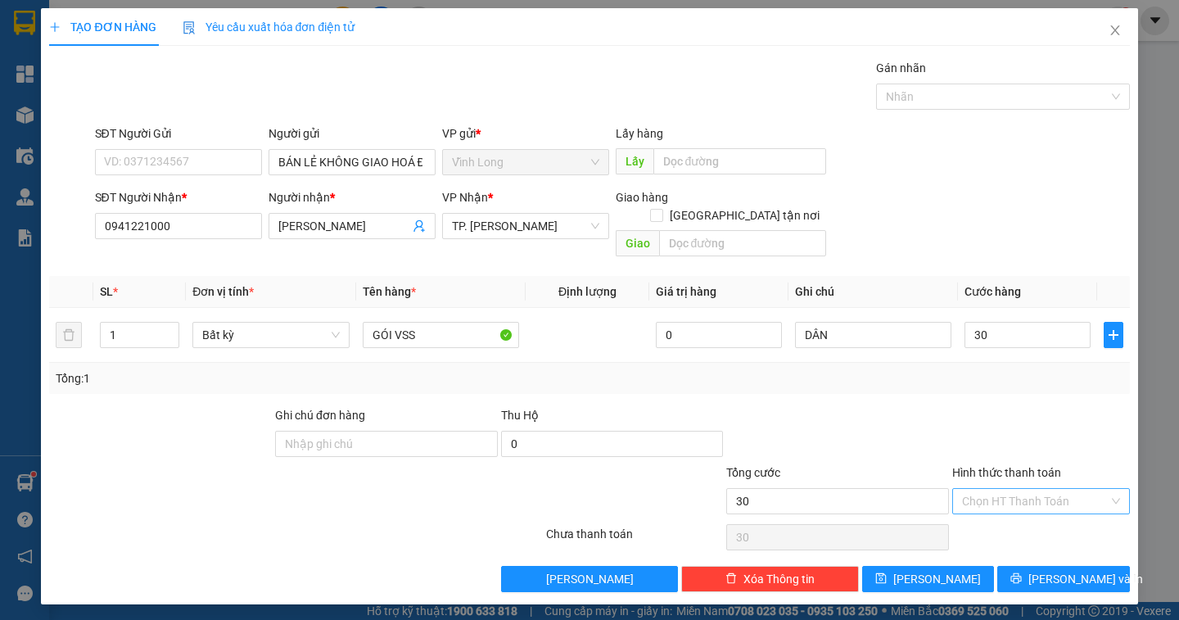
type input "30.000"
click at [1079, 492] on input "Hình thức thanh toán" at bounding box center [1035, 501] width 147 height 25
click at [1051, 508] on div "Tại văn phòng" at bounding box center [1041, 516] width 158 height 18
type input "0"
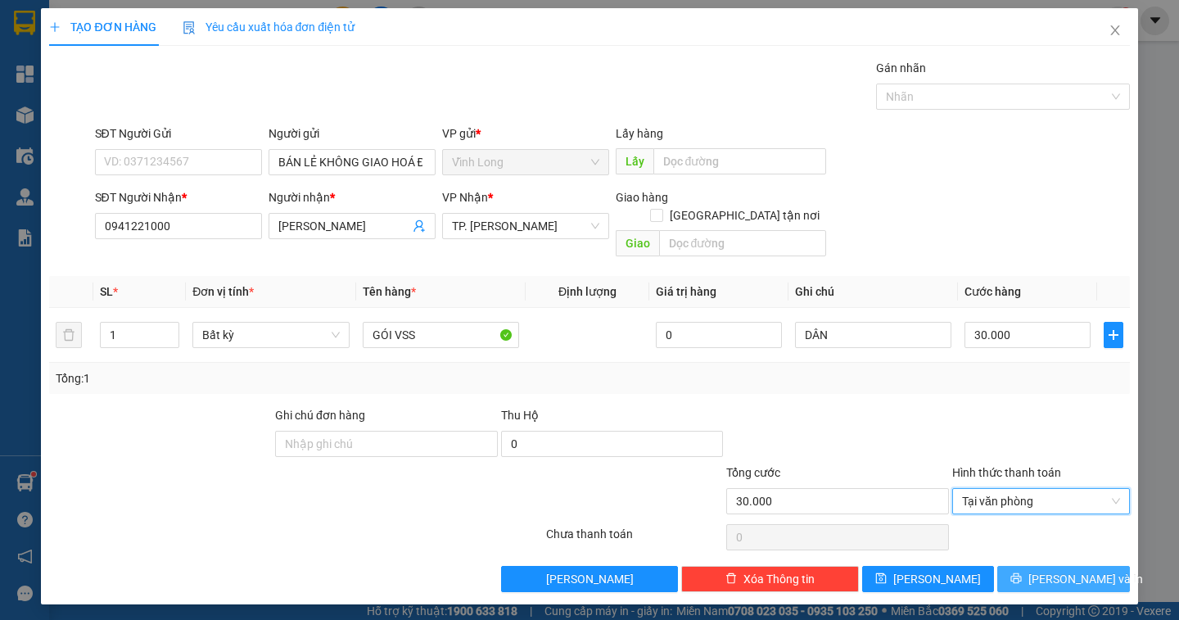
click at [1059, 570] on span "Lưu và In" at bounding box center [1085, 579] width 115 height 18
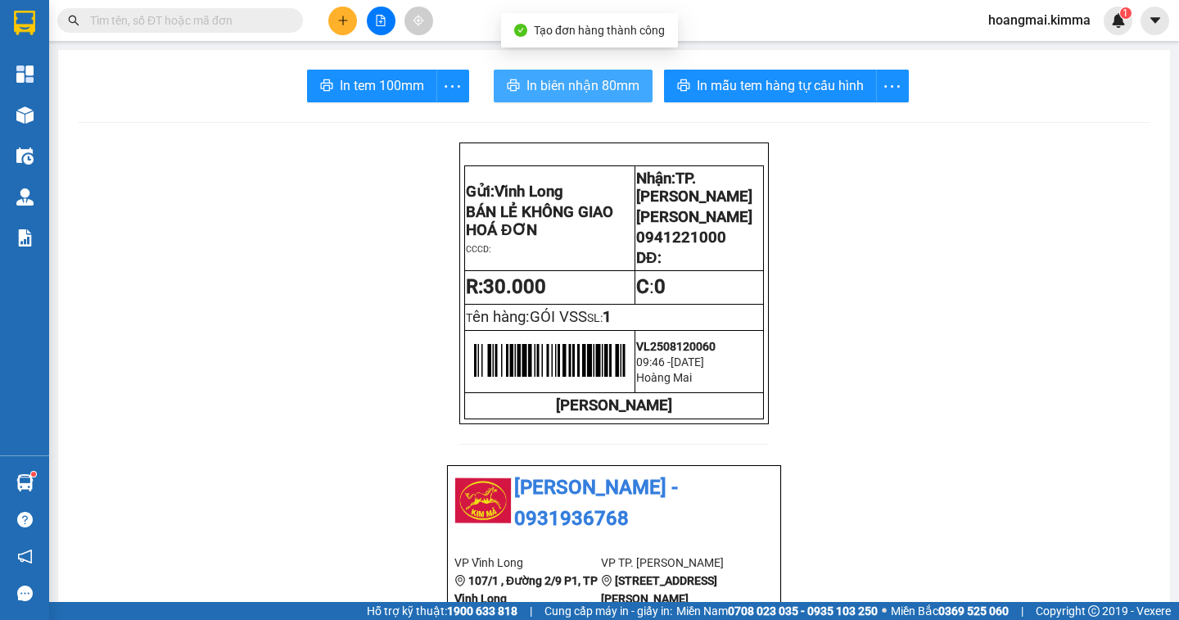
click at [556, 88] on span "In biên nhận 80mm" at bounding box center [582, 85] width 113 height 20
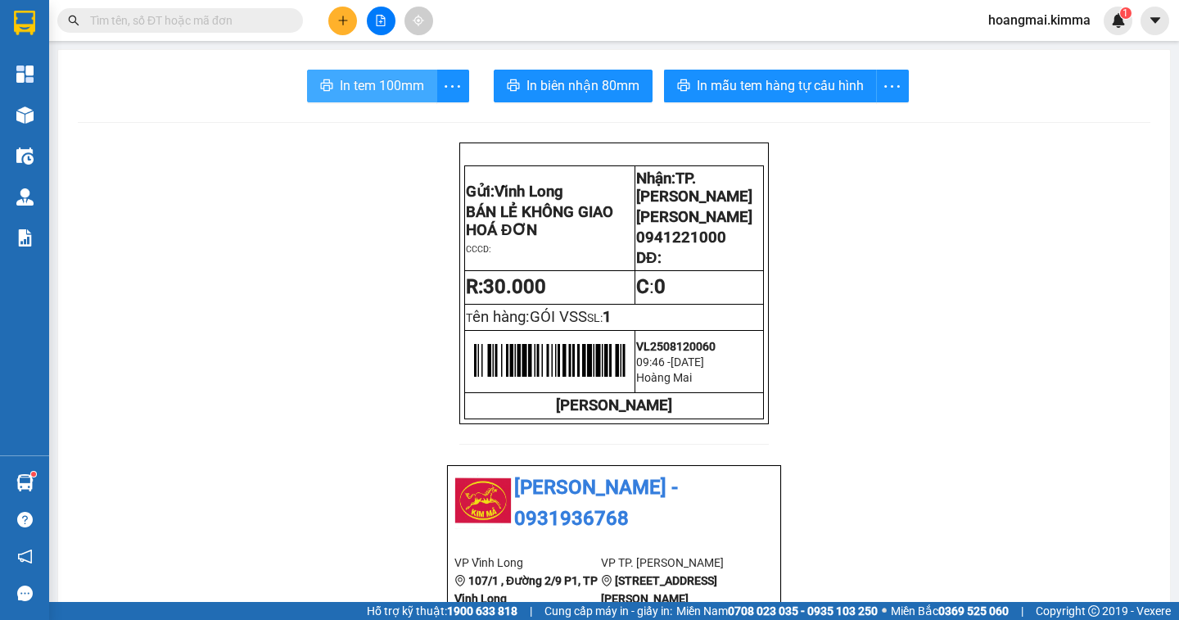
click at [340, 83] on span "In tem 100mm" at bounding box center [382, 85] width 84 height 20
click at [349, 15] on button at bounding box center [342, 21] width 29 height 29
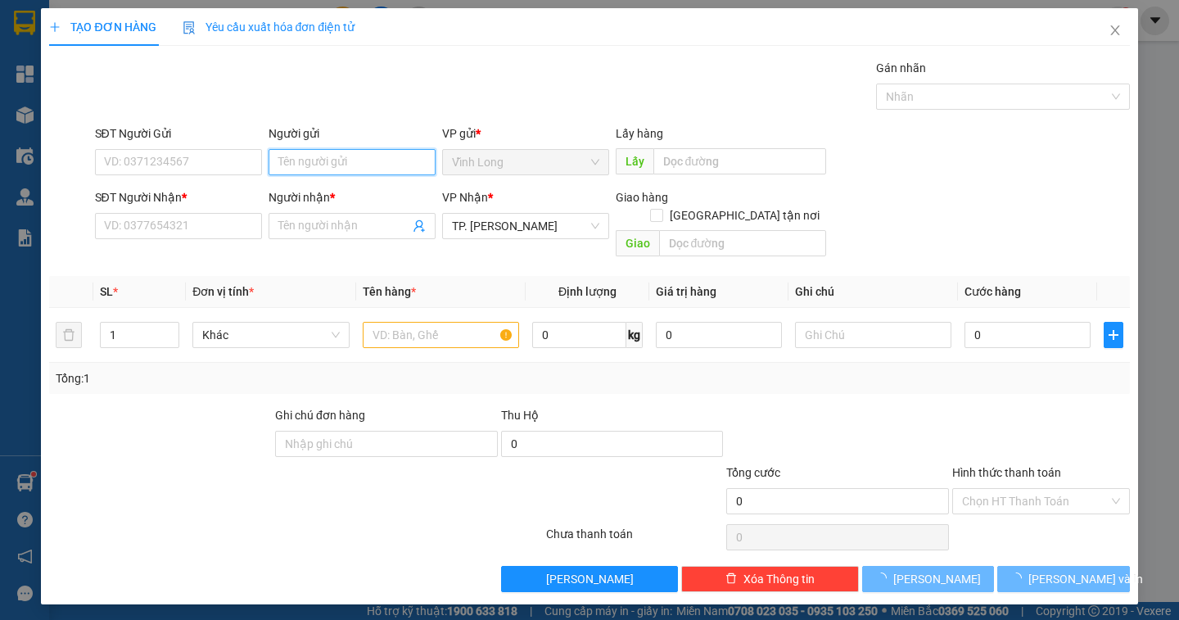
click at [297, 152] on input "Người gửi" at bounding box center [351, 162] width 167 height 26
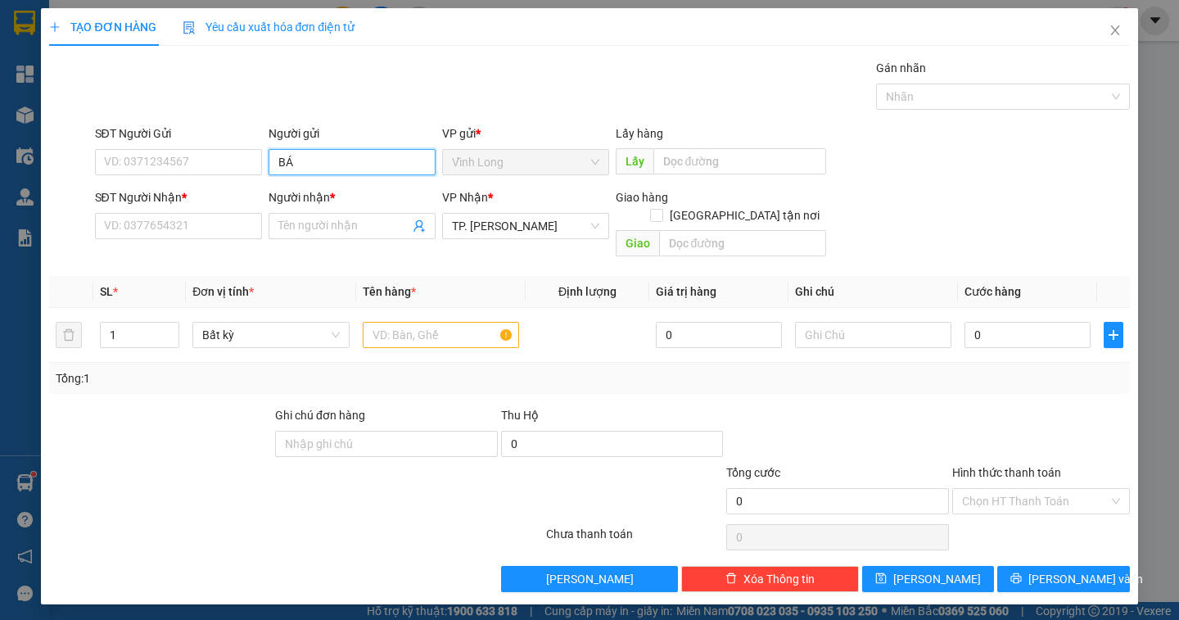
type input "BÁN"
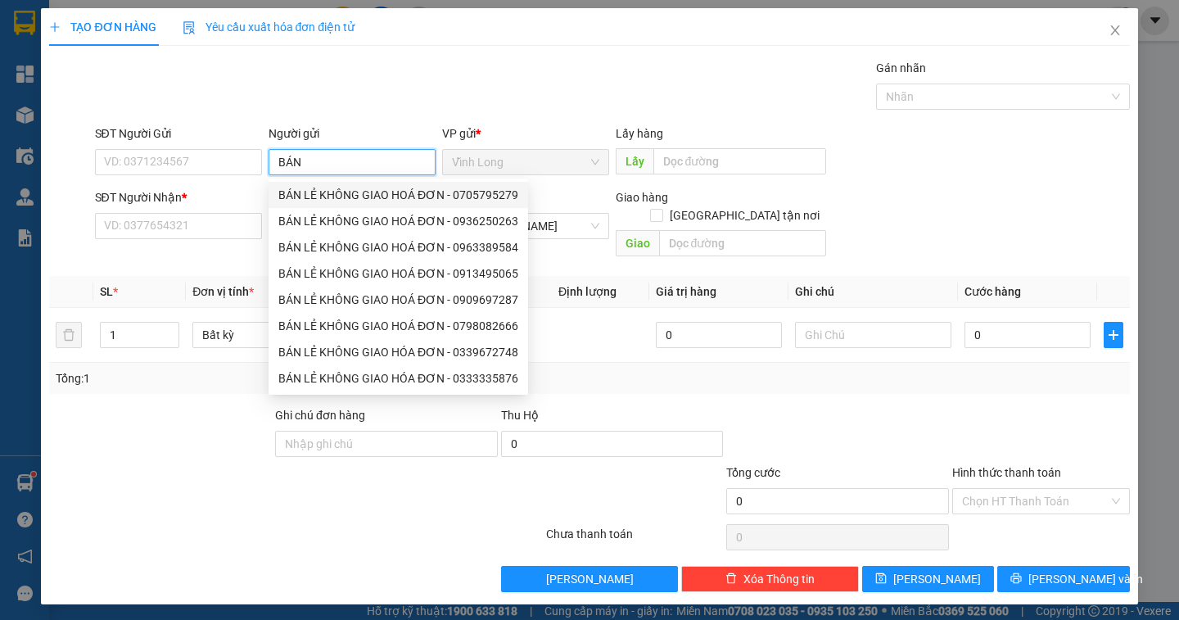
click at [337, 199] on div "BÁN LẺ KHÔNG GIAO HOÁ ĐƠN - 0705795279" at bounding box center [398, 195] width 240 height 18
type input "0705795279"
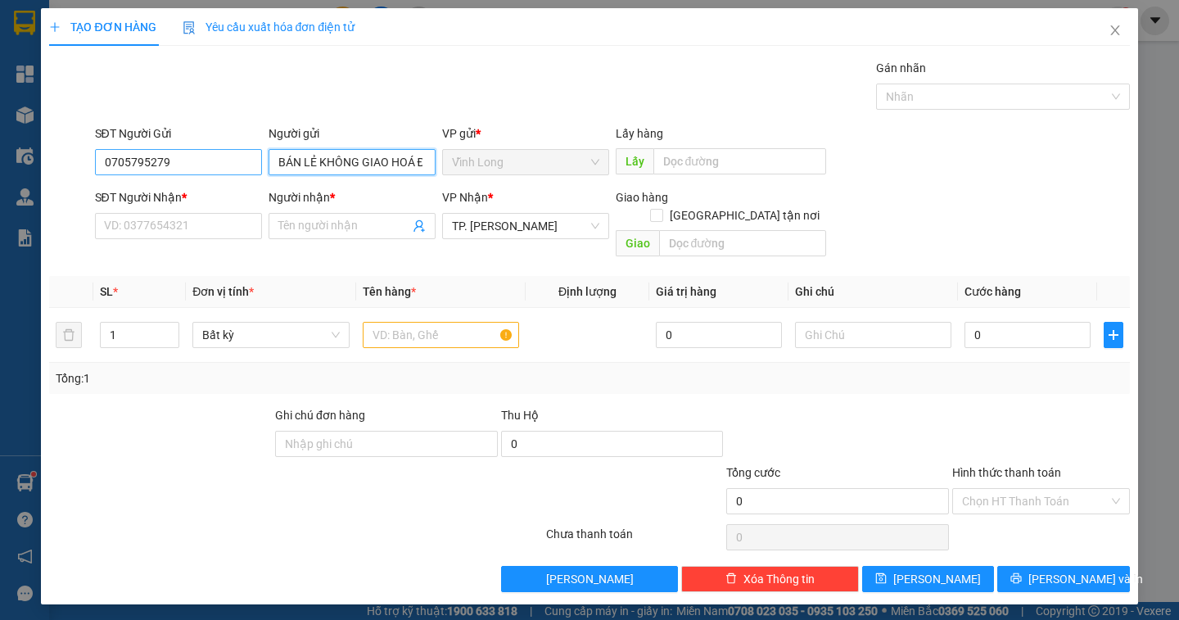
type input "BÁN LẺ KHÔNG GIAO HOÁ ĐƠN"
drag, startPoint x: 208, startPoint y: 171, endPoint x: 0, endPoint y: 141, distance: 210.1
click at [0, 141] on div "TẠO ĐƠN HÀNG Yêu cầu xuất hóa đơn điện tử Transit Pickup Surcharge Ids Transit …" at bounding box center [589, 310] width 1179 height 620
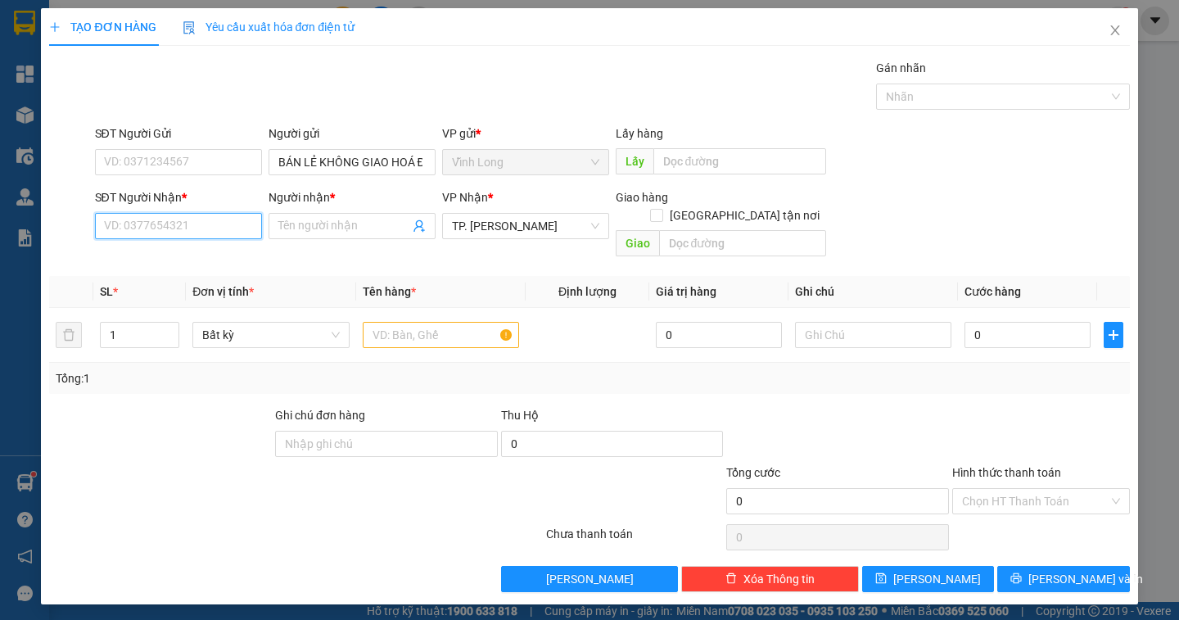
click at [169, 236] on input "SĐT Người Nhận *" at bounding box center [178, 226] width 167 height 26
type input "0767202257"
click at [137, 259] on div "0767202257 - HOA" at bounding box center [178, 259] width 147 height 18
type input "HOA"
type input "0767202257"
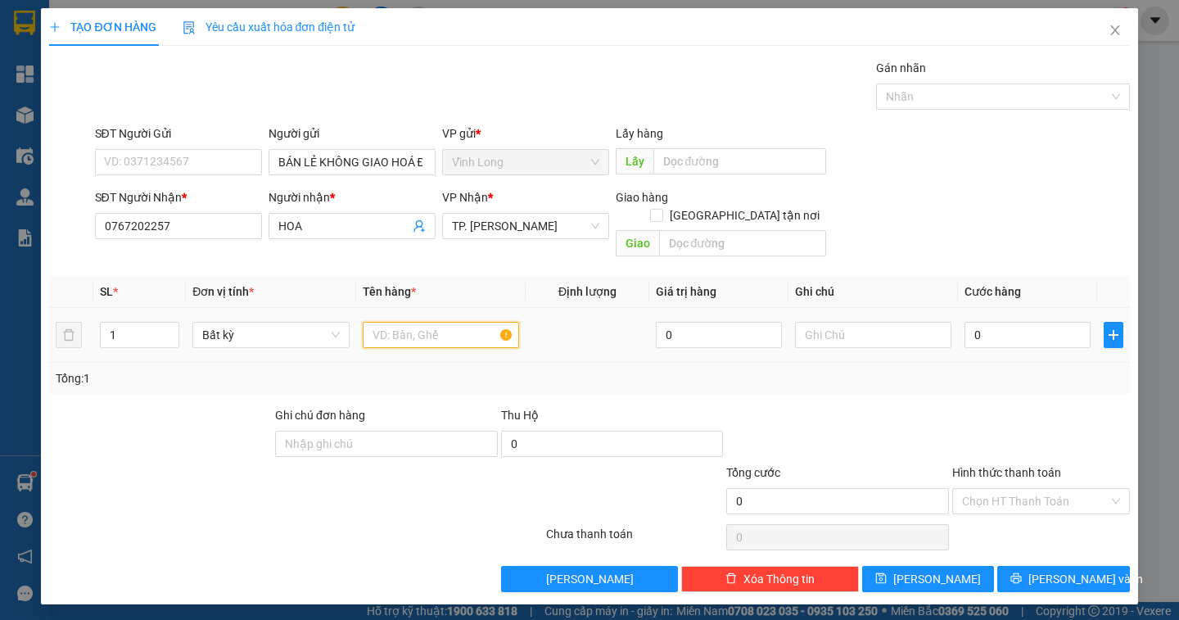
click at [395, 329] on input "text" at bounding box center [441, 335] width 156 height 26
type input "GÓI"
type input "DÂN"
type input "2"
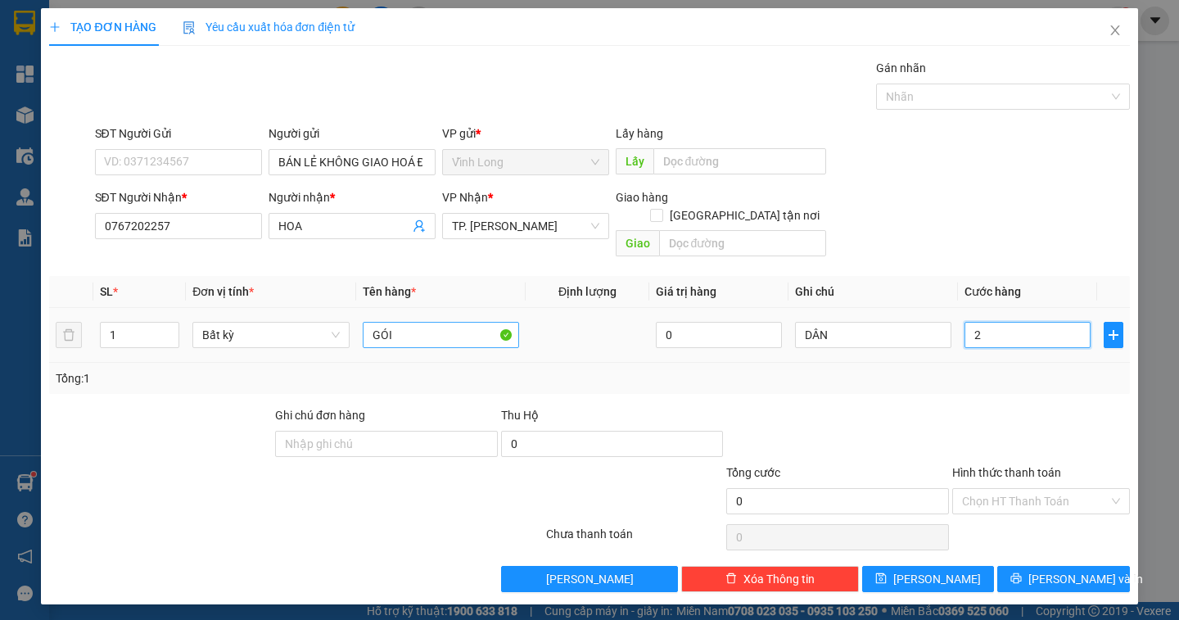
type input "2"
type input "20"
type input "20.000"
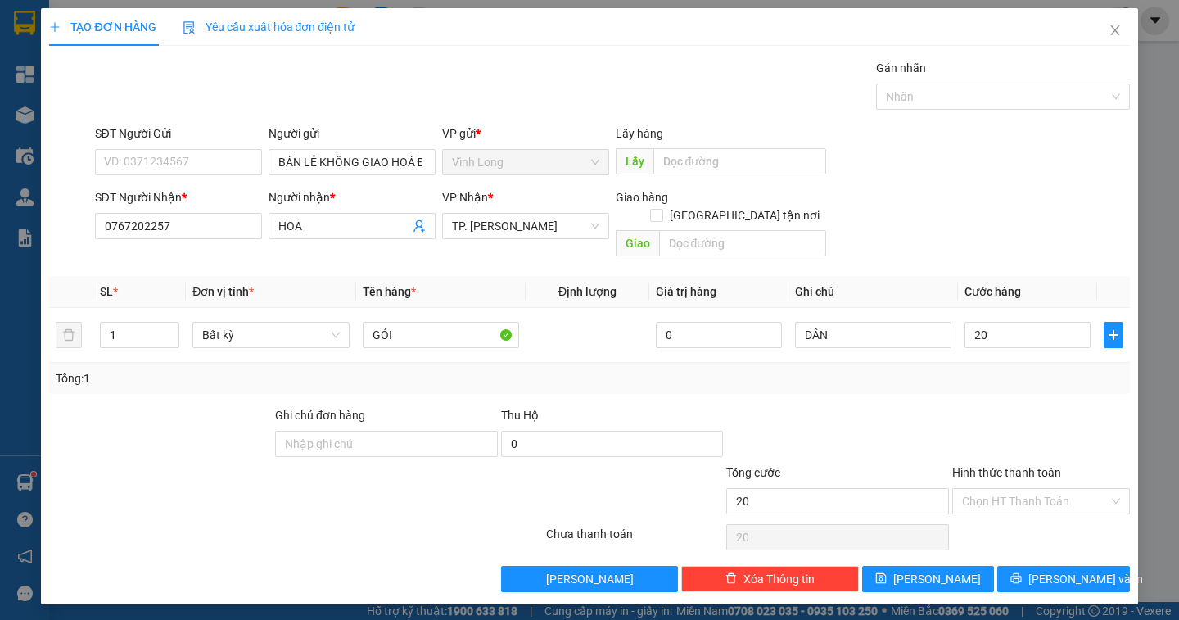
type input "20.000"
click at [1031, 499] on div "Hình thức thanh toán Chọn HT Thanh Toán" at bounding box center [1041, 491] width 178 height 57
click at [1031, 490] on input "Hình thức thanh toán" at bounding box center [1035, 501] width 147 height 25
click at [1033, 512] on div "Tại văn phòng" at bounding box center [1041, 516] width 158 height 18
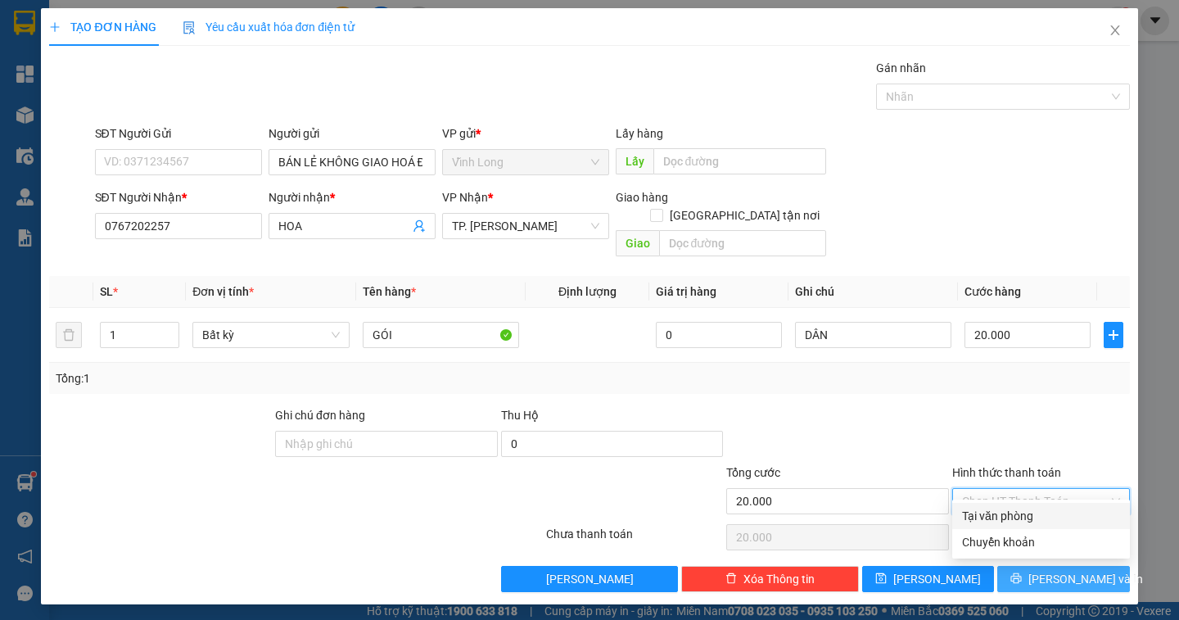
type input "0"
click at [1091, 570] on span "Lưu và In" at bounding box center [1085, 579] width 115 height 18
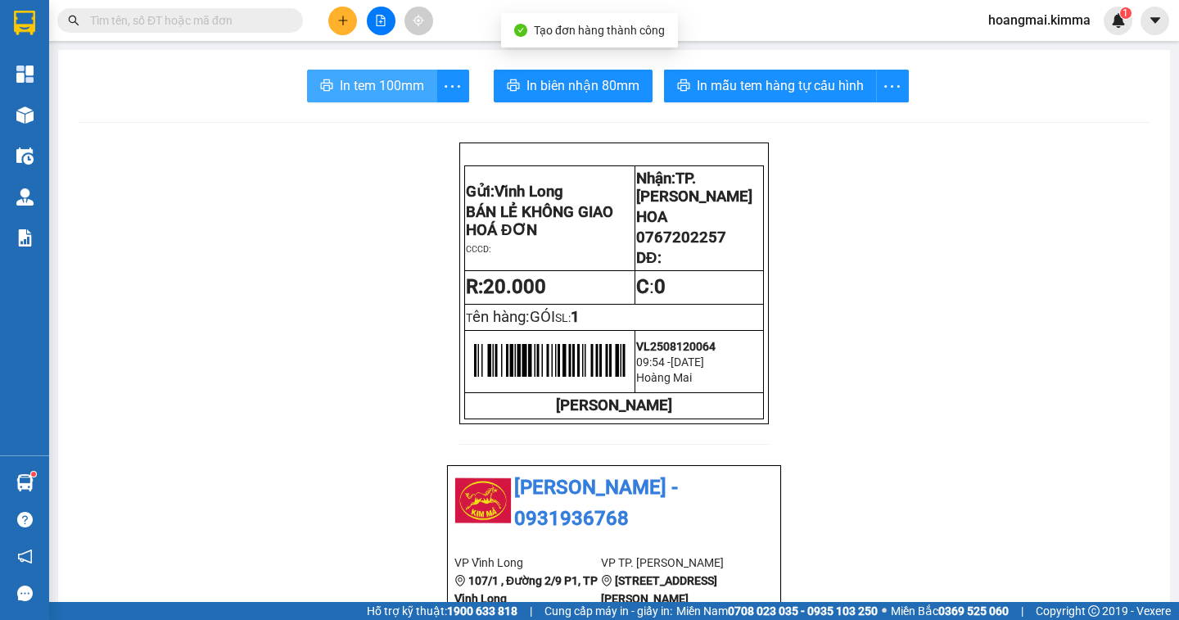
click at [409, 88] on span "In tem 100mm" at bounding box center [382, 85] width 84 height 20
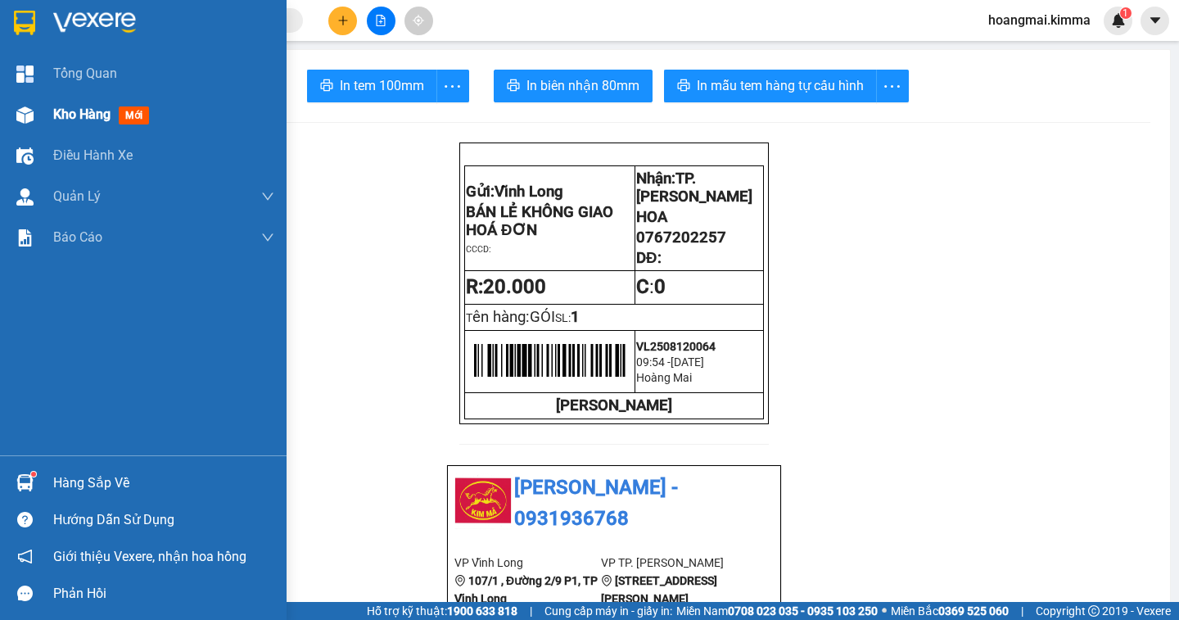
click at [82, 108] on span "Kho hàng" at bounding box center [81, 114] width 57 height 16
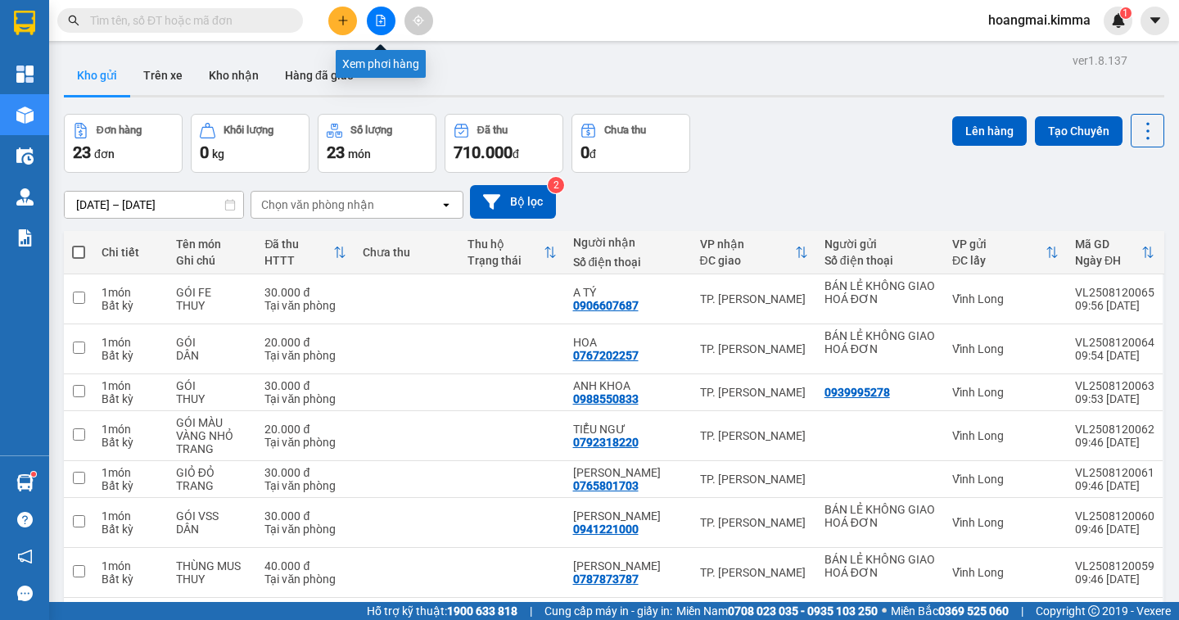
click at [373, 20] on button at bounding box center [381, 21] width 29 height 29
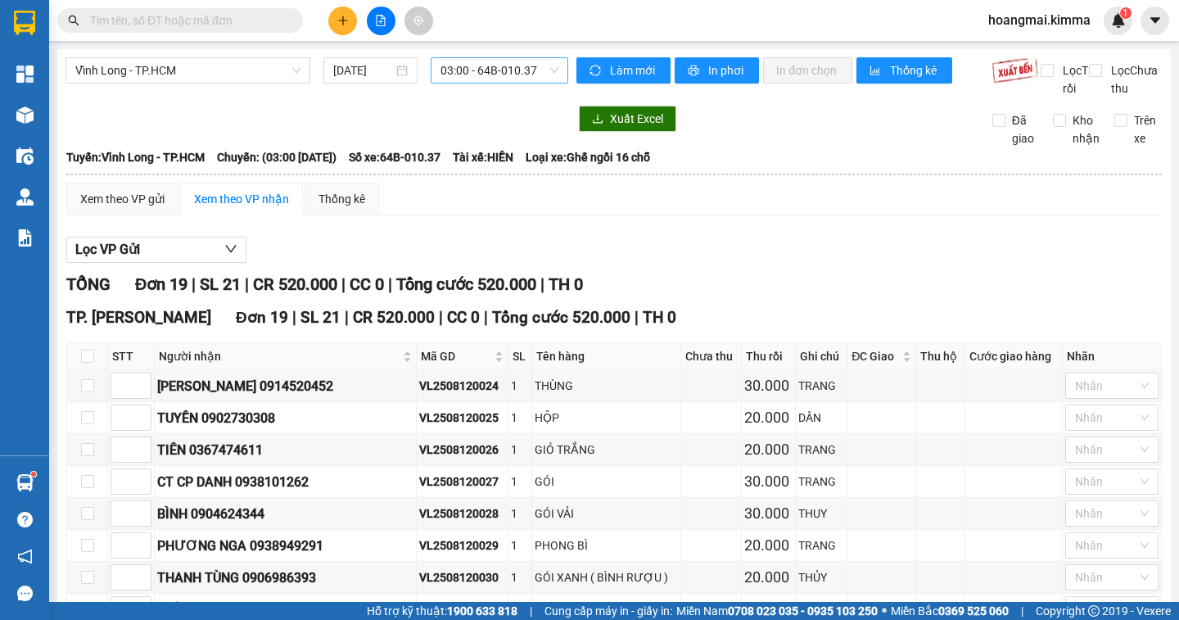
click at [472, 77] on span "03:00 - 64B-010.37" at bounding box center [499, 70] width 118 height 25
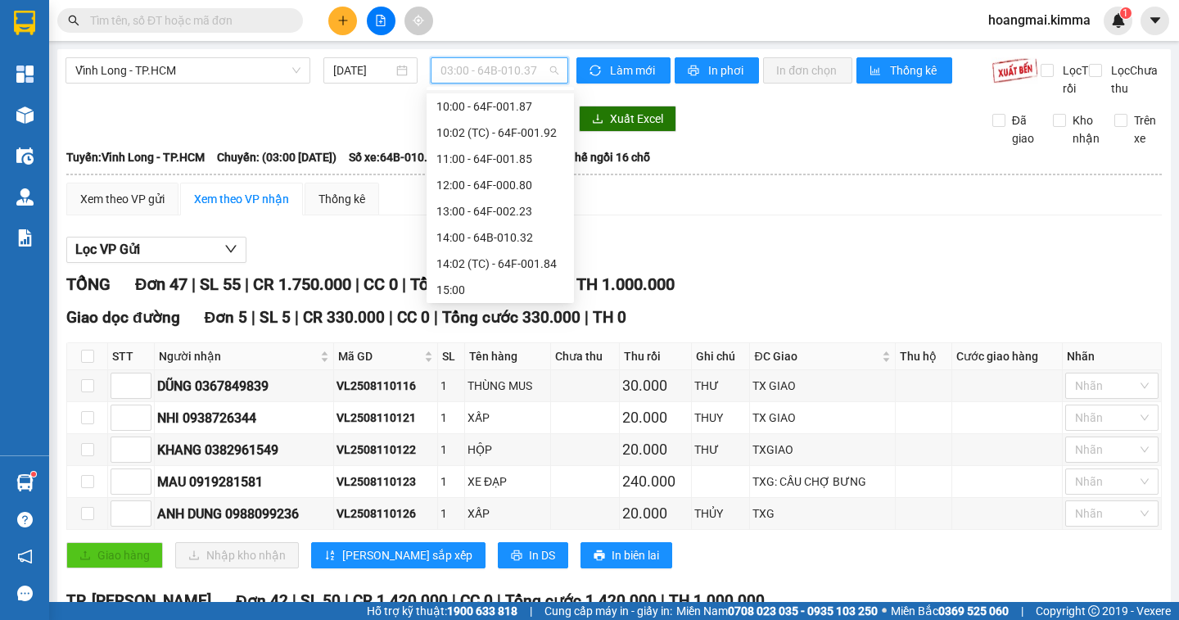
scroll to position [177, 0]
click at [481, 188] on div "10:00 - 64F-001.87" at bounding box center [500, 188] width 128 height 18
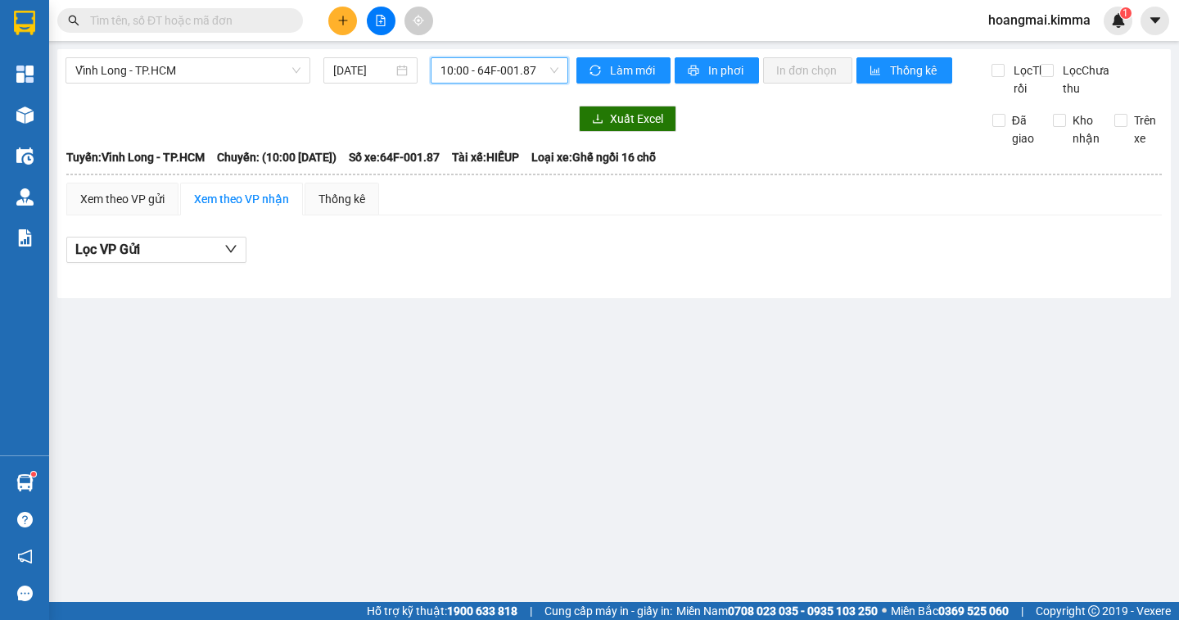
click at [469, 68] on span "10:00 - 64F-001.87" at bounding box center [499, 70] width 118 height 25
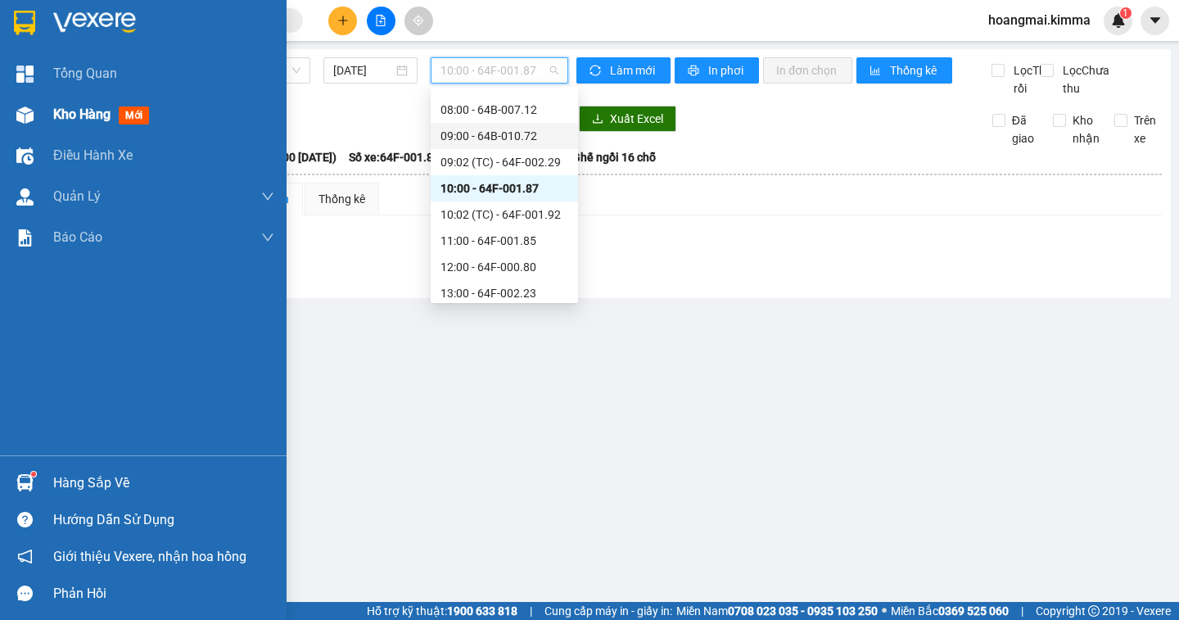
click at [88, 115] on span "Kho hàng" at bounding box center [81, 114] width 57 height 16
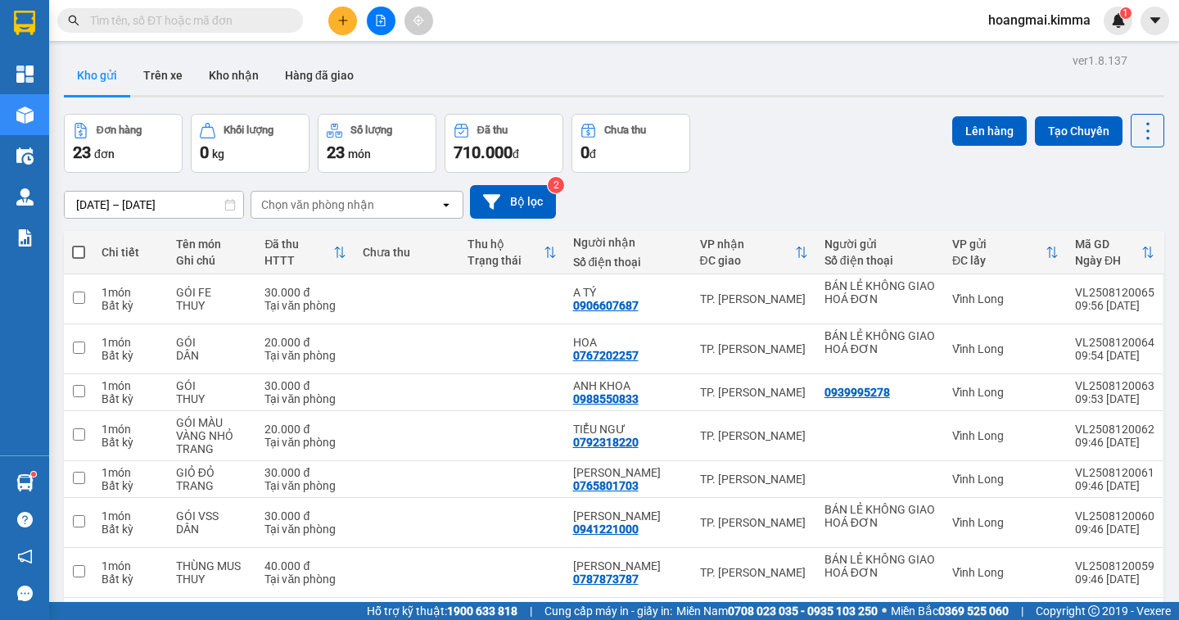
click at [74, 250] on span at bounding box center [78, 252] width 13 height 13
click at [79, 244] on input "checkbox" at bounding box center [79, 244] width 0 height 0
checkbox input "true"
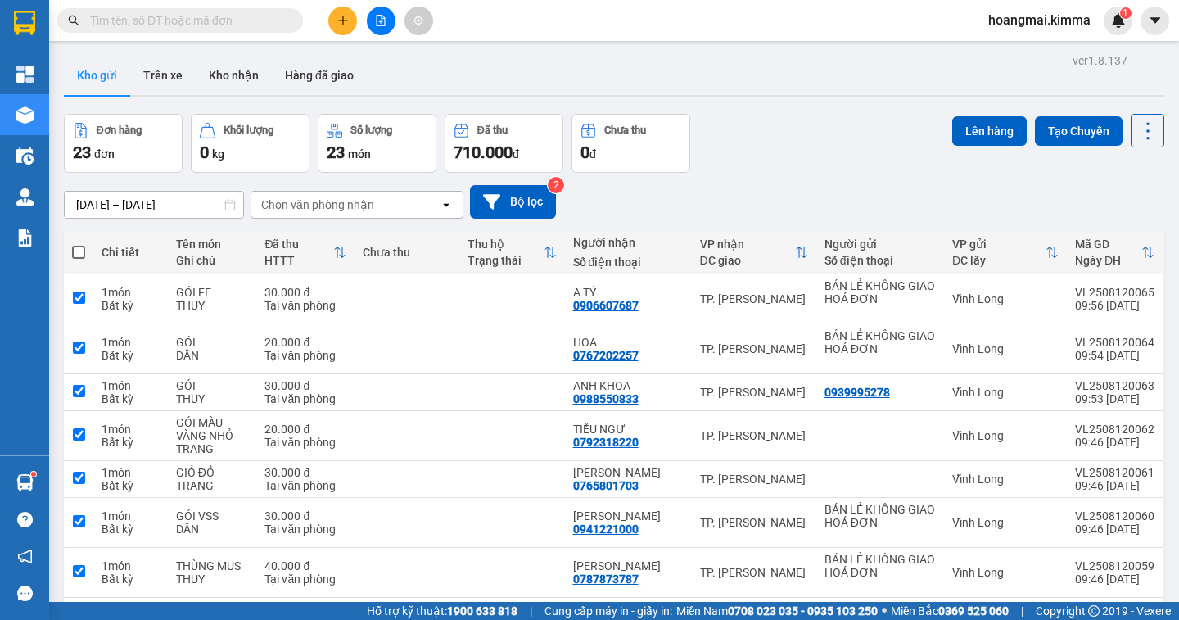
checkbox input "true"
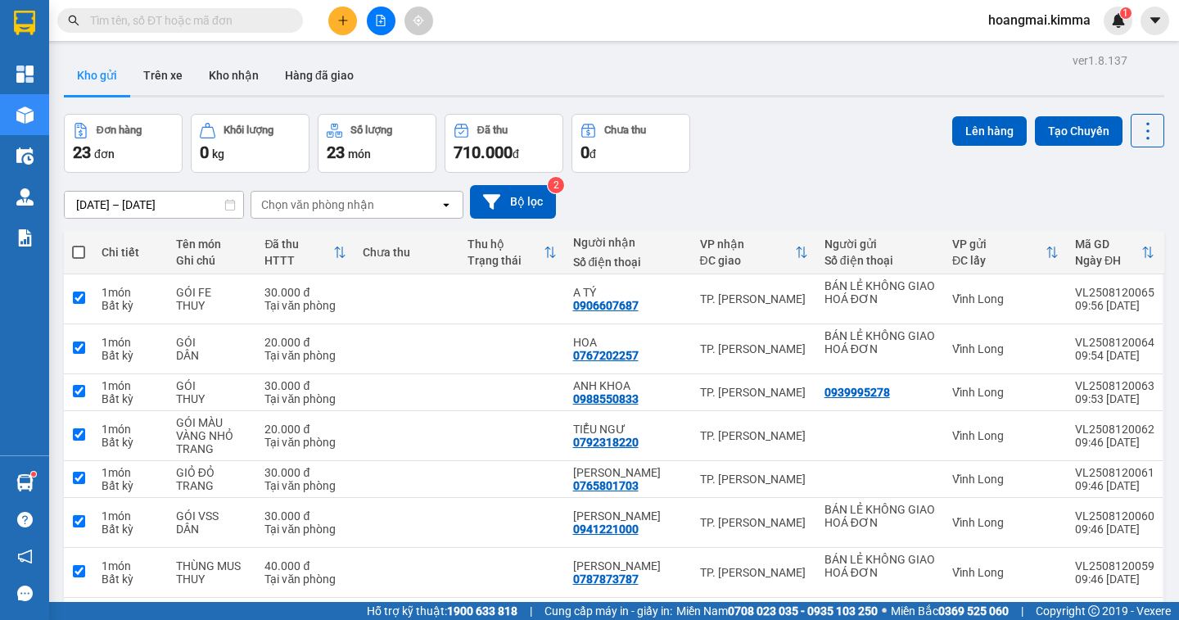
checkbox input "true"
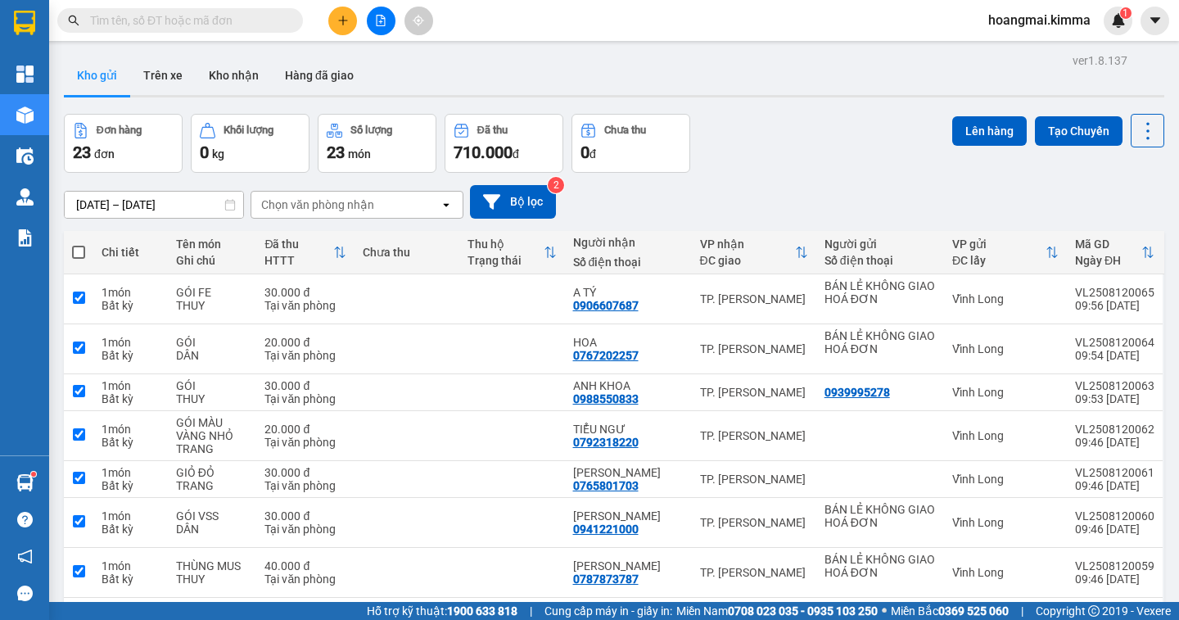
checkbox input "true"
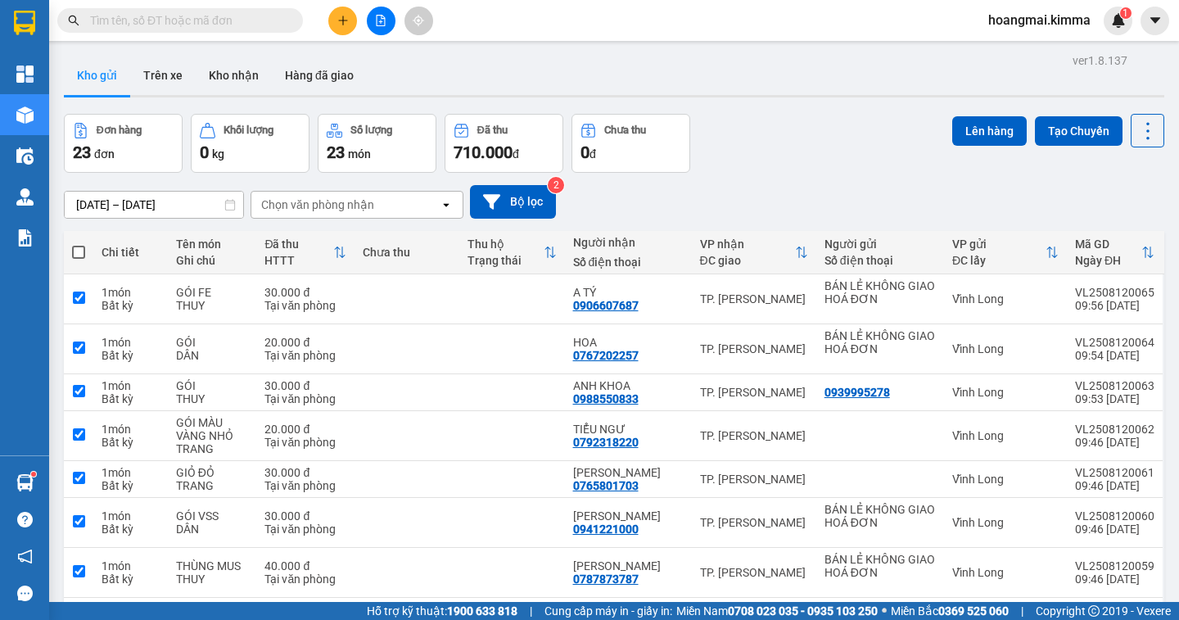
checkbox input "true"
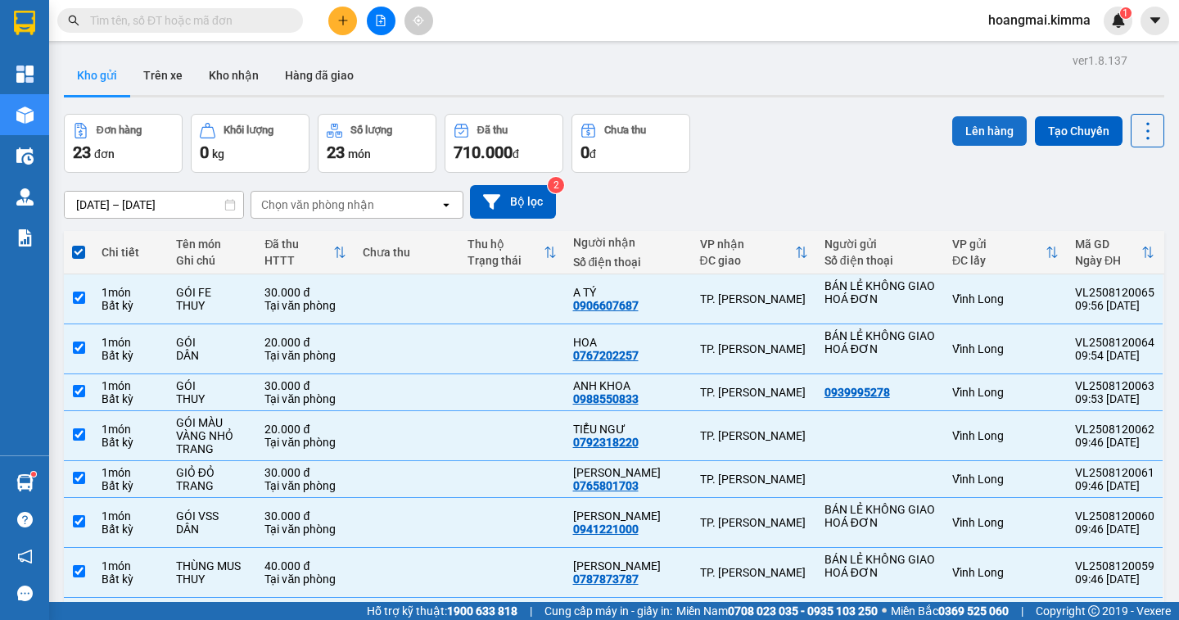
click at [972, 137] on button "Lên hàng" at bounding box center [989, 130] width 74 height 29
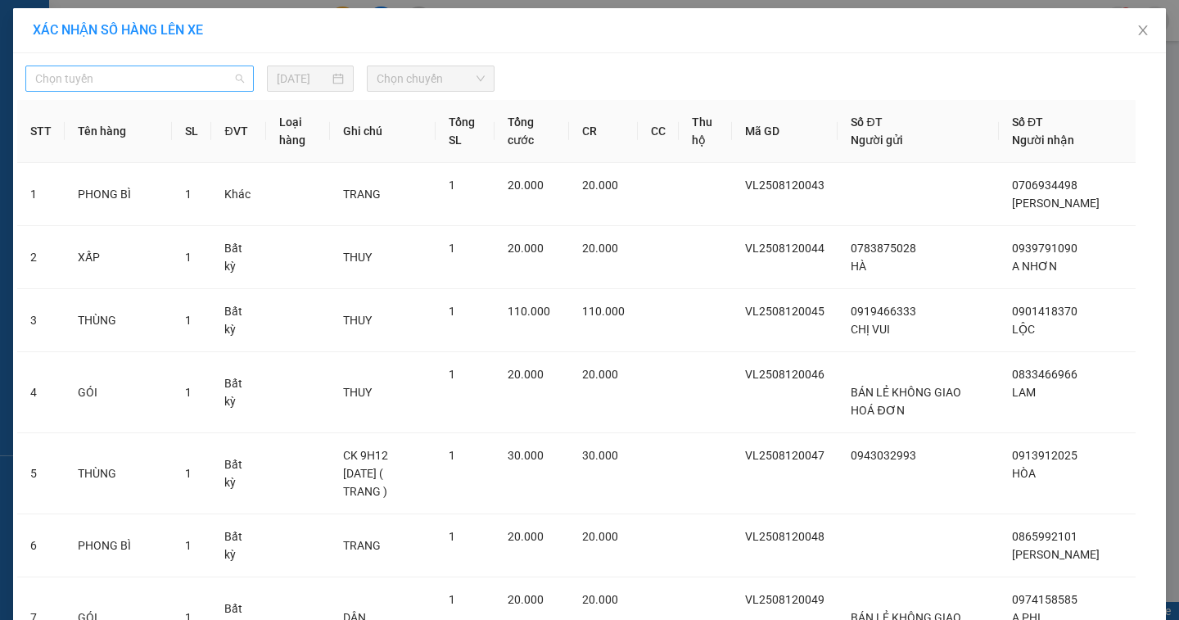
click at [95, 76] on span "Chọn tuyến" at bounding box center [139, 78] width 209 height 25
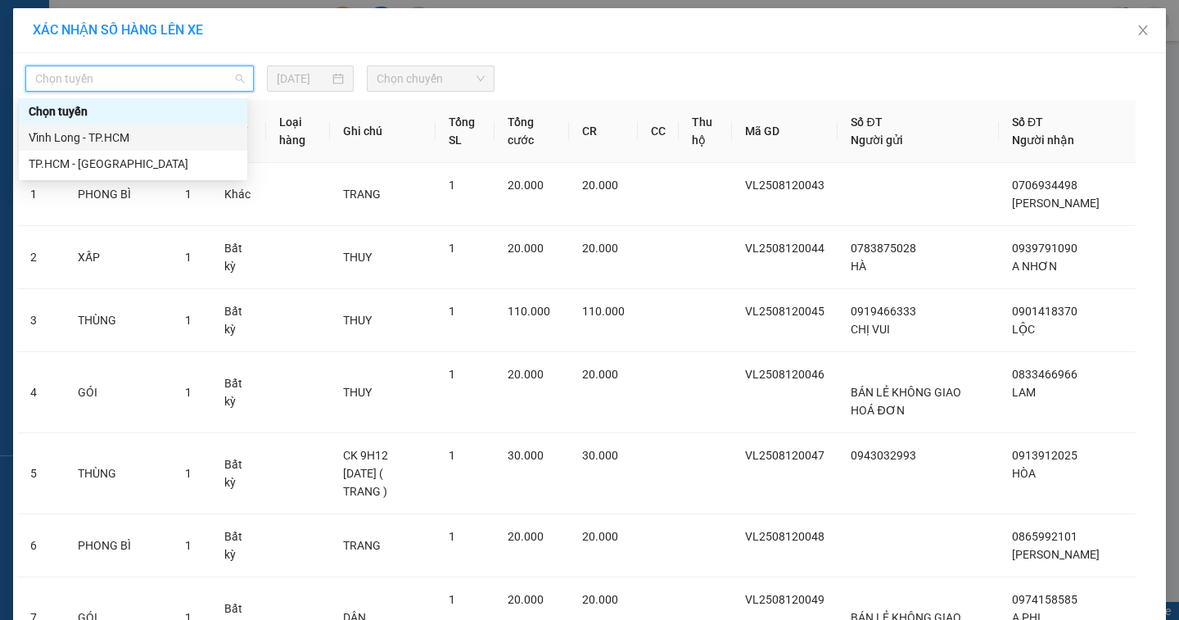
click at [88, 132] on div "Vĩnh Long - TP.HCM" at bounding box center [133, 138] width 209 height 18
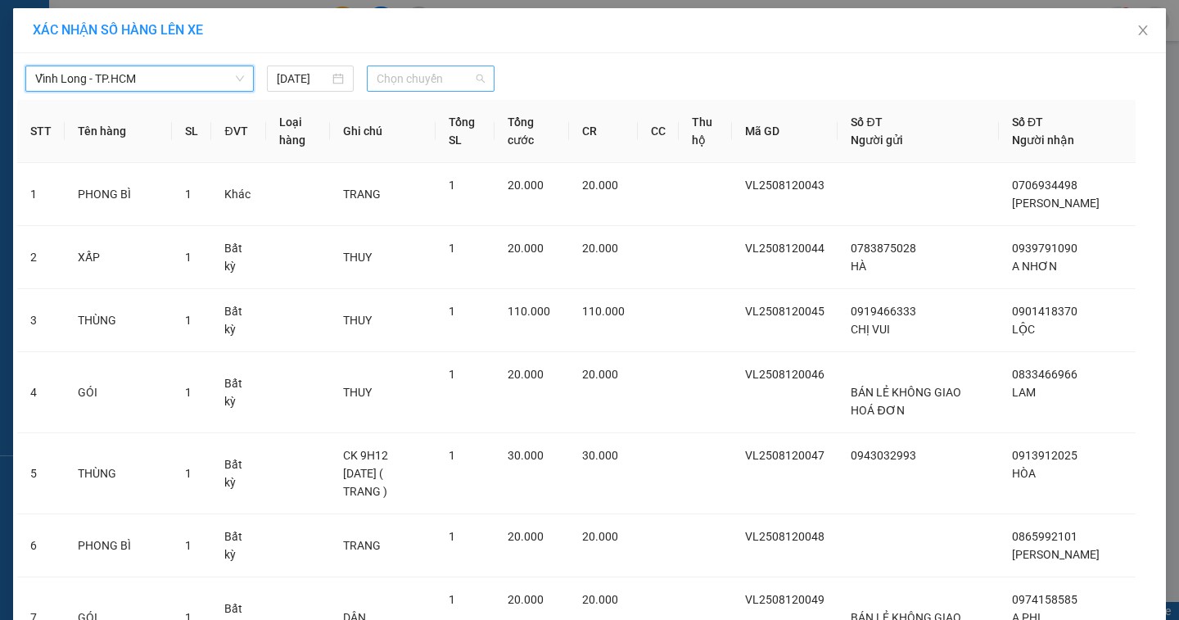
click at [395, 83] on span "Chọn chuyến" at bounding box center [431, 78] width 108 height 25
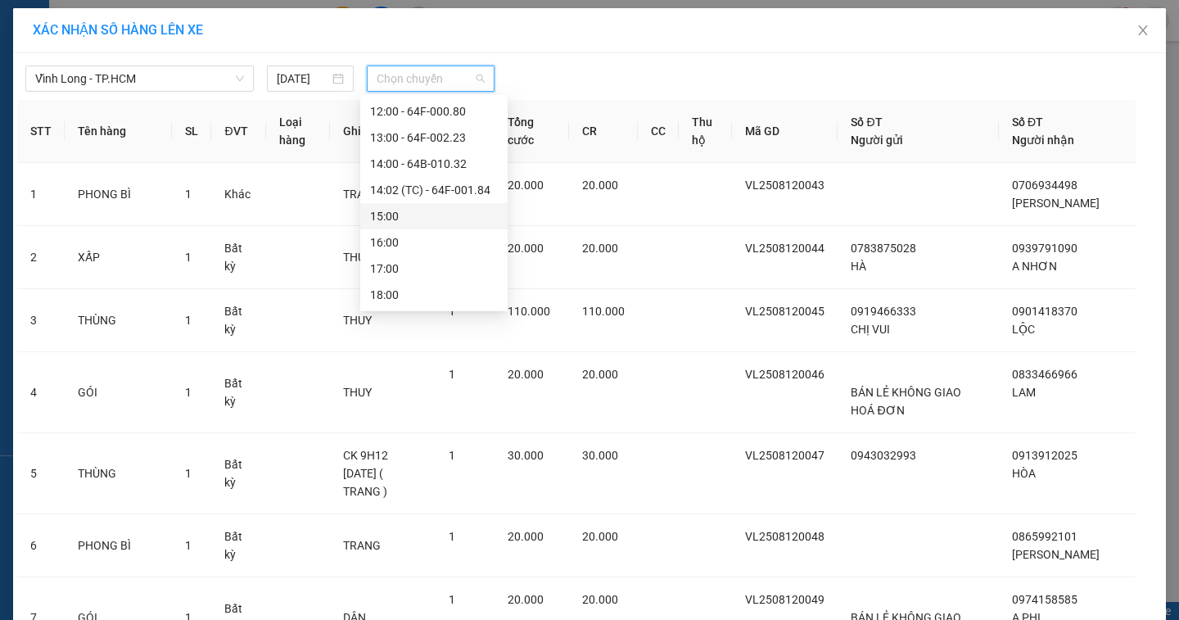
scroll to position [177, 0]
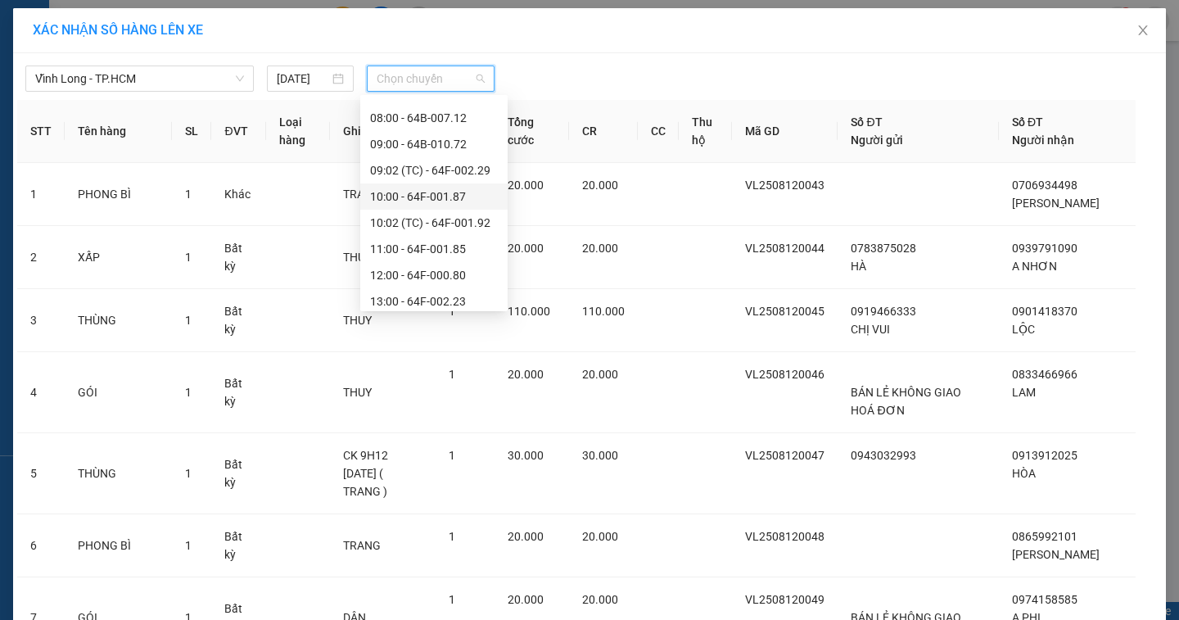
click at [404, 196] on div "10:00 - 64F-001.87" at bounding box center [434, 196] width 128 height 18
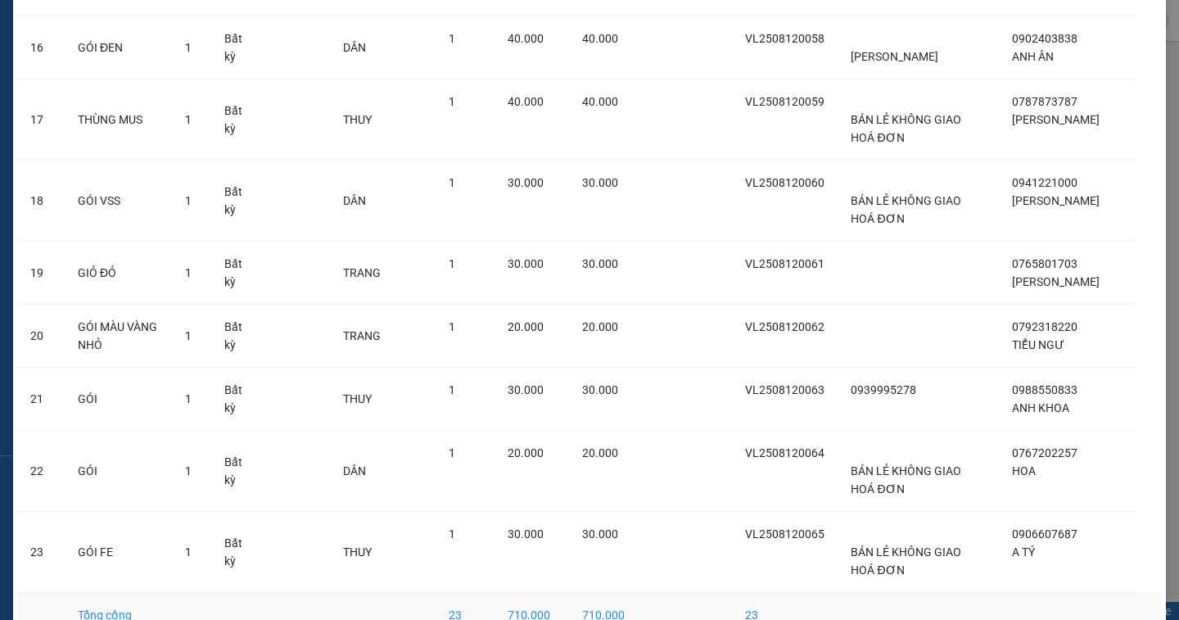
scroll to position [1302, 0]
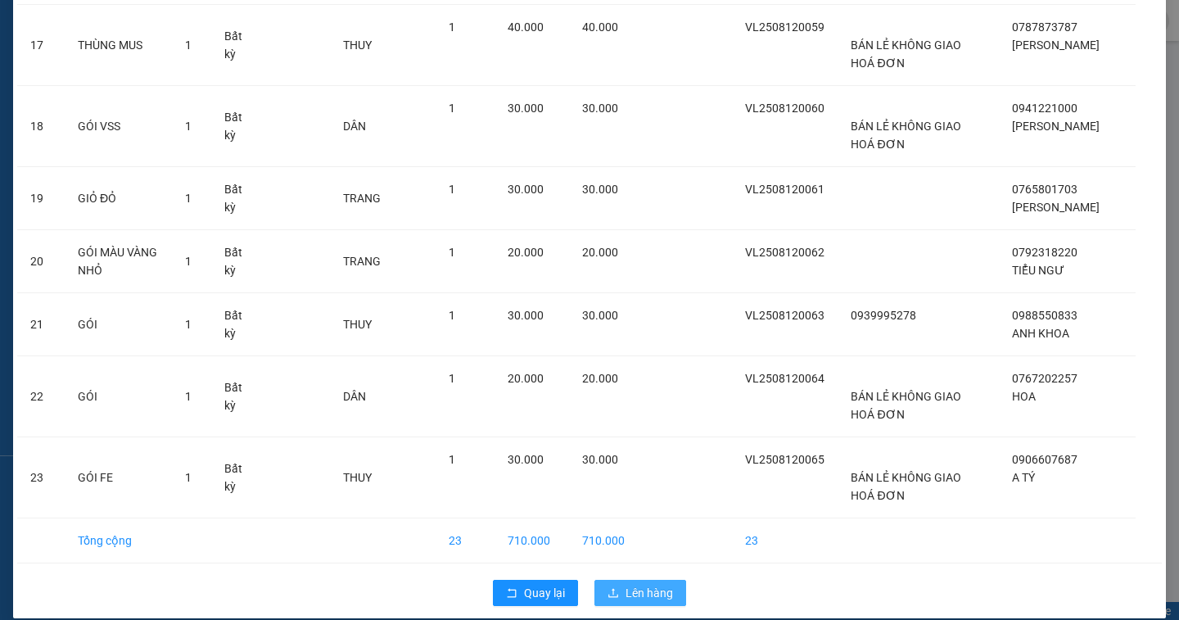
click at [653, 584] on span "Lên hàng" at bounding box center [648, 593] width 47 height 18
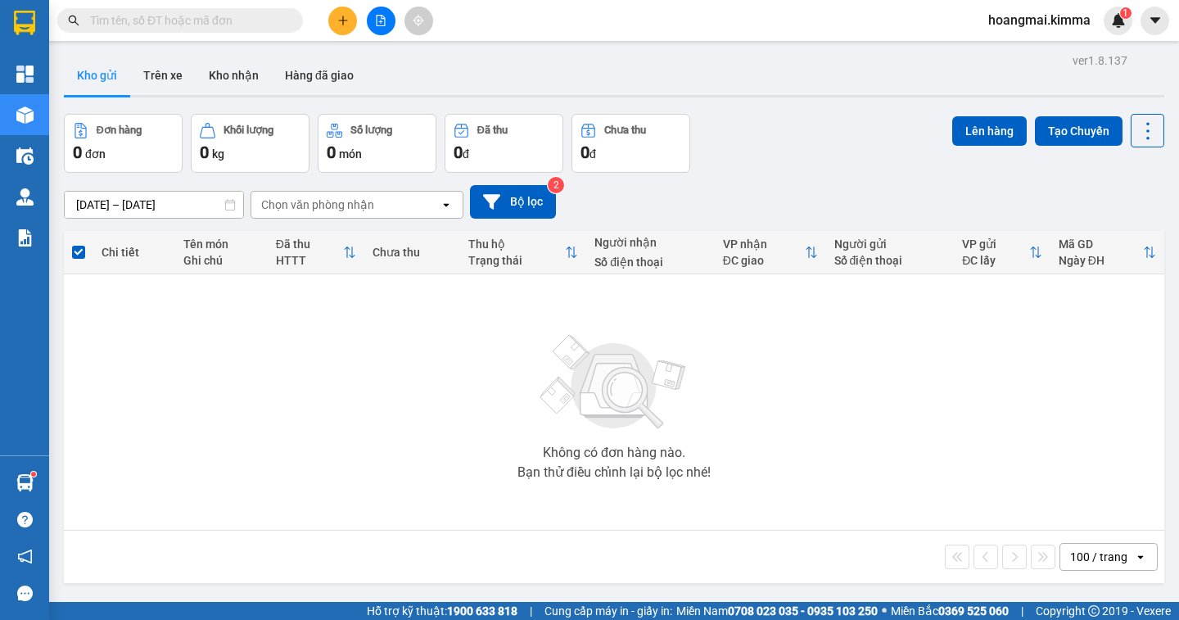
click at [198, 28] on input "text" at bounding box center [186, 20] width 193 height 18
click at [340, 21] on icon "plus" at bounding box center [342, 20] width 11 height 11
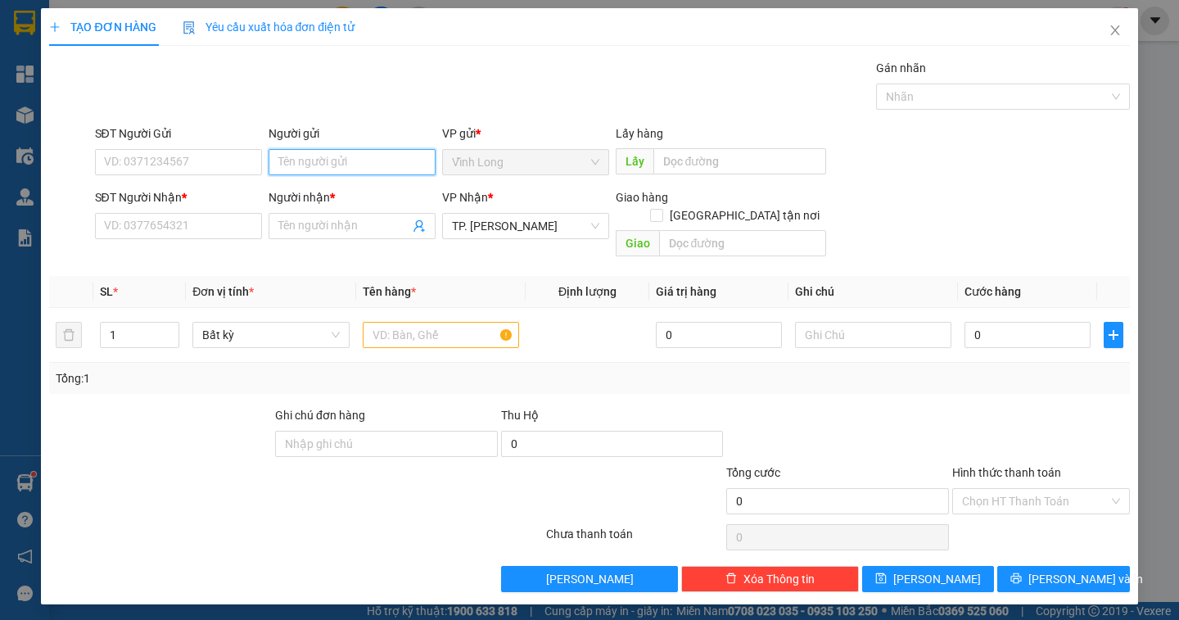
click at [321, 165] on input "Người gửi" at bounding box center [351, 162] width 167 height 26
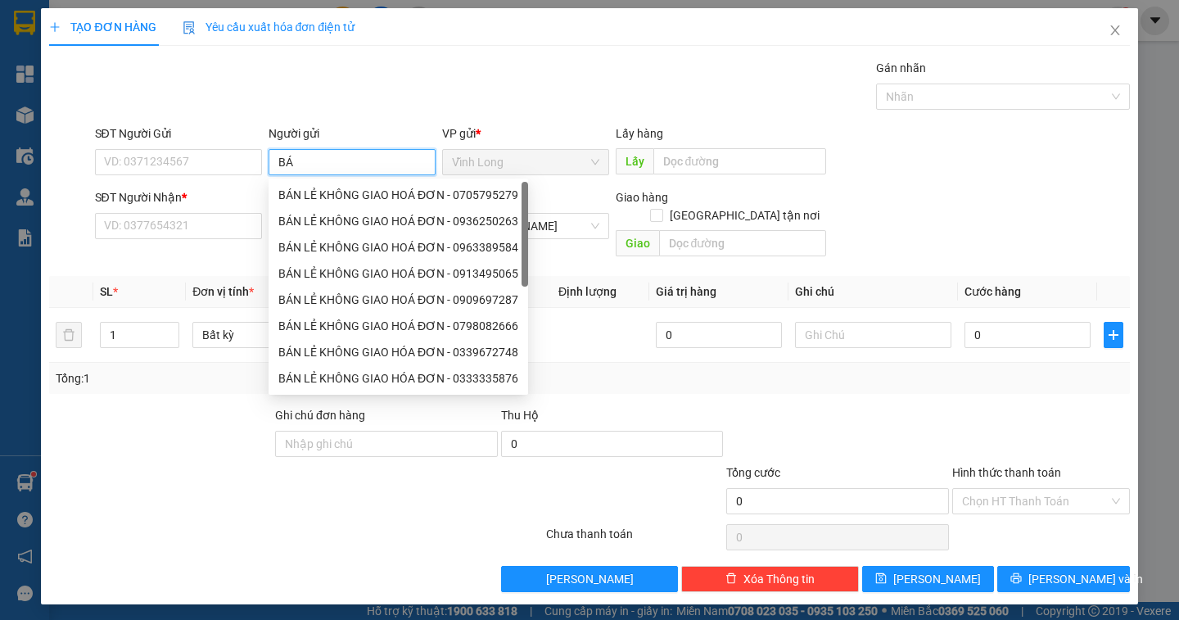
type input "BÁN"
click at [358, 192] on div "BÁN LẺ KHÔNG GIAO HOÁ ĐƠN - 0705795279" at bounding box center [398, 195] width 240 height 18
type input "0705795279"
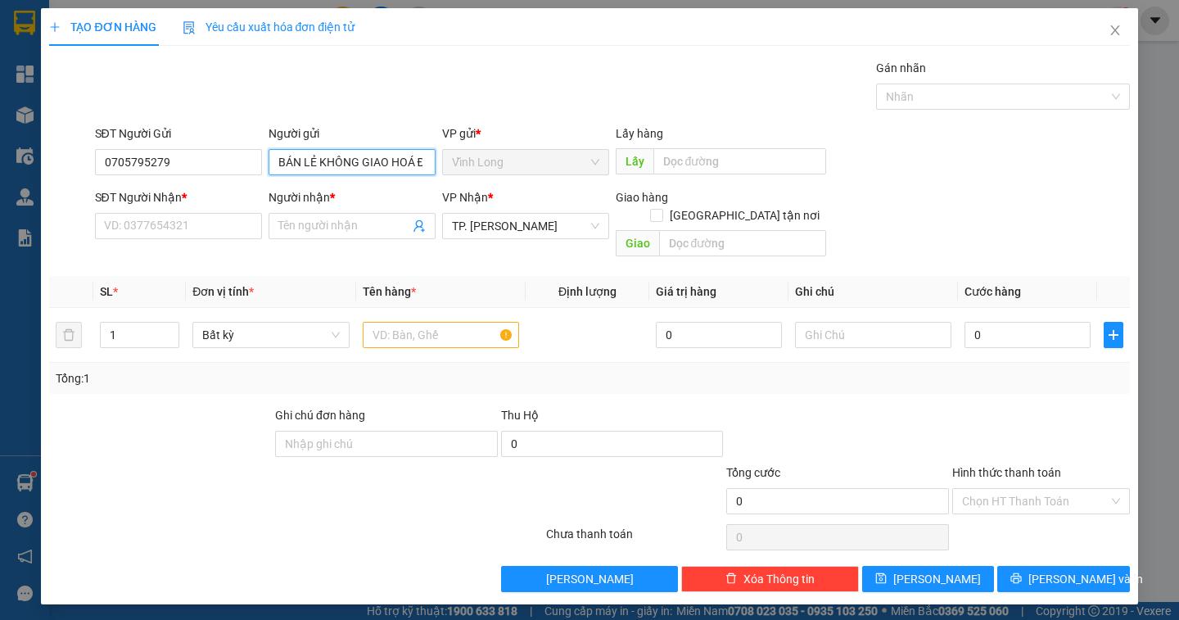
type input "BÁN LẺ KHÔNG GIAO HOÁ ĐƠN"
drag, startPoint x: 67, startPoint y: 190, endPoint x: 0, endPoint y: 219, distance: 73.3
click at [0, 219] on div "TẠO ĐƠN HÀNG Yêu cầu xuất hóa đơn điện tử Transit Pickup Surcharge Ids Transit …" at bounding box center [589, 310] width 1179 height 620
click at [277, 228] on span at bounding box center [351, 226] width 167 height 26
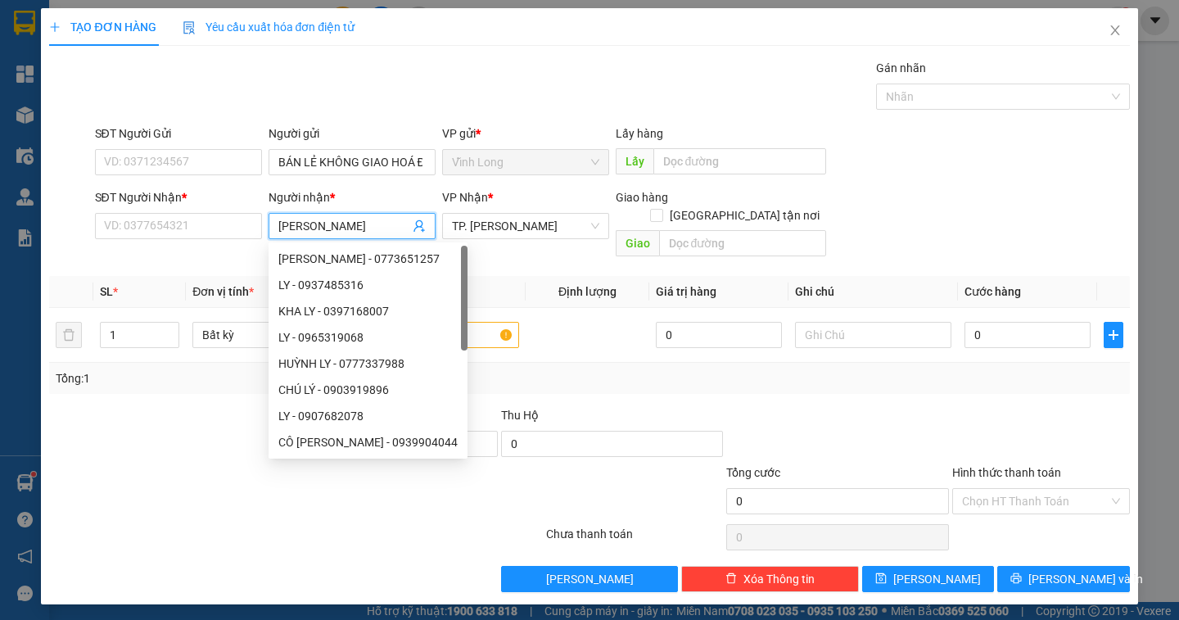
type input "LÝ THANH"
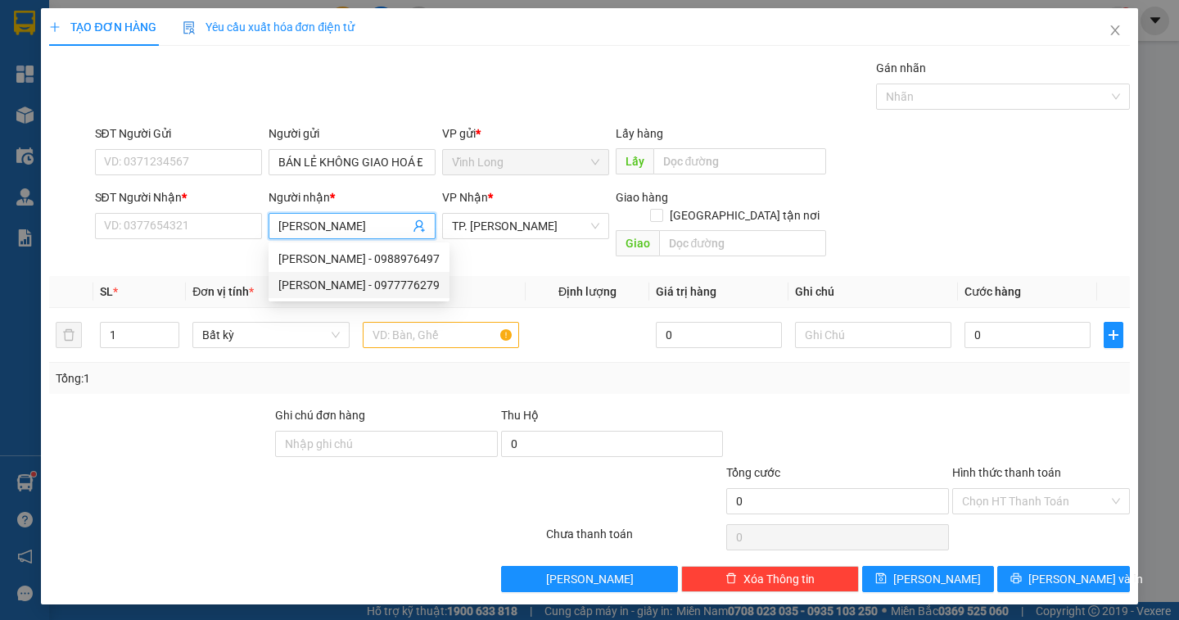
click at [323, 282] on div "LÝ THANH THIỆN - 0977776279" at bounding box center [358, 285] width 161 height 18
type input "0977776279"
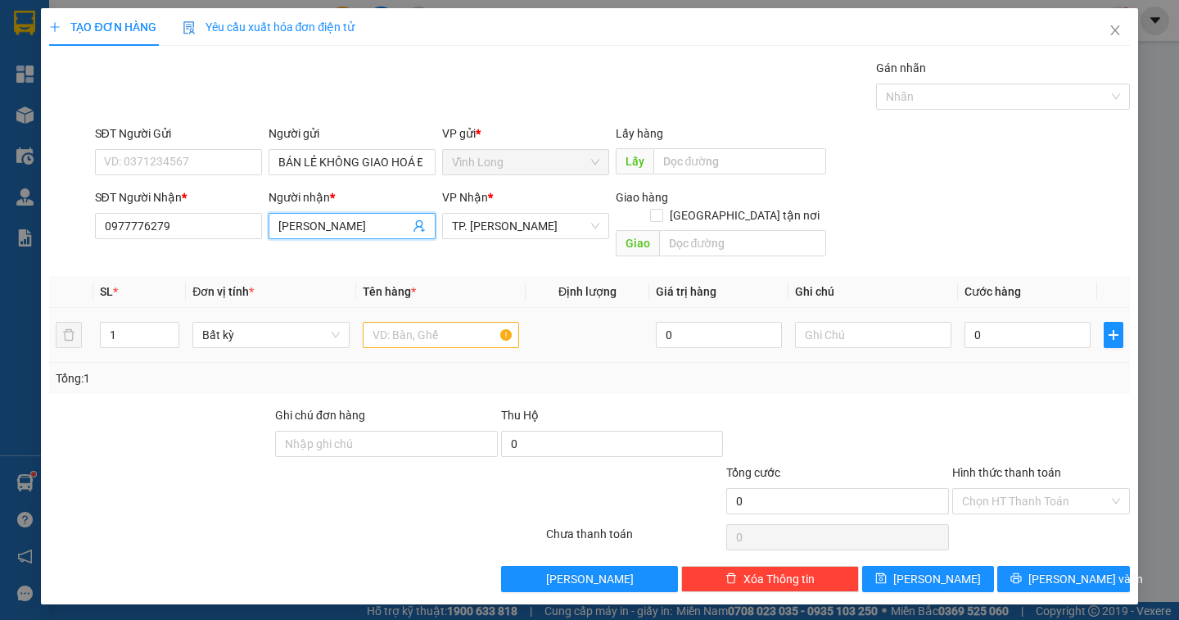
type input "LÝ THANH THIỆN"
click at [424, 332] on div at bounding box center [441, 334] width 156 height 33
click at [410, 322] on input "text" at bounding box center [441, 335] width 156 height 26
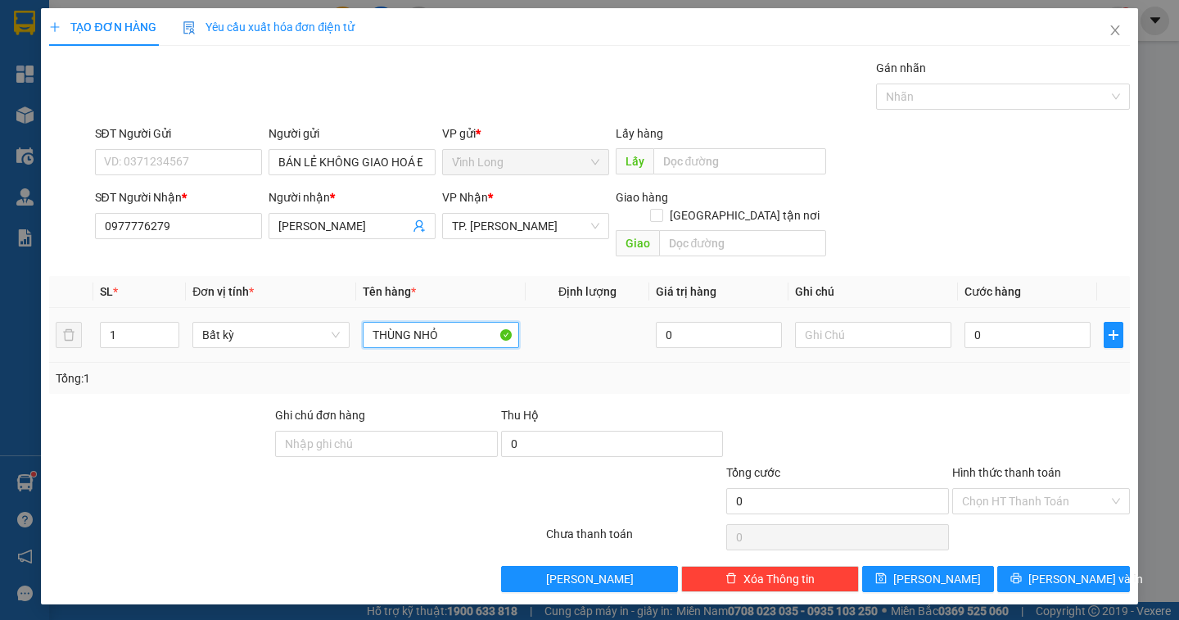
type input "THÙNG NHỎ"
type input "DÂN"
type input "2"
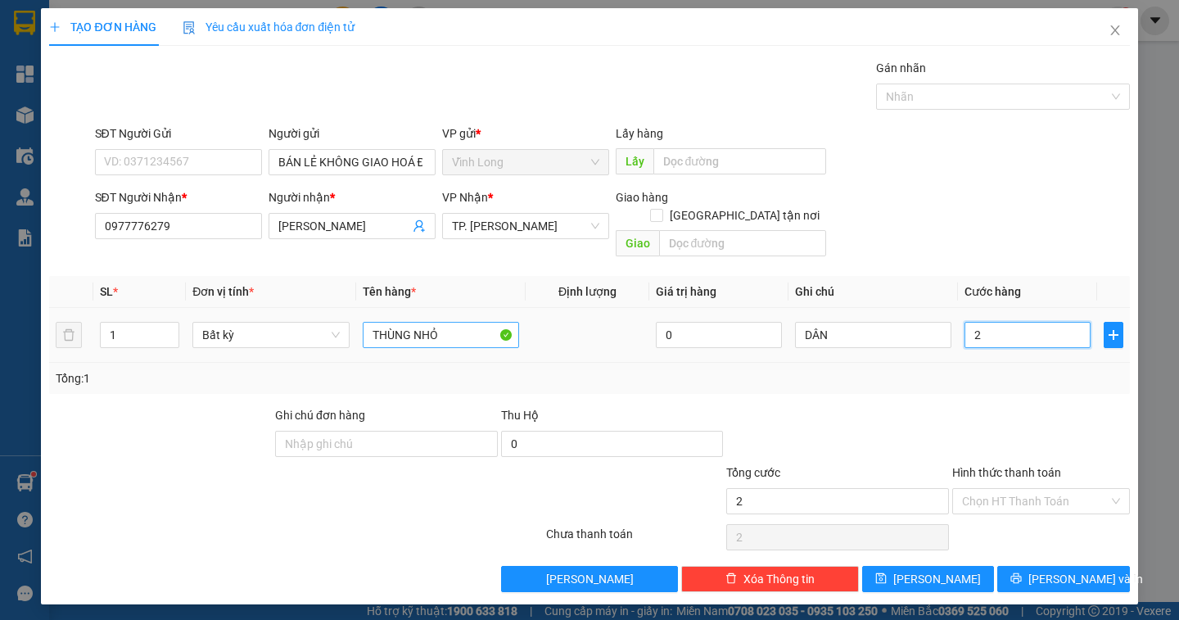
type input "20"
type input "20.000"
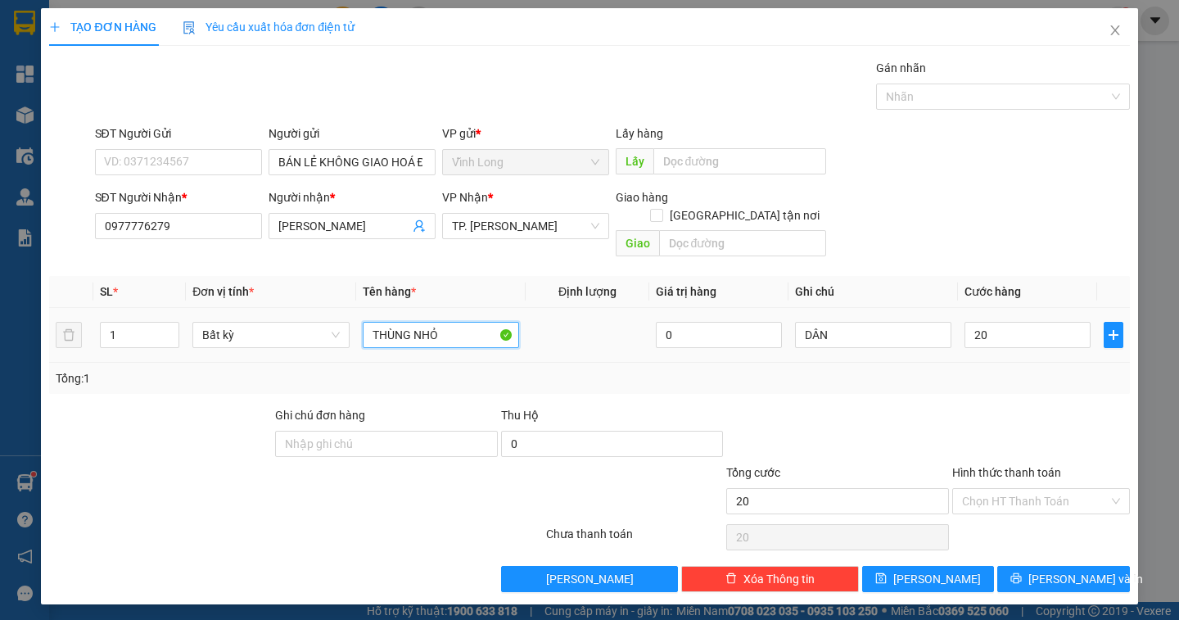
type input "20.000"
click at [414, 324] on input "THÙNG NHỎ" at bounding box center [441, 335] width 156 height 26
type input "THÙNG MUS NHỎ"
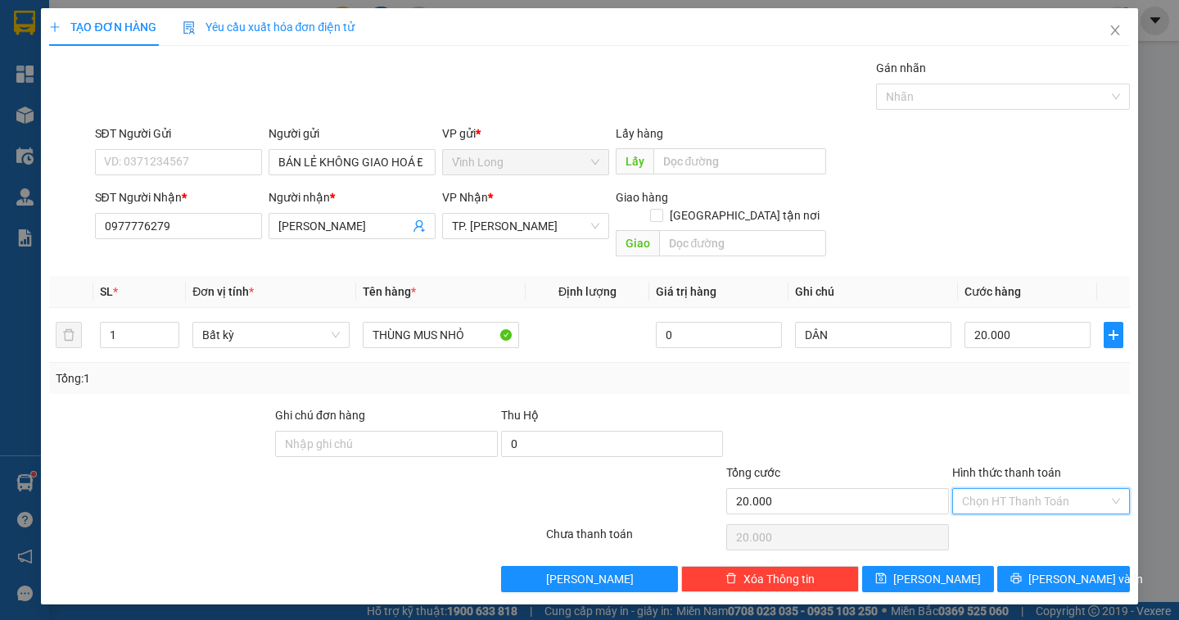
click at [999, 489] on input "Hình thức thanh toán" at bounding box center [1035, 501] width 147 height 25
click at [999, 508] on div "Tại văn phòng" at bounding box center [1041, 516] width 158 height 18
type input "0"
click at [1100, 566] on button "Lưu và In" at bounding box center [1063, 579] width 132 height 26
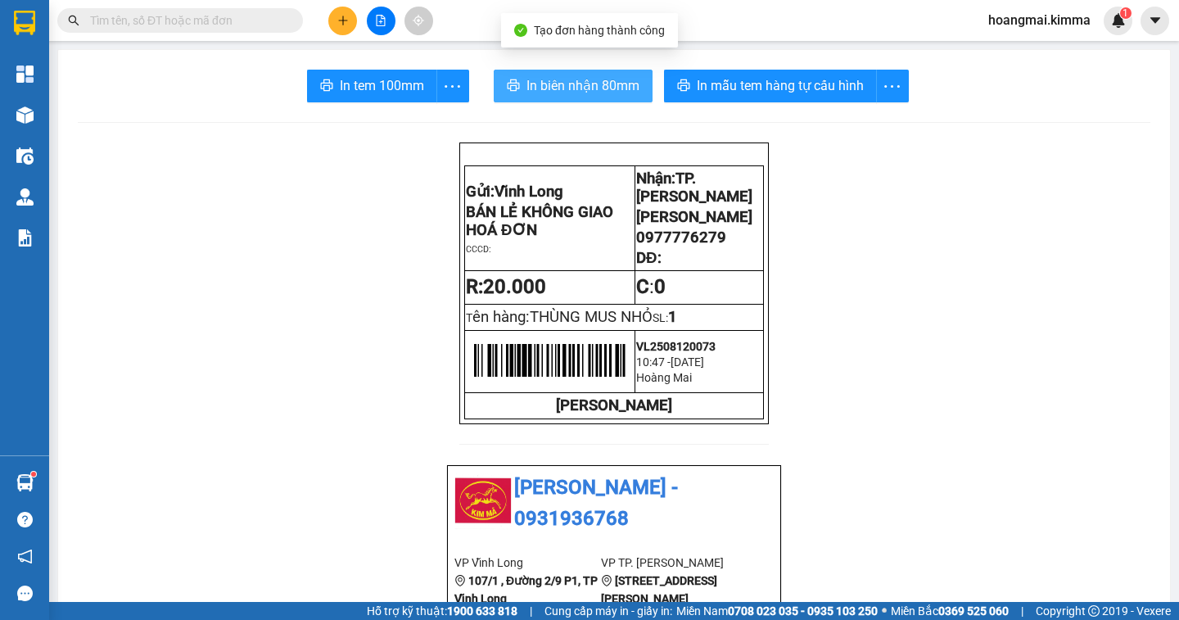
click at [549, 85] on span "In biên nhận 80mm" at bounding box center [582, 85] width 113 height 20
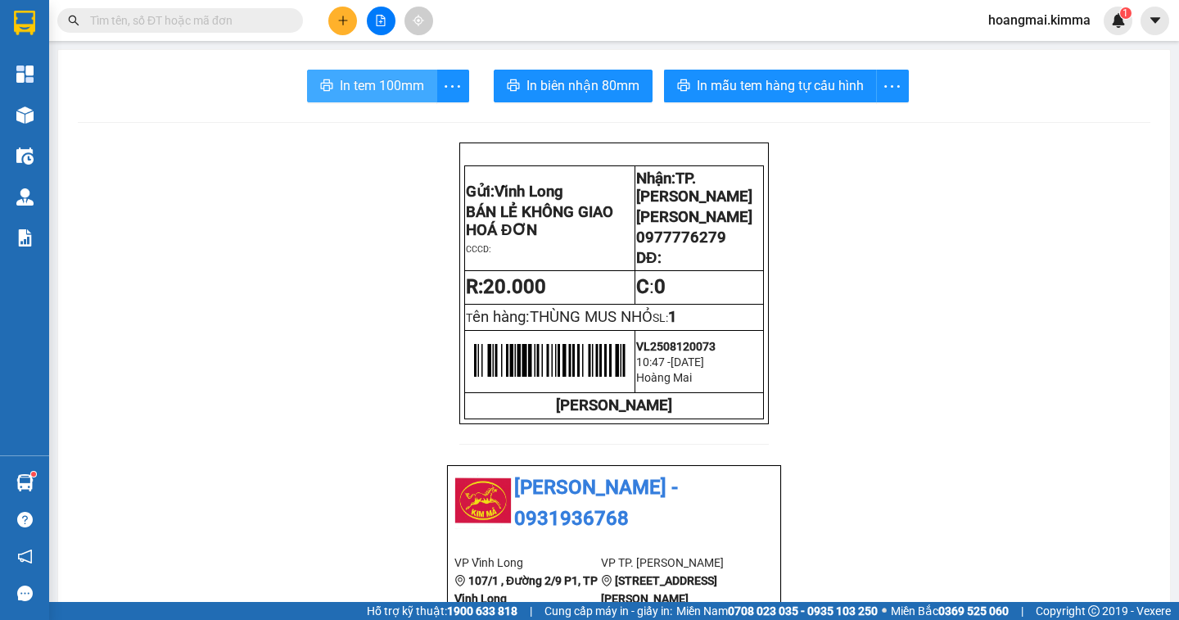
click at [373, 92] on span "In tem 100mm" at bounding box center [382, 85] width 84 height 20
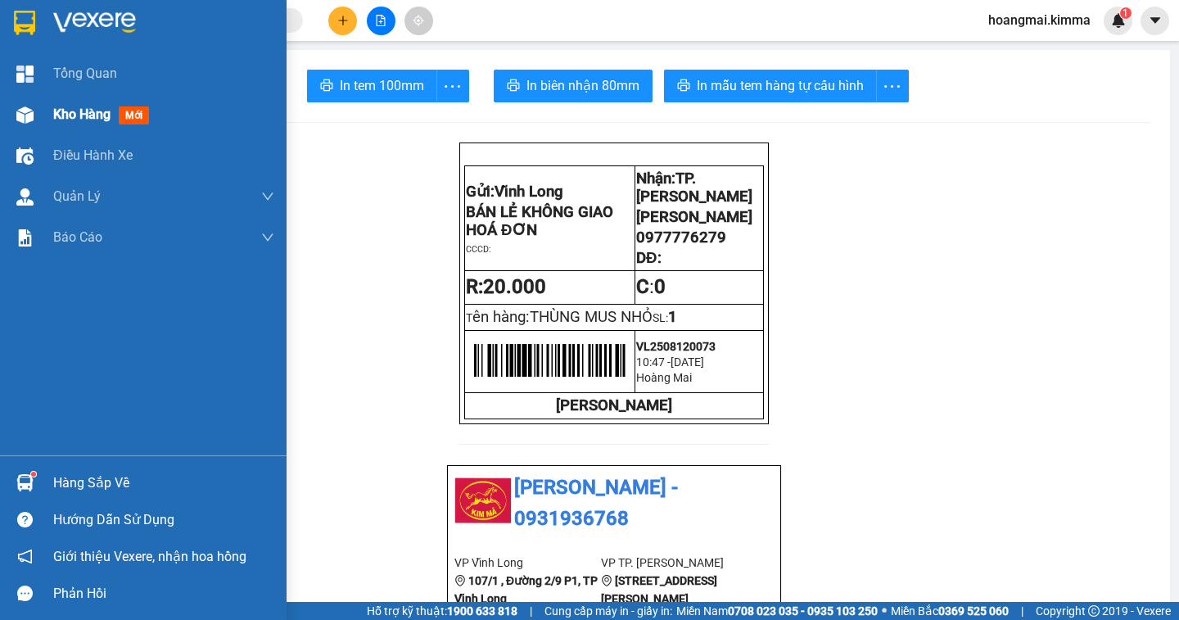
click at [64, 123] on div "Kho hàng mới" at bounding box center [104, 114] width 102 height 20
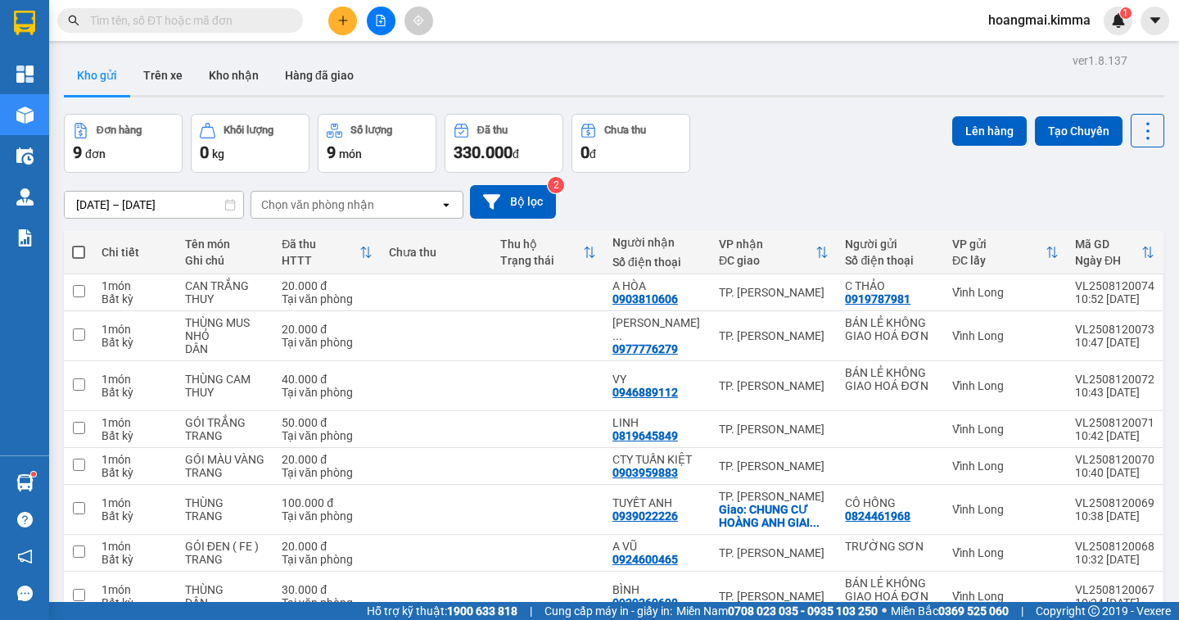
click at [78, 252] on span at bounding box center [78, 252] width 13 height 13
click at [79, 244] on input "checkbox" at bounding box center [79, 244] width 0 height 0
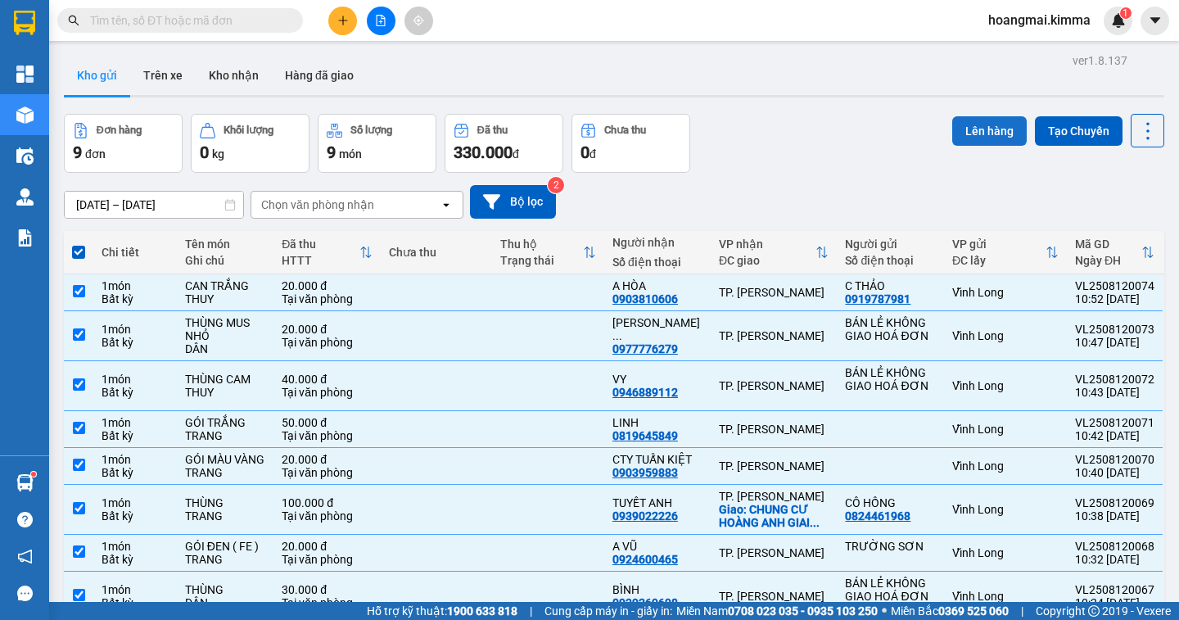
click at [978, 132] on button "Lên hàng" at bounding box center [989, 130] width 74 height 29
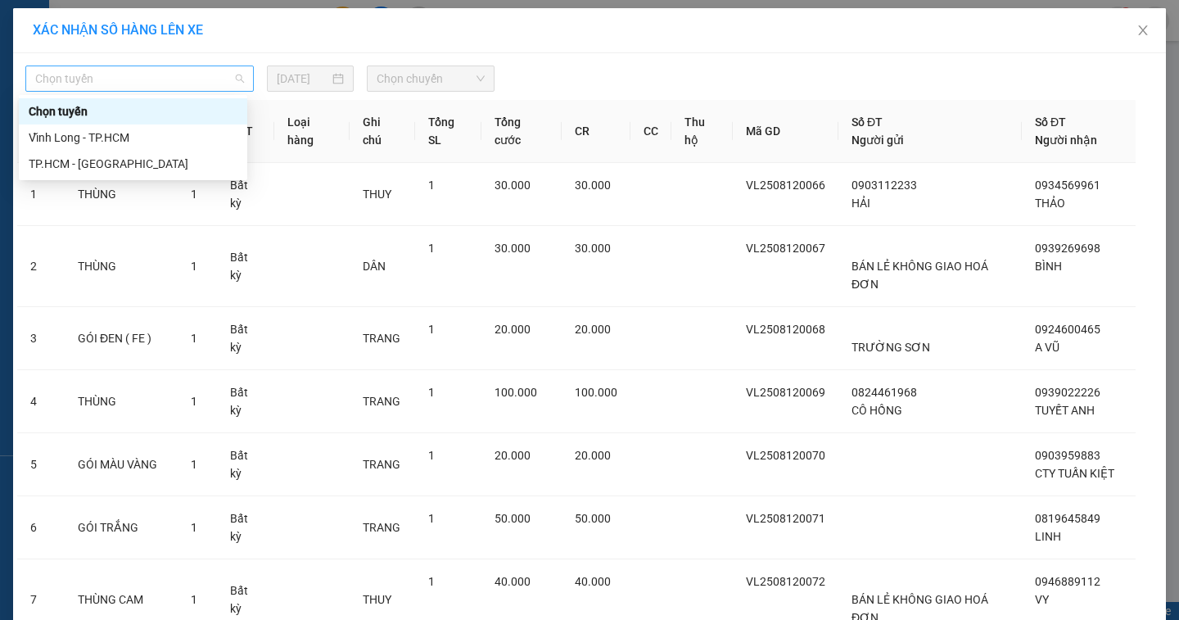
click at [162, 78] on span "Chọn tuyến" at bounding box center [139, 78] width 209 height 25
click at [137, 133] on div "Vĩnh Long - TP.HCM" at bounding box center [133, 138] width 209 height 18
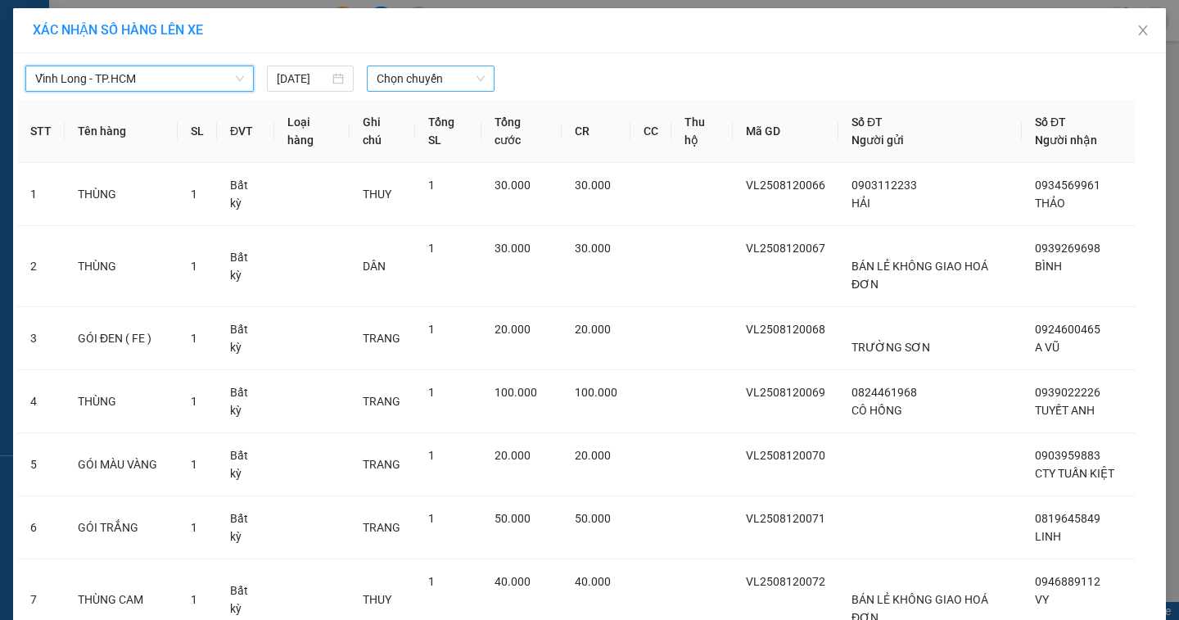
click at [380, 82] on span "Chọn chuyến" at bounding box center [431, 78] width 108 height 25
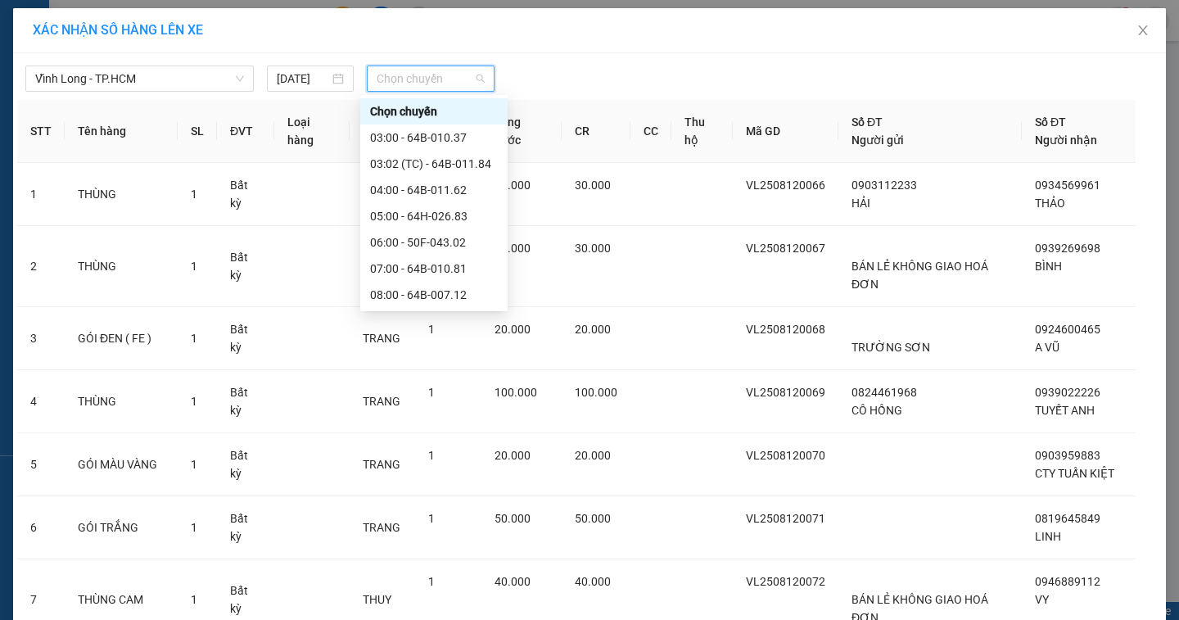
click at [419, 417] on div "11:00 - 64F-001.85" at bounding box center [434, 426] width 128 height 18
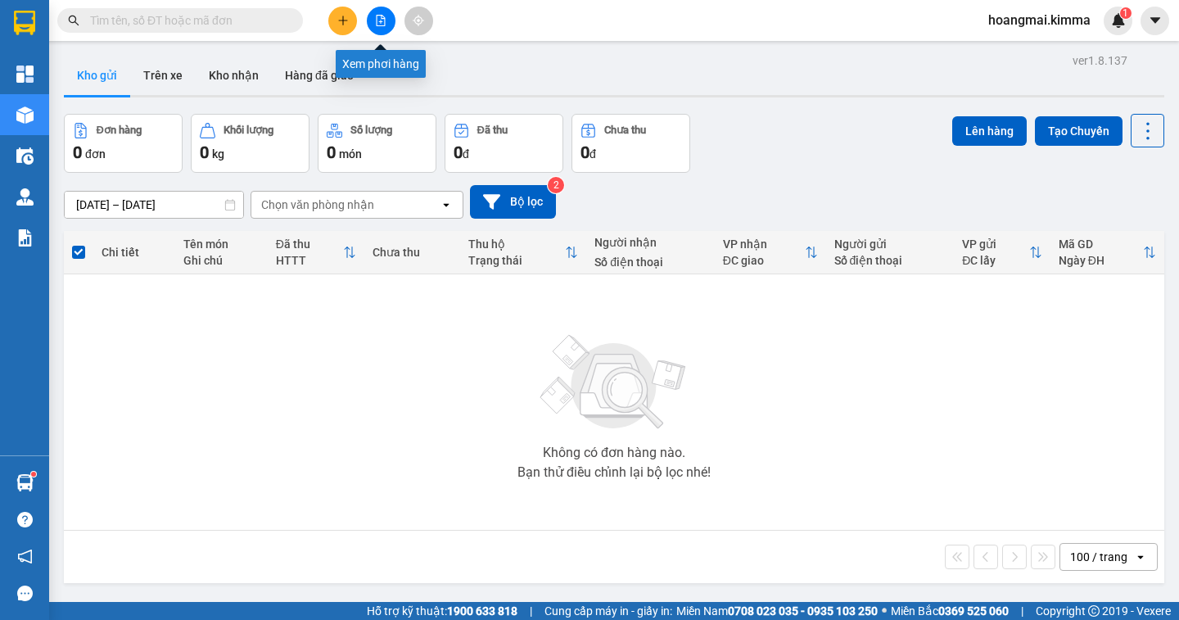
click at [377, 22] on icon "file-add" at bounding box center [381, 20] width 9 height 11
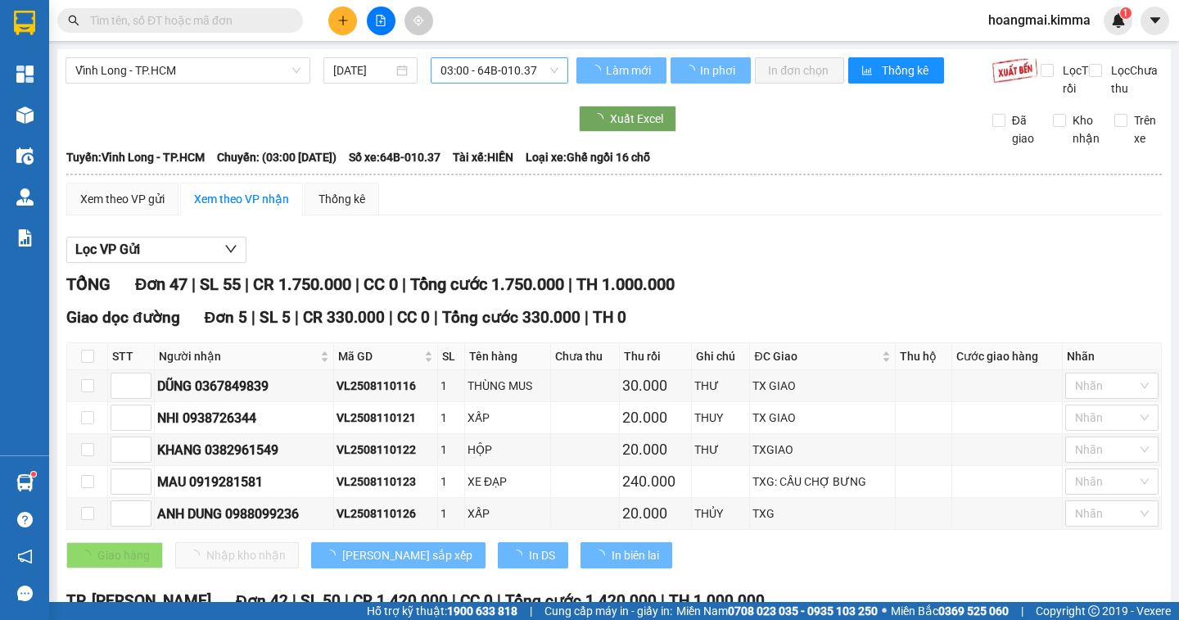
click at [456, 71] on span "03:00 - 64B-010.37" at bounding box center [499, 70] width 118 height 25
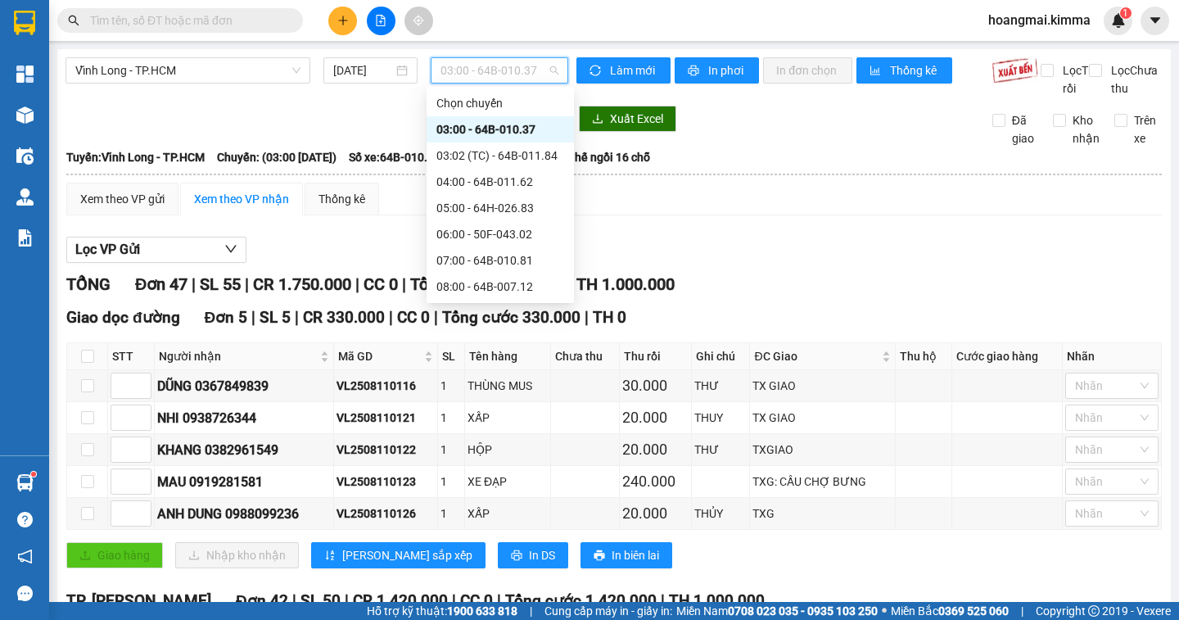
click at [479, 408] on div "11:00 - 64F-001.85" at bounding box center [500, 417] width 128 height 18
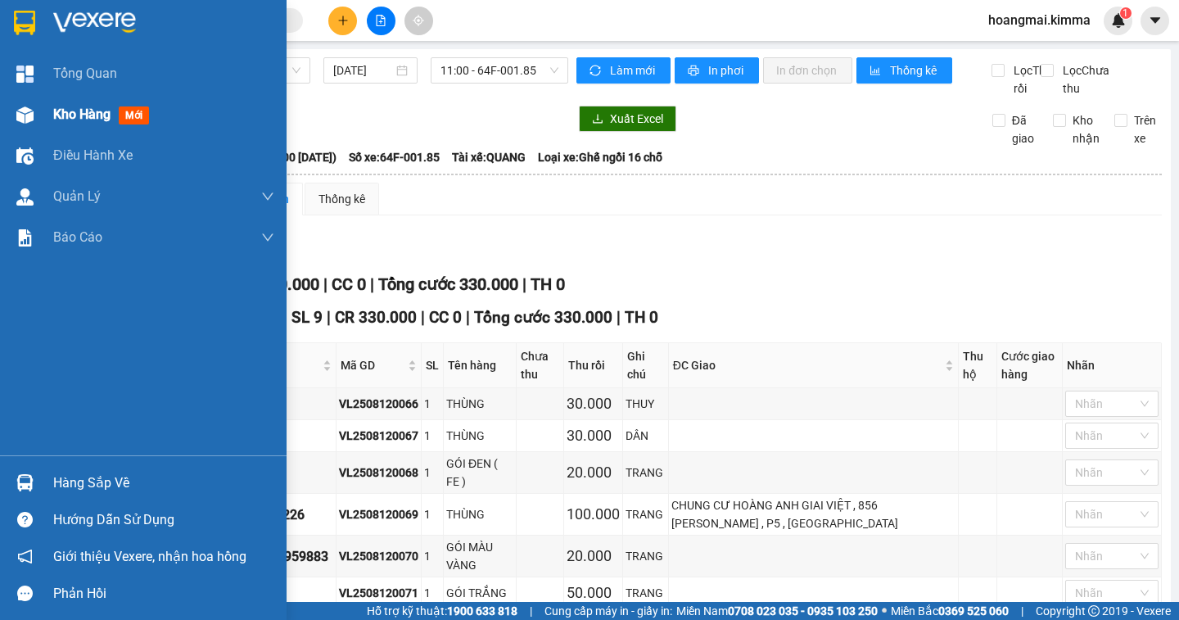
click at [70, 115] on span "Kho hàng" at bounding box center [81, 114] width 57 height 16
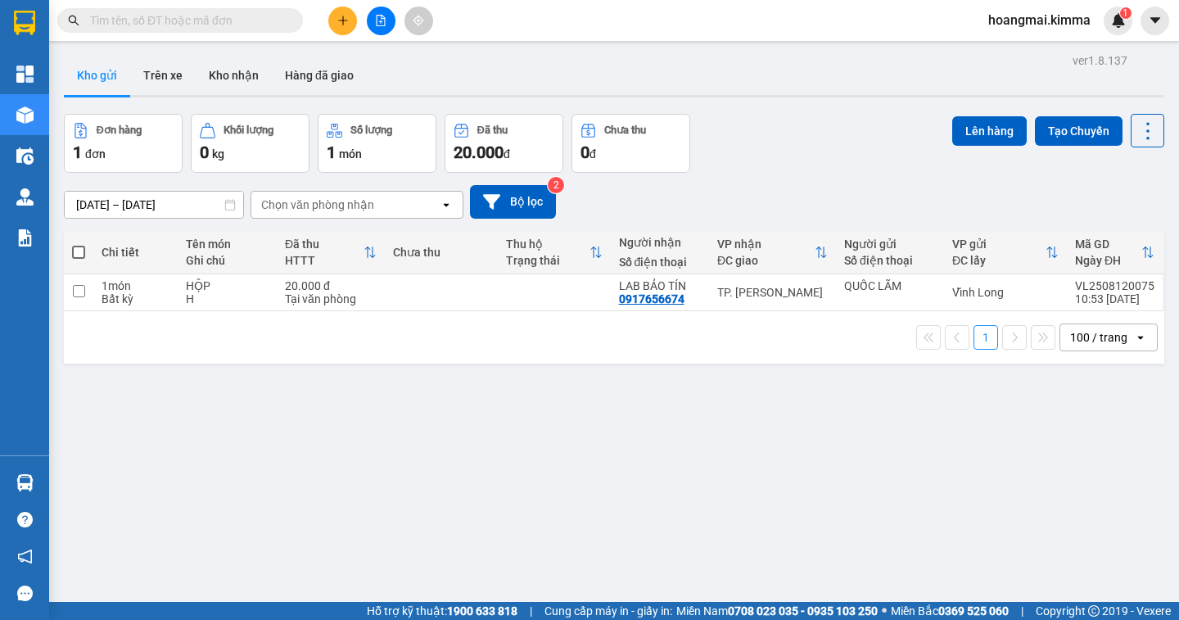
click at [81, 250] on span at bounding box center [78, 252] width 13 height 13
click at [79, 244] on input "checkbox" at bounding box center [79, 244] width 0 height 0
checkbox input "true"
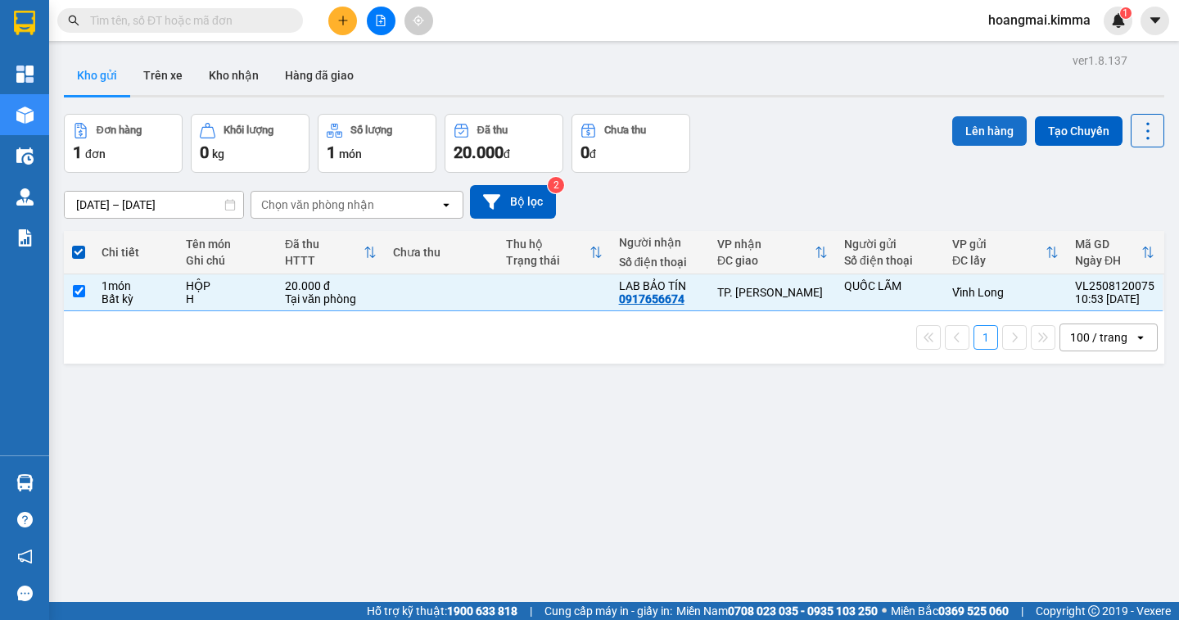
click at [961, 138] on button "Lên hàng" at bounding box center [989, 130] width 74 height 29
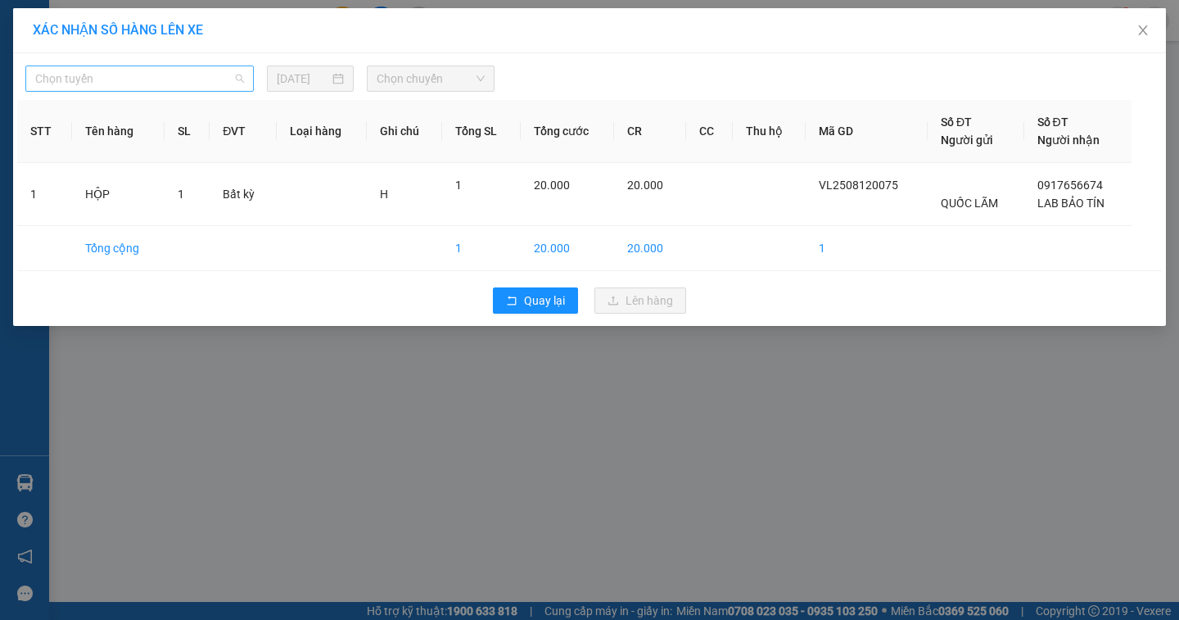
click at [137, 83] on span "Chọn tuyến" at bounding box center [139, 78] width 209 height 25
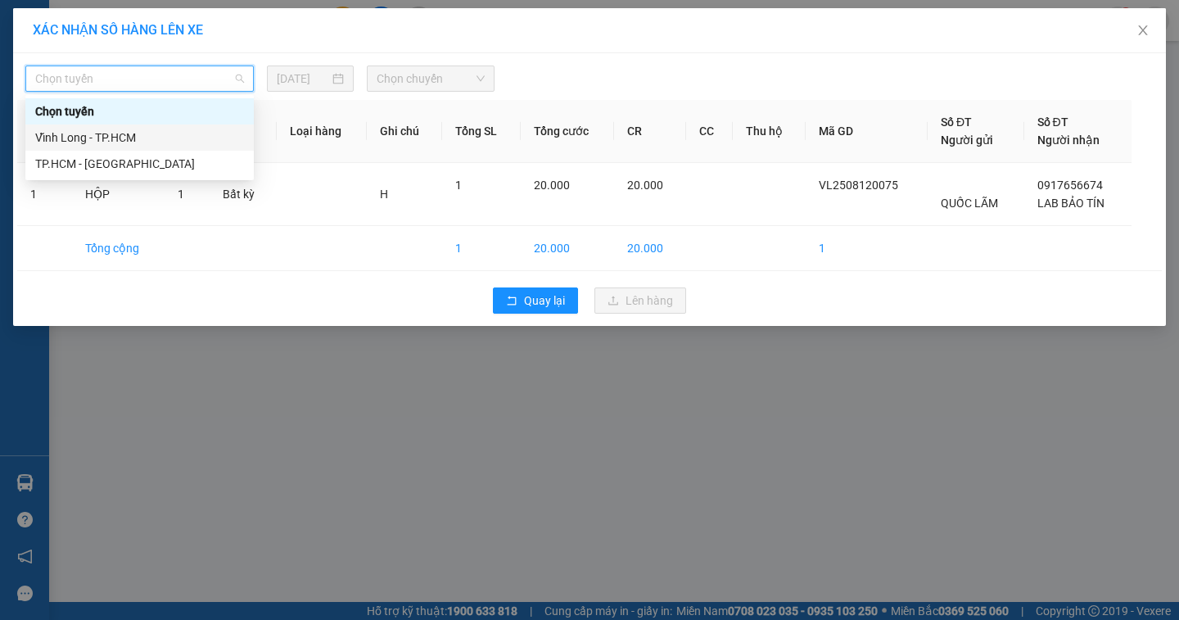
click at [121, 145] on div "Vĩnh Long - TP.HCM" at bounding box center [139, 138] width 209 height 18
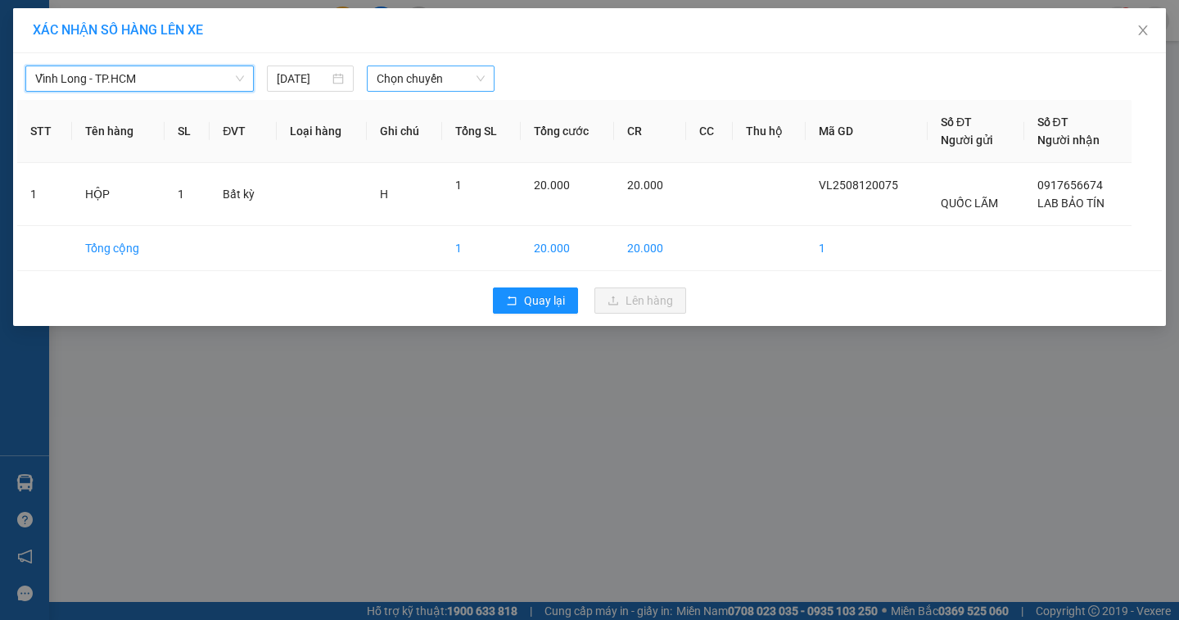
click at [381, 75] on span "Chọn chuyến" at bounding box center [431, 78] width 108 height 25
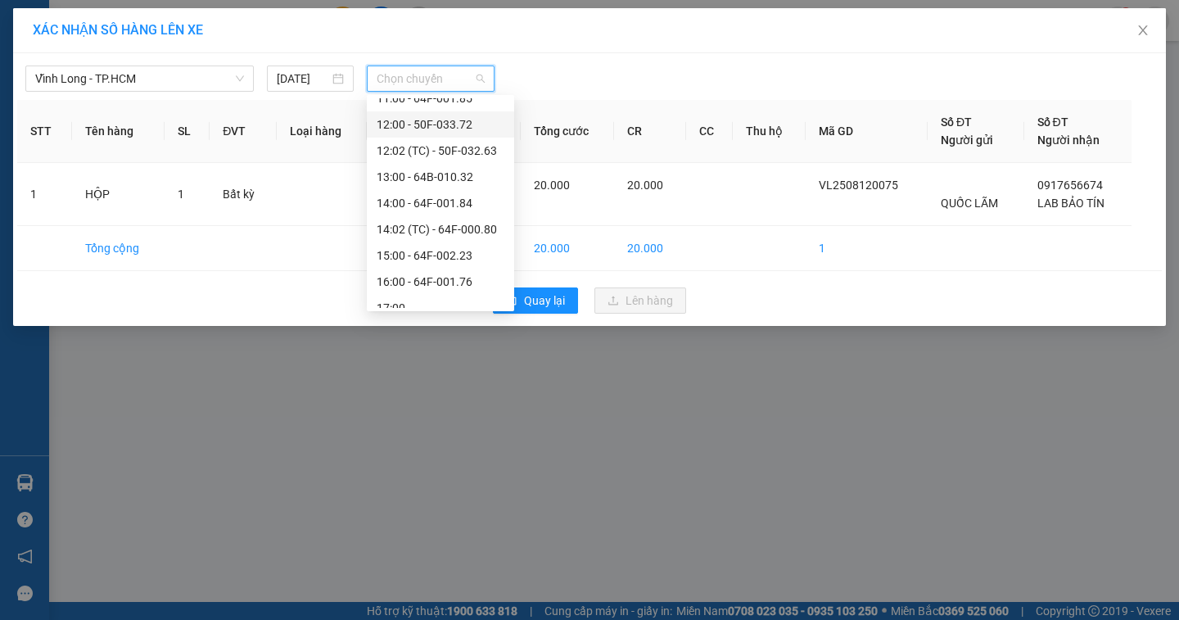
scroll to position [246, 0]
click at [397, 176] on div "11:00 - 64F-001.85" at bounding box center [441, 180] width 128 height 18
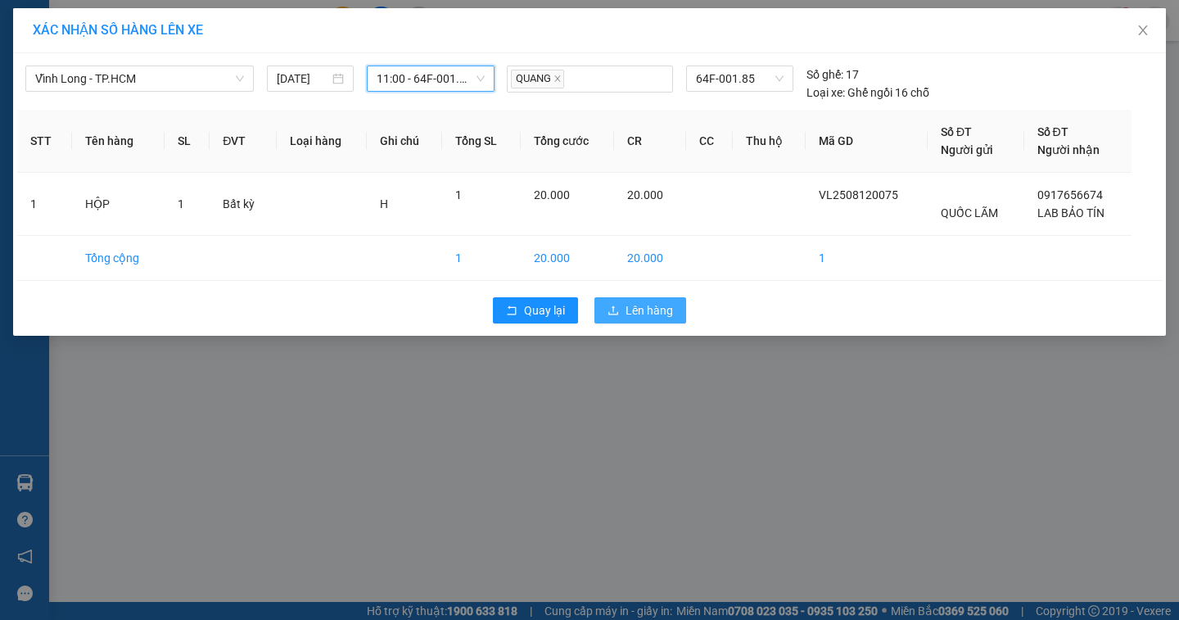
click at [623, 307] on button "Lên hàng" at bounding box center [640, 310] width 92 height 26
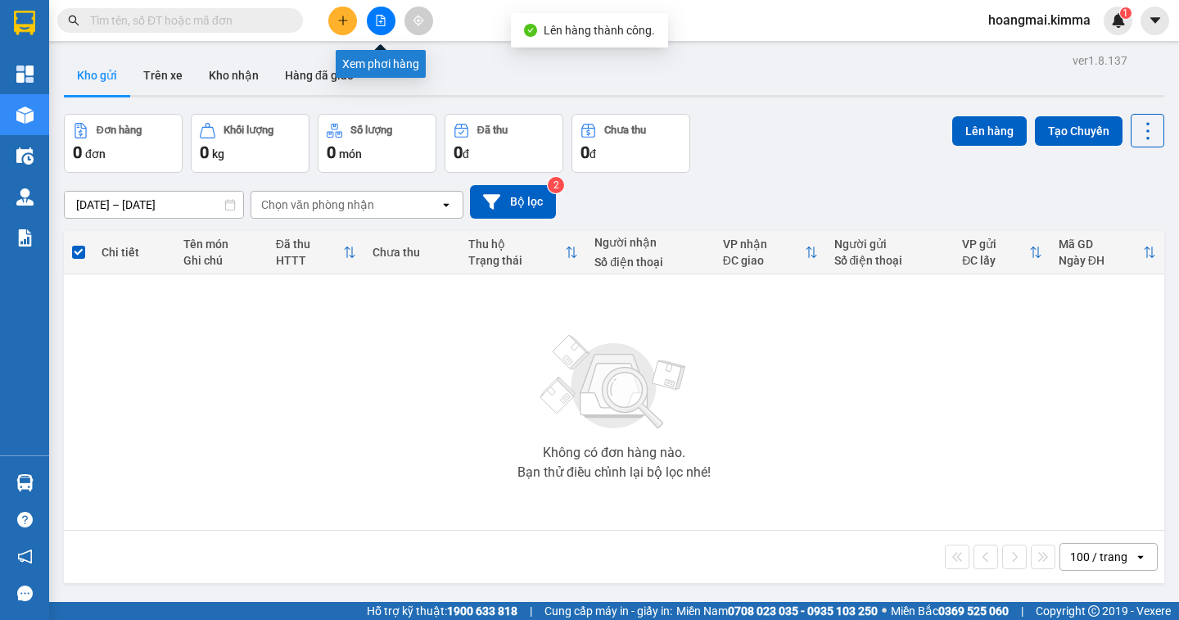
click at [380, 24] on icon "file-add" at bounding box center [380, 20] width 11 height 11
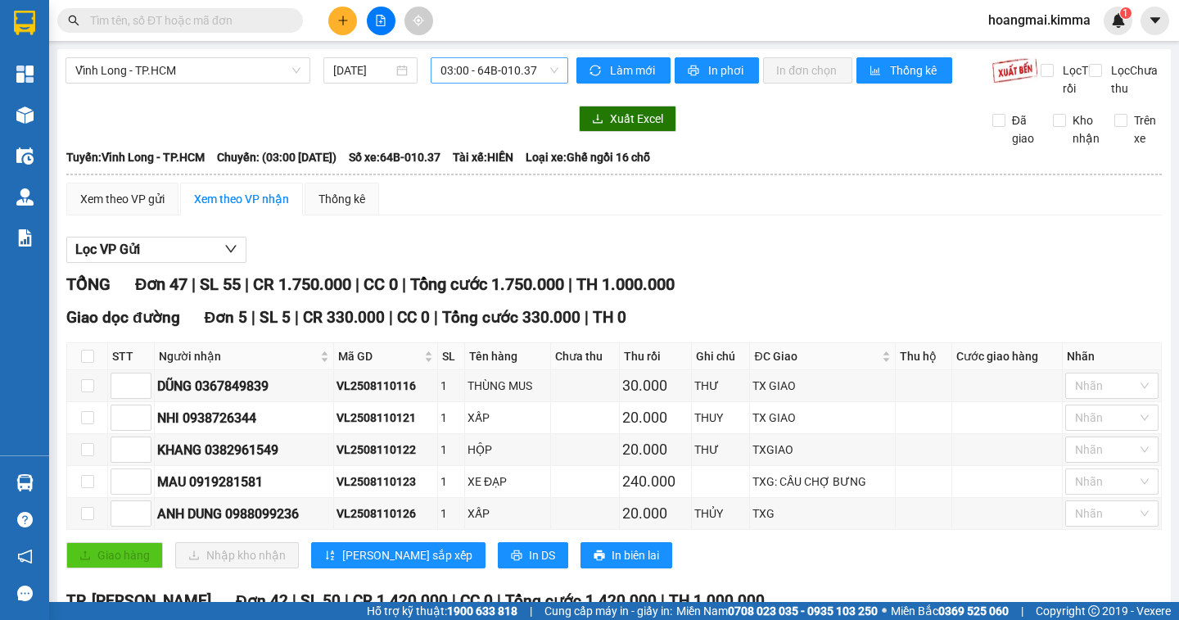
click at [475, 79] on span "03:00 - 64B-010.37" at bounding box center [499, 70] width 118 height 25
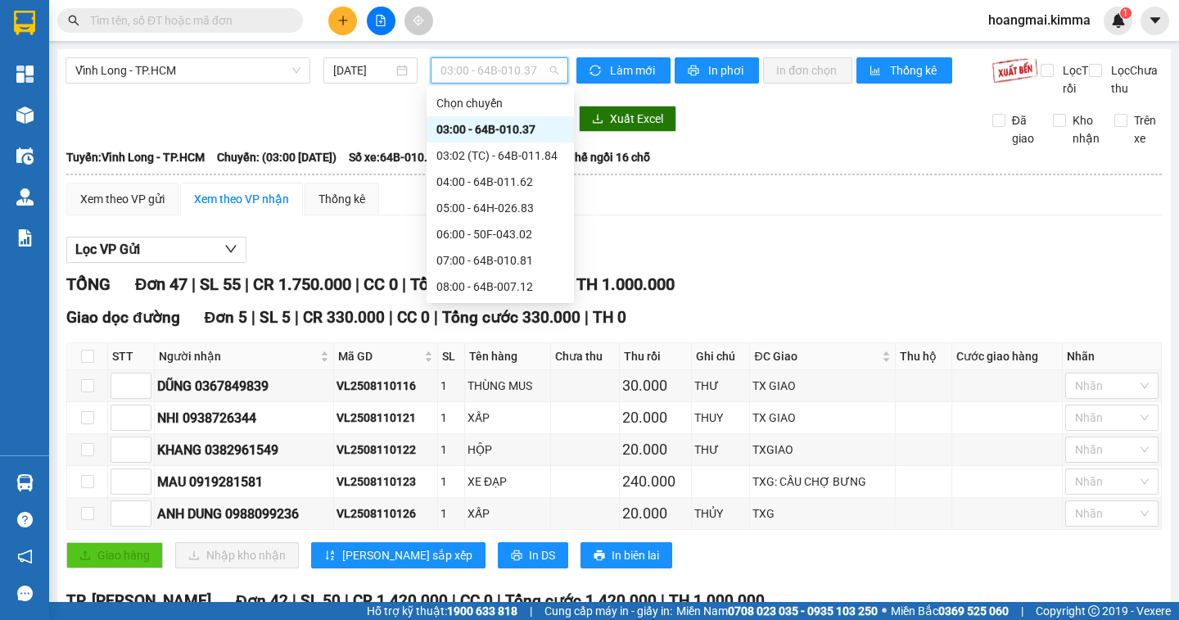
scroll to position [246, 0]
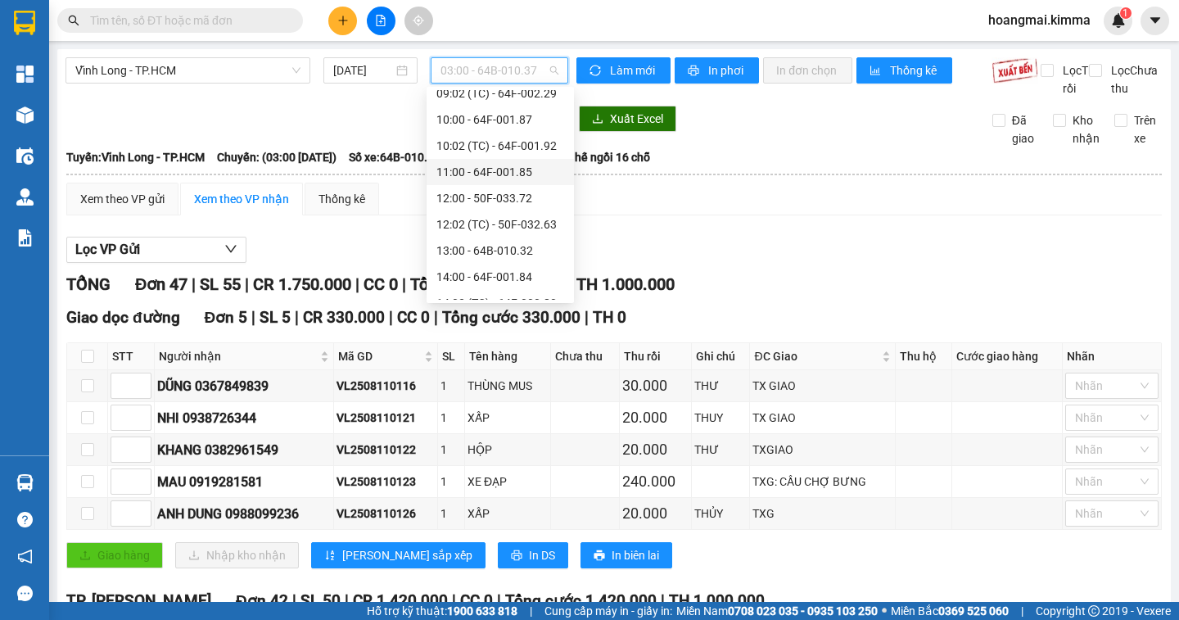
click at [465, 169] on div "11:00 - 64F-001.85" at bounding box center [500, 172] width 128 height 18
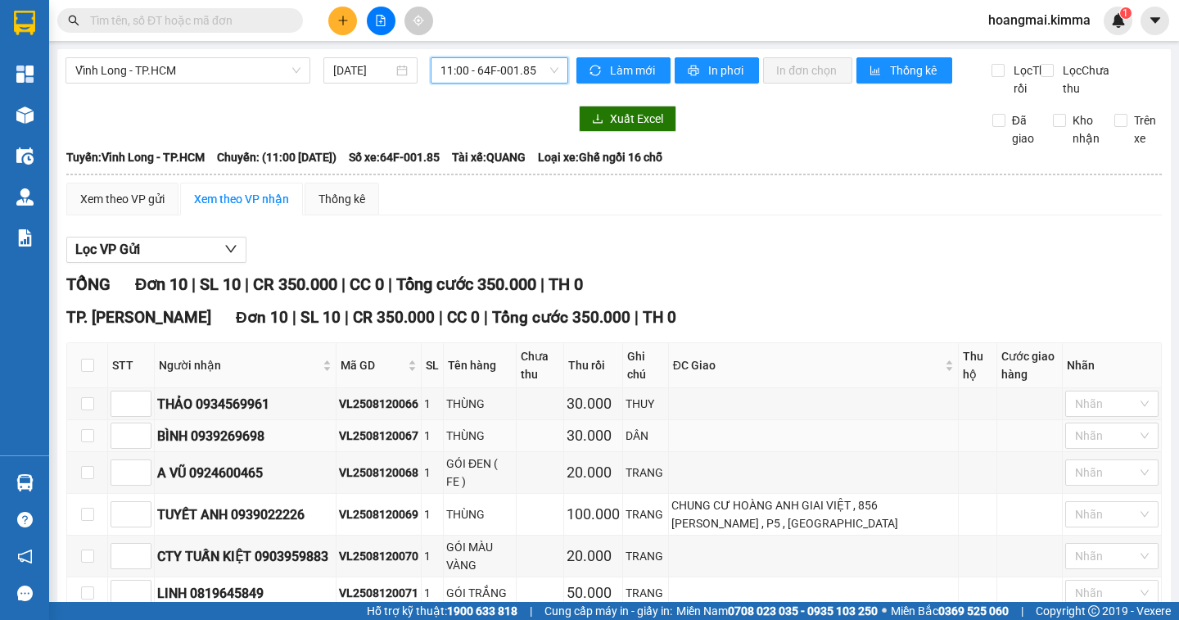
scroll to position [237, 0]
click at [464, 72] on span "11:00 - 64F-001.85" at bounding box center [499, 70] width 118 height 25
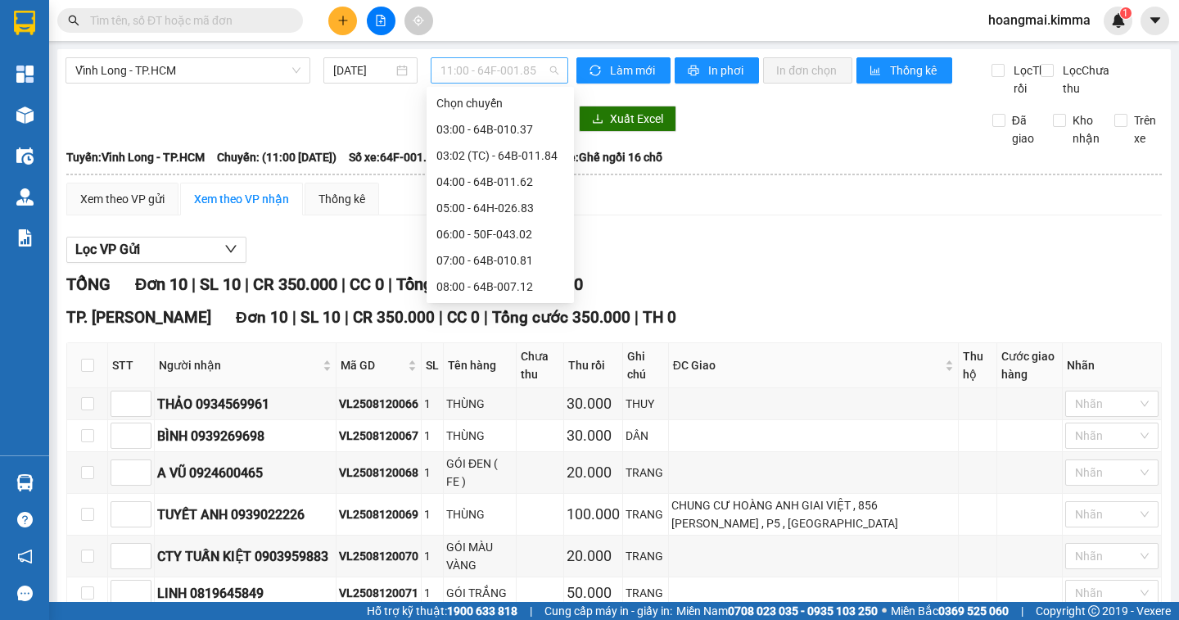
scroll to position [131, 0]
click at [462, 240] on div "10:00 - 64F-001.87" at bounding box center [500, 234] width 128 height 18
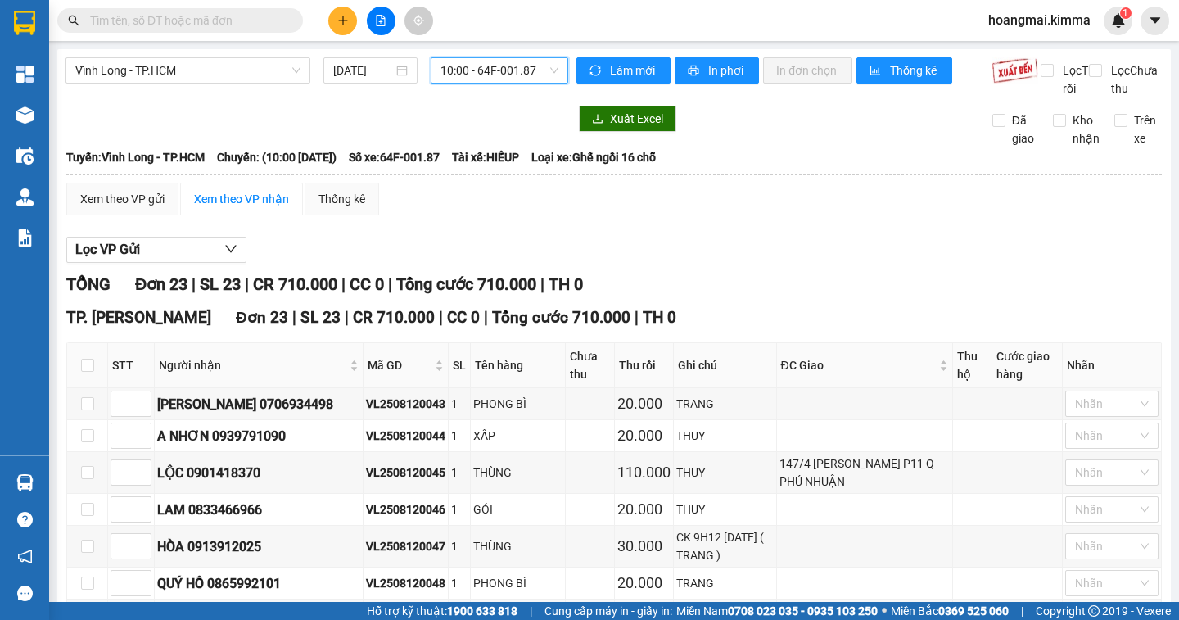
click at [485, 83] on div "Vĩnh Long - TP.HCM [DATE] 10:00 10:00 - 64F-001.87" at bounding box center [316, 77] width 503 height 40
click at [499, 71] on span "10:00 - 64F-001.87" at bounding box center [499, 70] width 118 height 25
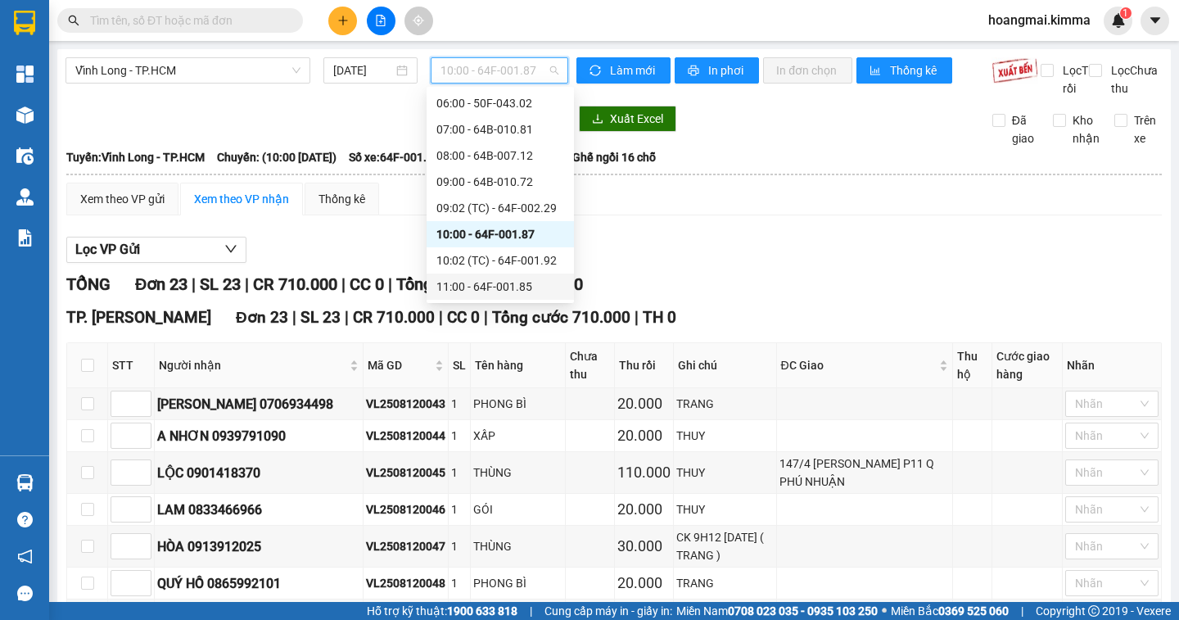
click at [453, 291] on div "11:00 - 64F-001.85" at bounding box center [500, 286] width 128 height 18
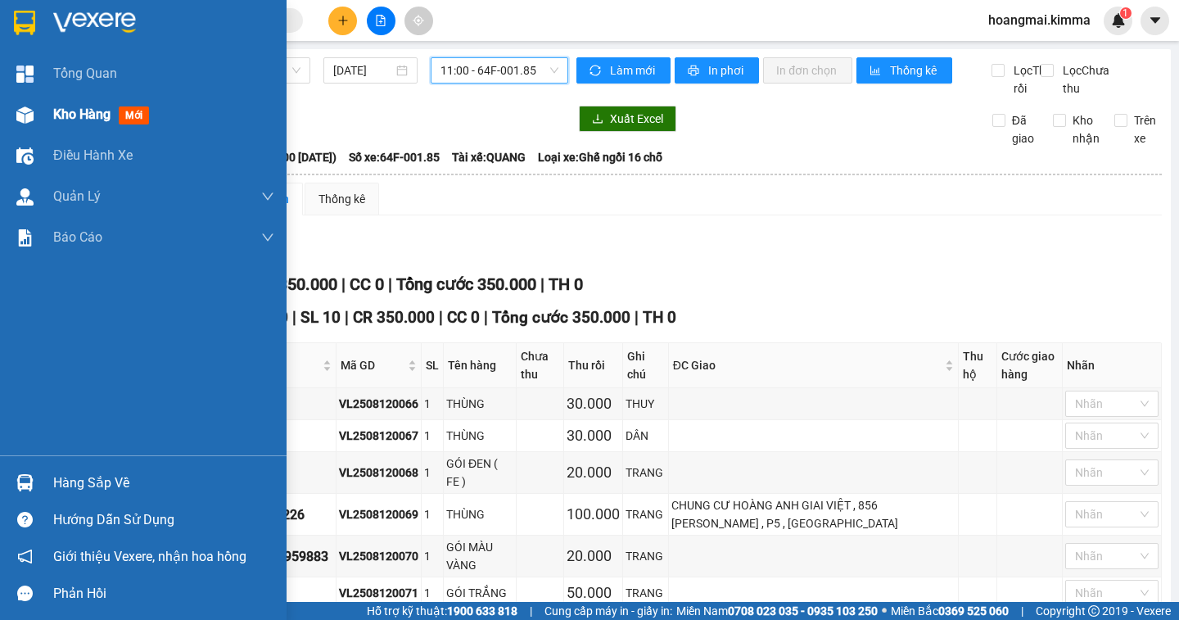
click at [89, 126] on div "Kho hàng mới" at bounding box center [163, 114] width 221 height 41
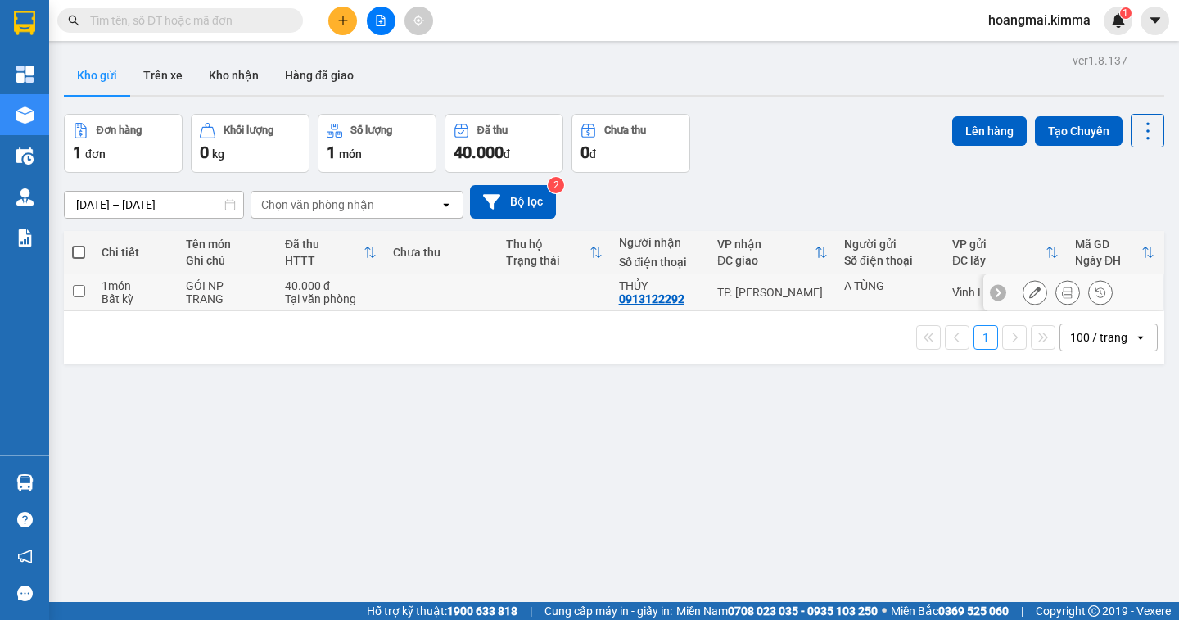
click at [75, 286] on input "checkbox" at bounding box center [79, 291] width 12 height 12
checkbox input "true"
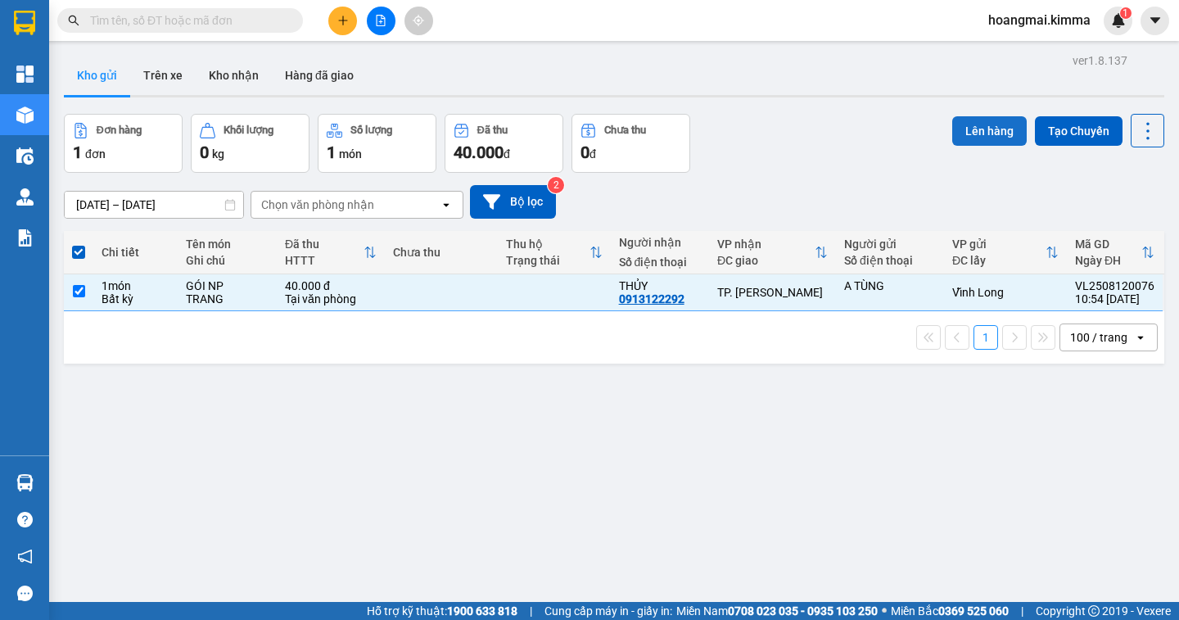
click at [980, 136] on button "Lên hàng" at bounding box center [989, 130] width 74 height 29
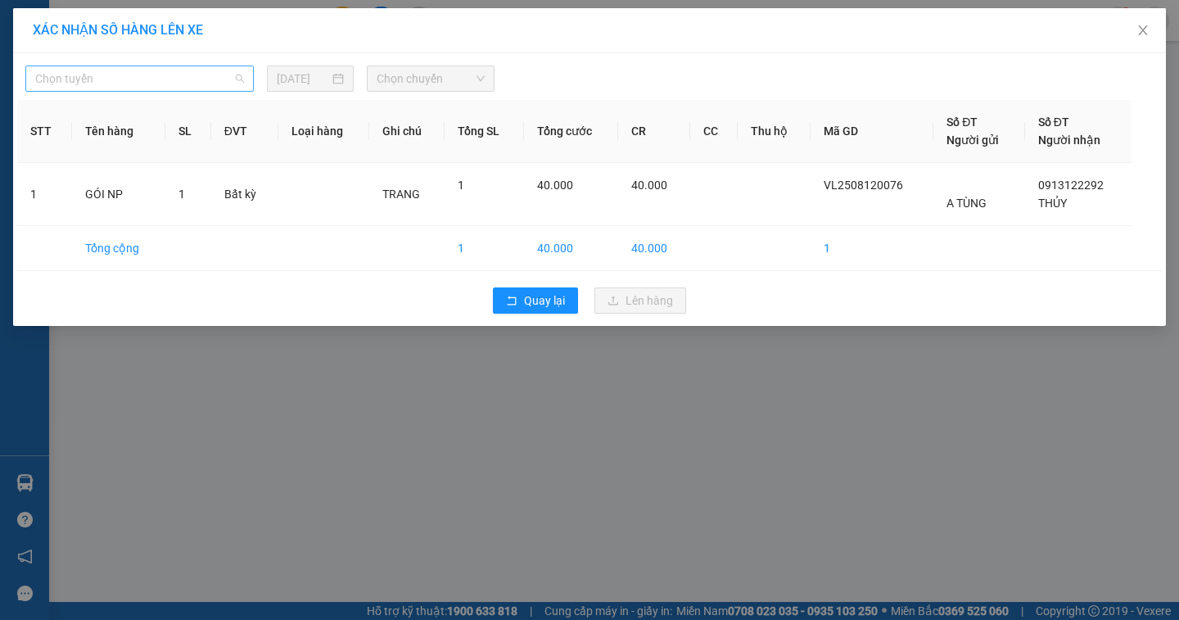
click at [102, 90] on span "Chọn tuyến" at bounding box center [139, 78] width 209 height 25
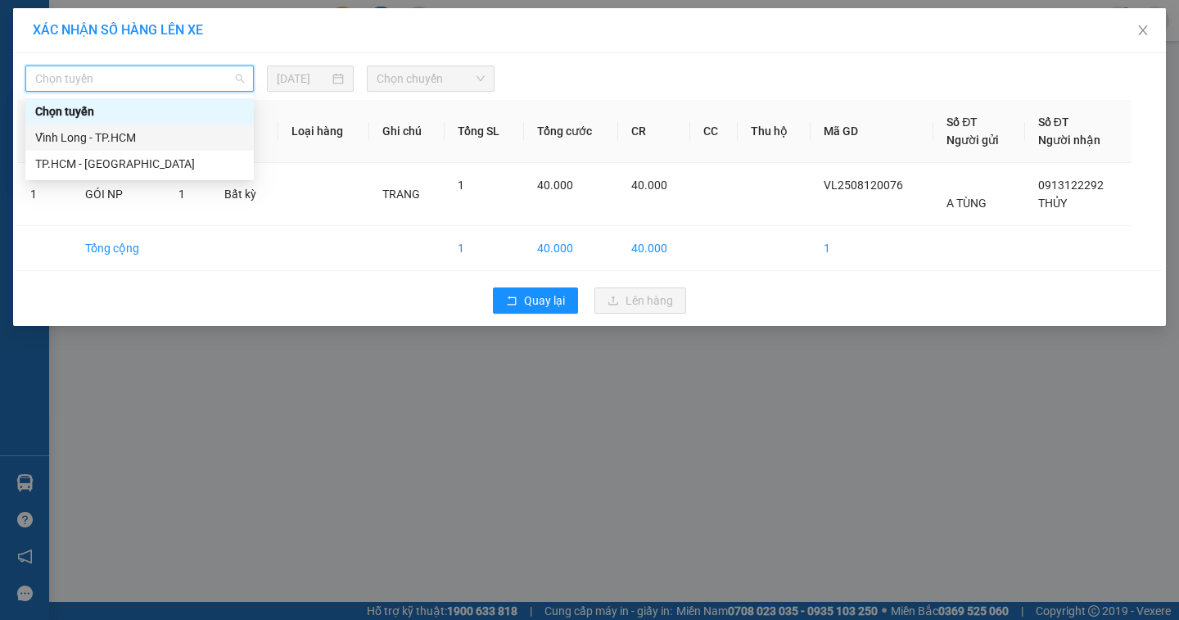
drag, startPoint x: 79, startPoint y: 134, endPoint x: 94, endPoint y: 125, distance: 17.3
click at [79, 135] on div "Vĩnh Long - TP.HCM" at bounding box center [139, 138] width 209 height 18
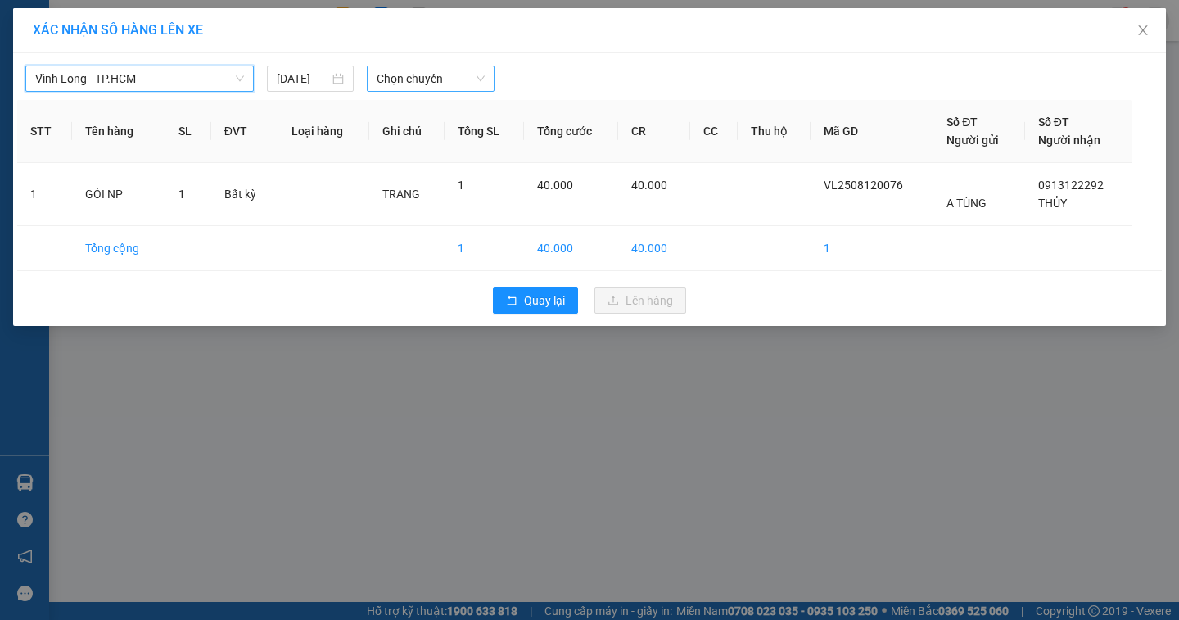
click at [370, 75] on div "Chọn chuyến" at bounding box center [431, 78] width 128 height 26
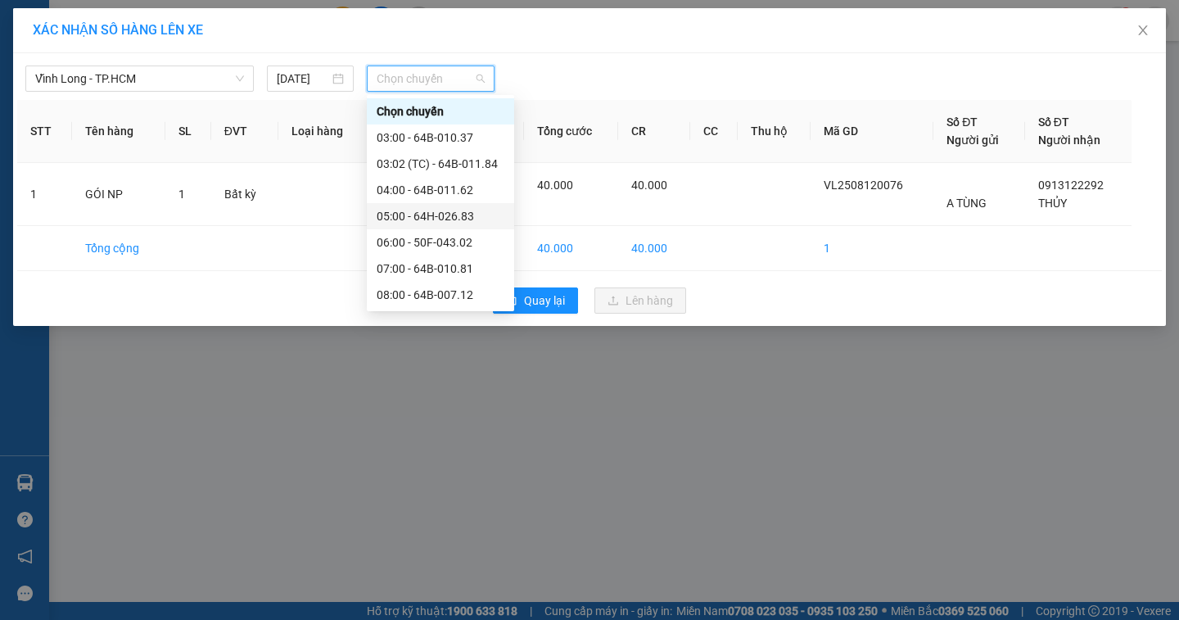
scroll to position [246, 0]
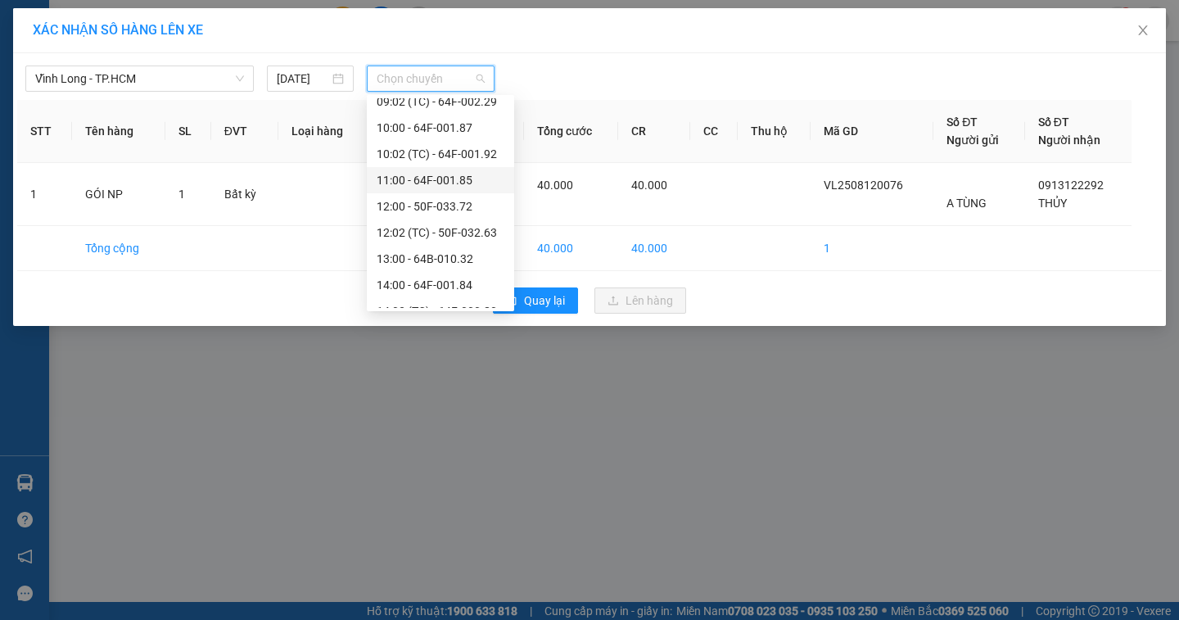
click at [432, 188] on div "11:00 - 64F-001.85" at bounding box center [441, 180] width 128 height 18
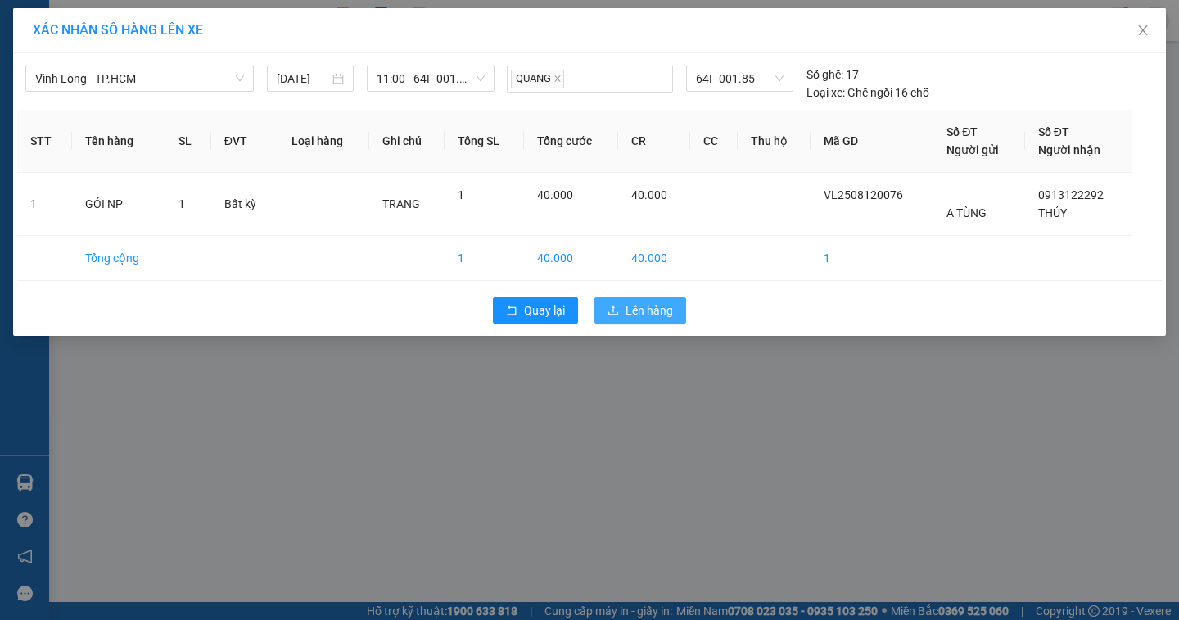
click at [652, 311] on span "Lên hàng" at bounding box center [648, 310] width 47 height 18
